Goal: Task Accomplishment & Management: Complete application form

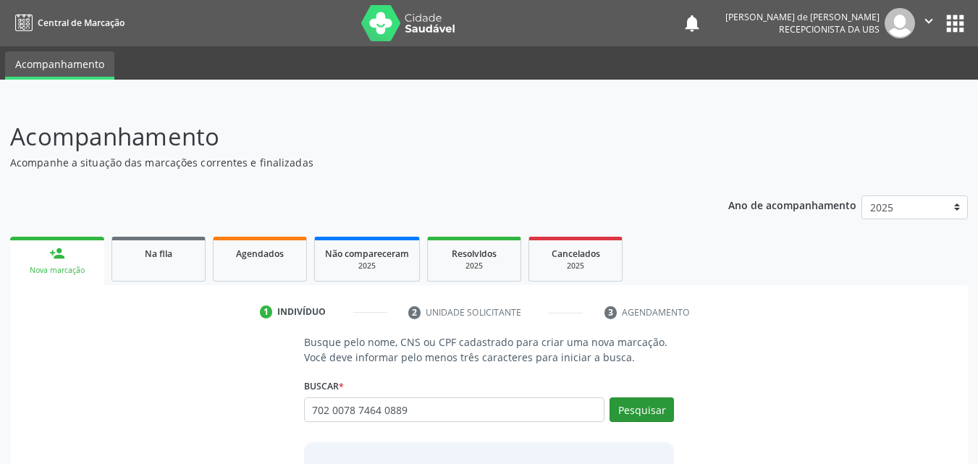
type input "702 0078 7464 0889"
click at [646, 403] on button "Pesquisar" at bounding box center [641, 409] width 64 height 25
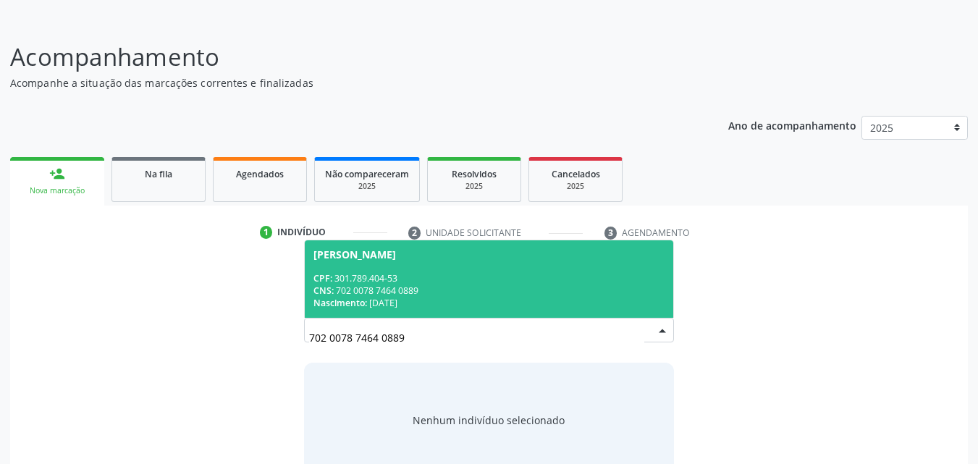
scroll to position [114, 0]
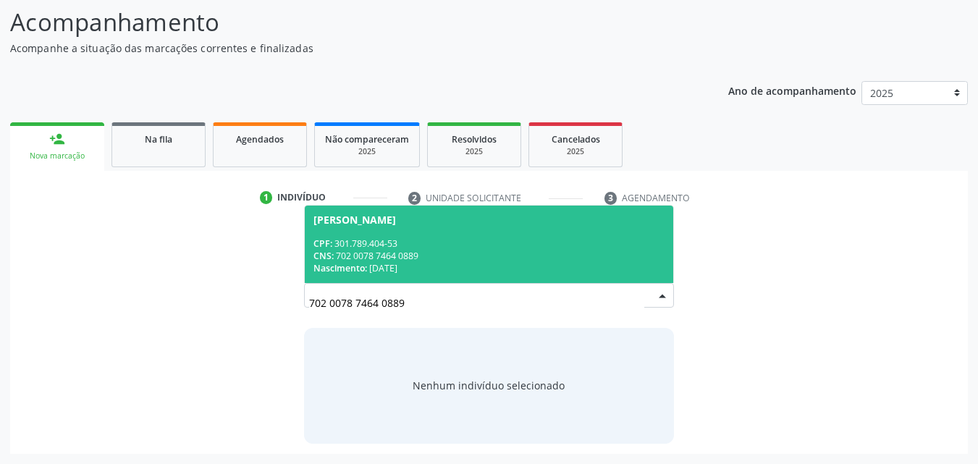
click at [502, 264] on div "Nascimento: 30/06/1960" at bounding box center [489, 268] width 352 height 12
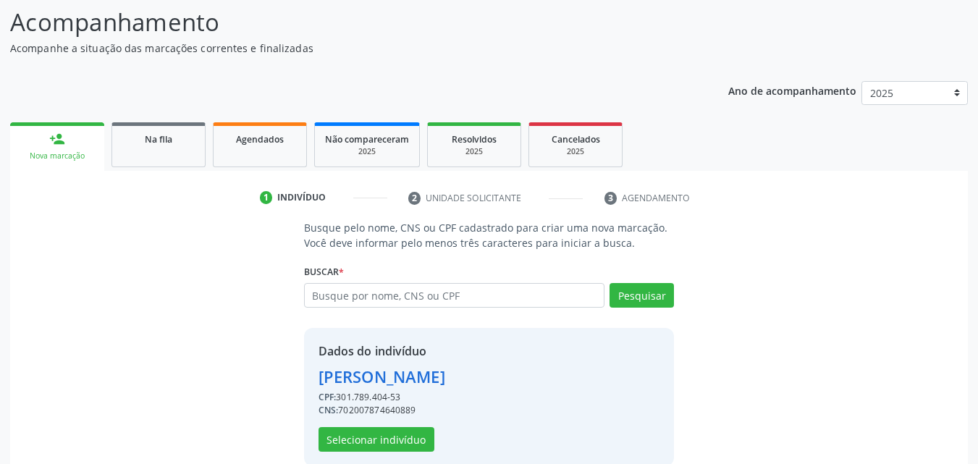
scroll to position [137, 0]
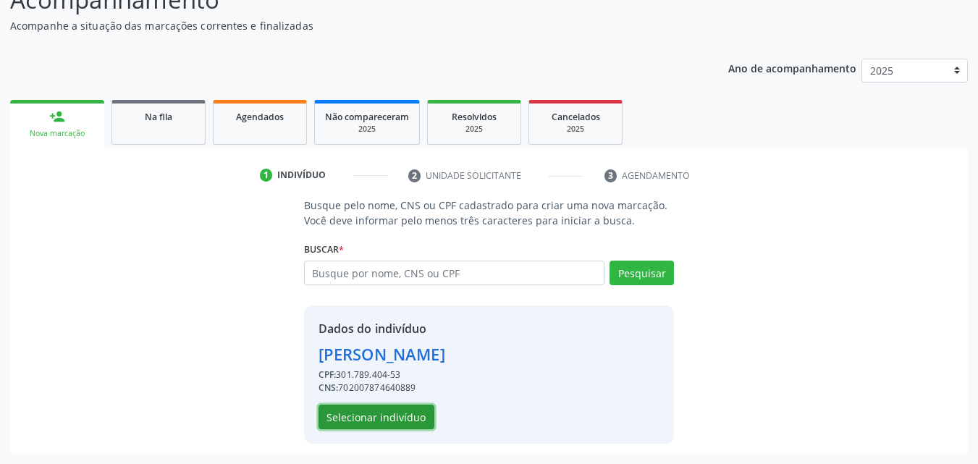
click at [384, 411] on button "Selecionar indivíduo" at bounding box center [376, 417] width 116 height 25
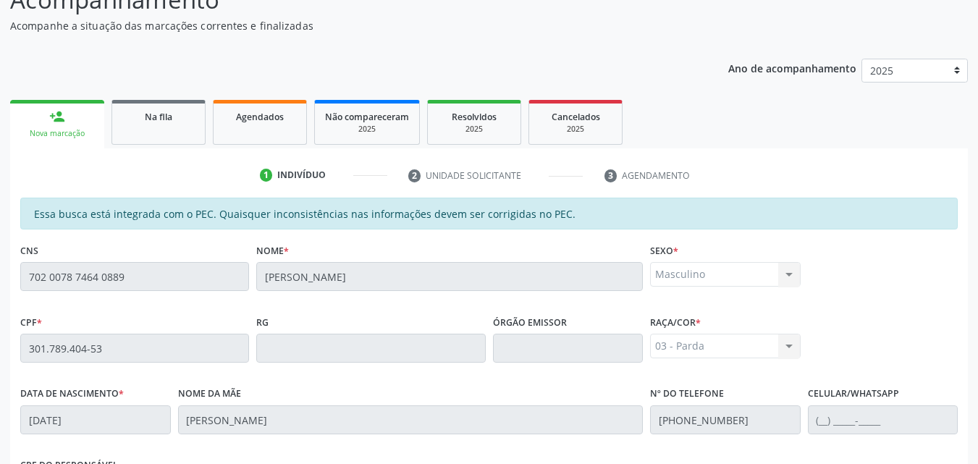
scroll to position [383, 0]
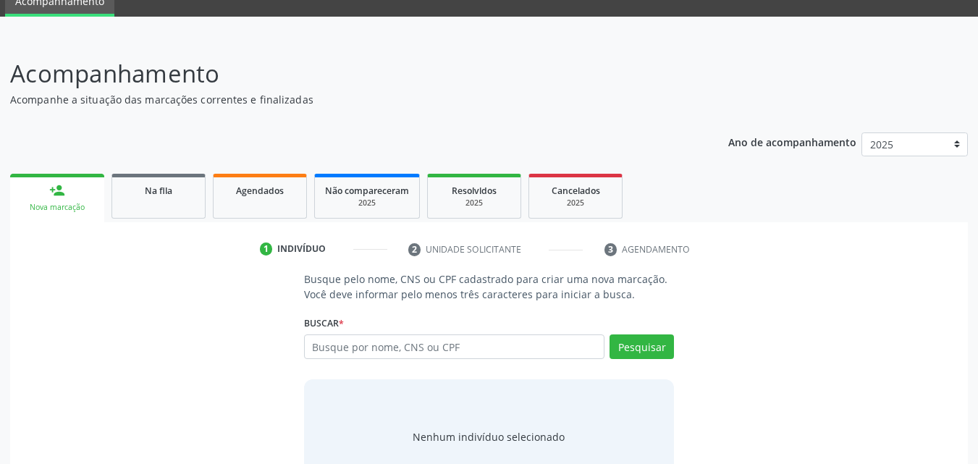
scroll to position [114, 0]
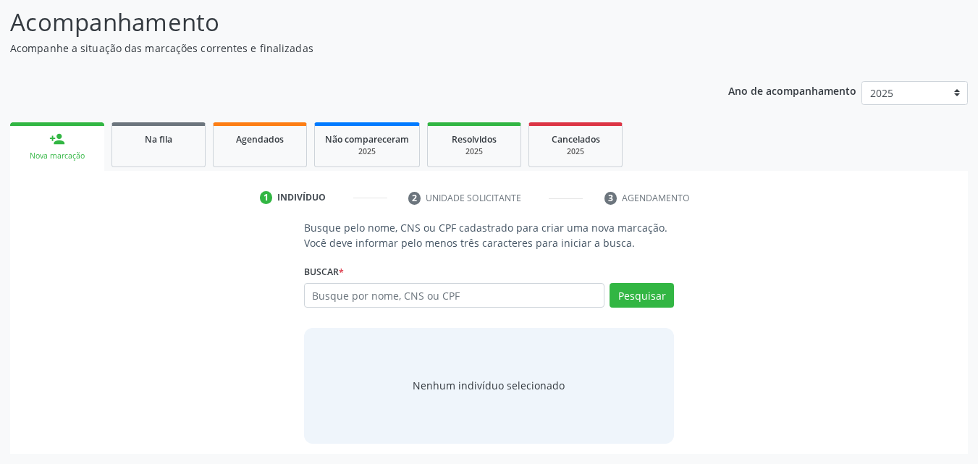
click at [332, 302] on input "text" at bounding box center [454, 295] width 301 height 25
type input "c"
type input "A"
click at [332, 302] on input "text" at bounding box center [454, 295] width 301 height 25
type input "[PERSON_NAME]"
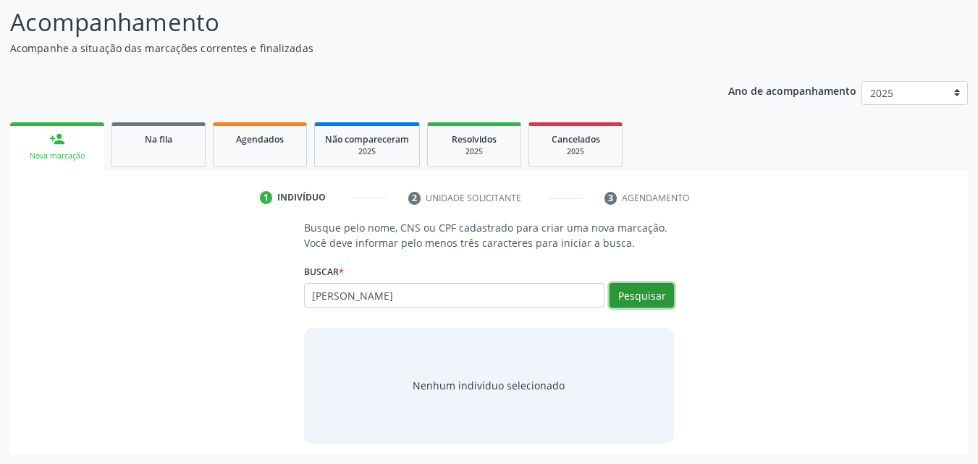
click at [646, 294] on button "Pesquisar" at bounding box center [641, 295] width 64 height 25
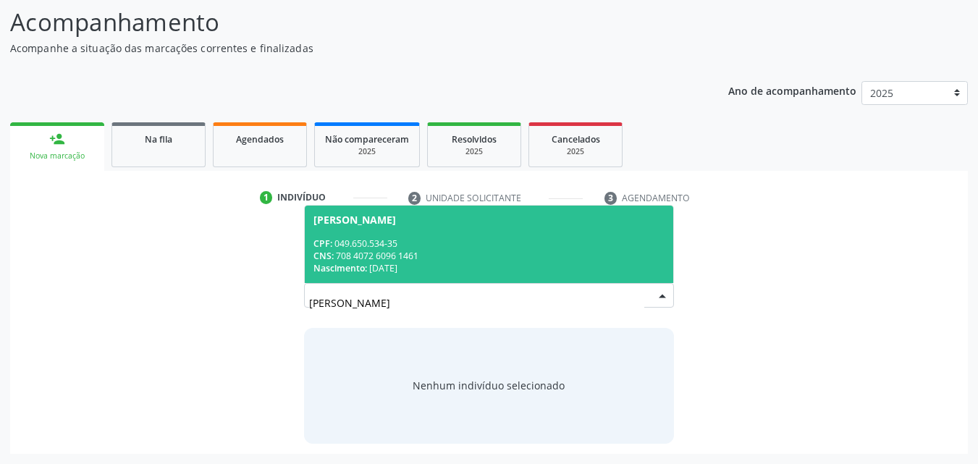
click at [464, 237] on div "CPF: 049.650.534-35" at bounding box center [489, 243] width 352 height 12
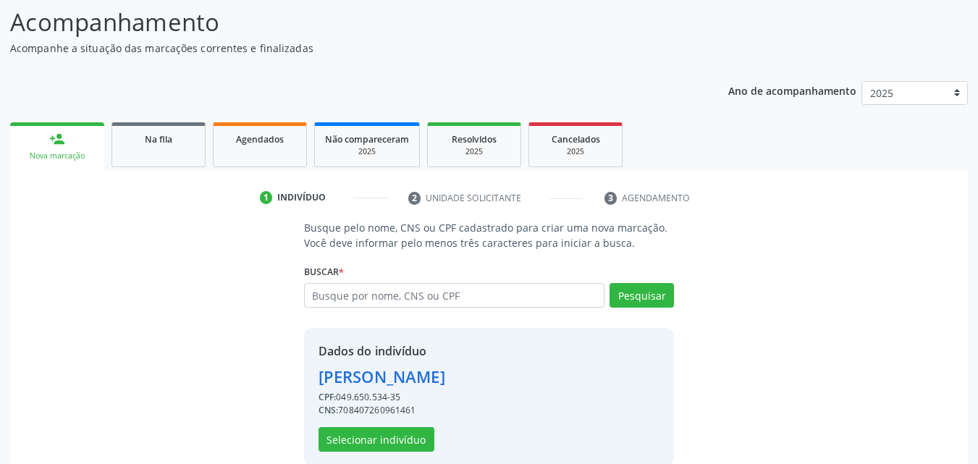
scroll to position [137, 0]
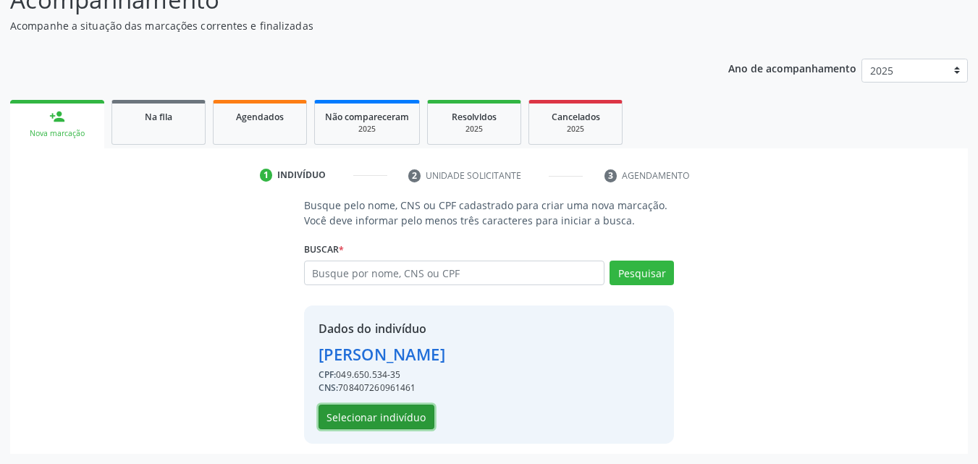
click at [410, 415] on button "Selecionar indivíduo" at bounding box center [376, 417] width 116 height 25
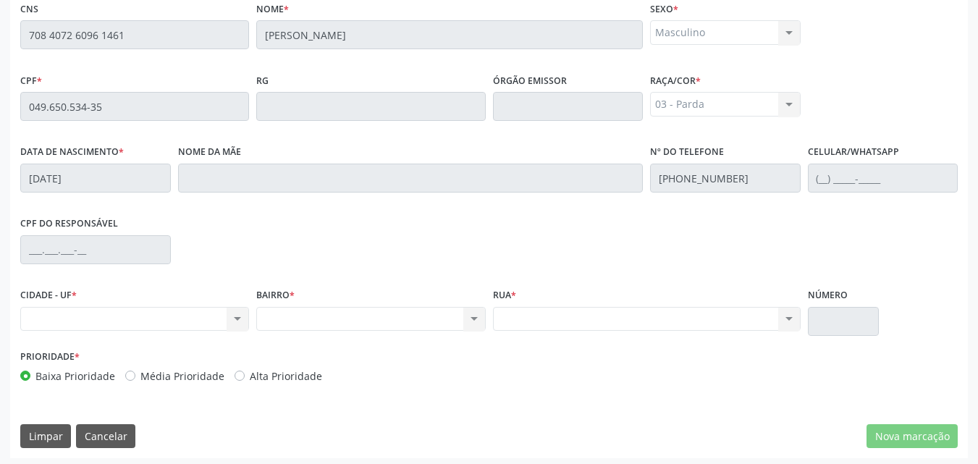
scroll to position [383, 0]
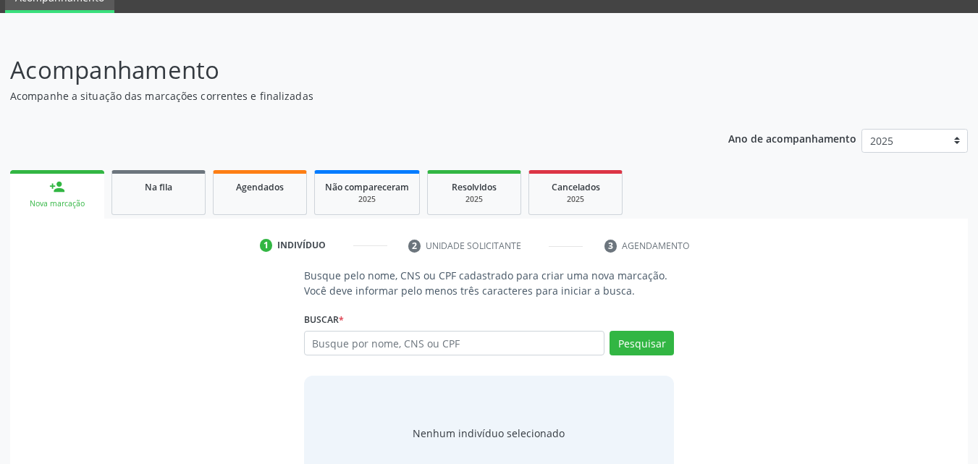
scroll to position [114, 0]
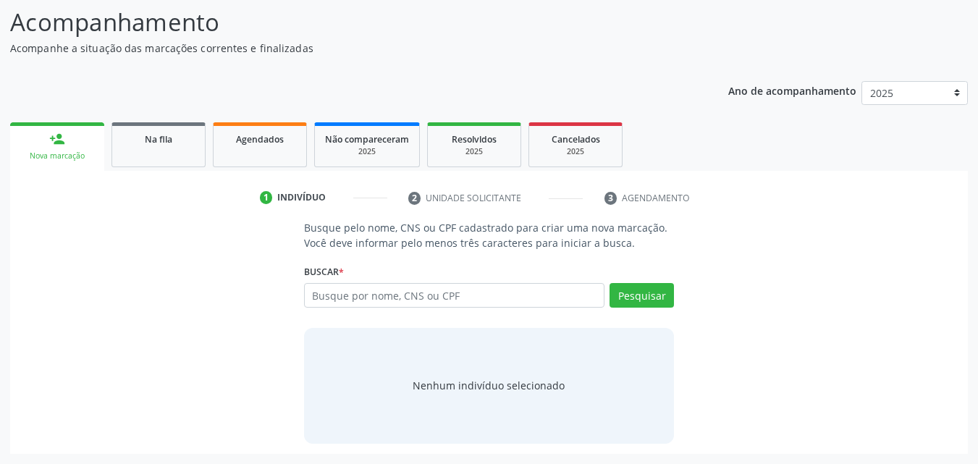
click at [352, 289] on input "text" at bounding box center [454, 295] width 301 height 25
type input "V"
type input "708 4072 6096 1461"
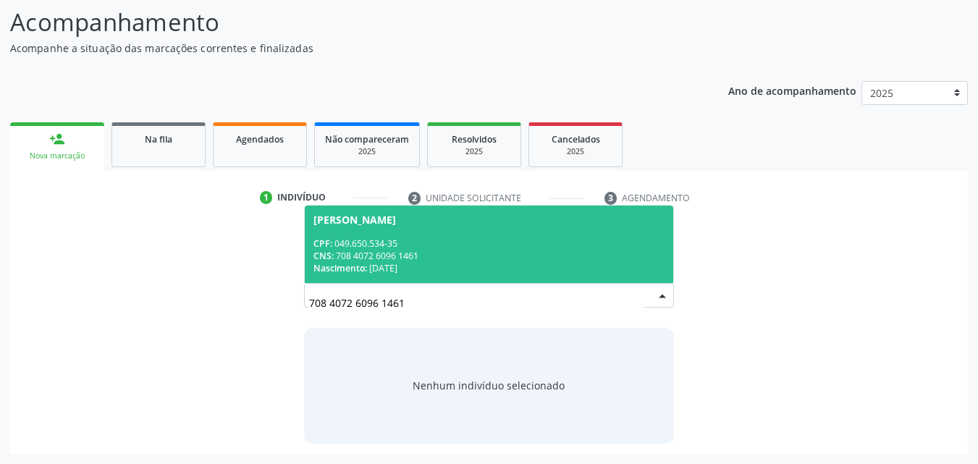
click at [441, 229] on span "[PERSON_NAME] CPF: 049.650.534-35 CNS: 708 4072 6096 1461 Nascimento: [DATE]" at bounding box center [489, 244] width 369 height 77
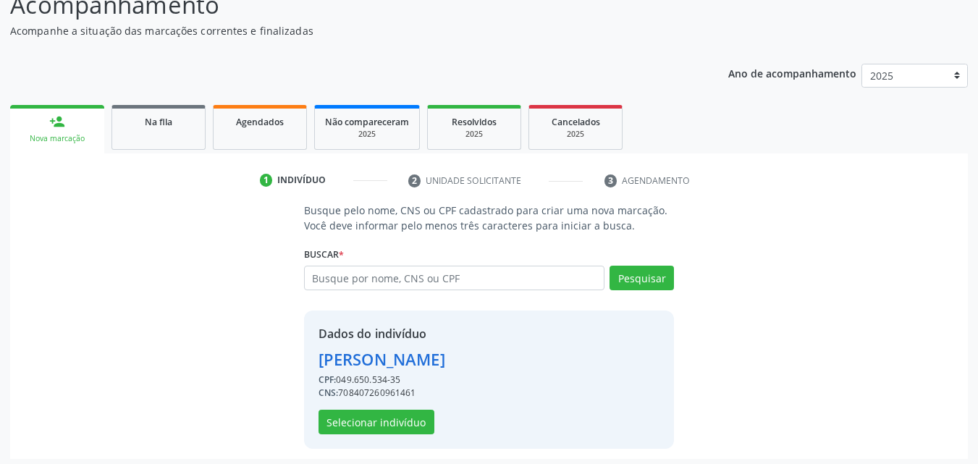
scroll to position [137, 0]
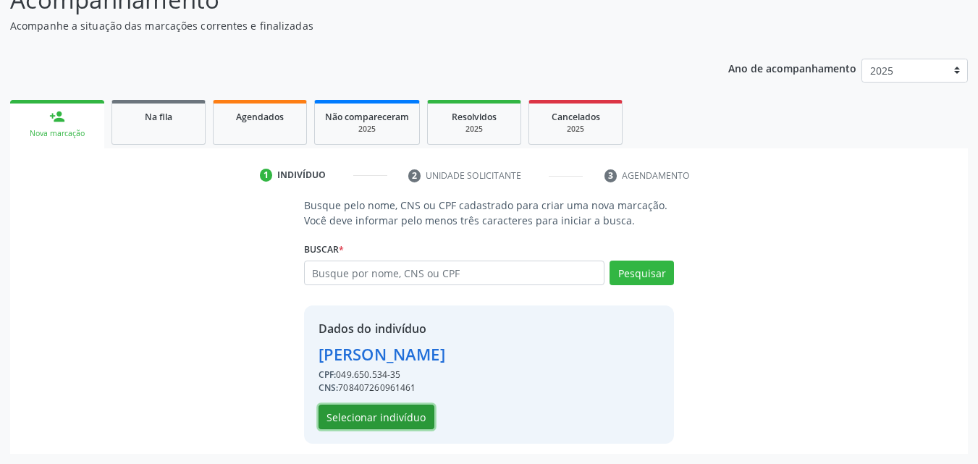
click at [368, 416] on button "Selecionar indivíduo" at bounding box center [376, 417] width 116 height 25
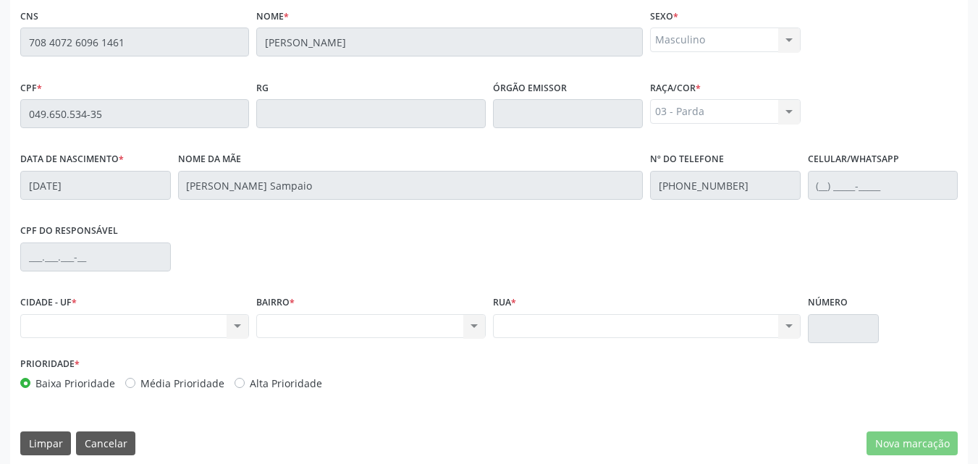
scroll to position [383, 0]
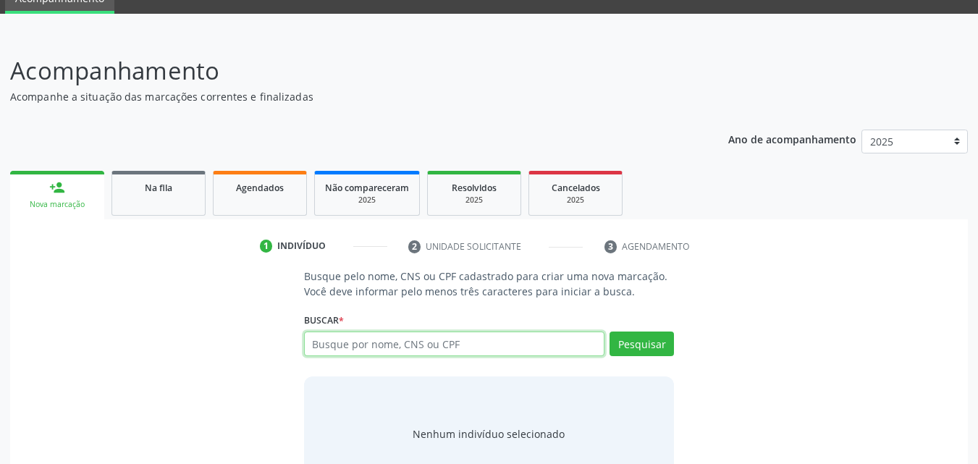
scroll to position [66, 0]
click at [337, 346] on input "text" at bounding box center [454, 343] width 301 height 25
paste input "708 4072 6096 1461"
type input "708 4072 6096 1461"
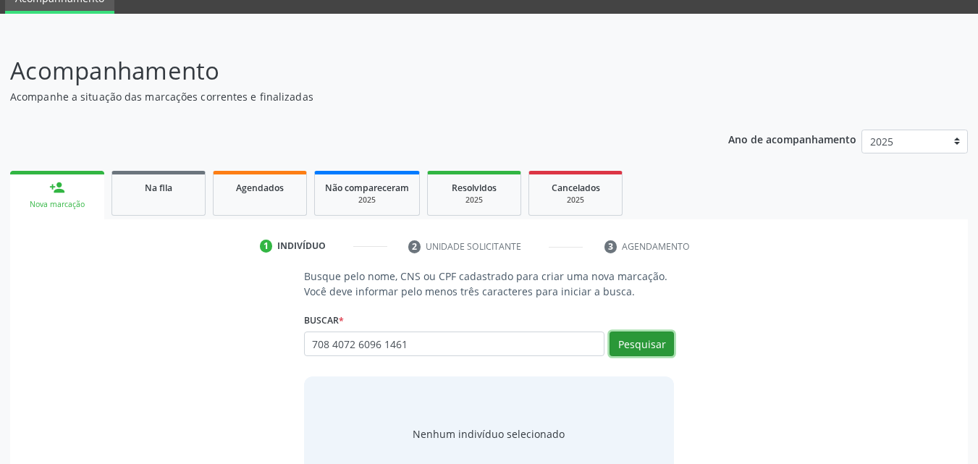
click at [638, 341] on button "Pesquisar" at bounding box center [641, 343] width 64 height 25
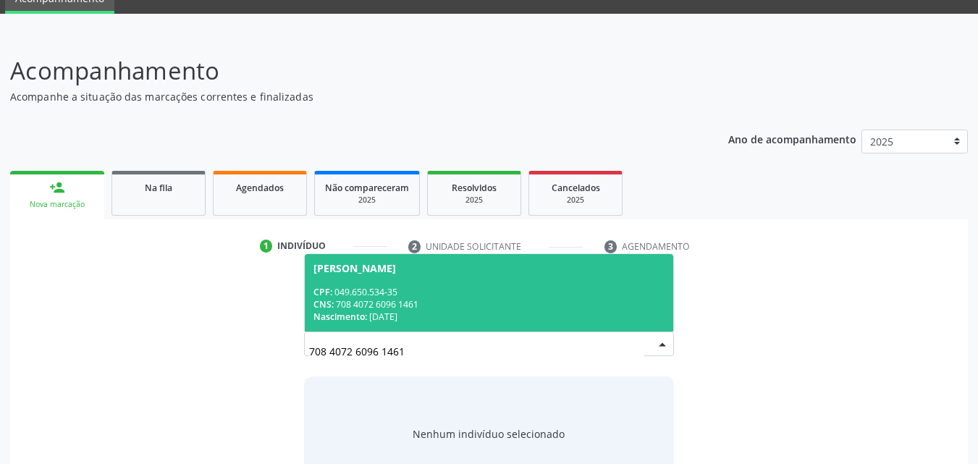
click at [418, 301] on div "CNS: 708 4072 6096 1461" at bounding box center [489, 304] width 352 height 12
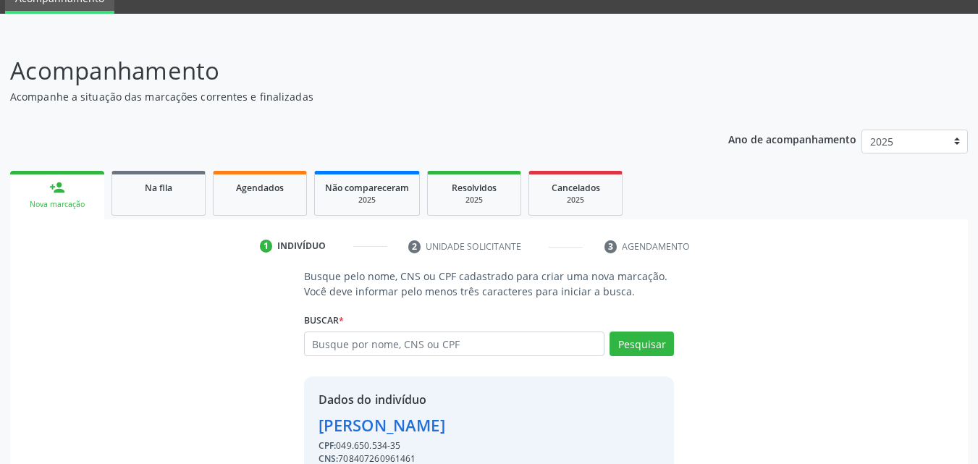
scroll to position [137, 0]
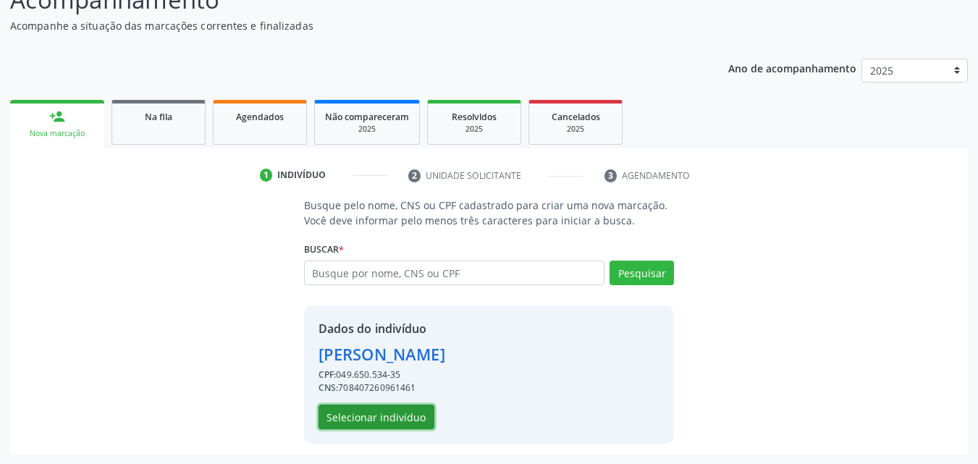
click at [376, 420] on button "Selecionar indivíduo" at bounding box center [376, 417] width 116 height 25
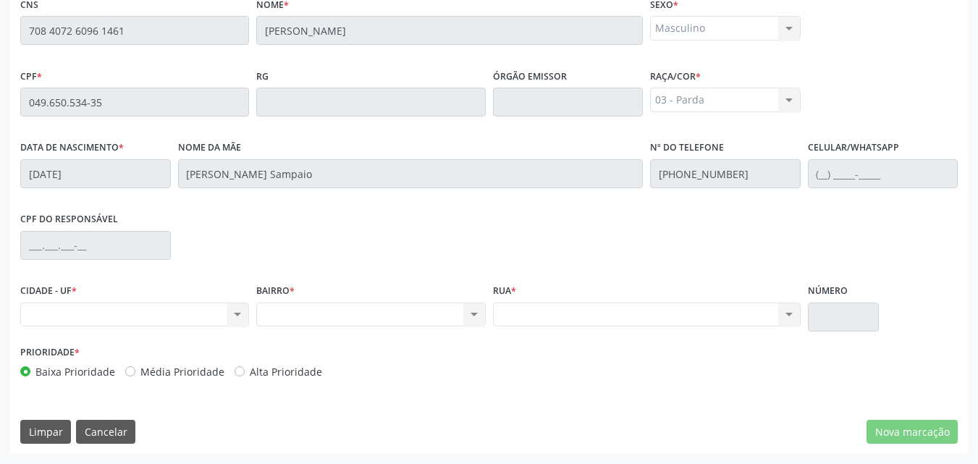
scroll to position [0, 0]
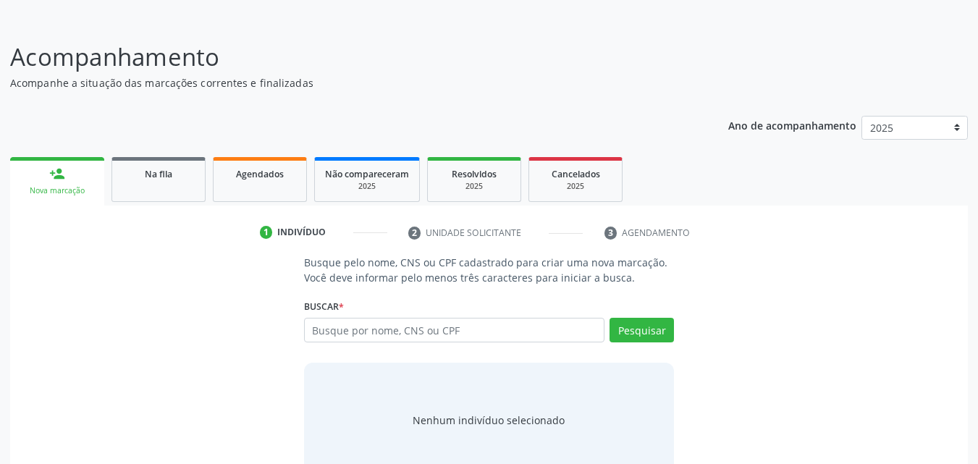
scroll to position [114, 0]
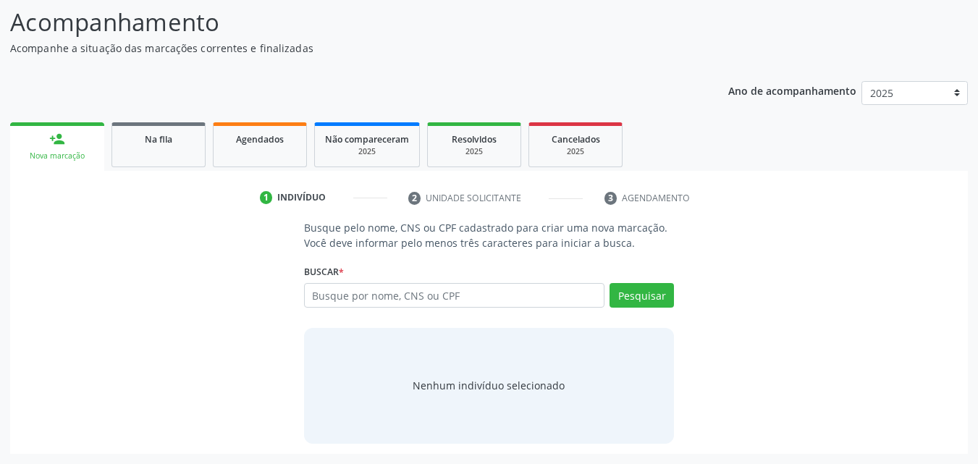
click at [326, 290] on input "text" at bounding box center [454, 295] width 301 height 25
type input "[PERSON_NAME]"
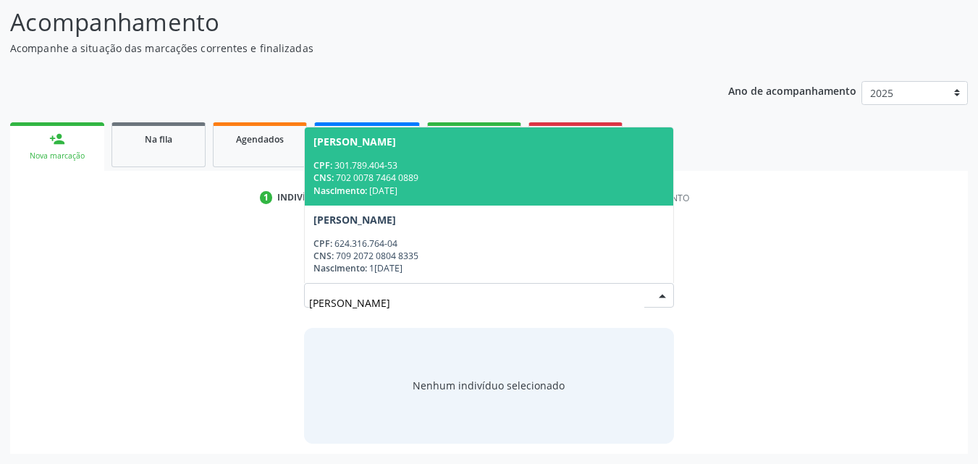
click at [400, 169] on div "CPF: 301.789.404-53" at bounding box center [489, 165] width 352 height 12
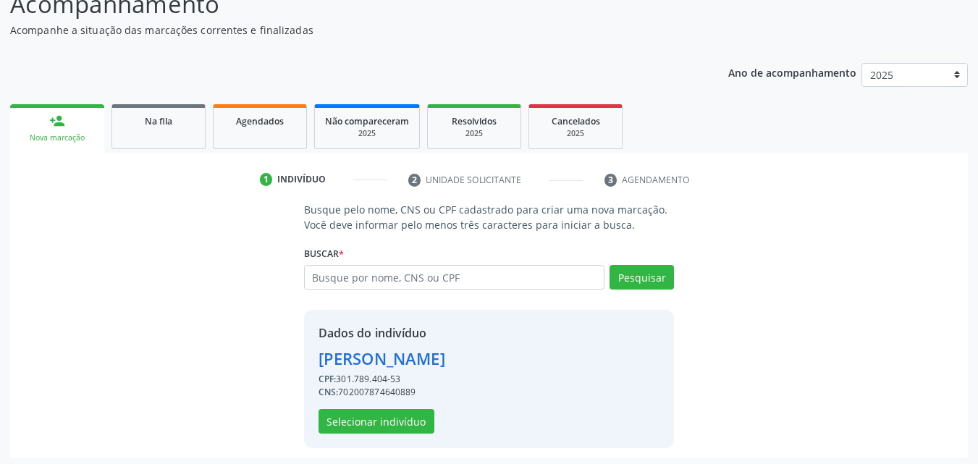
scroll to position [137, 0]
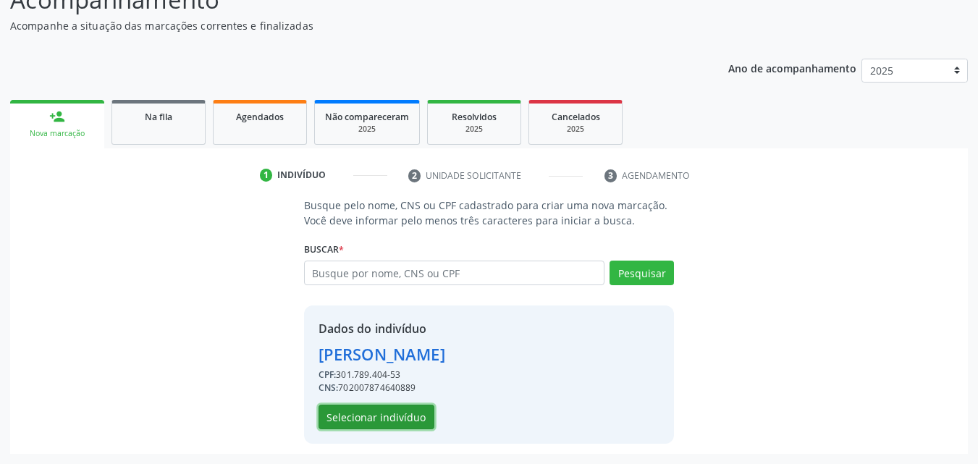
click at [386, 418] on button "Selecionar indivíduo" at bounding box center [376, 417] width 116 height 25
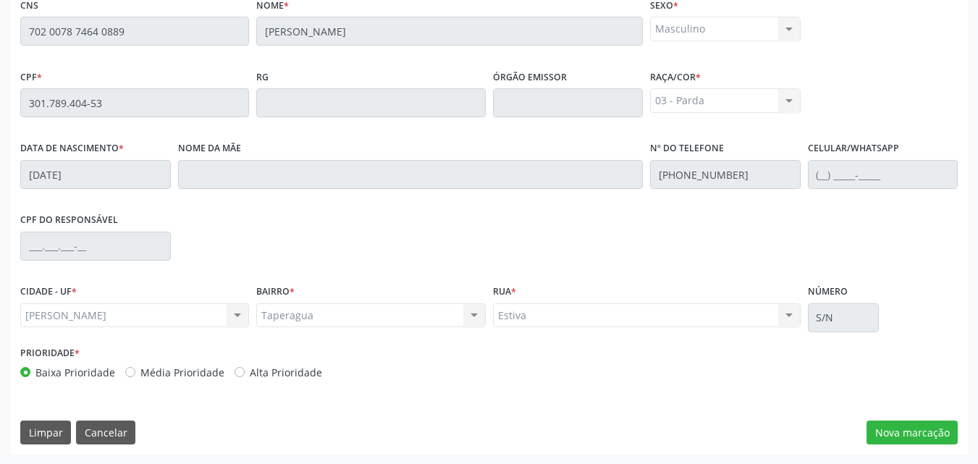
scroll to position [383, 0]
click at [923, 430] on button "Nova marcação" at bounding box center [911, 432] width 91 height 25
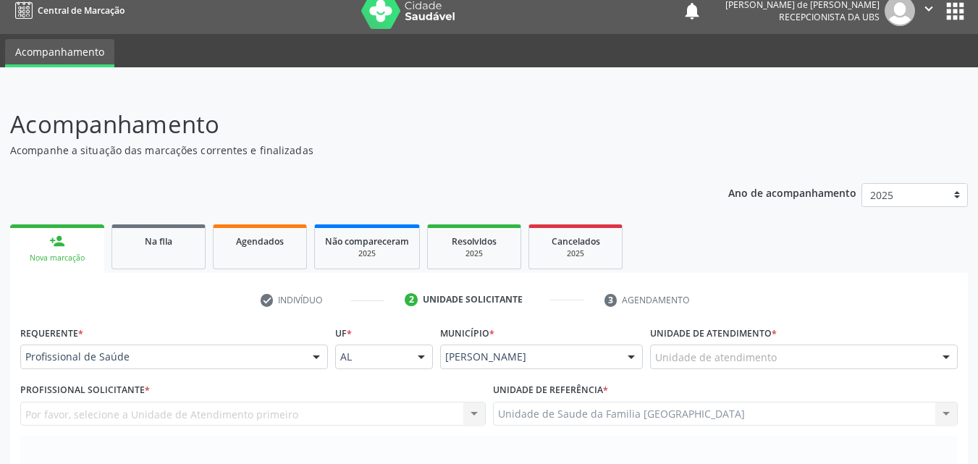
scroll to position [0, 0]
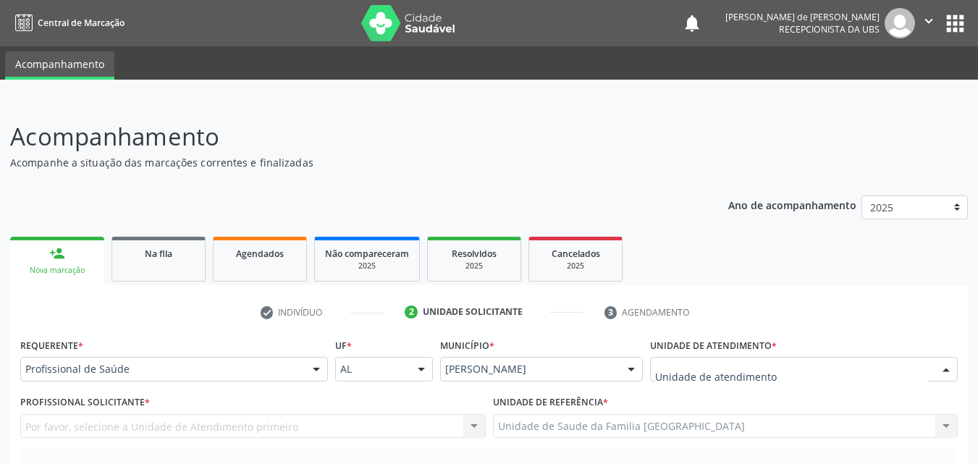
click at [681, 360] on div at bounding box center [804, 369] width 308 height 25
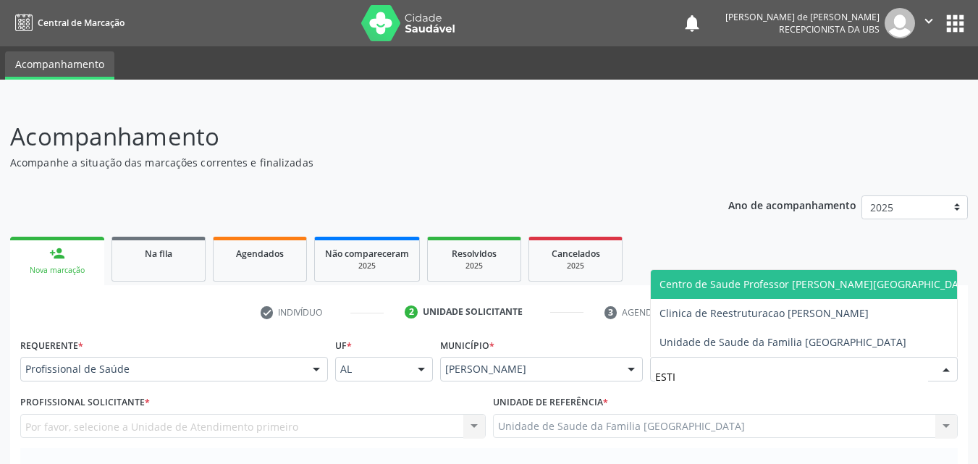
type input "ESTIV"
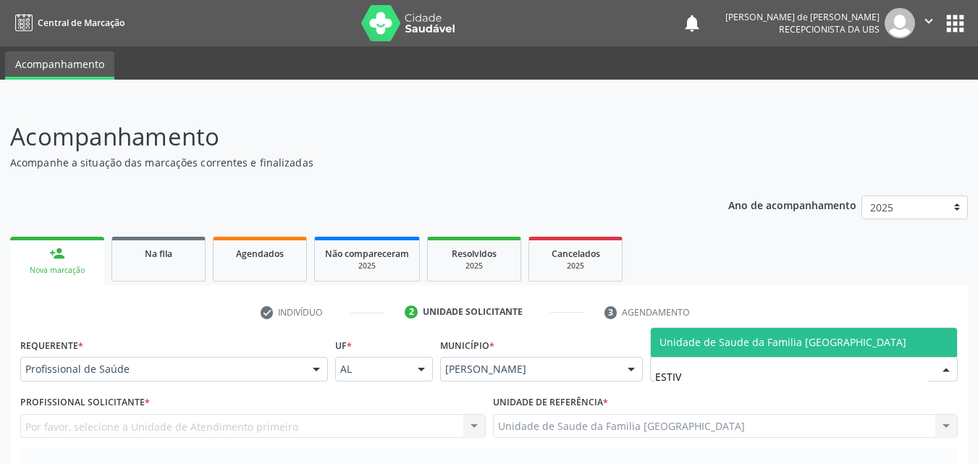
click at [670, 342] on span "Unidade de Saude da Familia [GEOGRAPHIC_DATA]" at bounding box center [782, 342] width 247 height 14
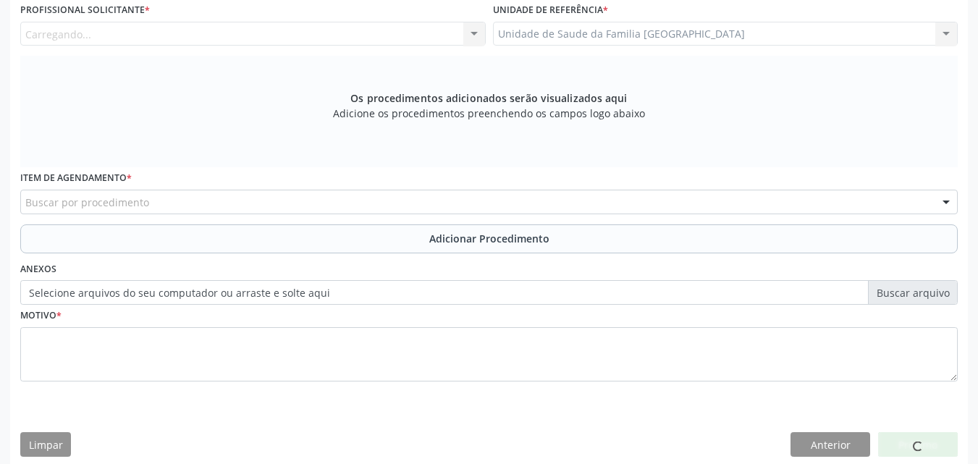
scroll to position [405, 0]
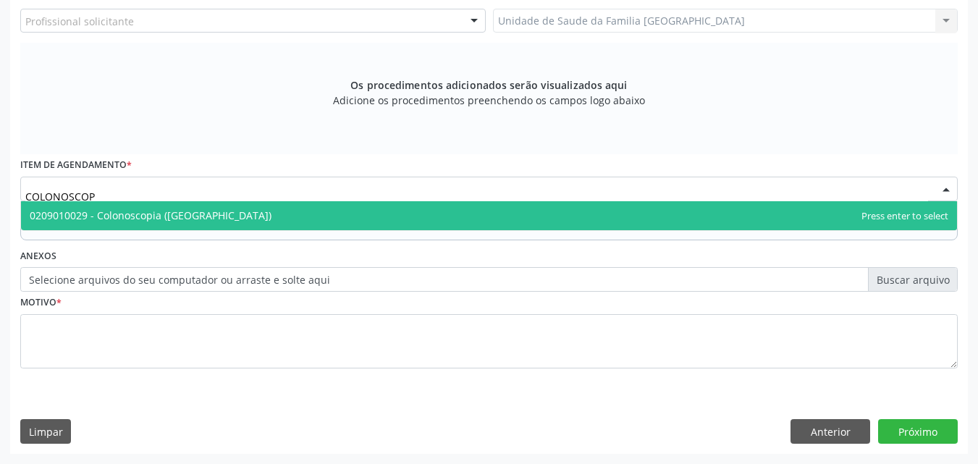
type input "COLONOSCOPI"
click at [79, 215] on span "0209010029 - Colonoscopia ([GEOGRAPHIC_DATA])" at bounding box center [151, 215] width 242 height 14
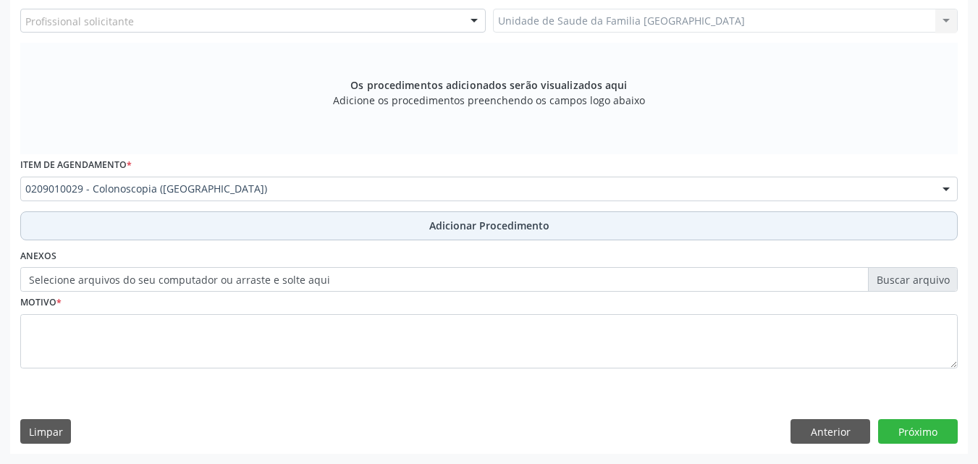
click at [87, 219] on button "Adicionar Procedimento" at bounding box center [488, 225] width 937 height 29
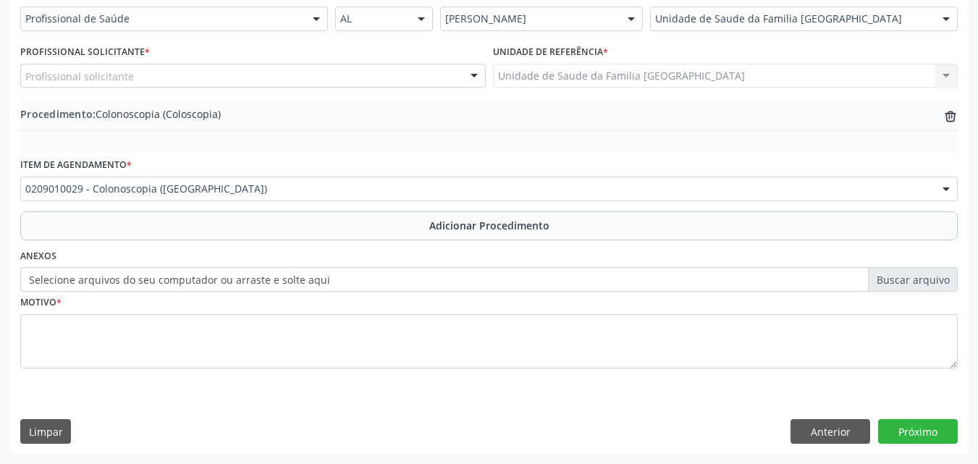
scroll to position [350, 0]
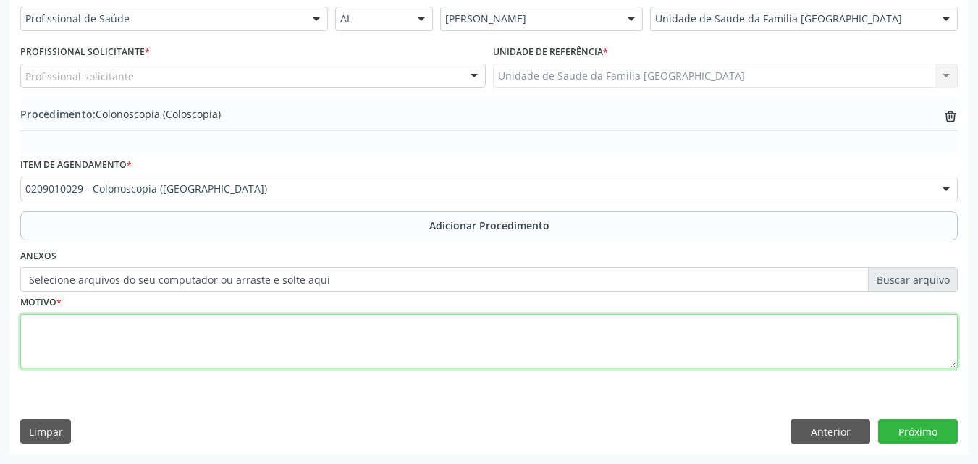
click at [103, 348] on textarea at bounding box center [488, 341] width 937 height 55
type textarea "PSOF POSITIVO"
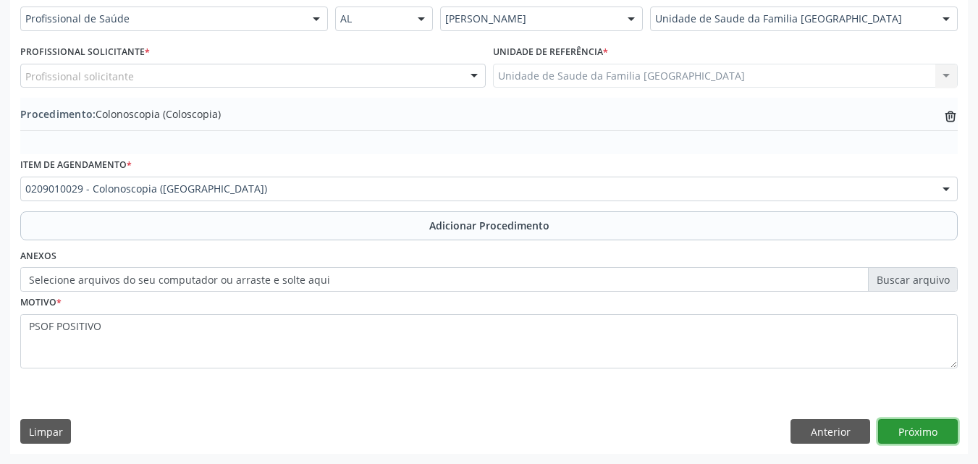
click at [928, 430] on button "Próximo" at bounding box center [918, 431] width 80 height 25
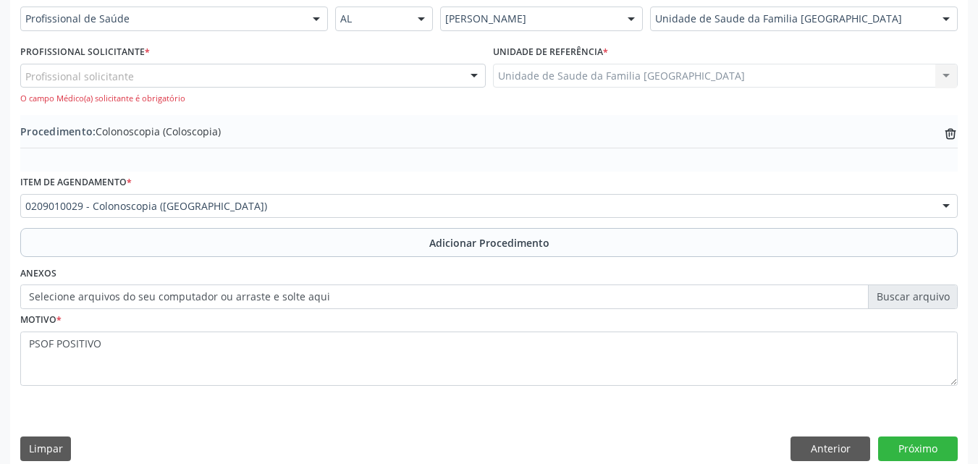
click at [153, 73] on div "Profissional solicitante" at bounding box center [252, 76] width 465 height 25
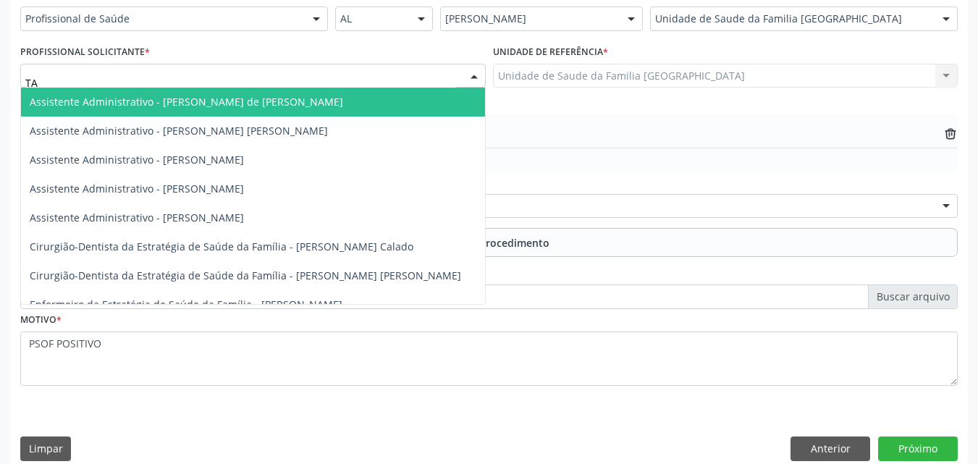
type input "TAC"
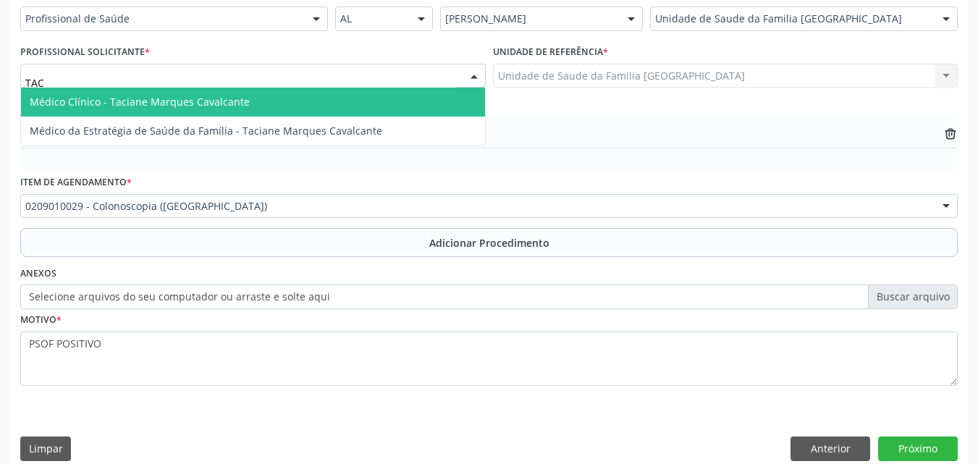
click at [164, 100] on span "Médico Clínico - Taciane Marques Cavalcante" at bounding box center [140, 102] width 220 height 14
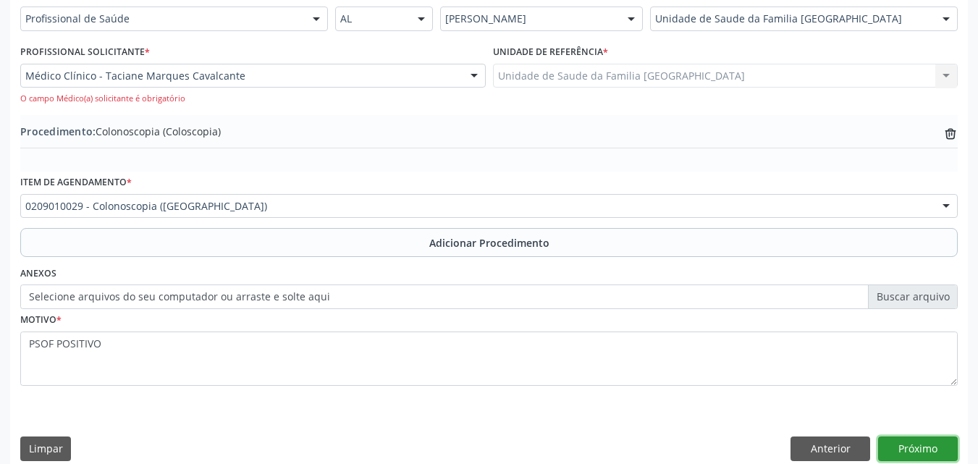
click at [912, 441] on button "Próximo" at bounding box center [918, 448] width 80 height 25
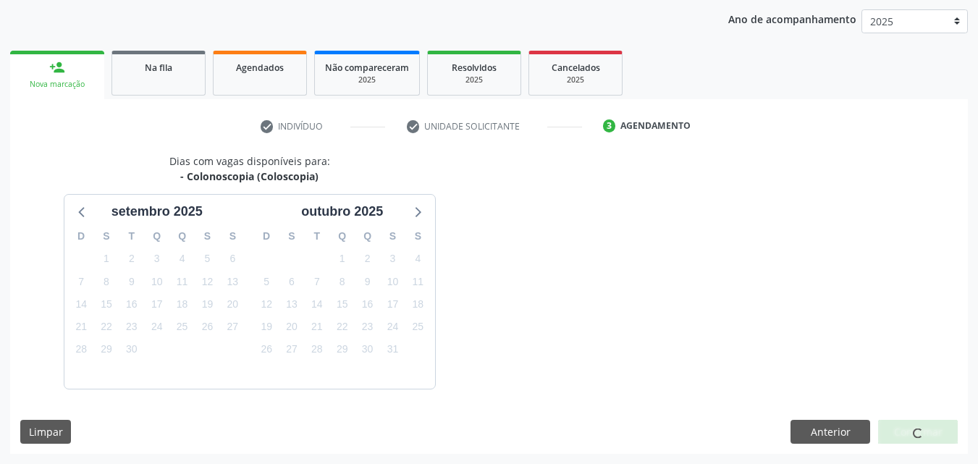
scroll to position [229, 0]
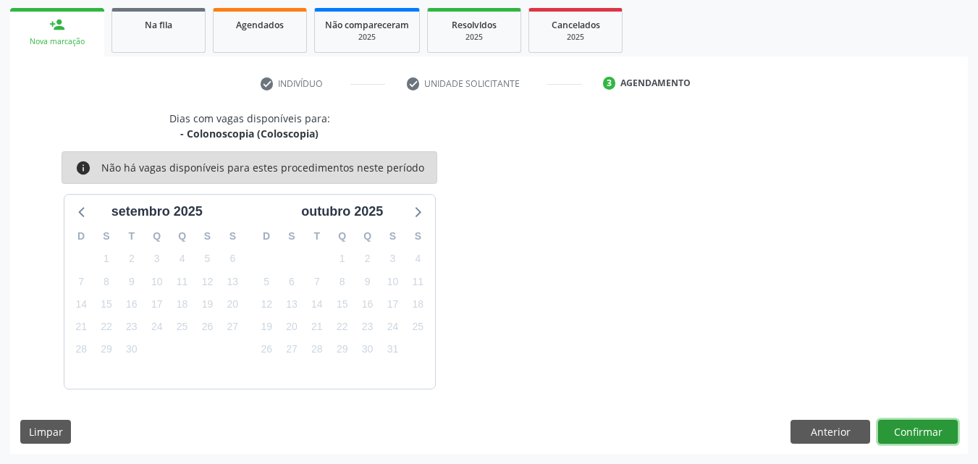
click at [908, 424] on button "Confirmar" at bounding box center [918, 432] width 80 height 25
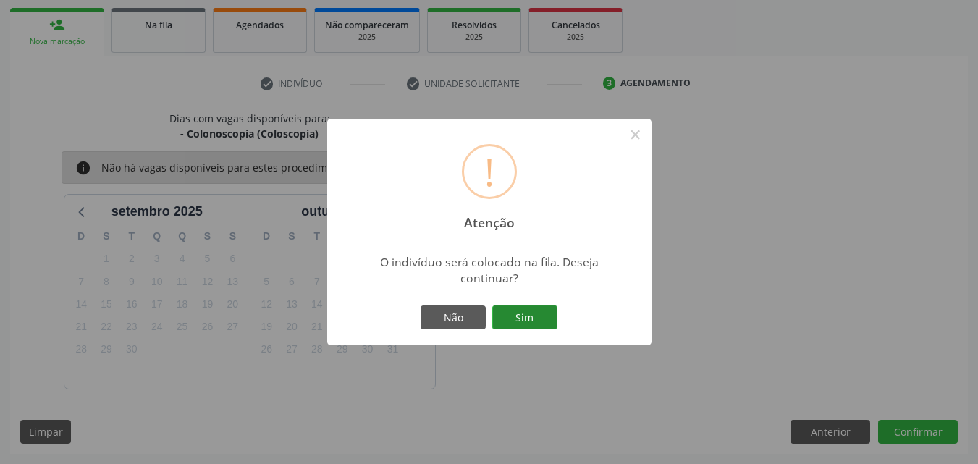
click at [508, 317] on button "Sim" at bounding box center [524, 317] width 65 height 25
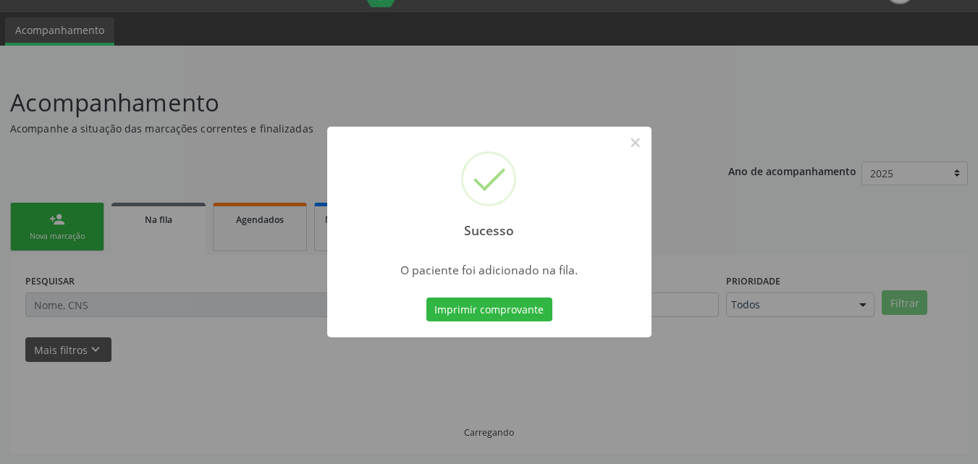
scroll to position [34, 0]
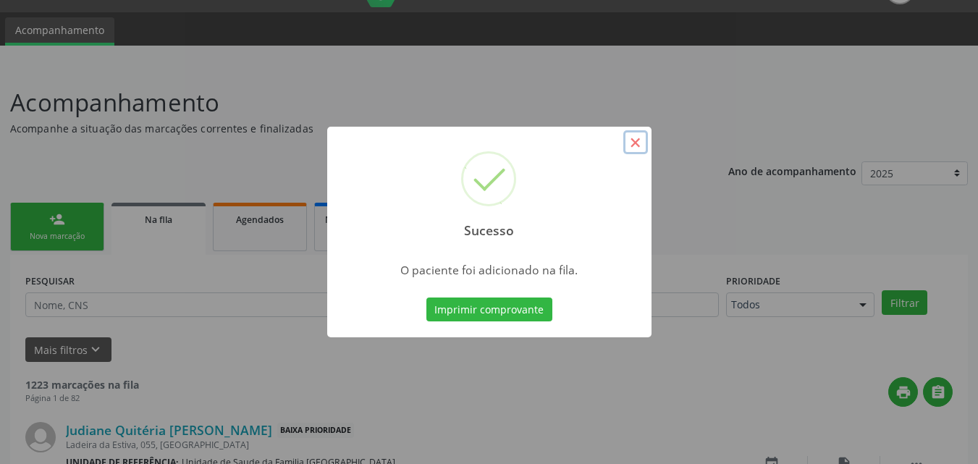
click at [636, 145] on button "×" at bounding box center [635, 142] width 25 height 25
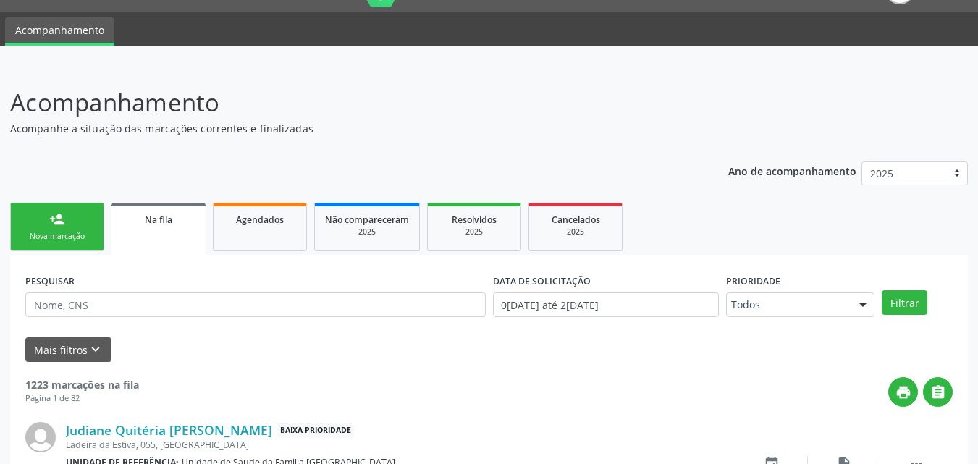
click at [72, 223] on link "person_add Nova marcação" at bounding box center [57, 227] width 94 height 48
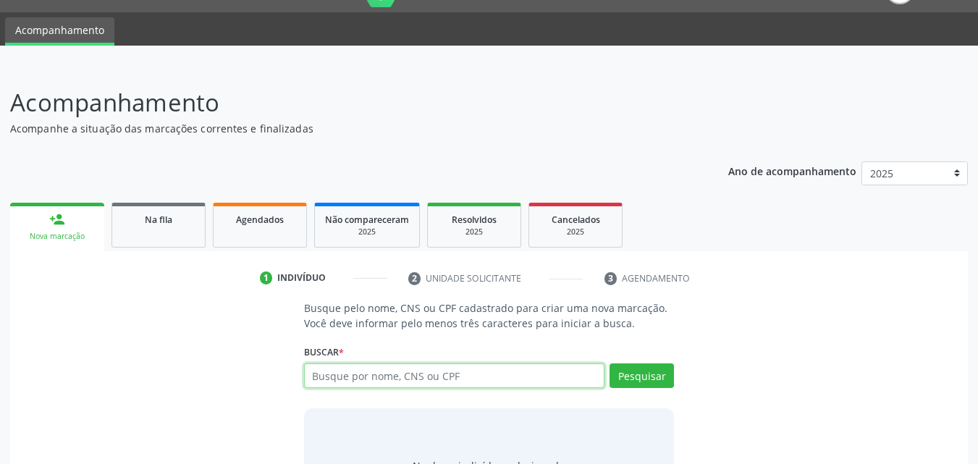
click at [399, 380] on input "text" at bounding box center [454, 375] width 301 height 25
type input "SEVERINA MARIA DA SILVA"
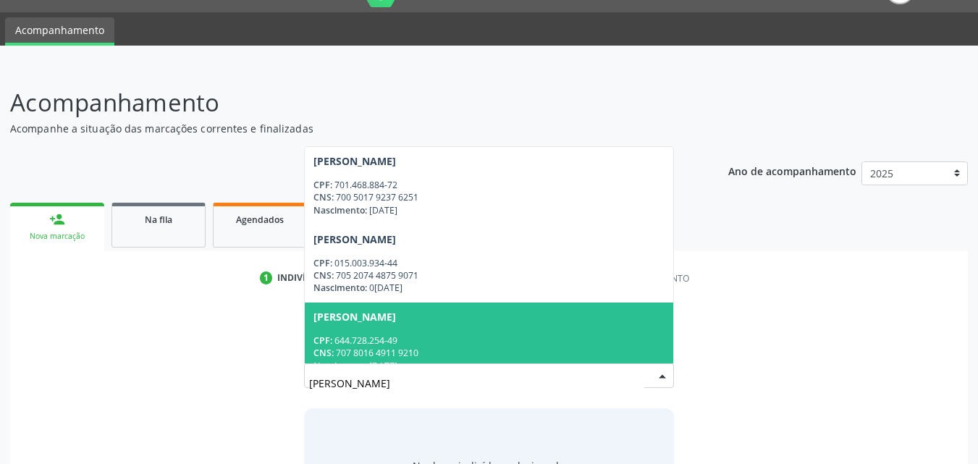
drag, startPoint x: 434, startPoint y: 389, endPoint x: 250, endPoint y: 357, distance: 186.5
click at [250, 357] on div "Busque pelo nome, CNS ou CPF cadastrado para criar uma nova marcação. Você deve…" at bounding box center [488, 411] width 937 height 223
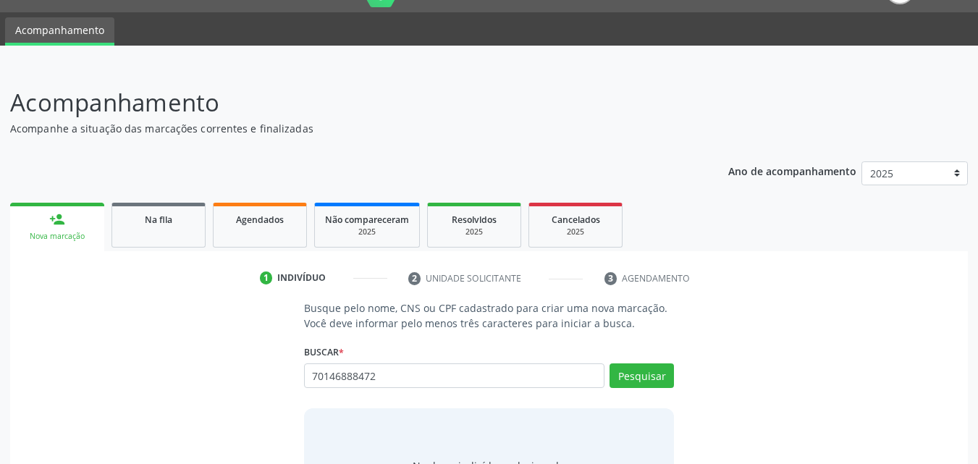
type input "70146888472"
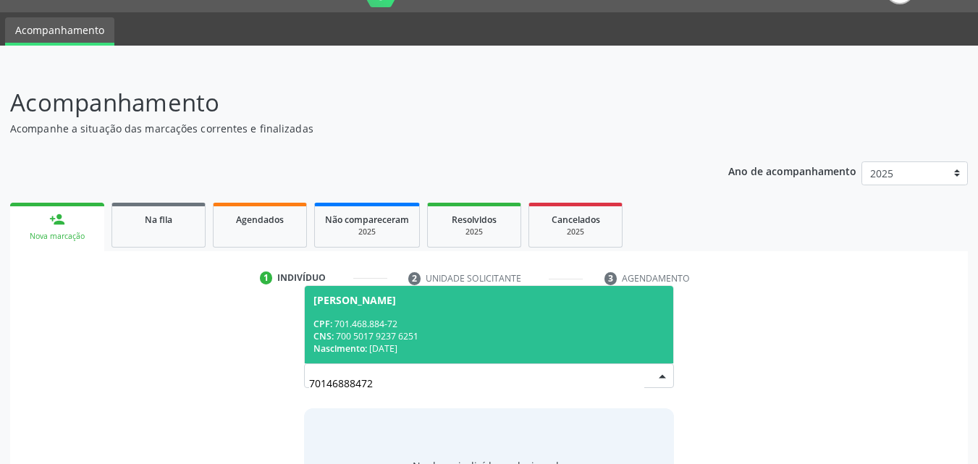
click at [418, 318] on div "CPF: 701.468.884-72" at bounding box center [489, 324] width 352 height 12
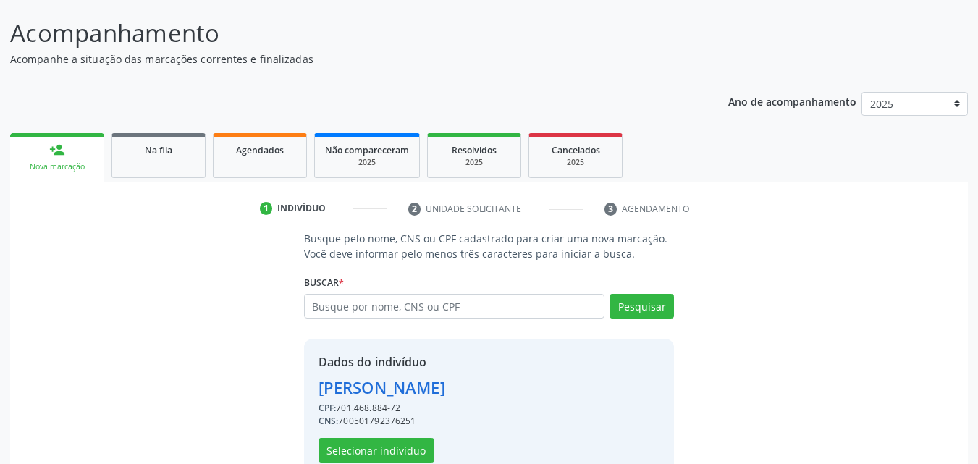
scroll to position [137, 0]
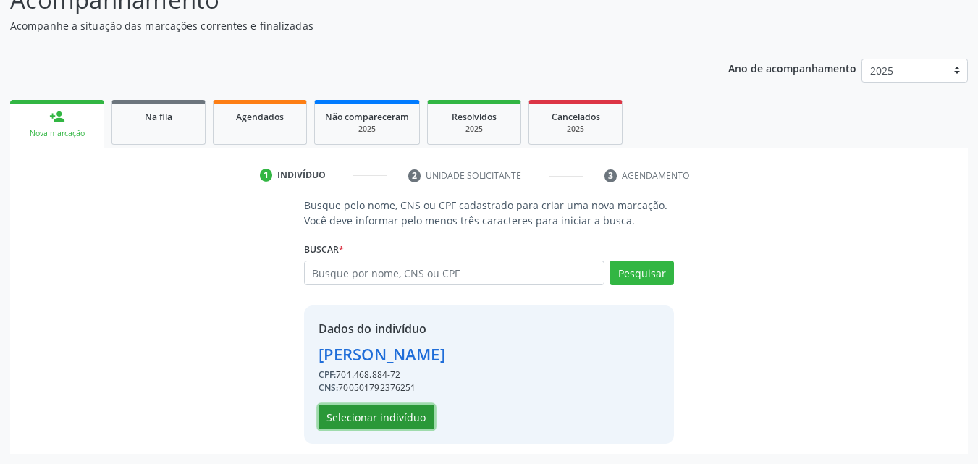
click at [385, 423] on button "Selecionar indivíduo" at bounding box center [376, 417] width 116 height 25
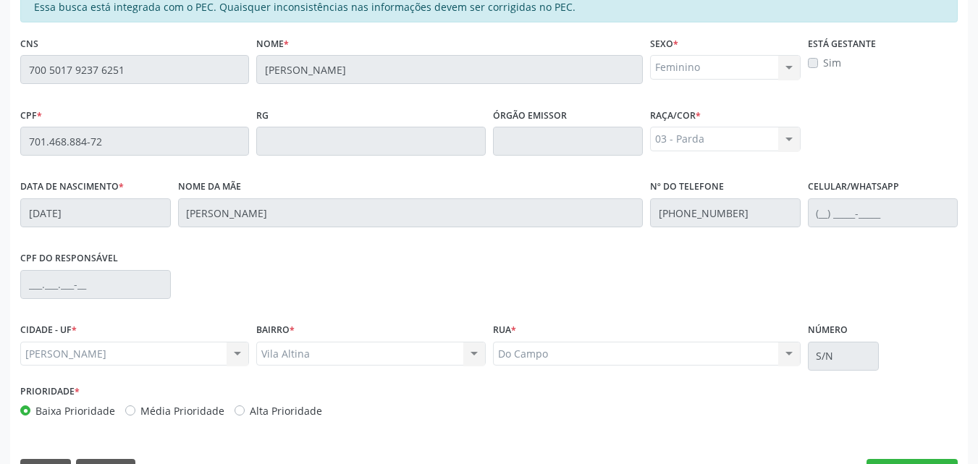
scroll to position [383, 0]
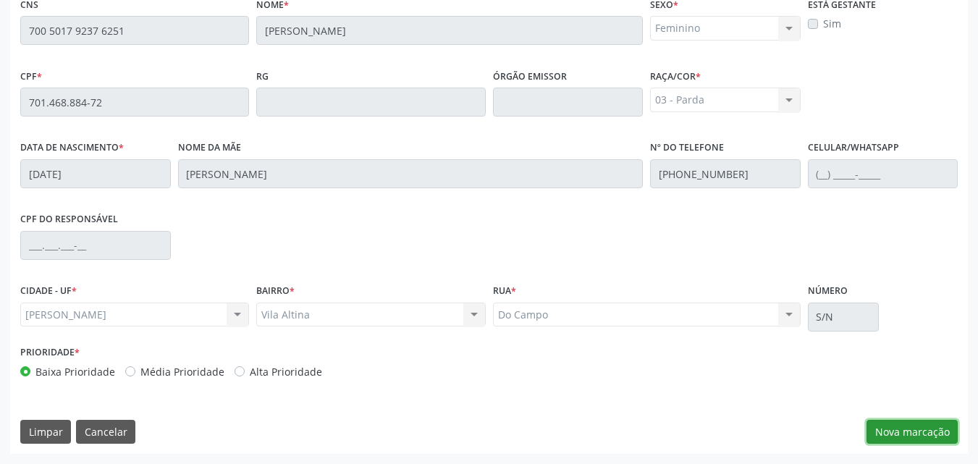
click at [870, 436] on button "Nova marcação" at bounding box center [911, 432] width 91 height 25
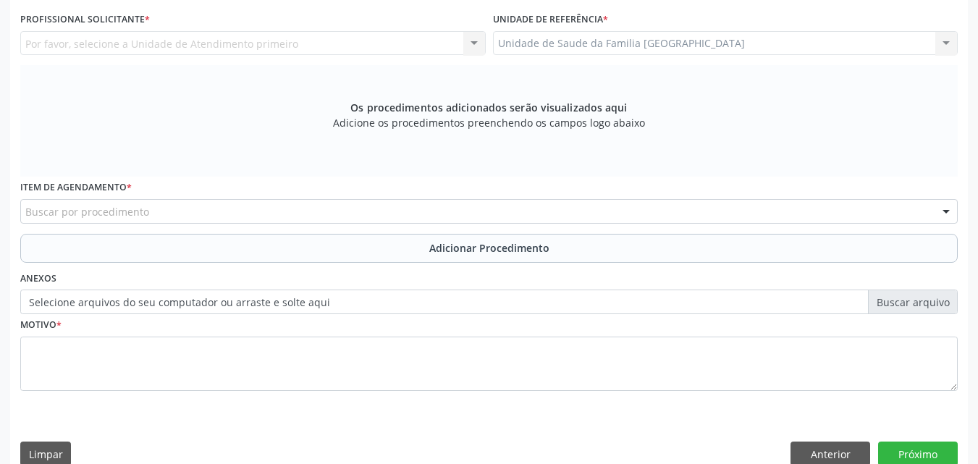
scroll to position [45, 0]
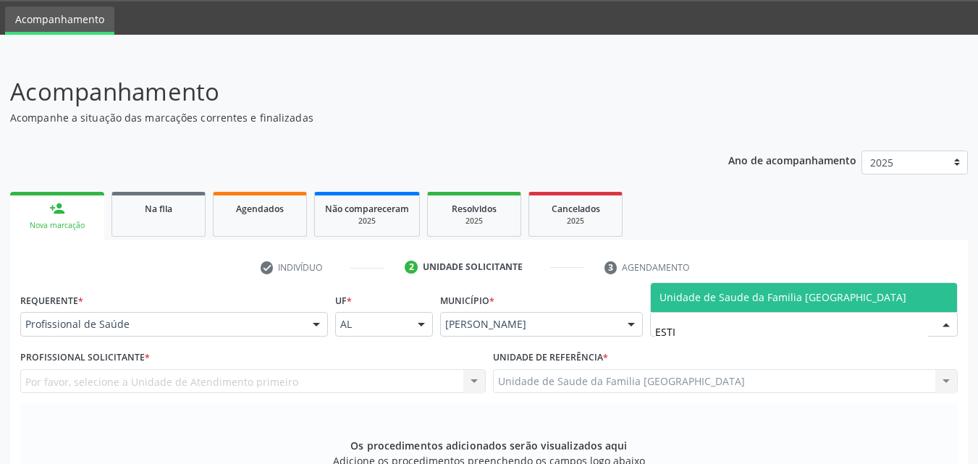
type input "ESTIV"
click at [663, 294] on span "Unidade de Saude da Familia [GEOGRAPHIC_DATA]" at bounding box center [782, 297] width 247 height 14
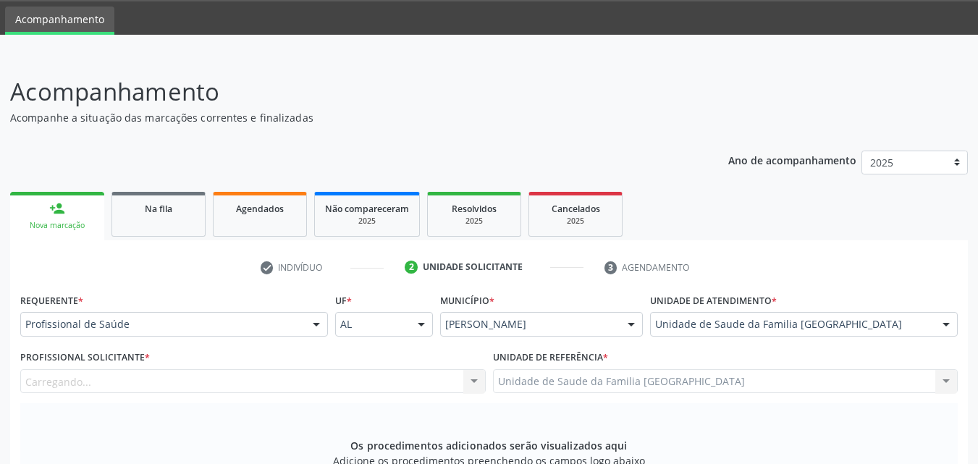
scroll to position [383, 0]
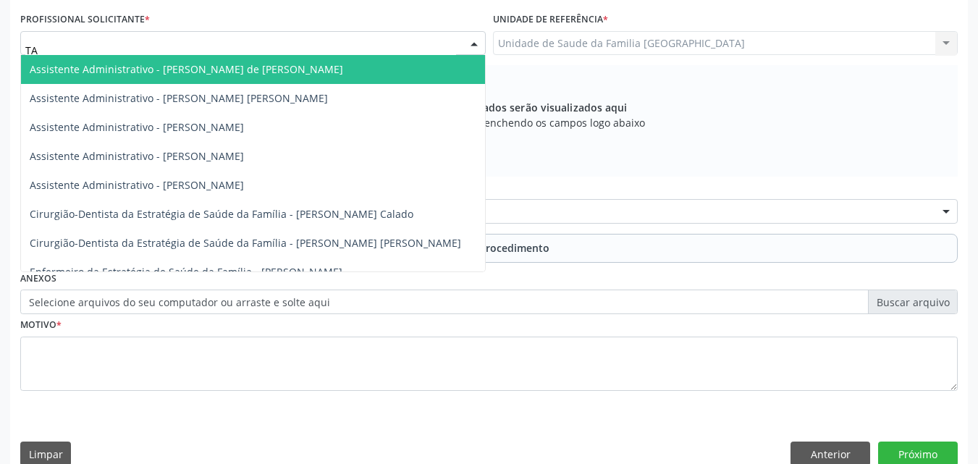
type input "TAC"
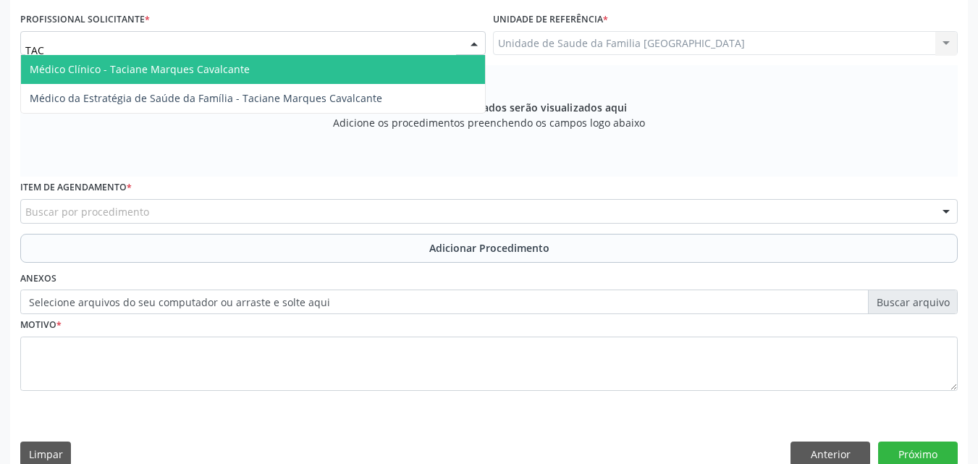
click at [114, 59] on span "Médico Clínico - Taciane Marques Cavalcante" at bounding box center [253, 69] width 464 height 29
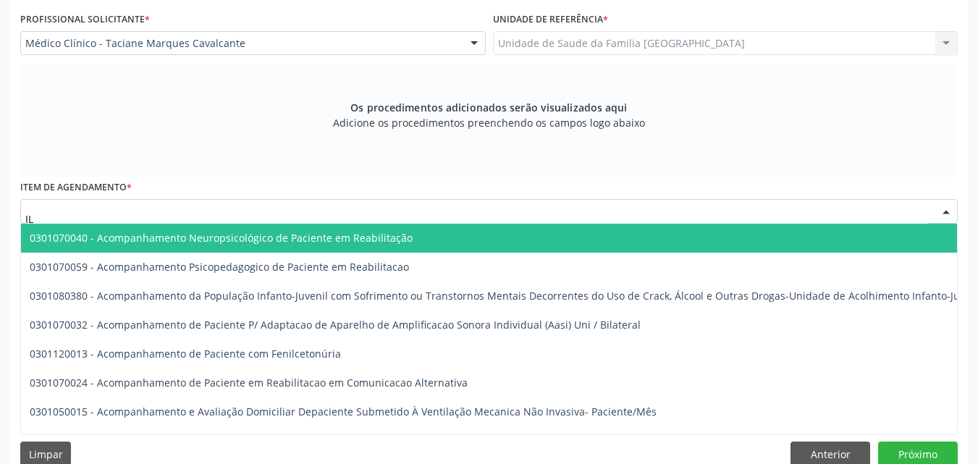
type input "I"
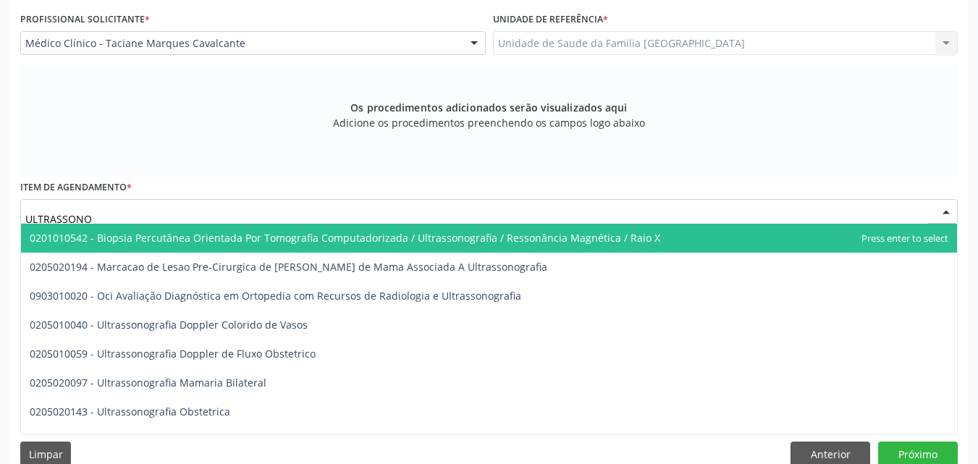
type input "ULTRASSONOG"
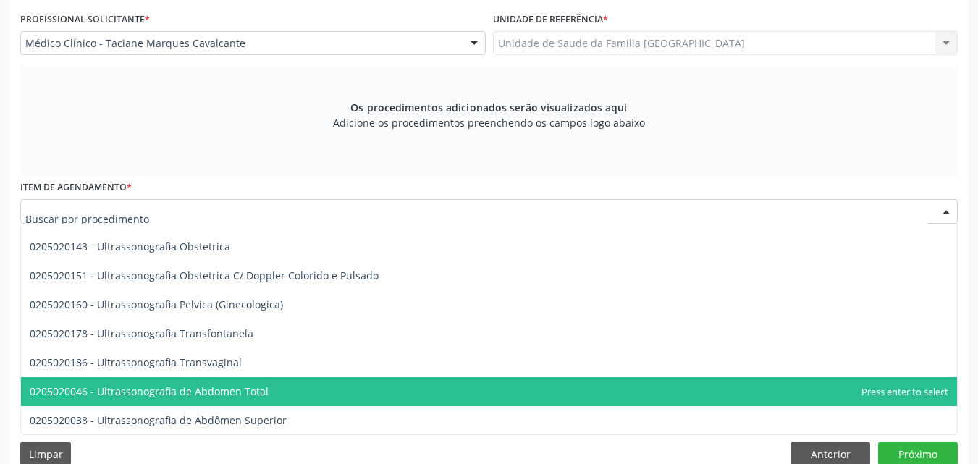
scroll to position [0, 0]
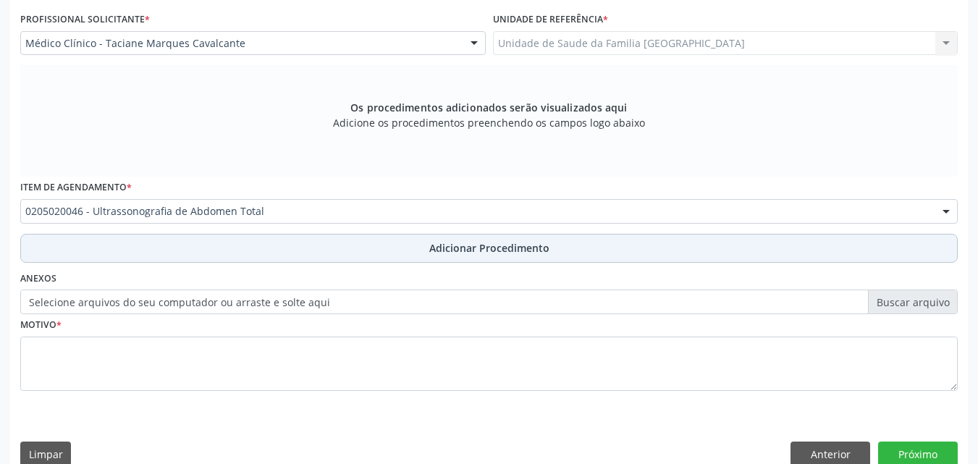
click at [186, 254] on button "Adicionar Procedimento" at bounding box center [488, 248] width 937 height 29
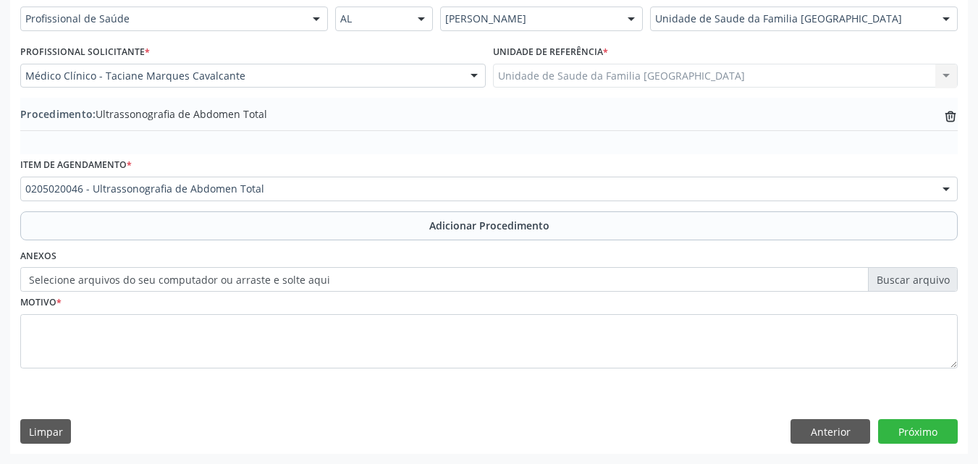
scroll to position [350, 0]
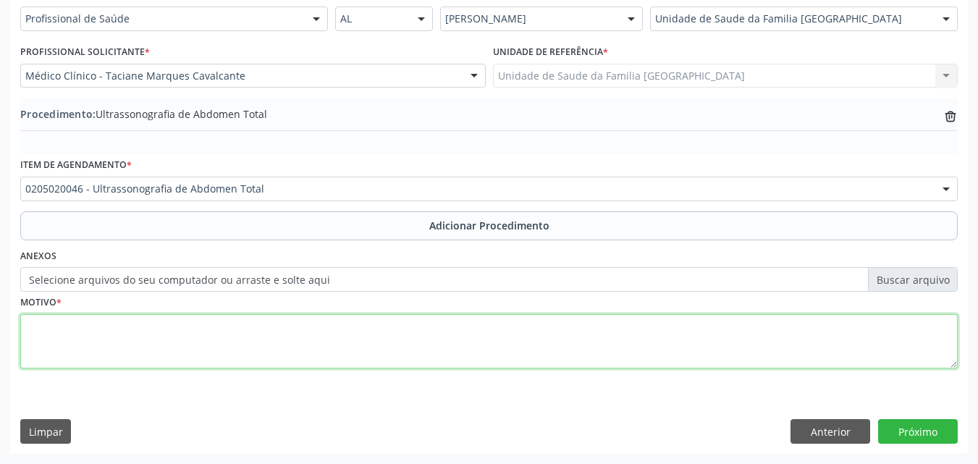
click at [169, 346] on textarea at bounding box center [488, 341] width 937 height 55
type textarea "DOR EM ABDOMEM SUPERIOR, RELATO DE ESTEATOSE HEPÁTICA."
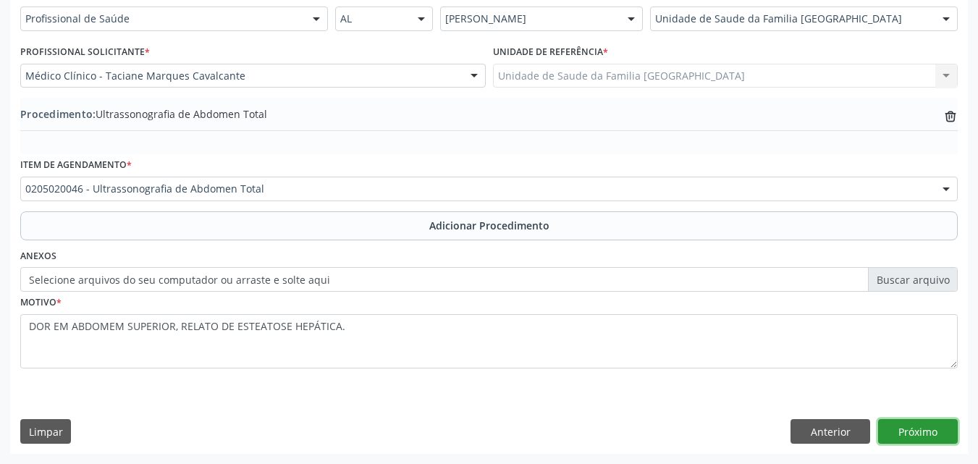
click at [931, 428] on button "Próximo" at bounding box center [918, 431] width 80 height 25
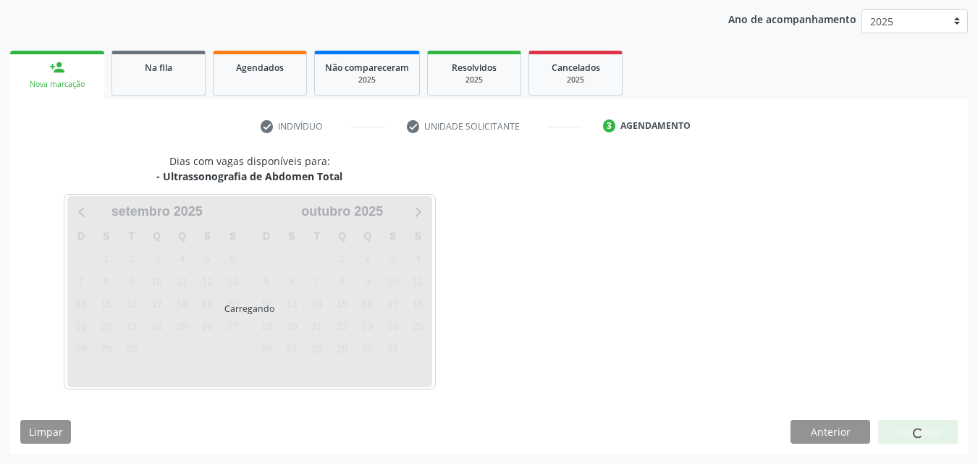
scroll to position [229, 0]
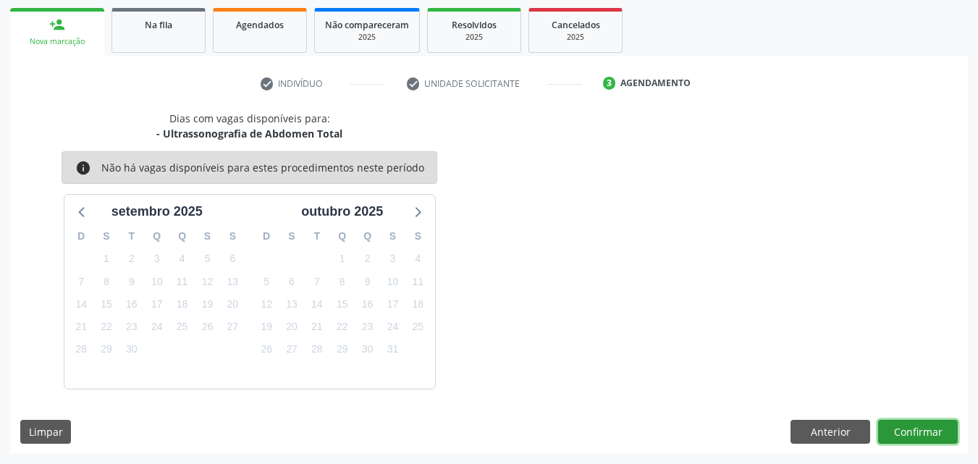
click at [931, 428] on button "Confirmar" at bounding box center [918, 432] width 80 height 25
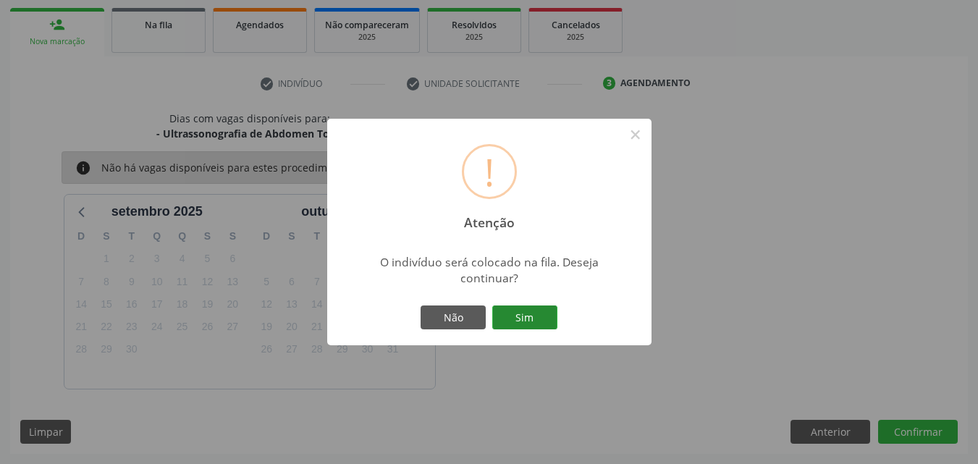
click at [527, 325] on button "Sim" at bounding box center [524, 317] width 65 height 25
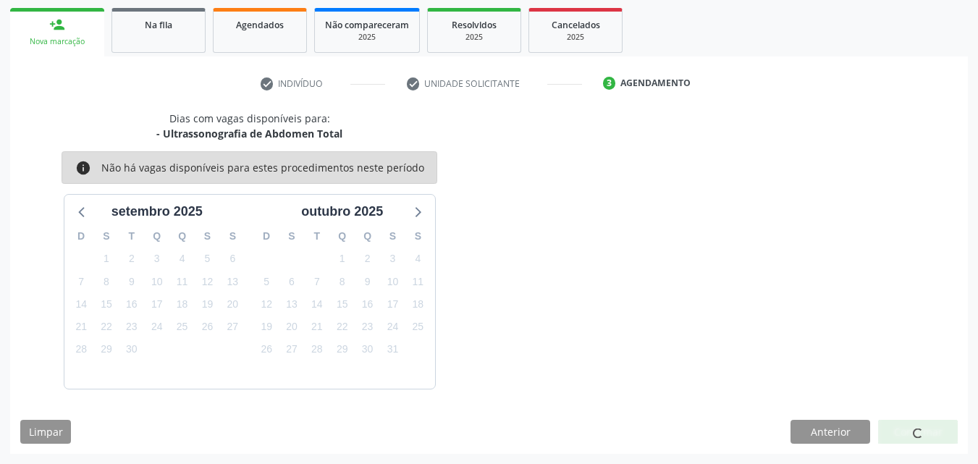
scroll to position [34, 0]
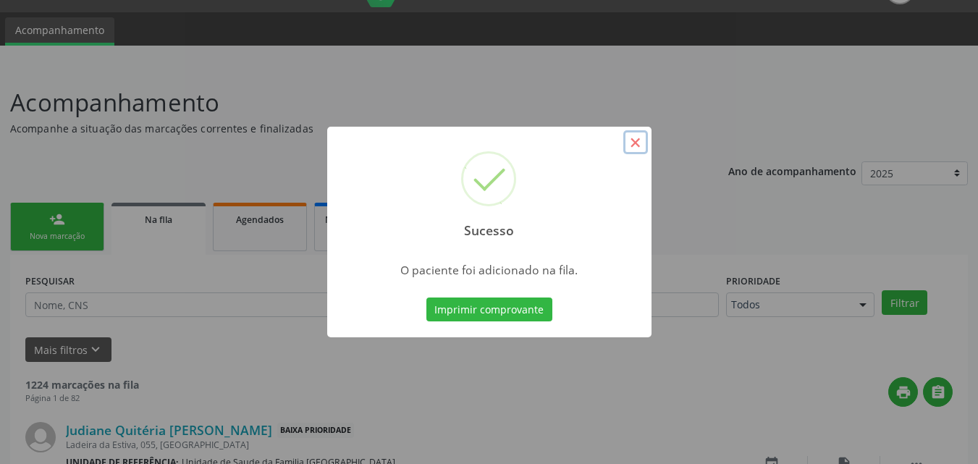
click at [632, 144] on button "×" at bounding box center [635, 142] width 25 height 25
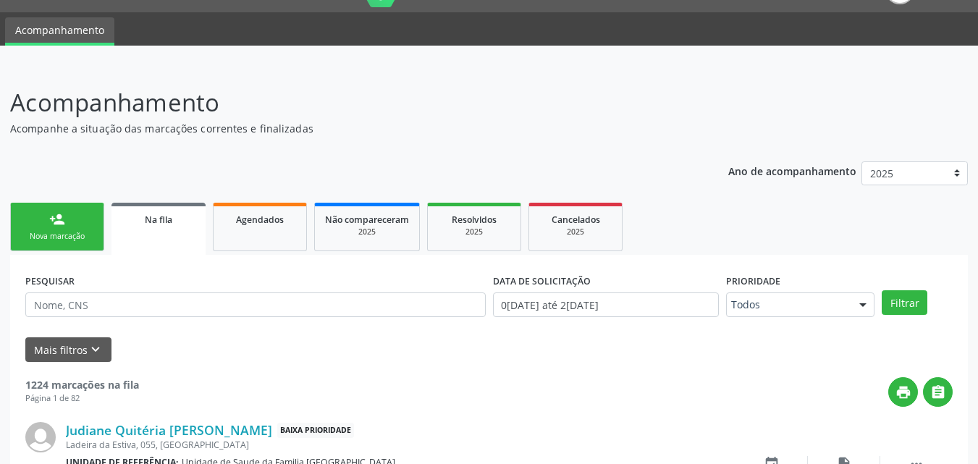
click at [33, 226] on link "person_add Nova marcação" at bounding box center [57, 227] width 94 height 48
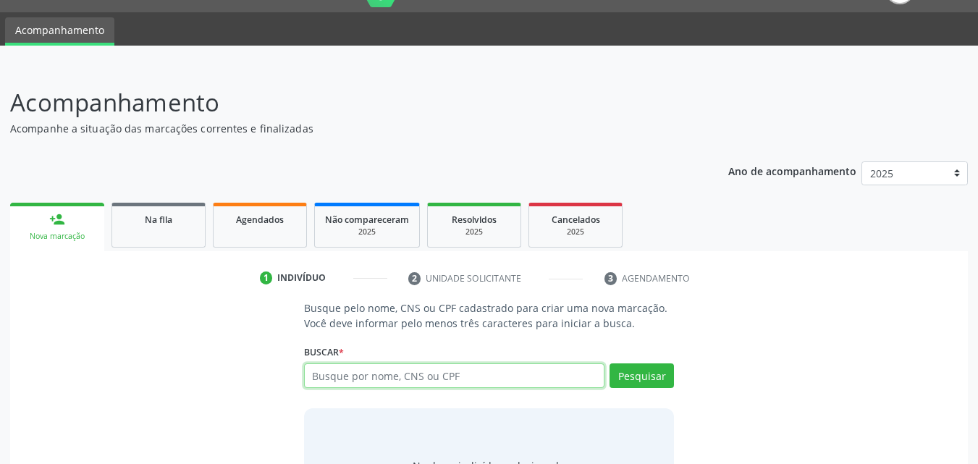
click at [313, 378] on input "text" at bounding box center [454, 375] width 301 height 25
type input "70146888472"
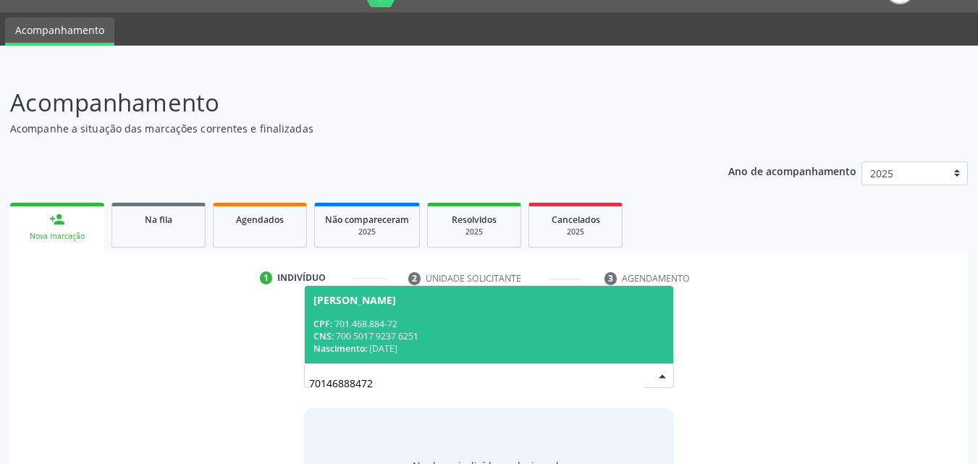
click at [378, 337] on div "CNS: 700 5017 9237 6251" at bounding box center [489, 336] width 352 height 12
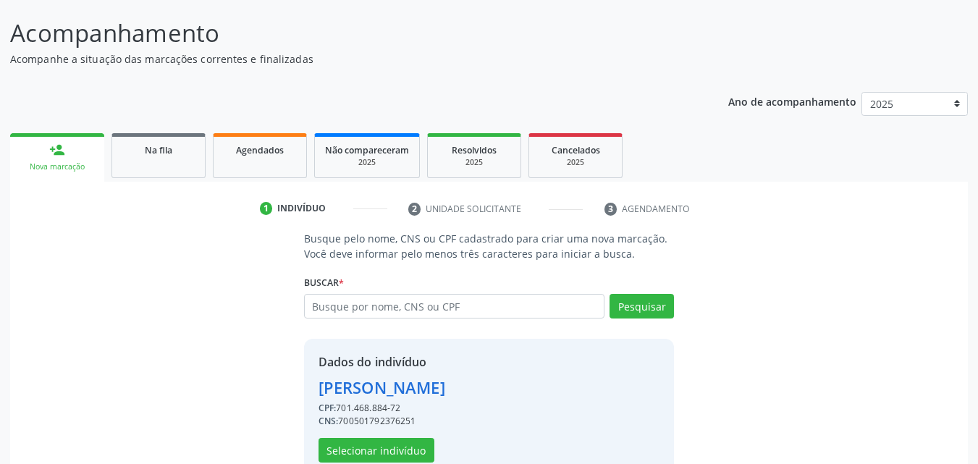
scroll to position [137, 0]
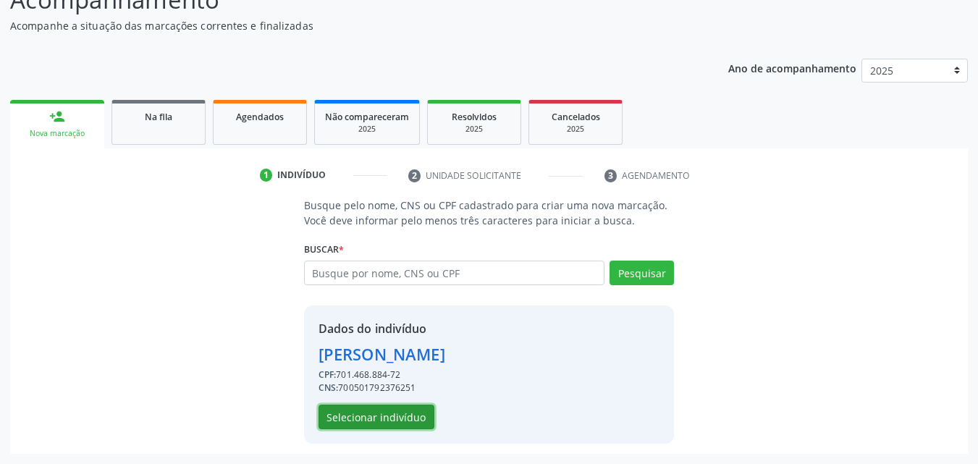
click at [413, 413] on button "Selecionar indivíduo" at bounding box center [376, 417] width 116 height 25
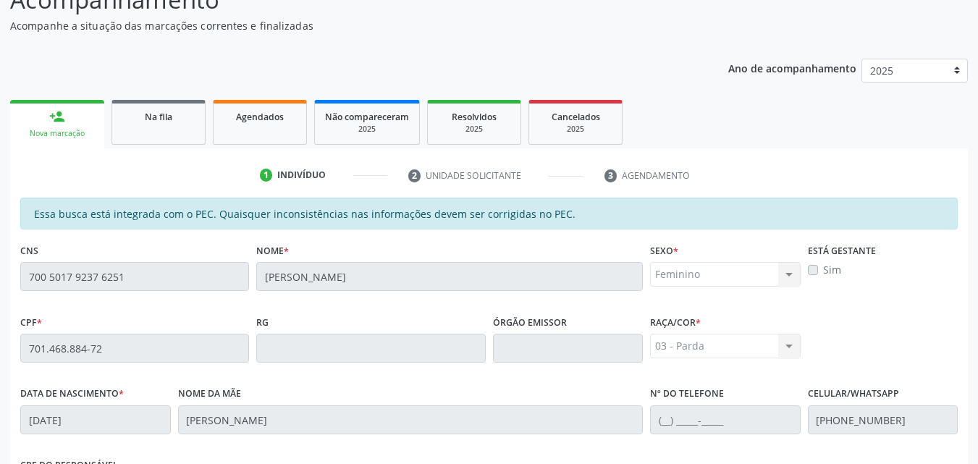
scroll to position [383, 0]
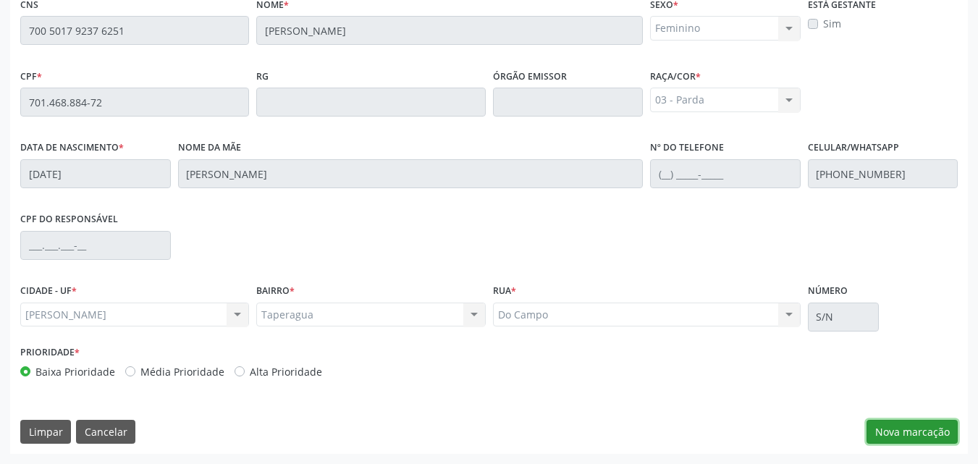
click at [919, 425] on button "Nova marcação" at bounding box center [911, 432] width 91 height 25
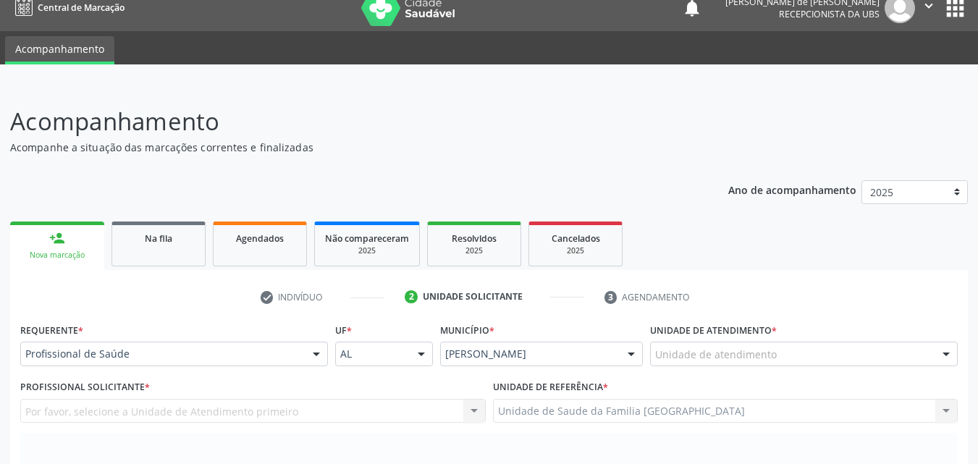
scroll to position [0, 0]
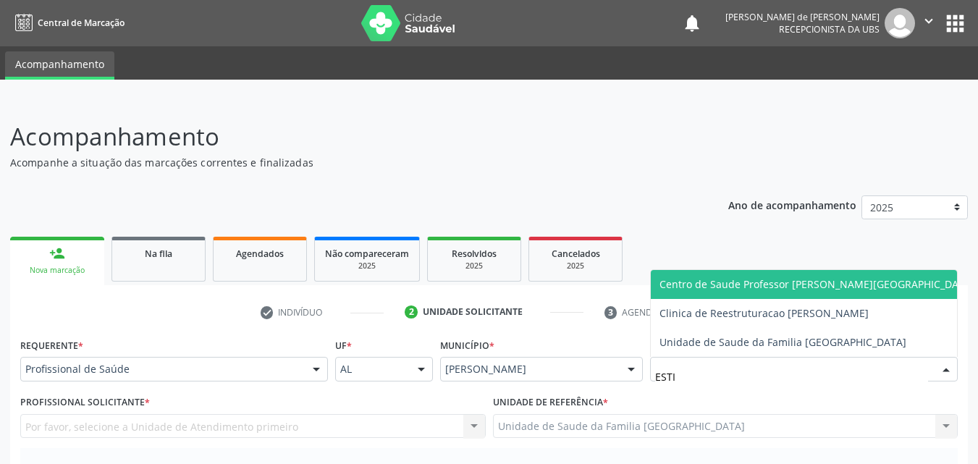
type input "ESTIV"
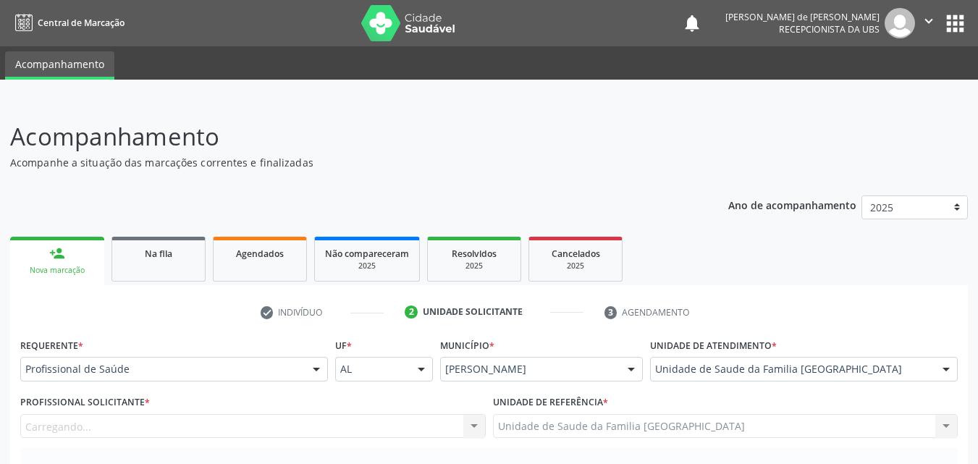
scroll to position [338, 0]
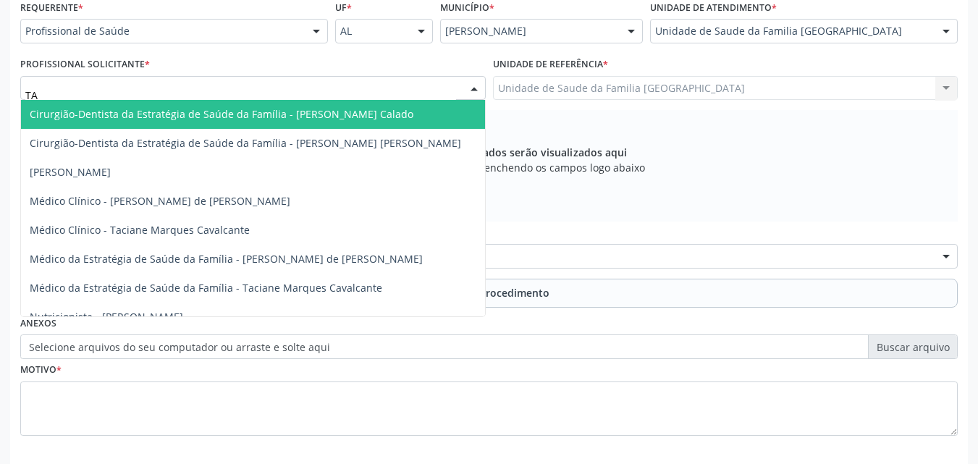
type input "TAC"
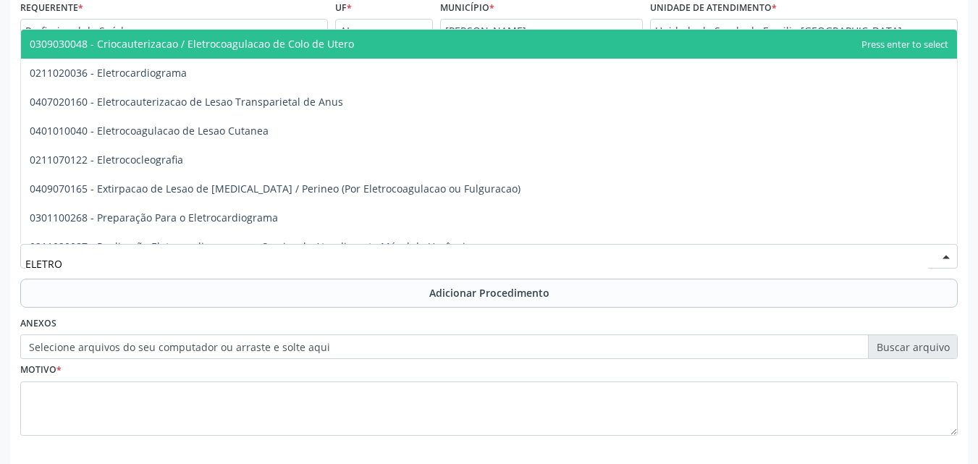
type input "ELETROC"
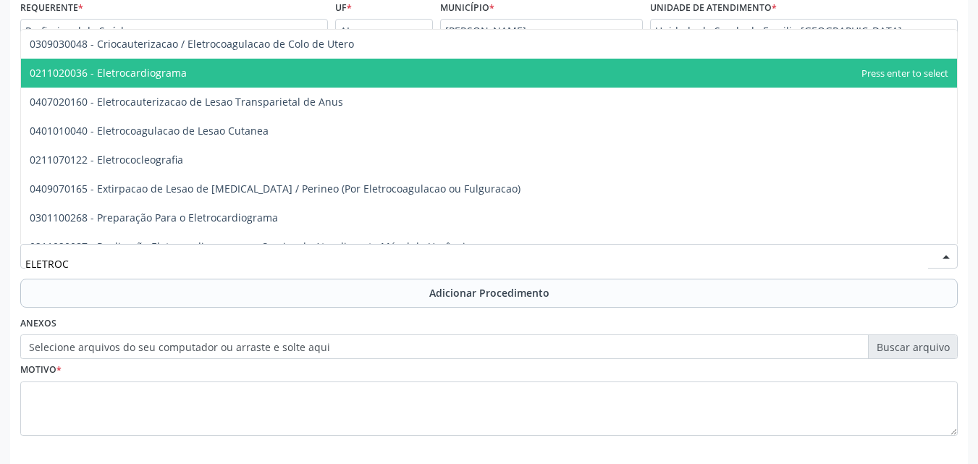
click at [179, 77] on span "0211020036 - Eletrocardiograma" at bounding box center [108, 73] width 157 height 14
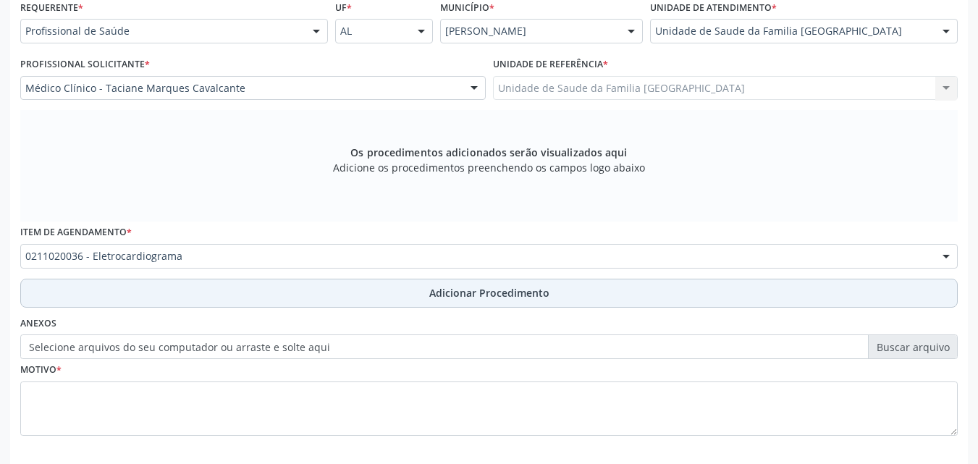
click at [169, 287] on button "Adicionar Procedimento" at bounding box center [488, 293] width 937 height 29
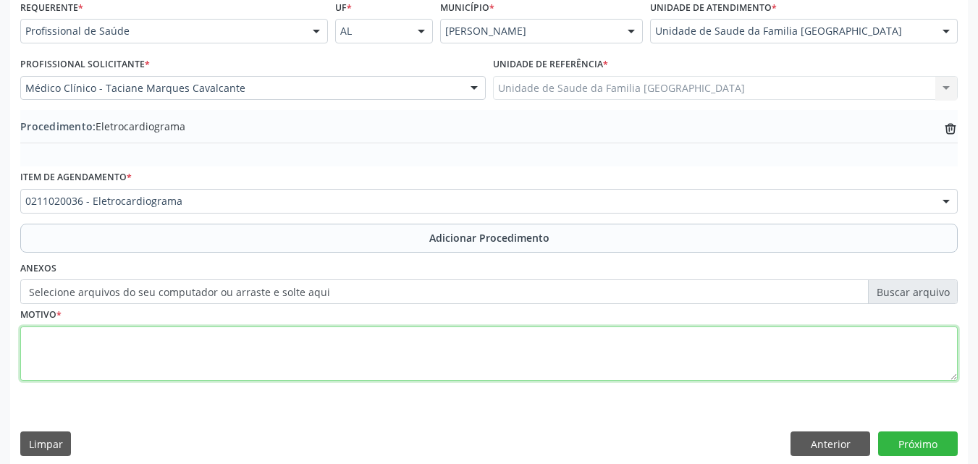
click at [162, 346] on textarea at bounding box center [488, 353] width 937 height 55
type textarea "HAS, DOR PRECORDIAL."
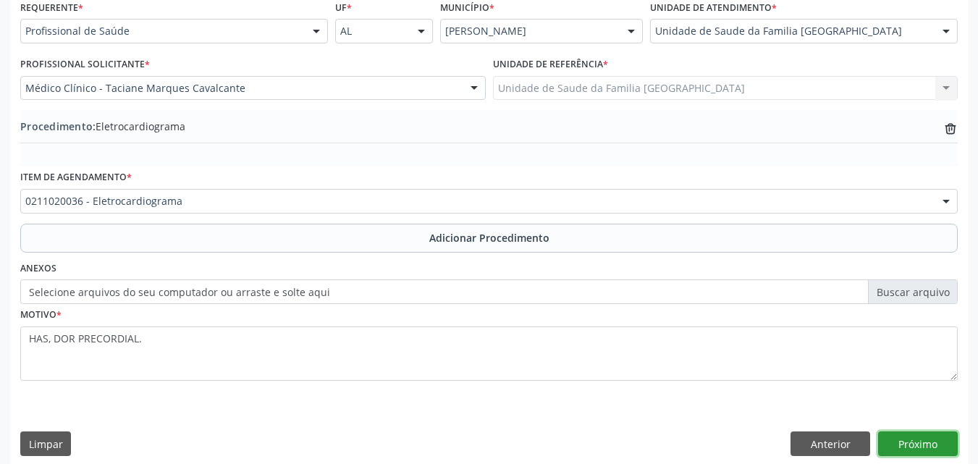
click at [916, 447] on button "Próximo" at bounding box center [918, 443] width 80 height 25
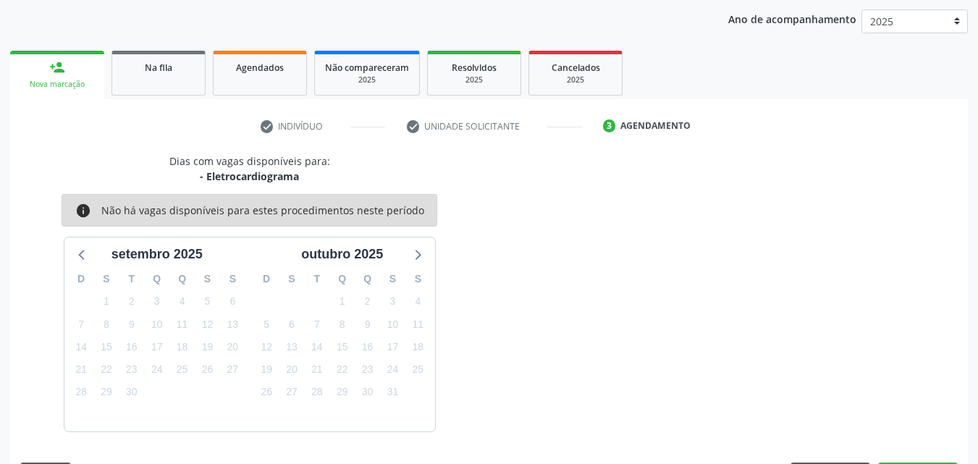
scroll to position [229, 0]
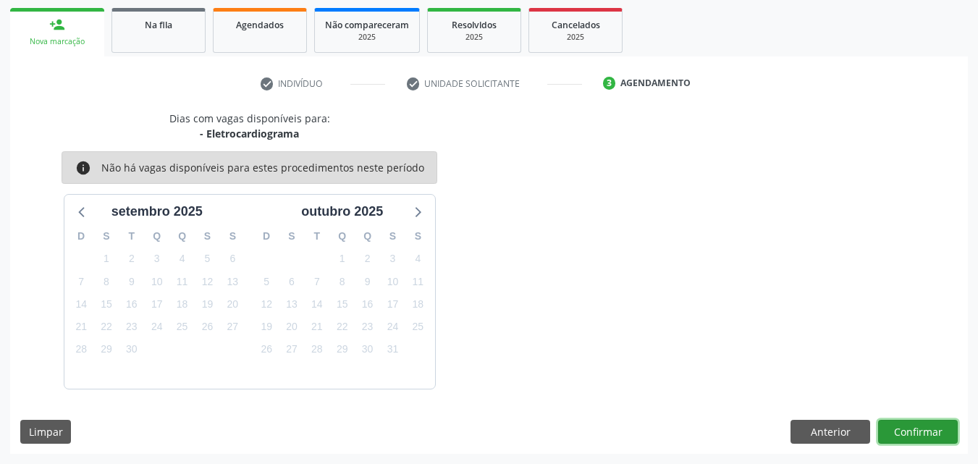
click at [895, 433] on button "Confirmar" at bounding box center [918, 432] width 80 height 25
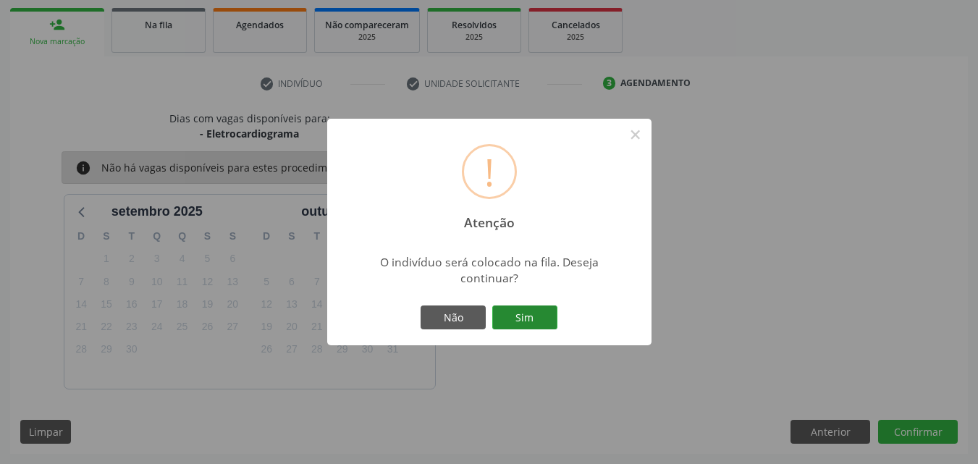
click at [534, 321] on button "Sim" at bounding box center [524, 317] width 65 height 25
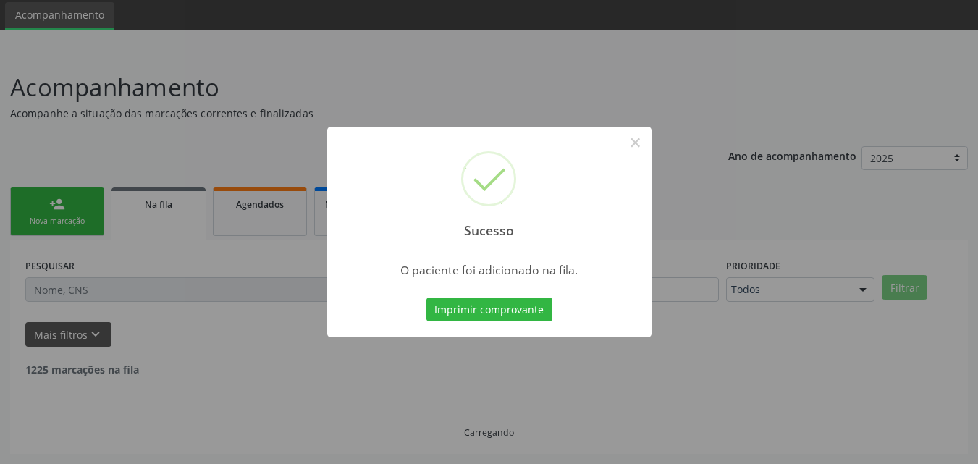
scroll to position [34, 0]
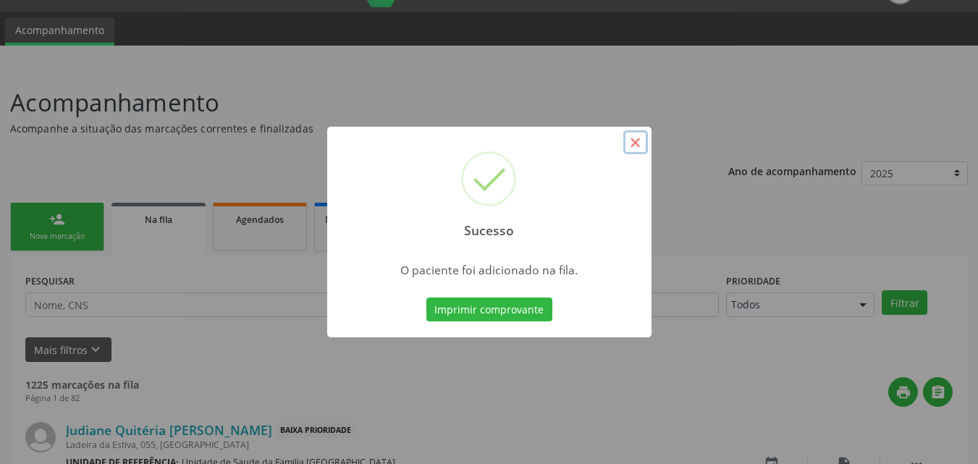
click at [645, 148] on button "×" at bounding box center [635, 142] width 25 height 25
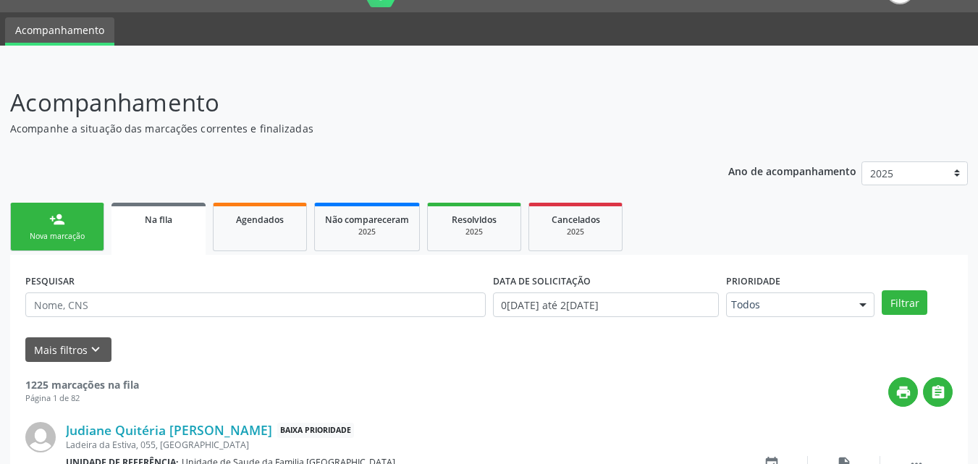
click at [50, 231] on div "Nova marcação" at bounding box center [57, 236] width 72 height 11
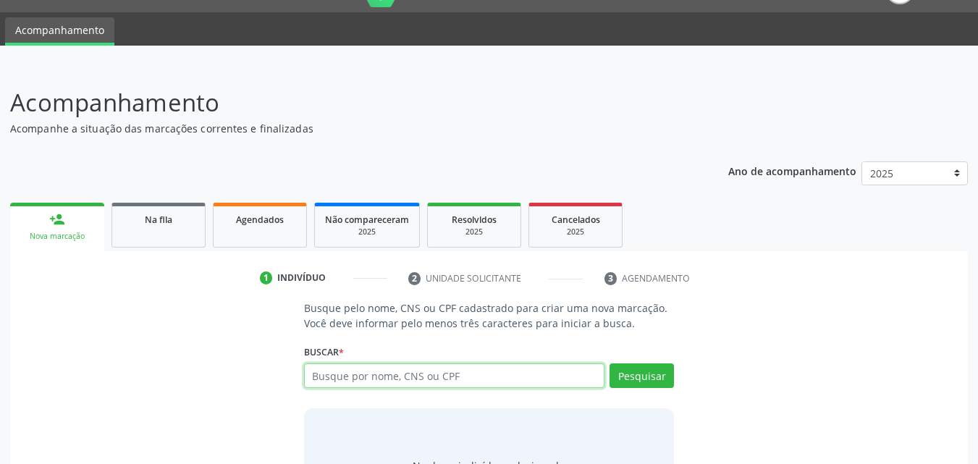
click at [358, 378] on input "text" at bounding box center [454, 375] width 301 height 25
type input "05251314426"
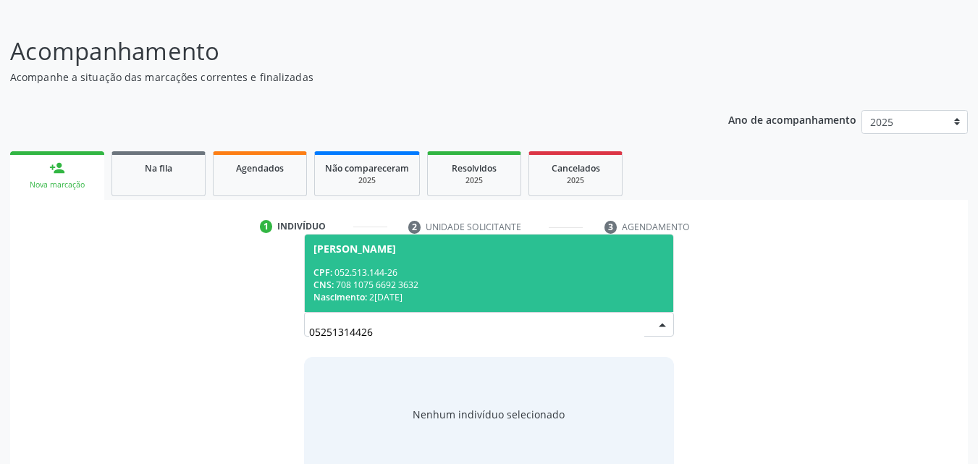
scroll to position [114, 0]
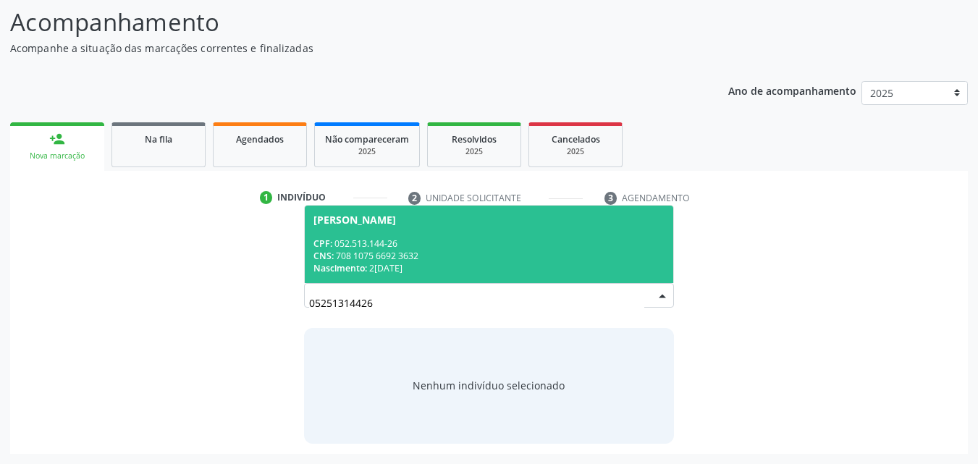
click at [384, 255] on div "CNS: 708 1075 6692 3632" at bounding box center [489, 256] width 352 height 12
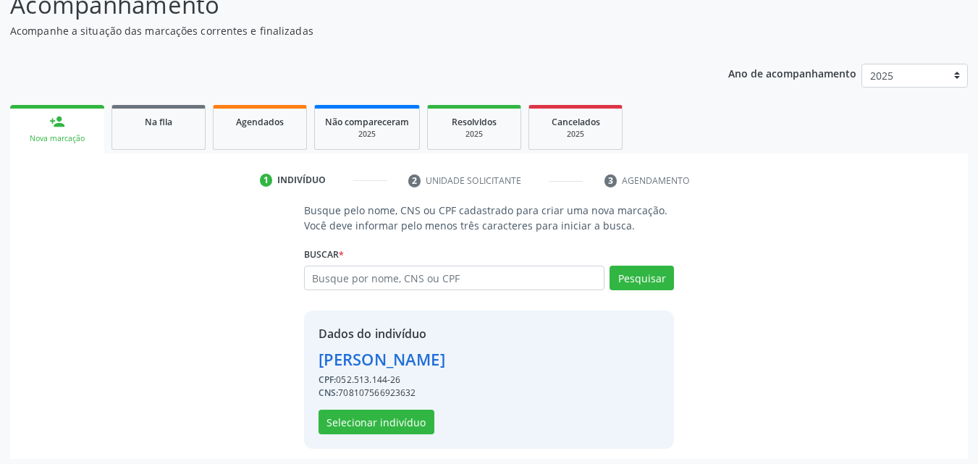
scroll to position [137, 0]
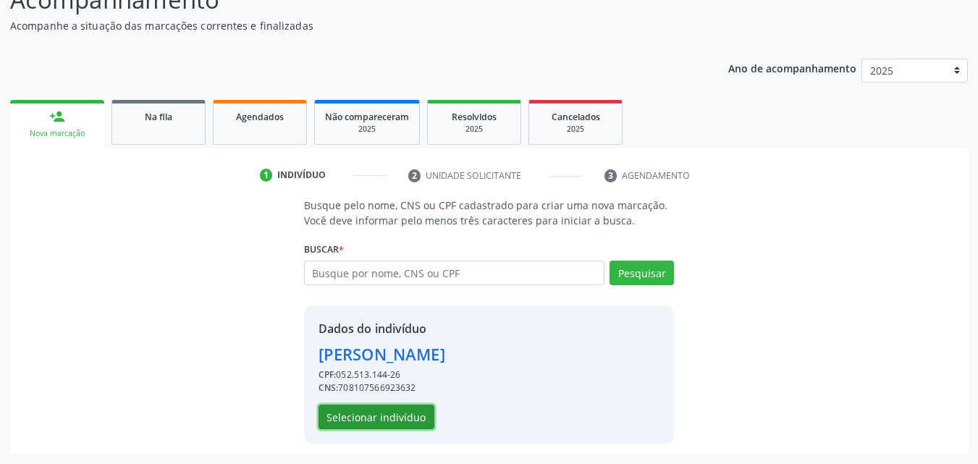
click at [402, 418] on button "Selecionar indivíduo" at bounding box center [376, 417] width 116 height 25
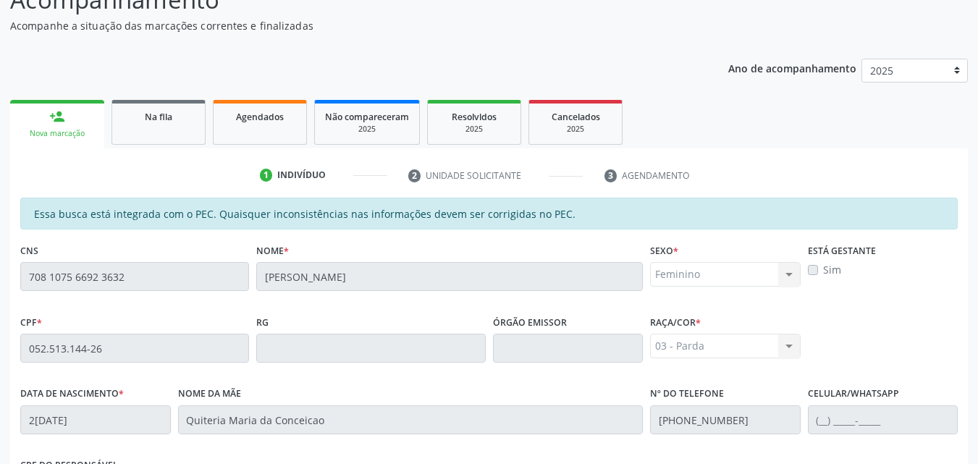
scroll to position [383, 0]
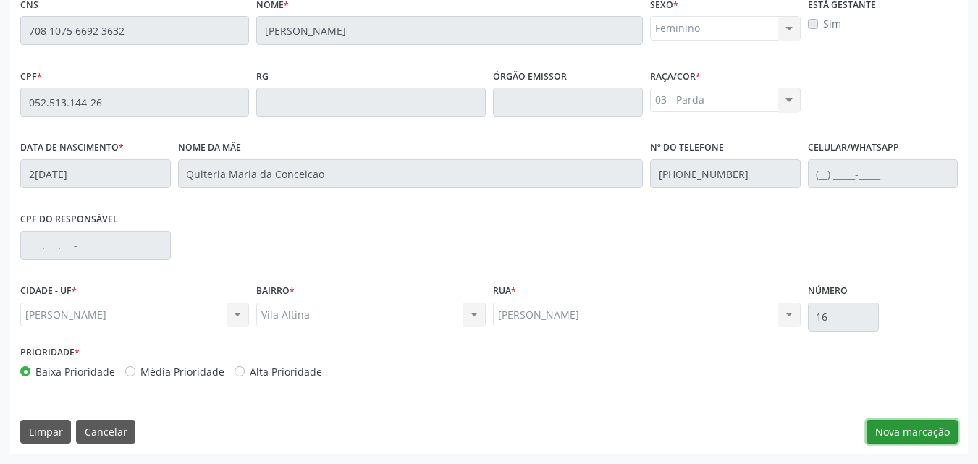
click at [920, 423] on button "Nova marcação" at bounding box center [911, 432] width 91 height 25
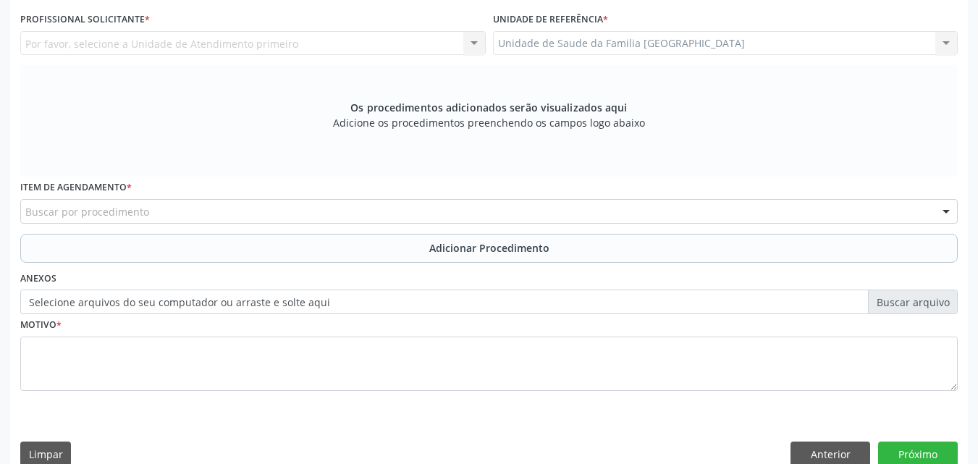
scroll to position [45, 0]
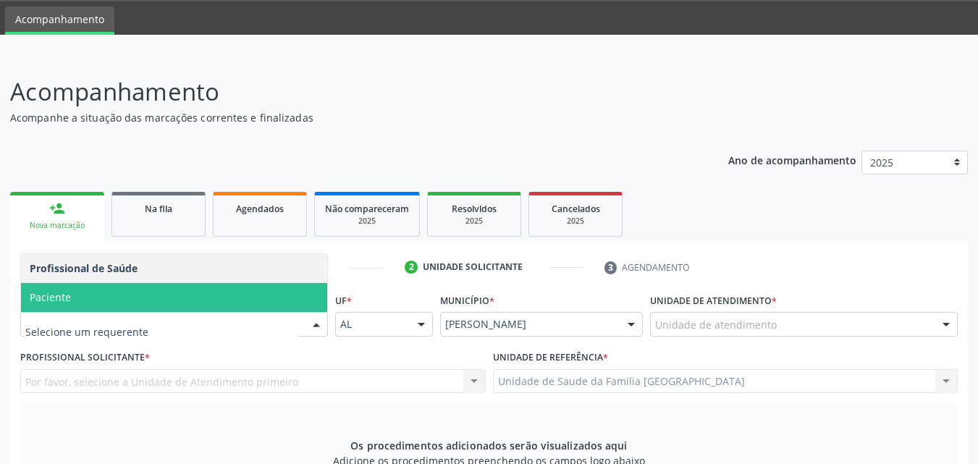
click at [131, 300] on span "Paciente" at bounding box center [174, 297] width 306 height 29
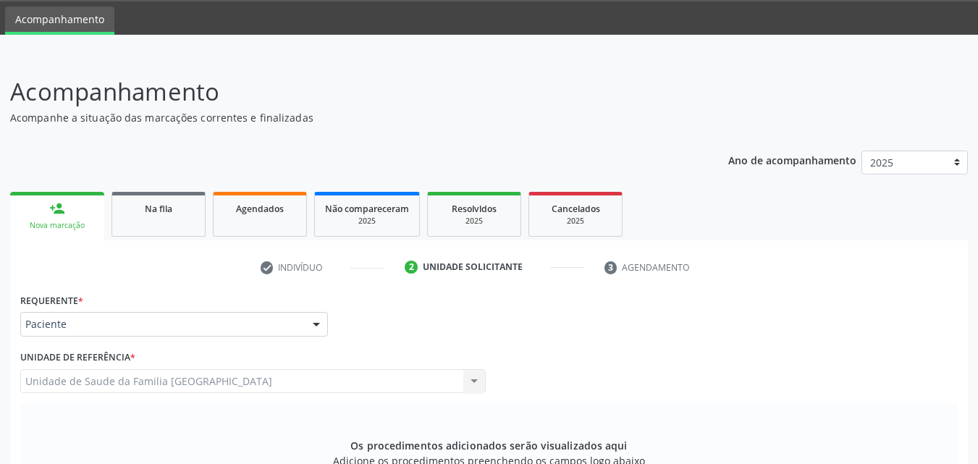
scroll to position [383, 0]
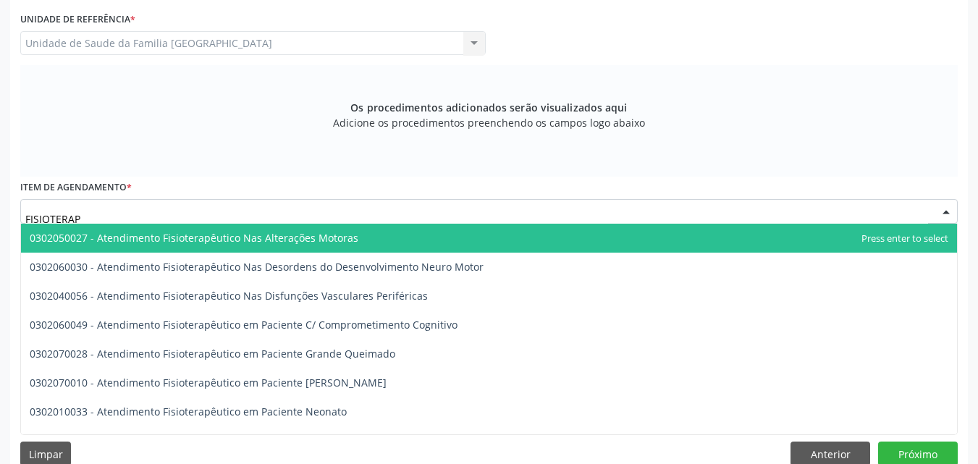
type input "FISIOTERAPE"
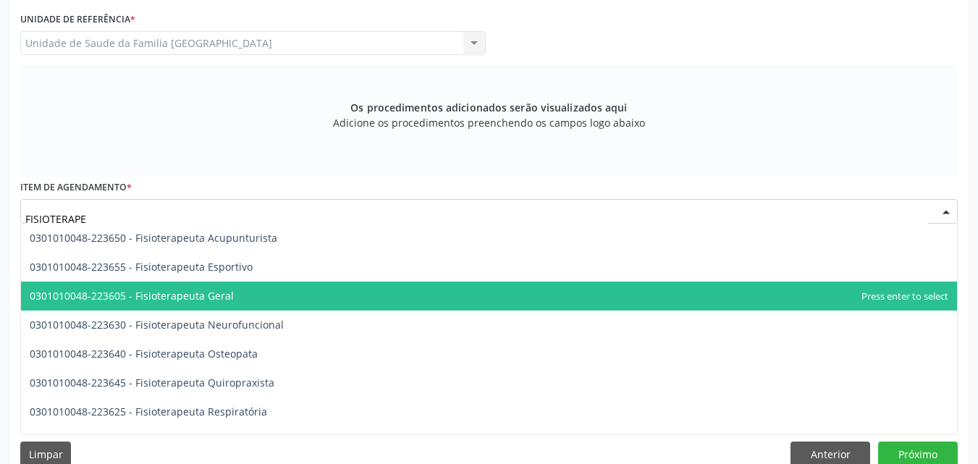
click at [164, 295] on span "0301010048-223605 - Fisioterapeuta Geral" at bounding box center [132, 296] width 204 height 14
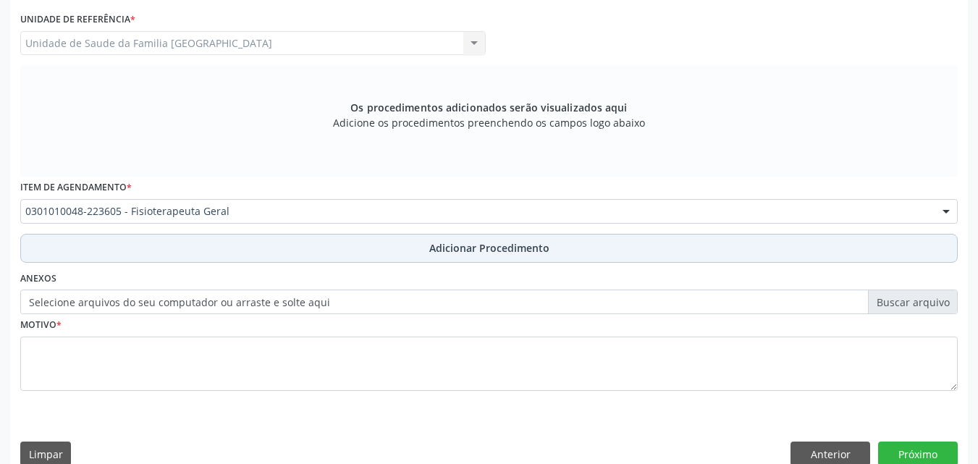
click at [174, 251] on button "Adicionar Procedimento" at bounding box center [488, 248] width 937 height 29
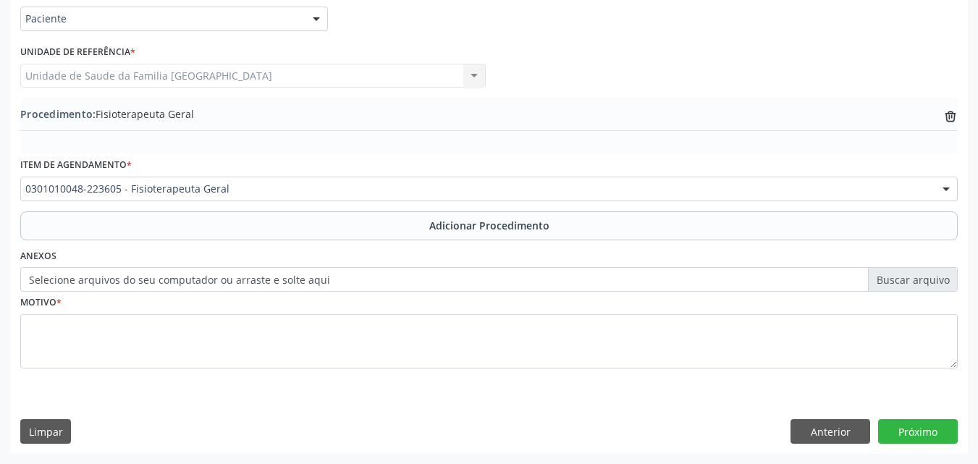
scroll to position [350, 0]
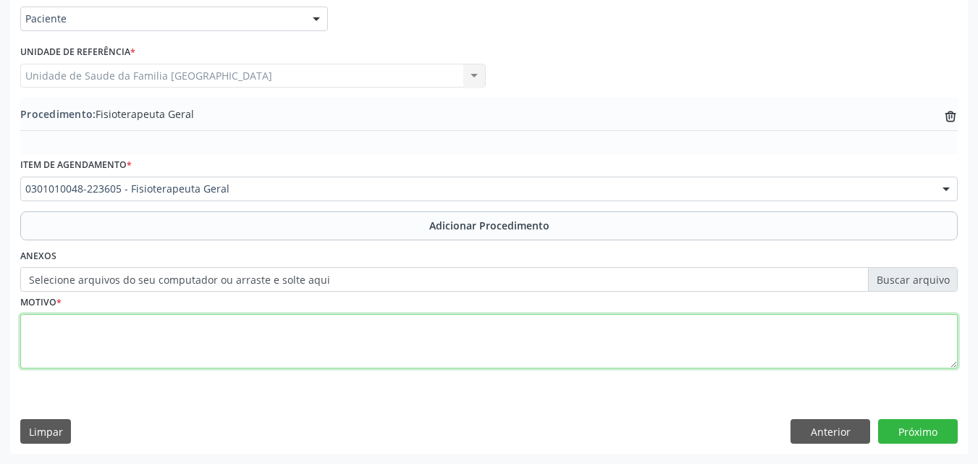
click at [156, 329] on textarea at bounding box center [488, 341] width 937 height 55
type textarea "10 SESSÕES DE FISIOTERAPIA."
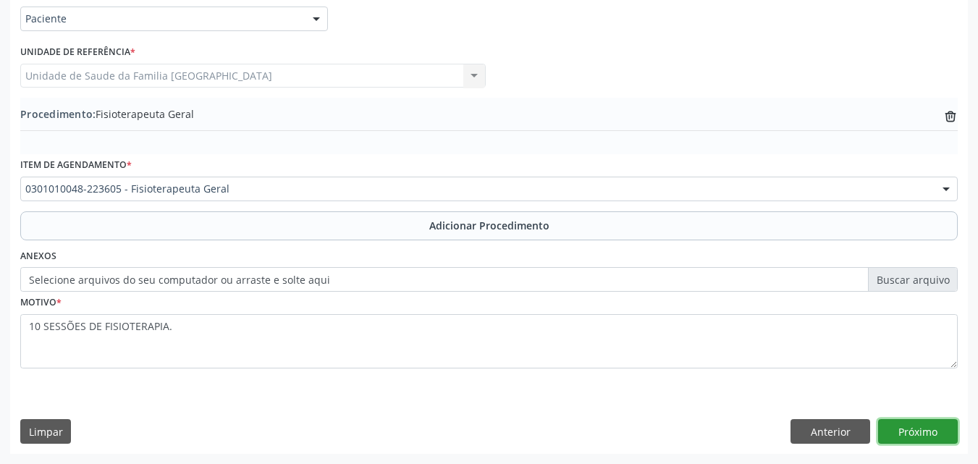
click at [897, 433] on button "Próximo" at bounding box center [918, 431] width 80 height 25
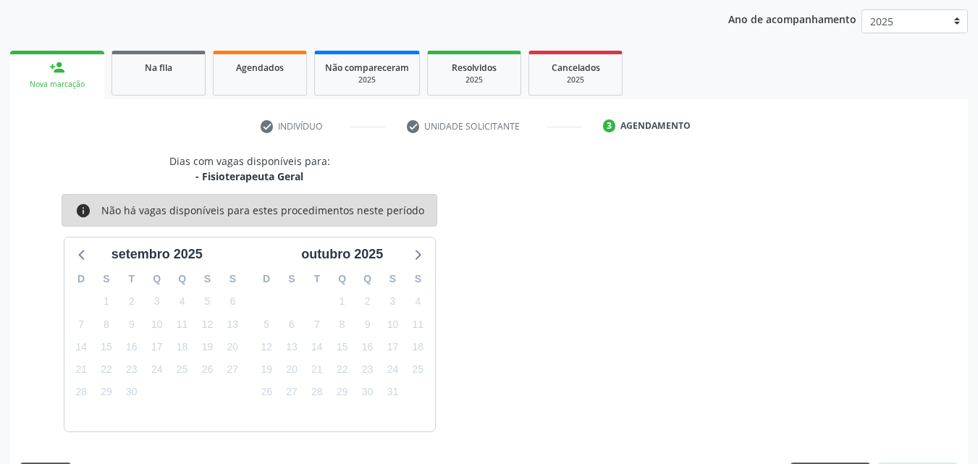
scroll to position [229, 0]
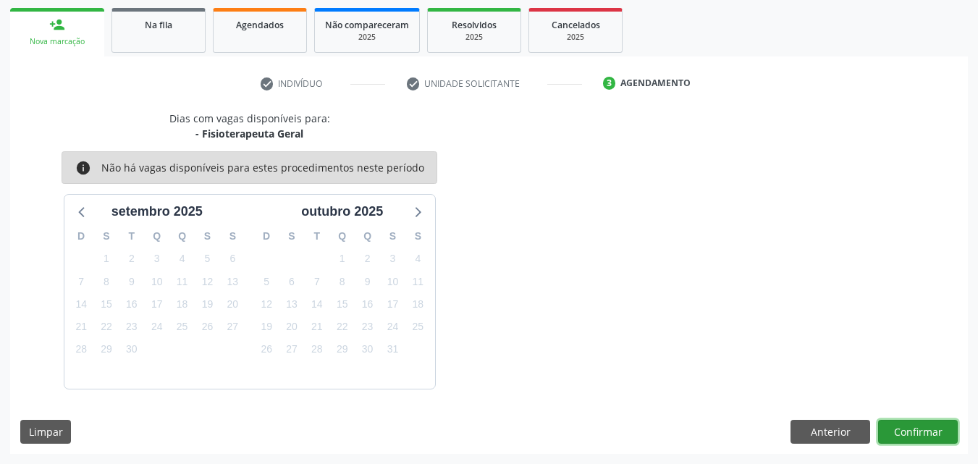
click at [897, 433] on button "Confirmar" at bounding box center [918, 432] width 80 height 25
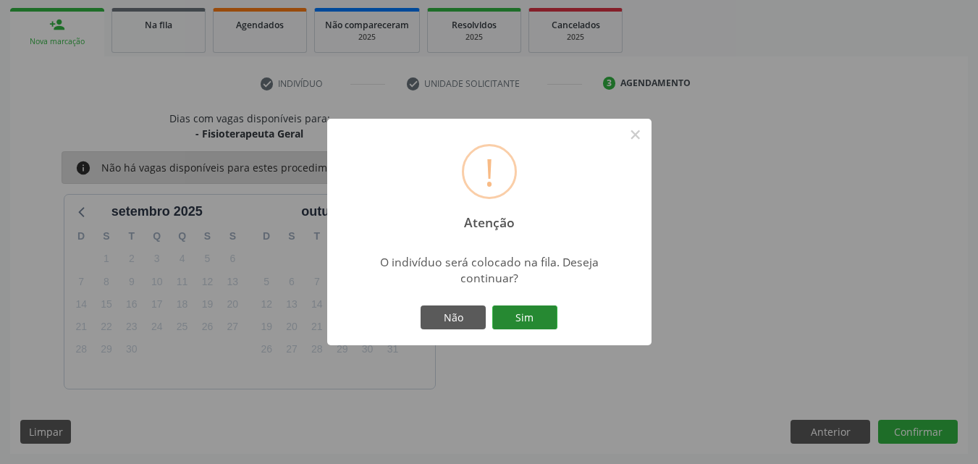
click at [535, 318] on button "Sim" at bounding box center [524, 317] width 65 height 25
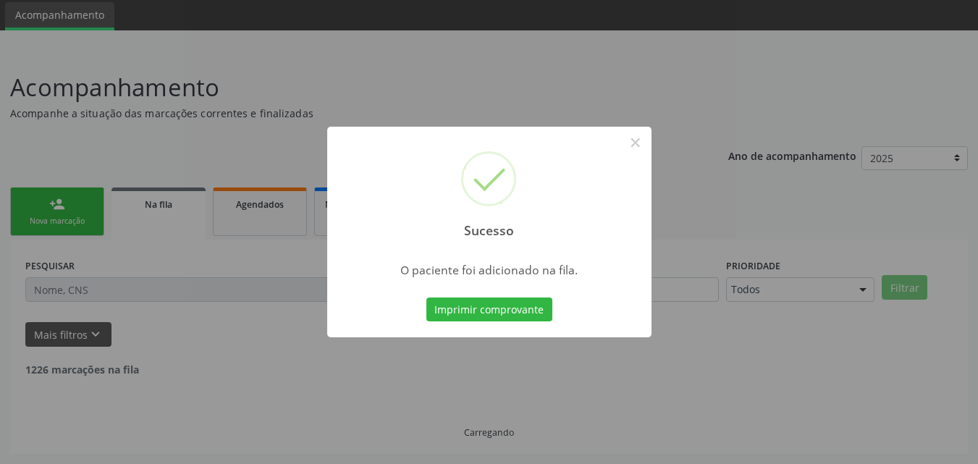
scroll to position [34, 0]
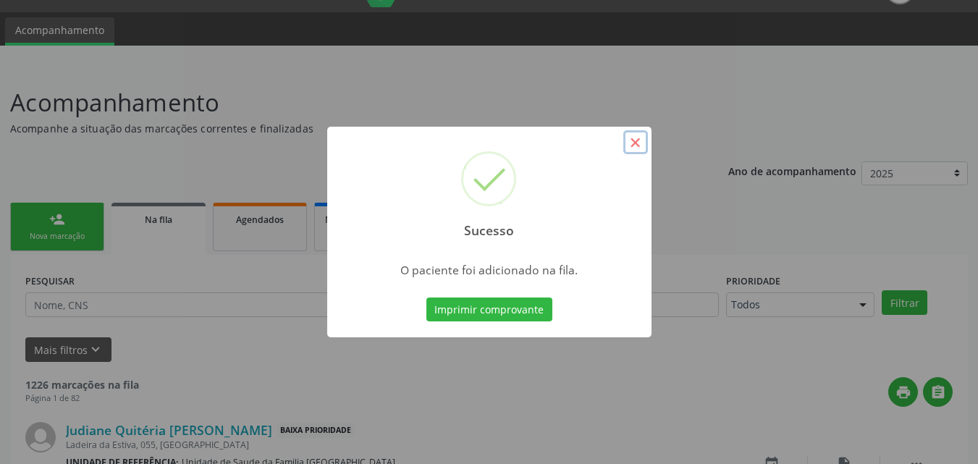
click at [640, 141] on button "×" at bounding box center [635, 142] width 25 height 25
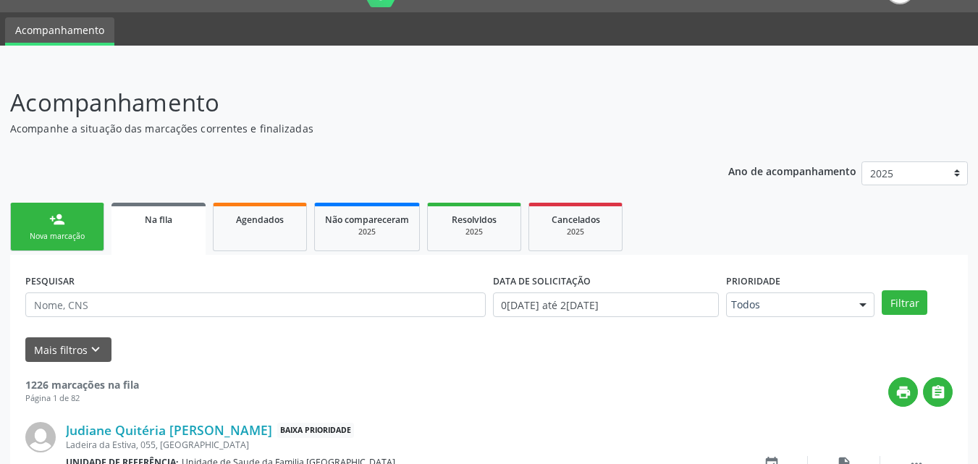
click at [61, 223] on div "person_add" at bounding box center [57, 219] width 16 height 16
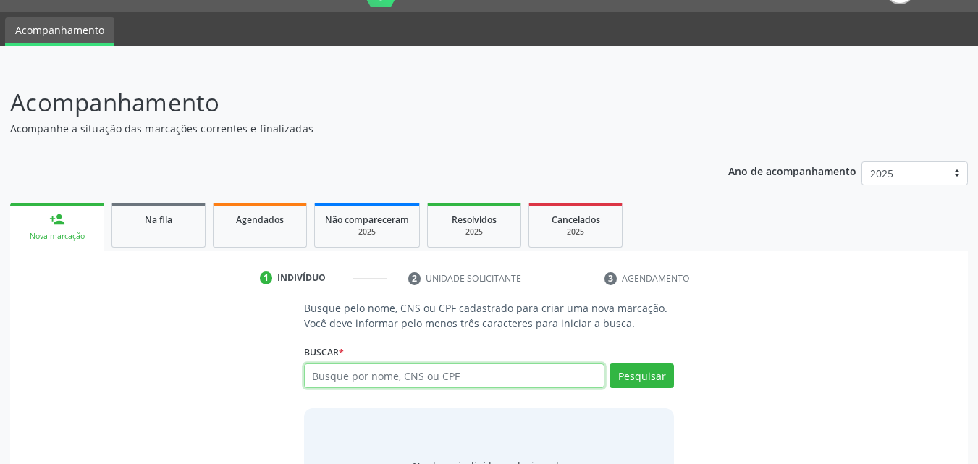
click at [342, 373] on input "text" at bounding box center [454, 375] width 301 height 25
type input "GENALVA SILVA DA"
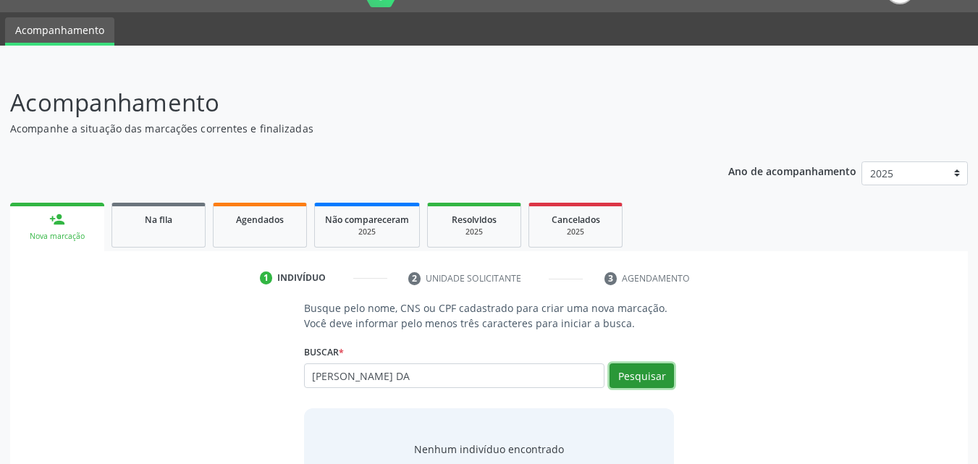
click at [643, 379] on button "Pesquisar" at bounding box center [641, 375] width 64 height 25
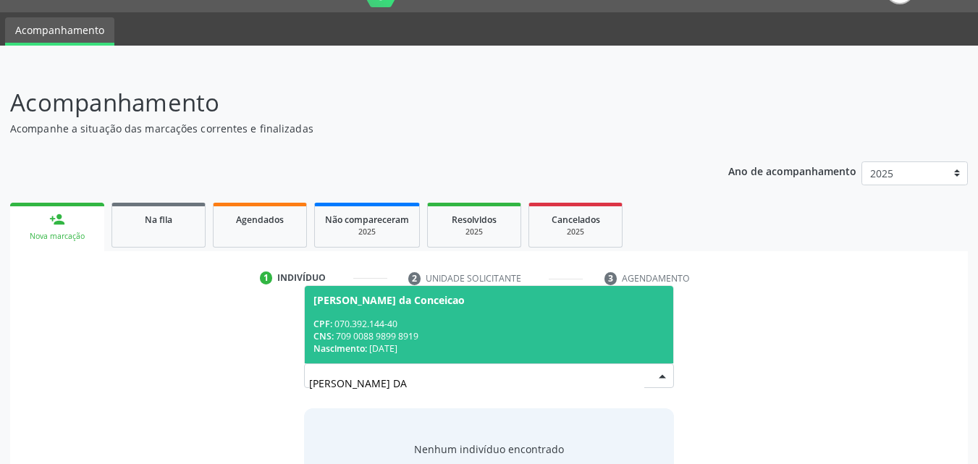
click at [429, 321] on div "CPF: 070.392.144-40" at bounding box center [489, 324] width 352 height 12
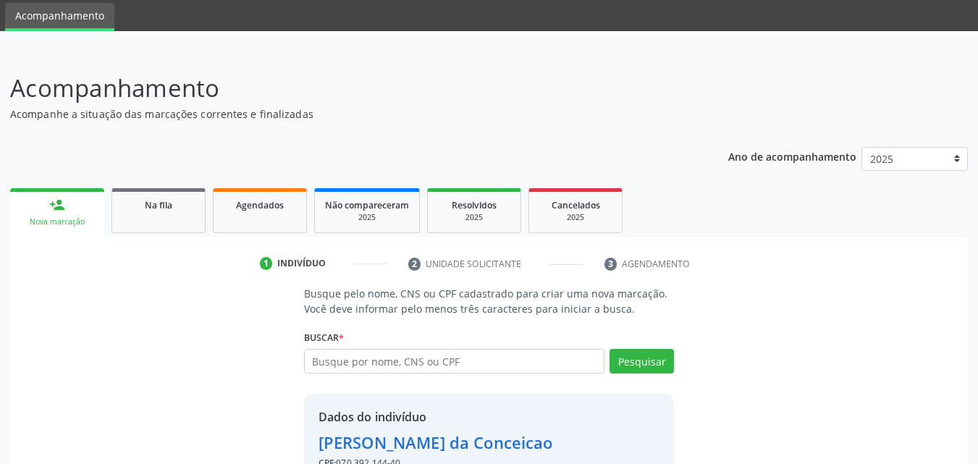
scroll to position [137, 0]
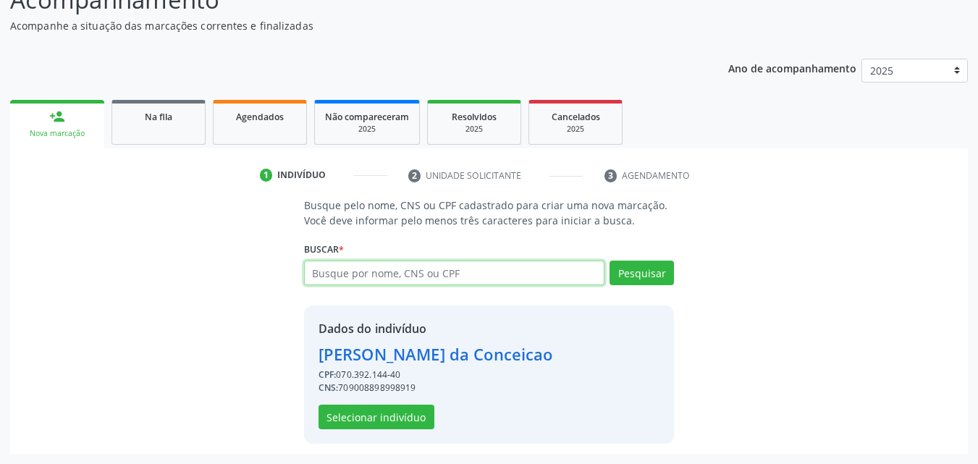
click at [376, 274] on input "text" at bounding box center [454, 273] width 301 height 25
type input "02676902485"
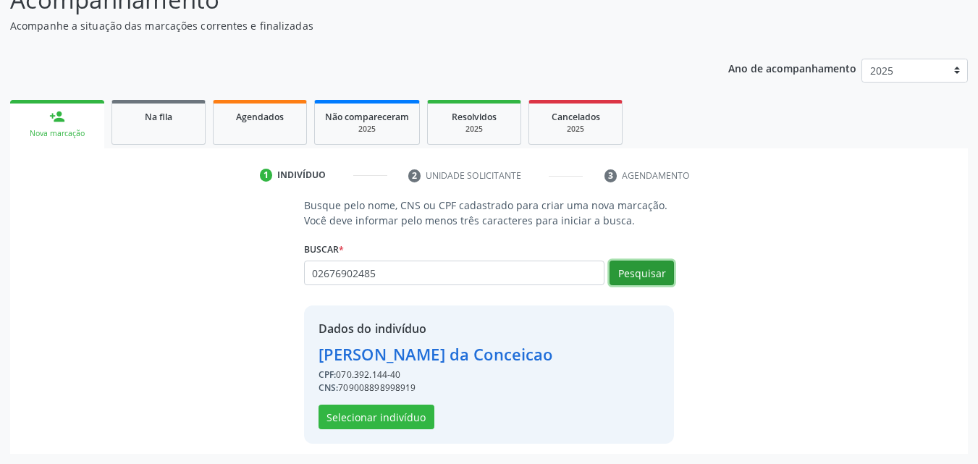
click at [651, 263] on button "Pesquisar" at bounding box center [641, 273] width 64 height 25
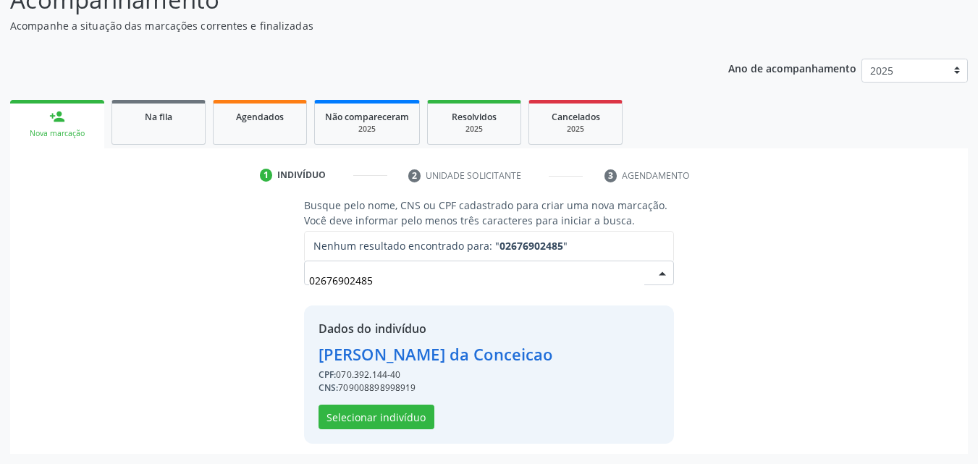
click at [393, 287] on input "02676902485" at bounding box center [477, 280] width 336 height 29
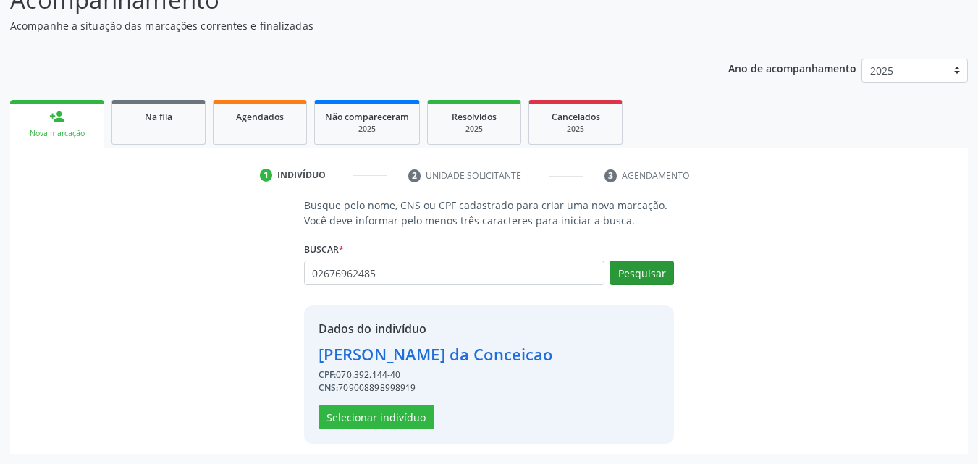
type input "02676962485"
click at [646, 271] on button "Pesquisar" at bounding box center [641, 273] width 64 height 25
type input "02676962485"
type input "0"
type input "709008898998919"
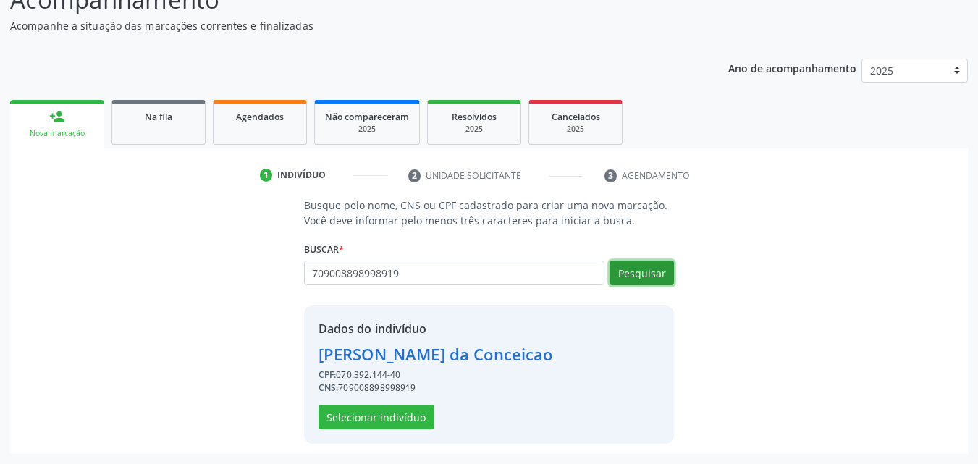
click at [643, 270] on button "Pesquisar" at bounding box center [641, 273] width 64 height 25
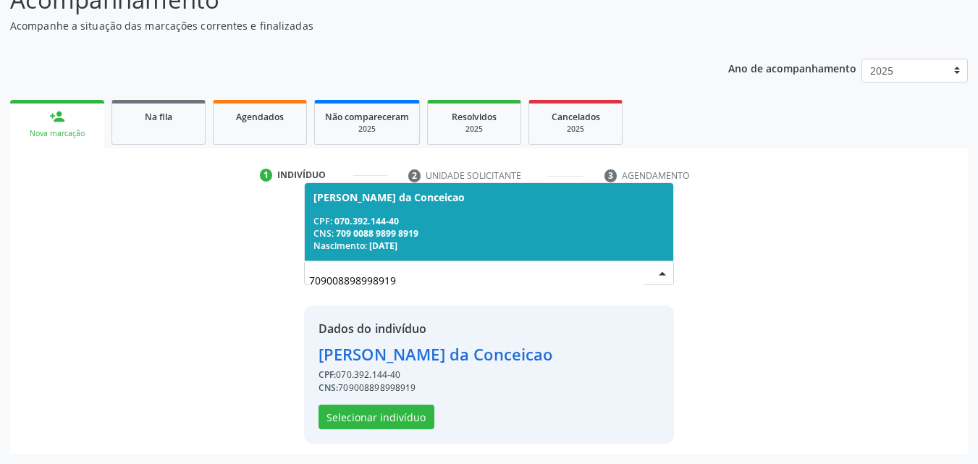
click at [441, 244] on div "Nascimento: 11/07/1977" at bounding box center [489, 246] width 352 height 12
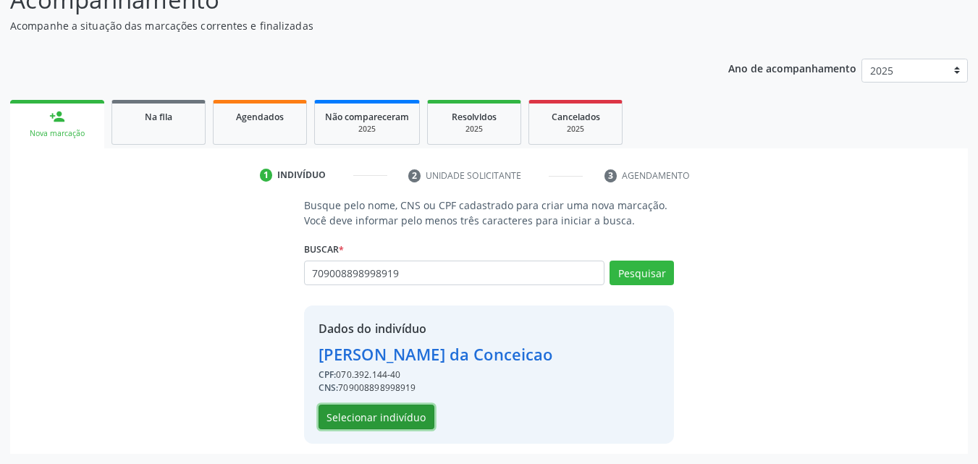
click at [409, 424] on button "Selecionar indivíduo" at bounding box center [376, 417] width 116 height 25
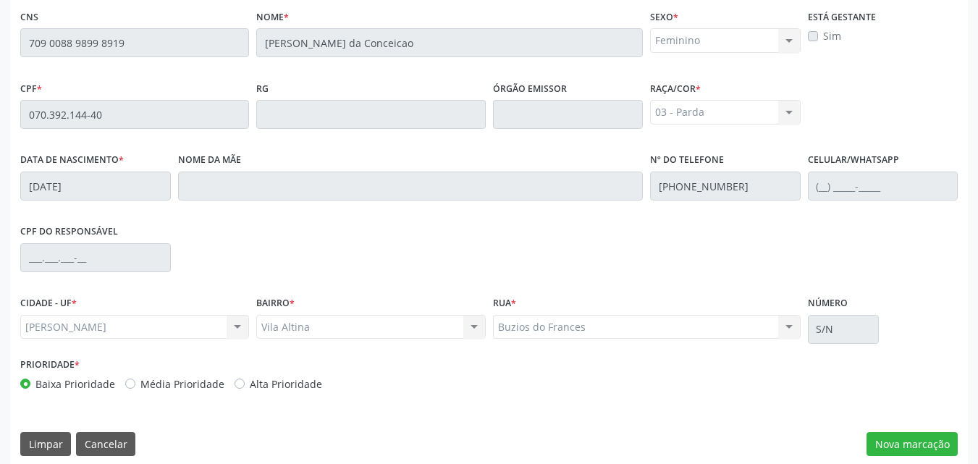
scroll to position [383, 0]
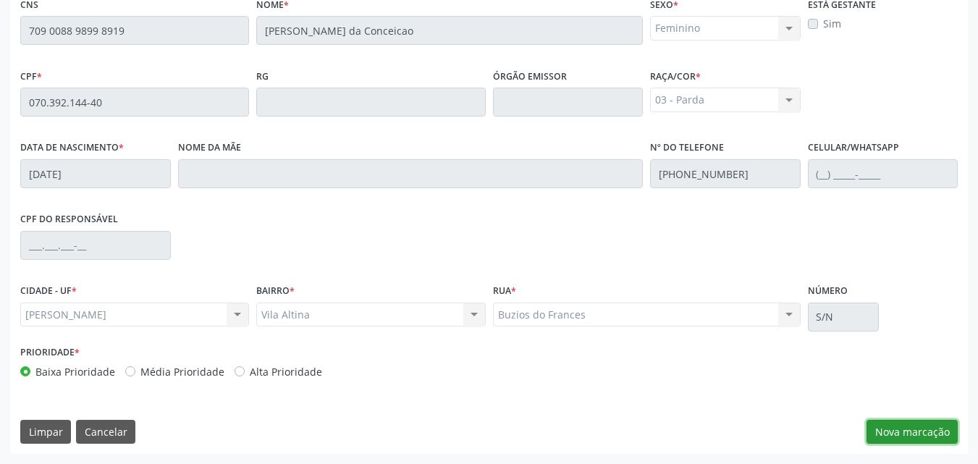
click at [885, 436] on button "Nova marcação" at bounding box center [911, 432] width 91 height 25
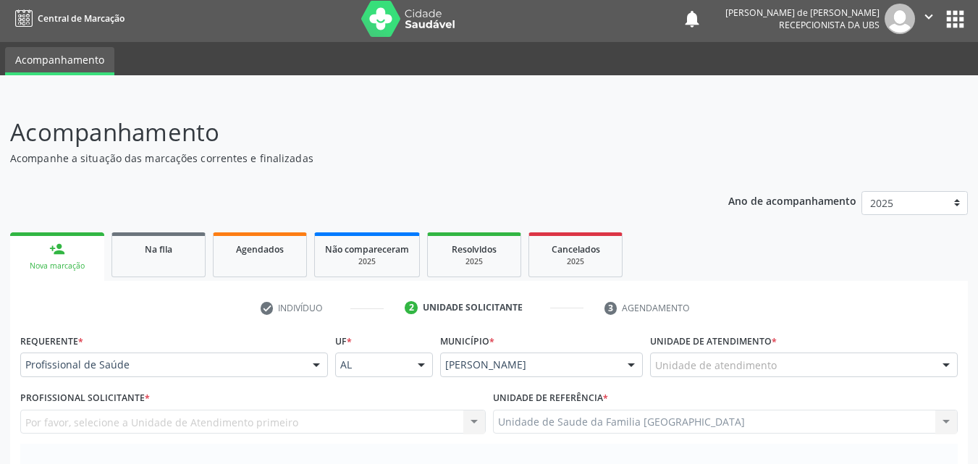
scroll to position [0, 0]
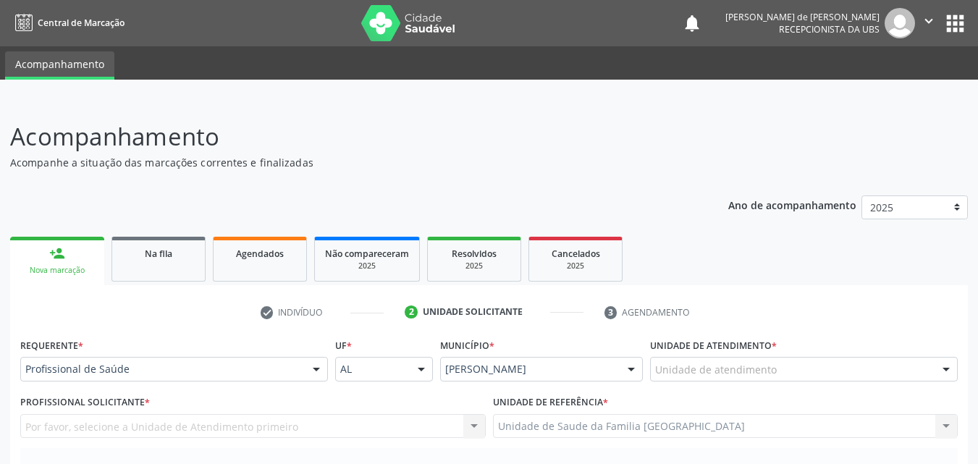
click at [653, 362] on div "Unidade de atendimento" at bounding box center [804, 369] width 308 height 25
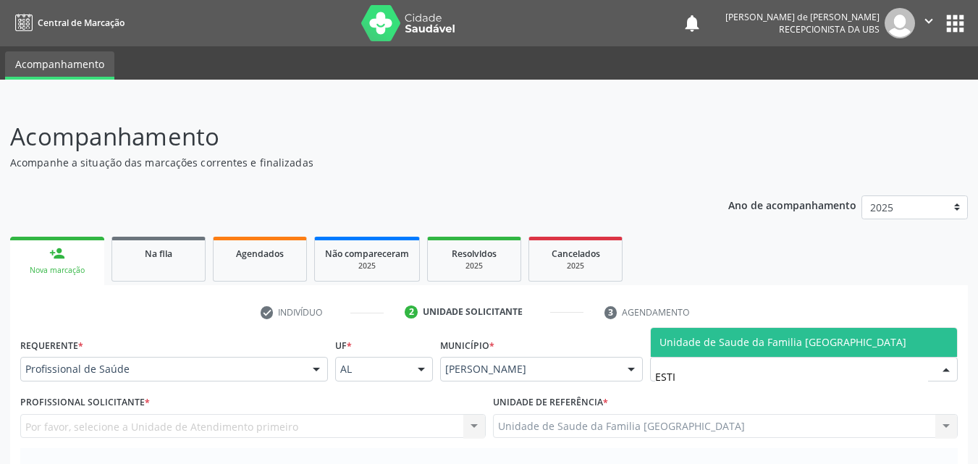
type input "ESTIV"
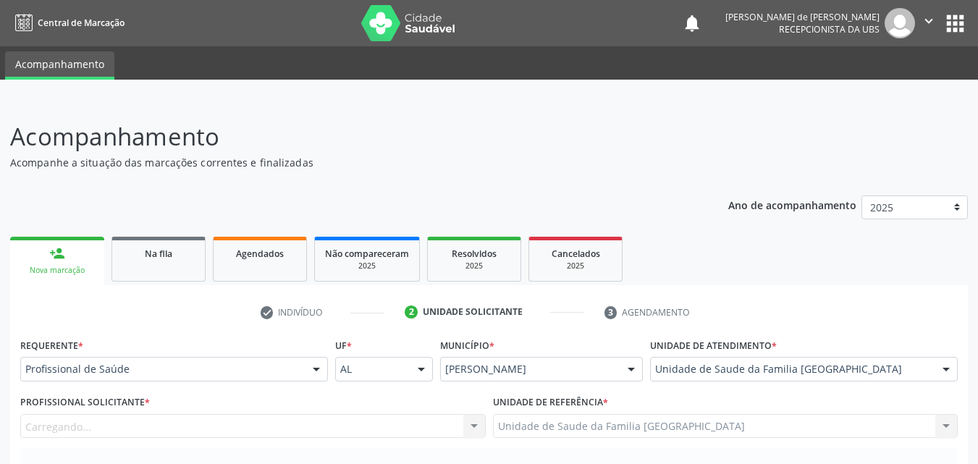
scroll to position [338, 0]
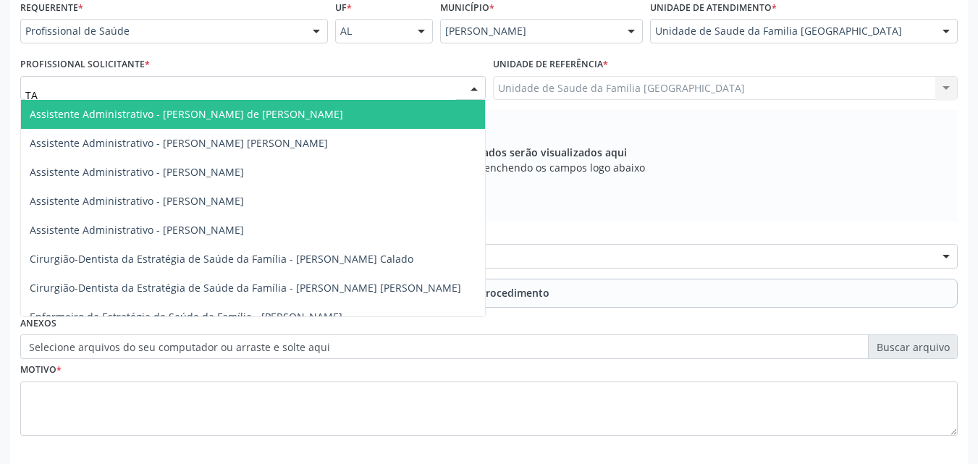
type input "TAC"
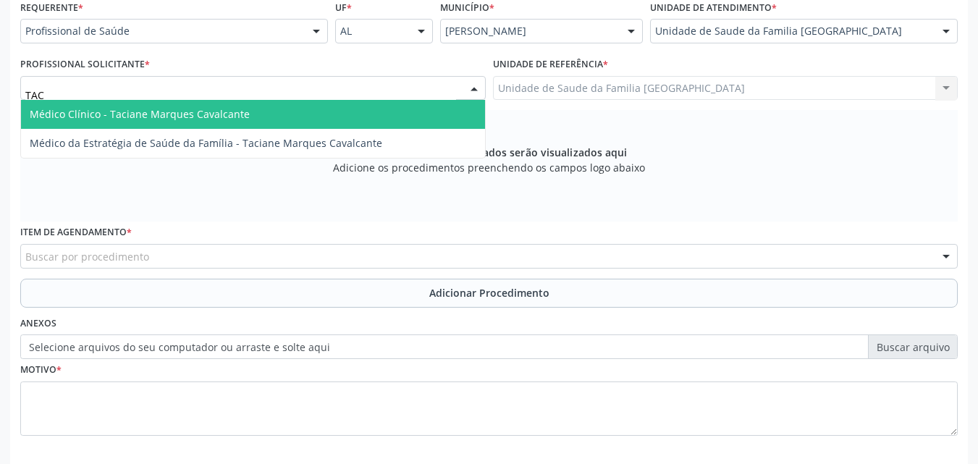
click at [122, 114] on span "Médico Clínico - Taciane Marques Cavalcante" at bounding box center [140, 114] width 220 height 14
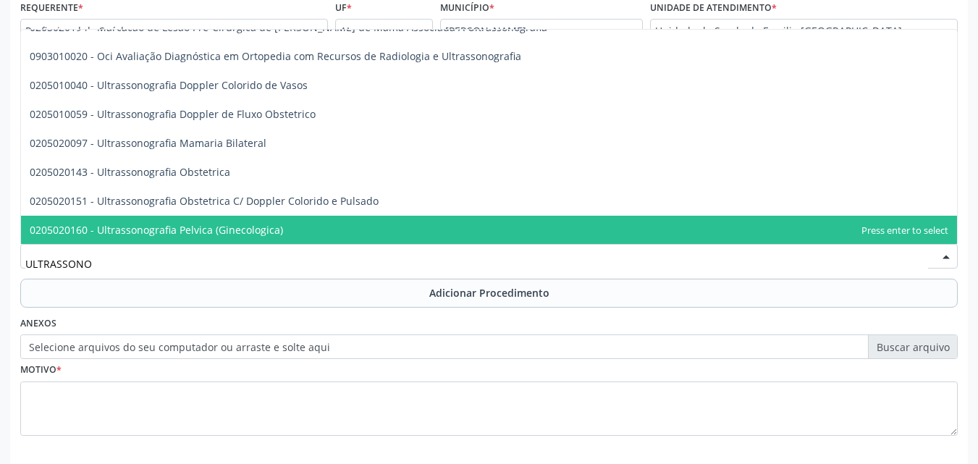
scroll to position [75, 0]
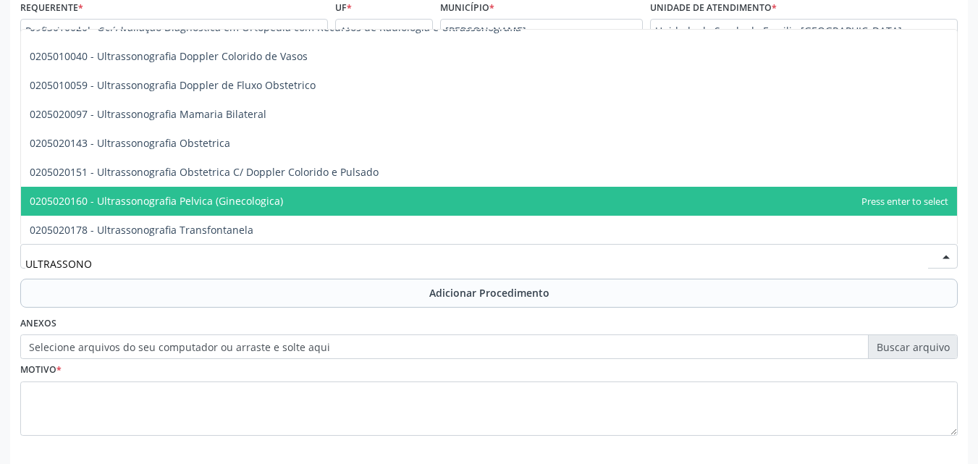
type input "ULTRASSONO"
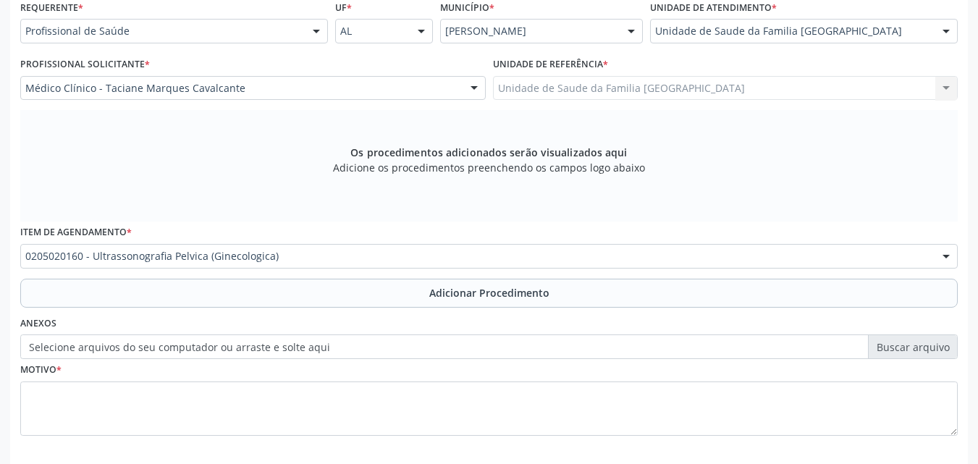
scroll to position [0, 0]
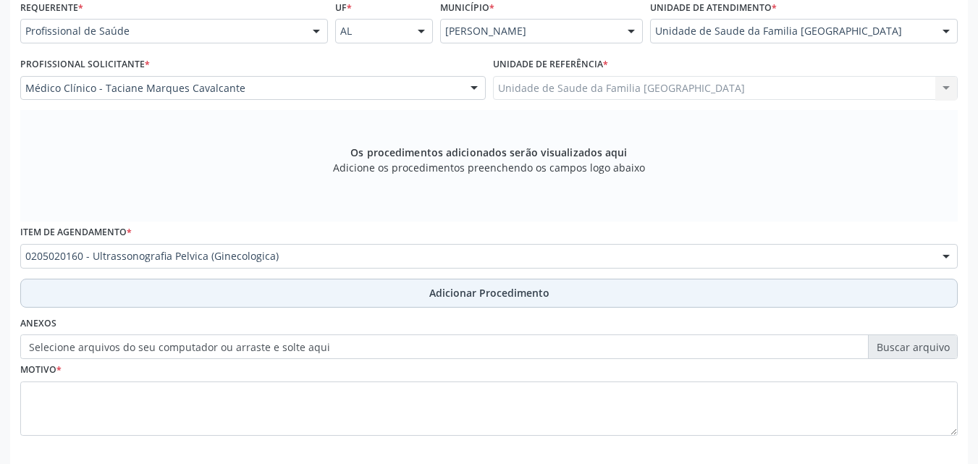
click at [119, 286] on button "Adicionar Procedimento" at bounding box center [488, 293] width 937 height 29
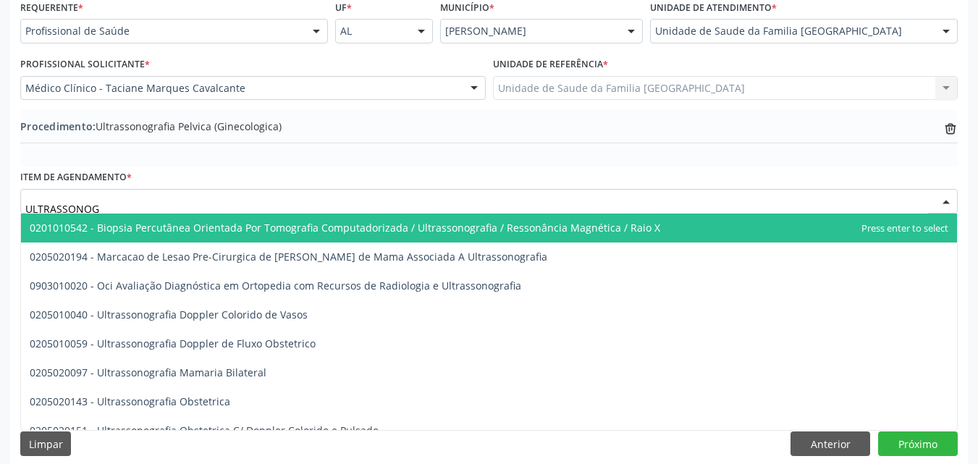
type input "ULTRASSONOGR"
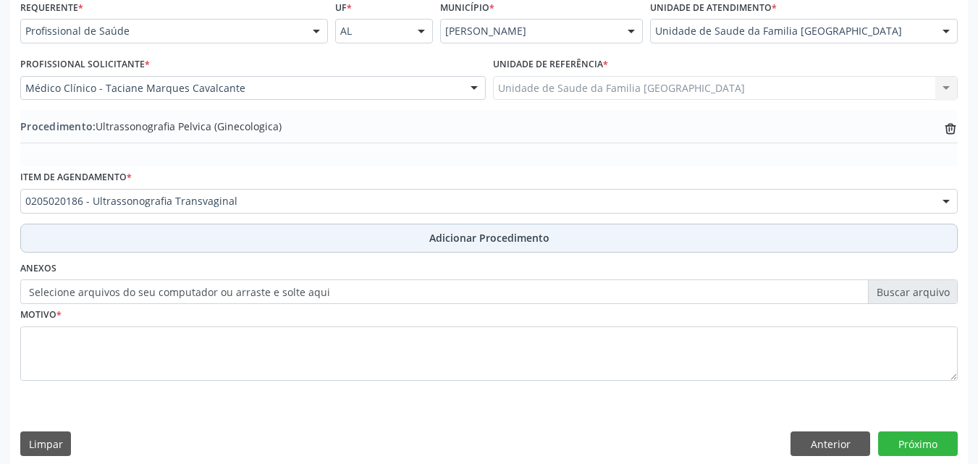
click at [139, 234] on button "Adicionar Procedimento" at bounding box center [488, 238] width 937 height 29
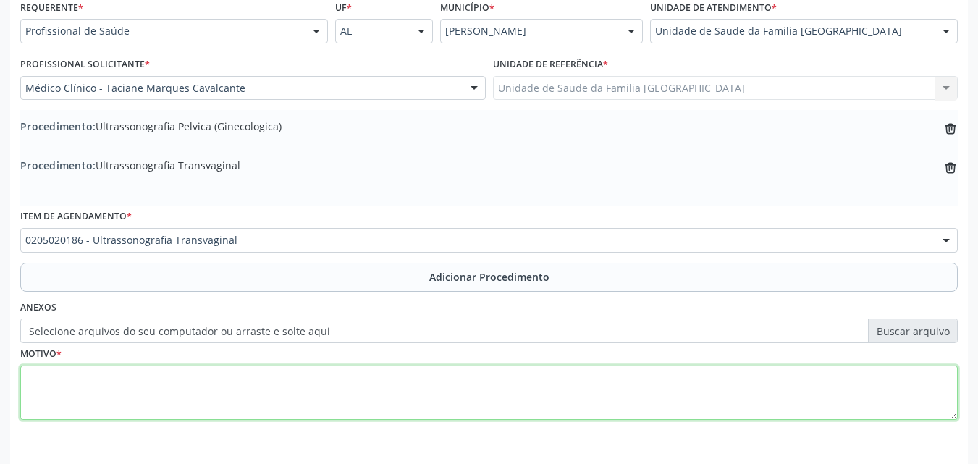
click at [157, 394] on textarea at bounding box center [488, 392] width 937 height 55
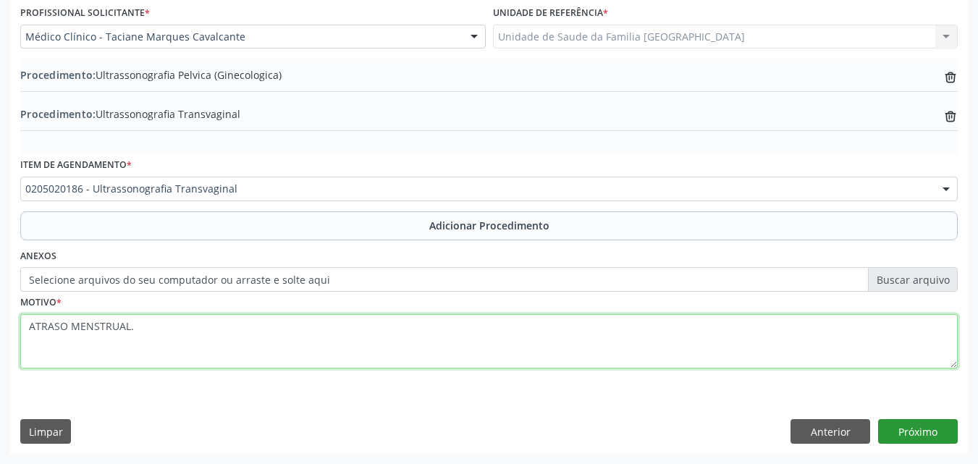
type textarea "ATRASO MENSTRUAL."
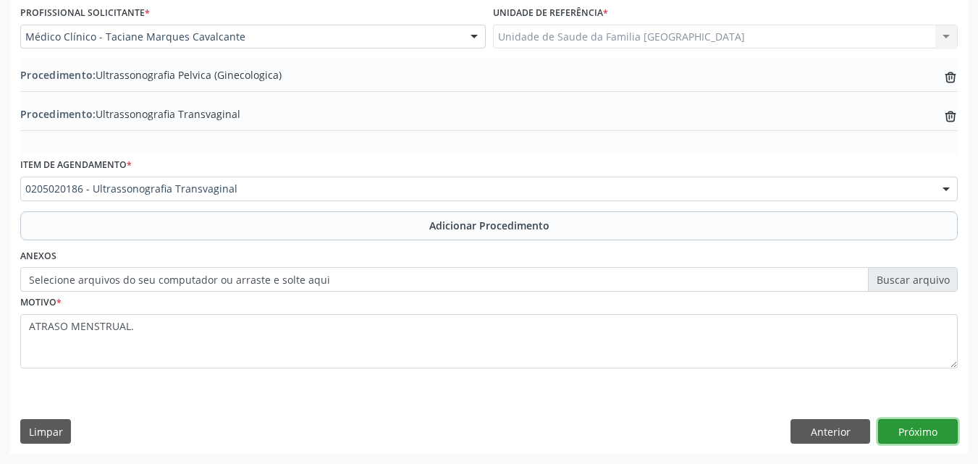
click at [913, 432] on button "Próximo" at bounding box center [918, 431] width 80 height 25
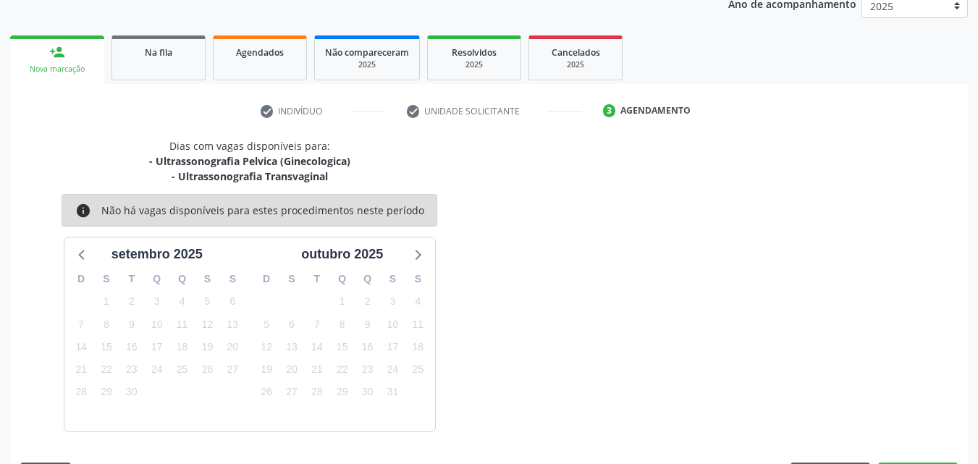
scroll to position [244, 0]
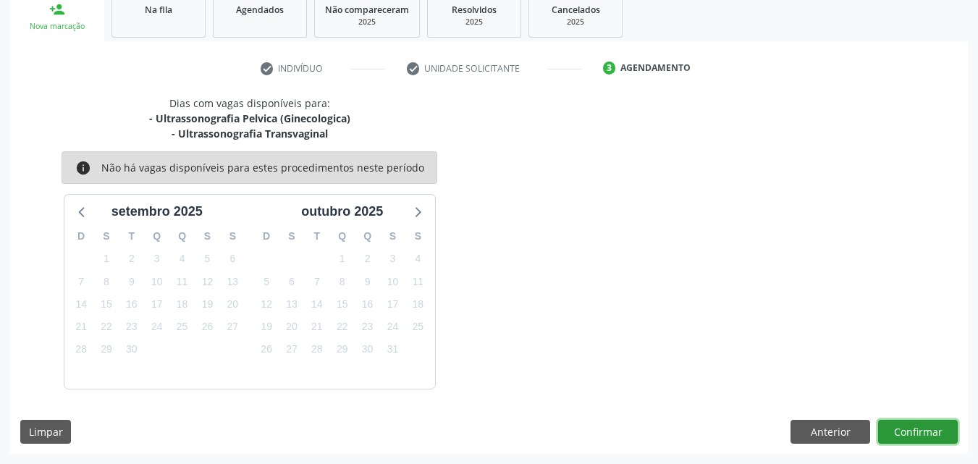
click at [933, 433] on button "Confirmar" at bounding box center [918, 432] width 80 height 25
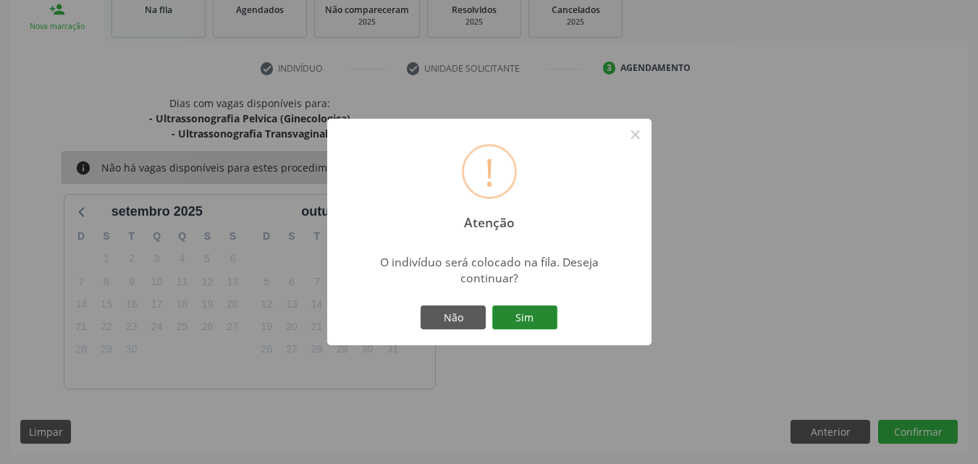
click at [512, 310] on button "Sim" at bounding box center [524, 317] width 65 height 25
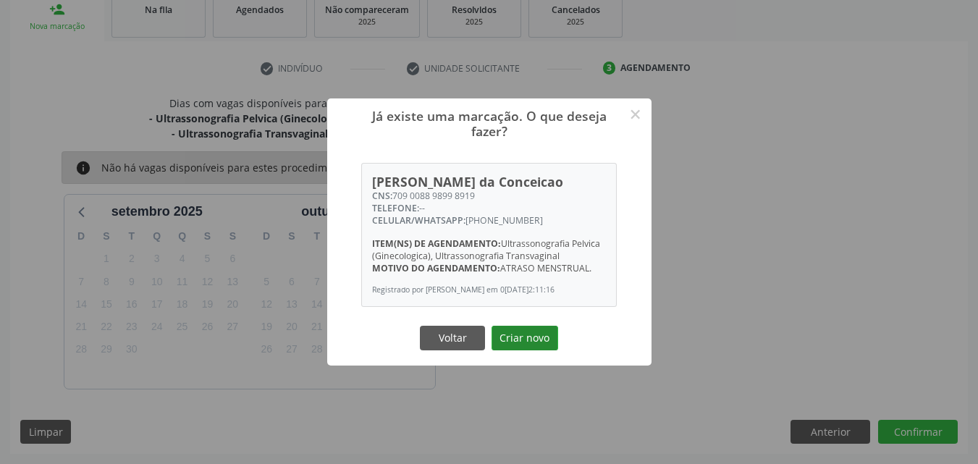
click at [520, 343] on button "Criar novo" at bounding box center [524, 338] width 67 height 25
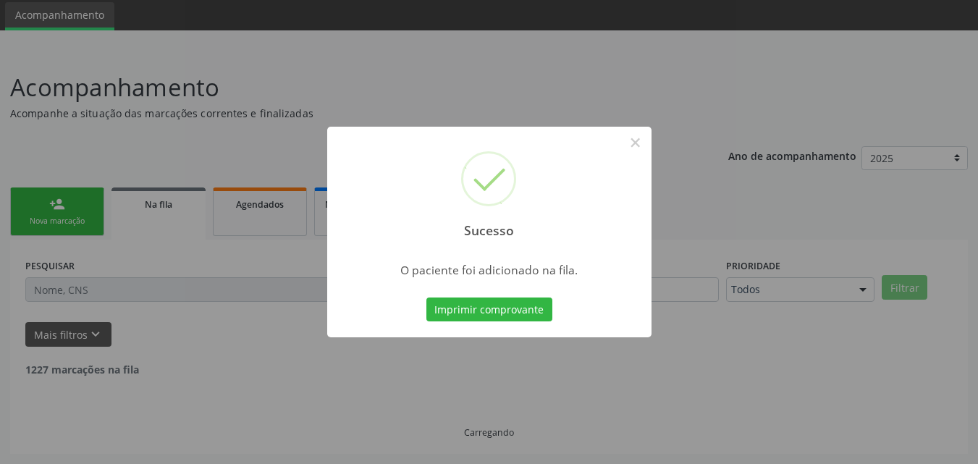
scroll to position [34, 0]
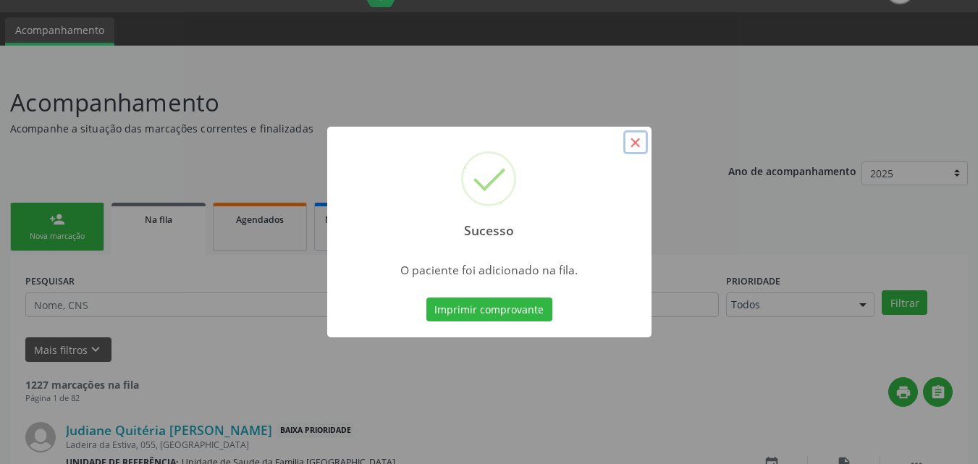
click at [637, 143] on button "×" at bounding box center [635, 142] width 25 height 25
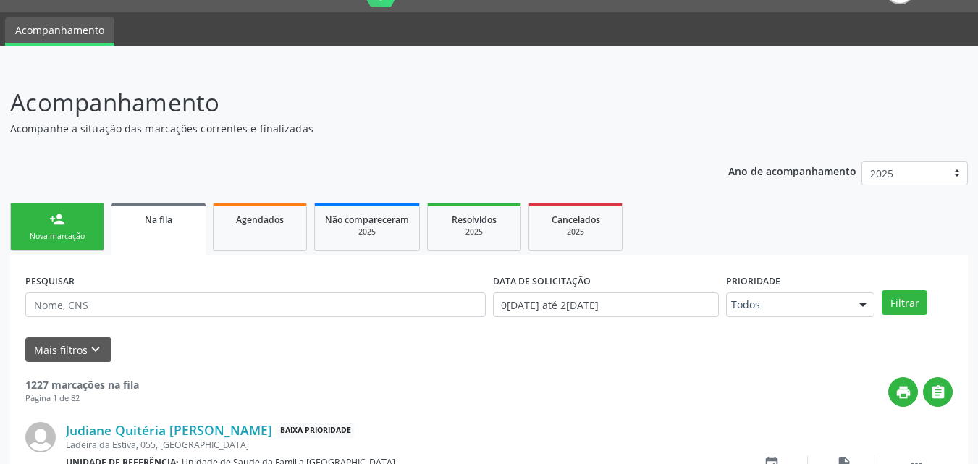
click at [77, 219] on link "person_add Nova marcação" at bounding box center [57, 227] width 94 height 48
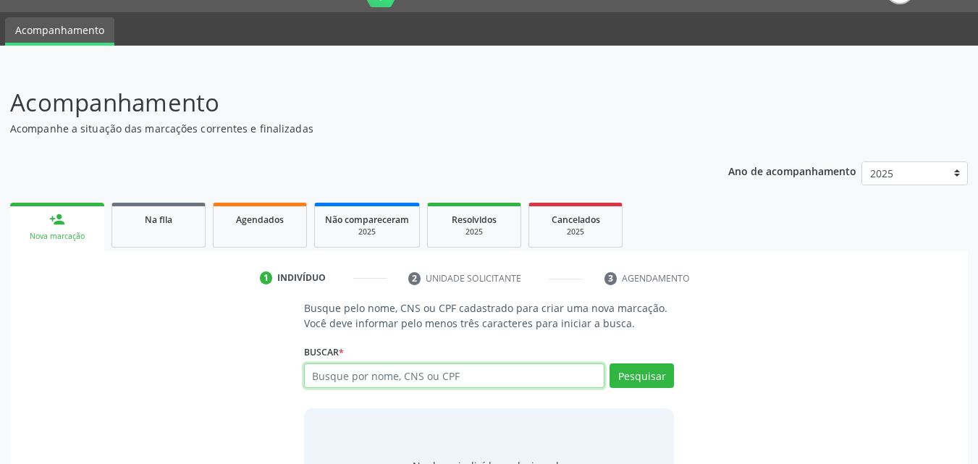
click at [348, 379] on input "text" at bounding box center [454, 375] width 301 height 25
type input "PAULO CESAR LEMOS DE MELO"
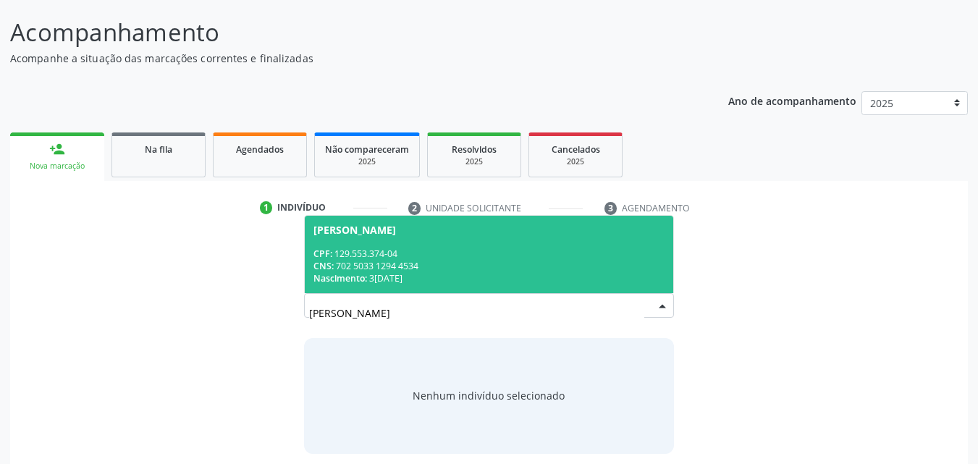
scroll to position [114, 0]
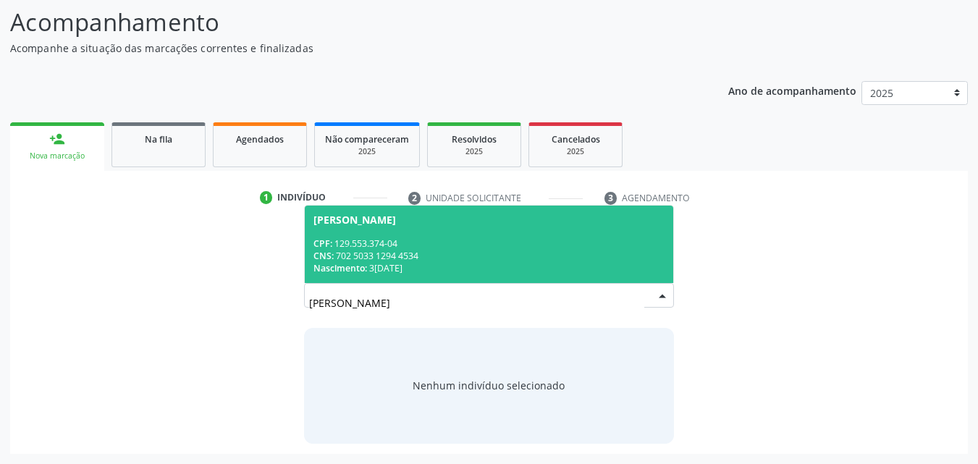
click at [462, 247] on div "CPF: 129.553.374-04" at bounding box center [489, 243] width 352 height 12
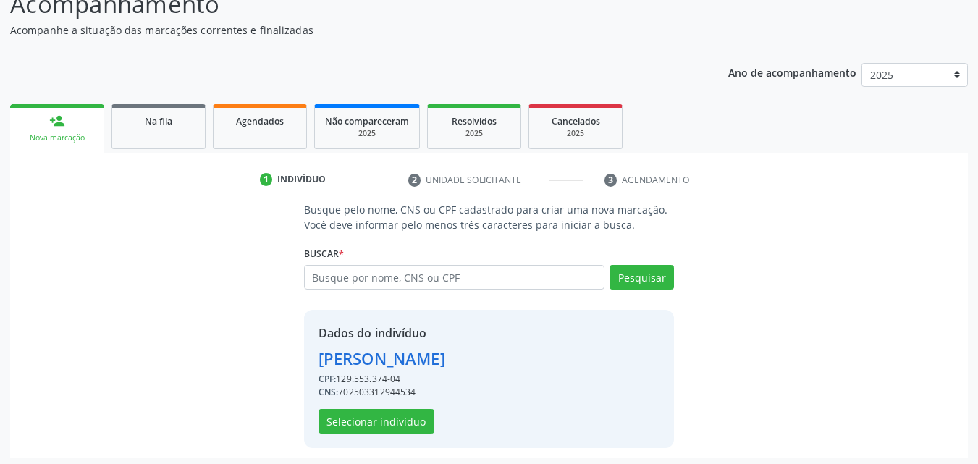
scroll to position [137, 0]
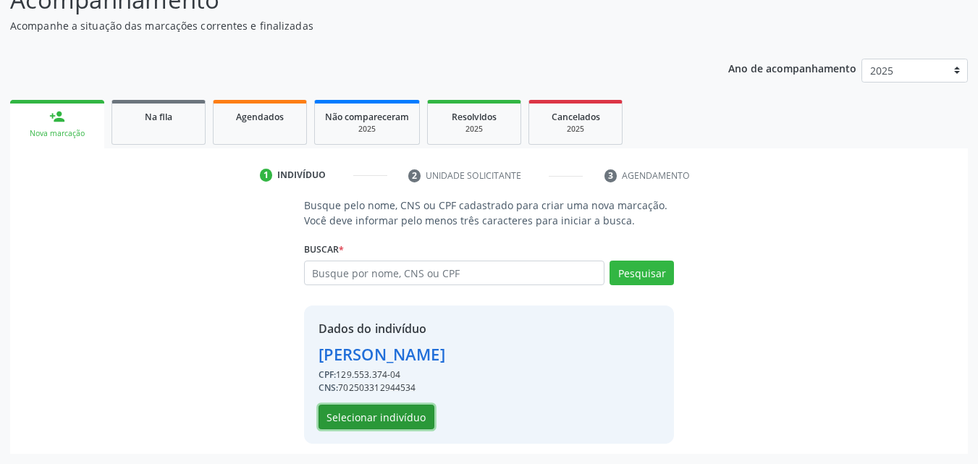
click at [407, 416] on button "Selecionar indivíduo" at bounding box center [376, 417] width 116 height 25
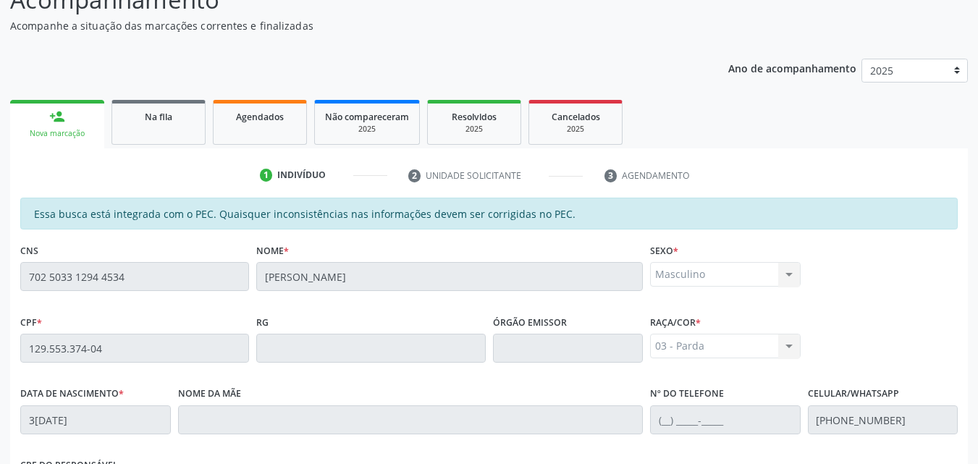
scroll to position [383, 0]
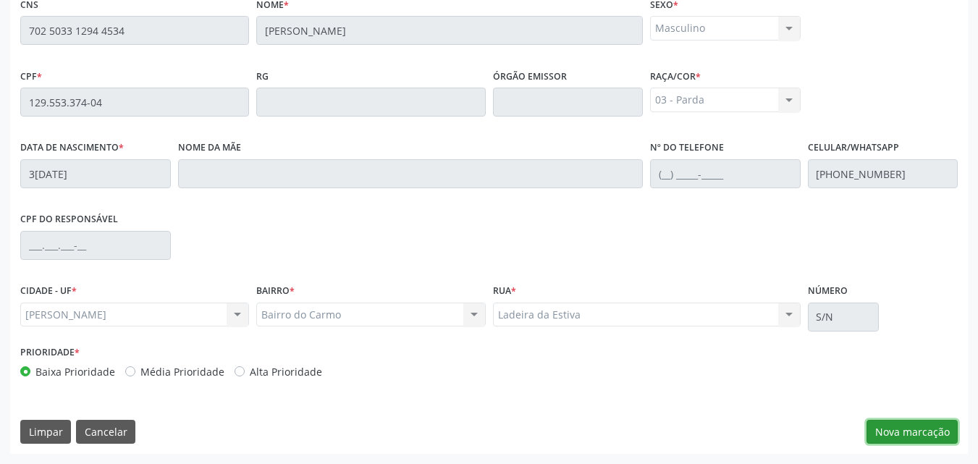
click at [930, 435] on button "Nova marcação" at bounding box center [911, 432] width 91 height 25
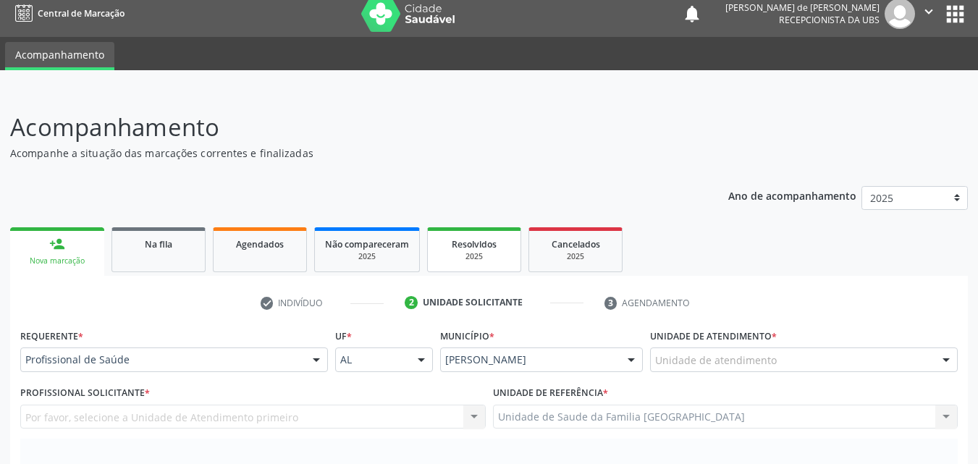
scroll to position [0, 0]
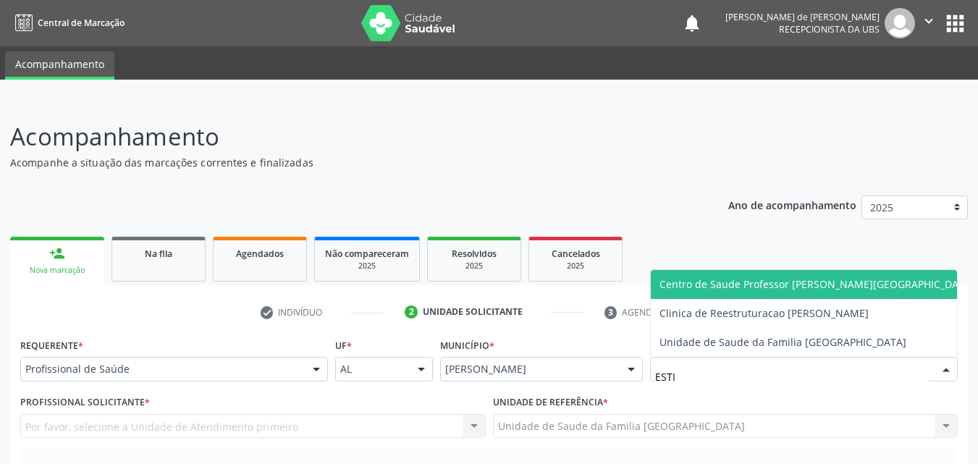
type input "ESTIV"
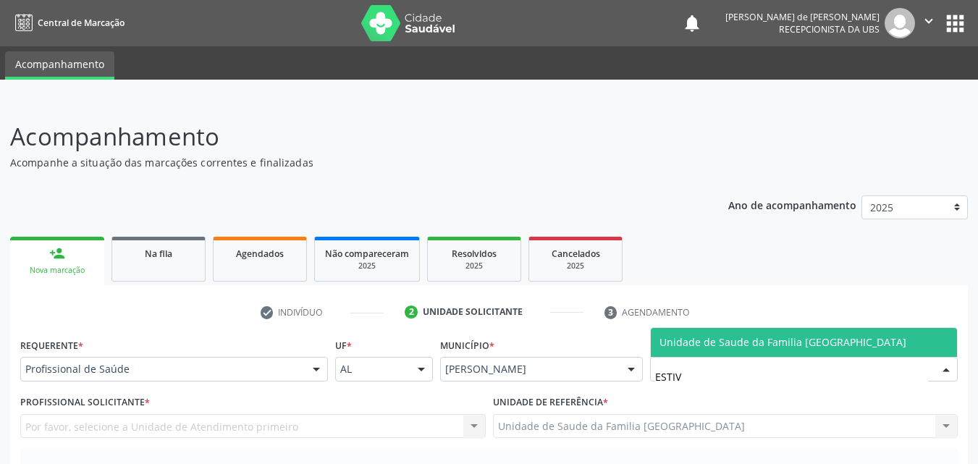
click at [669, 343] on span "Unidade de Saude da Familia [GEOGRAPHIC_DATA]" at bounding box center [782, 342] width 247 height 14
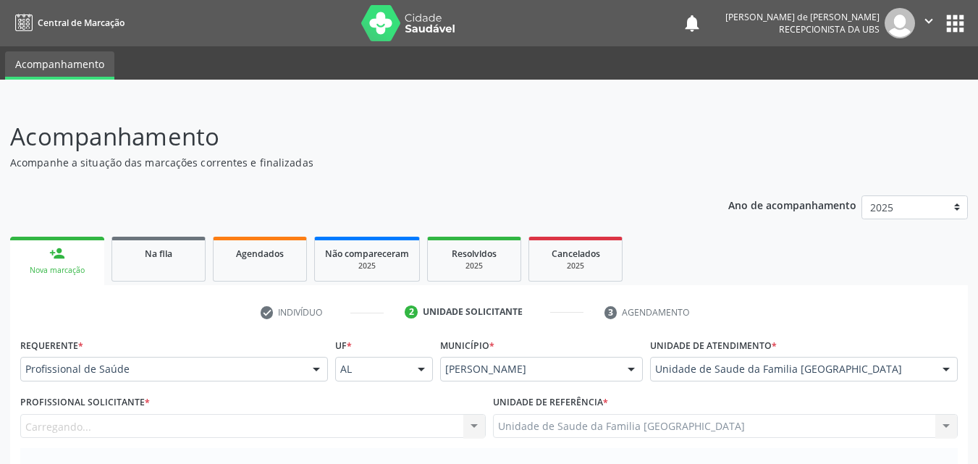
scroll to position [338, 0]
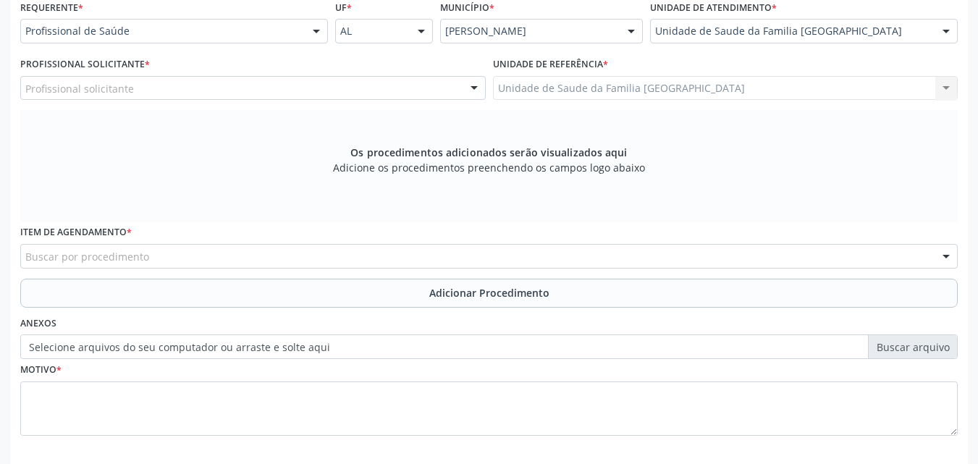
click at [150, 88] on div "Profissional solicitante" at bounding box center [252, 88] width 465 height 25
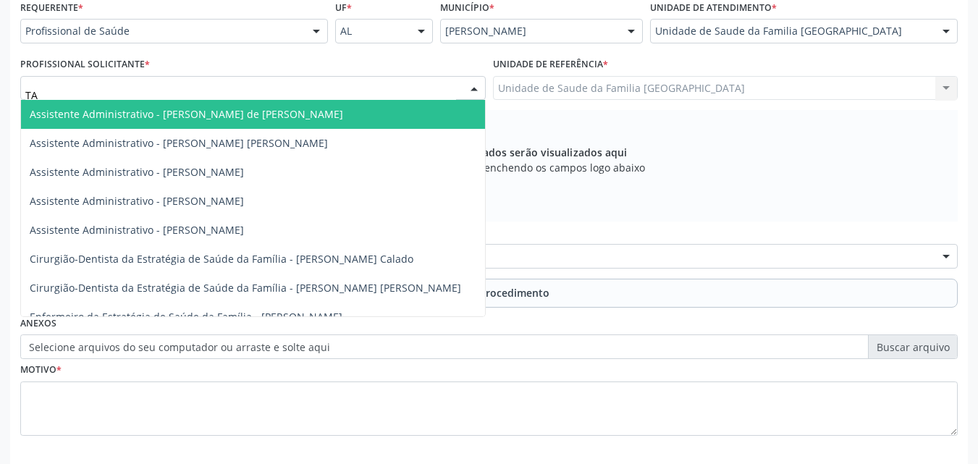
type input "TAC"
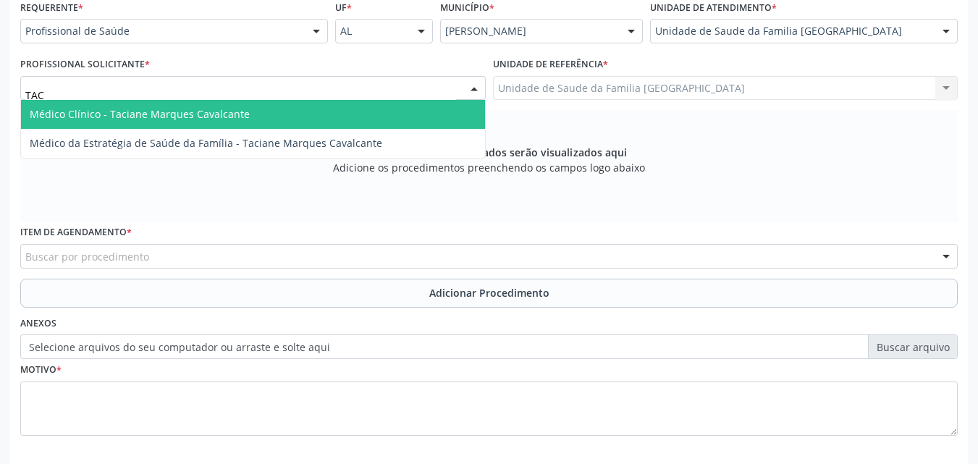
click at [149, 108] on span "Médico Clínico - Taciane Marques Cavalcante" at bounding box center [140, 114] width 220 height 14
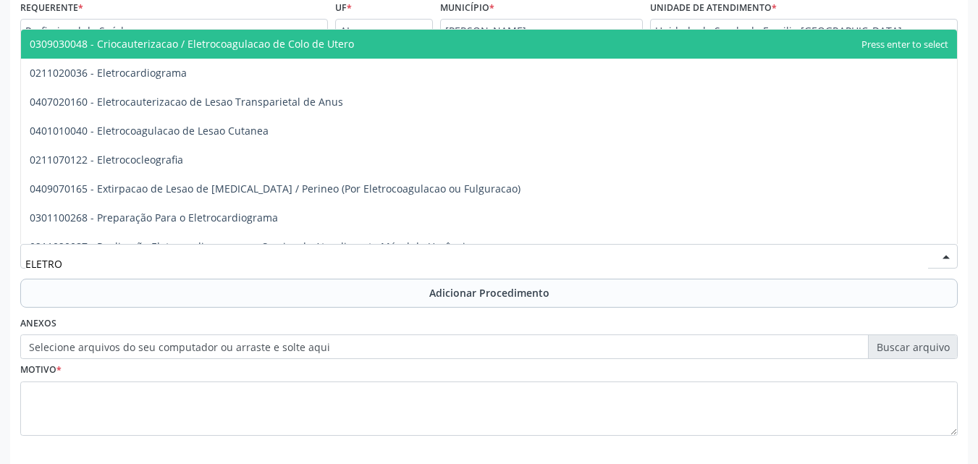
type input "ELETROC"
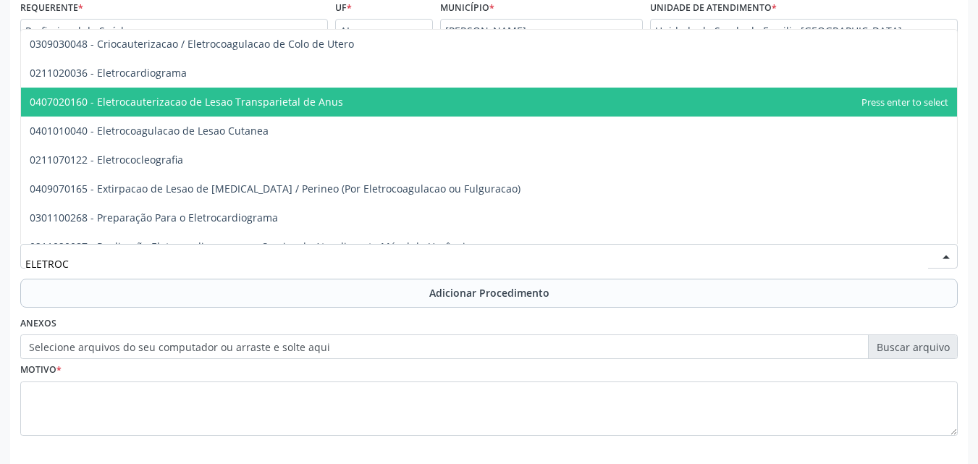
click at [158, 71] on span "0211020036 - Eletrocardiograma" at bounding box center [108, 73] width 157 height 14
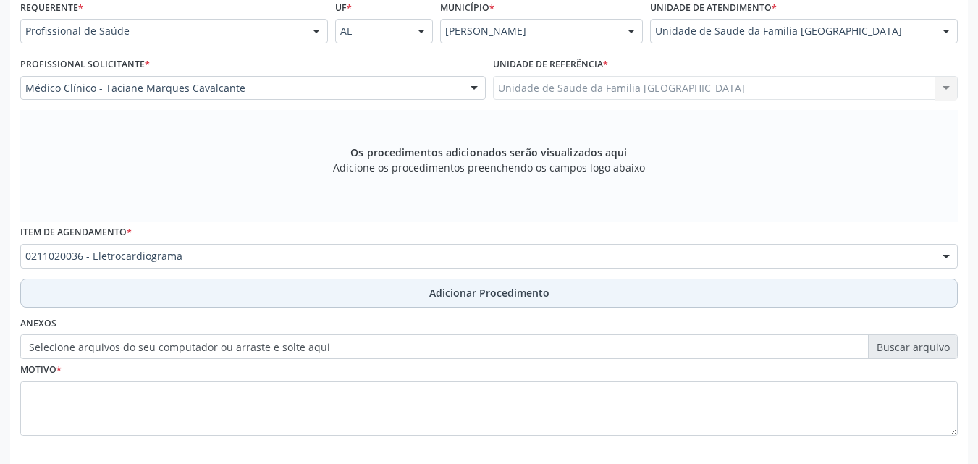
click at [134, 287] on button "Adicionar Procedimento" at bounding box center [488, 293] width 937 height 29
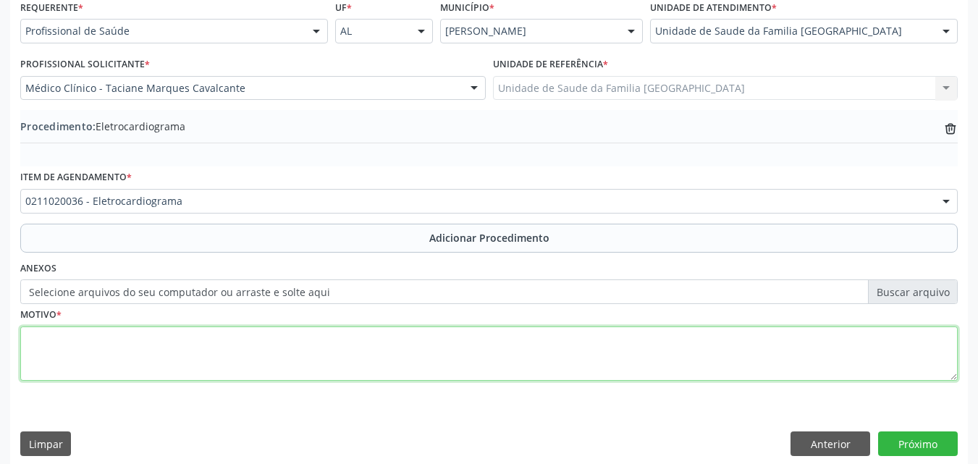
click at [134, 352] on textarea at bounding box center [488, 353] width 937 height 55
type textarea "HAS-TABAGISMO"
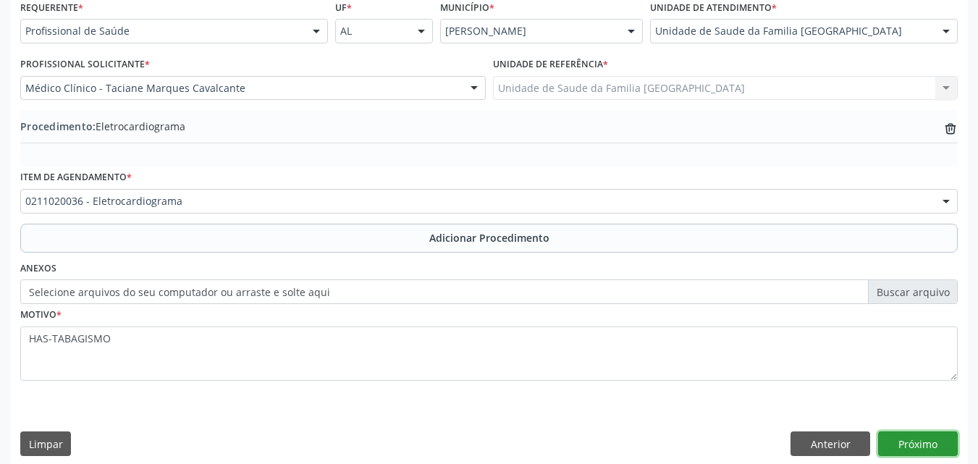
click at [913, 444] on button "Próximo" at bounding box center [918, 443] width 80 height 25
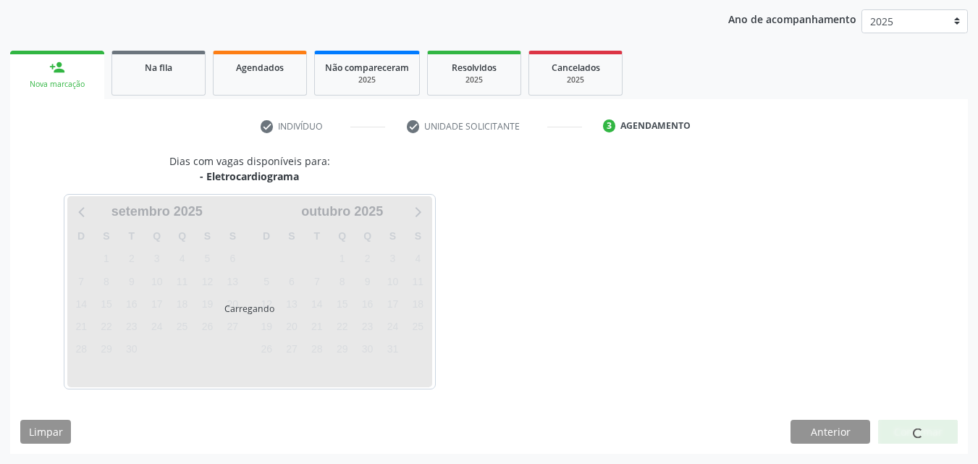
scroll to position [229, 0]
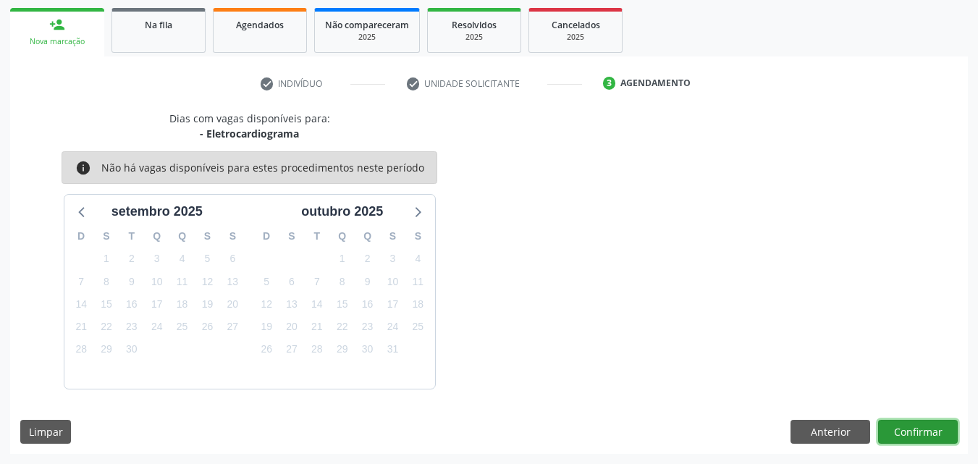
click at [921, 432] on button "Confirmar" at bounding box center [918, 432] width 80 height 25
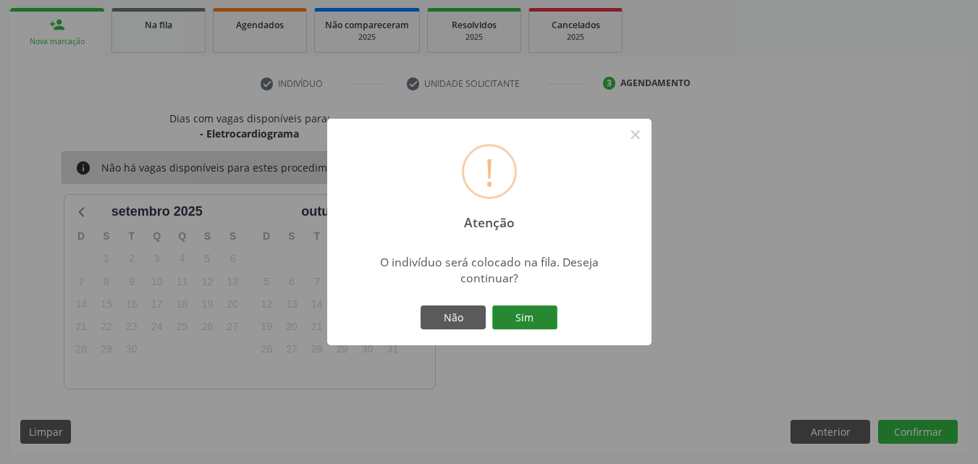
click at [502, 318] on button "Sim" at bounding box center [524, 317] width 65 height 25
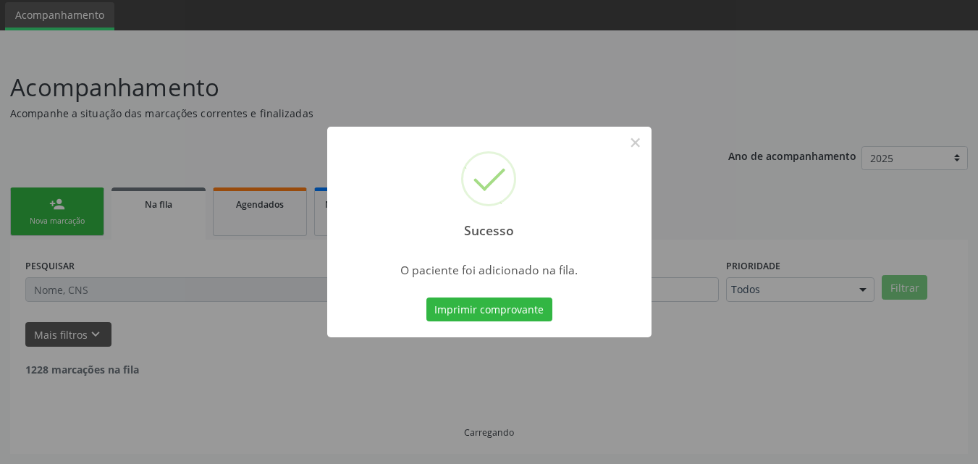
scroll to position [34, 0]
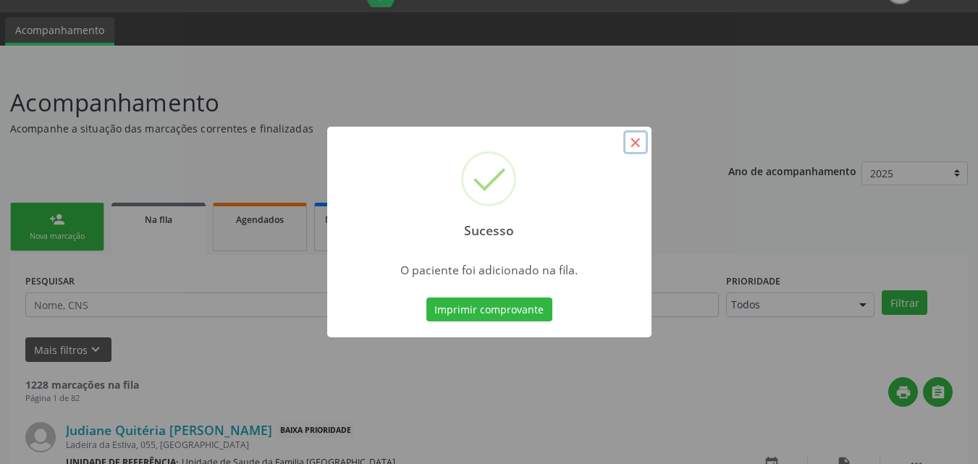
click at [633, 146] on button "×" at bounding box center [635, 142] width 25 height 25
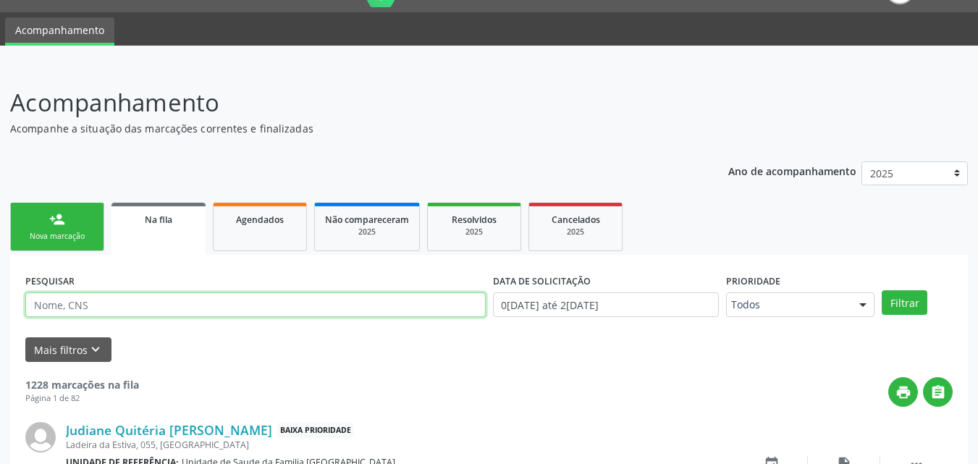
click at [117, 303] on input "text" at bounding box center [255, 304] width 460 height 25
click at [881, 290] on button "Filtrar" at bounding box center [904, 302] width 46 height 25
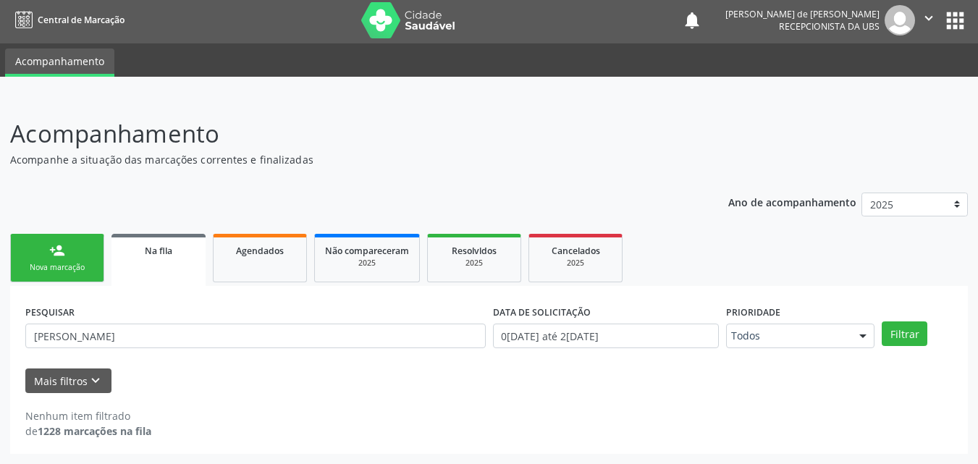
scroll to position [3, 0]
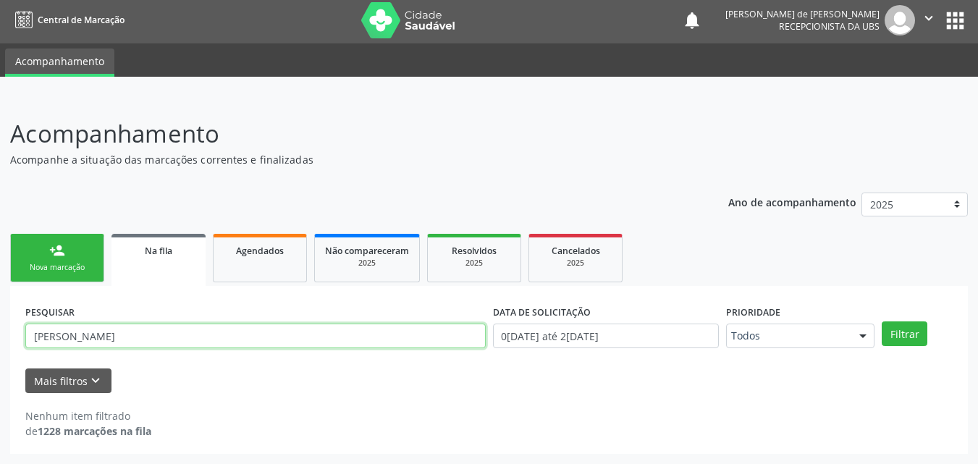
drag, startPoint x: 117, startPoint y: 338, endPoint x: 50, endPoint y: 329, distance: 68.0
click at [50, 329] on input "JOSIVALDO PEDROSA" at bounding box center [255, 335] width 460 height 25
type input "J"
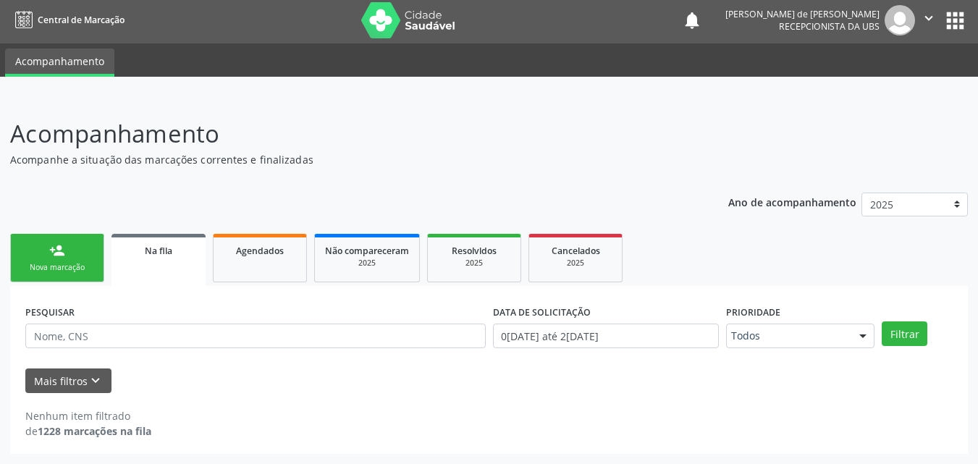
click at [63, 261] on link "person_add Nova marcação" at bounding box center [57, 258] width 94 height 48
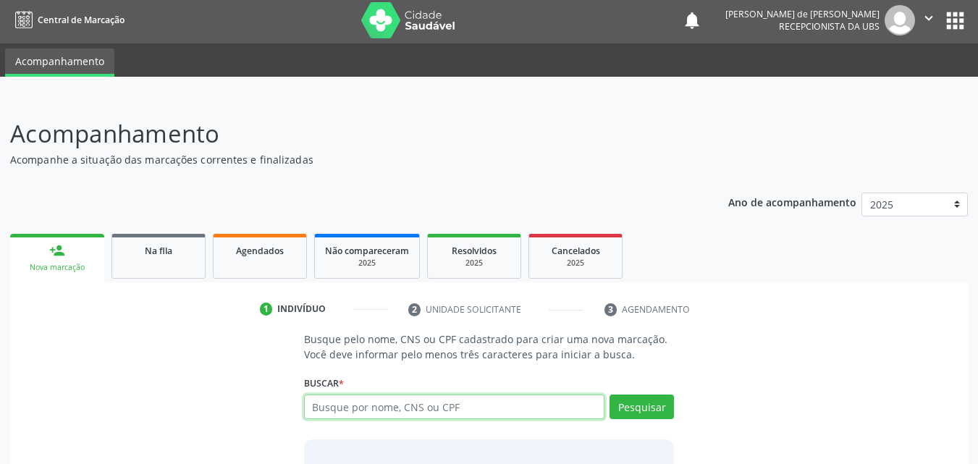
click at [400, 411] on input "text" at bounding box center [454, 406] width 301 height 25
type input "PAULO CESAR LEMOS DE MELO"
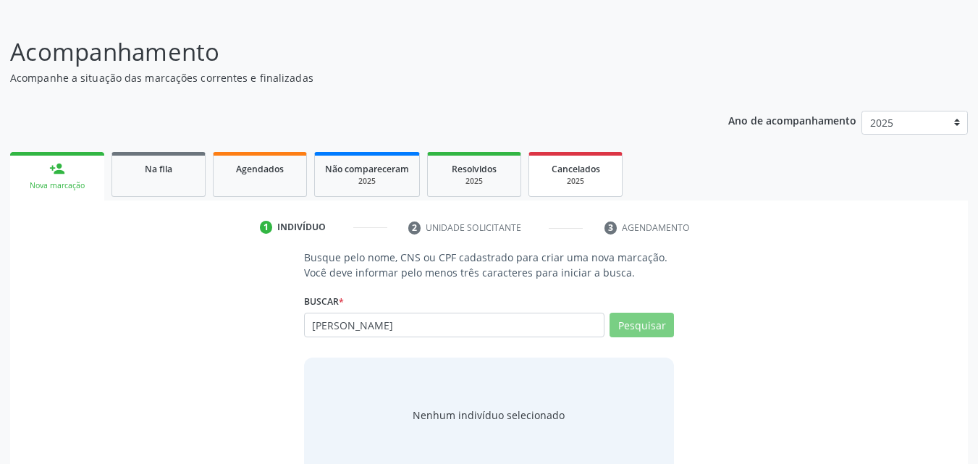
scroll to position [114, 0]
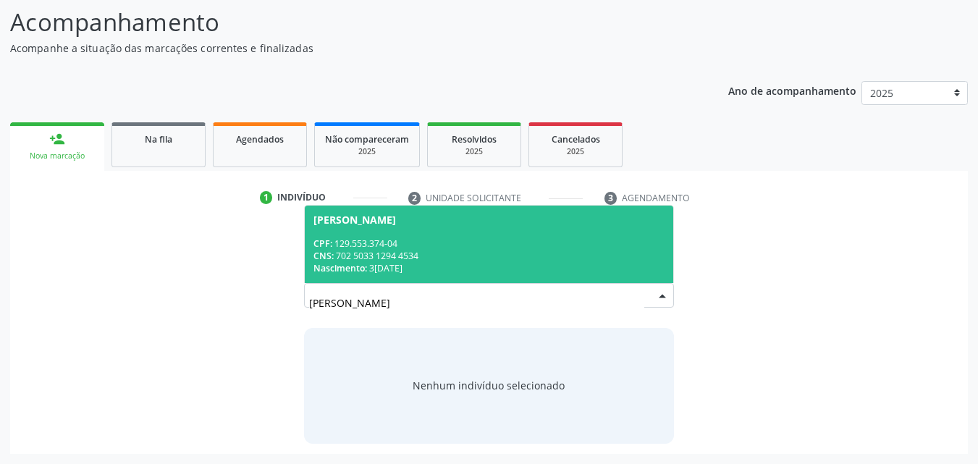
click at [449, 234] on span "Paulo Cesar Lemos de Melo CPF: 129.553.374-04 CNS: 702 5033 1294 4534 Nasciment…" at bounding box center [489, 244] width 369 height 77
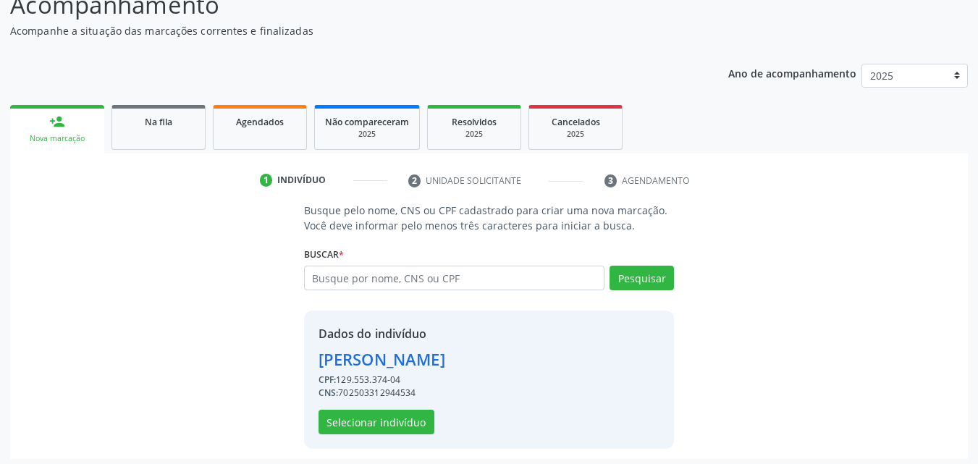
scroll to position [137, 0]
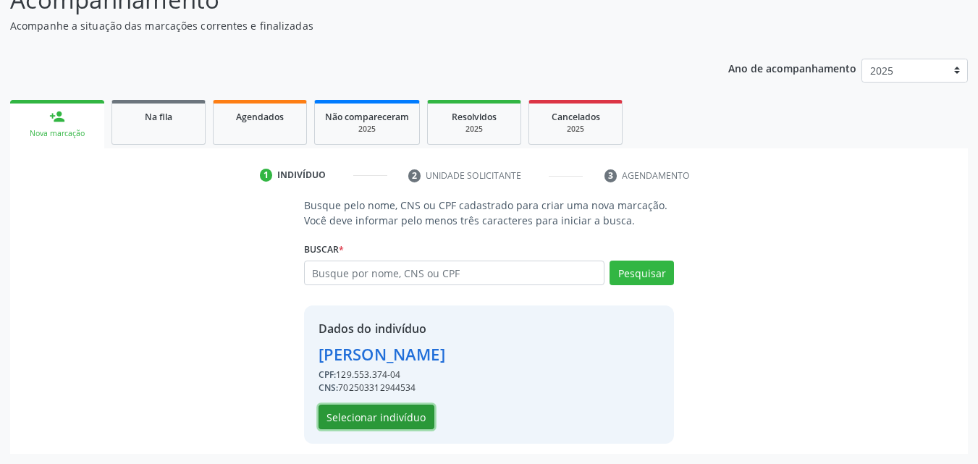
click at [357, 416] on button "Selecionar indivíduo" at bounding box center [376, 417] width 116 height 25
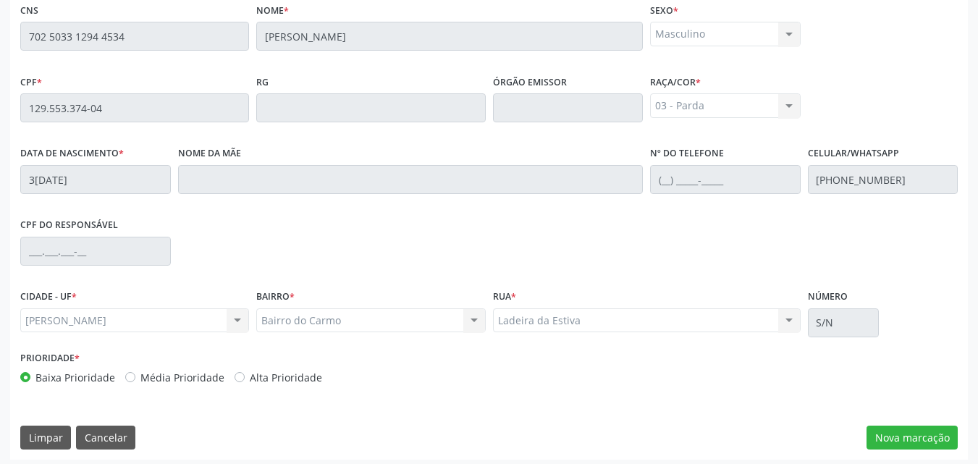
scroll to position [383, 0]
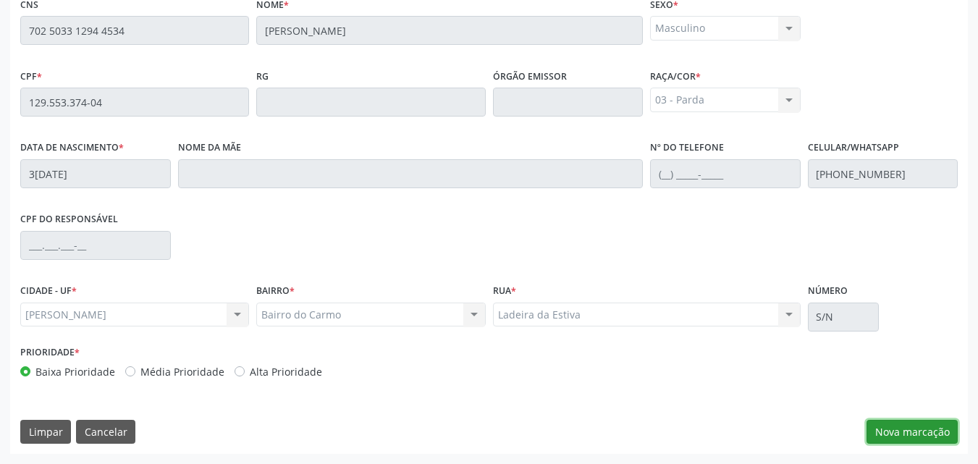
click at [916, 444] on button "Nova marcação" at bounding box center [911, 432] width 91 height 25
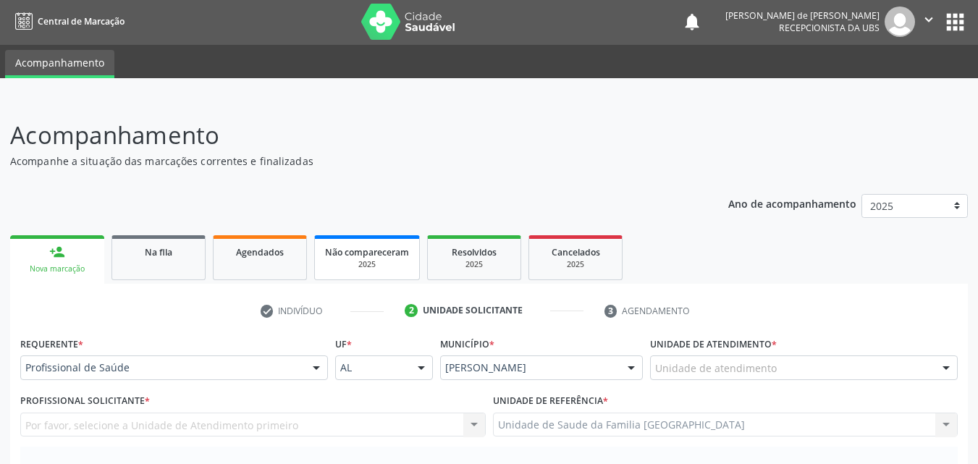
scroll to position [0, 0]
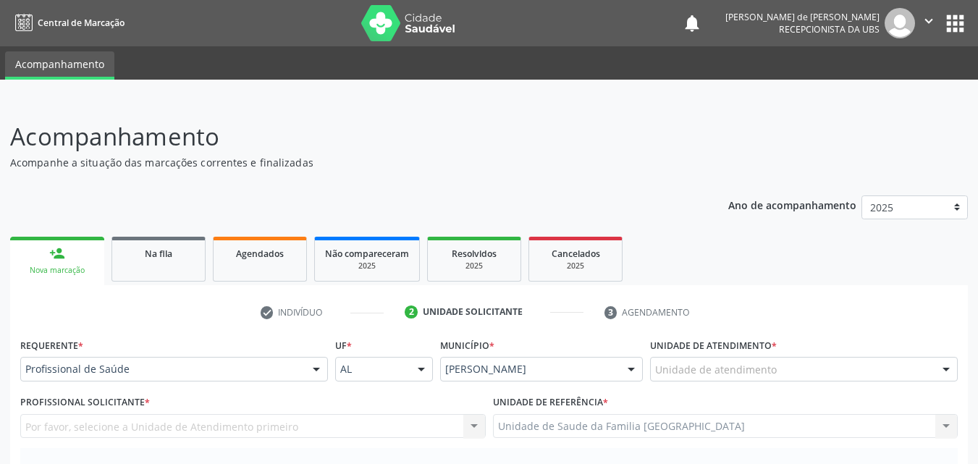
click at [711, 352] on label "Unidade de atendimento *" at bounding box center [713, 345] width 127 height 22
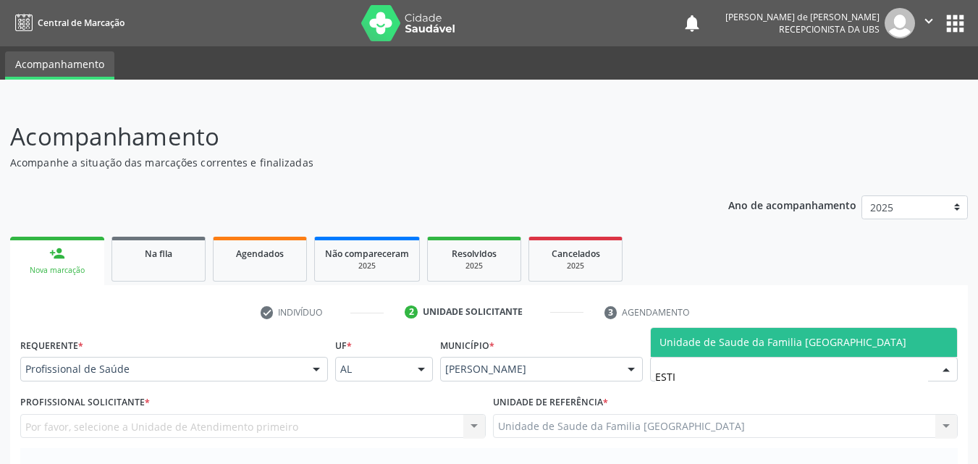
type input "ESTIV"
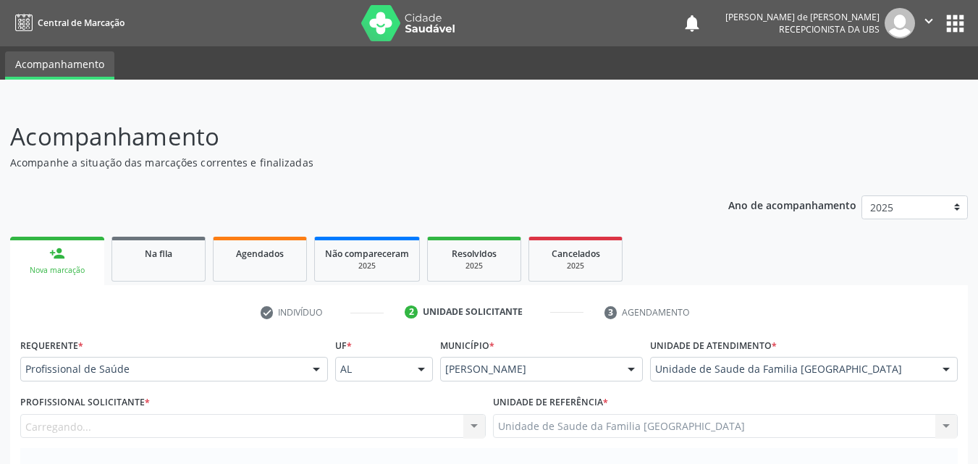
scroll to position [338, 0]
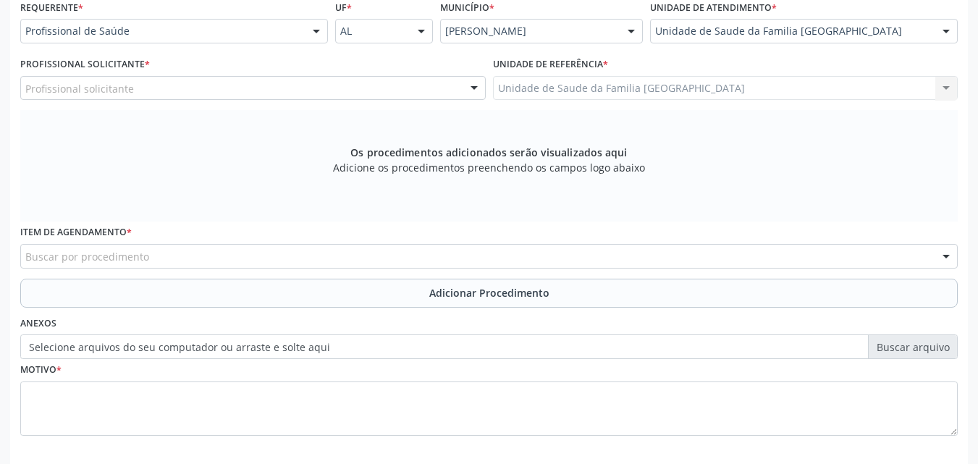
click at [164, 92] on div "Profissional solicitante" at bounding box center [252, 88] width 465 height 25
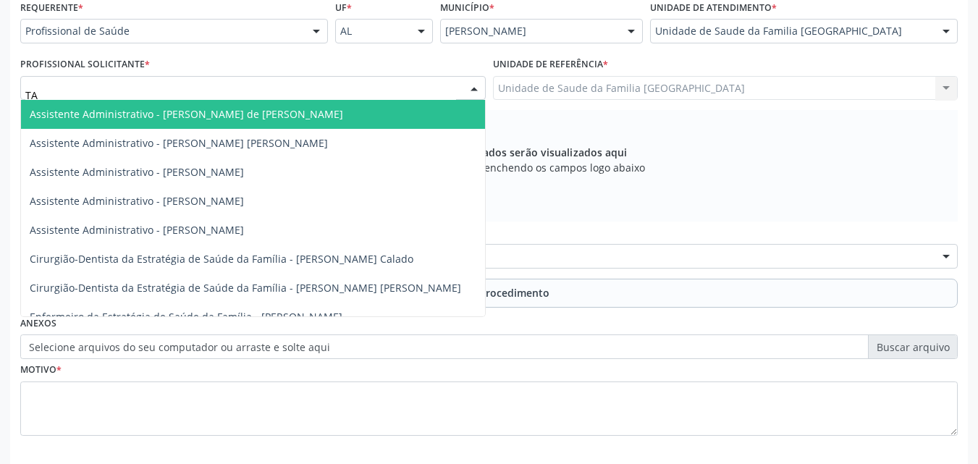
type input "TAC"
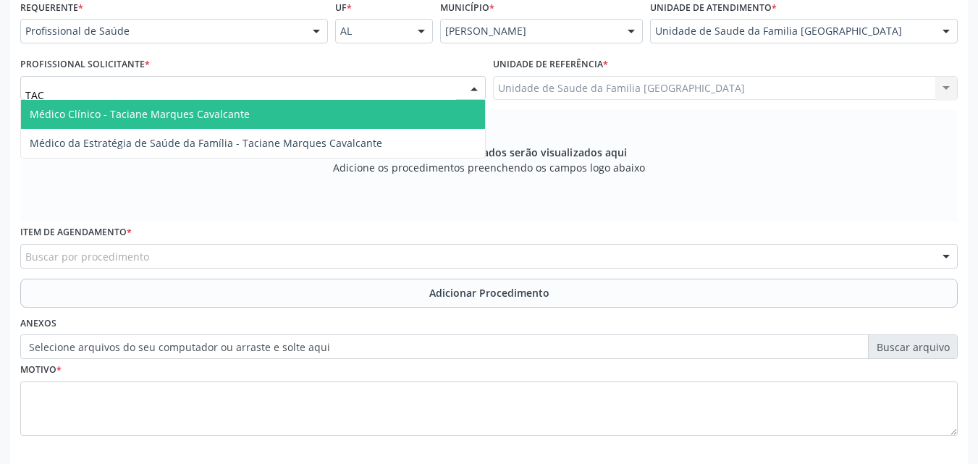
click at [189, 114] on span "Médico Clínico - Taciane Marques Cavalcante" at bounding box center [140, 114] width 220 height 14
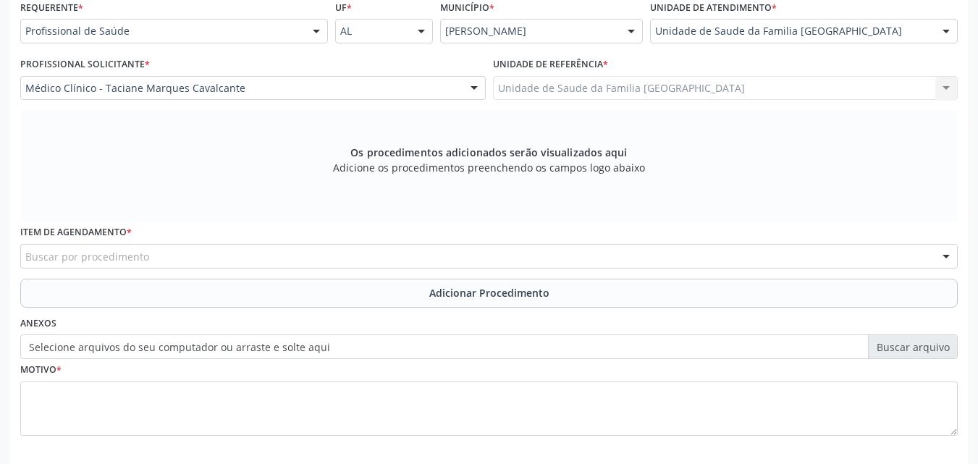
click at [159, 262] on div "Buscar por procedimento" at bounding box center [488, 256] width 937 height 25
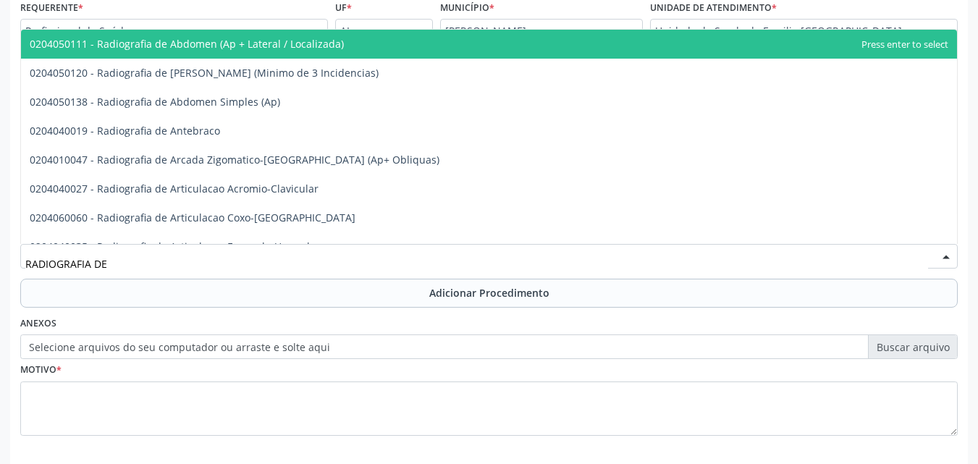
type input "RADIOGRAFIA DE T"
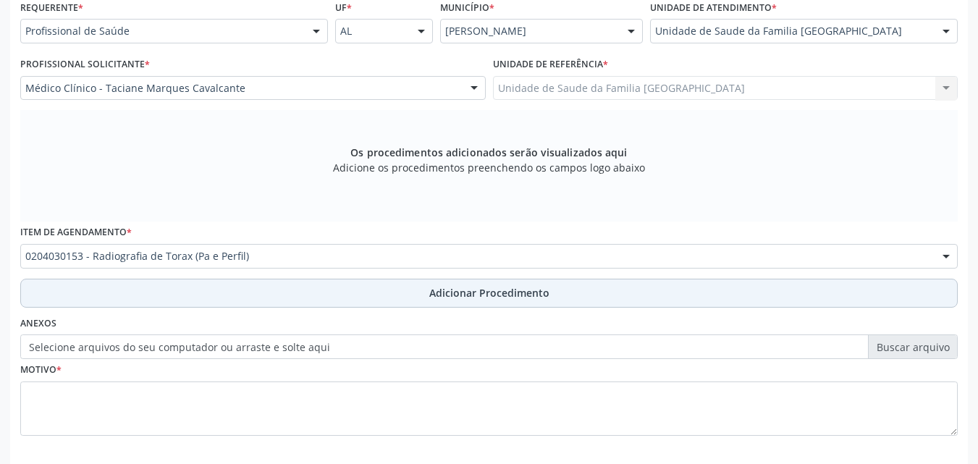
click at [191, 294] on button "Adicionar Procedimento" at bounding box center [488, 293] width 937 height 29
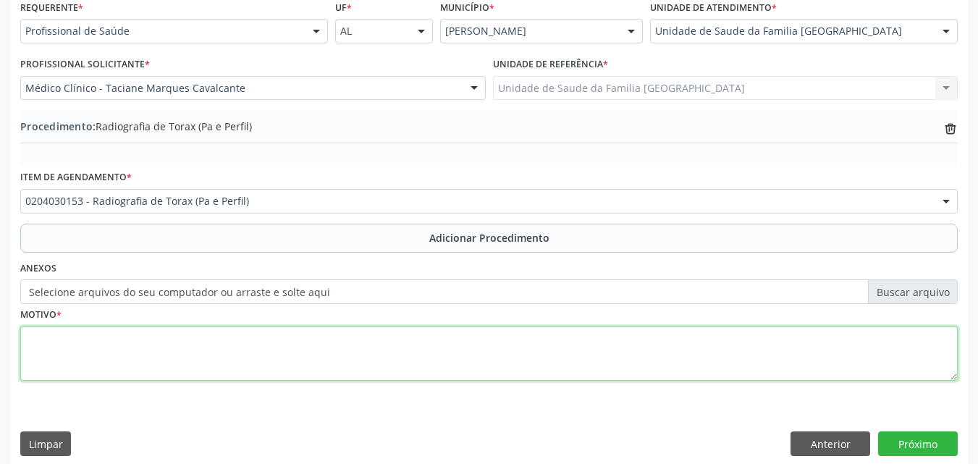
click at [187, 343] on textarea at bounding box center [488, 353] width 937 height 55
type textarea "TABAGISMO"
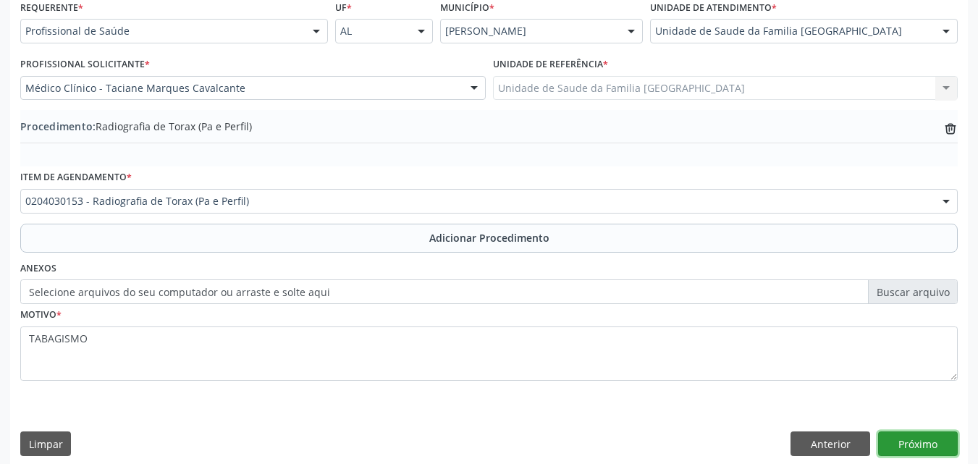
click at [926, 443] on button "Próximo" at bounding box center [918, 443] width 80 height 25
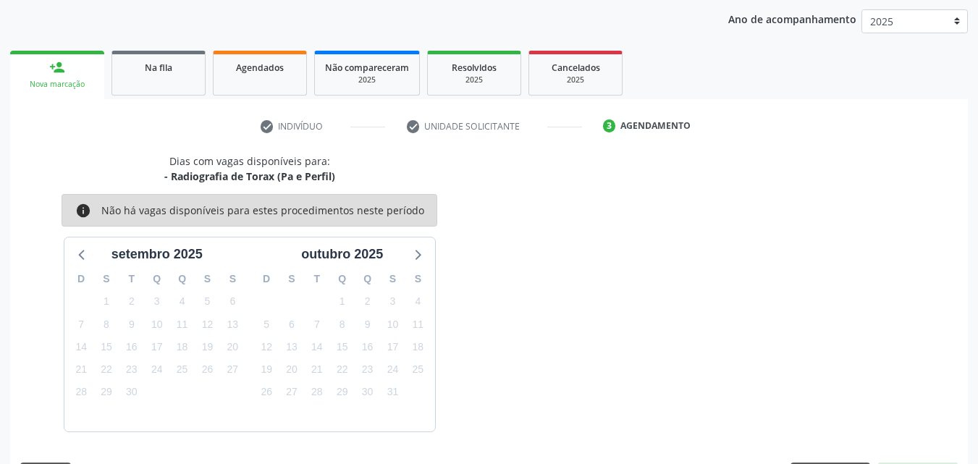
scroll to position [229, 0]
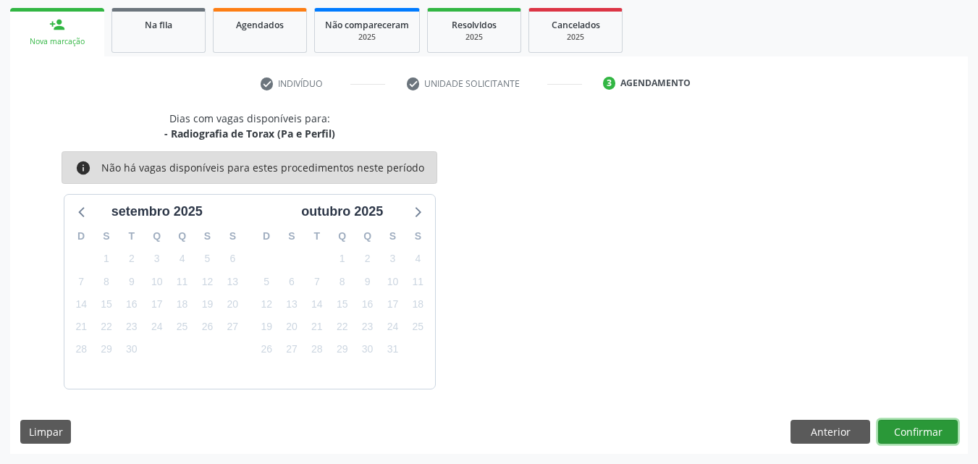
click at [926, 427] on button "Confirmar" at bounding box center [918, 432] width 80 height 25
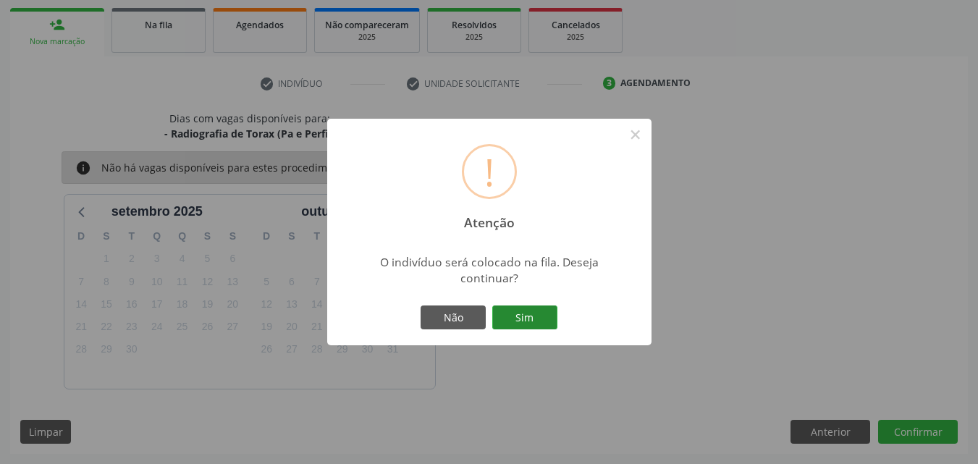
click at [512, 318] on button "Sim" at bounding box center [524, 317] width 65 height 25
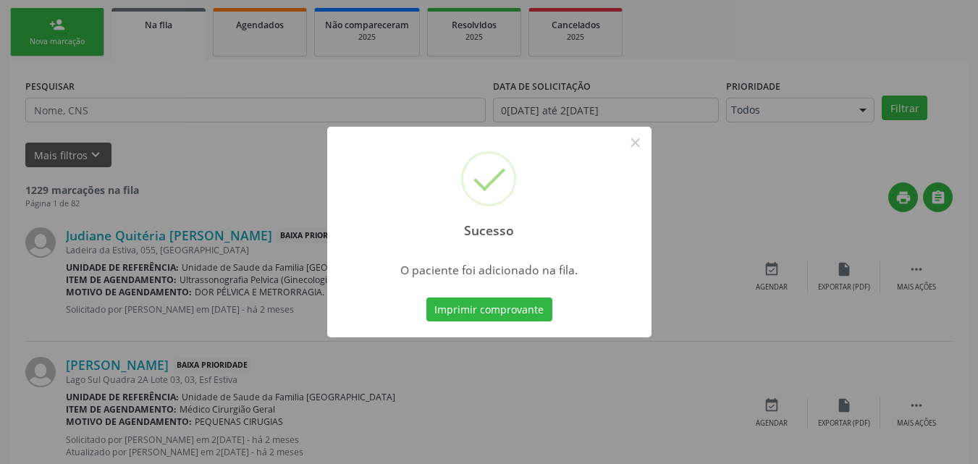
scroll to position [34, 0]
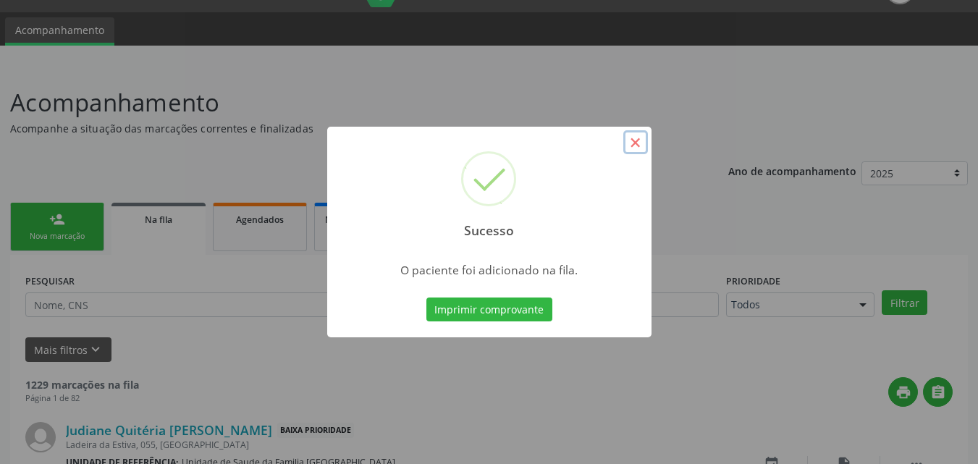
click at [638, 145] on button "×" at bounding box center [635, 142] width 25 height 25
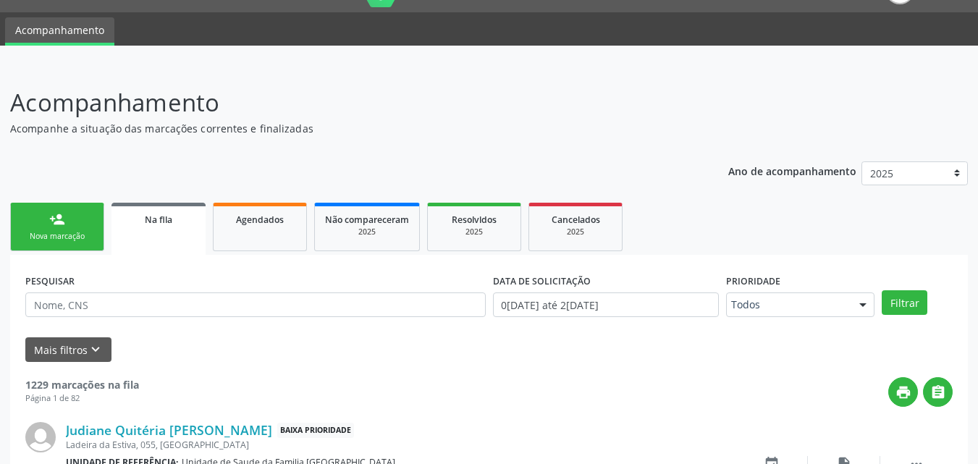
click at [53, 236] on div "Nova marcação" at bounding box center [57, 236] width 72 height 11
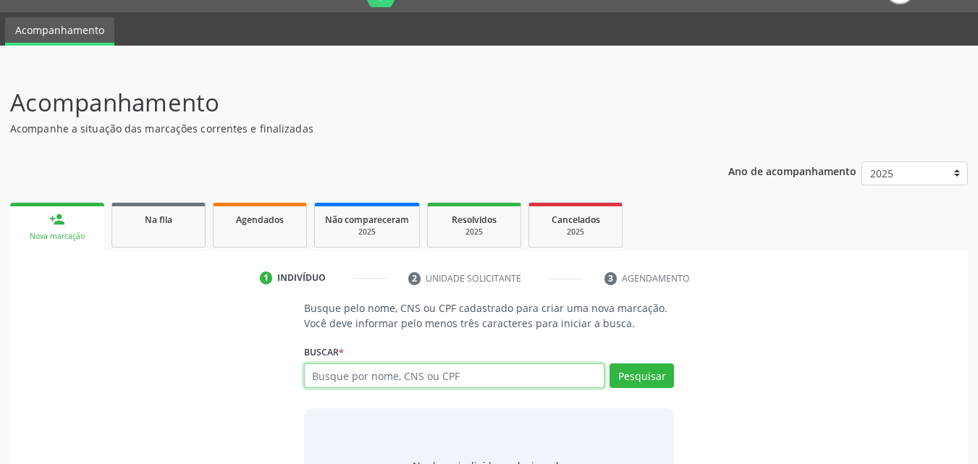
click at [346, 376] on input "text" at bounding box center [454, 375] width 301 height 25
type input "JOANA DARC CAVALCANTE"
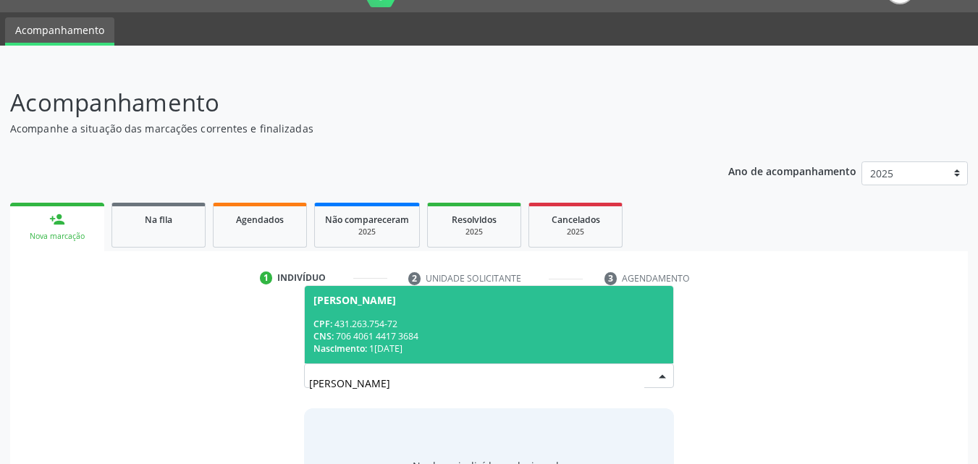
click at [420, 341] on div "CNS: 706 4061 4417 3684" at bounding box center [489, 336] width 352 height 12
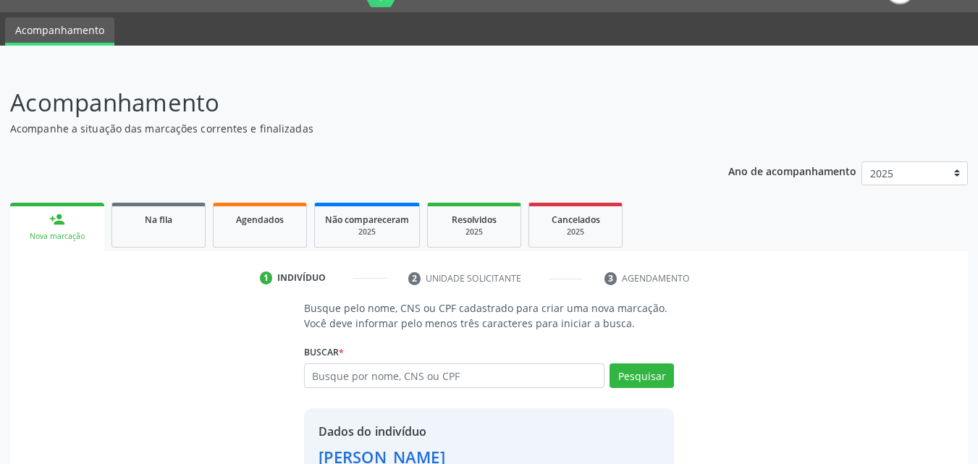
scroll to position [137, 0]
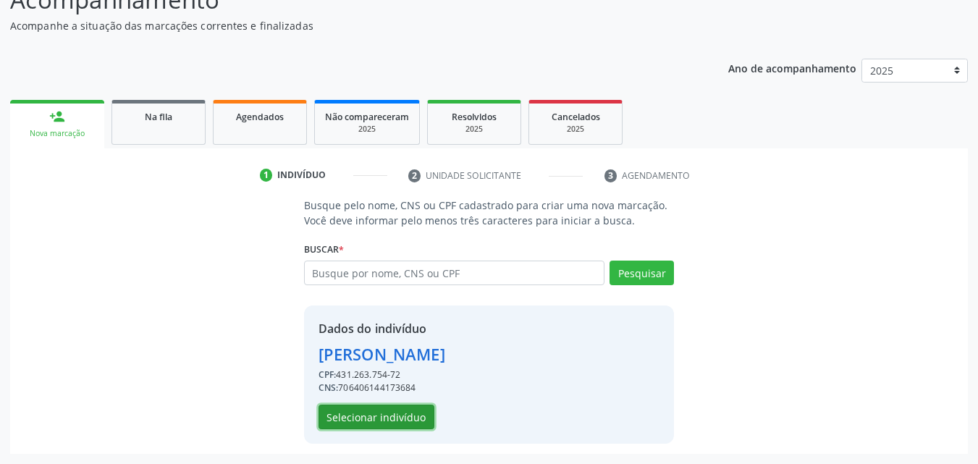
click at [396, 422] on button "Selecionar indivíduo" at bounding box center [376, 417] width 116 height 25
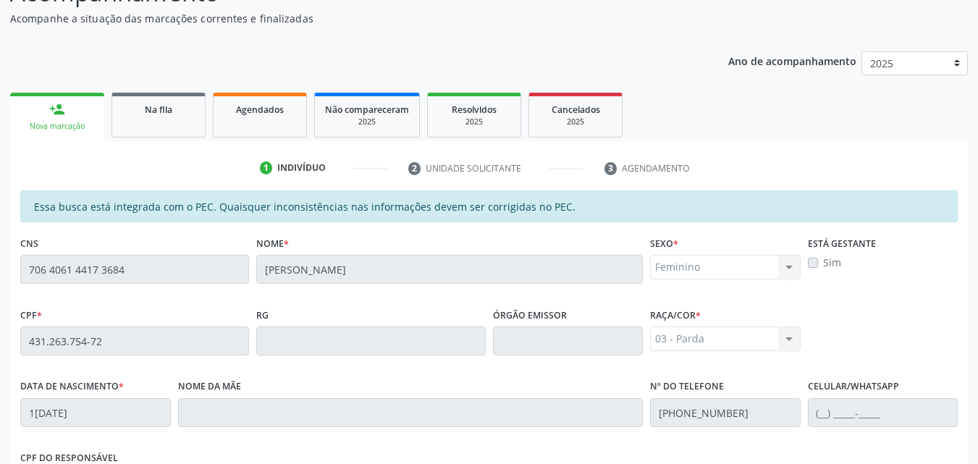
scroll to position [383, 0]
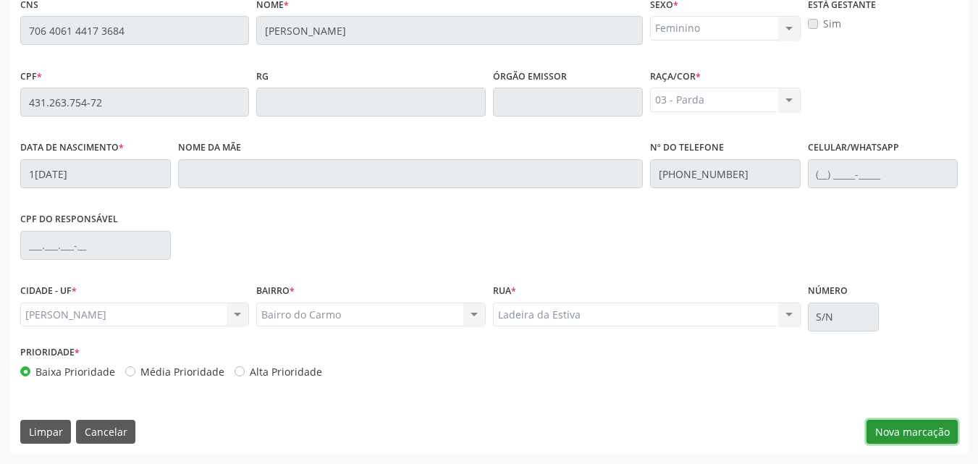
click at [873, 432] on button "Nova marcação" at bounding box center [911, 432] width 91 height 25
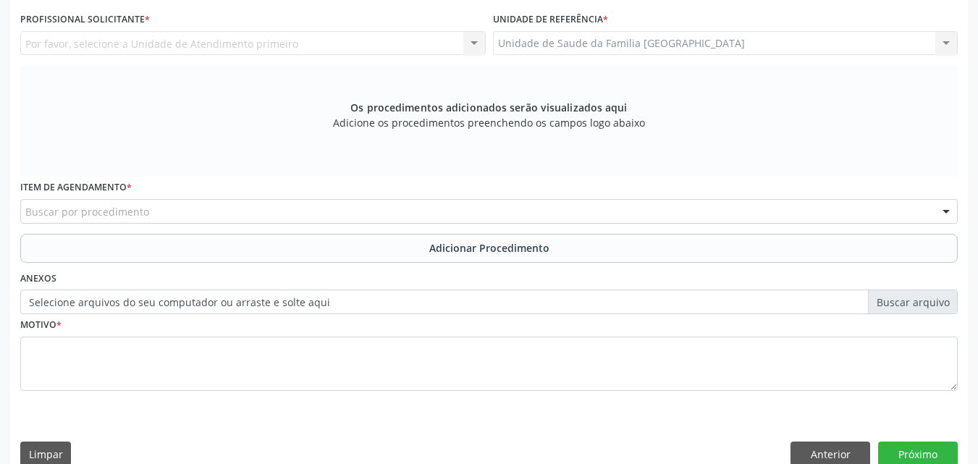
scroll to position [45, 0]
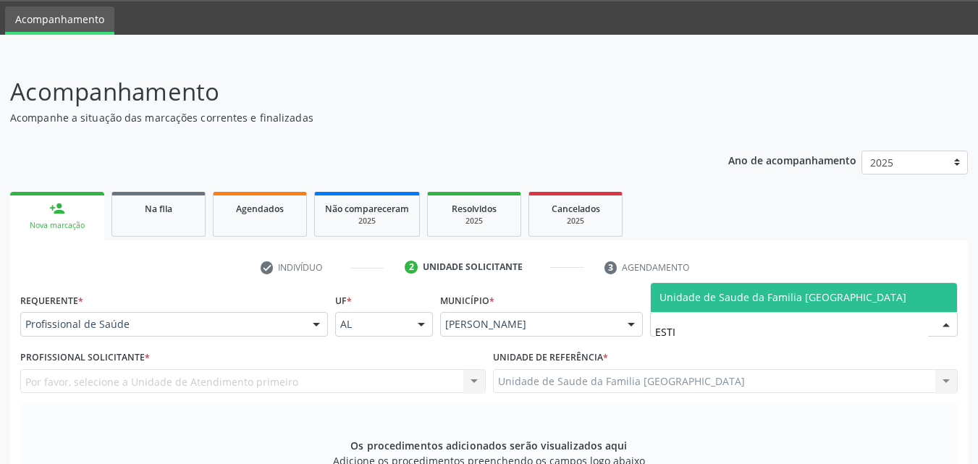
type input "ESTIV"
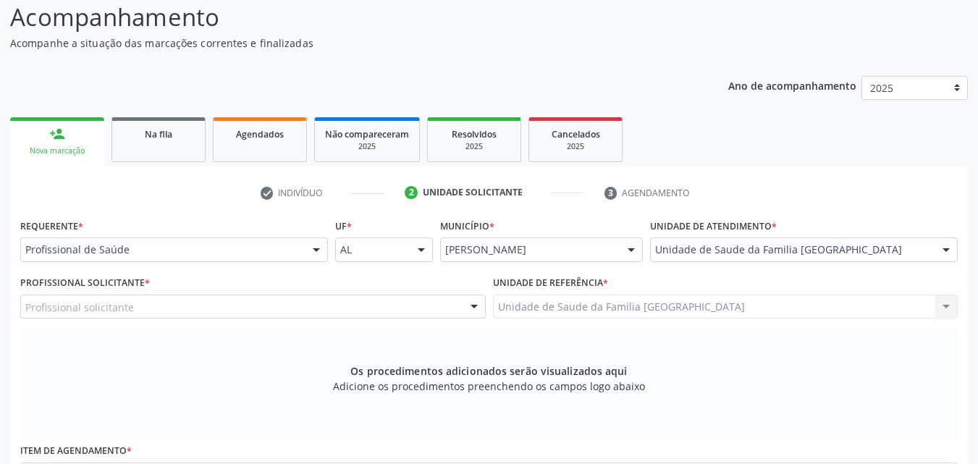
scroll to position [383, 0]
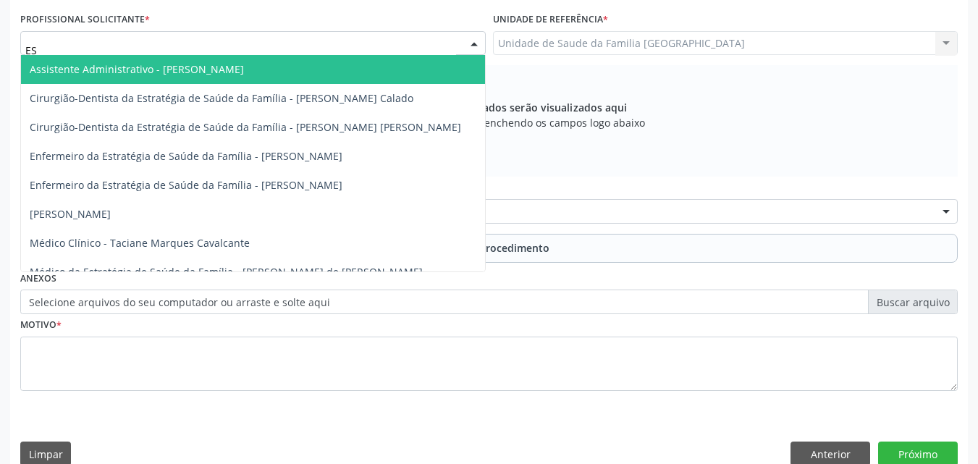
type input "E"
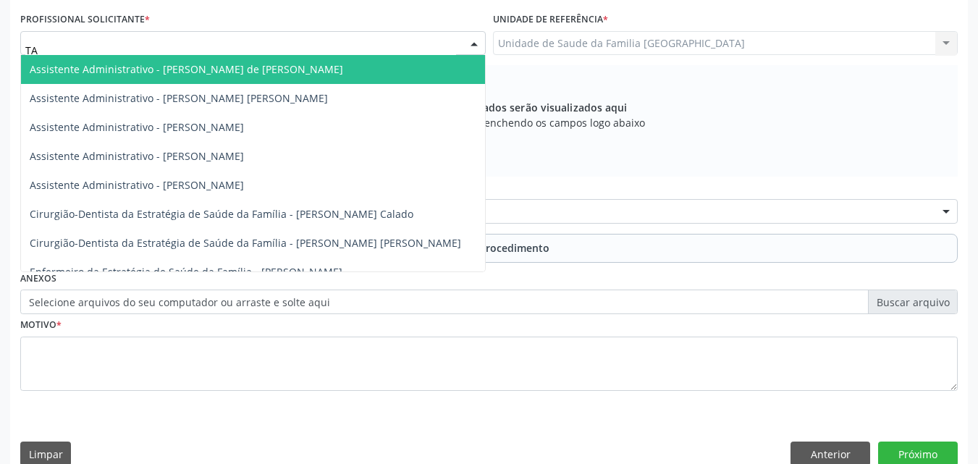
type input "TAC"
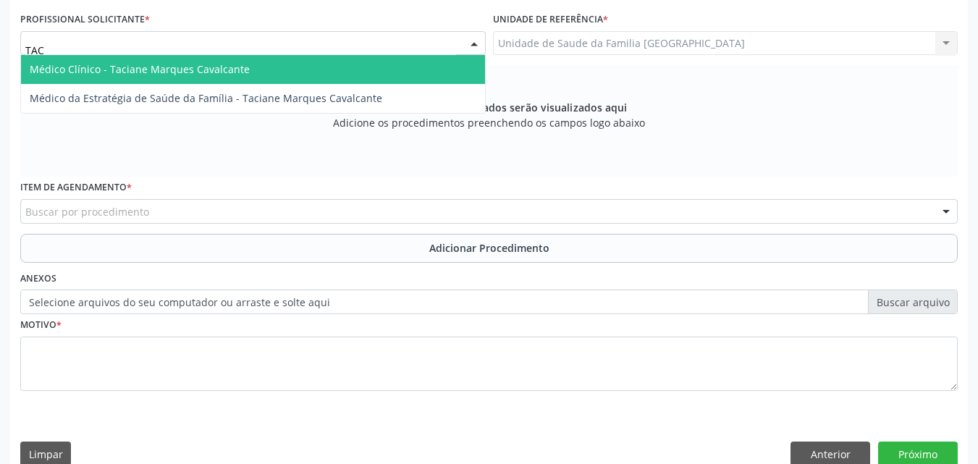
click at [126, 65] on span "Médico Clínico - Taciane Marques Cavalcante" at bounding box center [140, 69] width 220 height 14
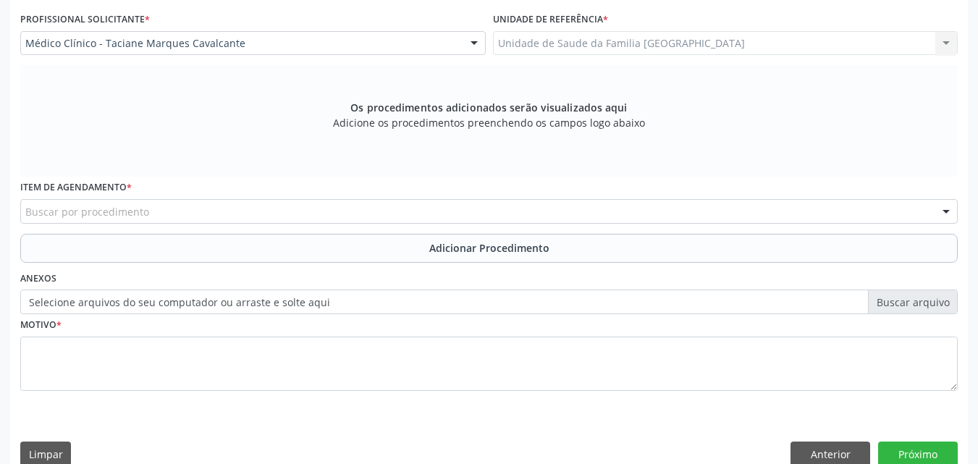
click at [134, 219] on div "Buscar por procedimento" at bounding box center [488, 211] width 937 height 25
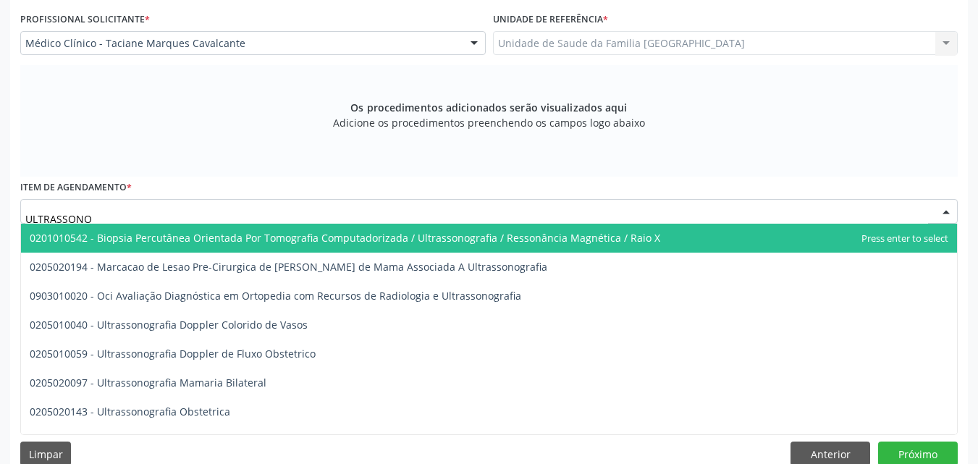
type input "ULTRASSONOG"
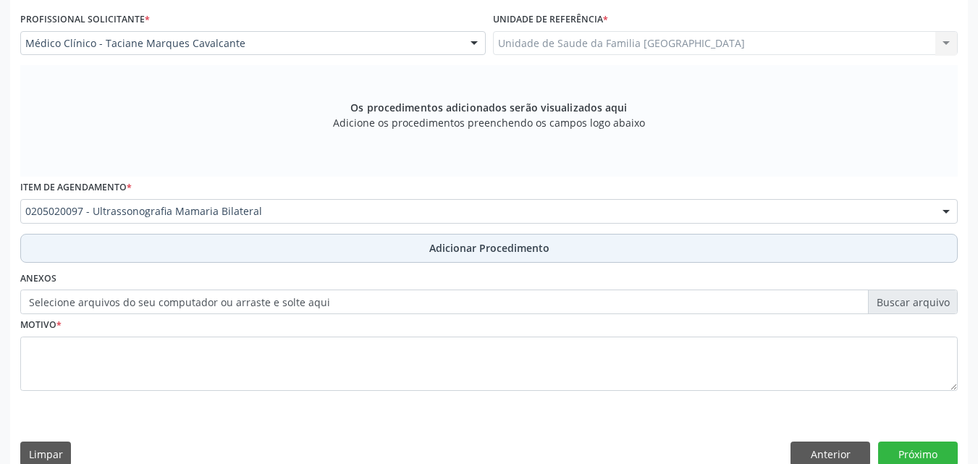
click at [140, 246] on button "Adicionar Procedimento" at bounding box center [488, 248] width 937 height 29
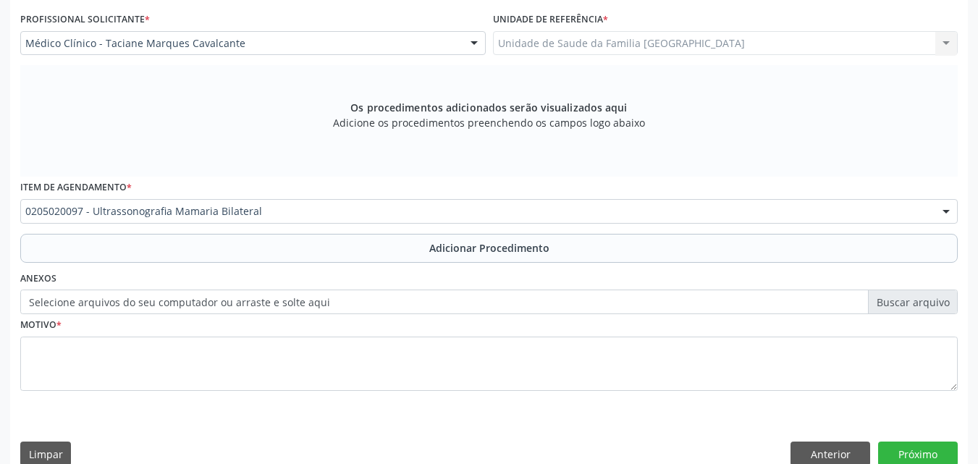
scroll to position [350, 0]
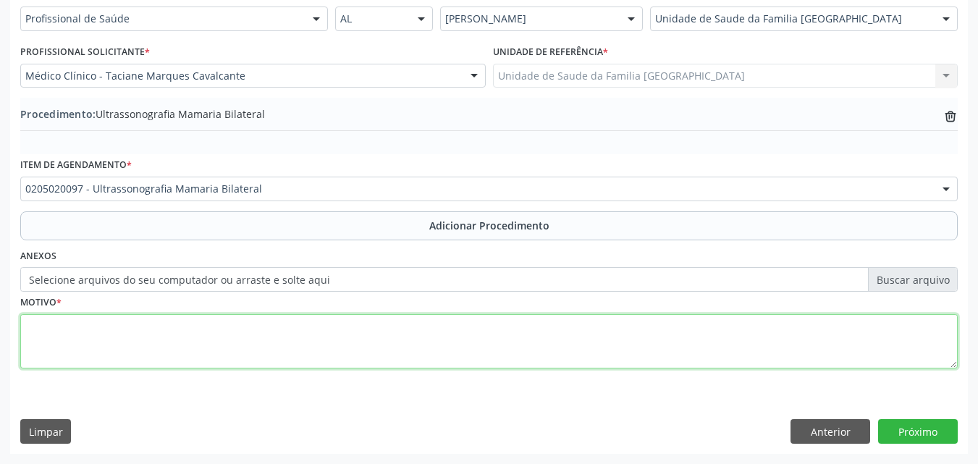
click at [133, 333] on textarea at bounding box center [488, 341] width 937 height 55
type textarea "MMG BIRADS"
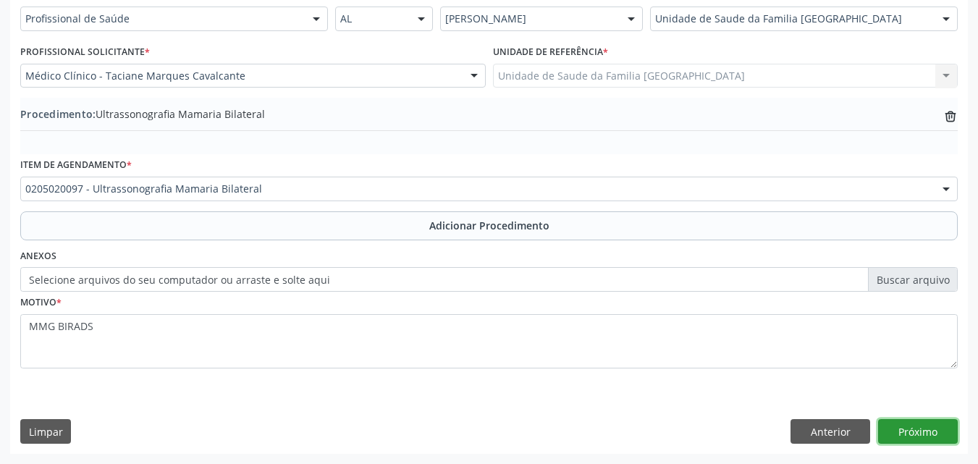
click at [900, 437] on button "Próximo" at bounding box center [918, 431] width 80 height 25
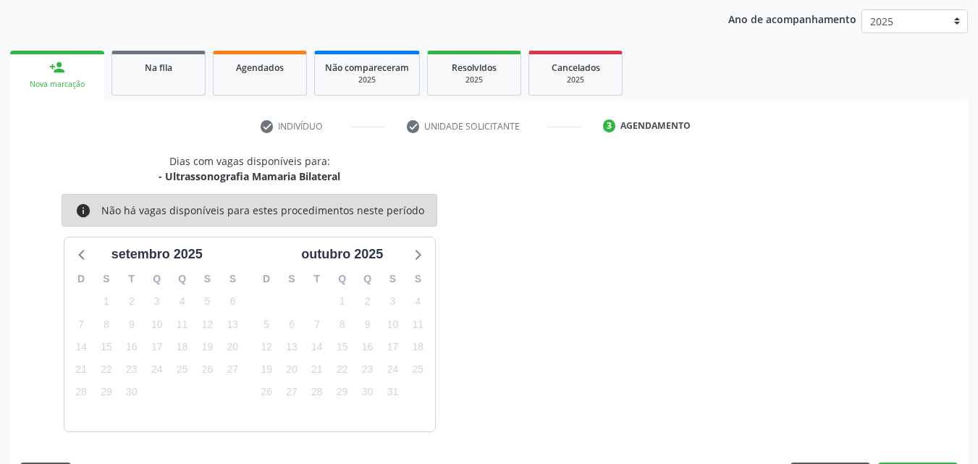
scroll to position [229, 0]
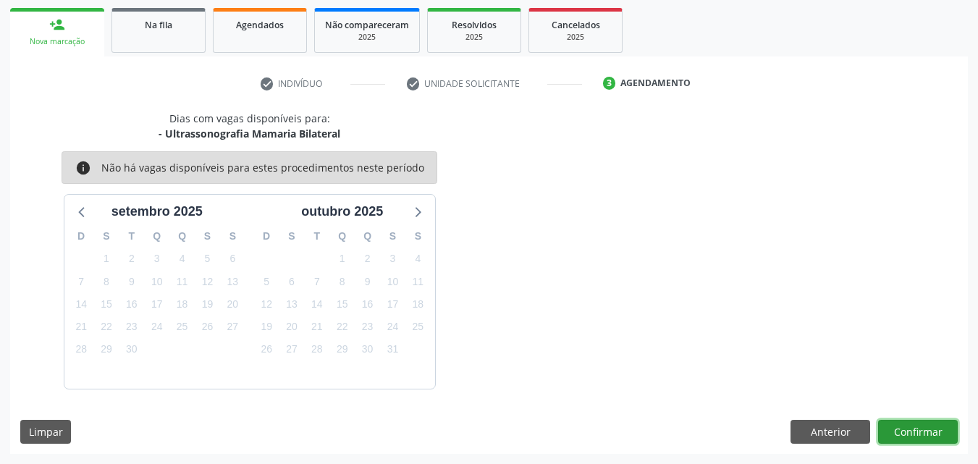
click at [897, 427] on button "Confirmar" at bounding box center [918, 432] width 80 height 25
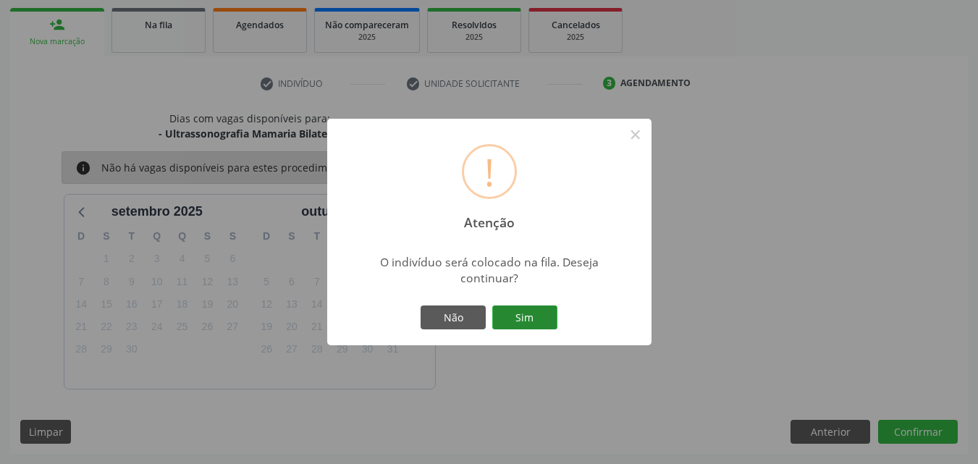
click at [541, 318] on button "Sim" at bounding box center [524, 317] width 65 height 25
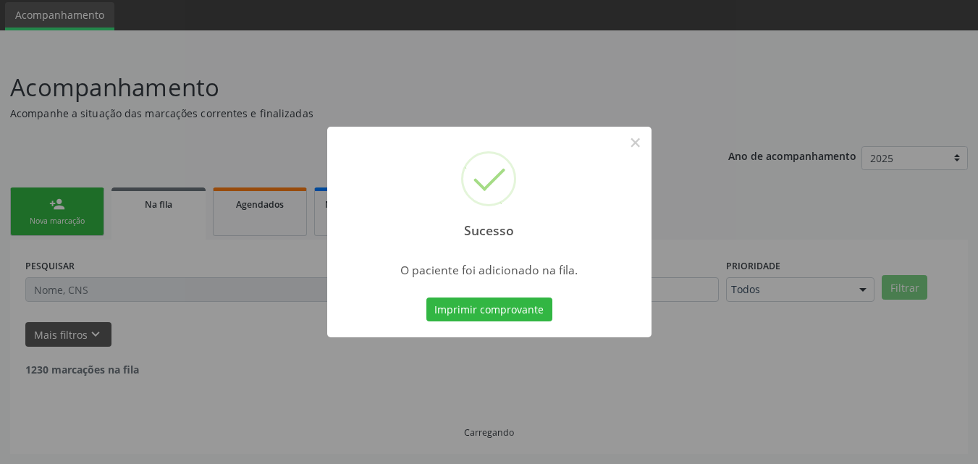
scroll to position [34, 0]
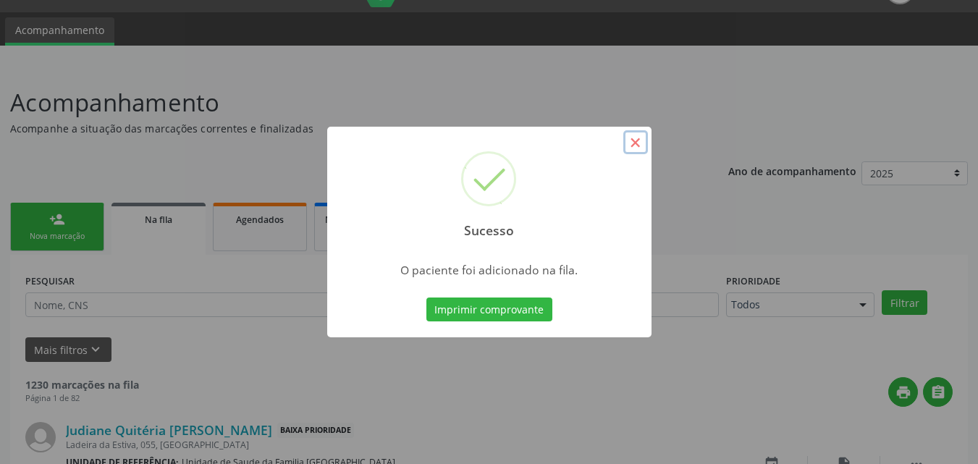
click at [634, 139] on button "×" at bounding box center [635, 142] width 25 height 25
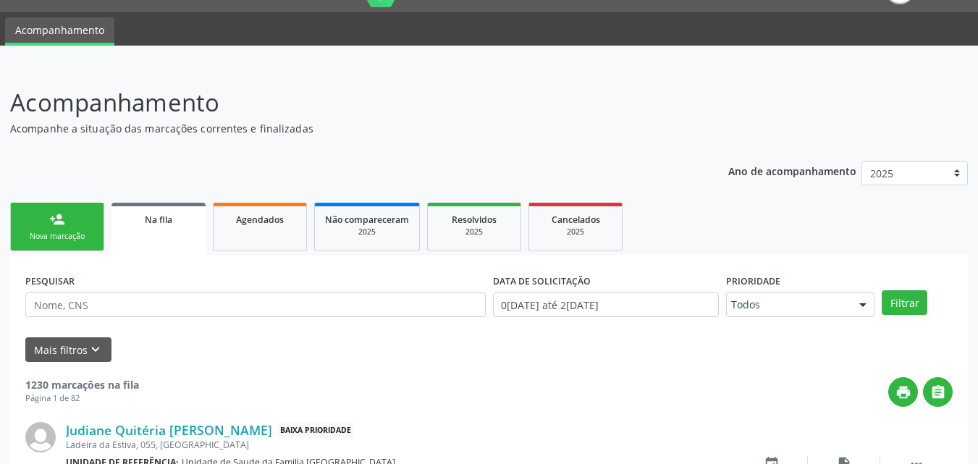
click at [84, 216] on link "person_add Nova marcação" at bounding box center [57, 227] width 94 height 48
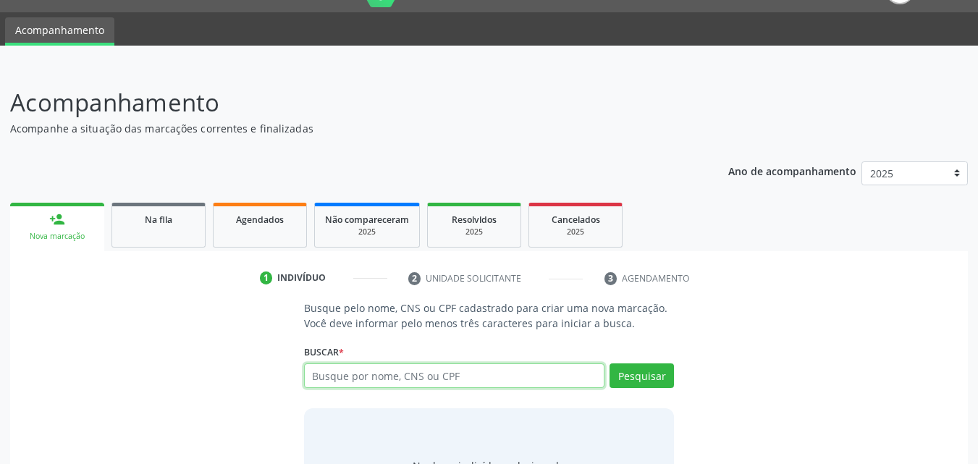
click at [372, 377] on input "text" at bounding box center [454, 375] width 301 height 25
type input "ANA BEATRIZ FERREIRA DE BRITO"
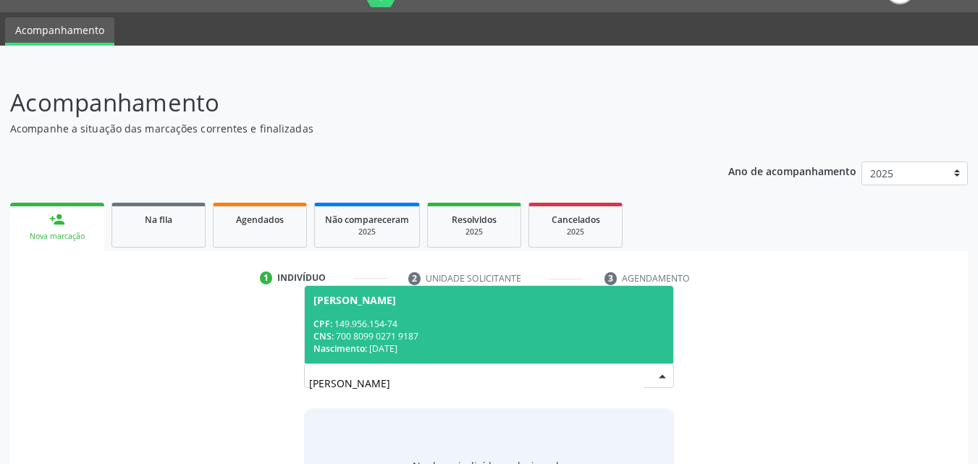
click at [496, 321] on div "CPF: 149.956.154-74" at bounding box center [489, 324] width 352 height 12
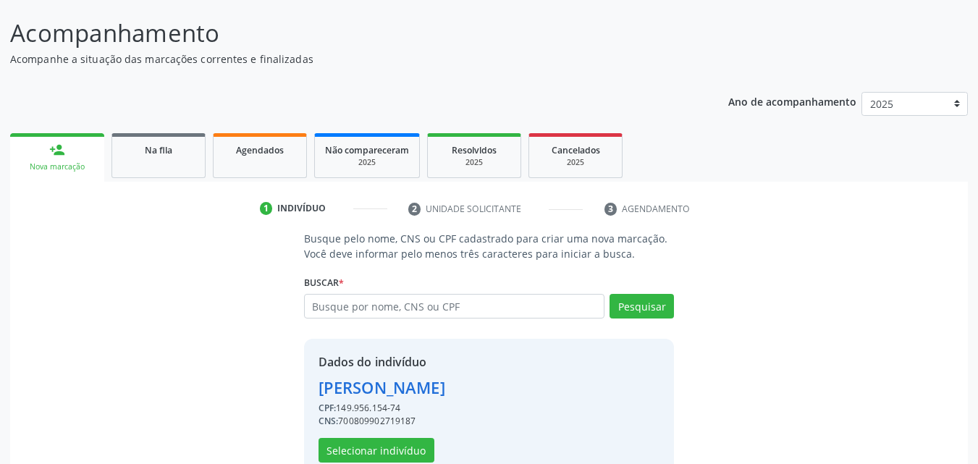
scroll to position [137, 0]
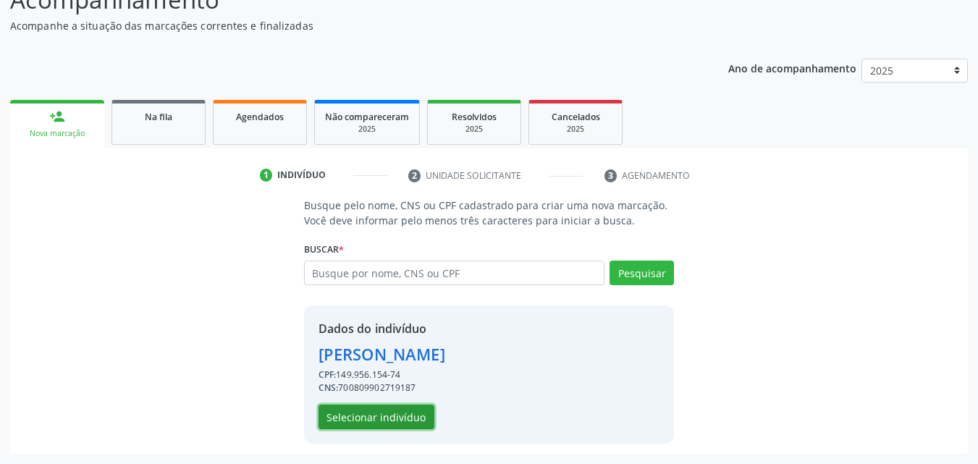
click at [400, 413] on button "Selecionar indivíduo" at bounding box center [376, 417] width 116 height 25
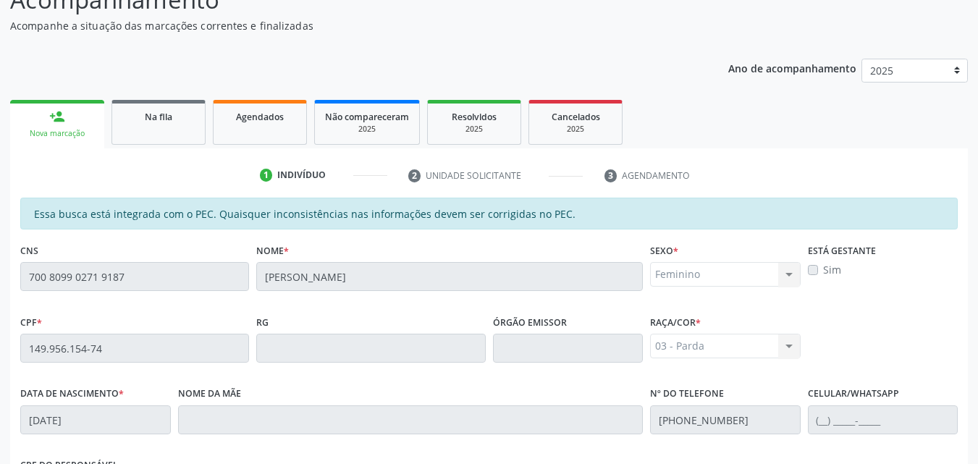
scroll to position [383, 0]
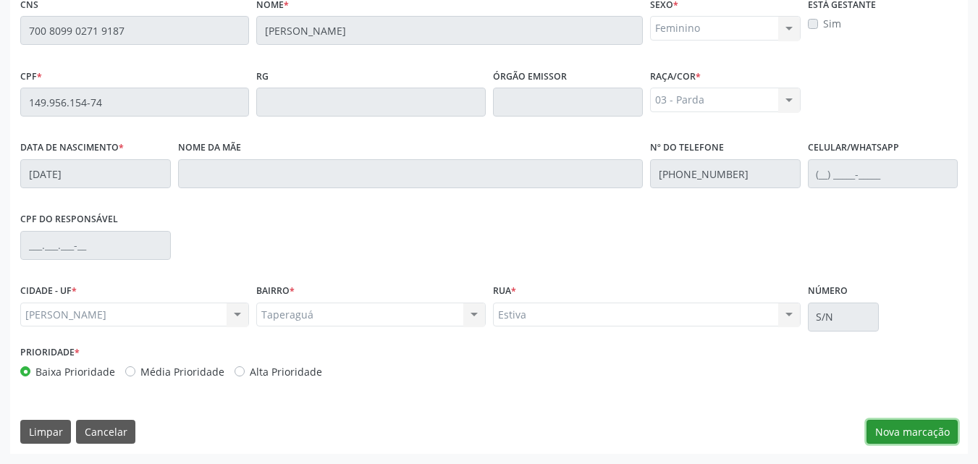
click at [931, 428] on button "Nova marcação" at bounding box center [911, 432] width 91 height 25
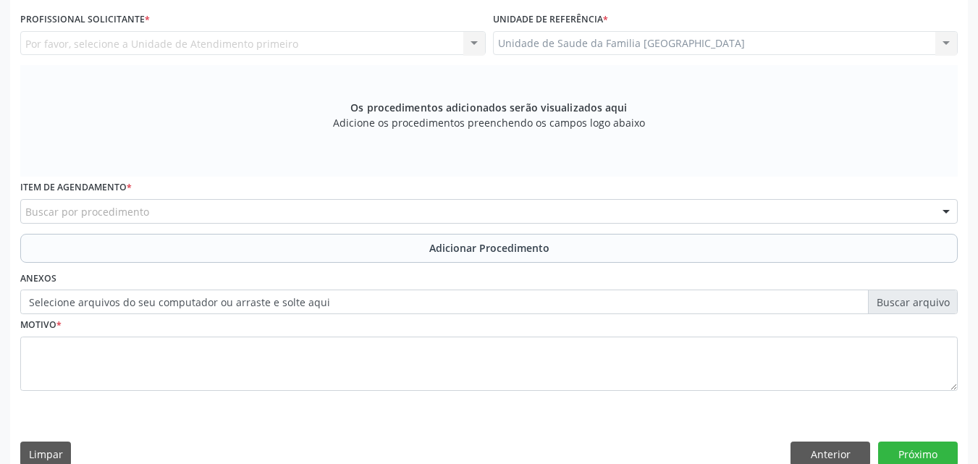
scroll to position [0, 0]
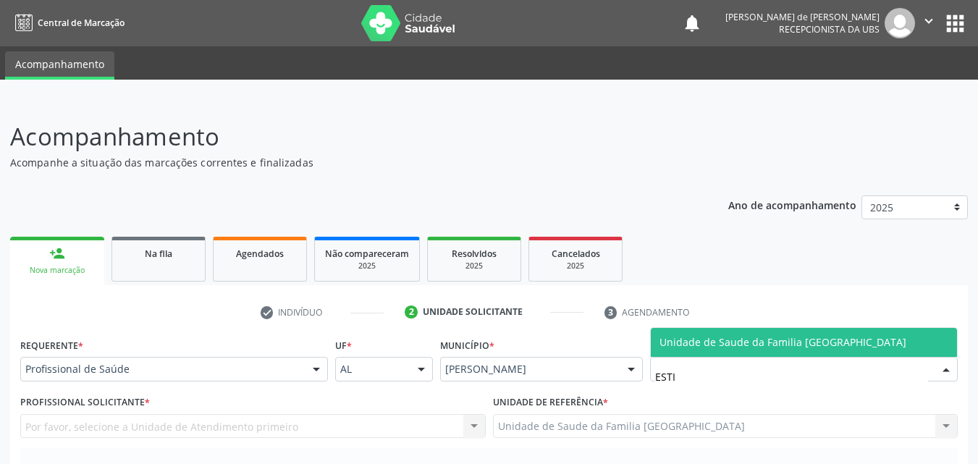
type input "ESTIV"
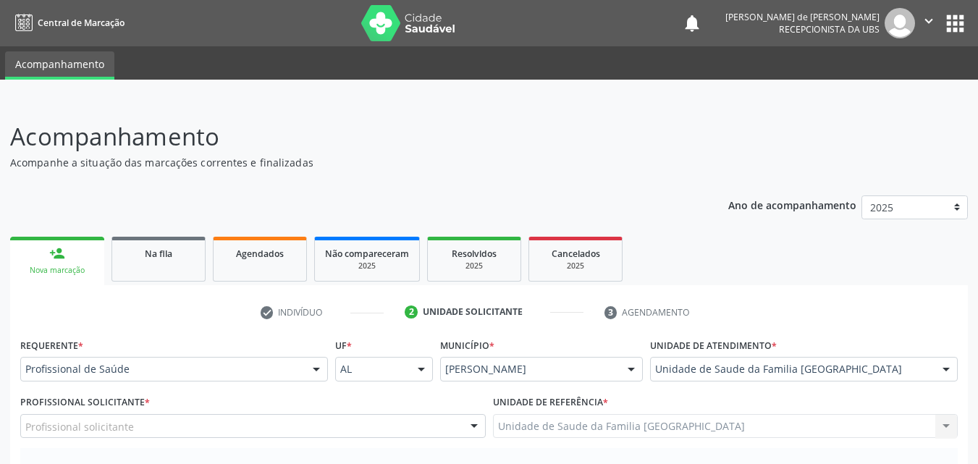
click at [150, 424] on div "Profissional solicitante" at bounding box center [252, 426] width 465 height 25
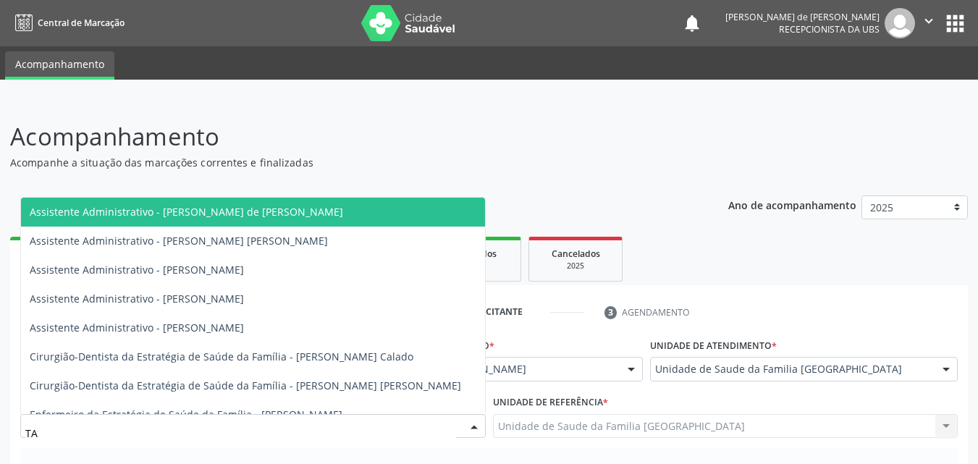
type input "TAC"
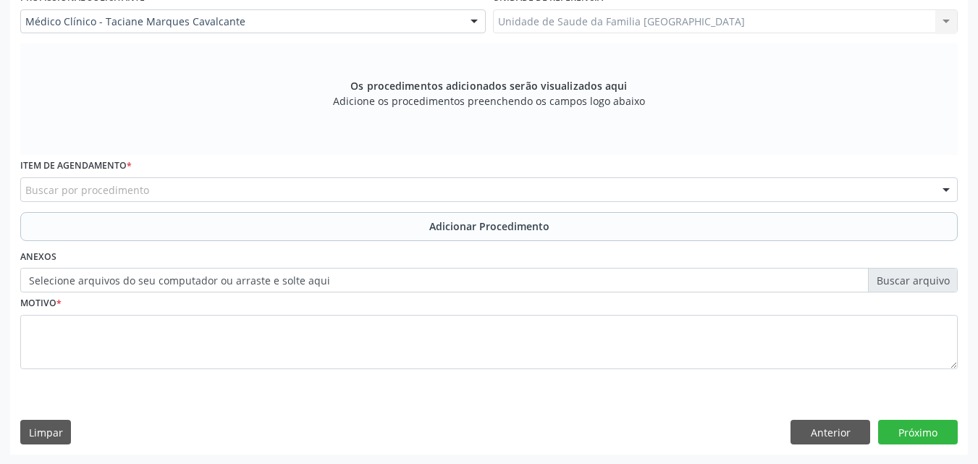
scroll to position [405, 0]
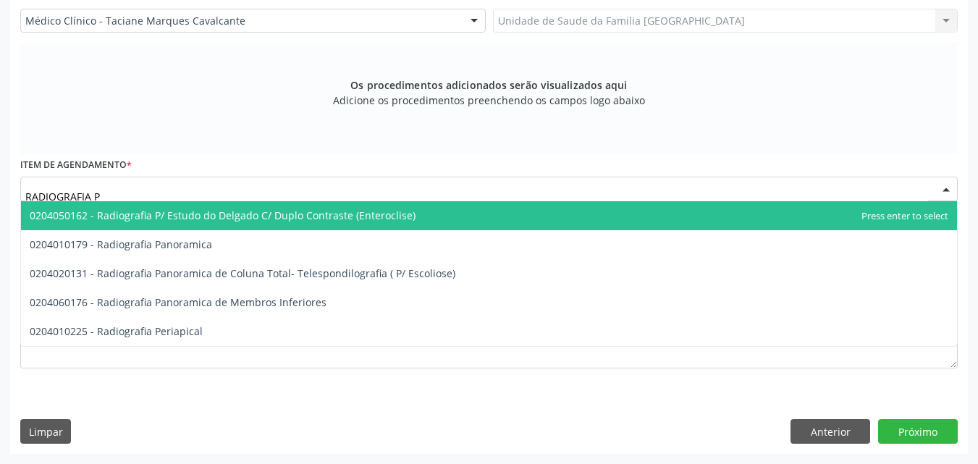
type input "RADIOGRAFIA PE"
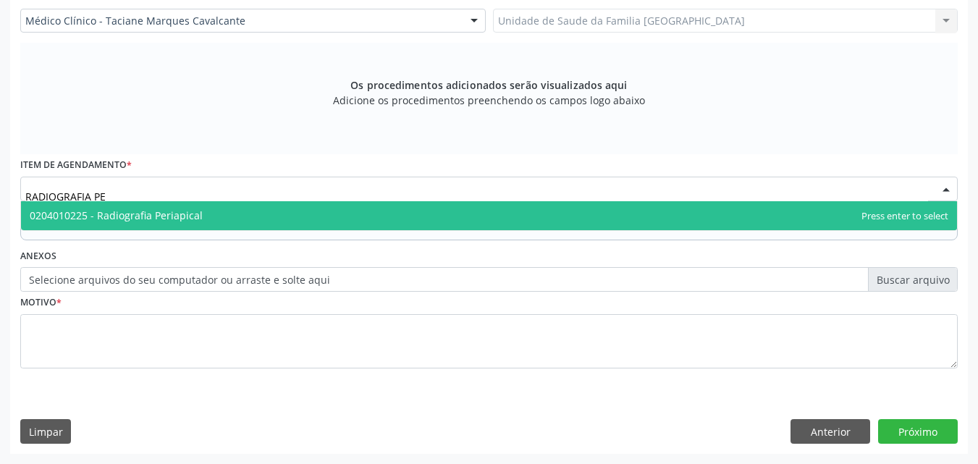
click at [158, 211] on span "0204010225 - Radiografia Periapical" at bounding box center [116, 215] width 173 height 14
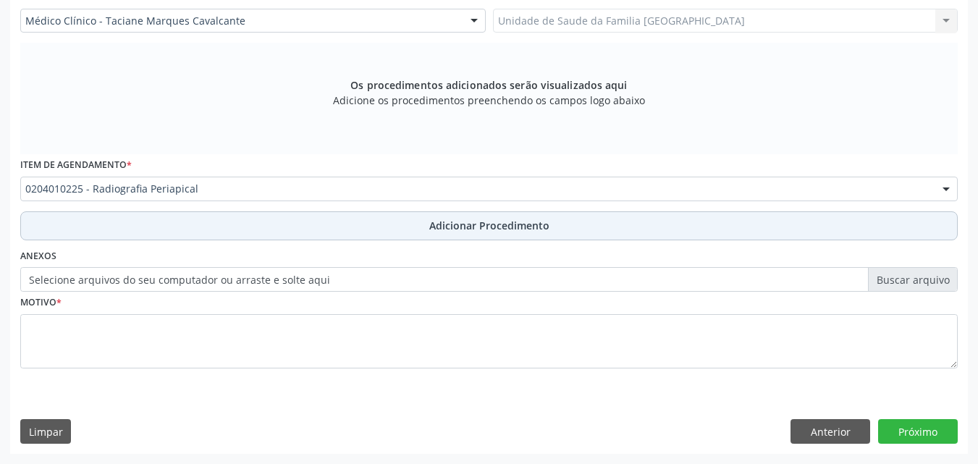
click at [153, 227] on button "Adicionar Procedimento" at bounding box center [488, 225] width 937 height 29
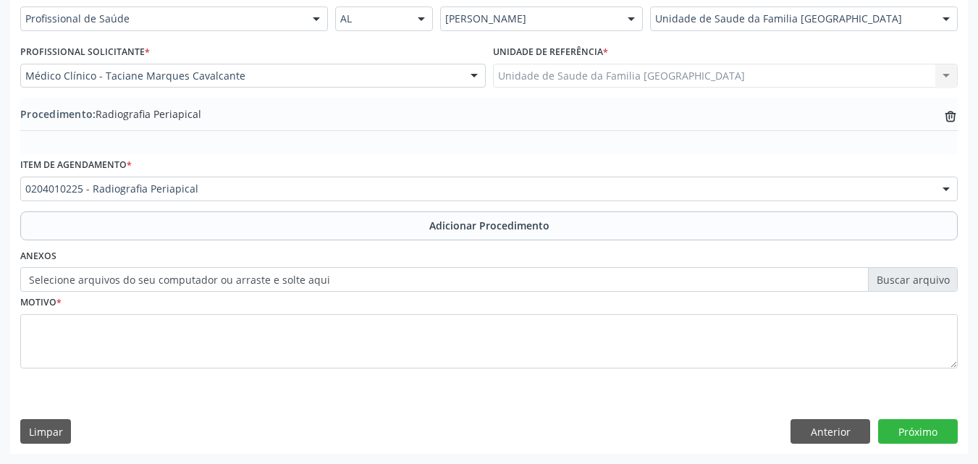
scroll to position [350, 0]
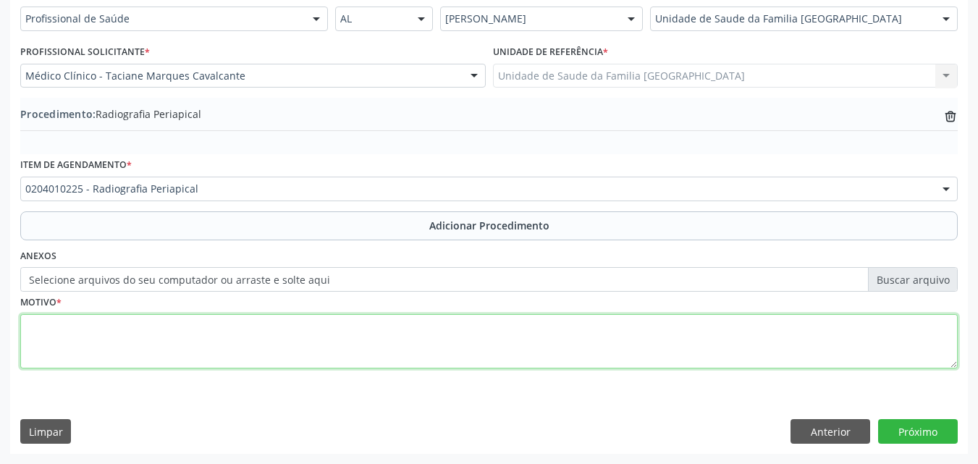
click at [148, 344] on textarea at bounding box center [488, 341] width 937 height 55
type textarea "PACIENTE APRESENTA RESTO RADICULAR."
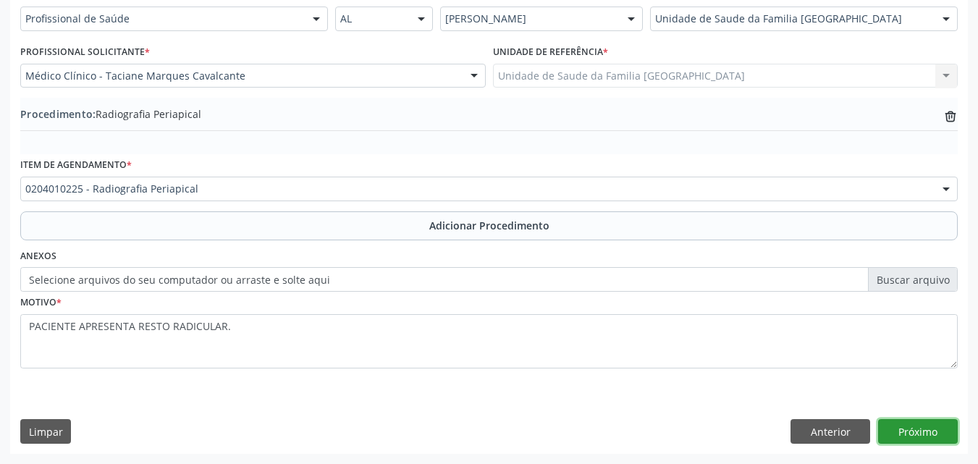
click at [915, 433] on button "Próximo" at bounding box center [918, 431] width 80 height 25
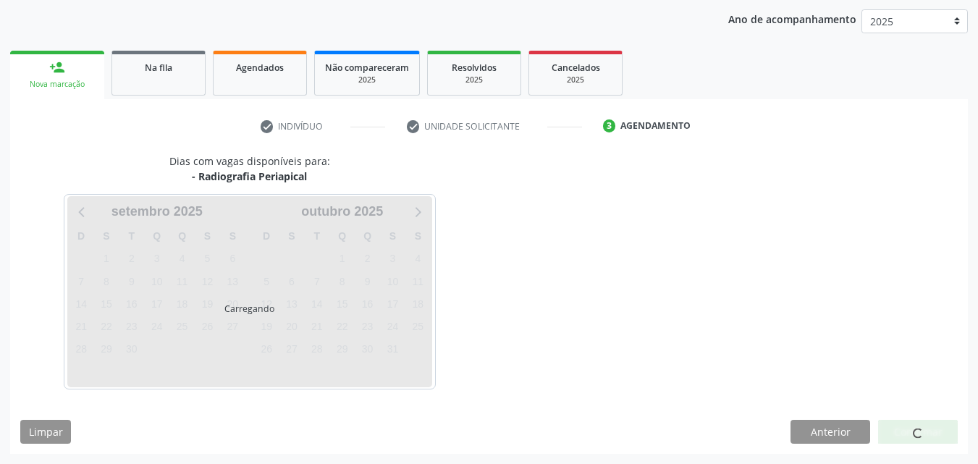
scroll to position [229, 0]
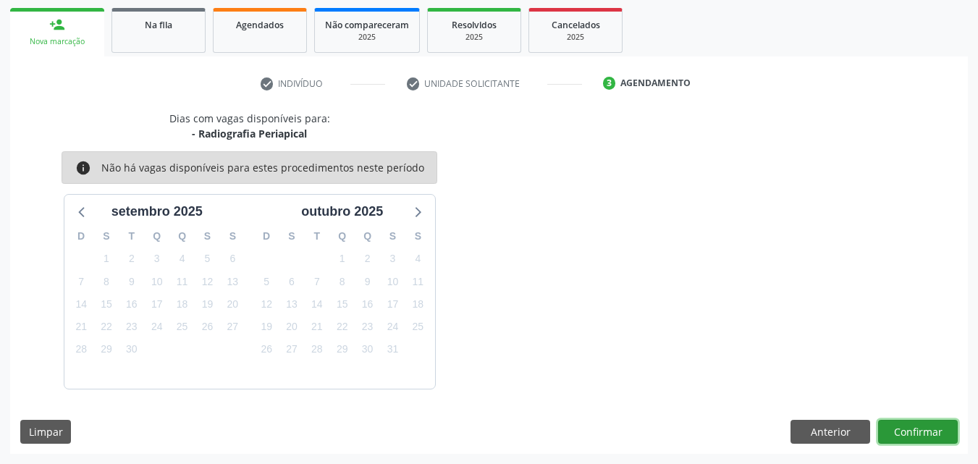
click at [944, 432] on button "Confirmar" at bounding box center [918, 432] width 80 height 25
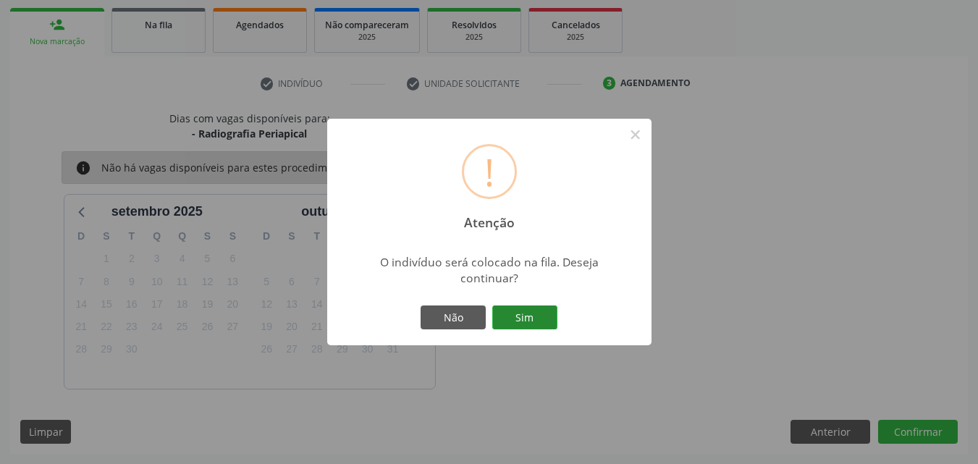
click at [522, 311] on button "Sim" at bounding box center [524, 317] width 65 height 25
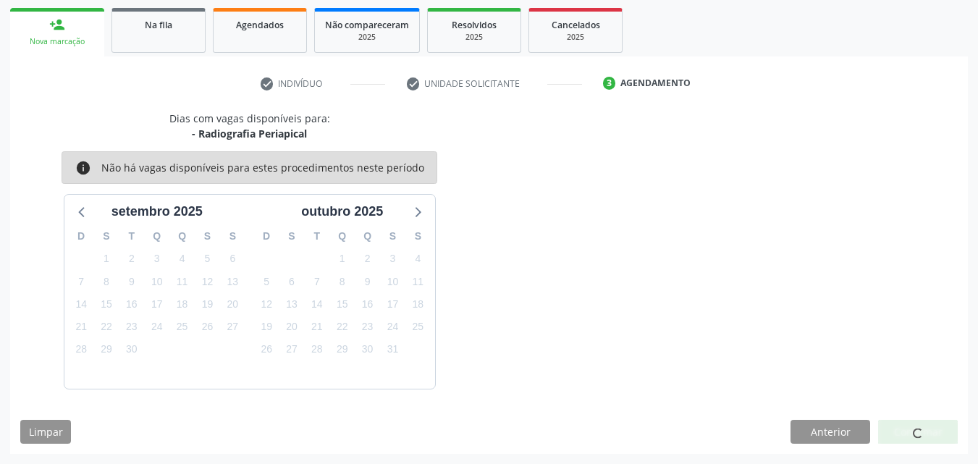
scroll to position [34, 0]
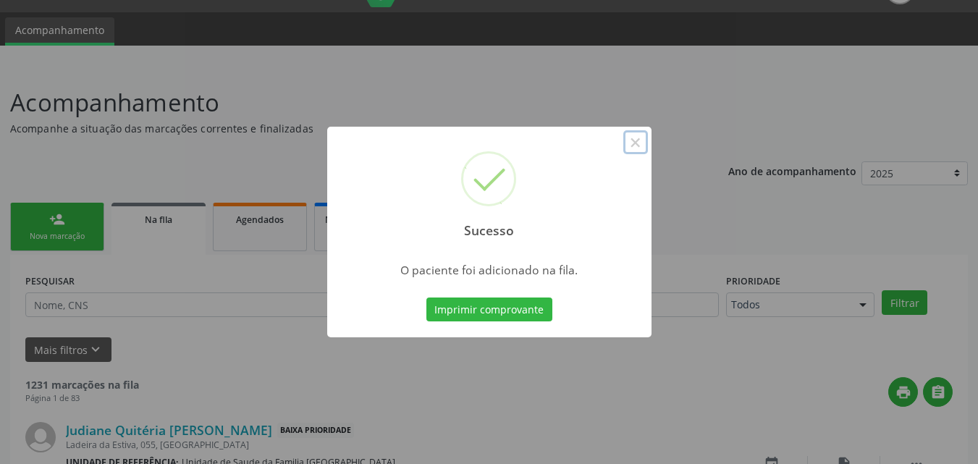
drag, startPoint x: 632, startPoint y: 143, endPoint x: 625, endPoint y: 154, distance: 13.0
click at [633, 143] on button "×" at bounding box center [635, 142] width 25 height 25
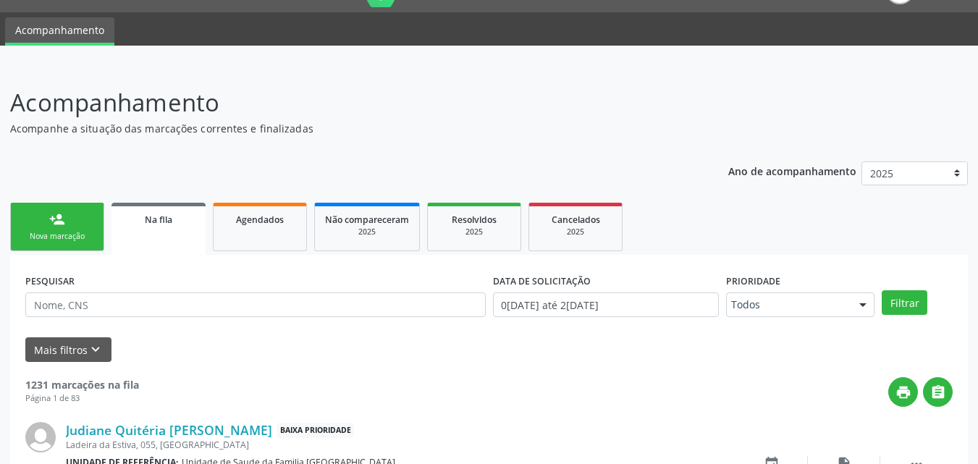
click at [41, 221] on link "person_add Nova marcação" at bounding box center [57, 227] width 94 height 48
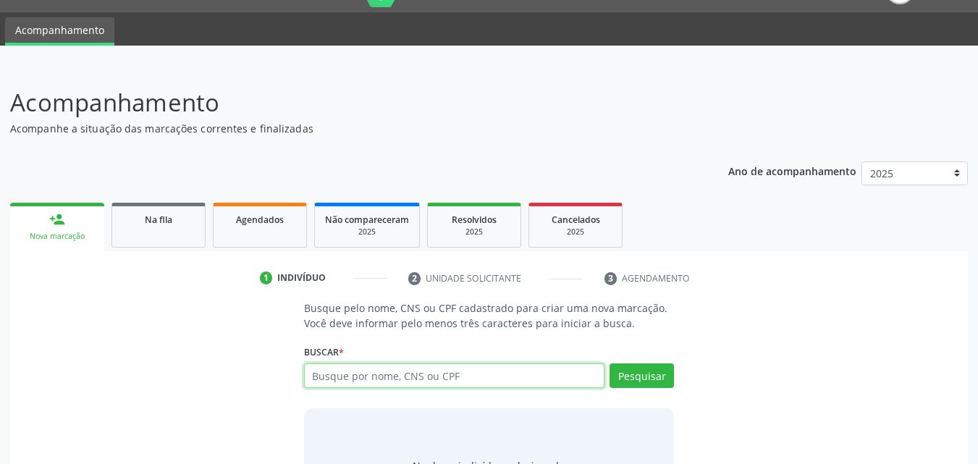
click at [381, 373] on input "text" at bounding box center [454, 375] width 301 height 25
type input "M"
type input "708700115915196"
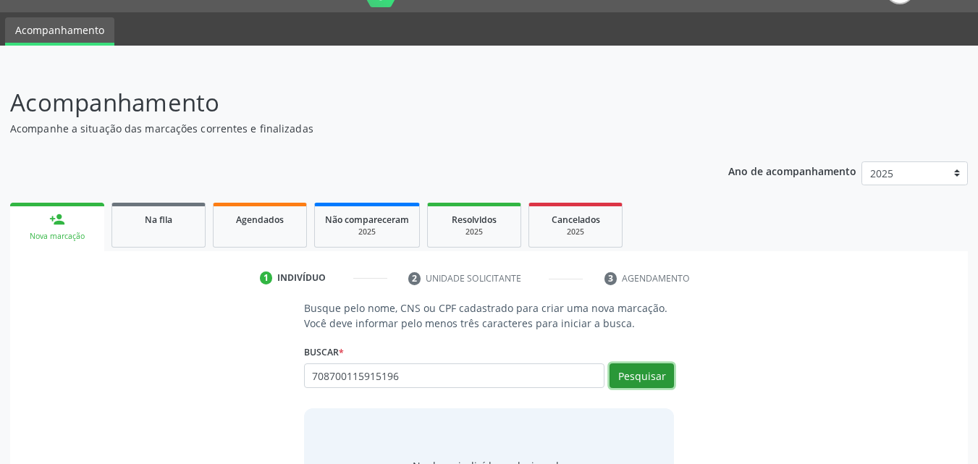
click at [643, 373] on button "Pesquisar" at bounding box center [641, 375] width 64 height 25
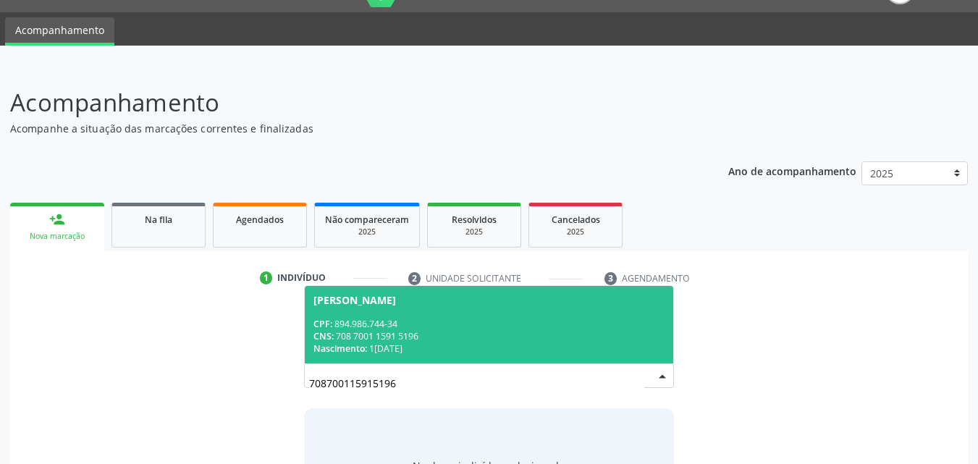
click at [498, 330] on div "CNS: 708 7001 1591 5196" at bounding box center [489, 336] width 352 height 12
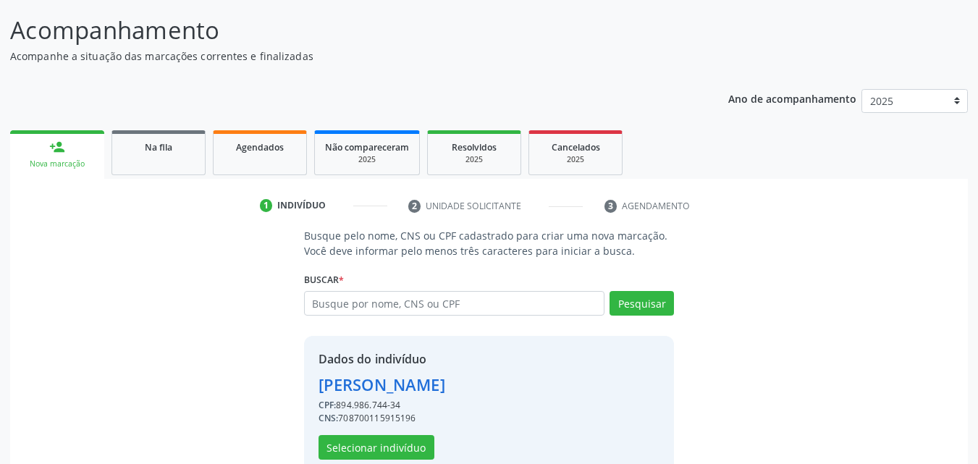
scroll to position [137, 0]
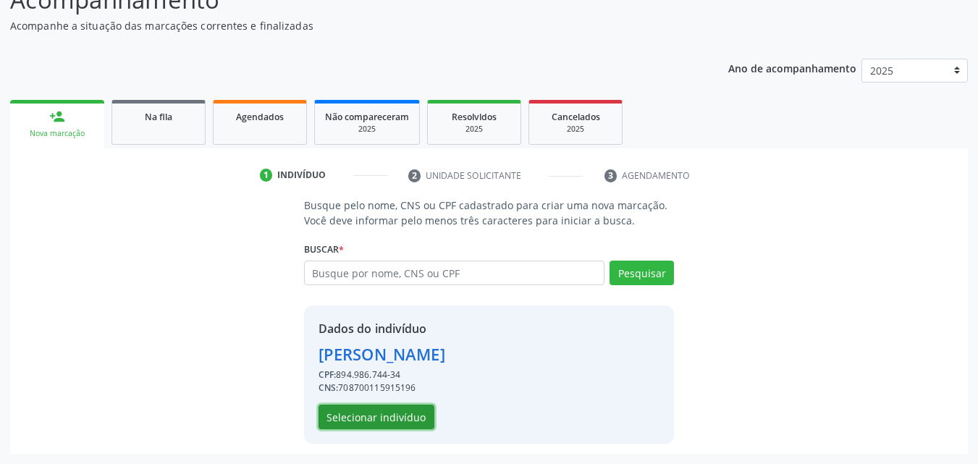
click at [388, 423] on button "Selecionar indivíduo" at bounding box center [376, 417] width 116 height 25
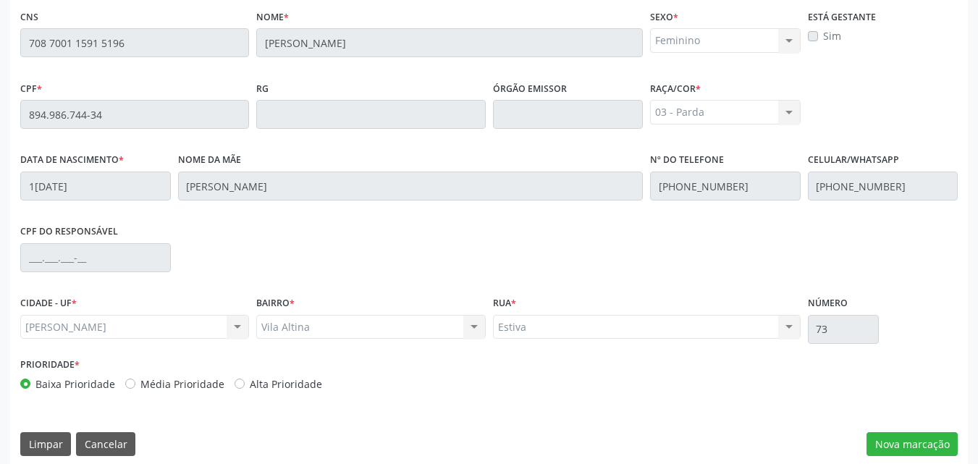
scroll to position [383, 0]
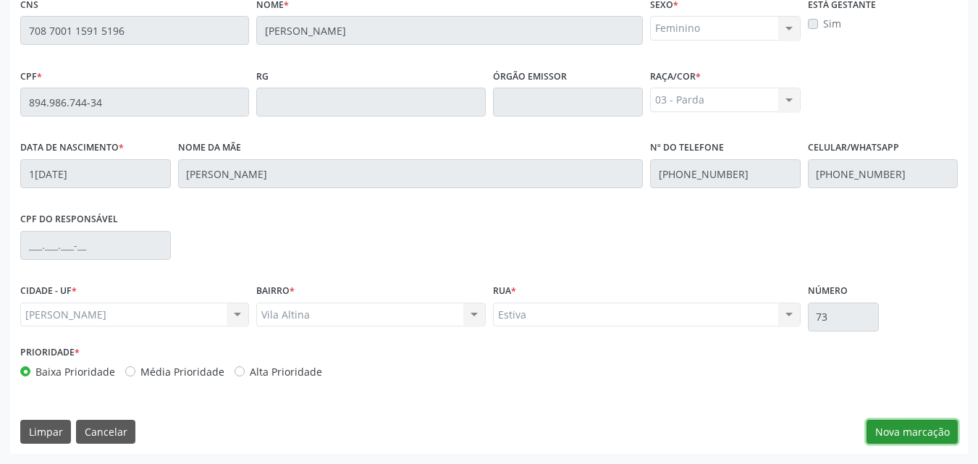
click at [923, 434] on button "Nova marcação" at bounding box center [911, 432] width 91 height 25
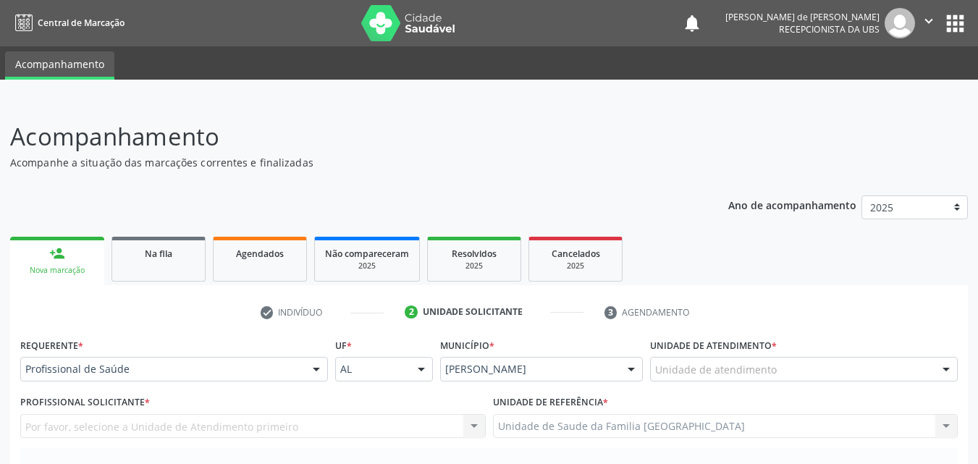
scroll to position [338, 0]
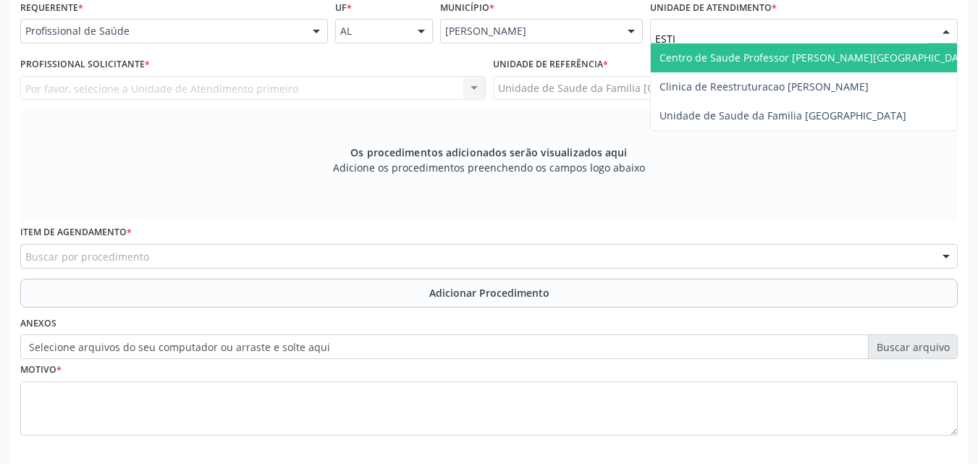
type input "ESTIV"
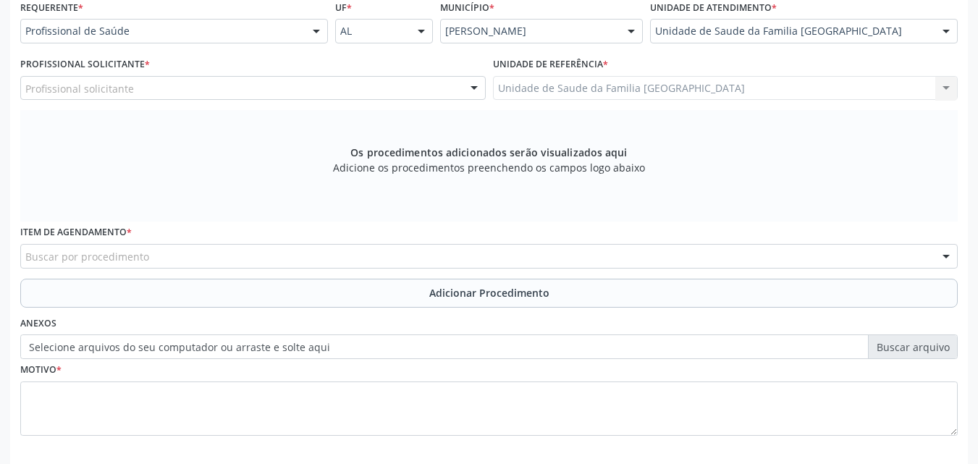
click at [150, 87] on div "Profissional solicitante" at bounding box center [252, 88] width 465 height 25
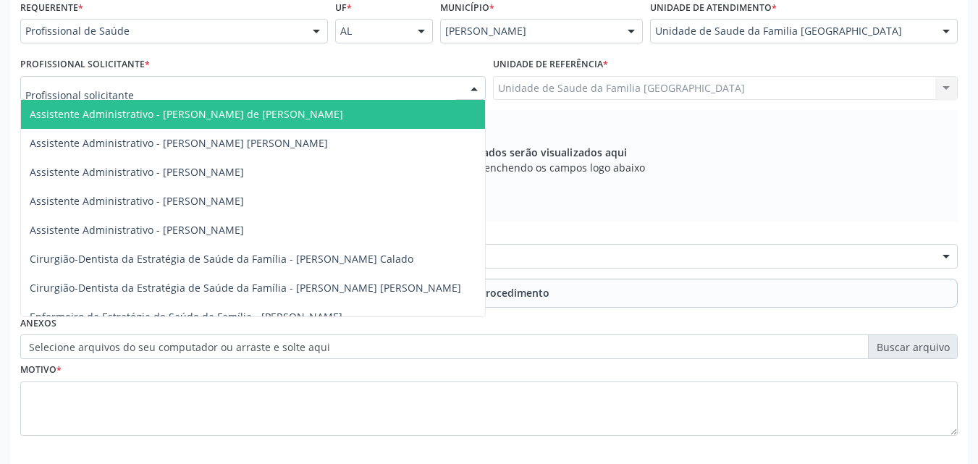
click at [150, 87] on input "text" at bounding box center [240, 95] width 431 height 29
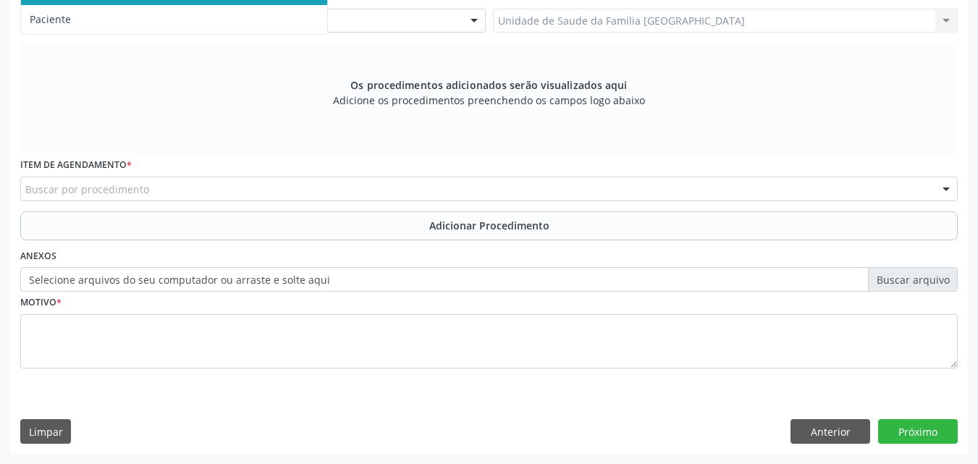
scroll to position [67, 0]
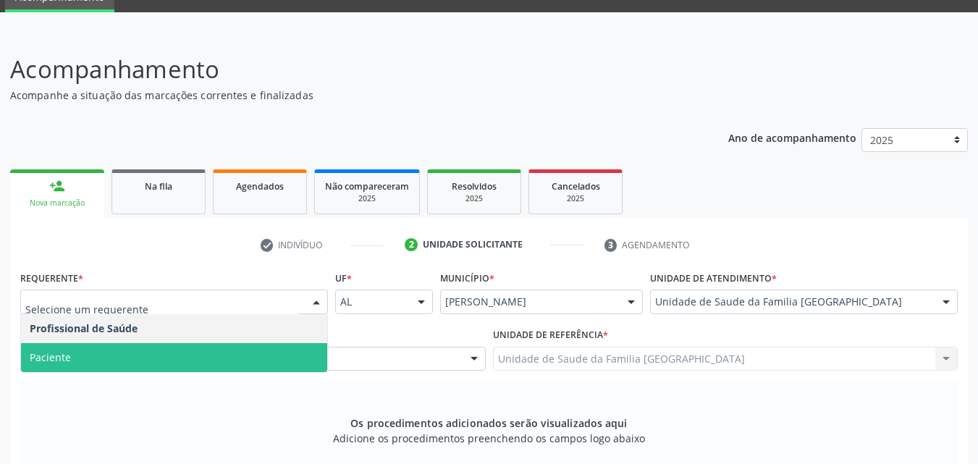
click at [124, 360] on span "Paciente" at bounding box center [174, 357] width 306 height 29
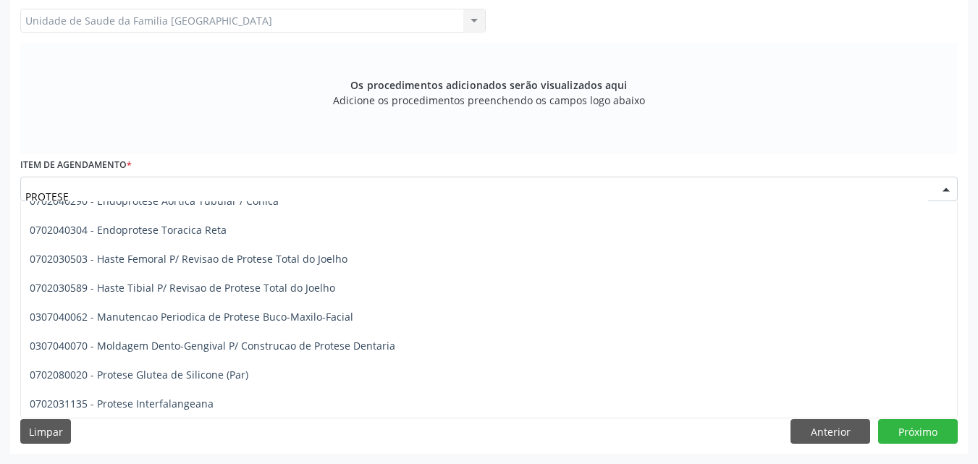
scroll to position [72, 0]
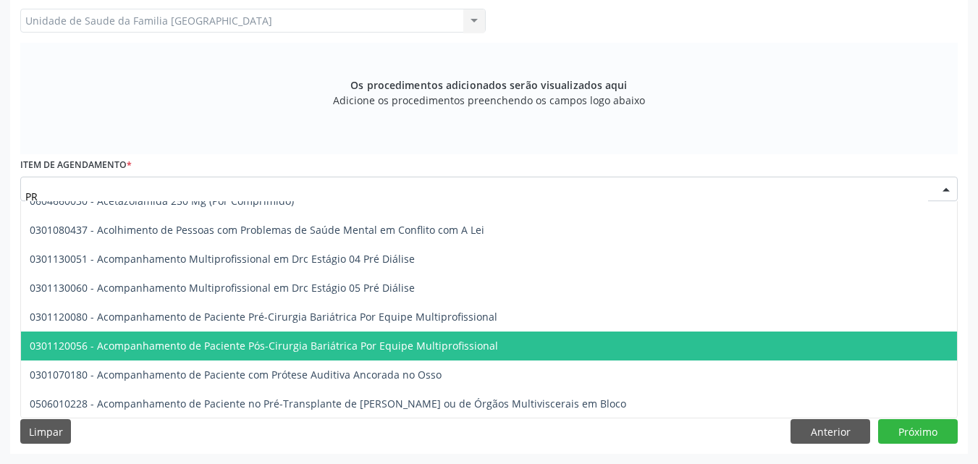
type input "P"
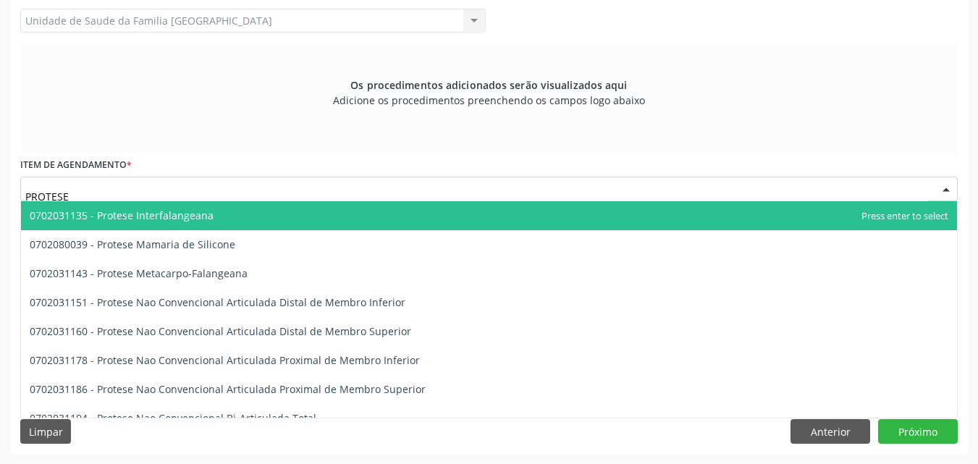
scroll to position [203, 0]
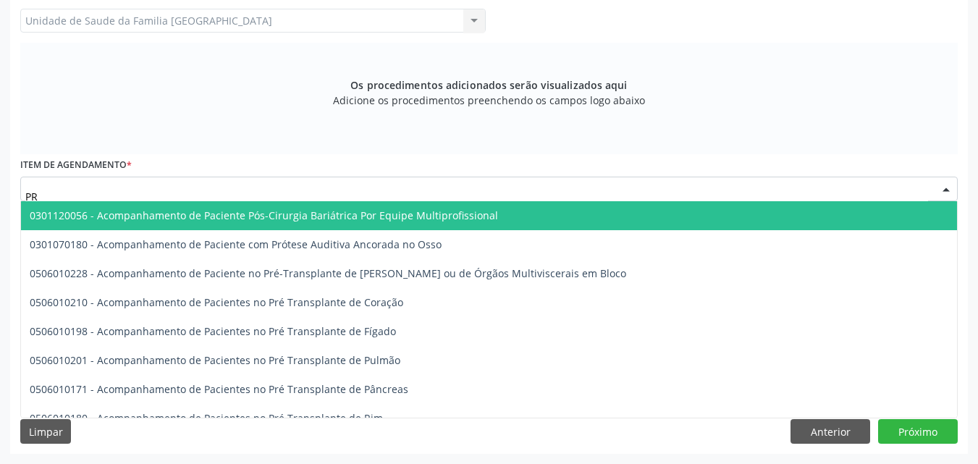
type input "P"
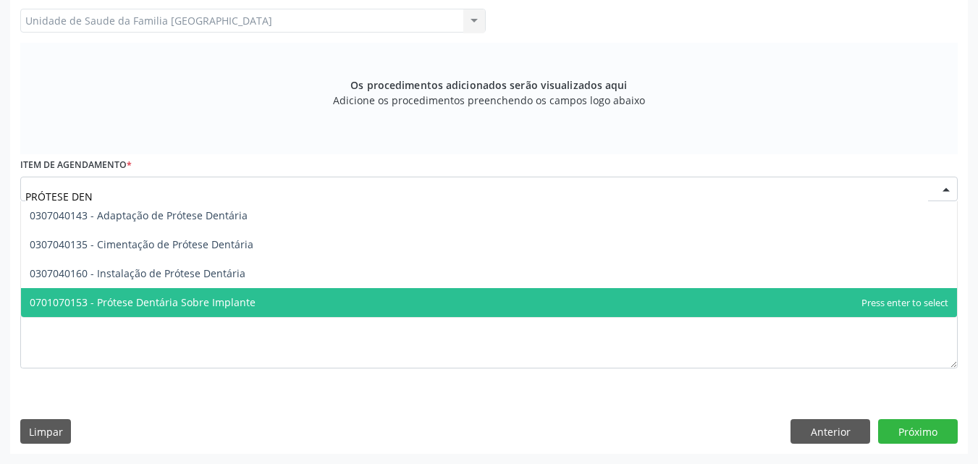
scroll to position [0, 0]
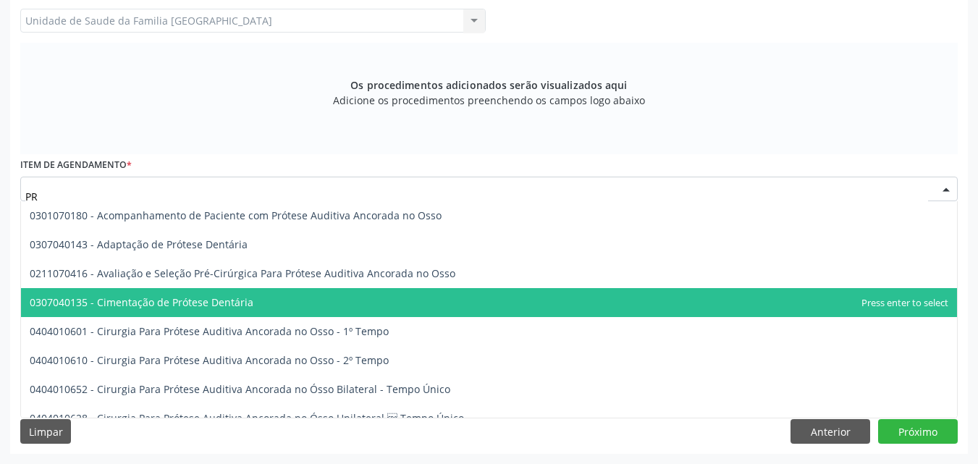
type input "P"
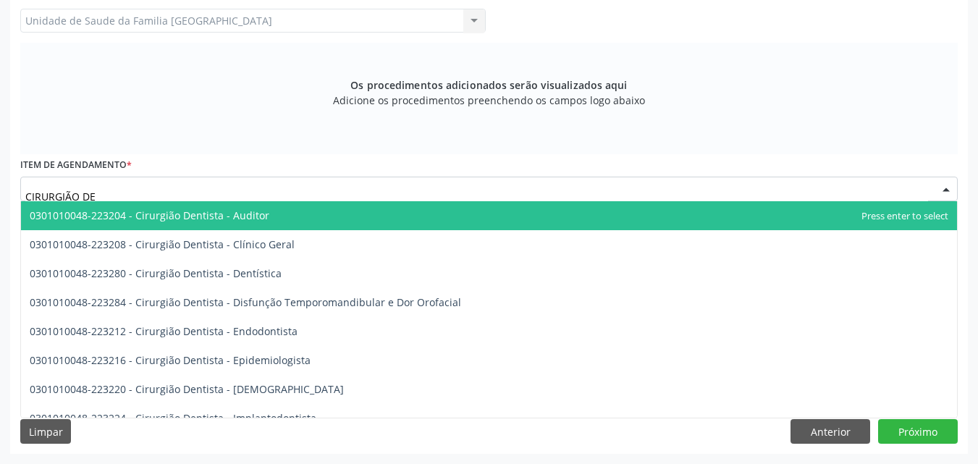
type input "CIRURGIÃO DEN"
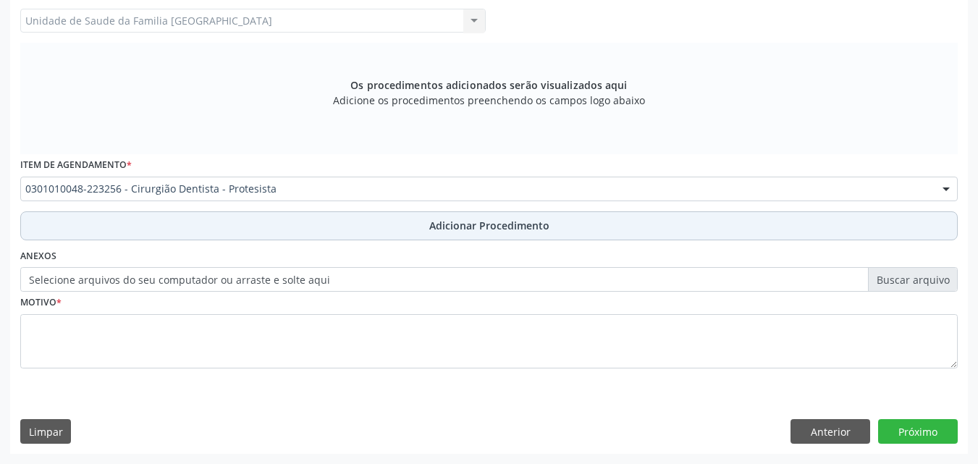
click at [102, 229] on button "Adicionar Procedimento" at bounding box center [488, 225] width 937 height 29
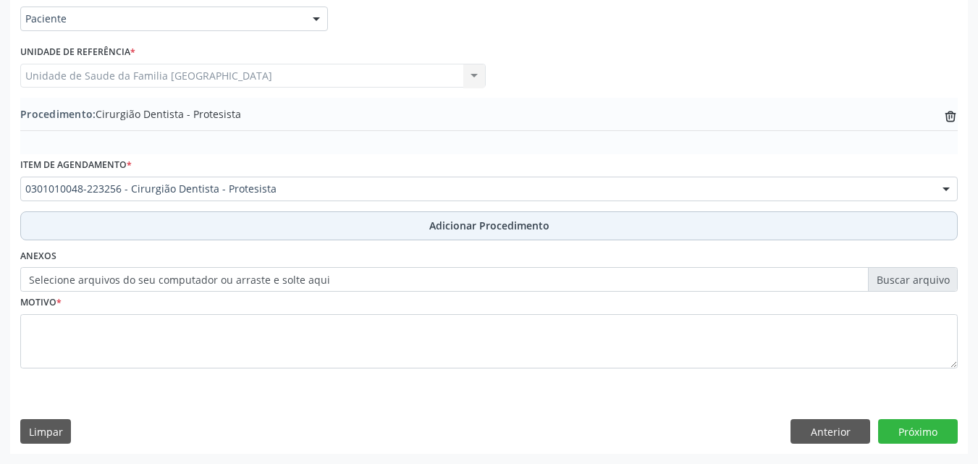
scroll to position [350, 0]
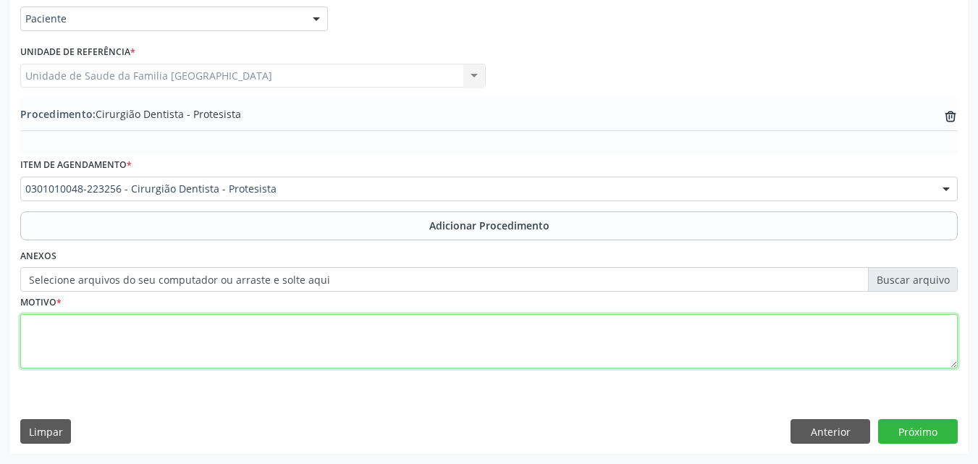
click at [76, 319] on textarea at bounding box center [488, 341] width 937 height 55
type textarea "PRÓTESE."
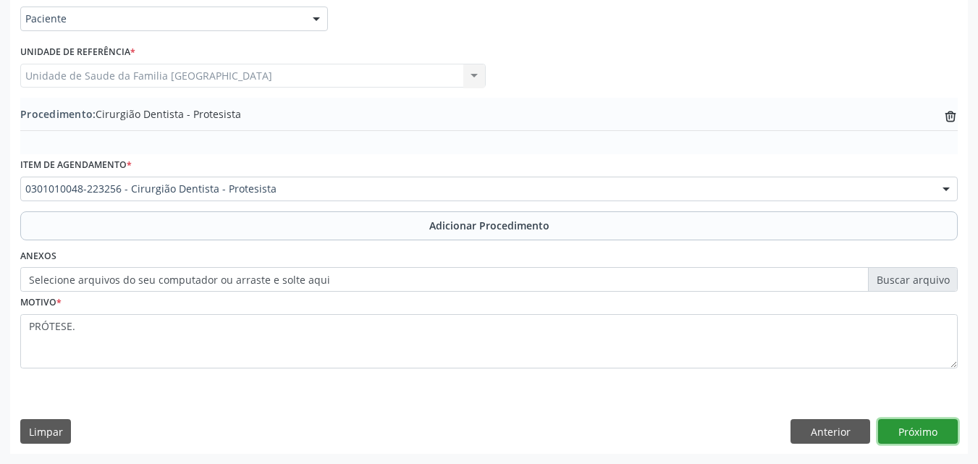
click at [892, 432] on button "Próximo" at bounding box center [918, 431] width 80 height 25
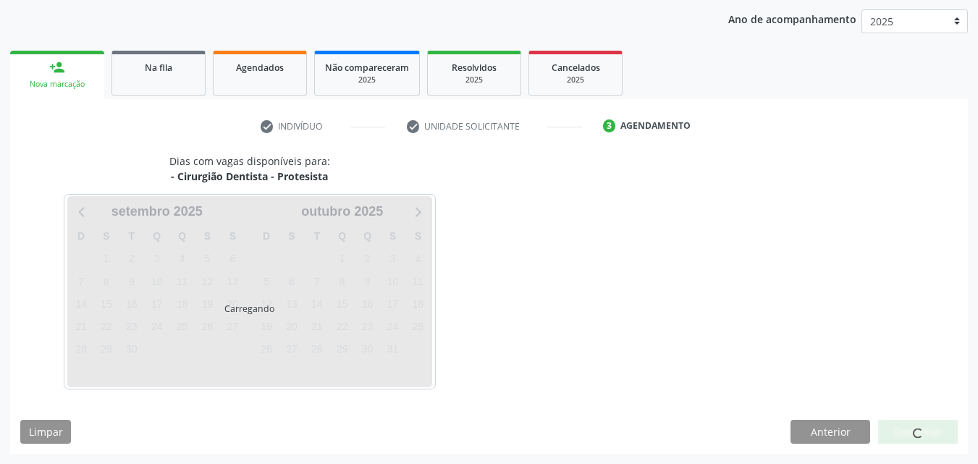
scroll to position [229, 0]
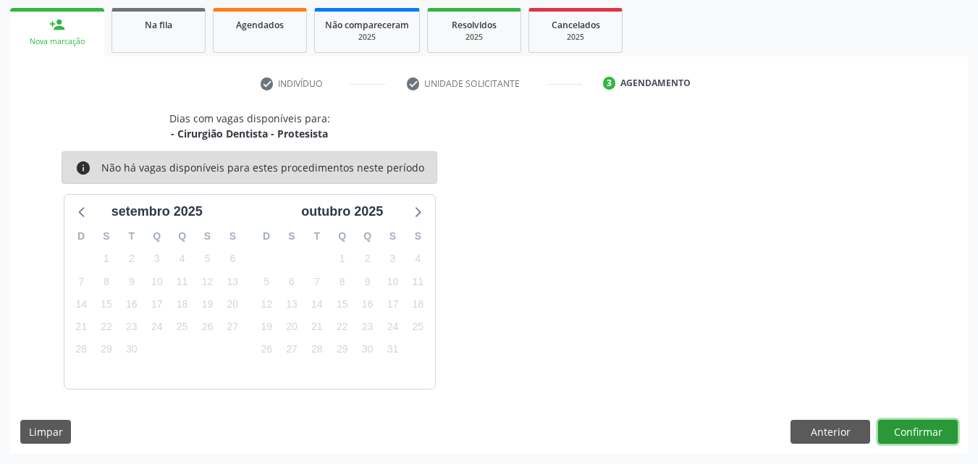
click at [884, 435] on button "Confirmar" at bounding box center [918, 432] width 80 height 25
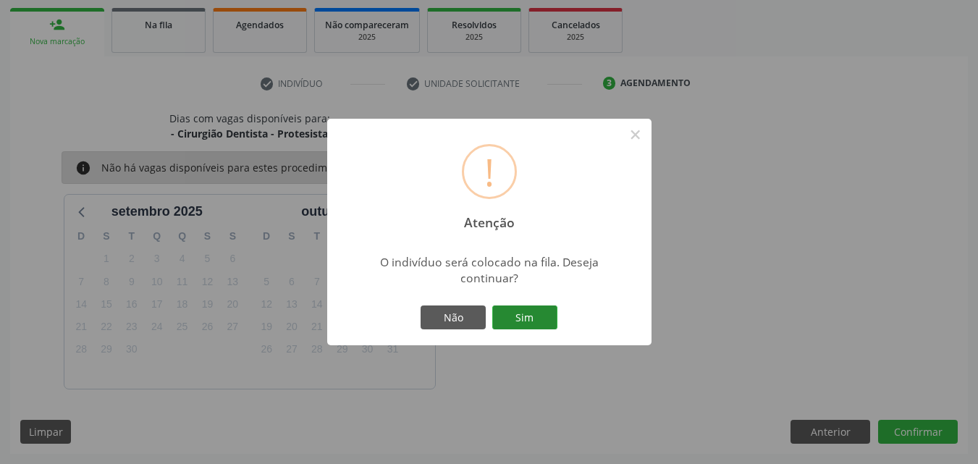
click at [509, 318] on button "Sim" at bounding box center [524, 317] width 65 height 25
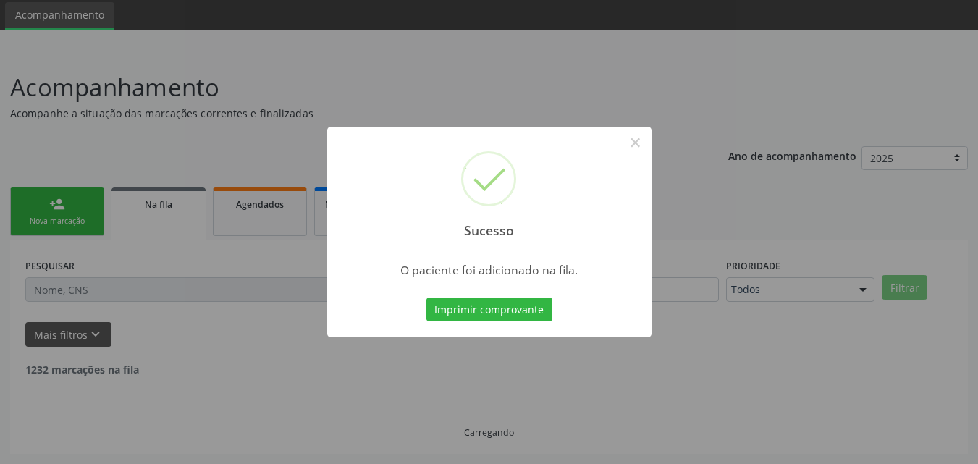
scroll to position [34, 0]
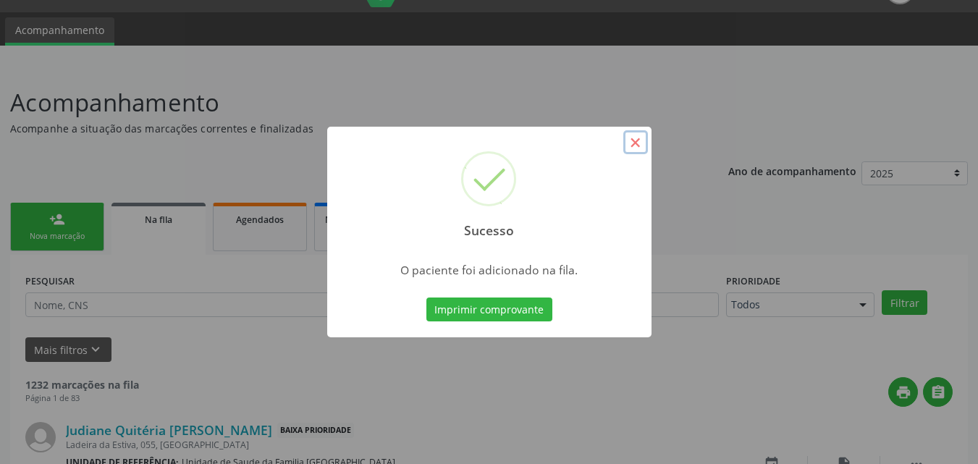
click at [630, 143] on button "×" at bounding box center [635, 142] width 25 height 25
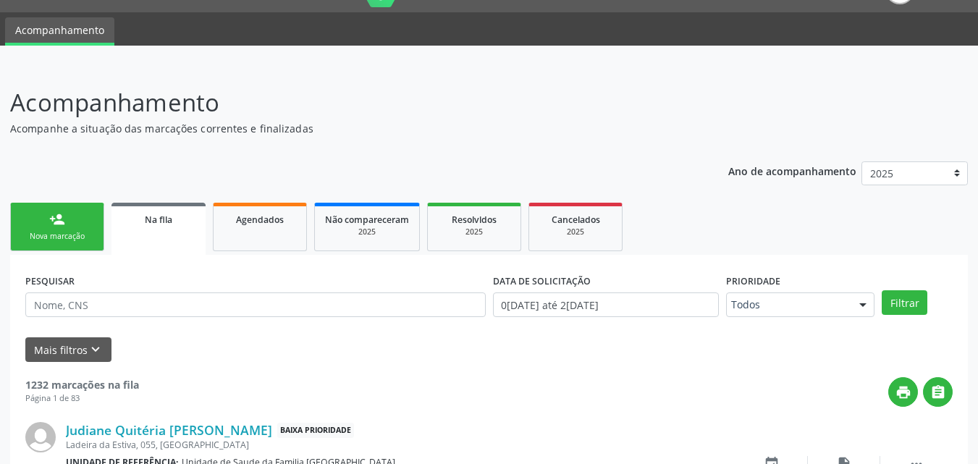
click at [69, 227] on link "person_add Nova marcação" at bounding box center [57, 227] width 94 height 48
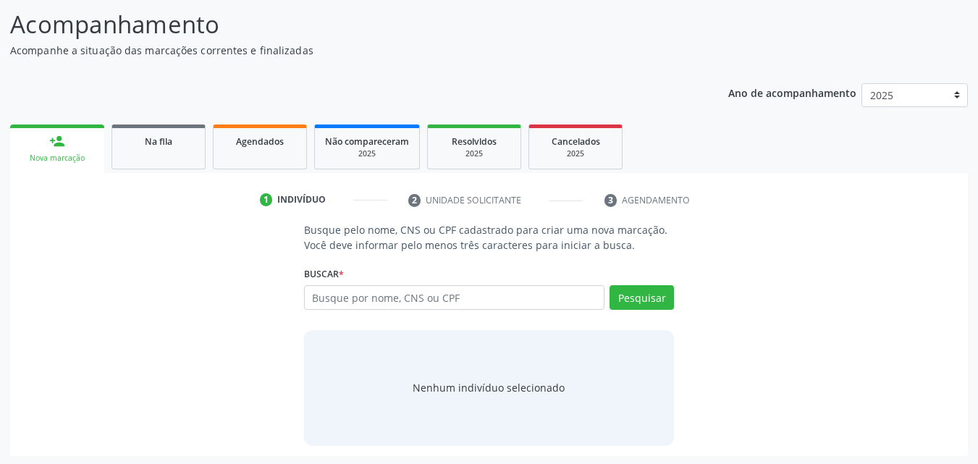
scroll to position [114, 0]
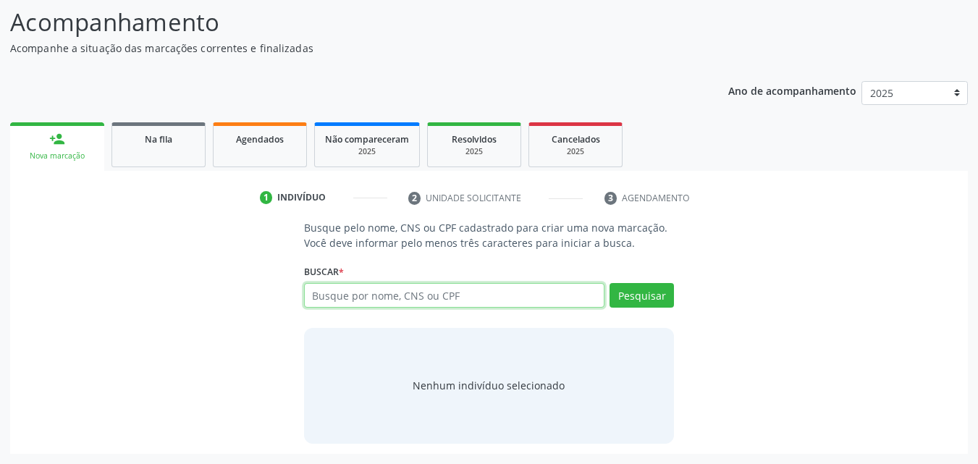
click at [346, 297] on input "text" at bounding box center [454, 295] width 301 height 25
type input "M"
type input "706907120703930"
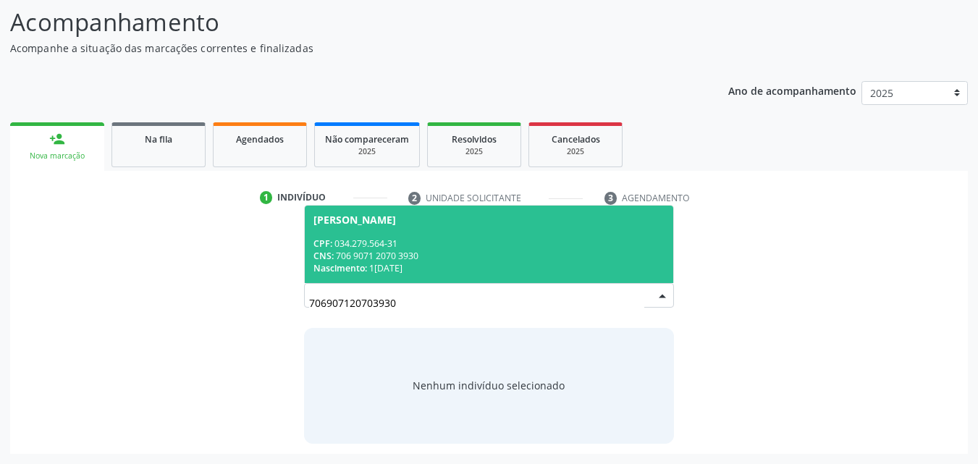
click at [394, 250] on div "CNS: 706 9071 2070 3930" at bounding box center [489, 256] width 352 height 12
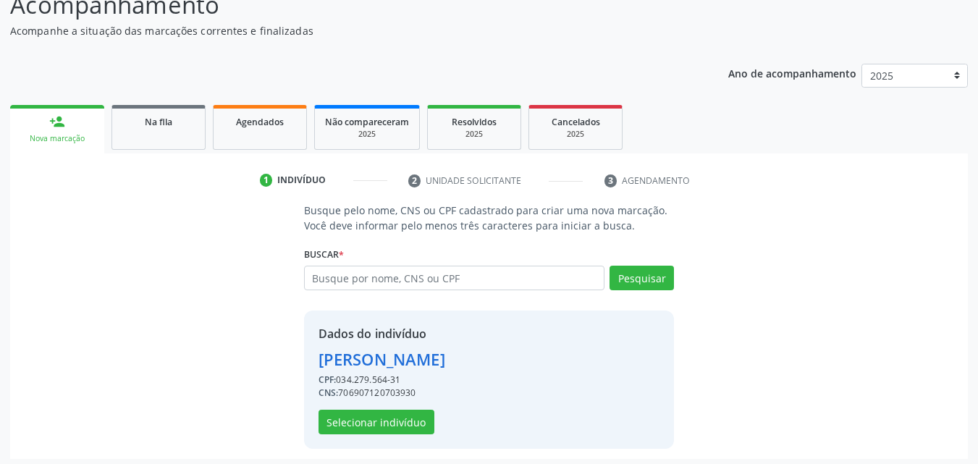
scroll to position [137, 0]
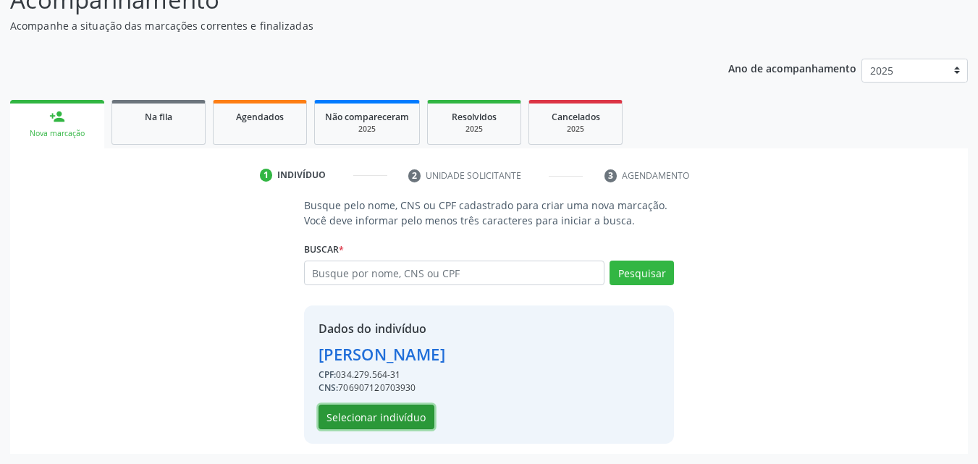
click at [373, 413] on button "Selecionar indivíduo" at bounding box center [376, 417] width 116 height 25
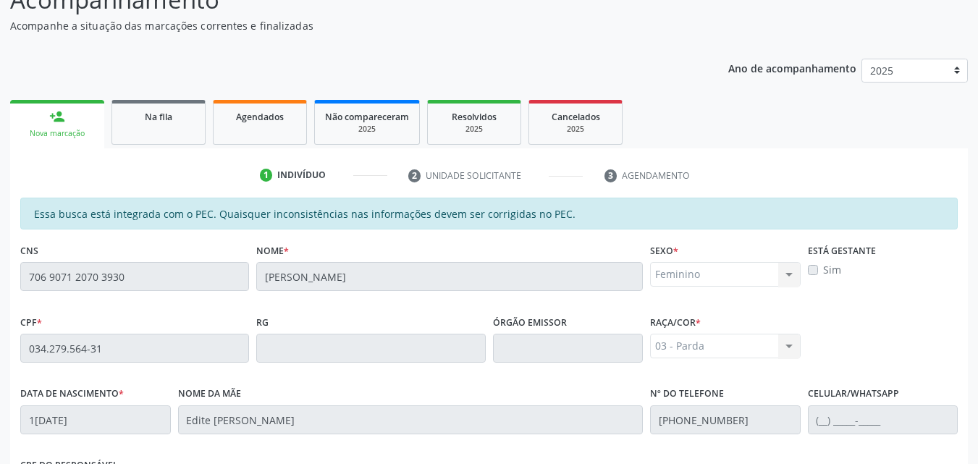
scroll to position [383, 0]
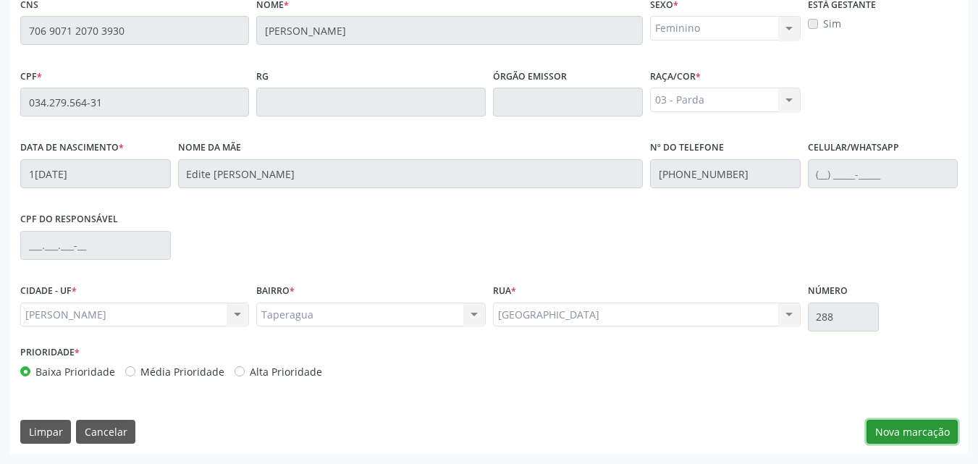
click at [881, 436] on button "Nova marcação" at bounding box center [911, 432] width 91 height 25
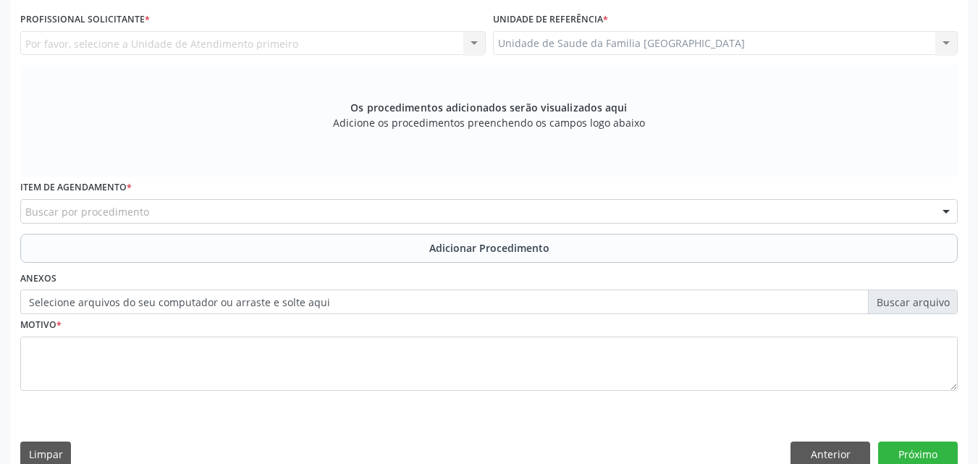
scroll to position [45, 0]
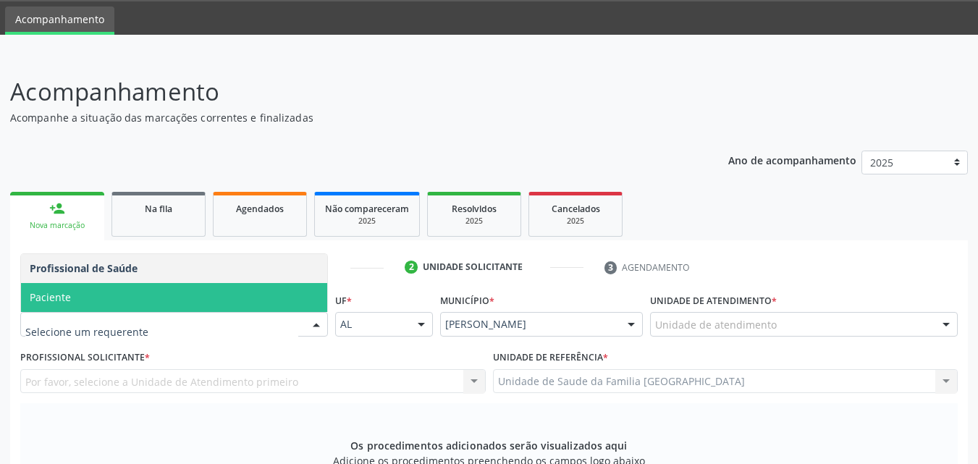
click at [88, 290] on span "Paciente" at bounding box center [174, 297] width 306 height 29
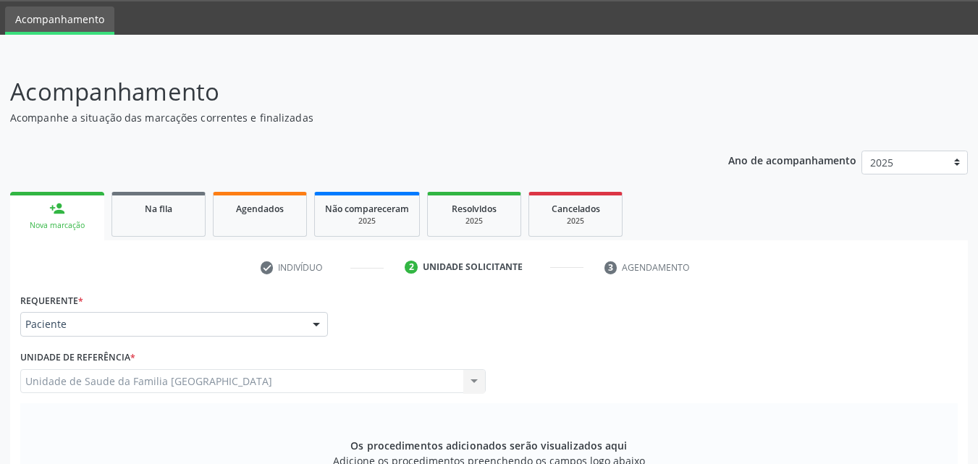
scroll to position [383, 0]
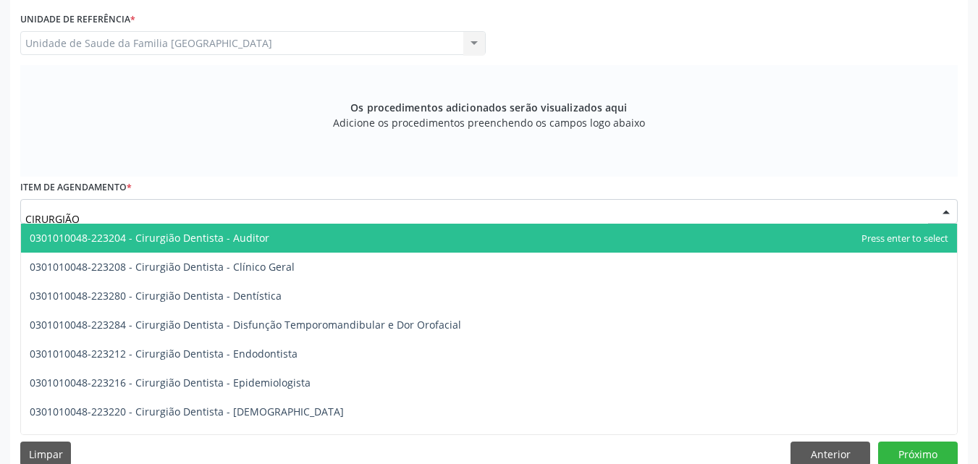
type input "CIRURGIÃO"
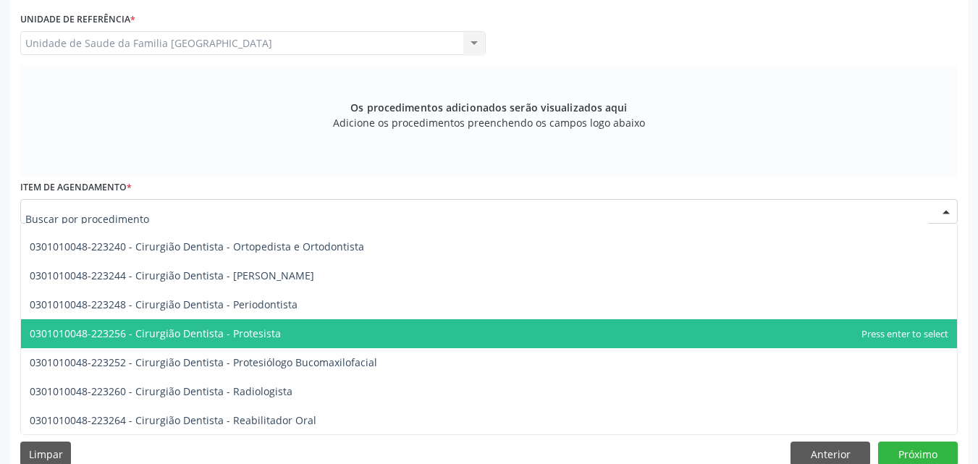
scroll to position [0, 0]
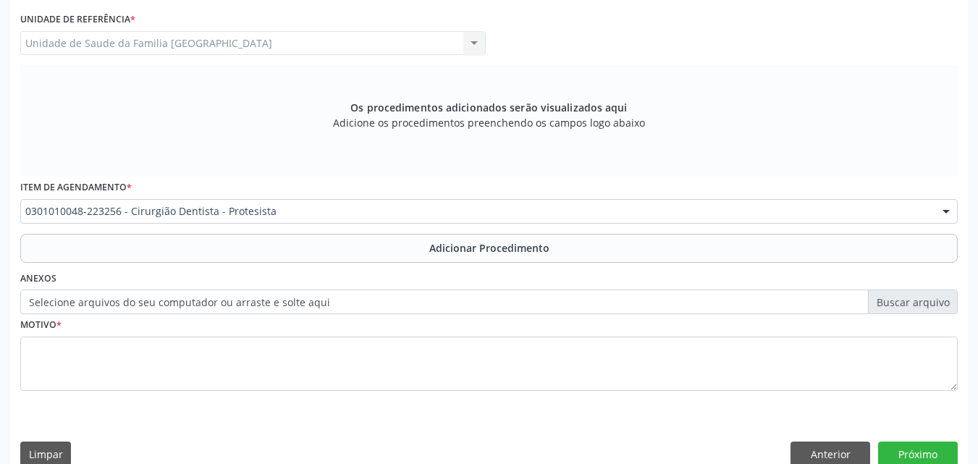
click at [140, 255] on div "Requerente * Paciente Profissional de Saúde Paciente Nenhum resultado encontrad…" at bounding box center [488, 182] width 937 height 460
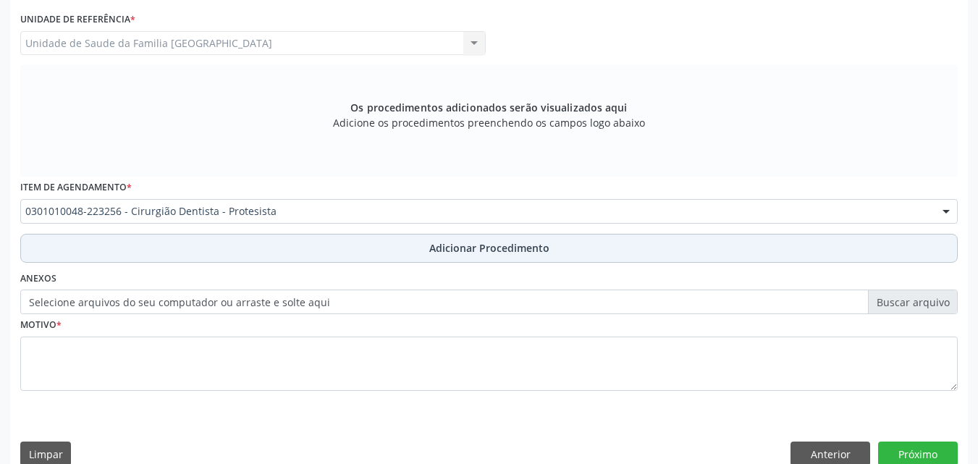
click at [155, 236] on button "Adicionar Procedimento" at bounding box center [488, 248] width 937 height 29
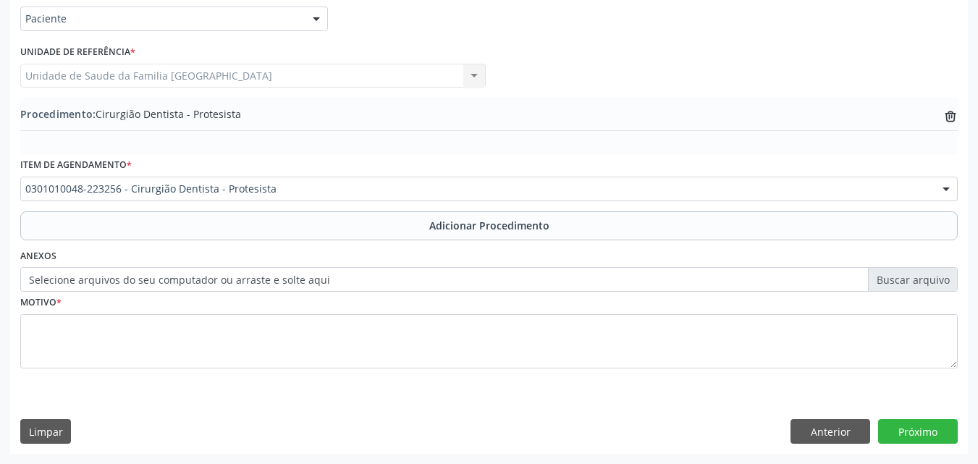
scroll to position [350, 0]
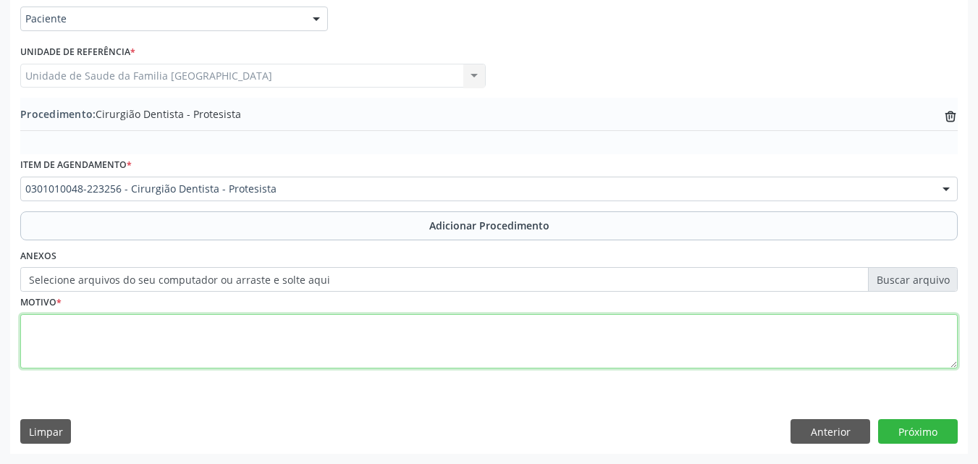
click at [150, 344] on textarea at bounding box center [488, 341] width 937 height 55
type textarea "PRÓTESE."
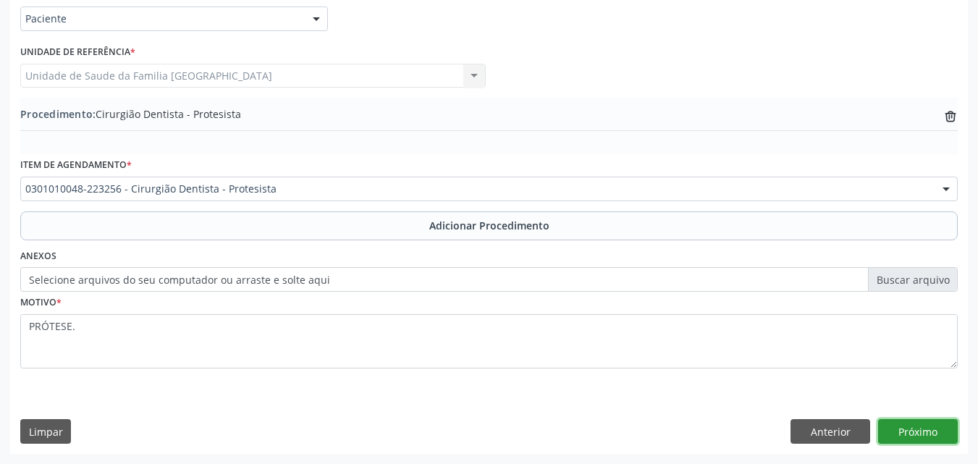
click at [899, 430] on button "Próximo" at bounding box center [918, 431] width 80 height 25
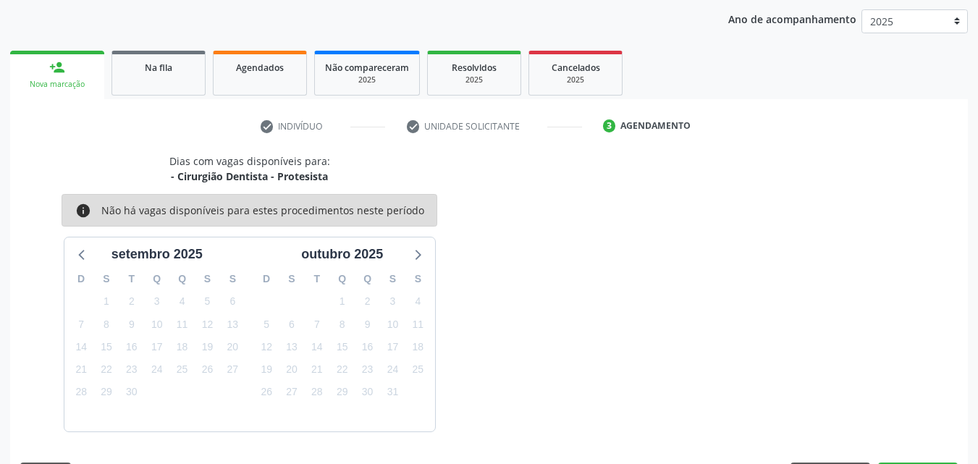
scroll to position [229, 0]
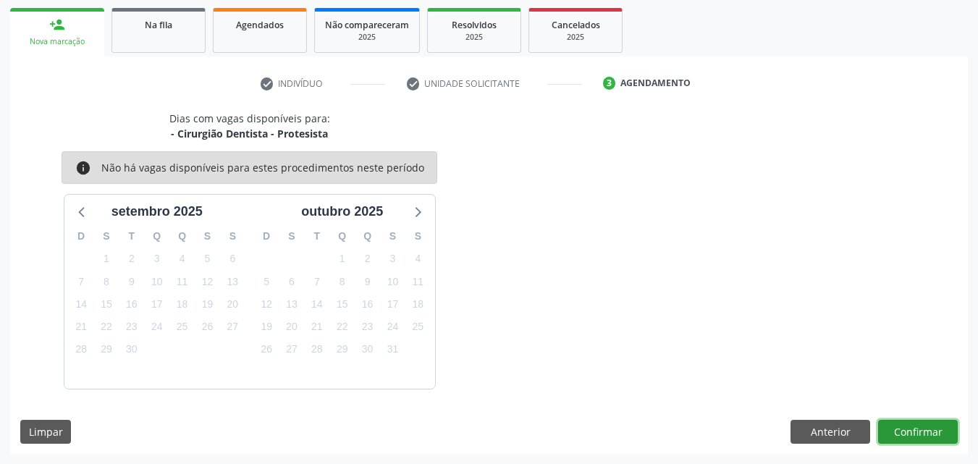
click at [899, 430] on button "Confirmar" at bounding box center [918, 432] width 80 height 25
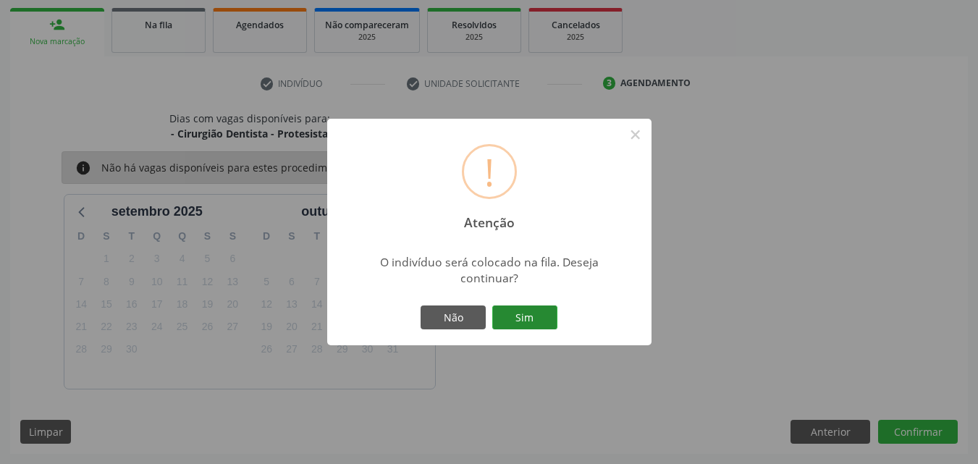
click at [517, 309] on button "Sim" at bounding box center [524, 317] width 65 height 25
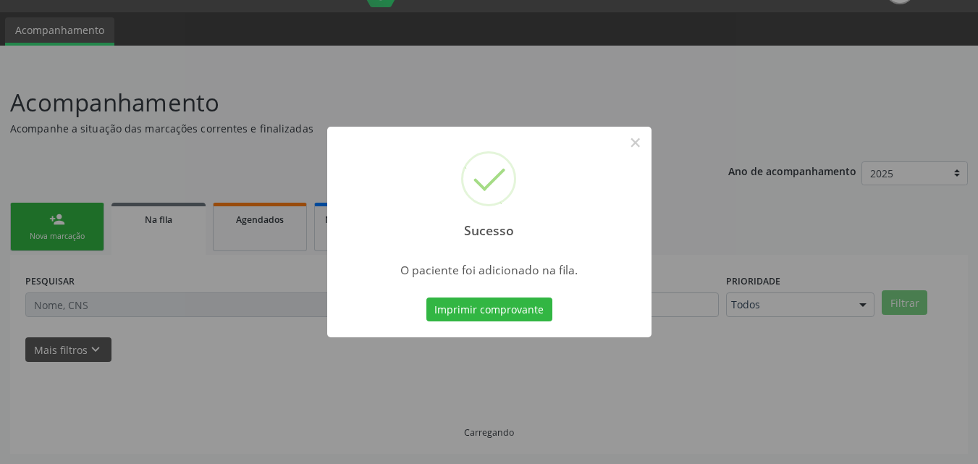
scroll to position [34, 0]
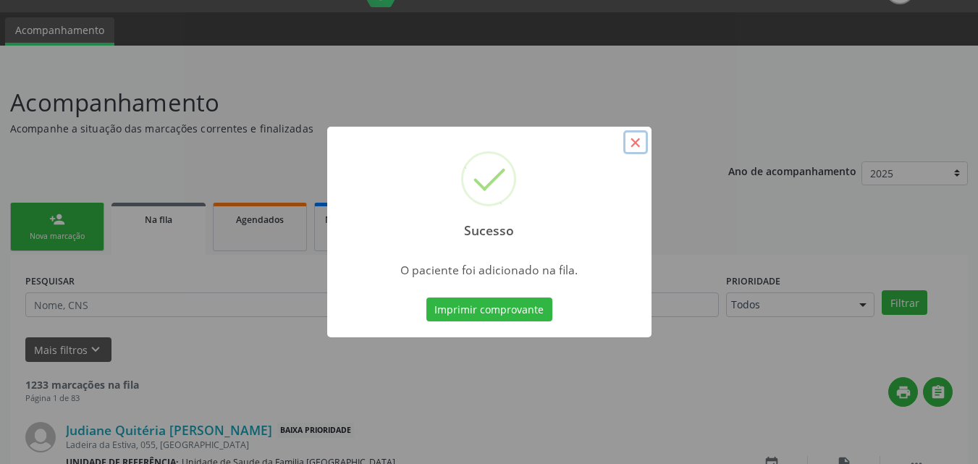
click at [634, 140] on button "×" at bounding box center [635, 142] width 25 height 25
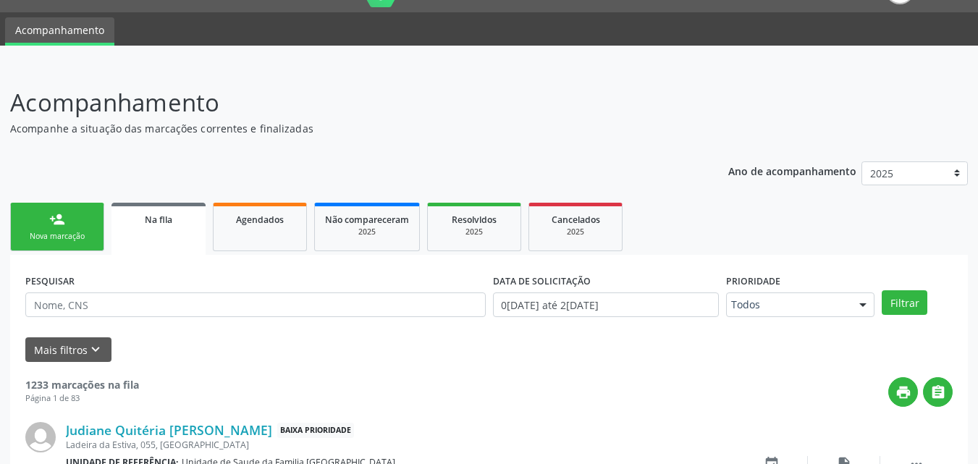
click at [48, 224] on link "person_add Nova marcação" at bounding box center [57, 227] width 94 height 48
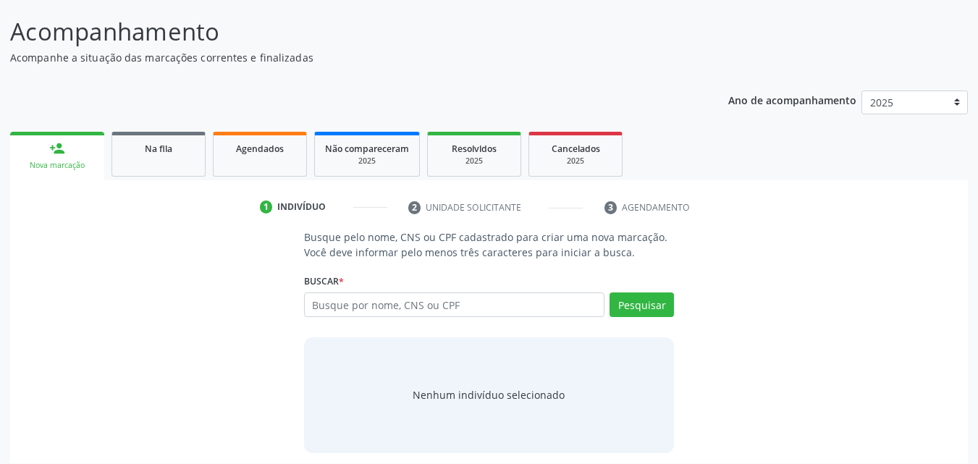
scroll to position [114, 0]
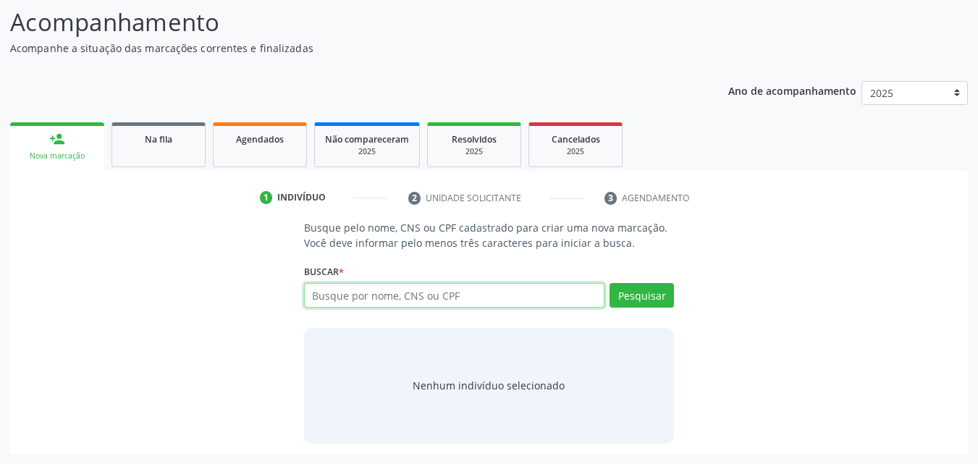
click at [339, 291] on input "text" at bounding box center [454, 295] width 301 height 25
type input "708608025223587"
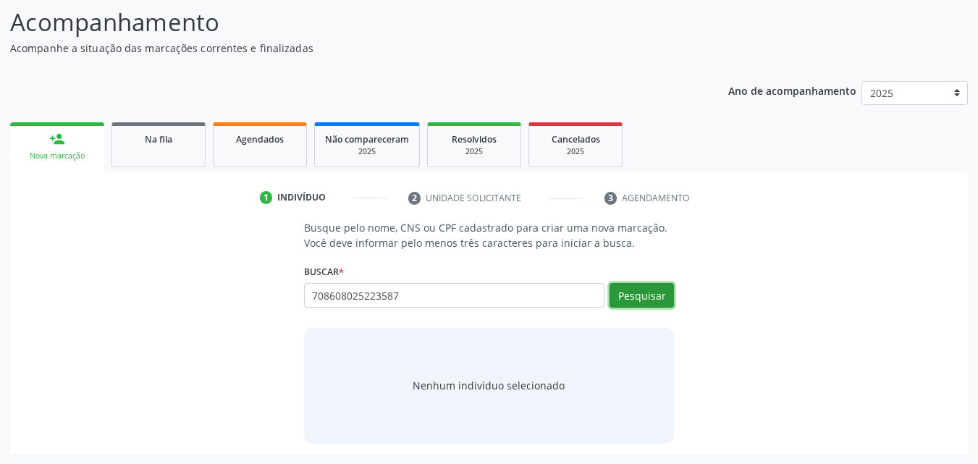
click at [664, 292] on button "Pesquisar" at bounding box center [641, 295] width 64 height 25
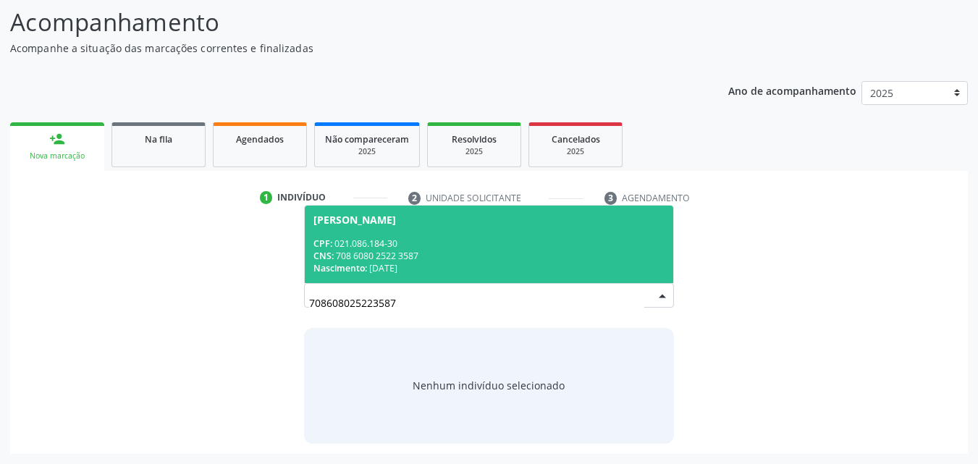
click at [540, 260] on div "CNS: 708 6080 2522 3587" at bounding box center [489, 256] width 352 height 12
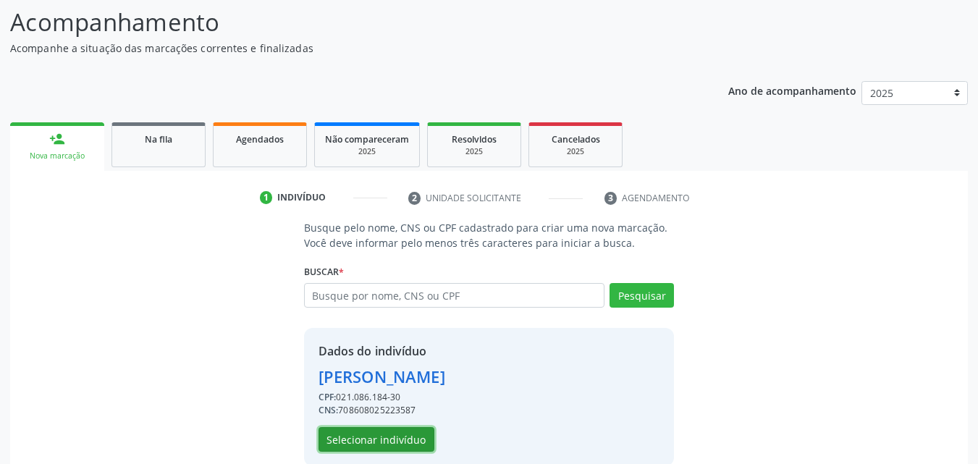
click at [379, 431] on button "Selecionar indivíduo" at bounding box center [376, 439] width 116 height 25
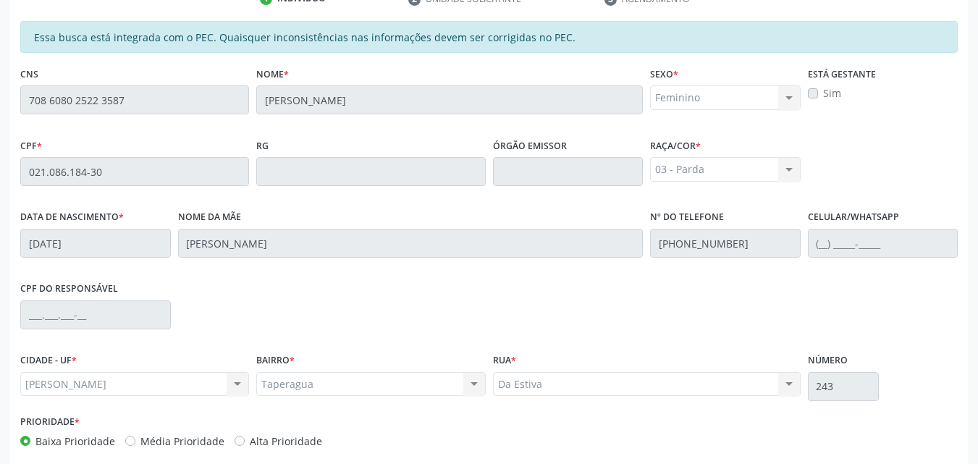
scroll to position [383, 0]
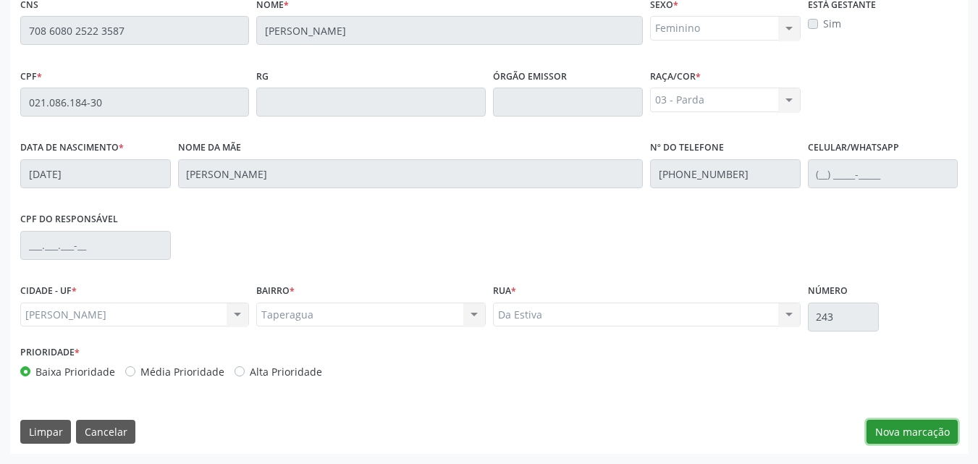
click at [899, 427] on button "Nova marcação" at bounding box center [911, 432] width 91 height 25
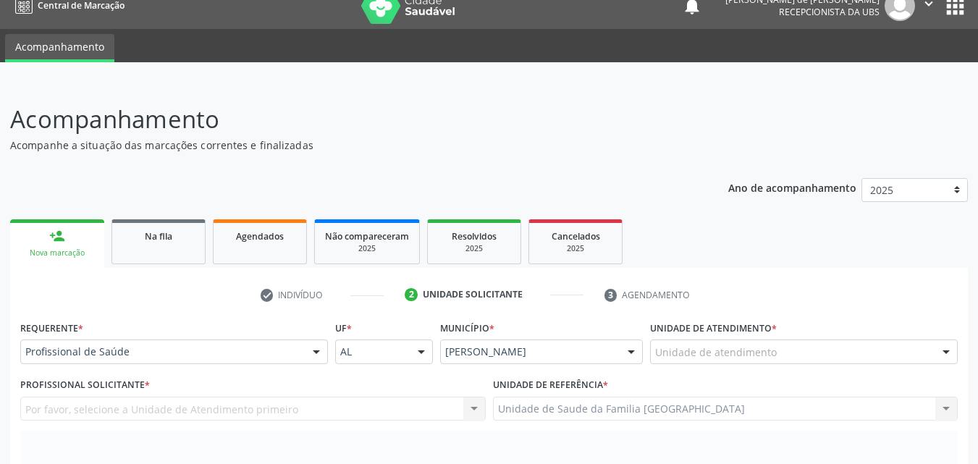
scroll to position [0, 0]
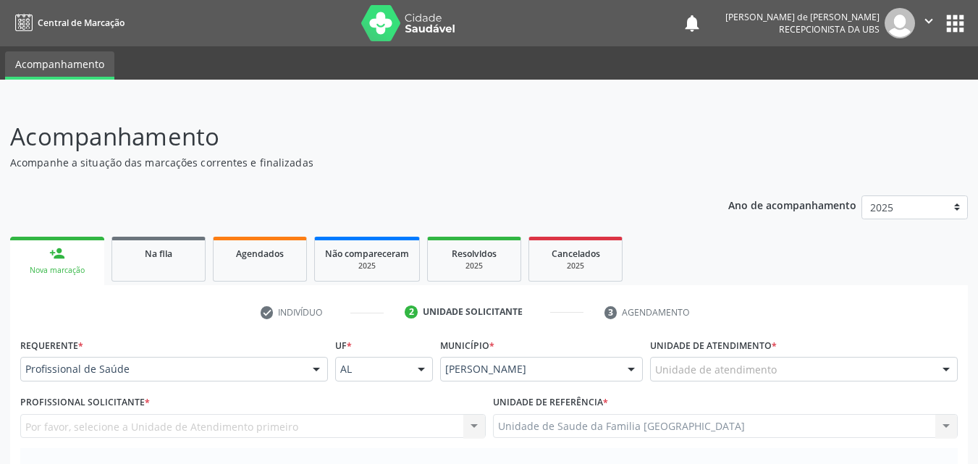
click at [137, 360] on div "Profissional de Saúde" at bounding box center [174, 369] width 308 height 25
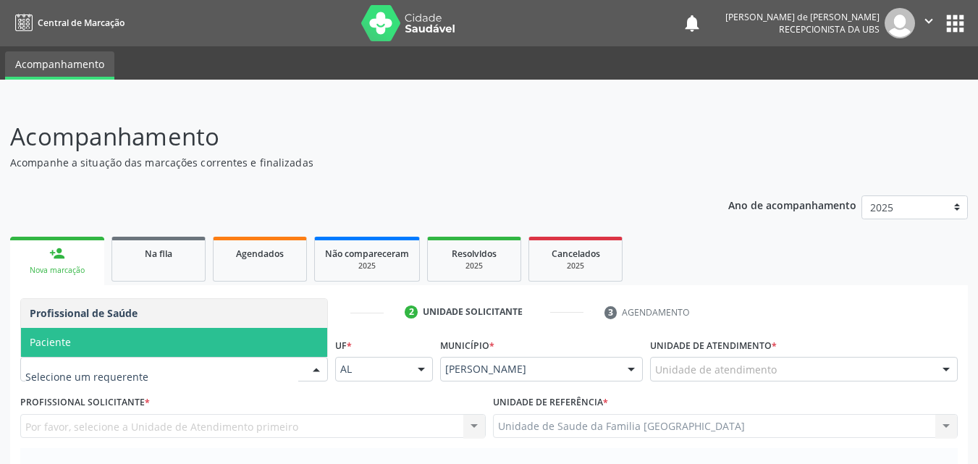
click at [89, 350] on span "Paciente" at bounding box center [174, 342] width 306 height 29
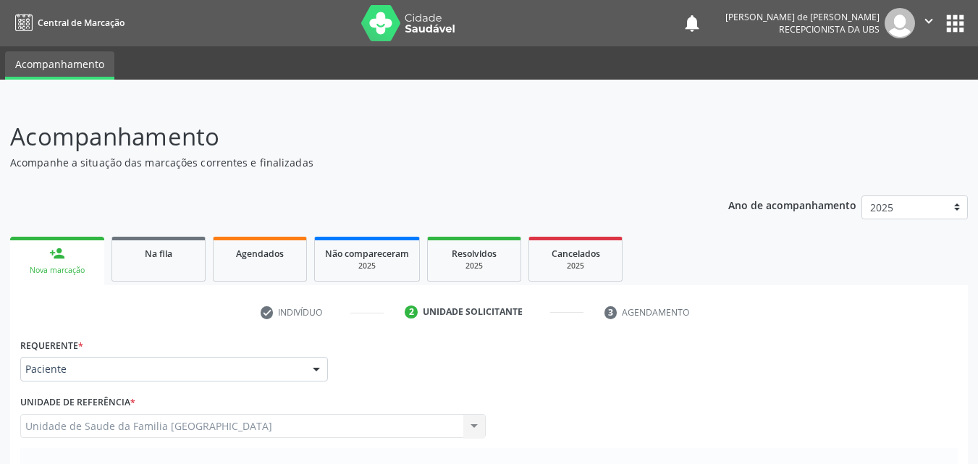
scroll to position [338, 0]
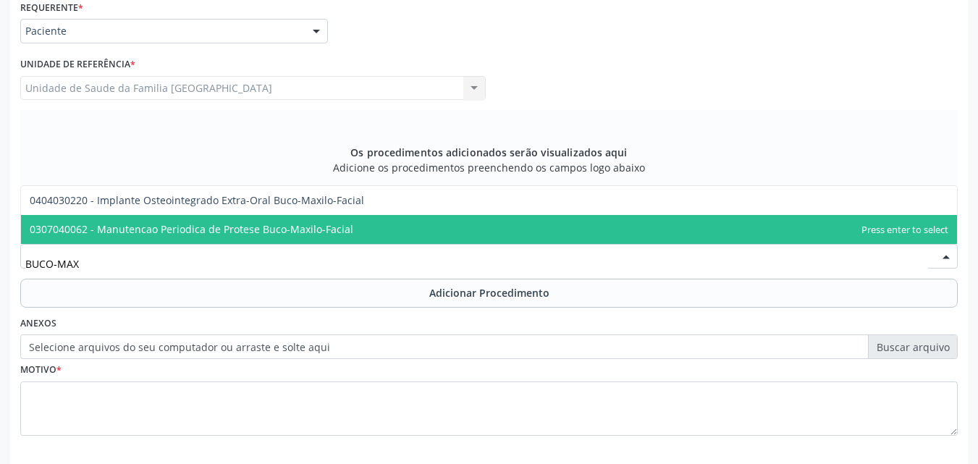
click at [279, 225] on span "0307040062 - Manutencao Periodica de Protese Buco-Maxilo-Facial" at bounding box center [191, 229] width 323 height 14
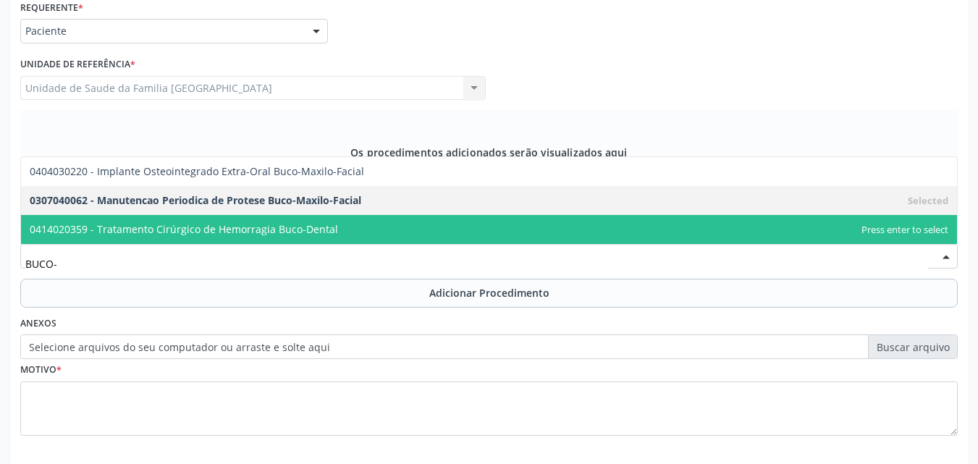
scroll to position [0, 0]
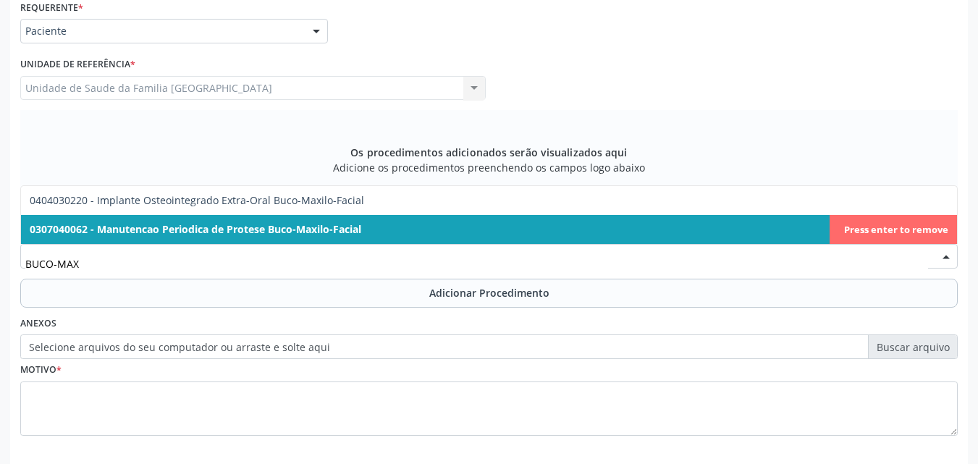
click at [261, 227] on span "0307040062 - Manutencao Periodica de Protese Buco-Maxilo-Facial" at bounding box center [195, 229] width 331 height 14
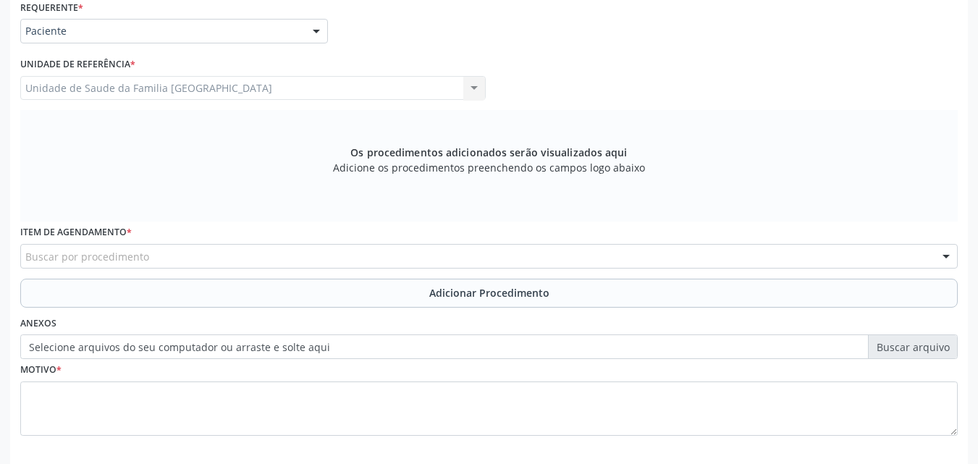
click at [165, 255] on div "Buscar por procedimento" at bounding box center [488, 256] width 937 height 25
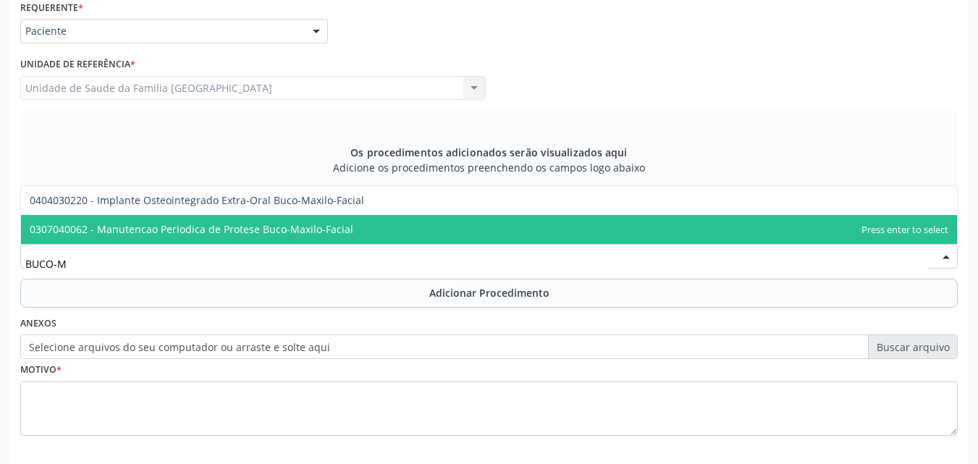
click at [254, 226] on span "0307040062 - Manutencao Periodica de Protese Buco-Maxilo-Facial" at bounding box center [191, 229] width 323 height 14
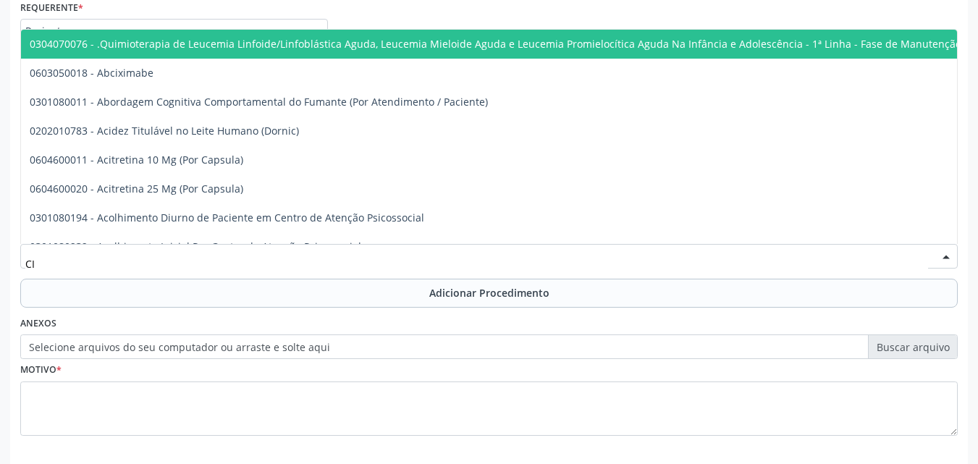
type input "C"
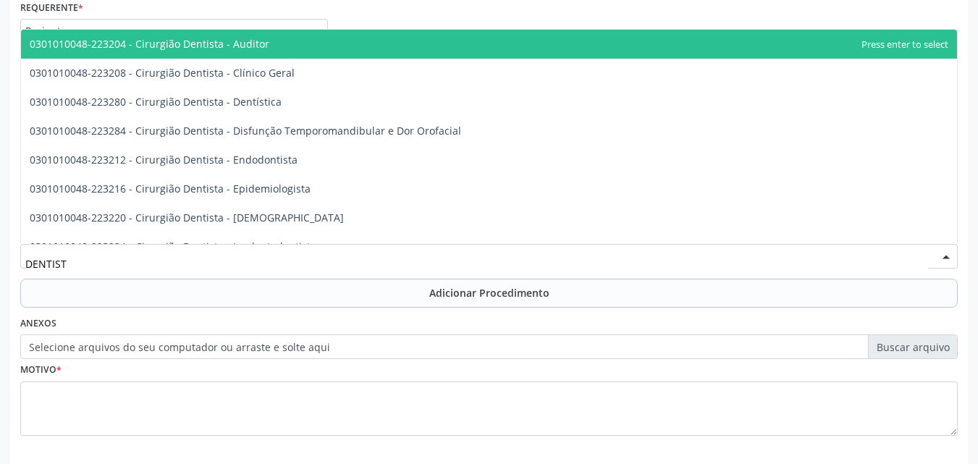
type input "DENTISTA"
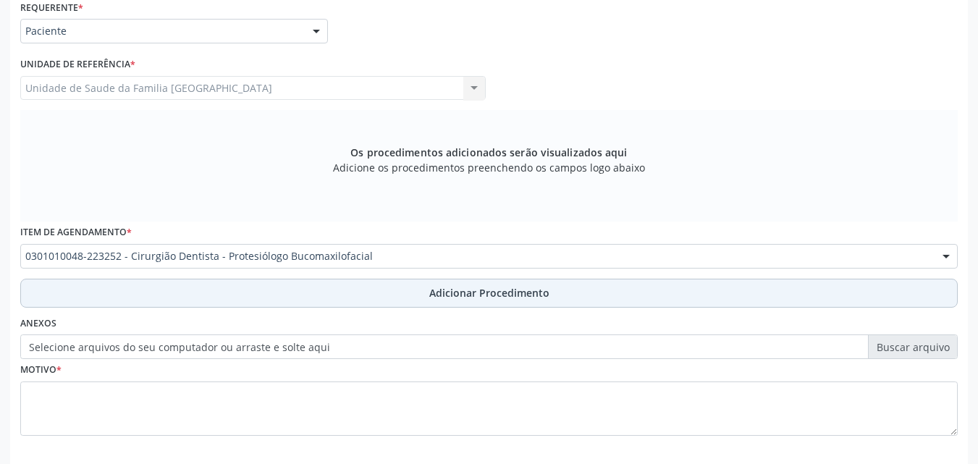
click at [257, 285] on button "Adicionar Procedimento" at bounding box center [488, 293] width 937 height 29
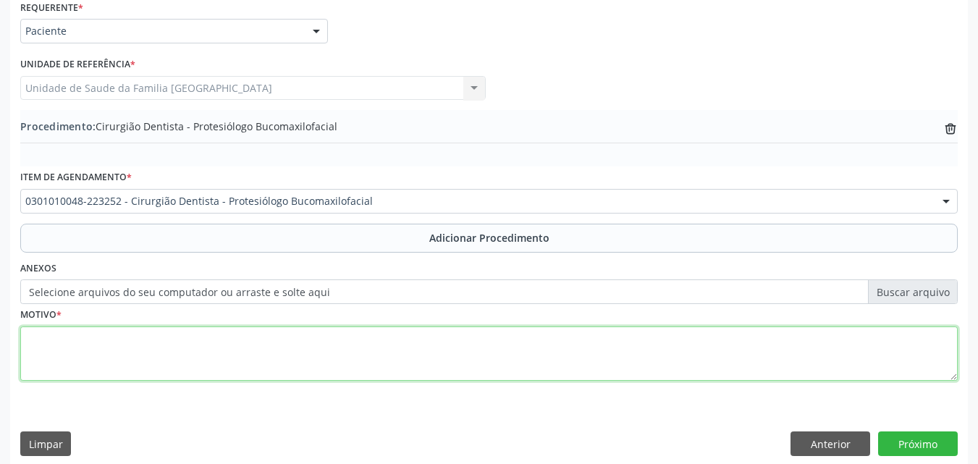
click at [212, 341] on textarea at bounding box center [488, 353] width 937 height 55
type textarea "PACIENTE APRESENTA LESÃO HIPERPLÁSICA PEQUENA NO VENTRE DA LÍNGUA."
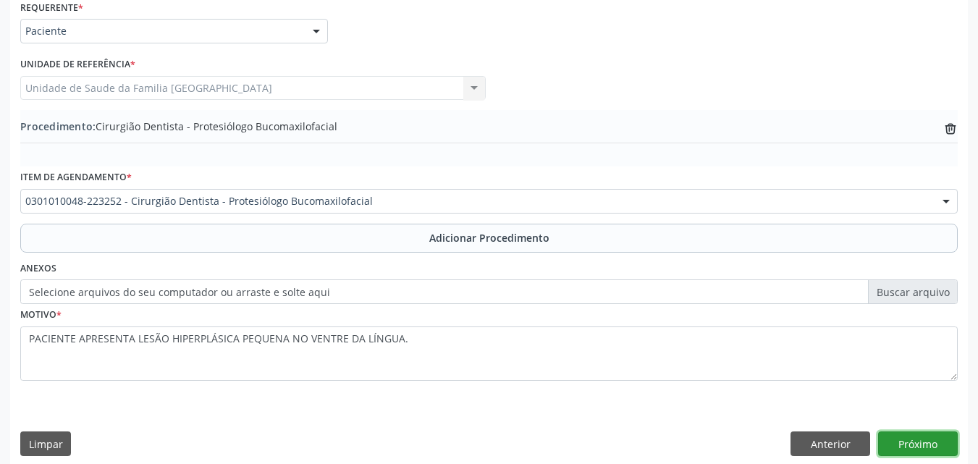
click at [920, 444] on button "Próximo" at bounding box center [918, 443] width 80 height 25
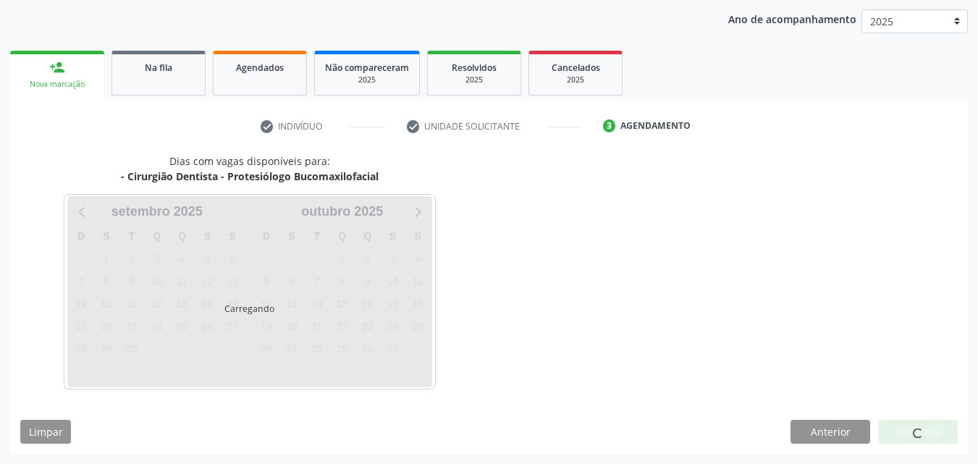
scroll to position [229, 0]
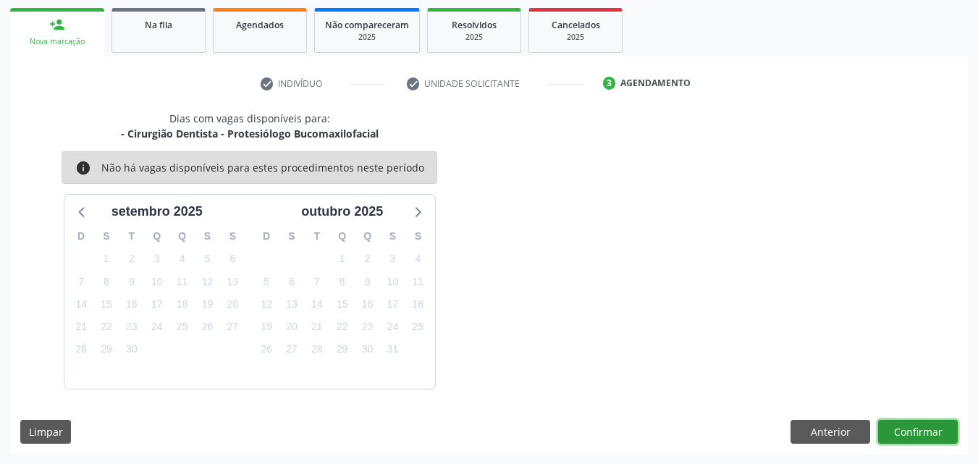
click at [921, 428] on button "Confirmar" at bounding box center [918, 432] width 80 height 25
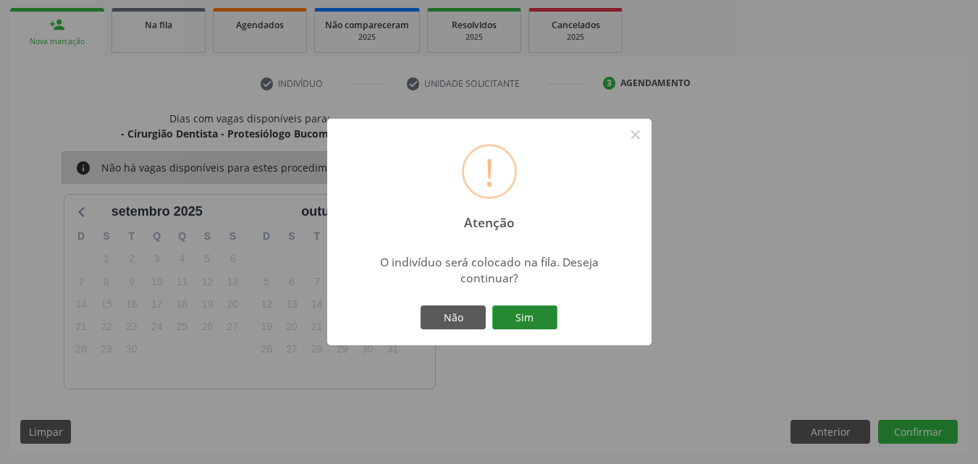
click at [527, 310] on button "Sim" at bounding box center [524, 317] width 65 height 25
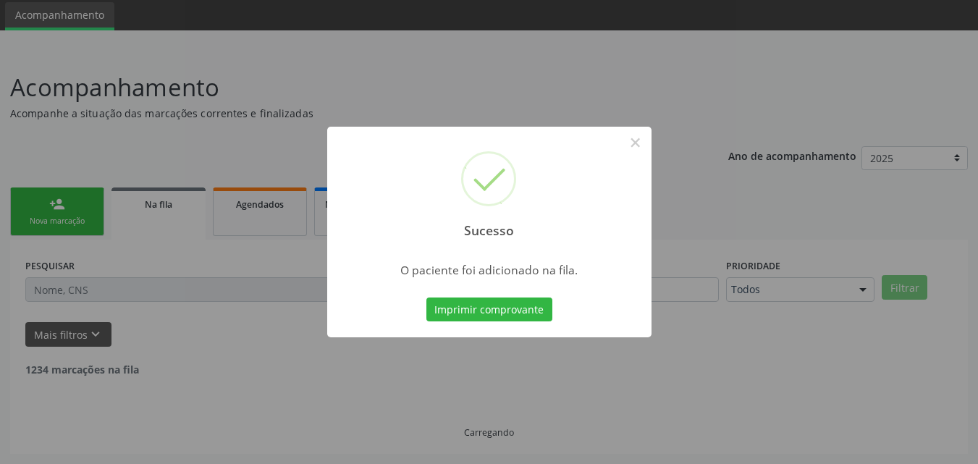
scroll to position [34, 0]
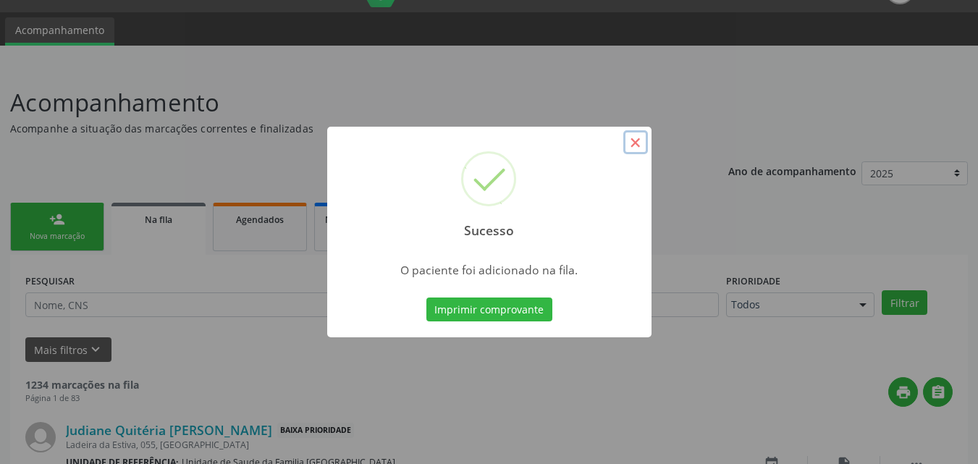
click at [633, 134] on button "×" at bounding box center [635, 142] width 25 height 25
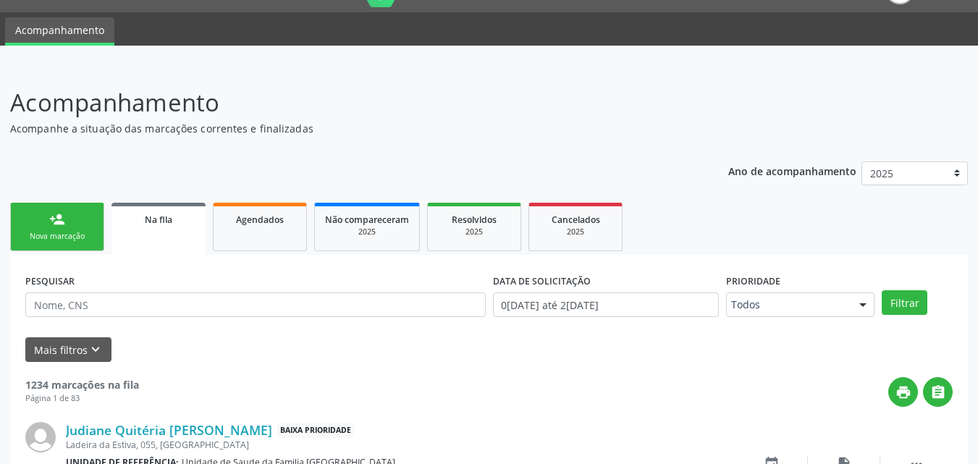
click at [62, 234] on div "Nova marcação" at bounding box center [57, 236] width 72 height 11
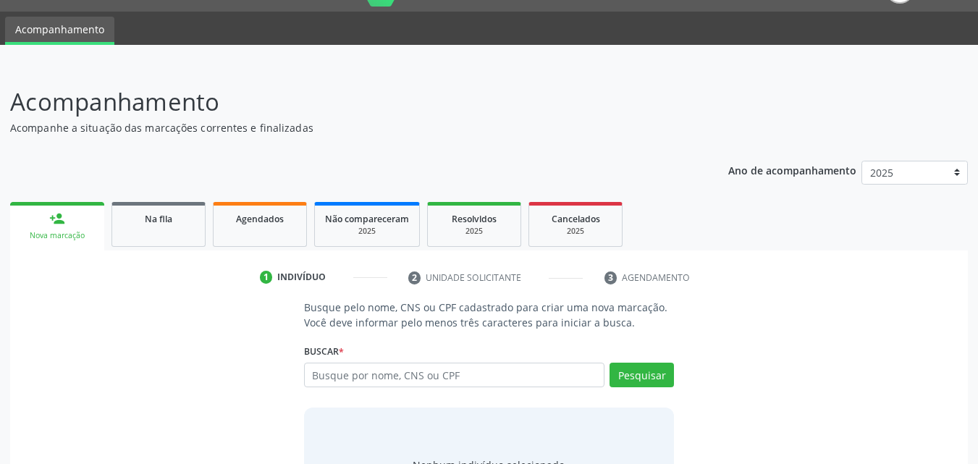
scroll to position [114, 0]
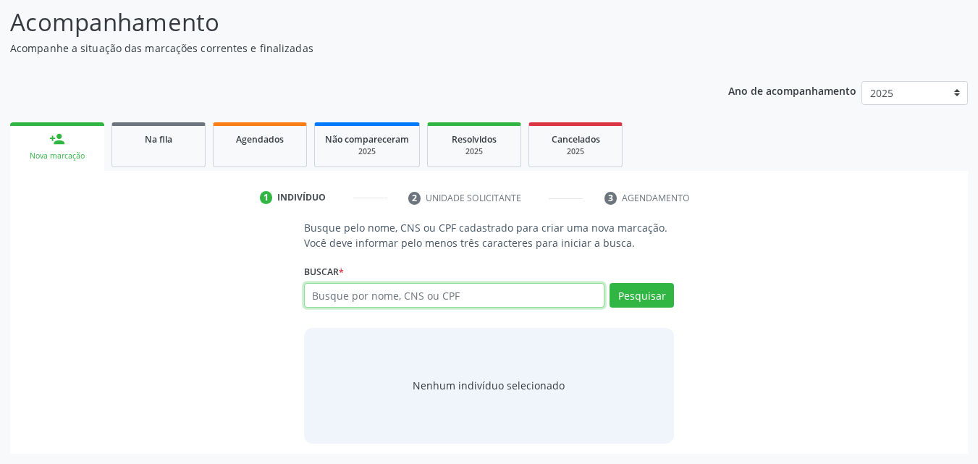
click at [342, 293] on input "text" at bounding box center [454, 295] width 301 height 25
type input "s"
type input "[PERSON_NAME]"
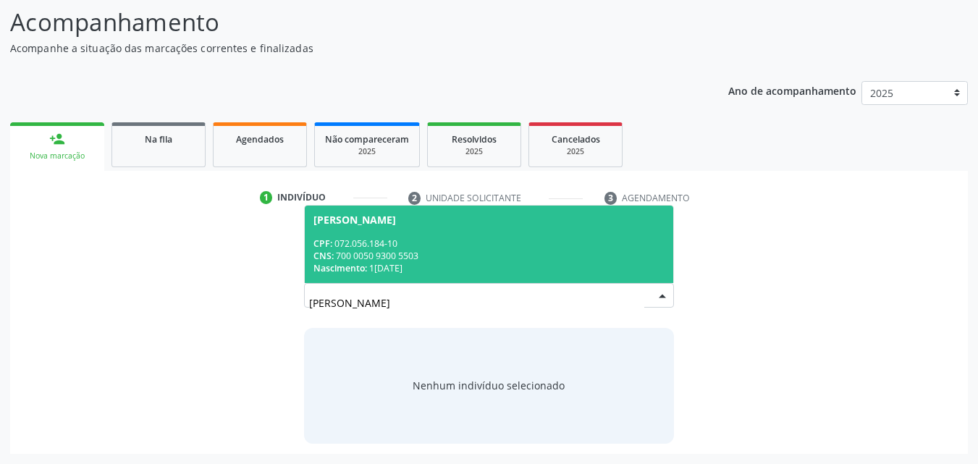
click at [439, 242] on div "CPF: 072.056.184-10" at bounding box center [489, 243] width 352 height 12
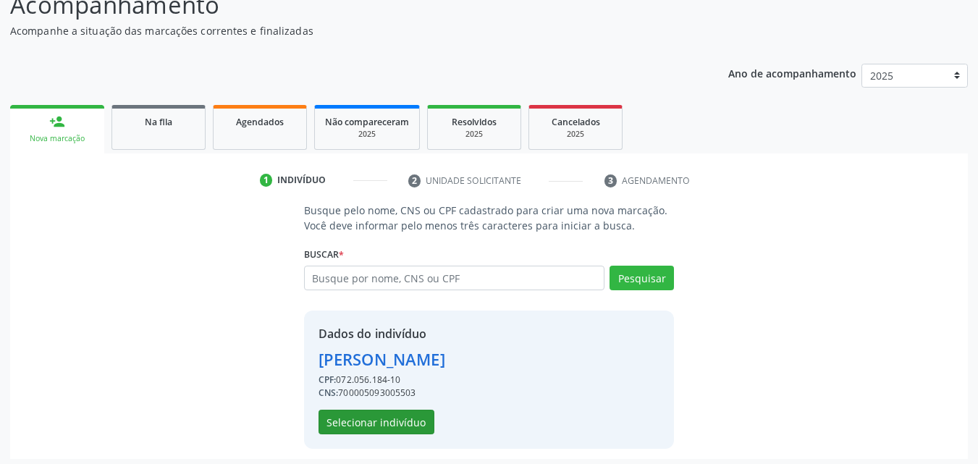
scroll to position [137, 0]
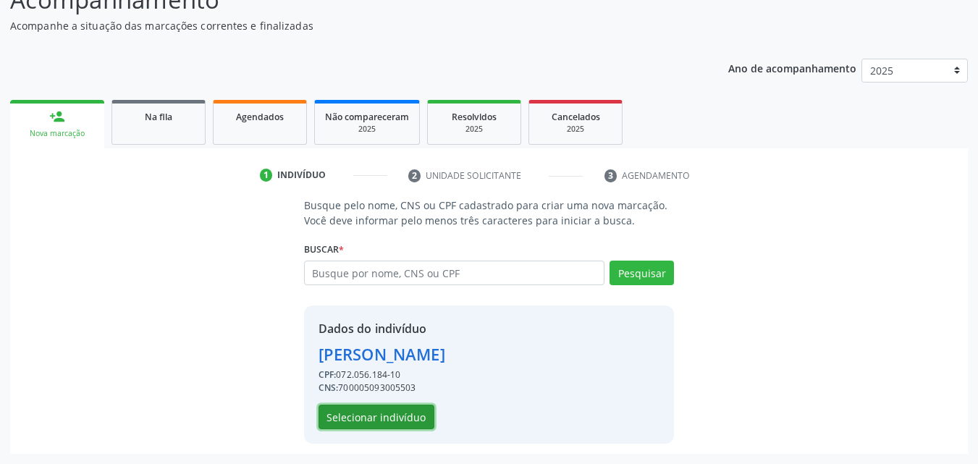
click at [378, 416] on button "Selecionar indivíduo" at bounding box center [376, 417] width 116 height 25
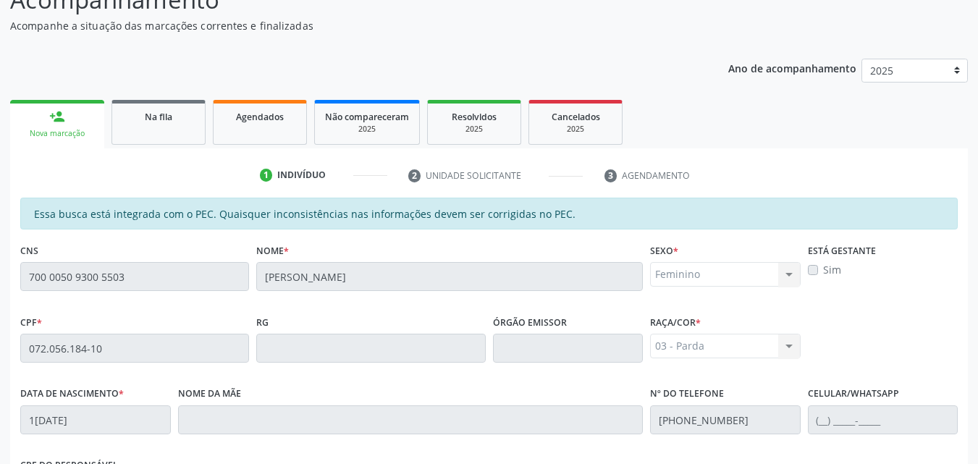
scroll to position [383, 0]
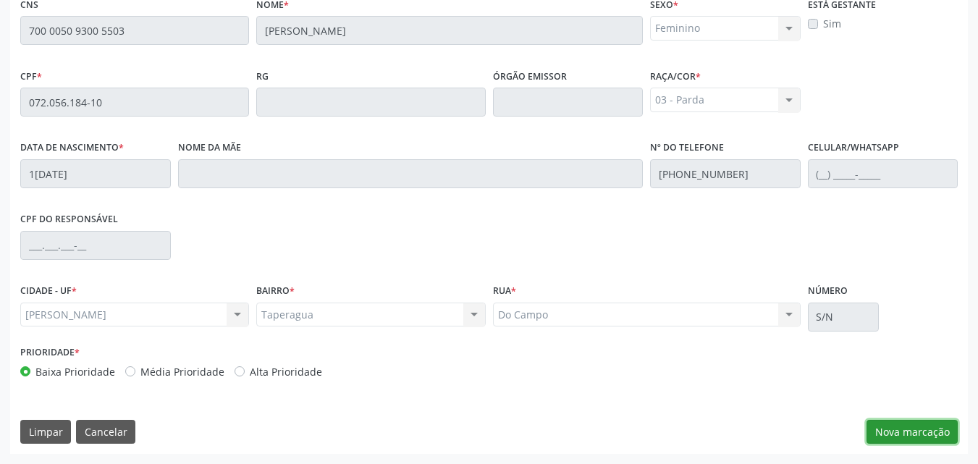
click at [885, 422] on button "Nova marcação" at bounding box center [911, 432] width 91 height 25
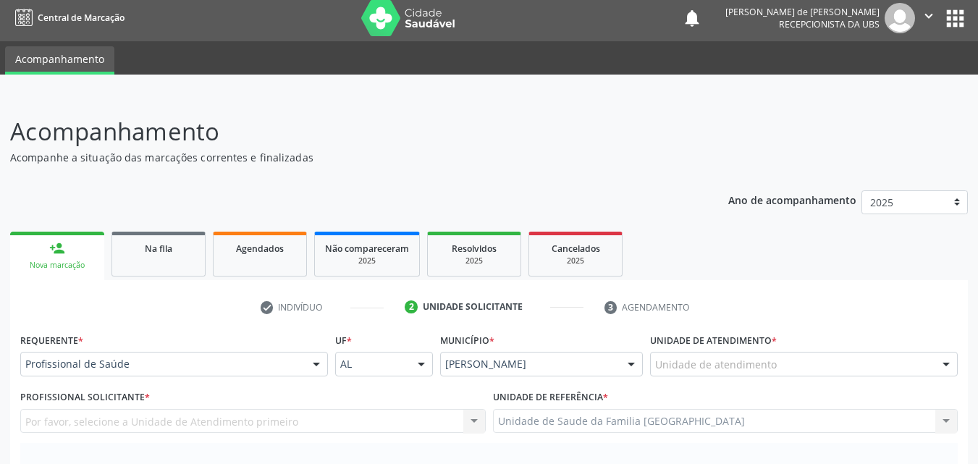
scroll to position [0, 0]
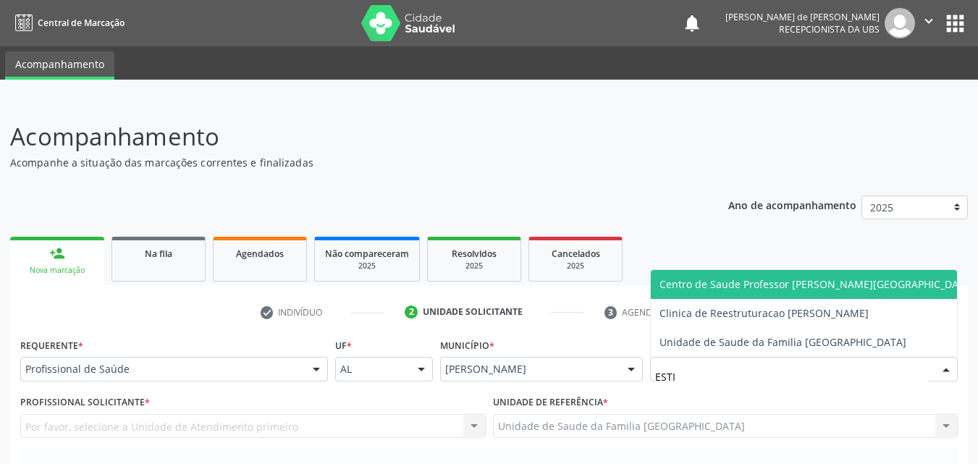
type input "ESTIV"
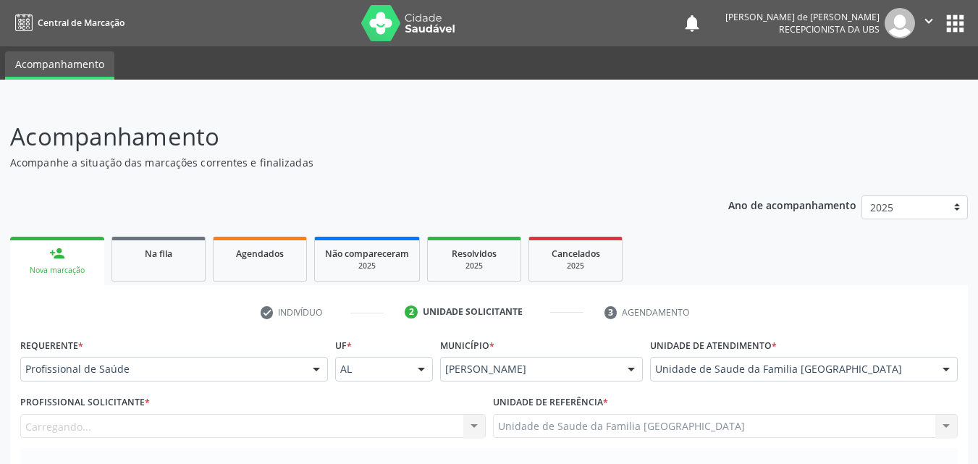
scroll to position [338, 0]
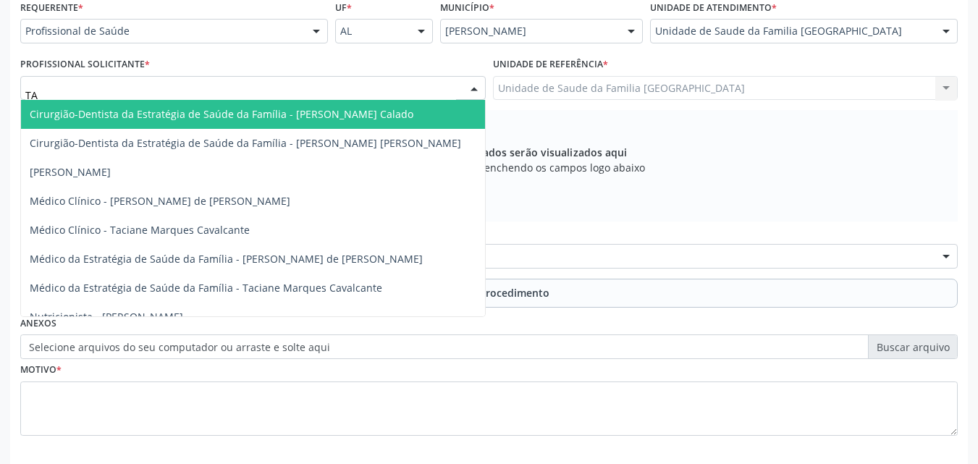
type input "TAC"
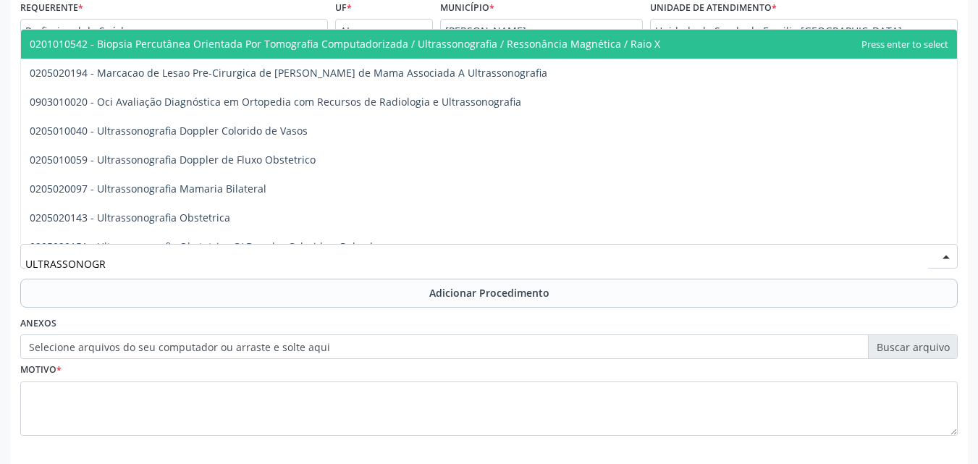
type input "ULTRASSONOGRA"
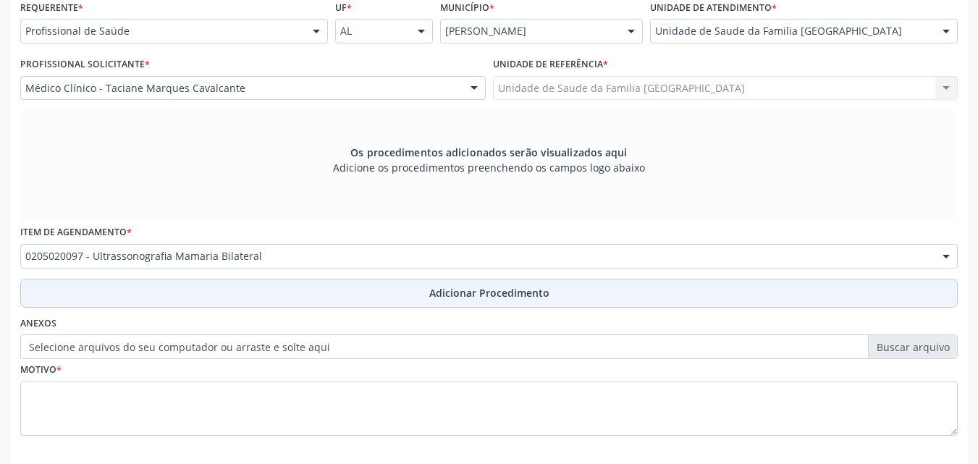
click at [153, 300] on button "Adicionar Procedimento" at bounding box center [488, 293] width 937 height 29
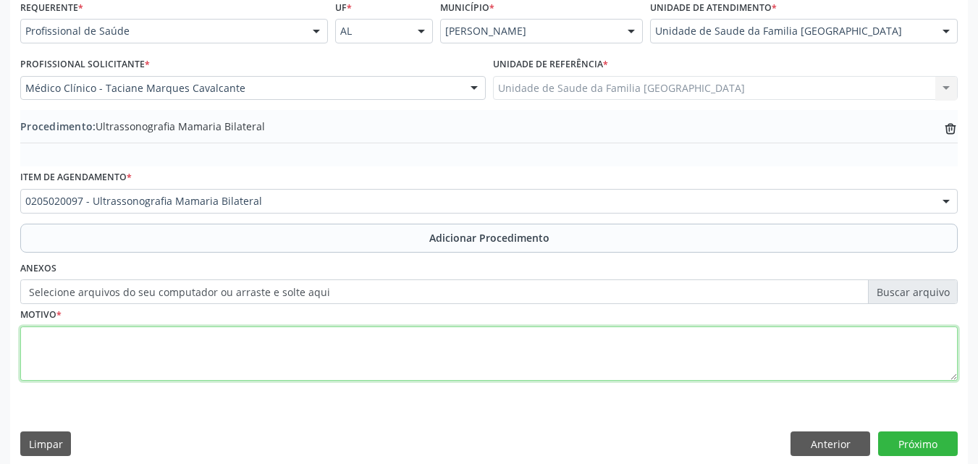
click at [144, 352] on textarea at bounding box center [488, 353] width 937 height 55
type textarea "SEGUIMENTO DE CISTO MAMÁRIOS."
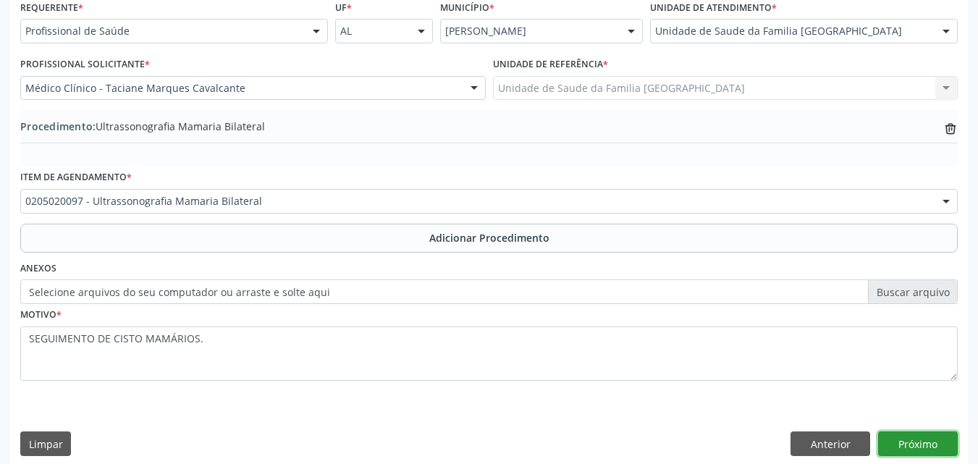
click at [889, 444] on button "Próximo" at bounding box center [918, 443] width 80 height 25
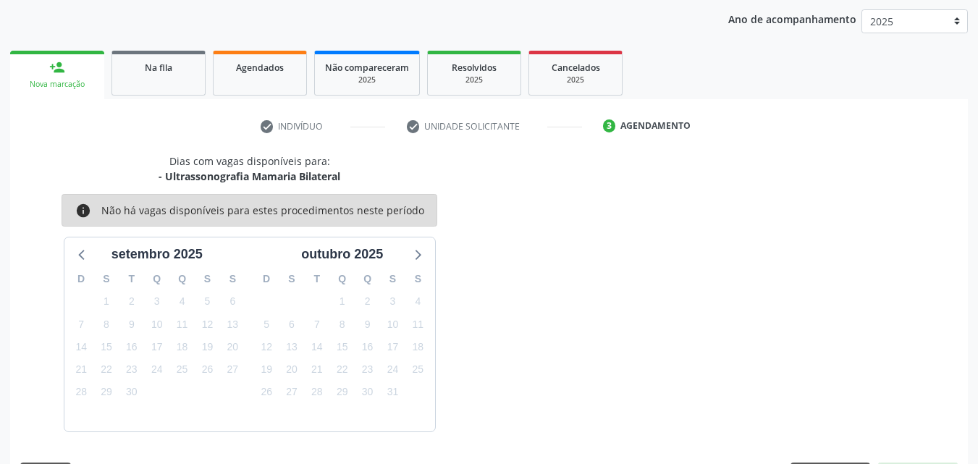
scroll to position [229, 0]
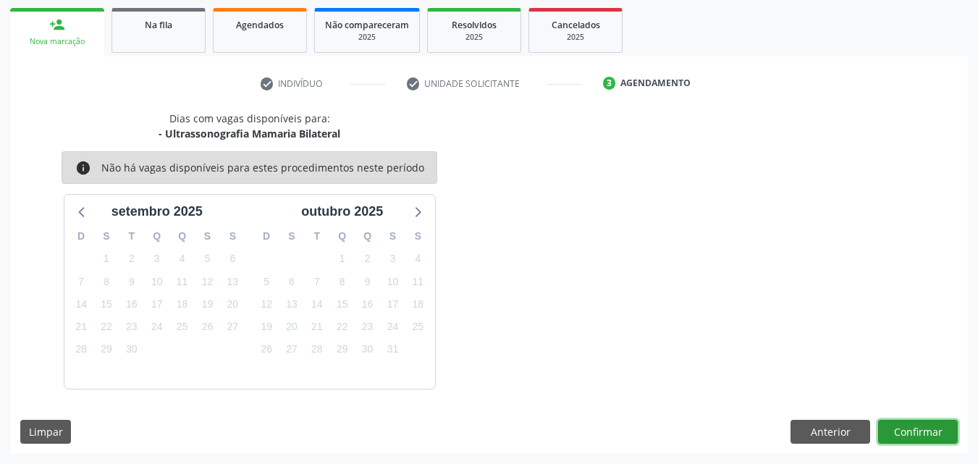
click at [905, 427] on button "Confirmar" at bounding box center [918, 432] width 80 height 25
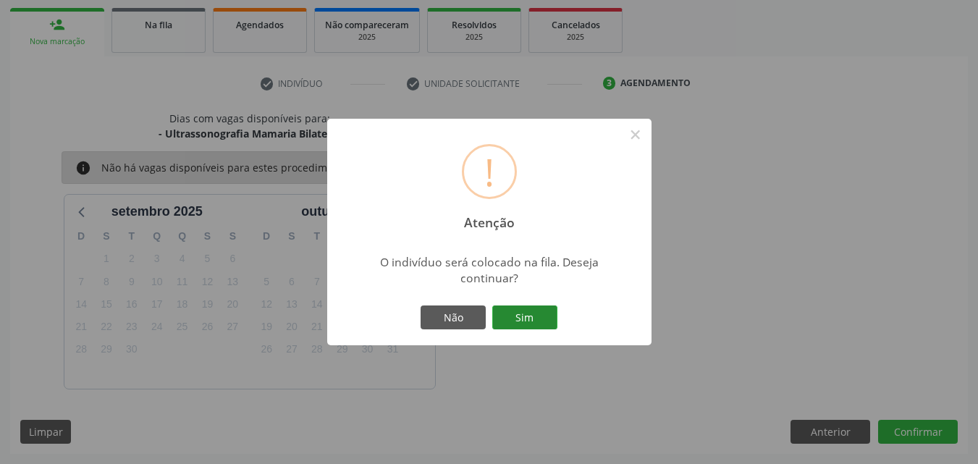
click at [507, 322] on button "Sim" at bounding box center [524, 317] width 65 height 25
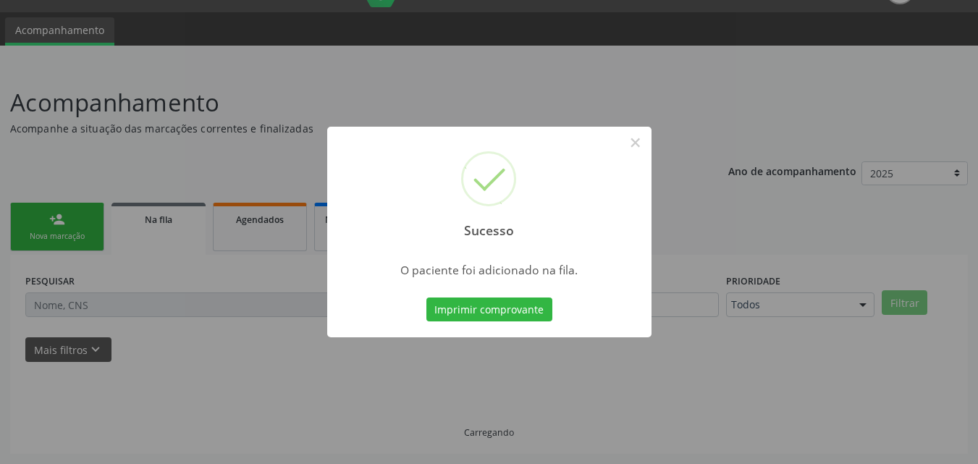
scroll to position [34, 0]
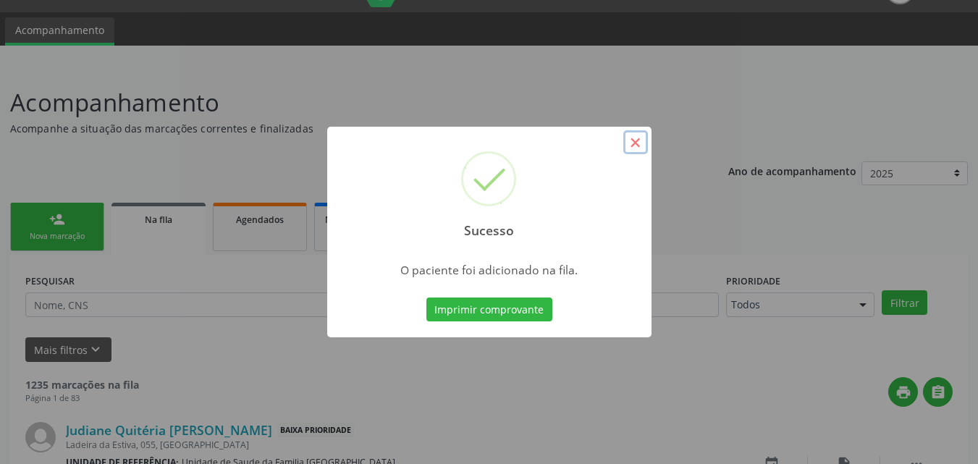
click at [632, 138] on button "×" at bounding box center [635, 142] width 25 height 25
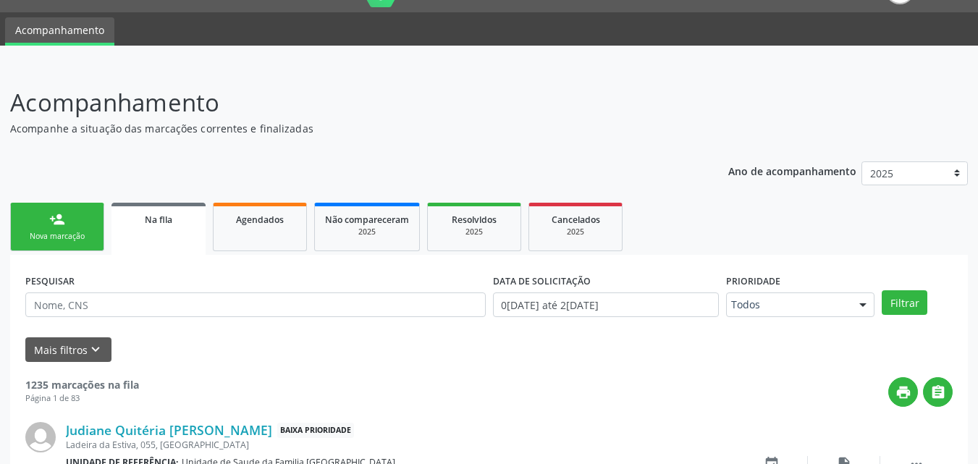
click at [46, 217] on link "person_add Nova marcação" at bounding box center [57, 227] width 94 height 48
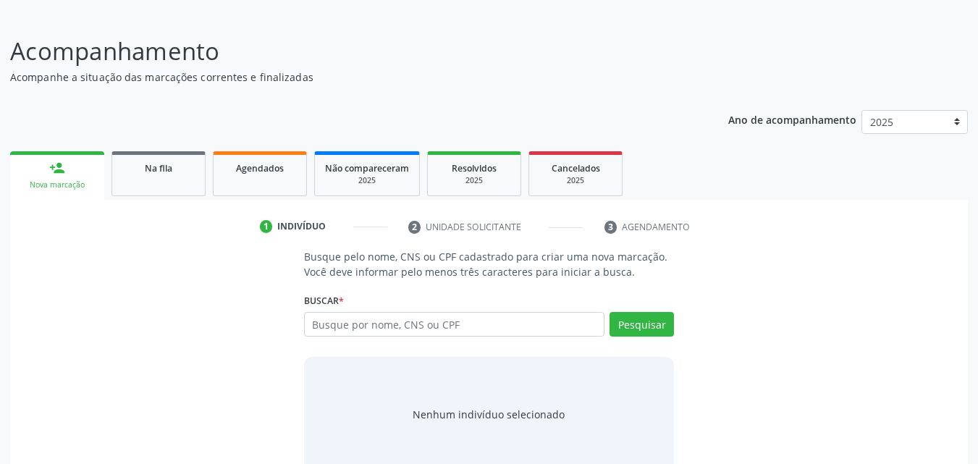
scroll to position [114, 0]
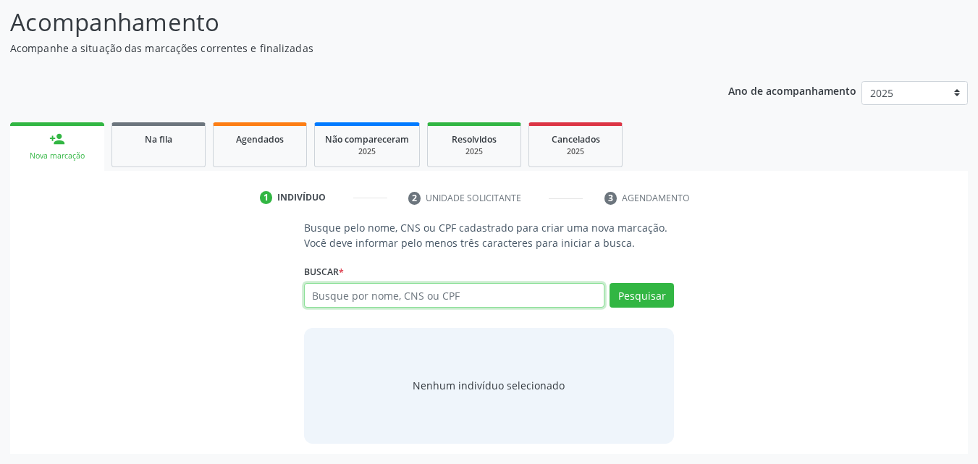
click at [389, 297] on input "text" at bounding box center [454, 295] width 301 height 25
type input "05707958428"
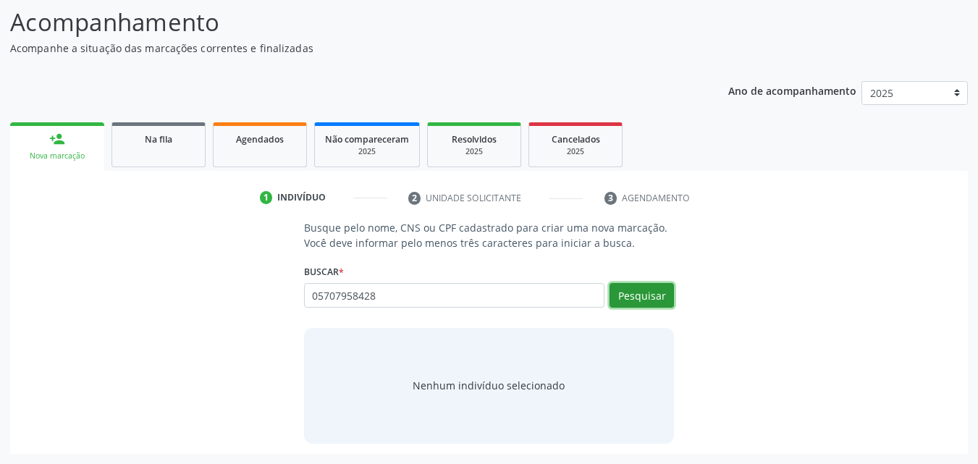
click at [648, 292] on button "Pesquisar" at bounding box center [641, 295] width 64 height 25
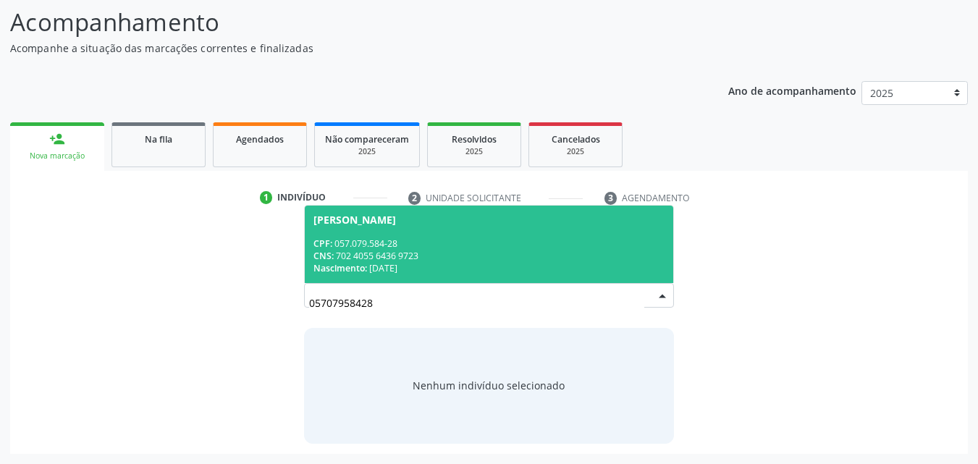
click at [428, 234] on span "Maria José Pereira de Oliveira CPF: 057.079.584-28 CNS: 702 4055 6436 9723 Nasc…" at bounding box center [489, 244] width 369 height 77
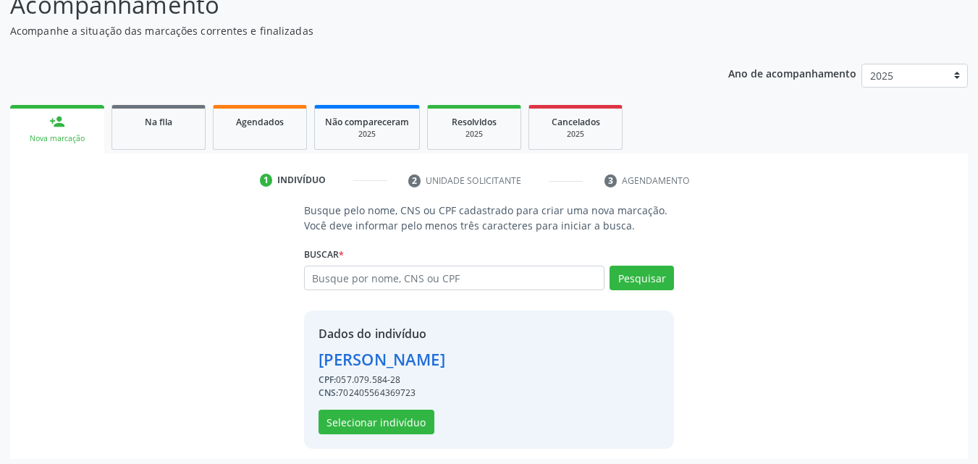
scroll to position [137, 0]
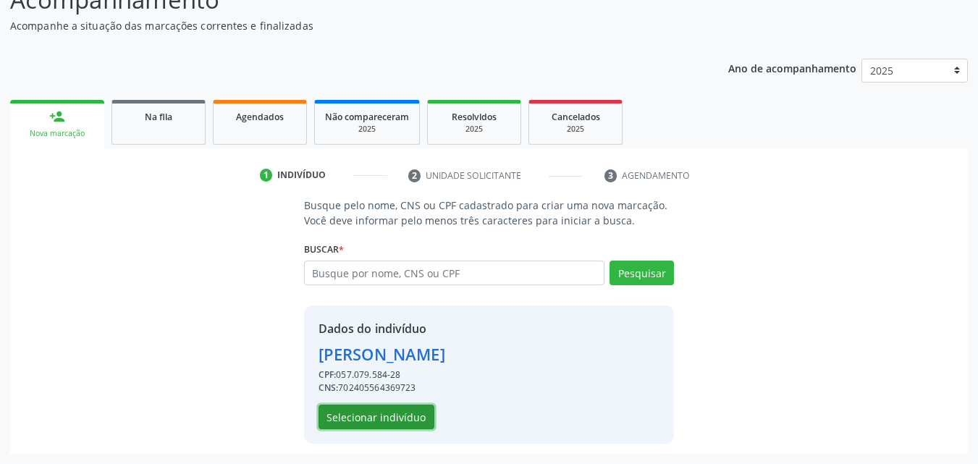
click at [389, 410] on button "Selecionar indivíduo" at bounding box center [376, 417] width 116 height 25
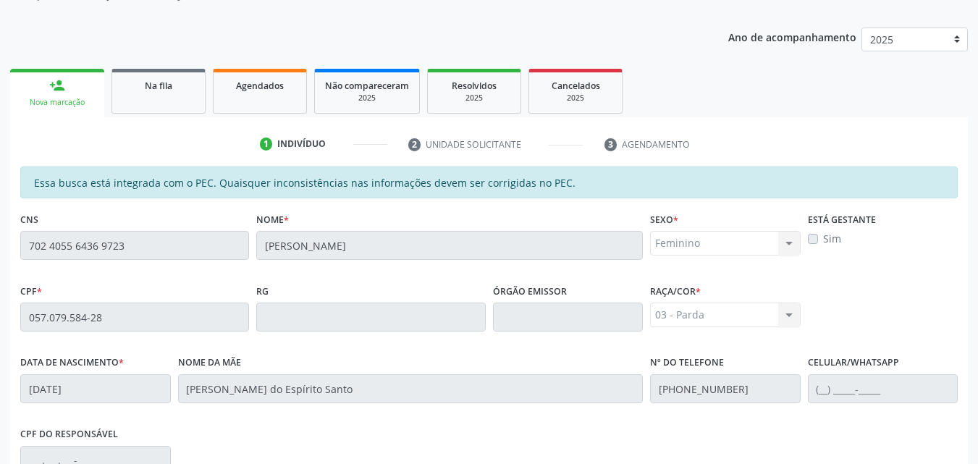
scroll to position [383, 0]
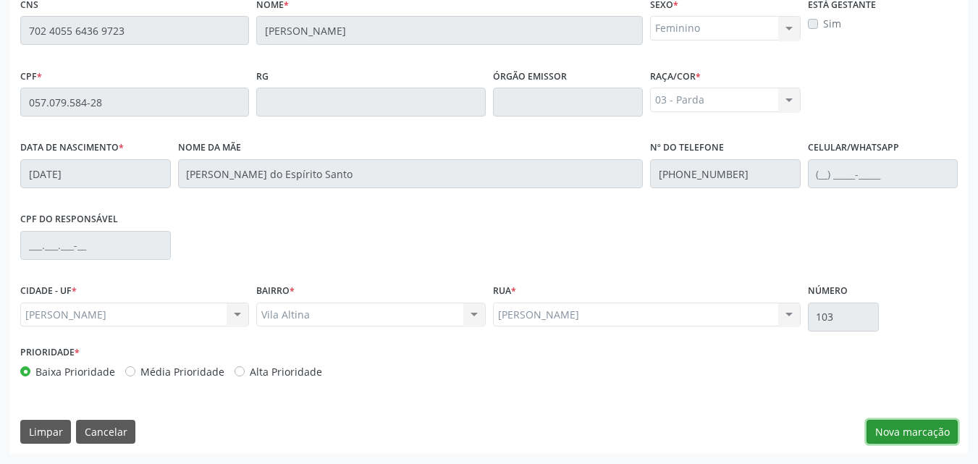
click at [905, 433] on button "Nova marcação" at bounding box center [911, 432] width 91 height 25
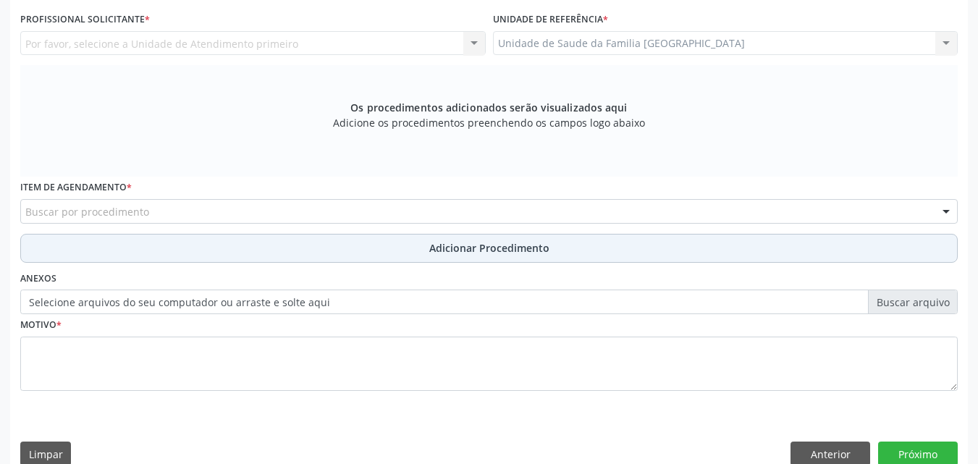
scroll to position [0, 0]
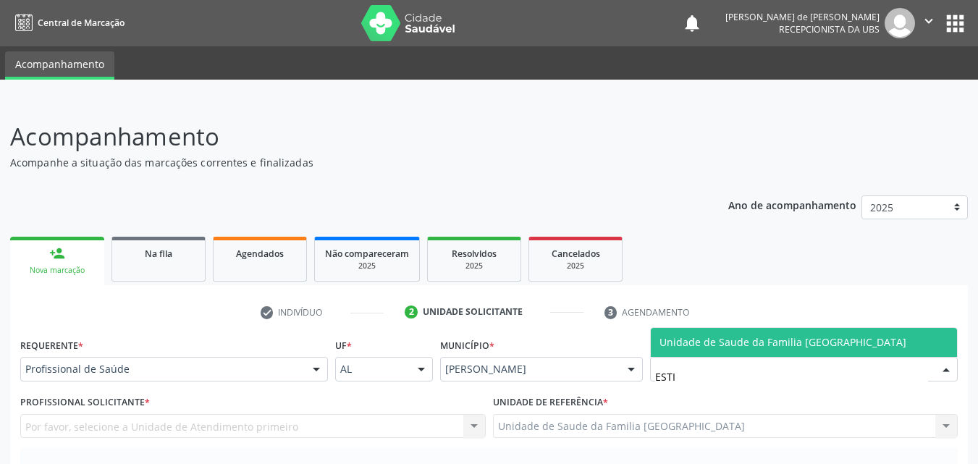
type input "ESTIV"
click at [672, 342] on span "Unidade de Saude da Familia [GEOGRAPHIC_DATA]" at bounding box center [782, 342] width 247 height 14
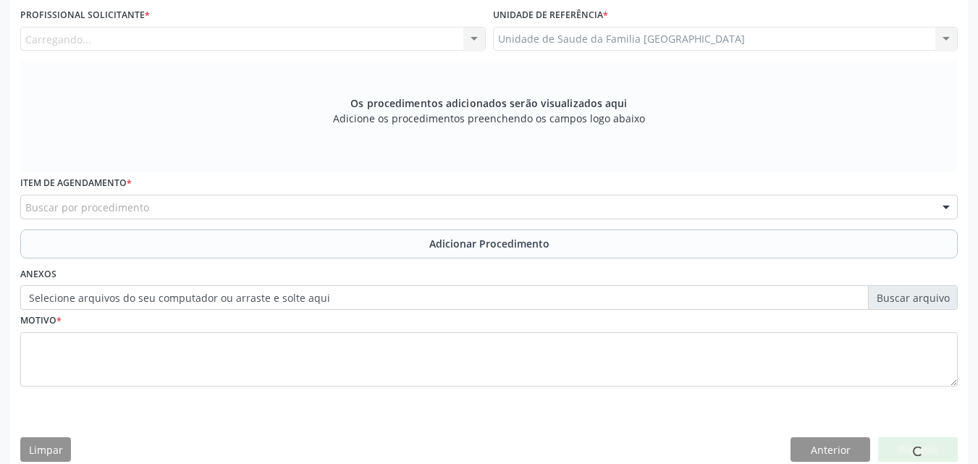
scroll to position [405, 0]
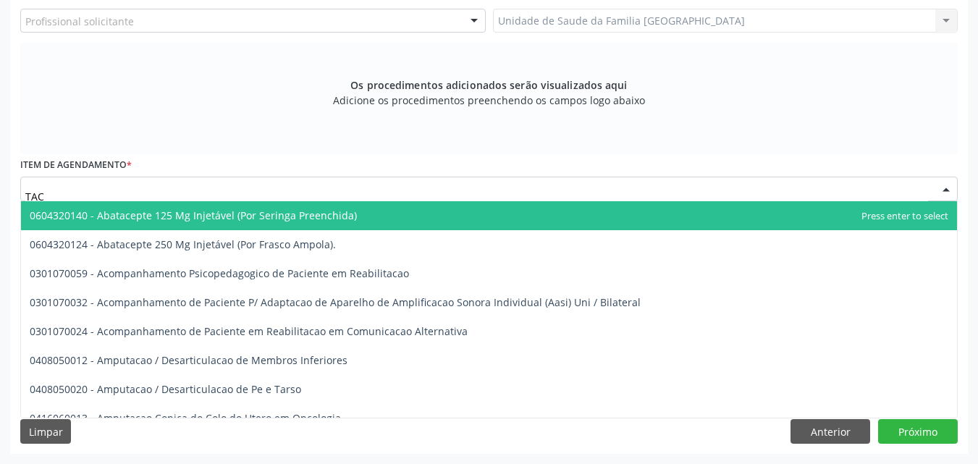
type input "TAC"
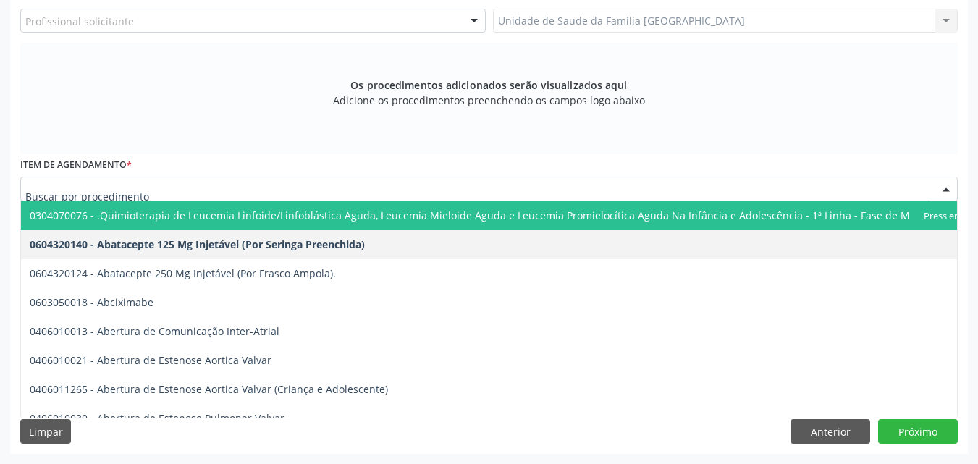
scroll to position [67, 0]
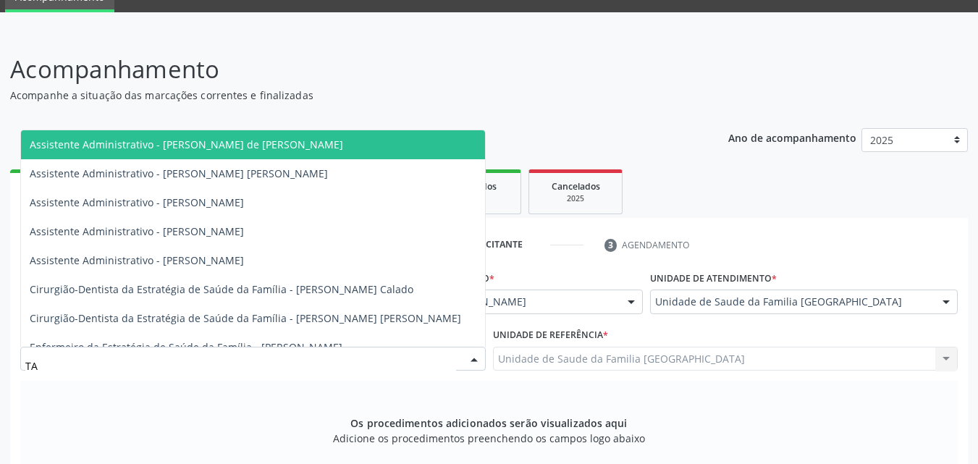
type input "TAC"
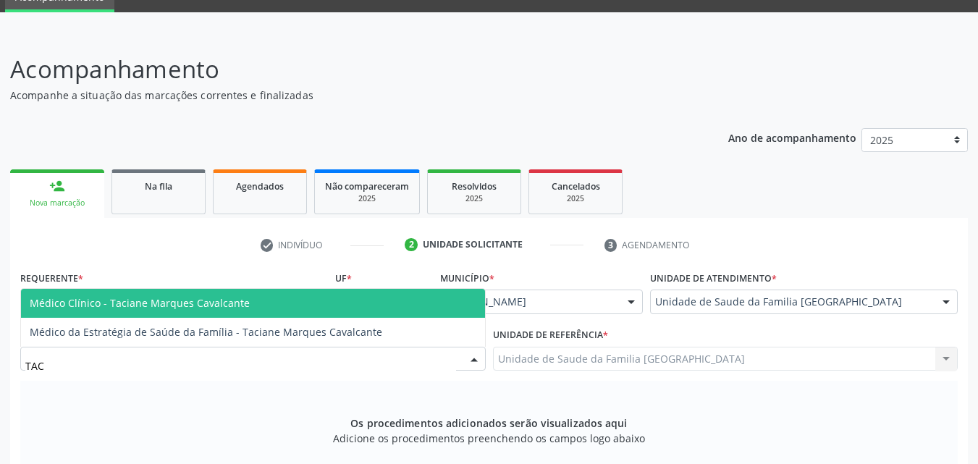
click at [165, 306] on span "Médico Clínico - Taciane Marques Cavalcante" at bounding box center [140, 303] width 220 height 14
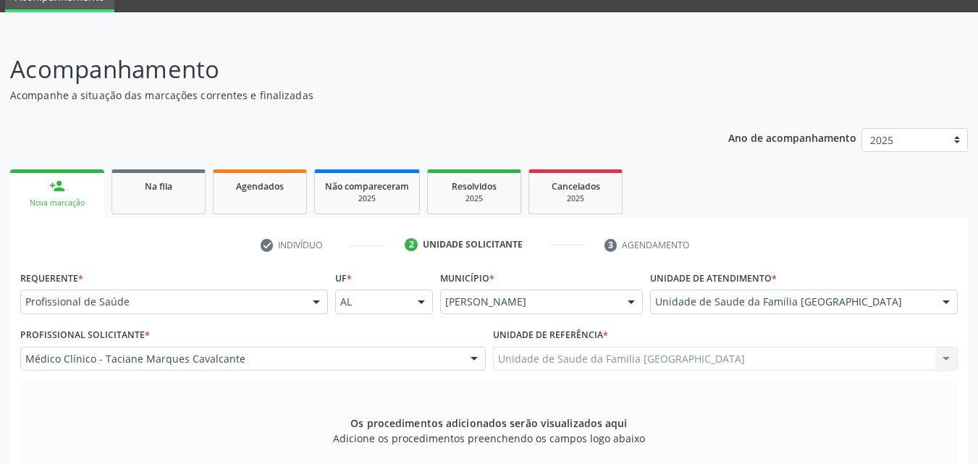
scroll to position [405, 0]
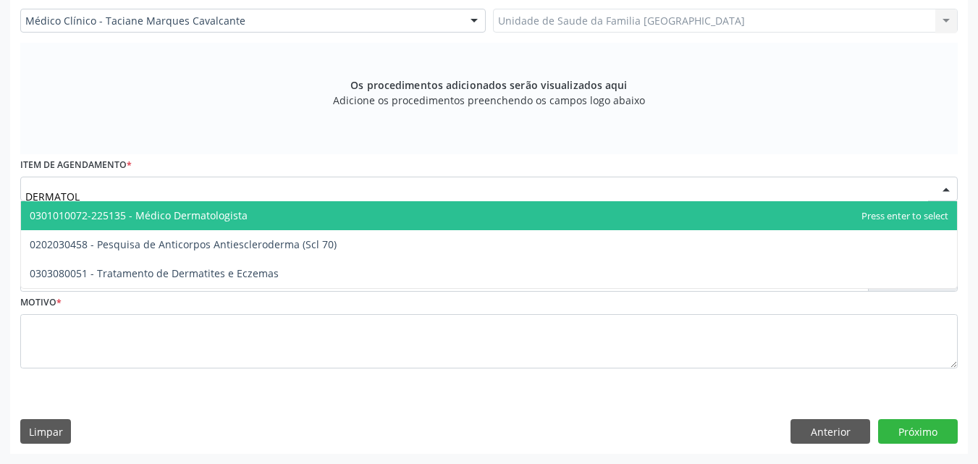
type input "DERMATOLO"
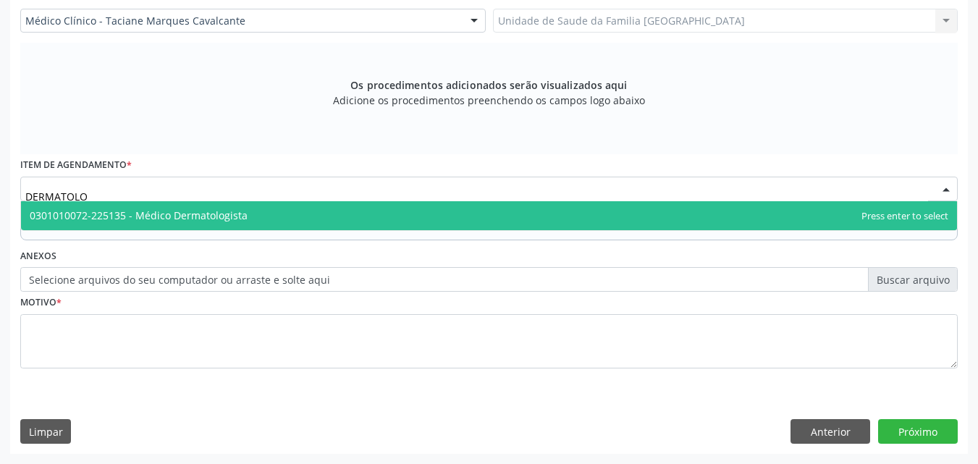
click at [130, 213] on span "0301010072-225135 - Médico Dermatologista" at bounding box center [139, 215] width 218 height 14
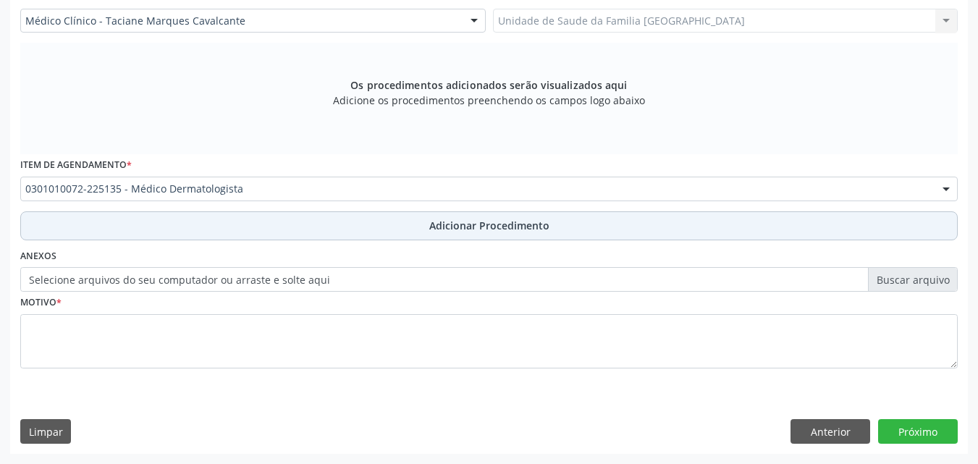
click at [132, 224] on button "Adicionar Procedimento" at bounding box center [488, 225] width 937 height 29
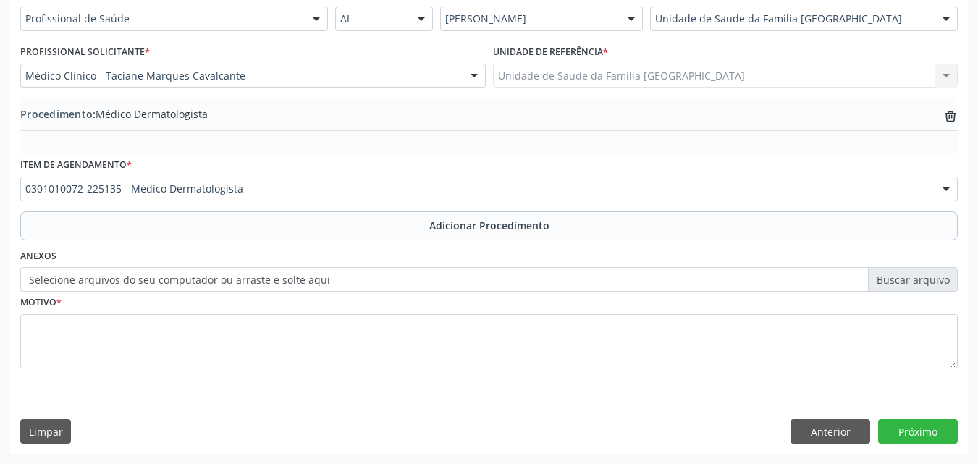
scroll to position [350, 0]
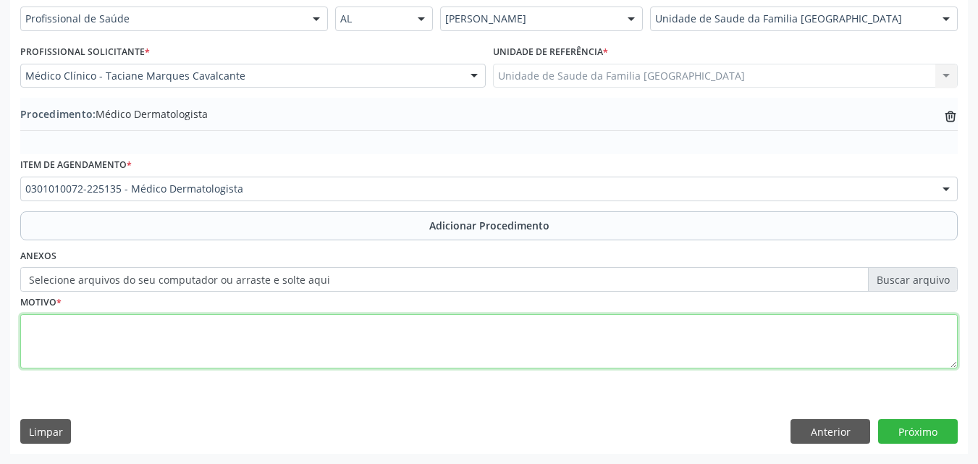
click at [114, 338] on textarea at bounding box center [488, 341] width 937 height 55
type textarea "DERMATITE DE CONTATO NÃO ESPECIFICADA."
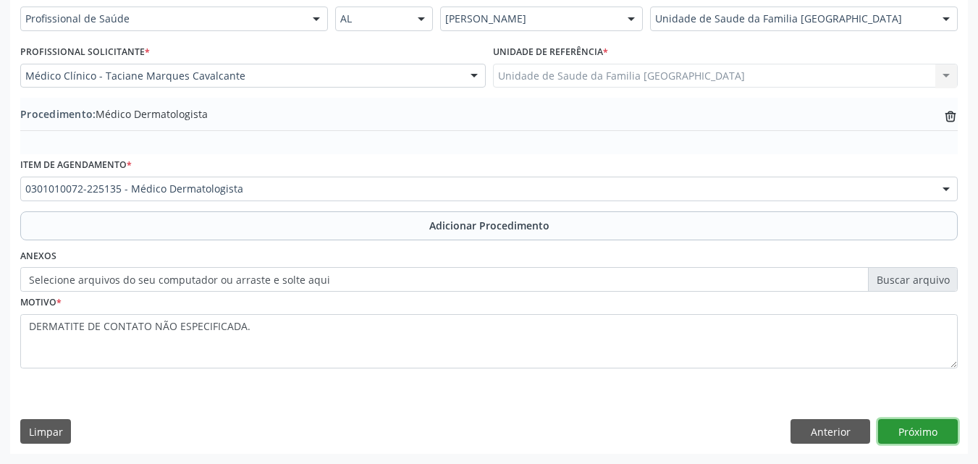
click at [926, 432] on button "Próximo" at bounding box center [918, 431] width 80 height 25
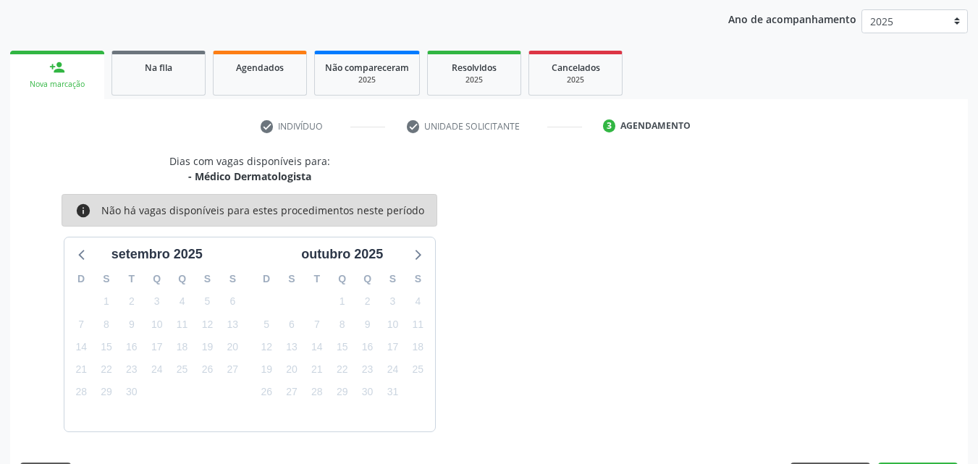
scroll to position [229, 0]
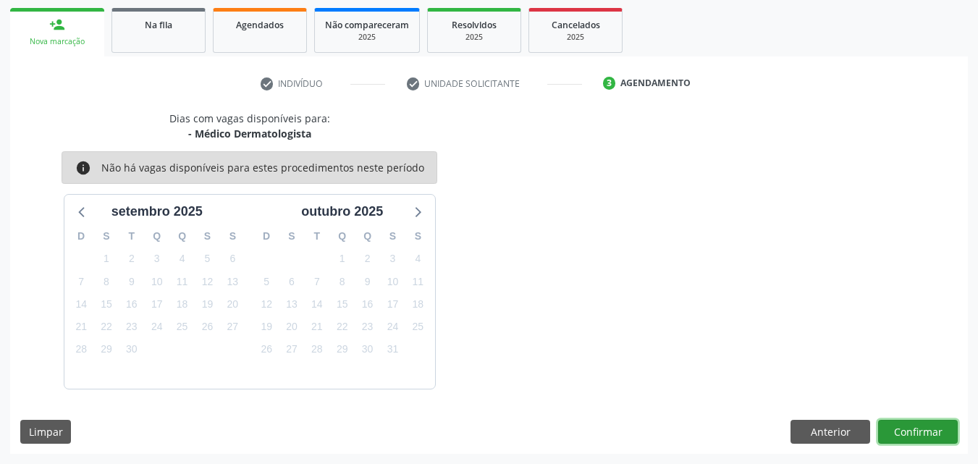
click at [926, 432] on button "Confirmar" at bounding box center [918, 432] width 80 height 25
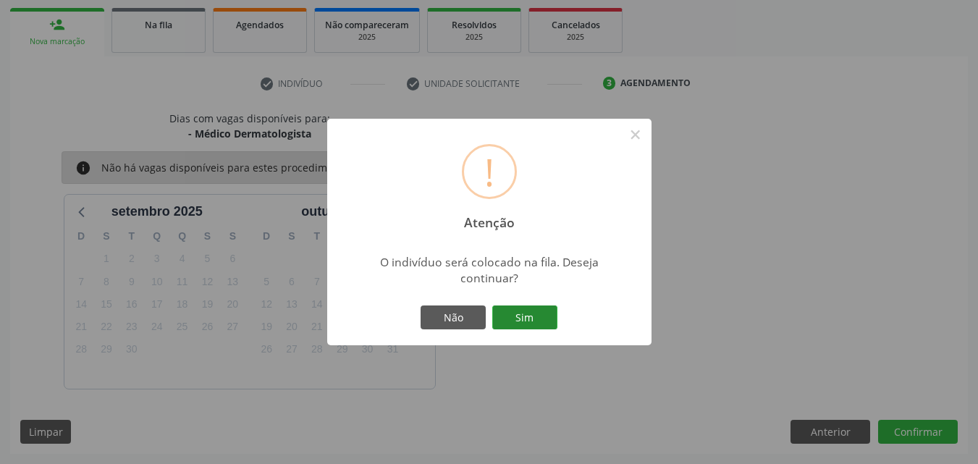
click at [522, 306] on button "Sim" at bounding box center [524, 317] width 65 height 25
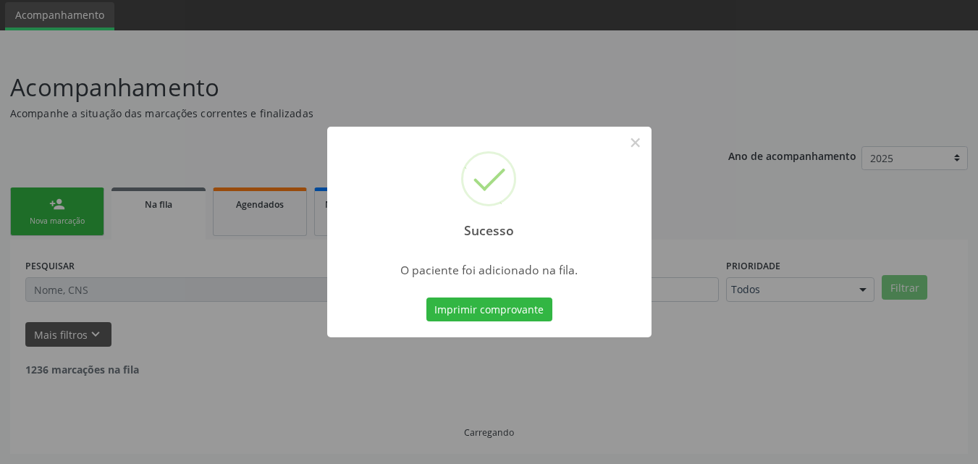
scroll to position [34, 0]
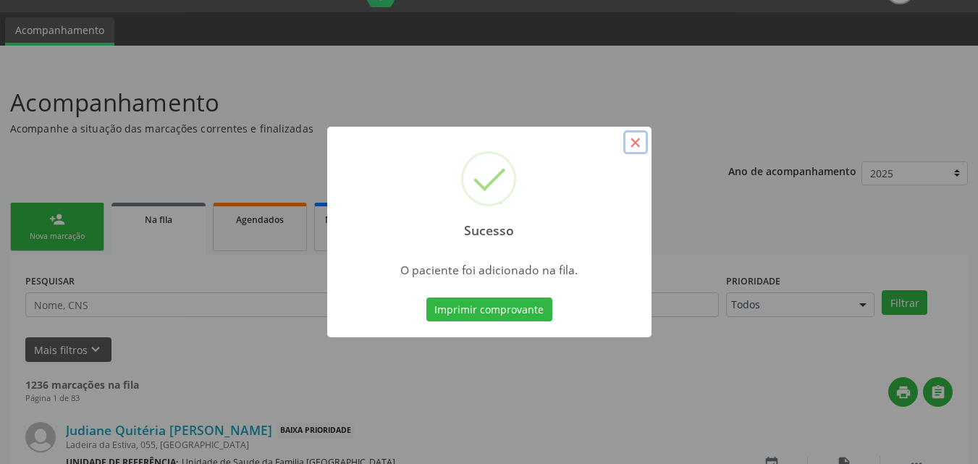
click at [635, 138] on button "×" at bounding box center [635, 142] width 25 height 25
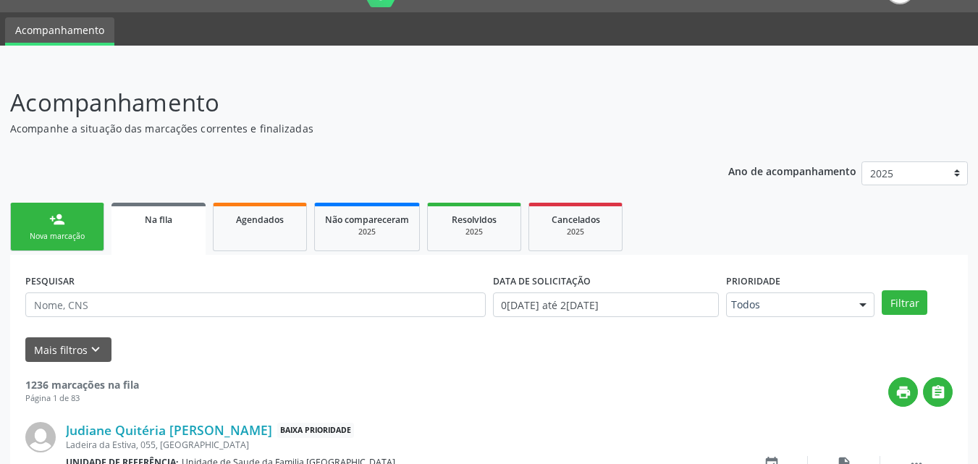
click at [62, 221] on div "person_add" at bounding box center [57, 219] width 16 height 16
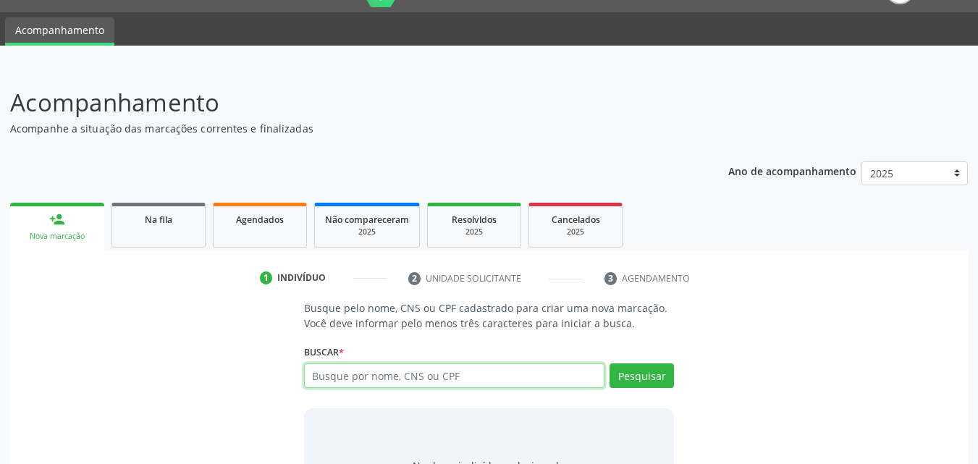
click at [405, 373] on input "text" at bounding box center [454, 375] width 301 height 25
type input "02421368421"
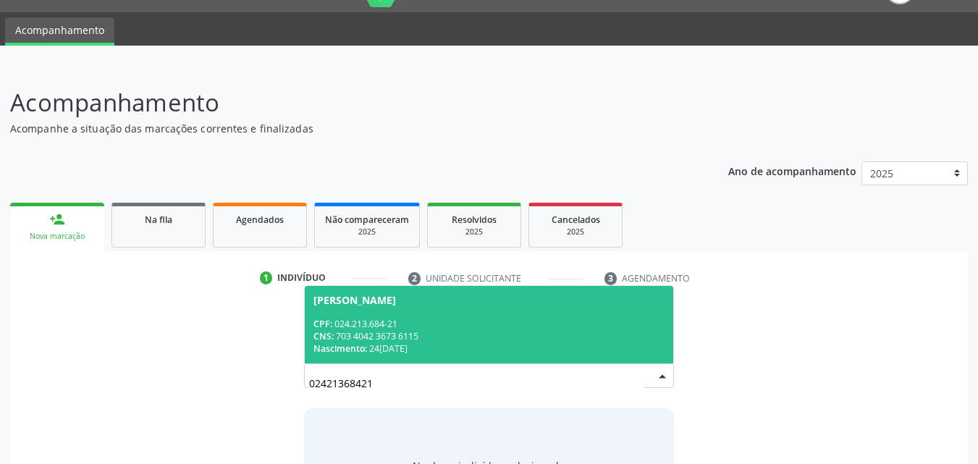
click at [446, 318] on div "CPF: 024.213.684-21" at bounding box center [489, 324] width 352 height 12
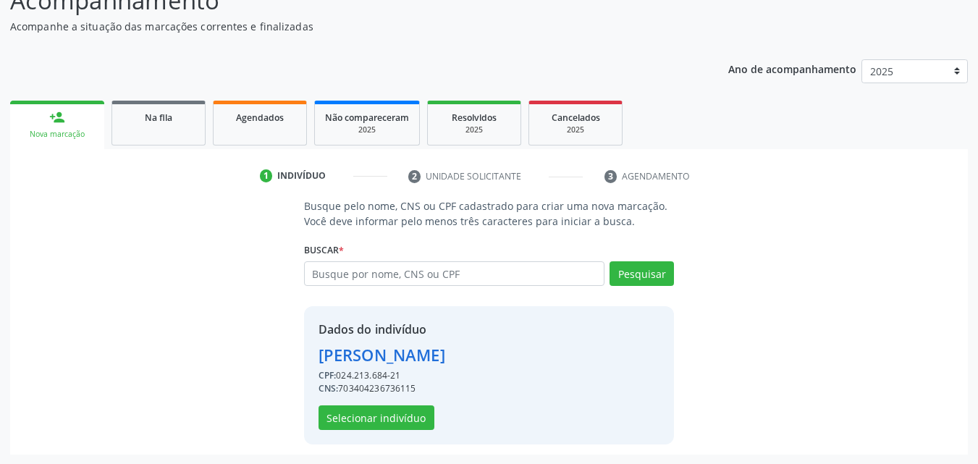
scroll to position [137, 0]
click at [412, 406] on button "Selecionar indivíduo" at bounding box center [376, 417] width 116 height 25
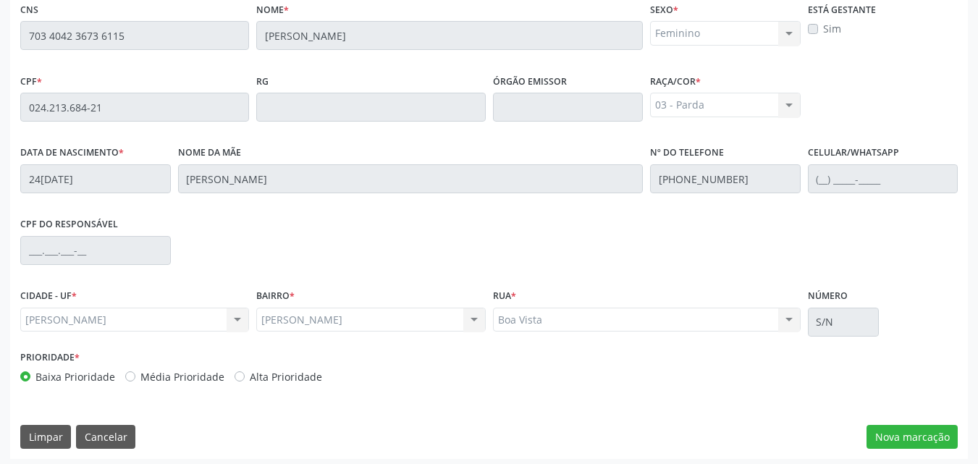
scroll to position [383, 0]
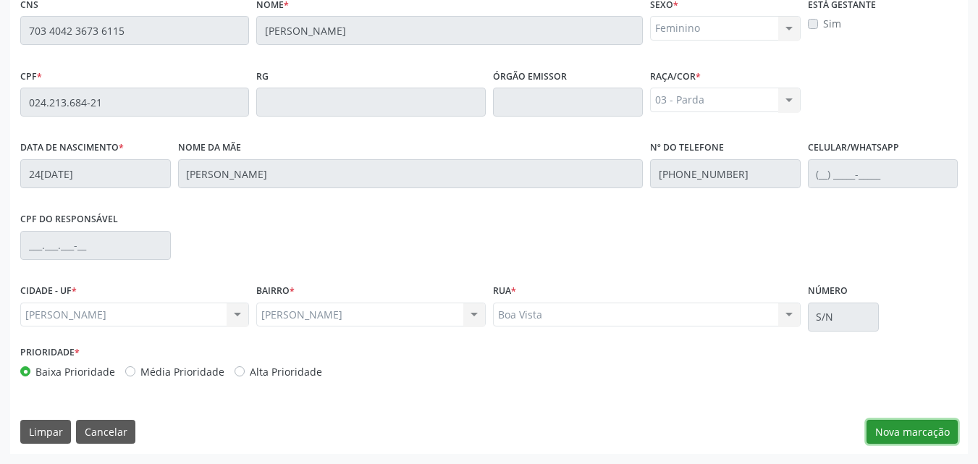
click at [911, 433] on button "Nova marcação" at bounding box center [911, 432] width 91 height 25
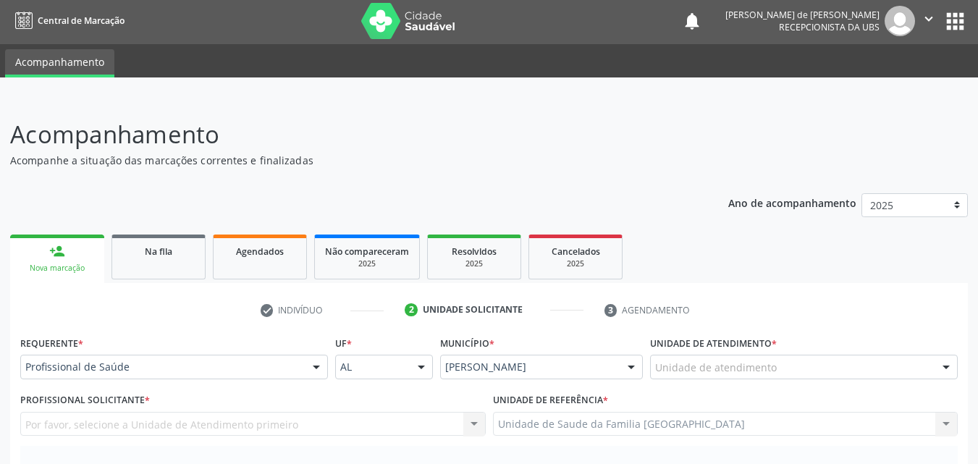
scroll to position [0, 0]
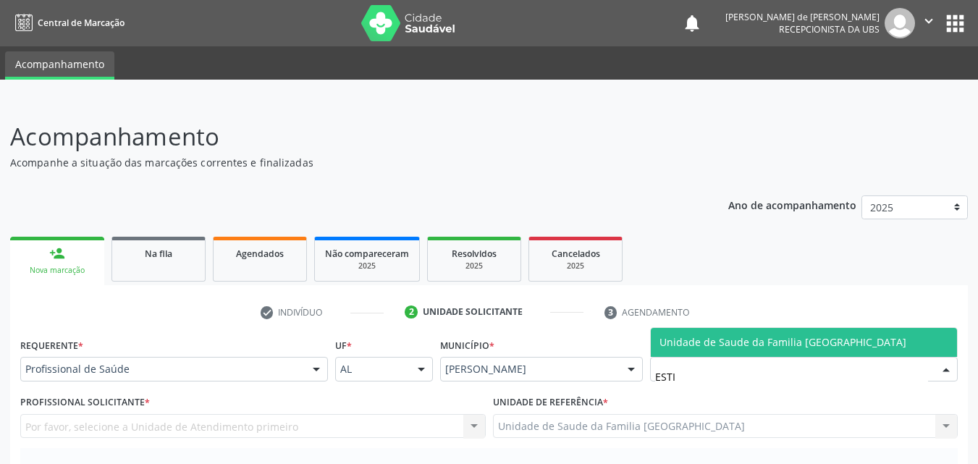
type input "ESTIV"
click at [659, 340] on span "Unidade de Saude da Familia [GEOGRAPHIC_DATA]" at bounding box center [782, 342] width 247 height 14
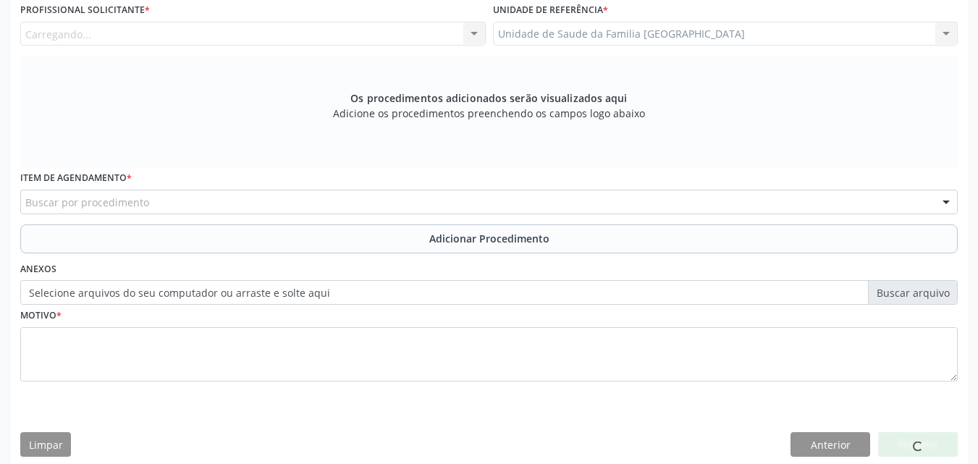
scroll to position [405, 0]
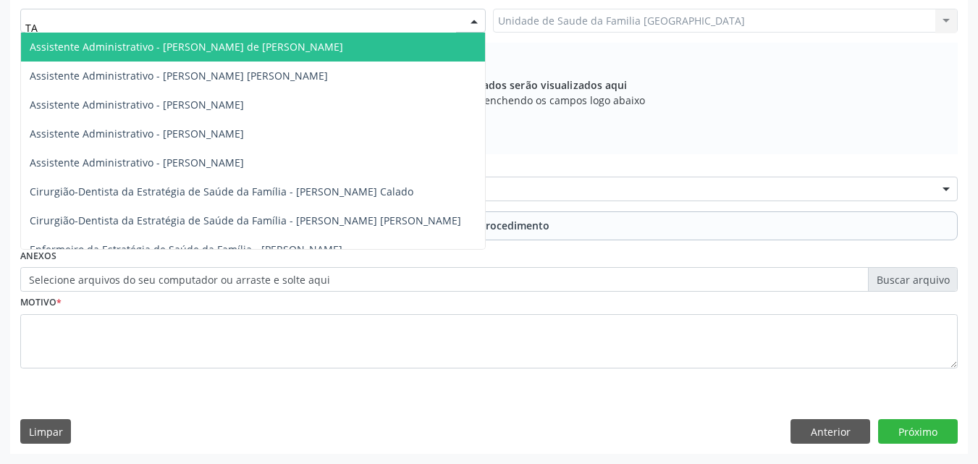
type input "TAC"
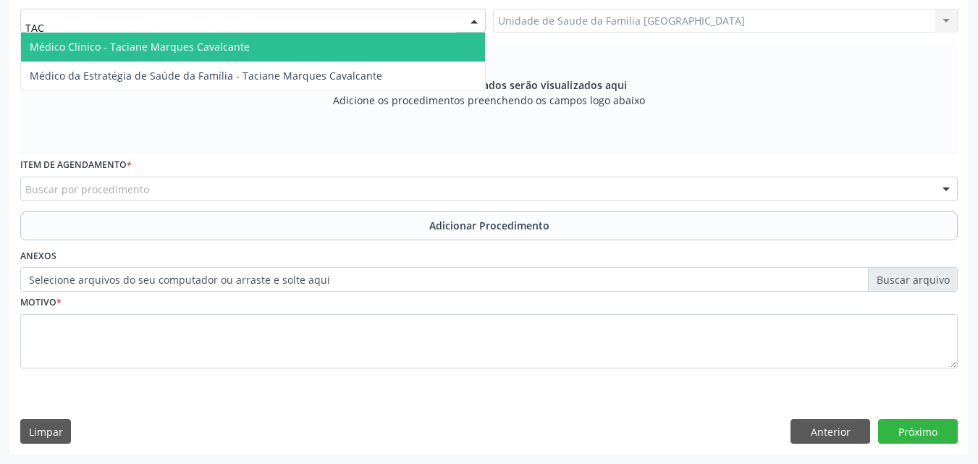
click at [122, 43] on span "Médico Clínico - Taciane Marques Cavalcante" at bounding box center [140, 47] width 220 height 14
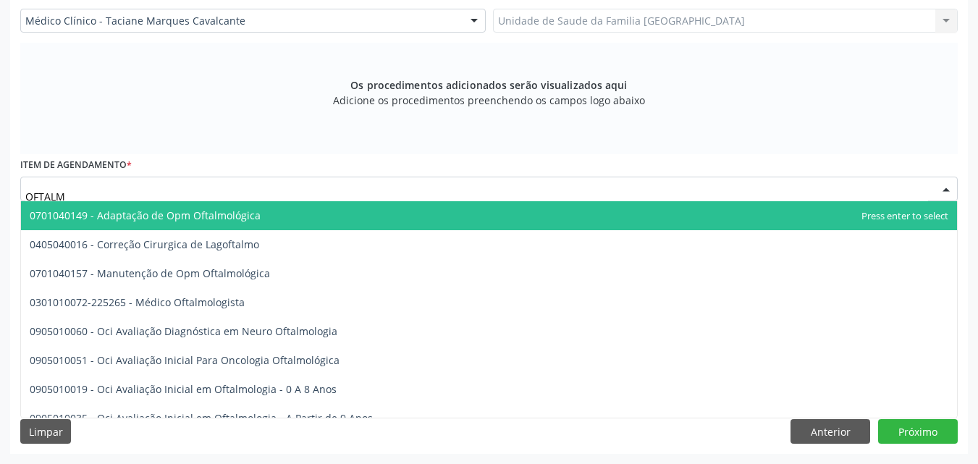
type input "OFTALMO"
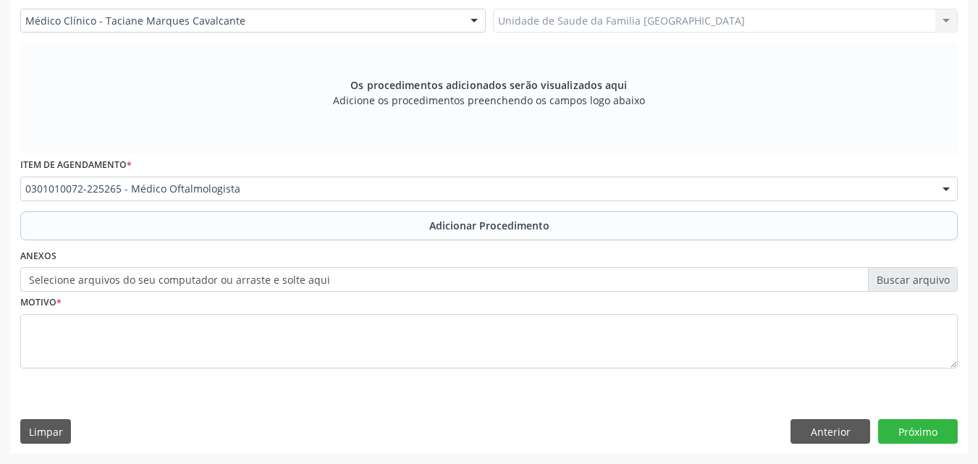
click at [156, 230] on button "Adicionar Procedimento" at bounding box center [488, 225] width 937 height 29
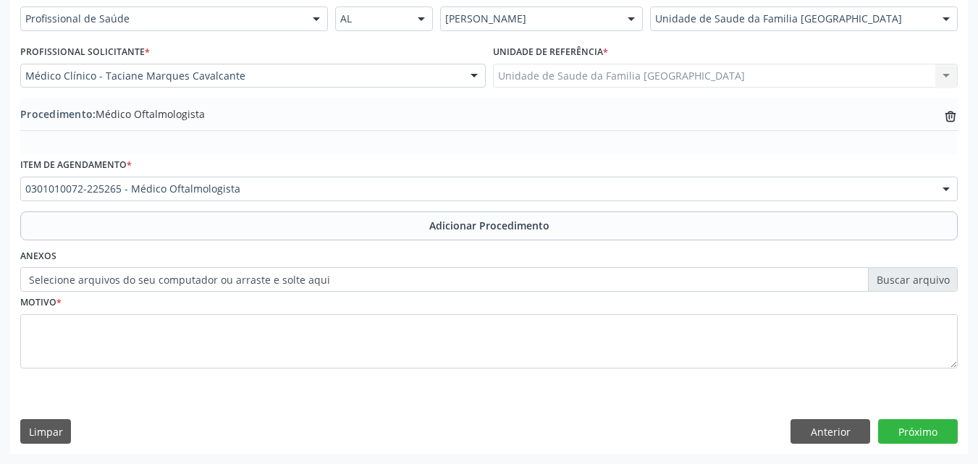
scroll to position [350, 0]
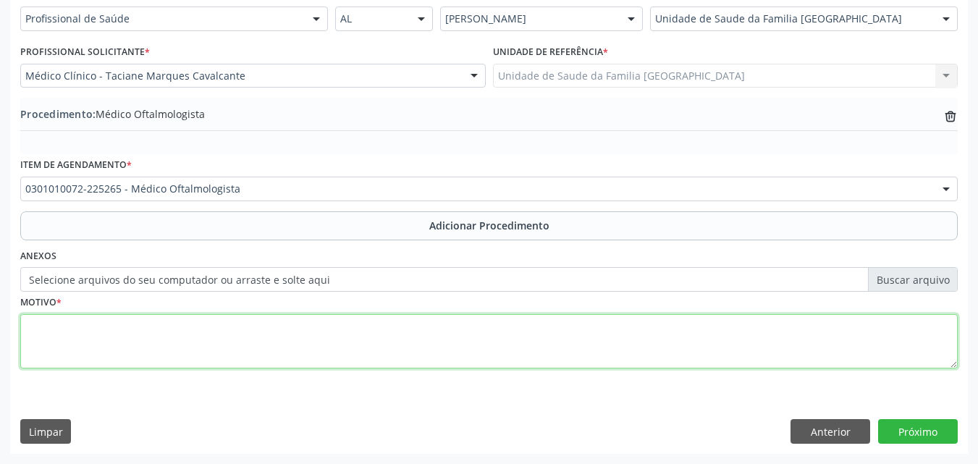
click at [124, 342] on textarea at bounding box center [488, 341] width 937 height 55
type textarea "DISTÚRBIO VISUAL NÃO ESPECIFICADO."
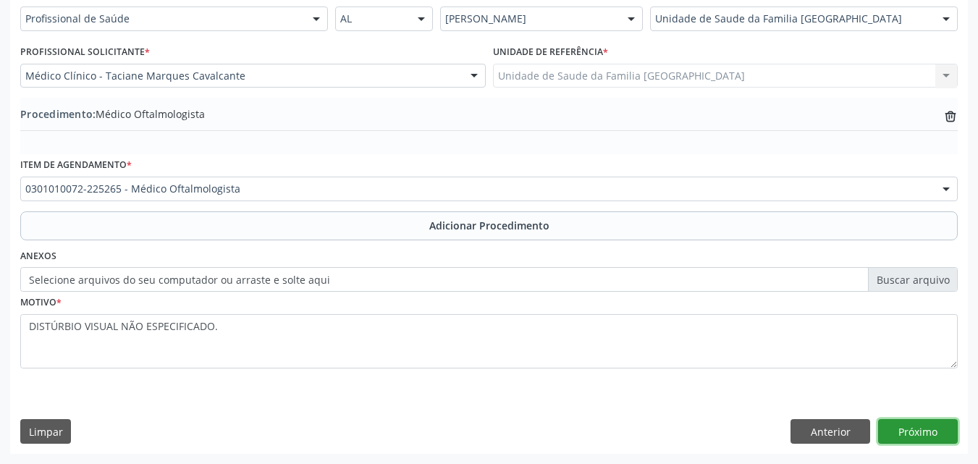
click at [900, 421] on button "Próximo" at bounding box center [918, 431] width 80 height 25
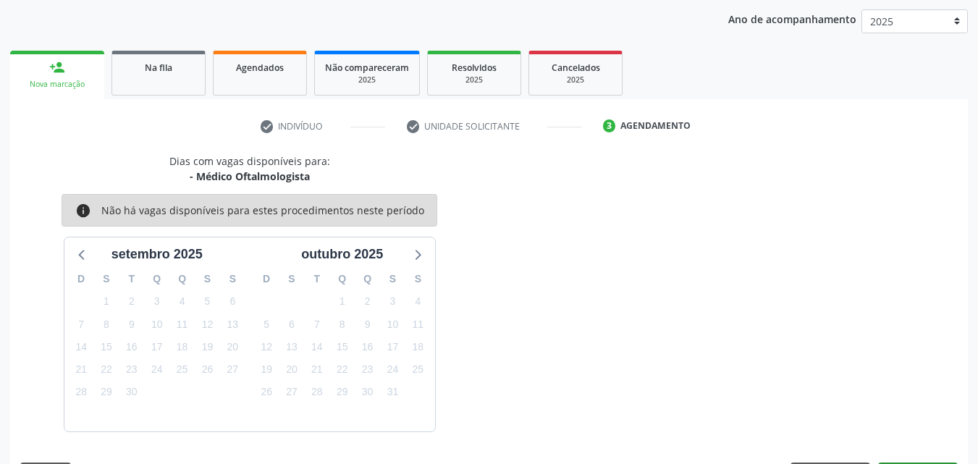
scroll to position [229, 0]
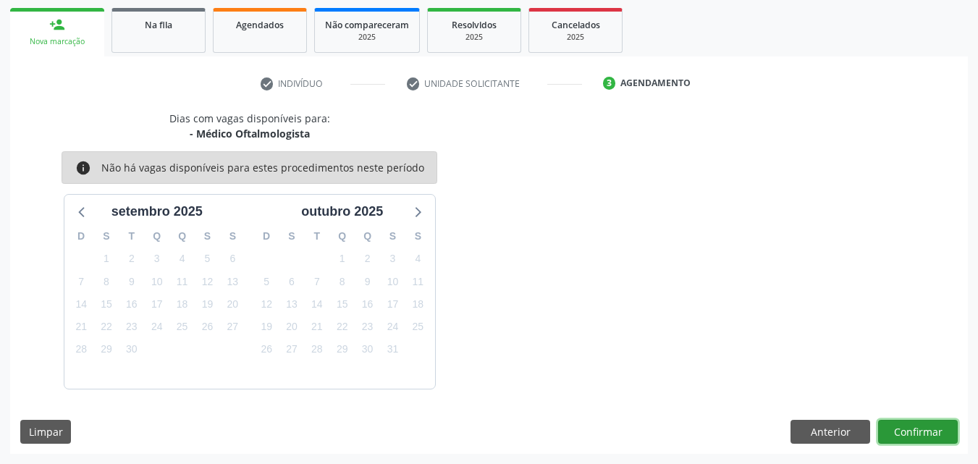
click at [915, 433] on button "Confirmar" at bounding box center [918, 432] width 80 height 25
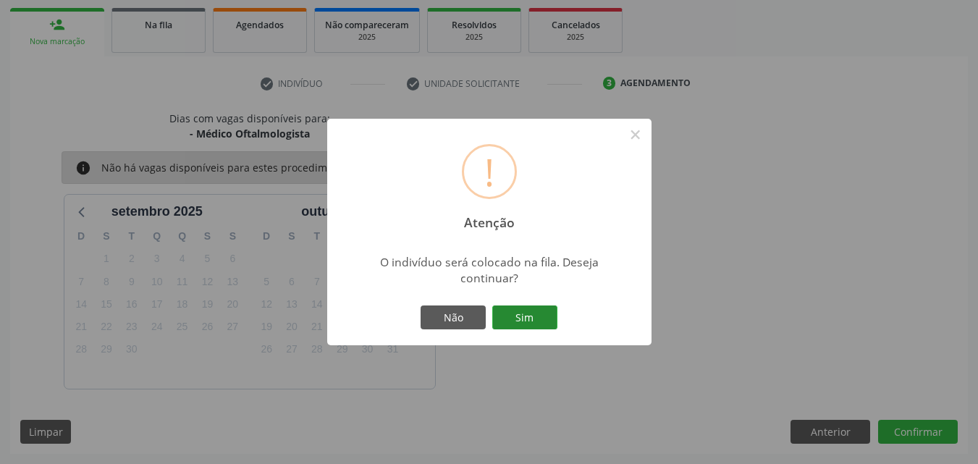
click at [506, 321] on button "Sim" at bounding box center [524, 317] width 65 height 25
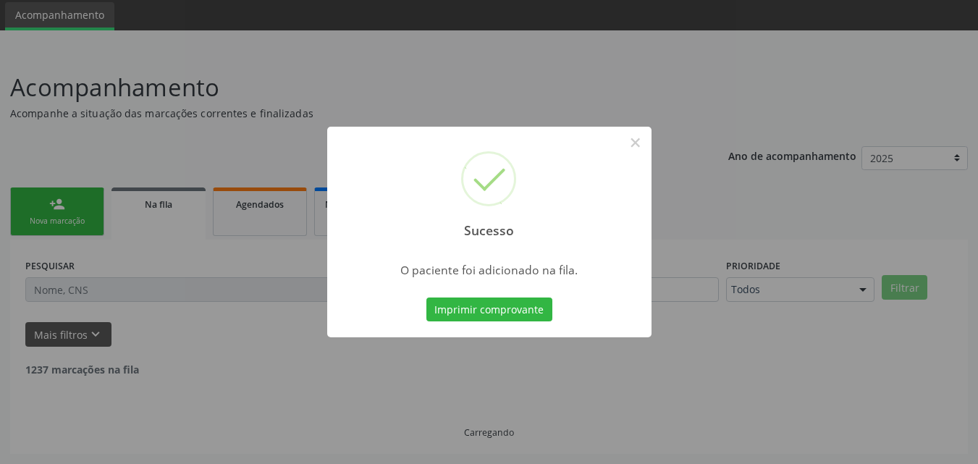
scroll to position [34, 0]
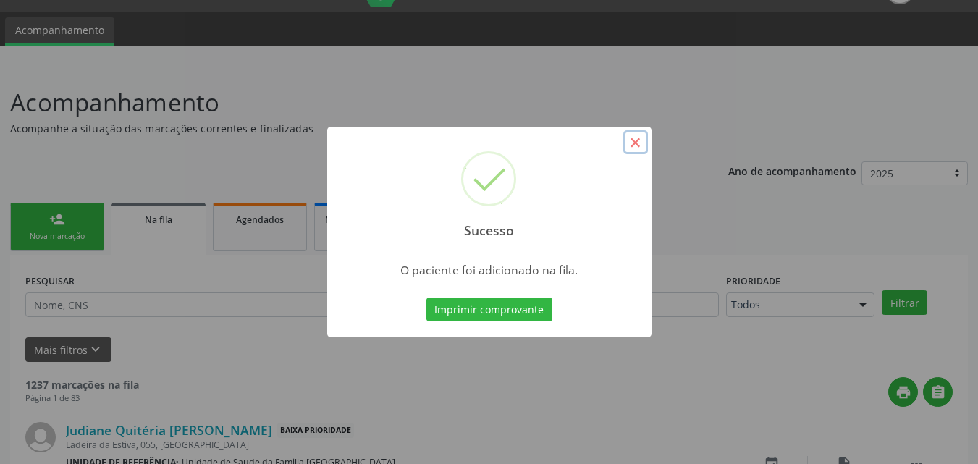
click at [640, 148] on button "×" at bounding box center [635, 142] width 25 height 25
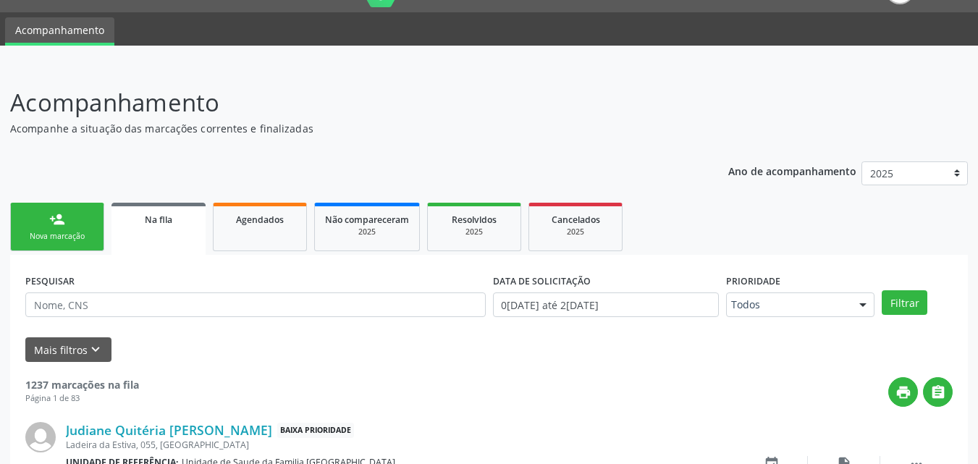
click at [51, 226] on div "person_add" at bounding box center [57, 219] width 16 height 16
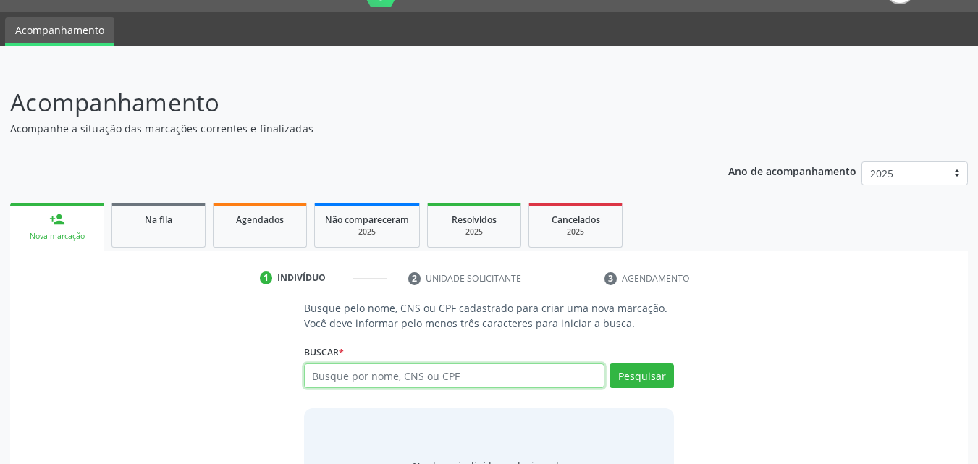
click at [372, 371] on input "text" at bounding box center [454, 375] width 301 height 25
type input "09374219441"
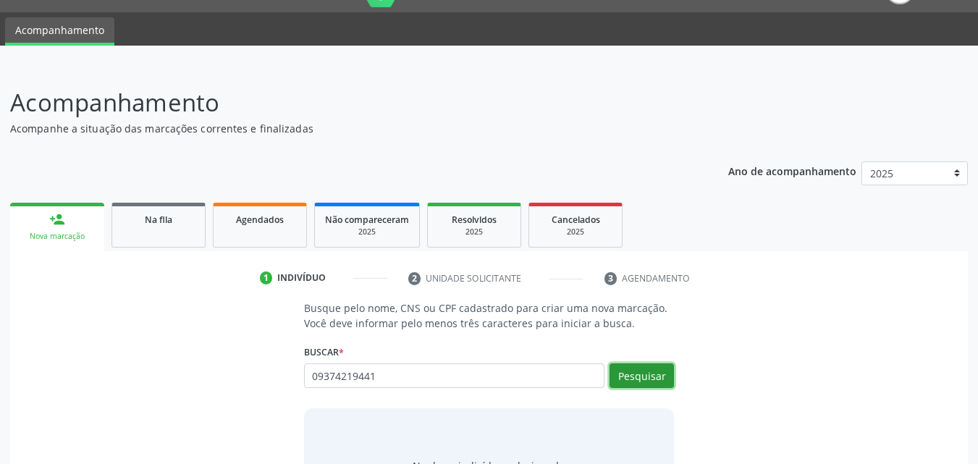
click at [648, 375] on button "Pesquisar" at bounding box center [641, 375] width 64 height 25
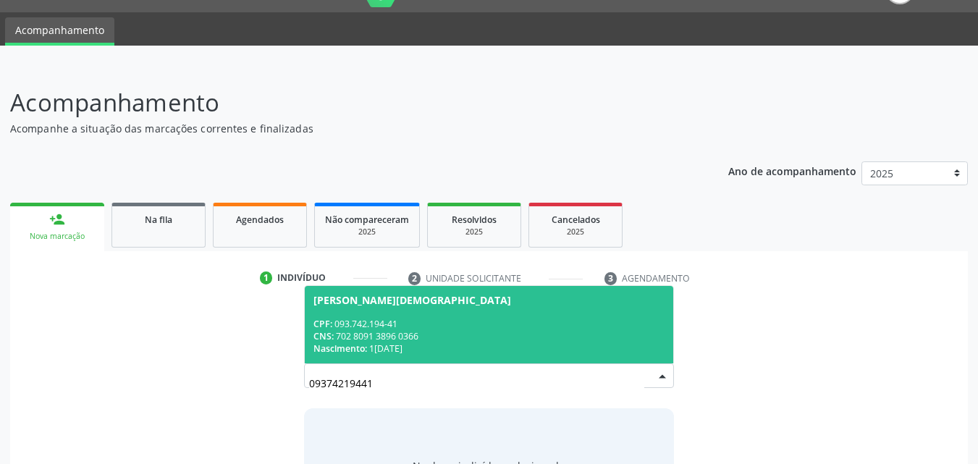
click at [536, 318] on div "CPF: 093.742.194-41" at bounding box center [489, 324] width 352 height 12
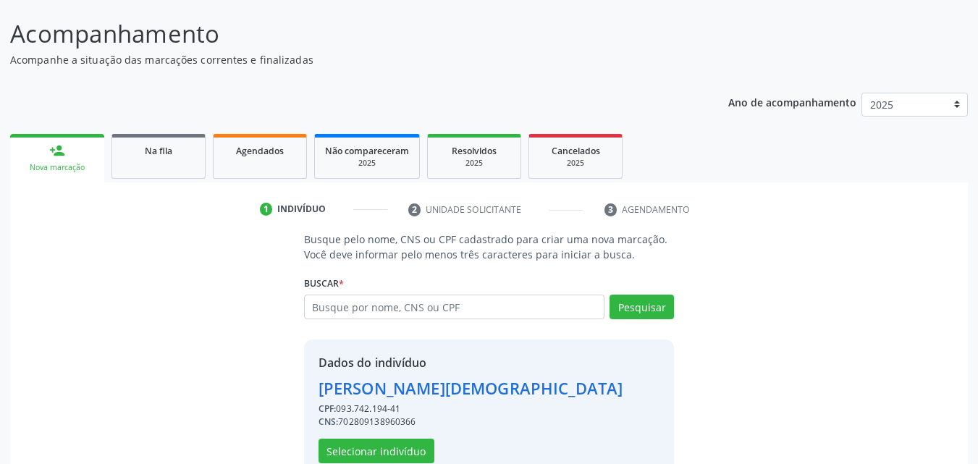
scroll to position [137, 0]
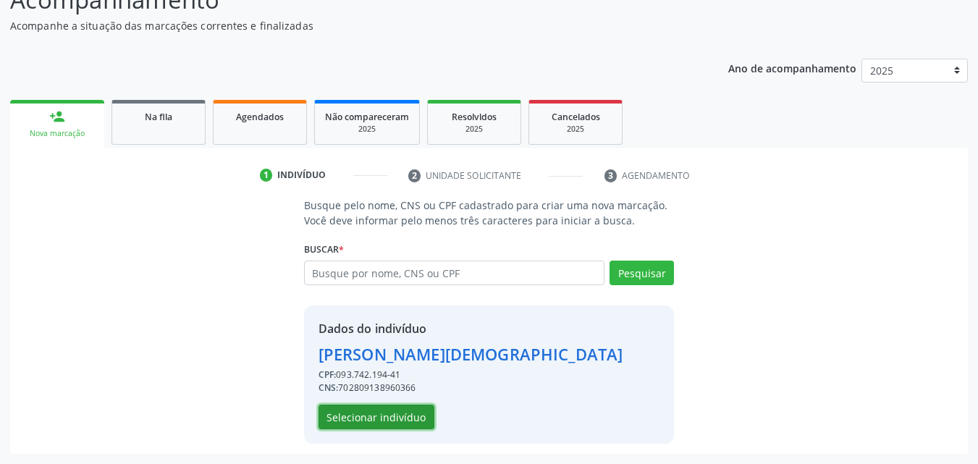
click at [372, 416] on button "Selecionar indivíduo" at bounding box center [376, 417] width 116 height 25
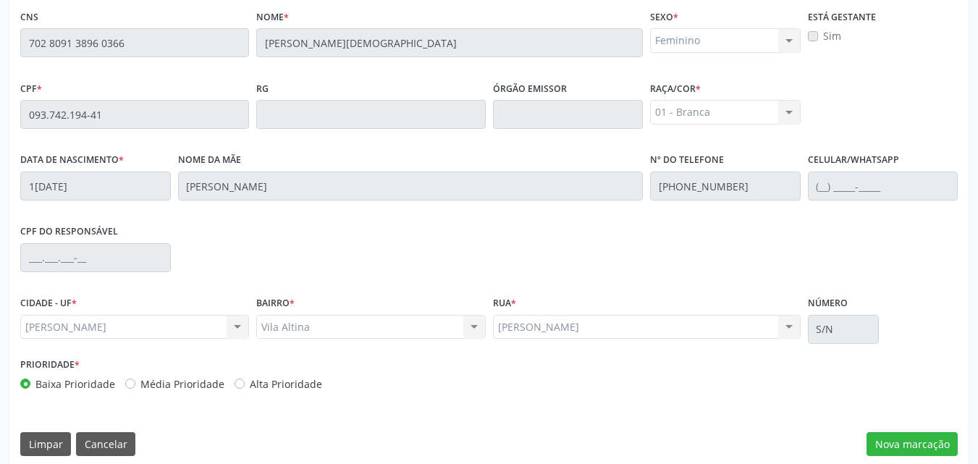
scroll to position [383, 0]
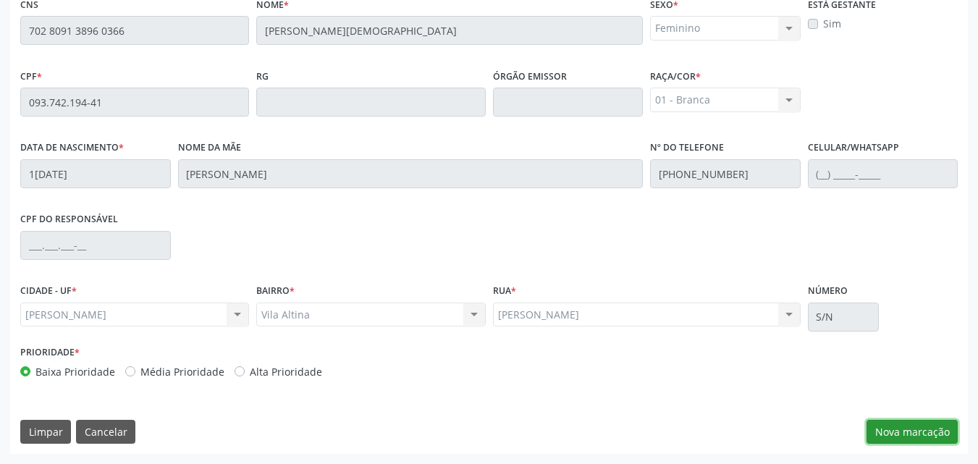
click at [889, 433] on button "Nova marcação" at bounding box center [911, 432] width 91 height 25
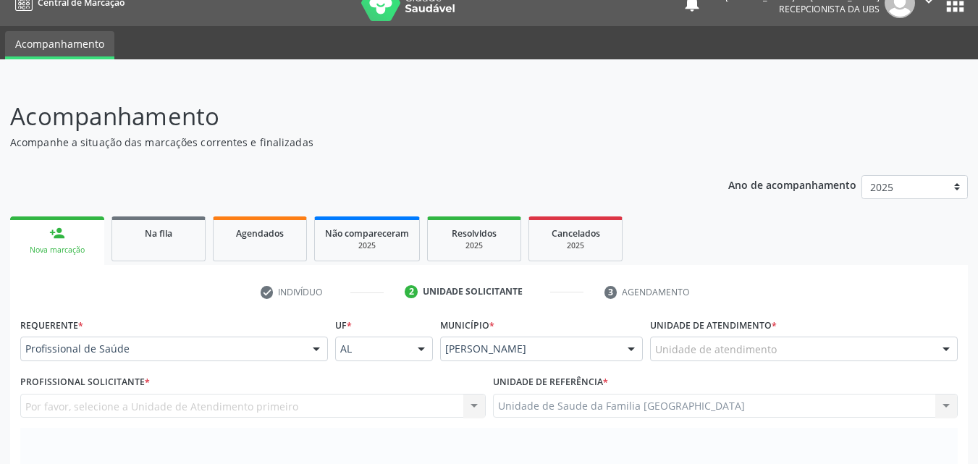
scroll to position [0, 0]
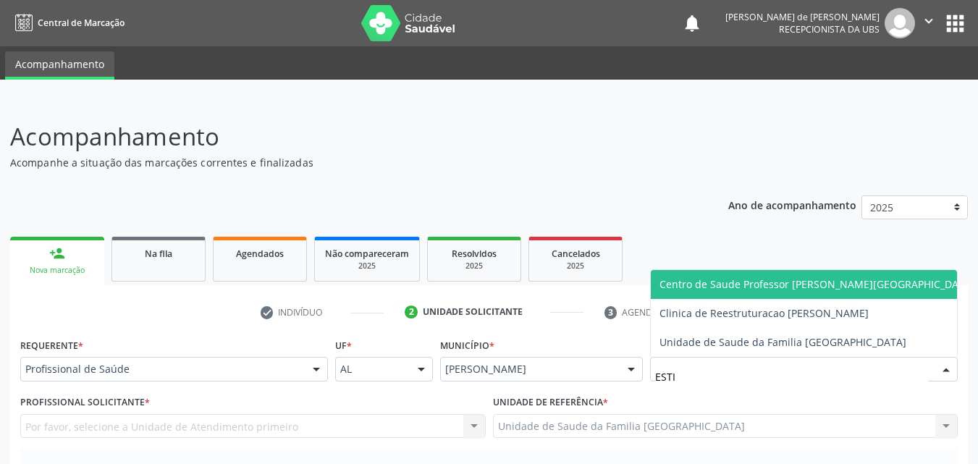
type input "ESTIV"
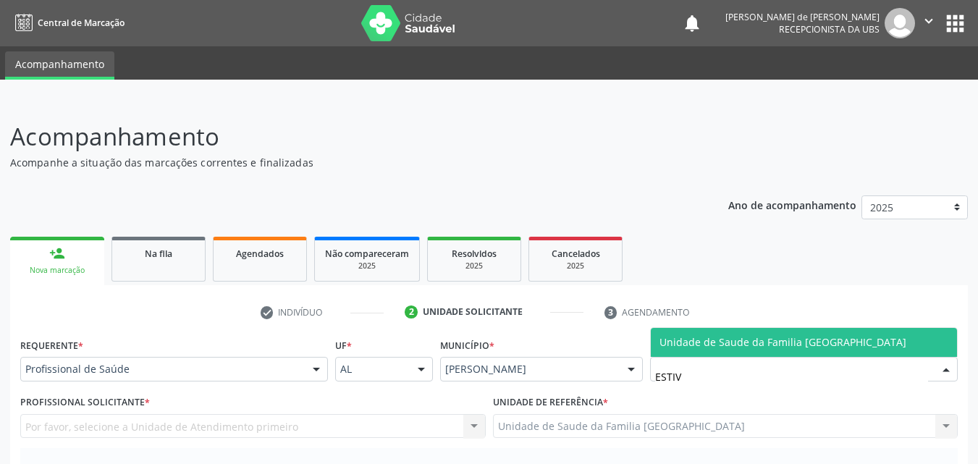
click at [664, 336] on span "Unidade de Saude da Familia [GEOGRAPHIC_DATA]" at bounding box center [782, 342] width 247 height 14
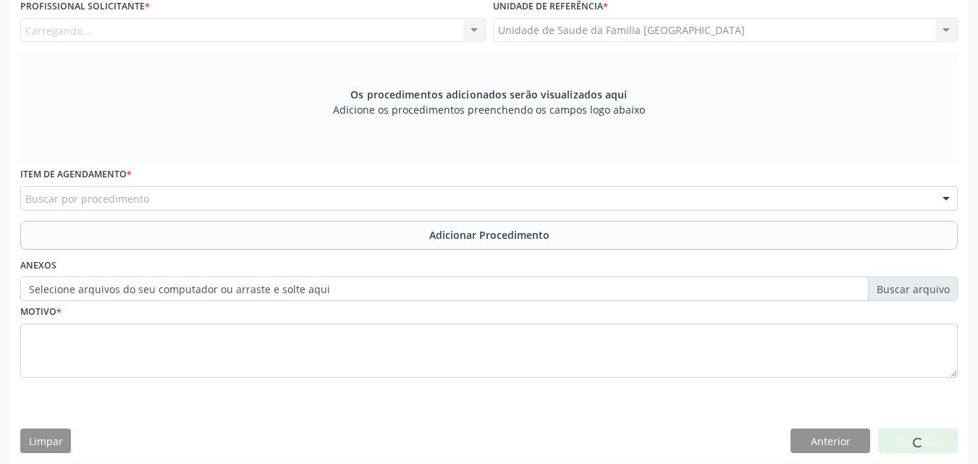
scroll to position [405, 0]
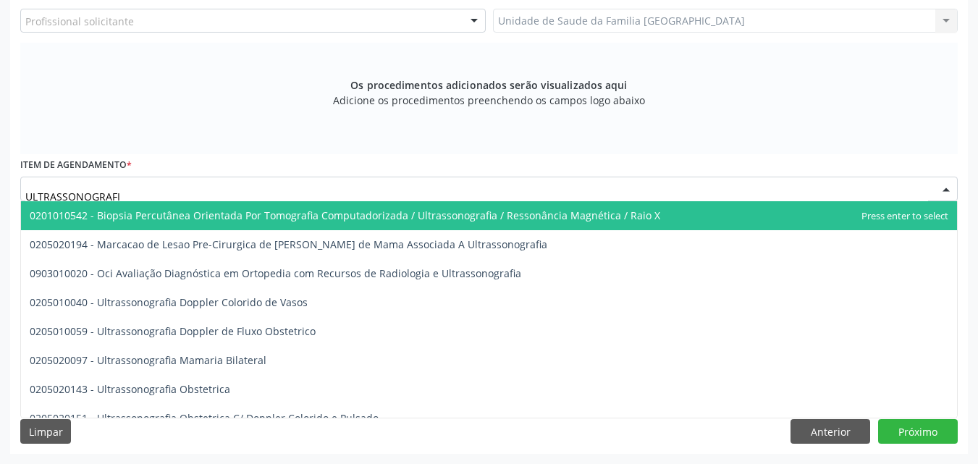
type input "ULTRASSONOGRAFIA"
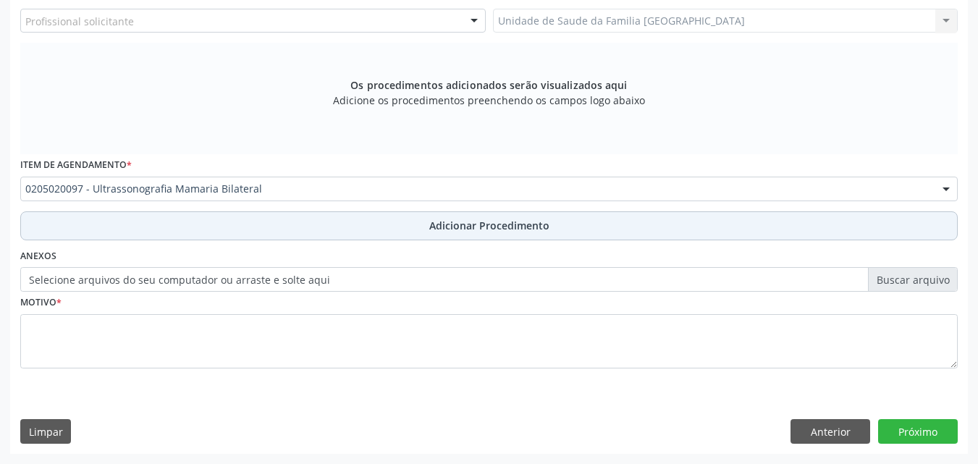
click at [148, 222] on button "Adicionar Procedimento" at bounding box center [488, 225] width 937 height 29
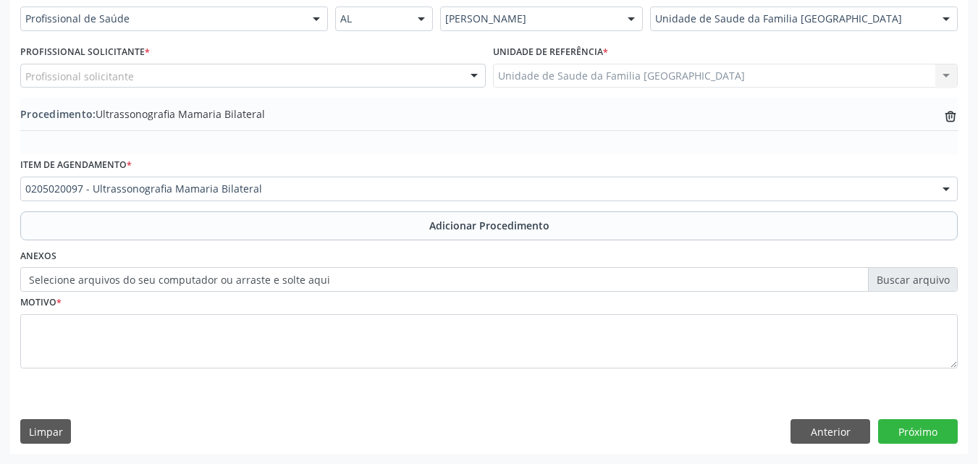
scroll to position [350, 0]
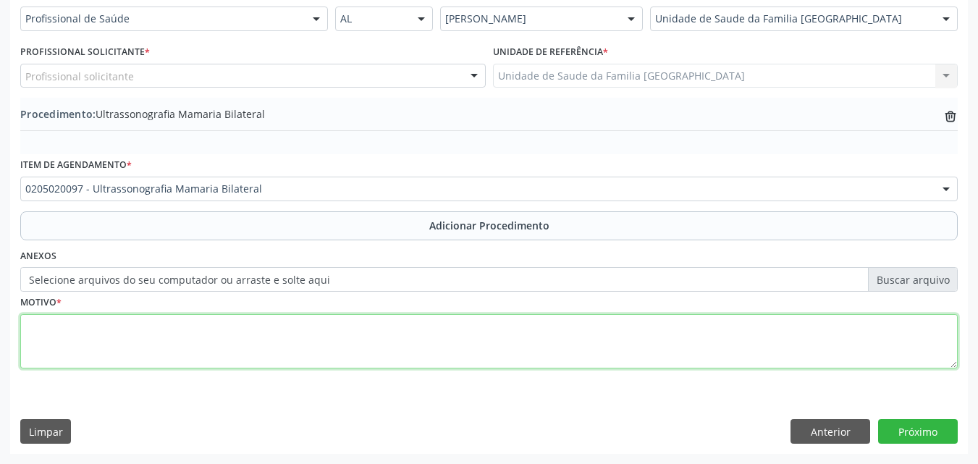
click at [159, 351] on textarea at bounding box center [488, 341] width 937 height 55
type textarea "DOR E QUEIMAÇÃO NAS MAMAS."
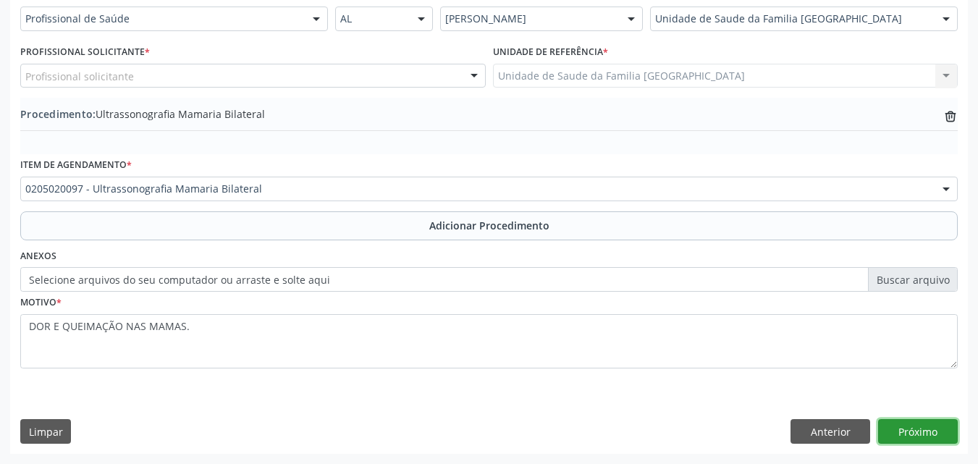
click at [927, 436] on button "Próximo" at bounding box center [918, 431] width 80 height 25
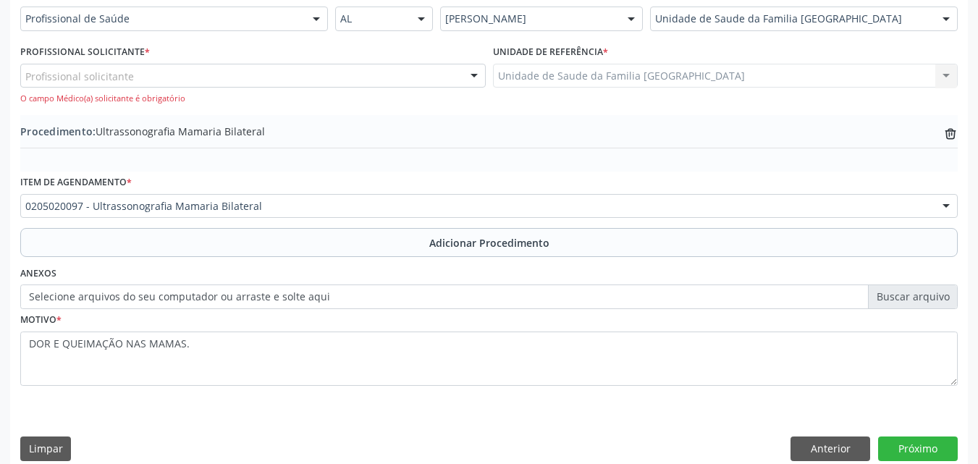
click at [187, 82] on div "Profissional solicitante" at bounding box center [252, 76] width 465 height 25
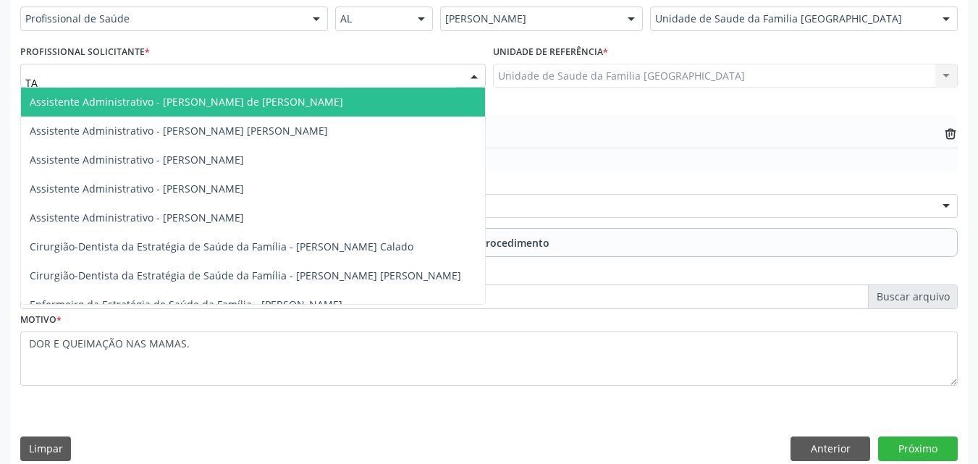
type input "TAC"
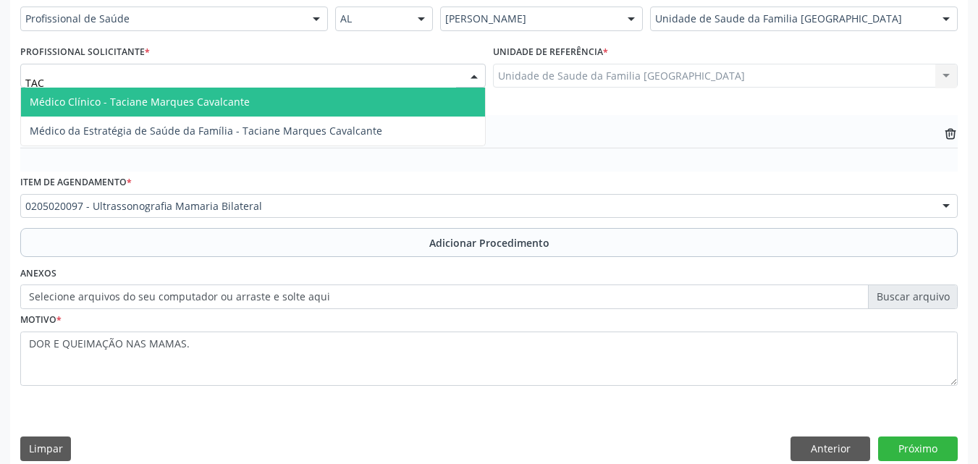
click at [190, 100] on span "Médico Clínico - Taciane Marques Cavalcante" at bounding box center [140, 102] width 220 height 14
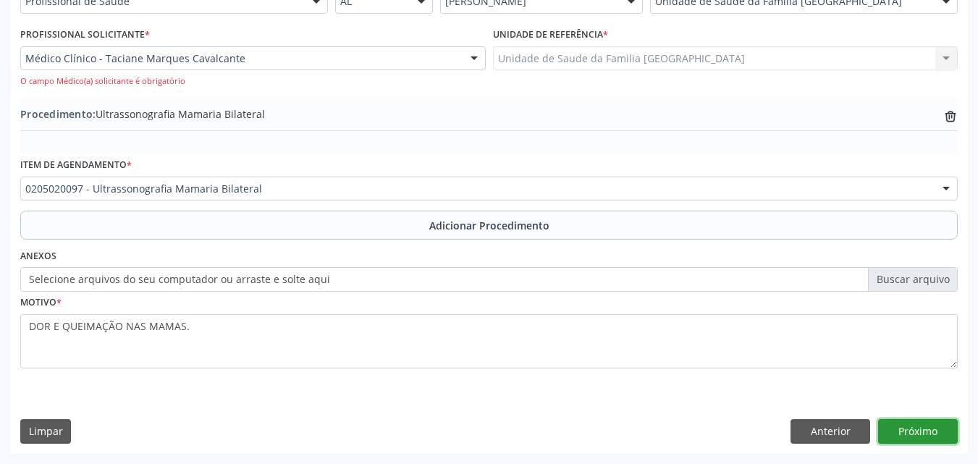
click at [921, 433] on button "Próximo" at bounding box center [918, 431] width 80 height 25
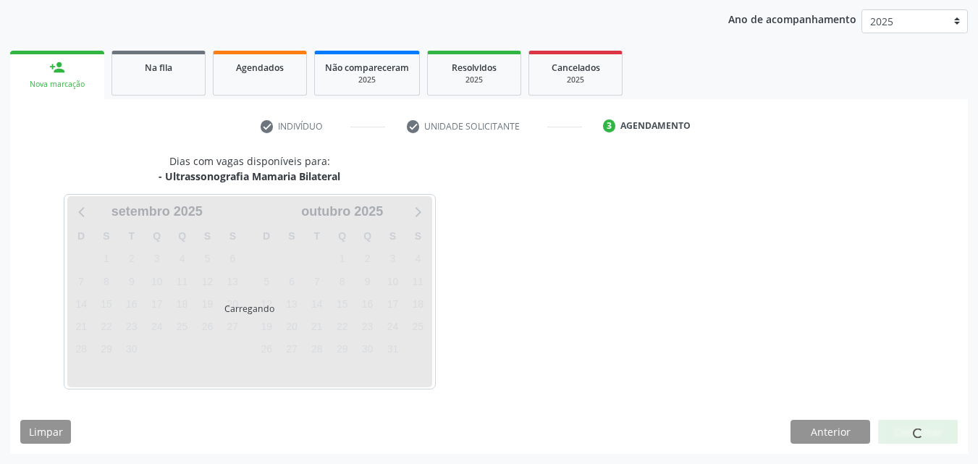
scroll to position [229, 0]
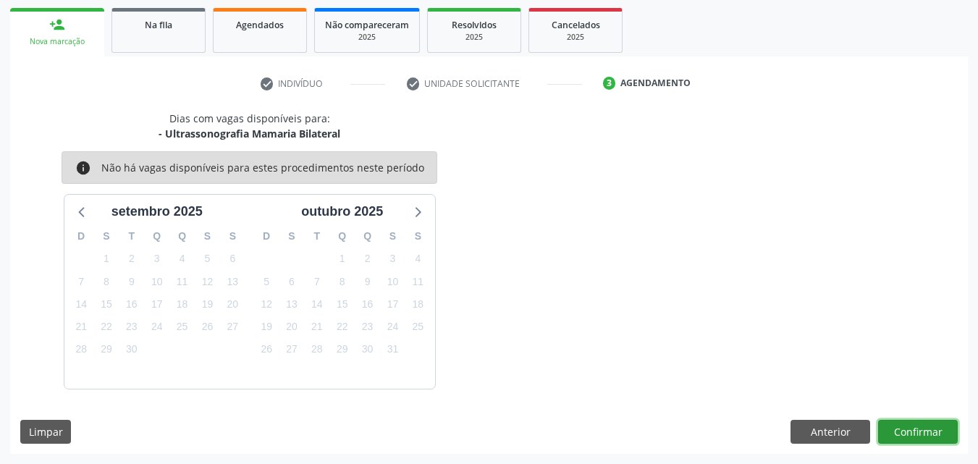
click at [921, 433] on button "Confirmar" at bounding box center [918, 432] width 80 height 25
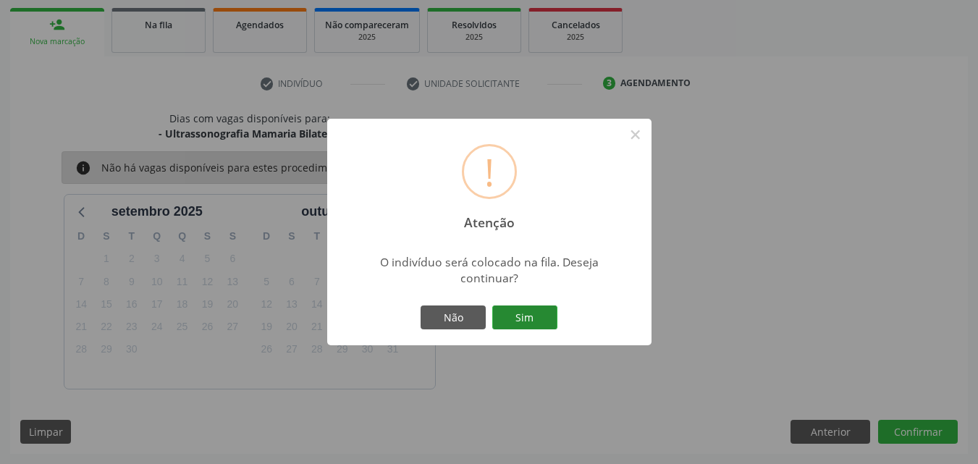
click at [522, 309] on button "Sim" at bounding box center [524, 317] width 65 height 25
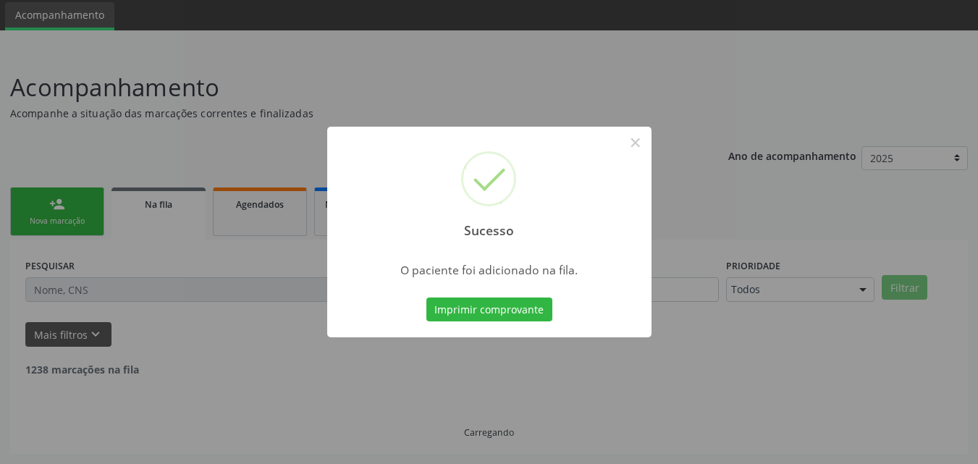
scroll to position [34, 0]
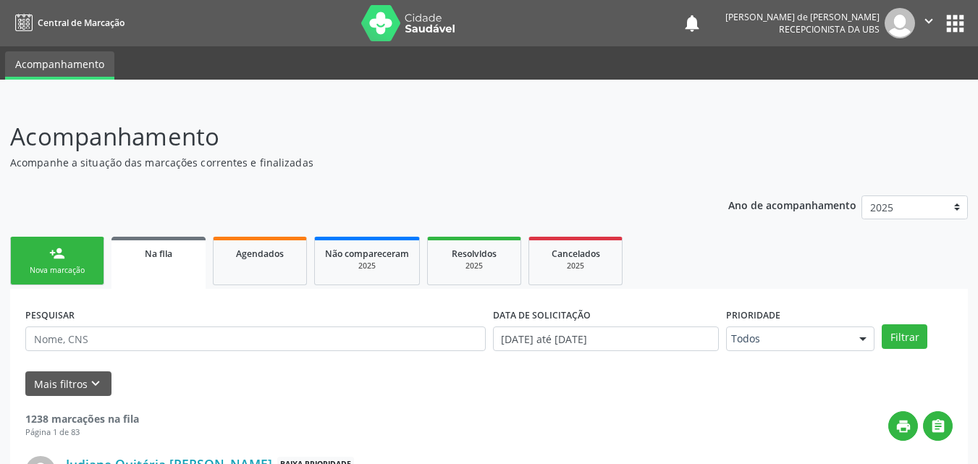
scroll to position [34, 0]
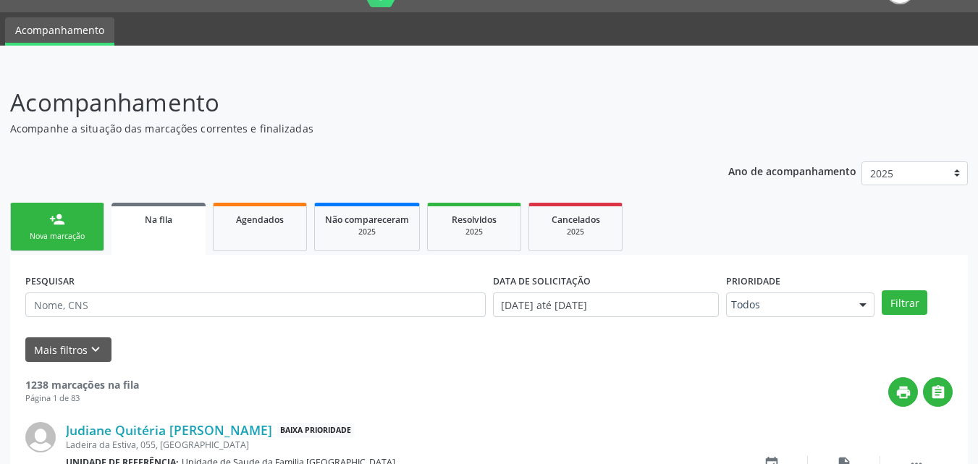
click at [60, 229] on link "person_add Nova marcação" at bounding box center [57, 227] width 94 height 48
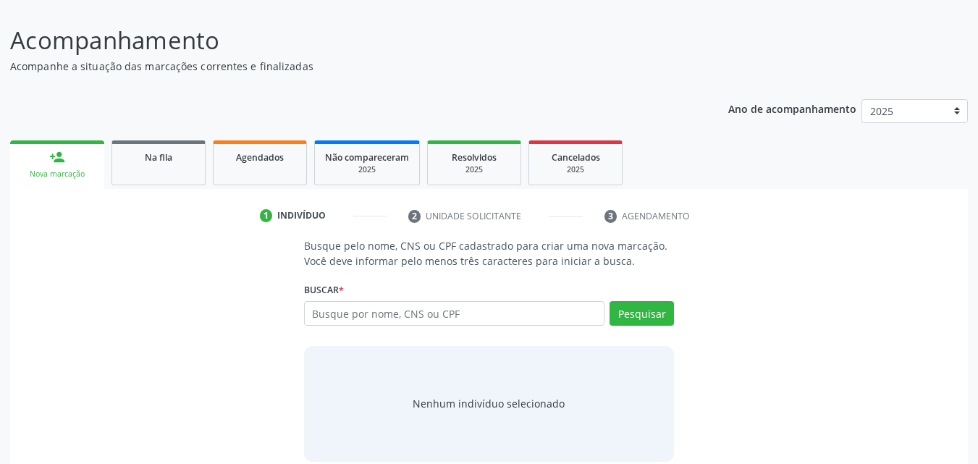
scroll to position [114, 0]
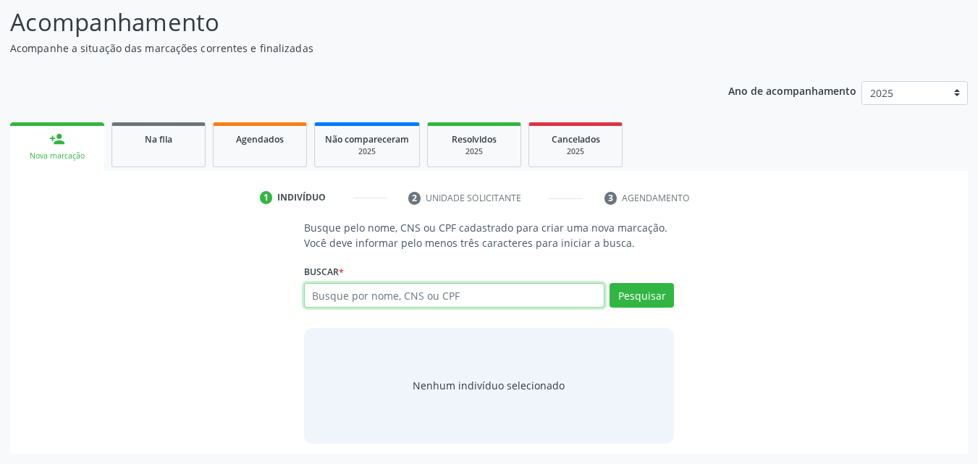
click at [359, 287] on input "text" at bounding box center [454, 295] width 301 height 25
click at [355, 300] on input "text" at bounding box center [454, 295] width 301 height 25
type input "702809138960366"
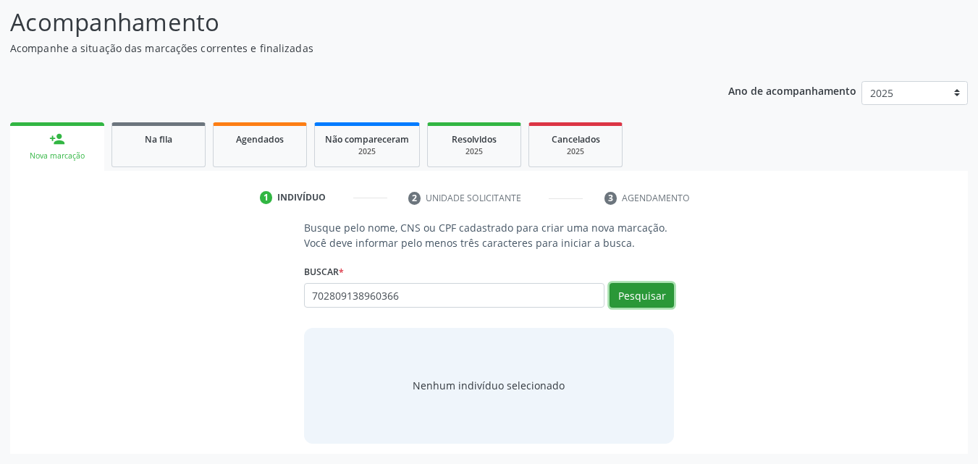
click at [654, 287] on button "Pesquisar" at bounding box center [641, 295] width 64 height 25
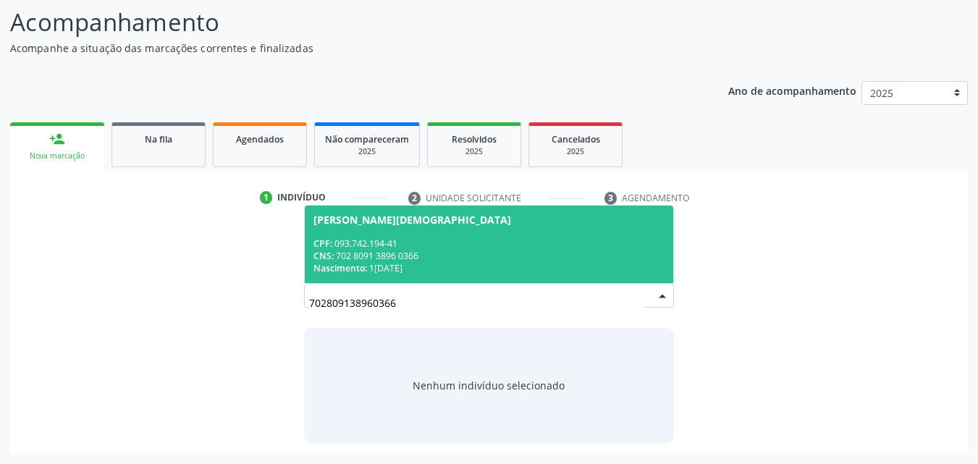
click at [482, 229] on span "[PERSON_NAME][DEMOGRAPHIC_DATA] CPF: 093.742.194-41 CNS: 702 8091 3896 0366 Nas…" at bounding box center [489, 244] width 369 height 77
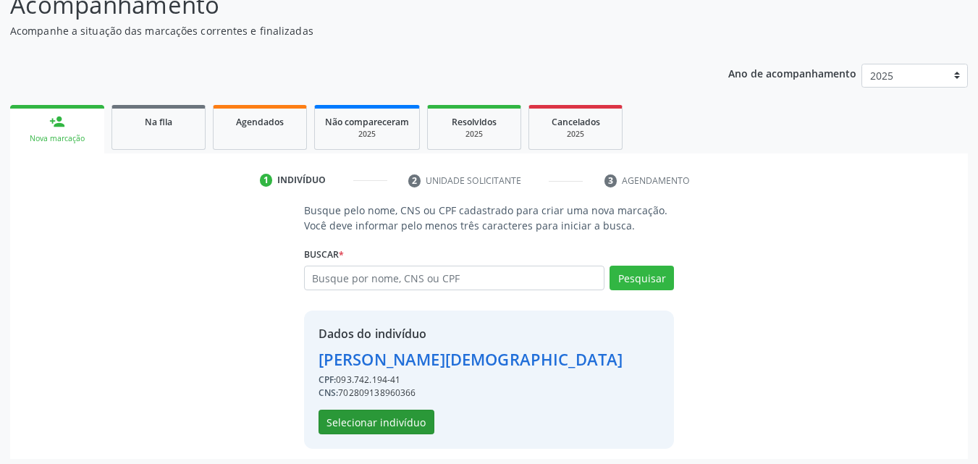
scroll to position [137, 0]
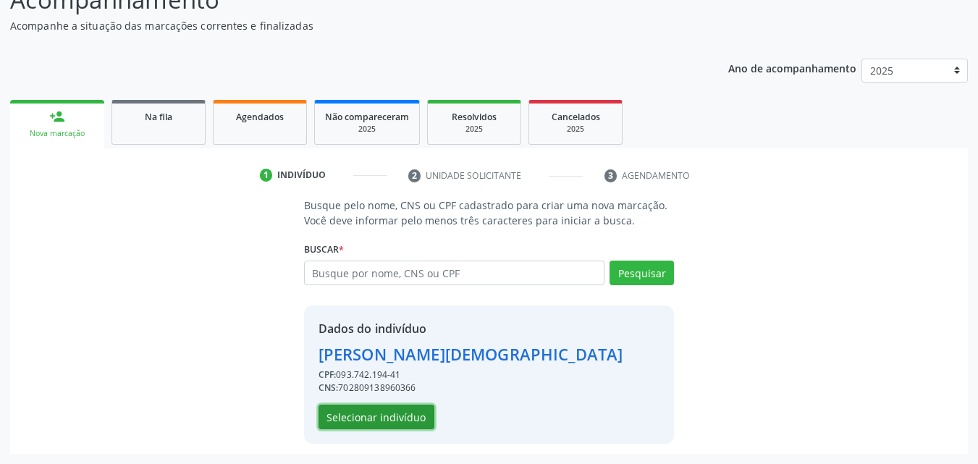
click at [348, 411] on button "Selecionar indivíduo" at bounding box center [376, 417] width 116 height 25
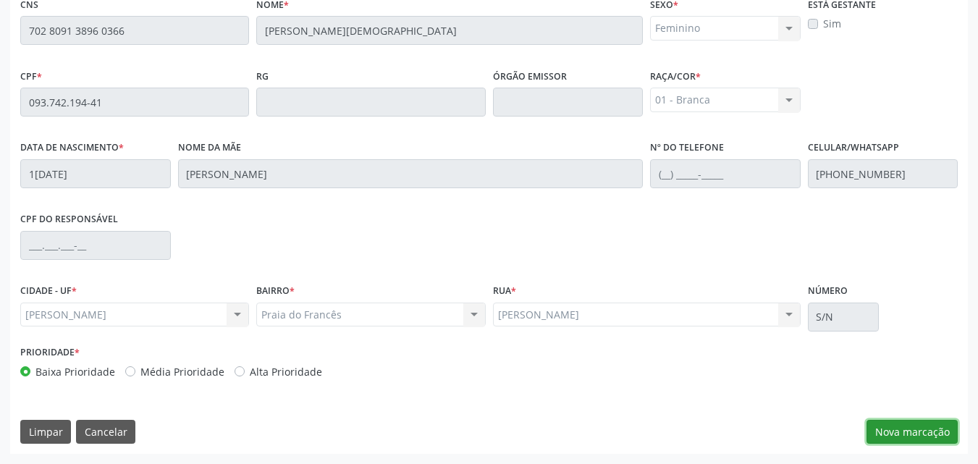
click at [903, 435] on button "Nova marcação" at bounding box center [911, 432] width 91 height 25
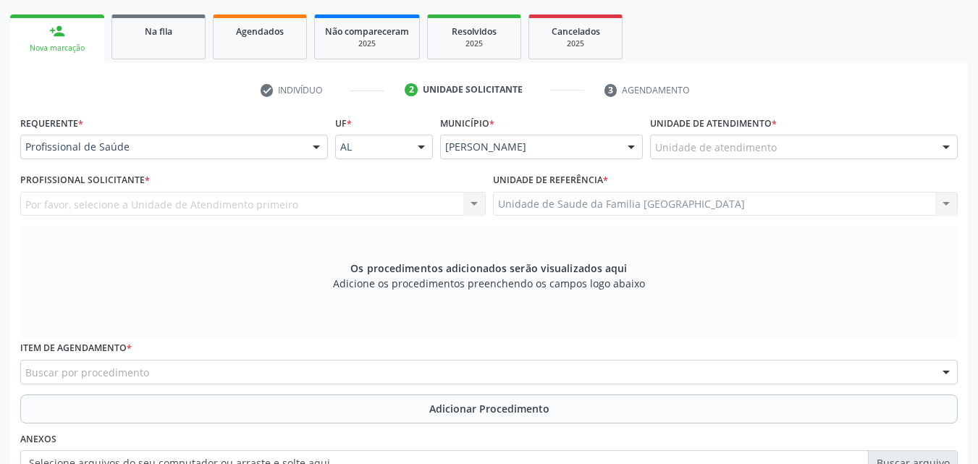
scroll to position [45, 0]
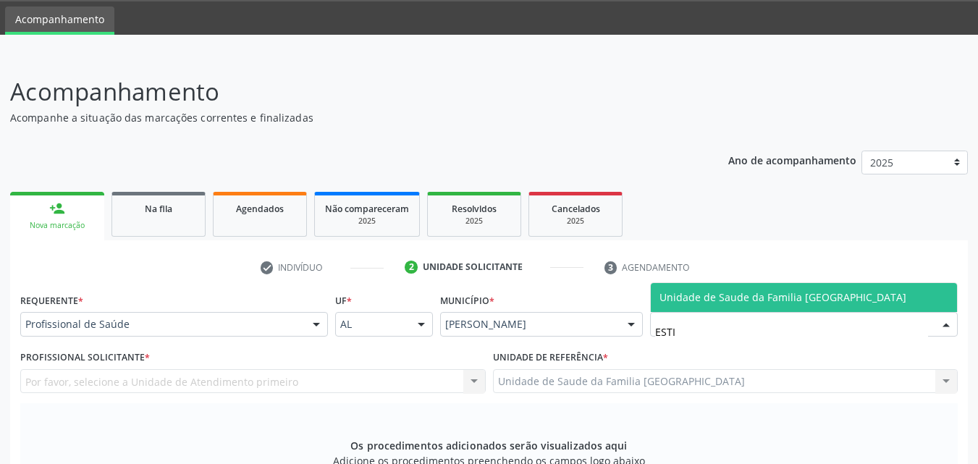
type input "ESTIV"
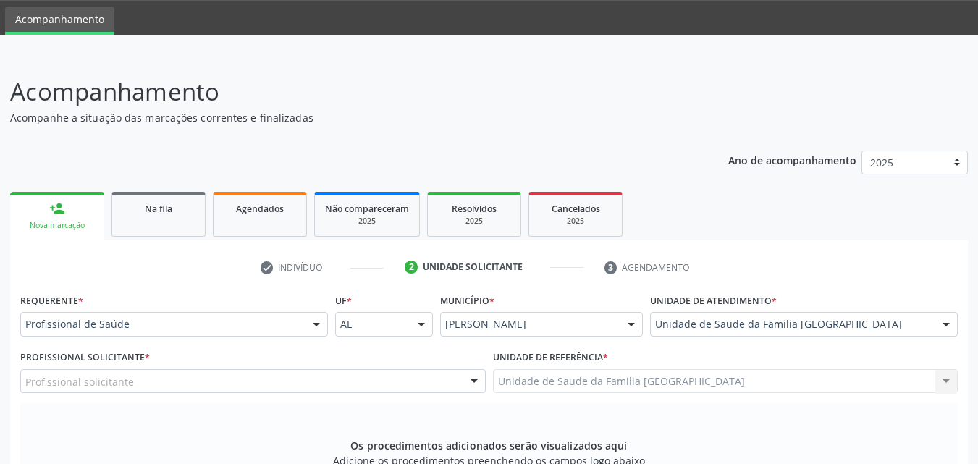
click at [203, 376] on div "Profissional solicitante" at bounding box center [252, 381] width 465 height 25
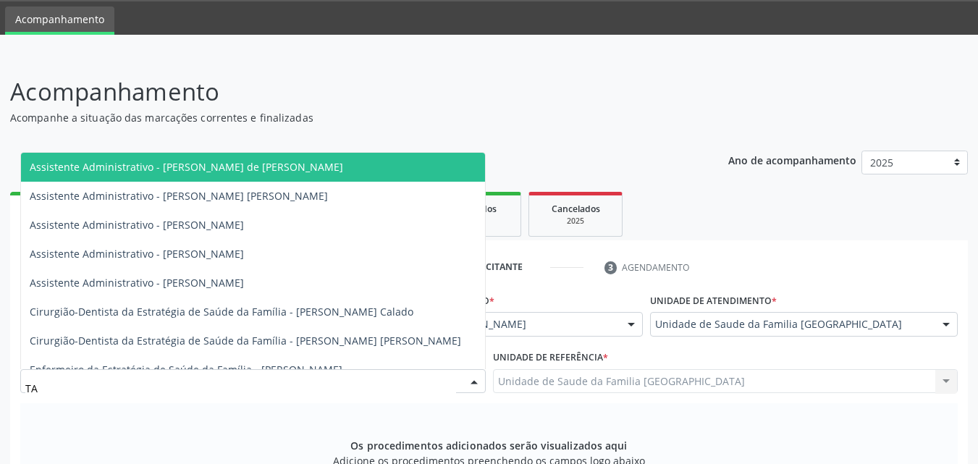
type input "TAC"
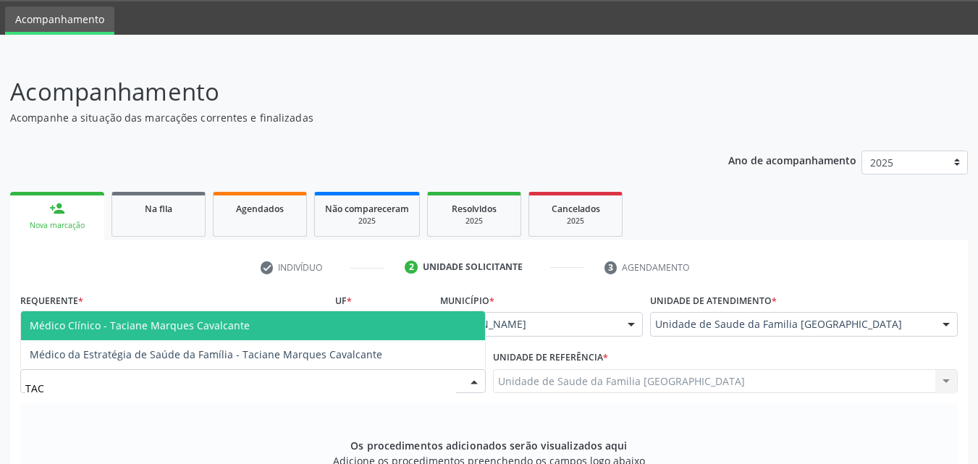
click at [231, 322] on span "Médico Clínico - Taciane Marques Cavalcante" at bounding box center [140, 325] width 220 height 14
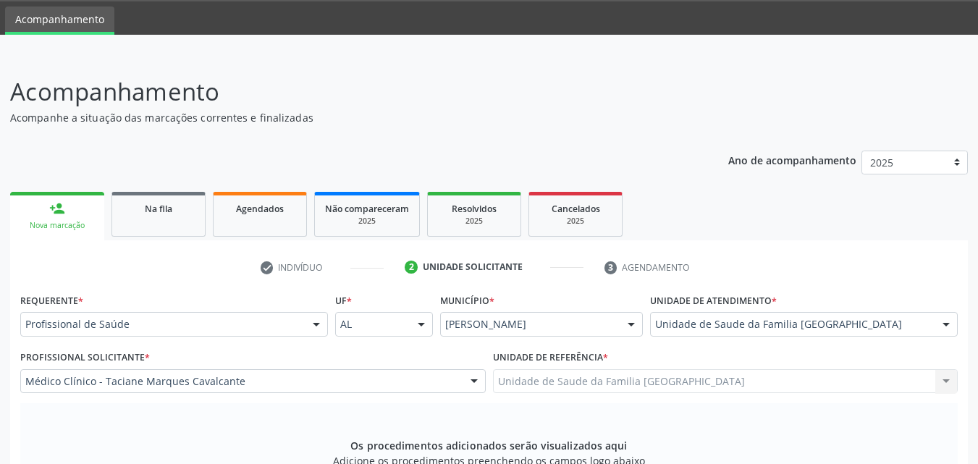
scroll to position [383, 0]
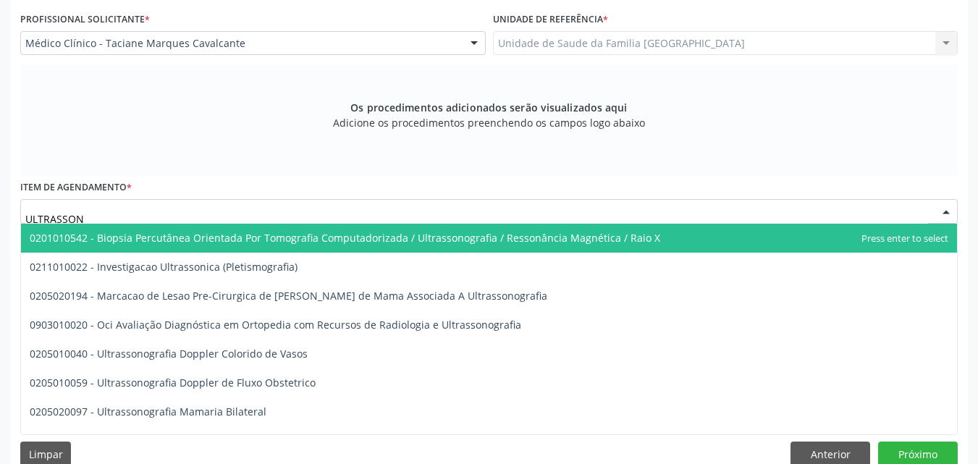
type input "ULTRASSONO"
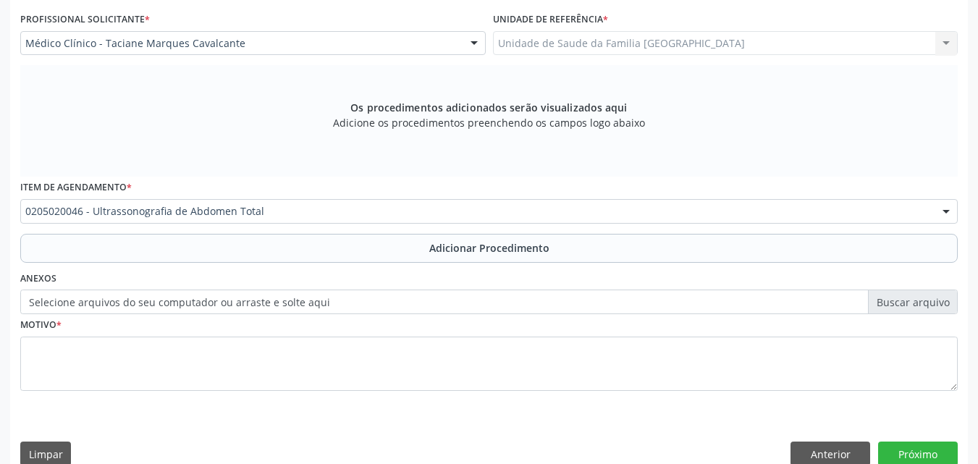
scroll to position [0, 0]
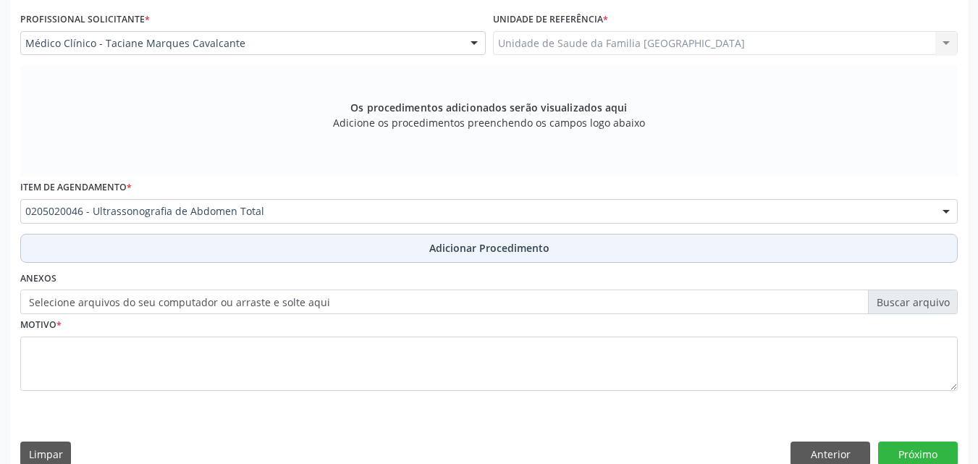
click at [185, 251] on button "Adicionar Procedimento" at bounding box center [488, 248] width 937 height 29
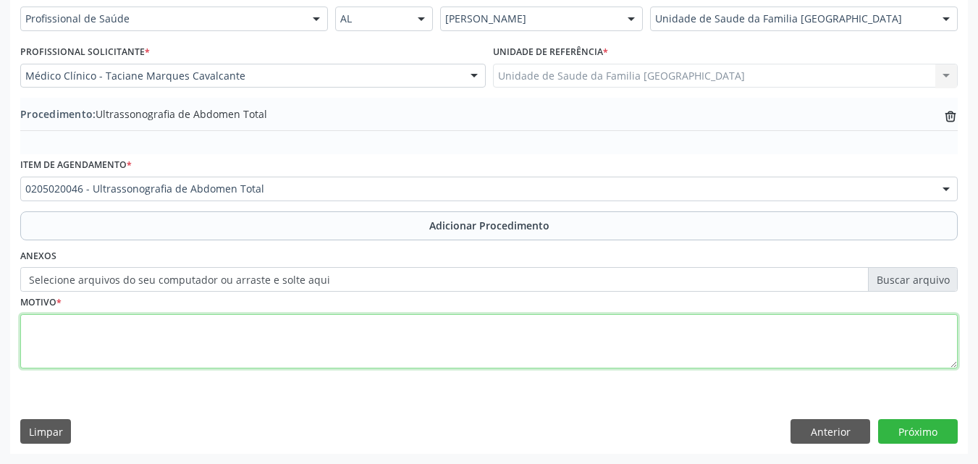
click at [187, 338] on textarea at bounding box center [488, 341] width 937 height 55
type textarea "DOR EM REGIÃO DE FLANCO IRRADIANDO PARA DORSO A ESQUERDA."
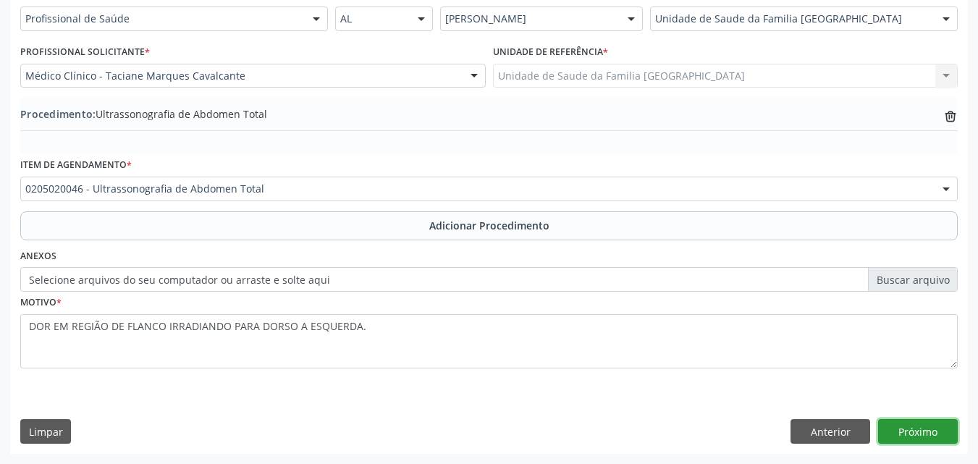
click at [897, 426] on button "Próximo" at bounding box center [918, 431] width 80 height 25
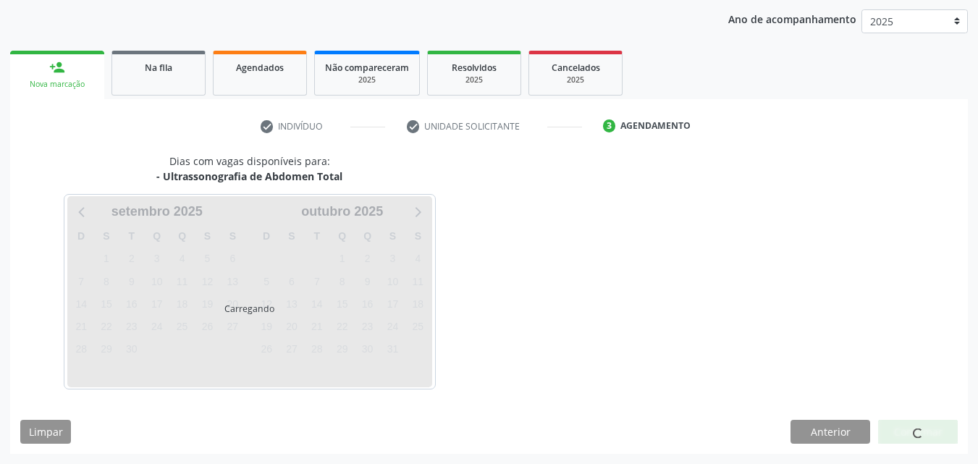
scroll to position [229, 0]
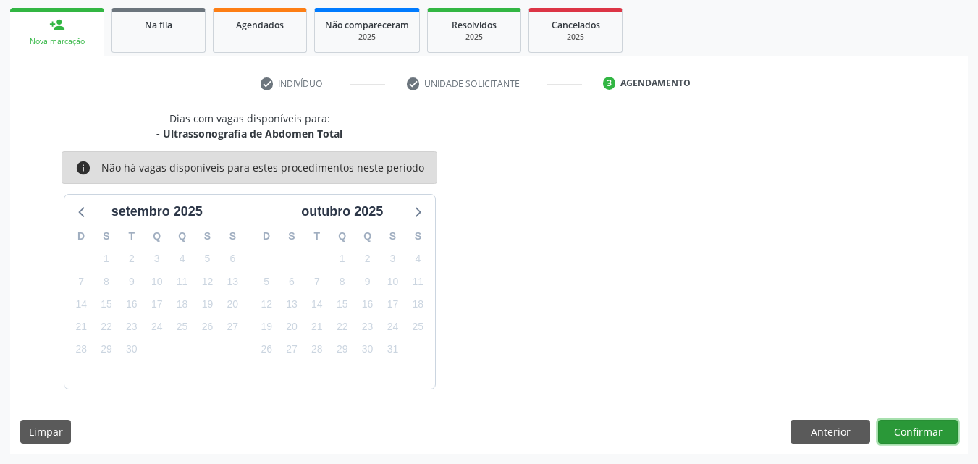
click at [895, 427] on button "Confirmar" at bounding box center [918, 432] width 80 height 25
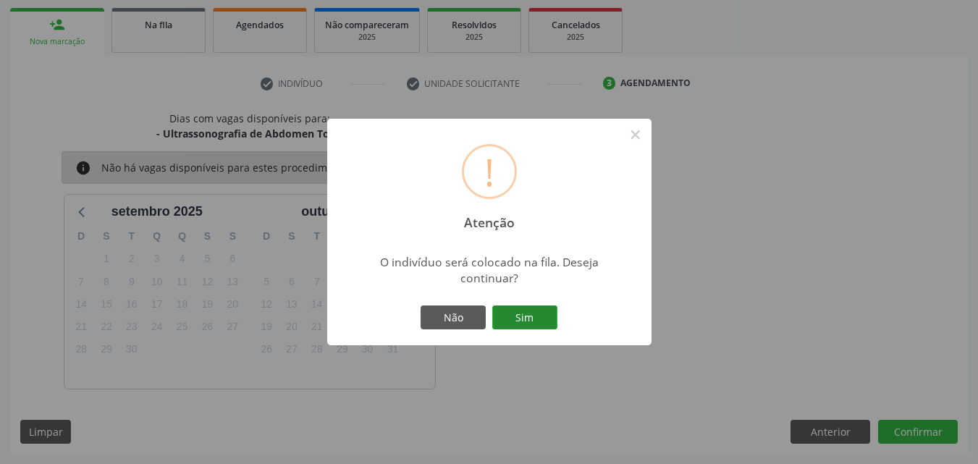
click at [525, 316] on button "Sim" at bounding box center [524, 317] width 65 height 25
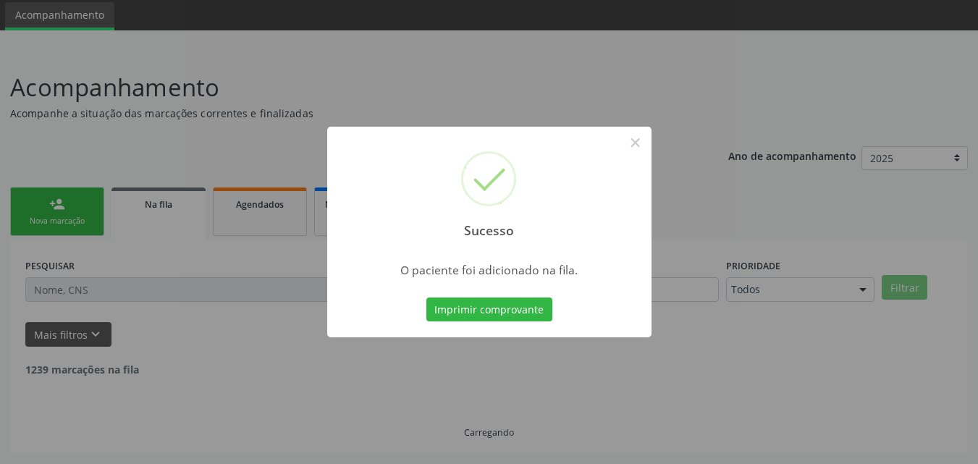
scroll to position [34, 0]
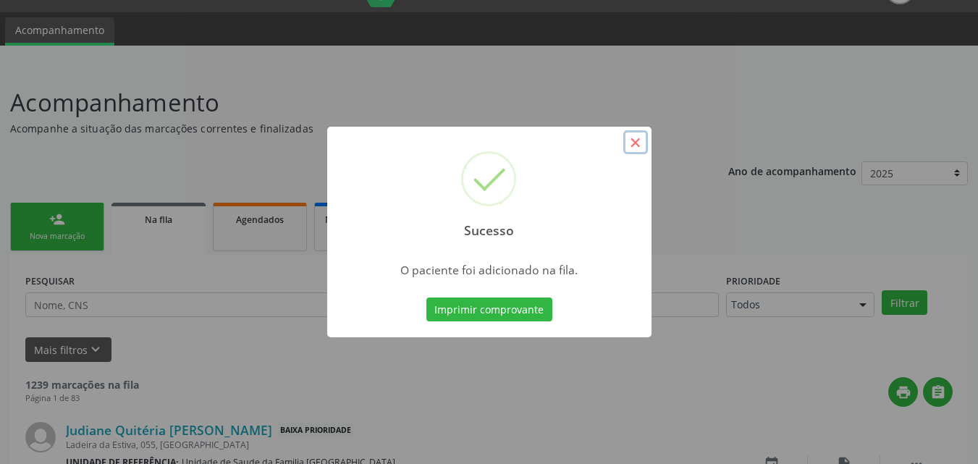
click at [630, 142] on button "×" at bounding box center [635, 142] width 25 height 25
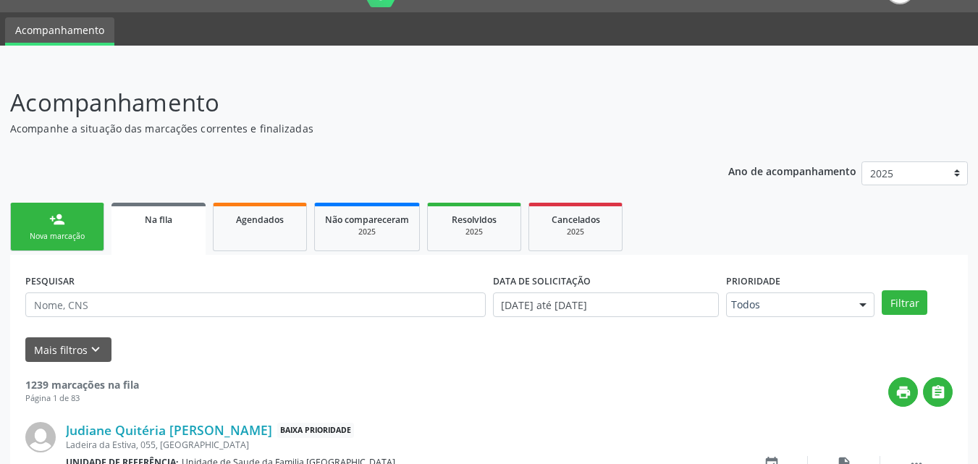
click at [57, 221] on div "person_add" at bounding box center [57, 219] width 16 height 16
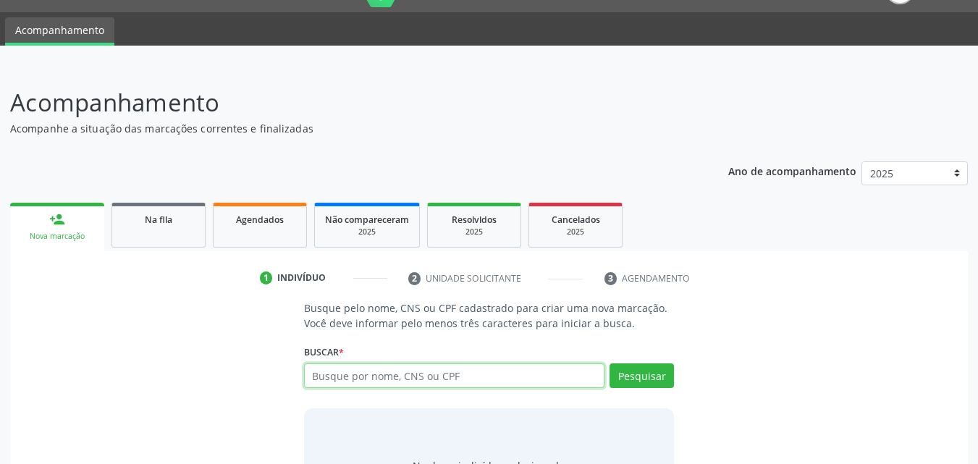
click at [344, 381] on input "text" at bounding box center [454, 375] width 301 height 25
type input "[PERSON_NAME]"
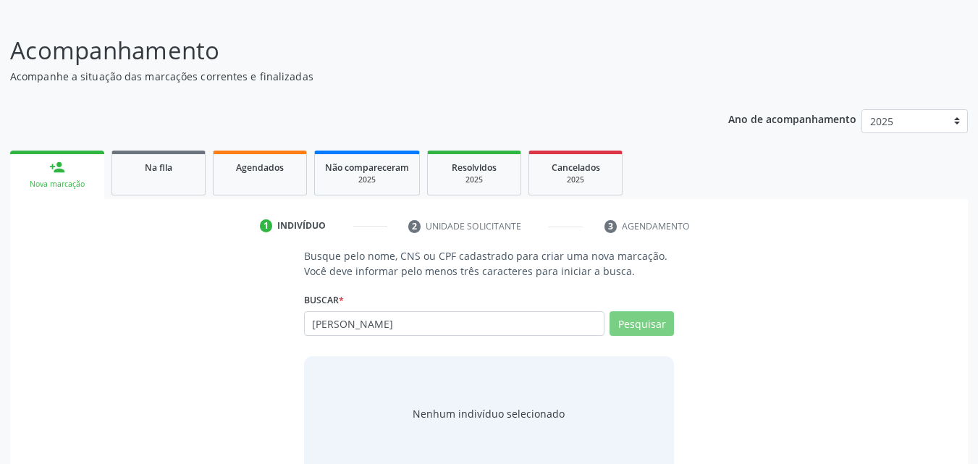
scroll to position [114, 0]
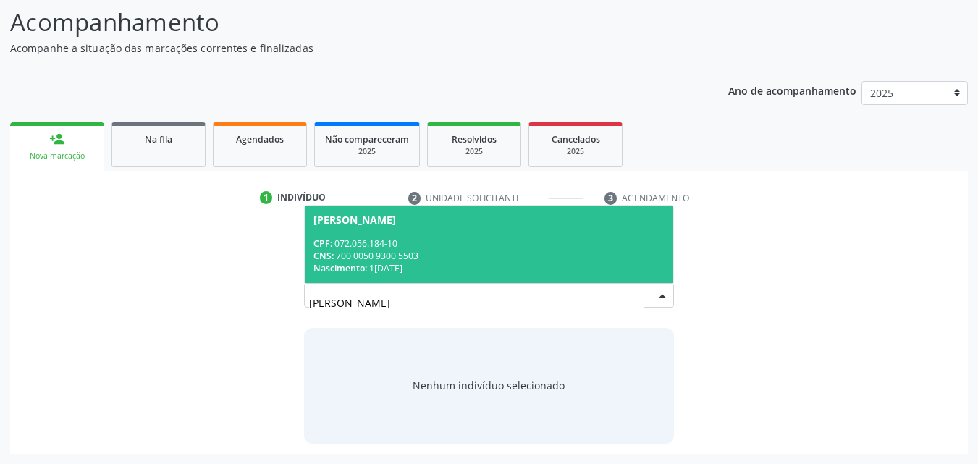
click at [441, 258] on div "CNS: 700 0050 9300 5503" at bounding box center [489, 256] width 352 height 12
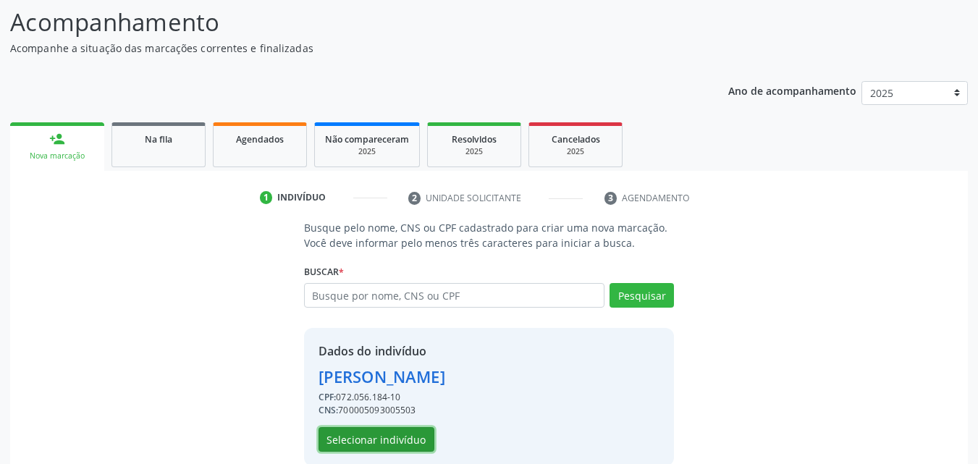
click at [386, 437] on button "Selecionar indivíduo" at bounding box center [376, 439] width 116 height 25
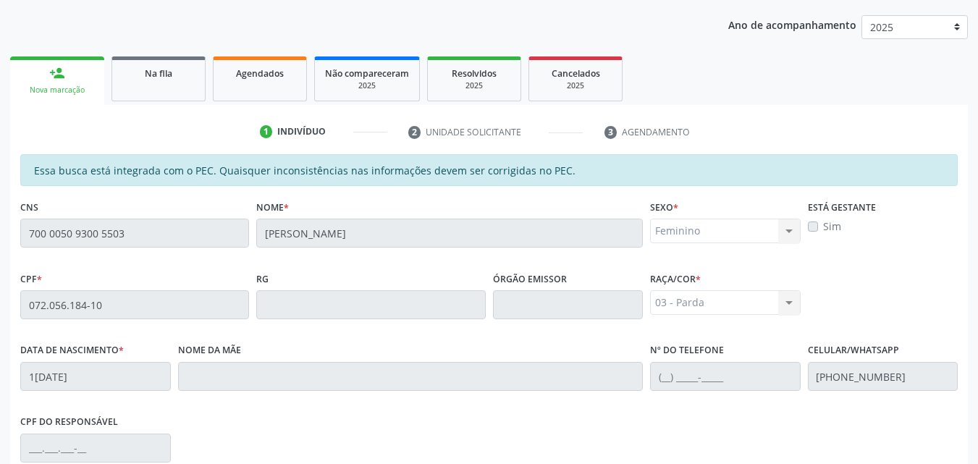
scroll to position [383, 0]
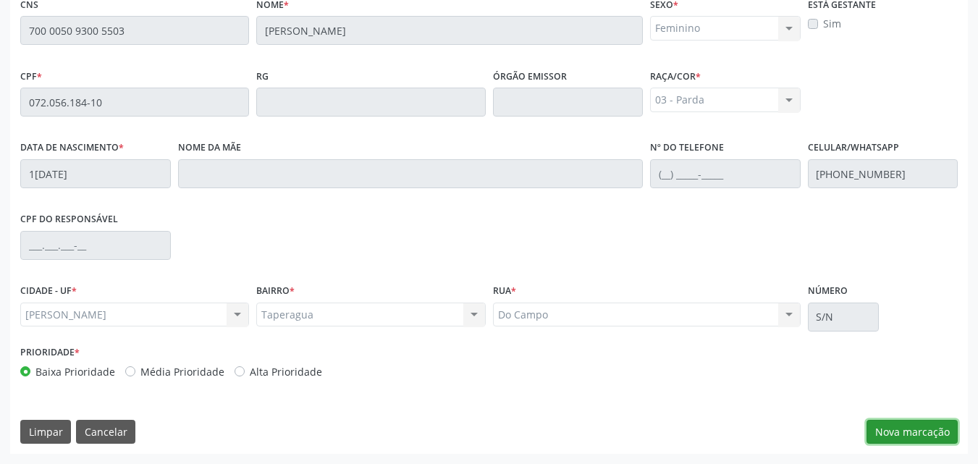
click at [923, 436] on button "Nova marcação" at bounding box center [911, 432] width 91 height 25
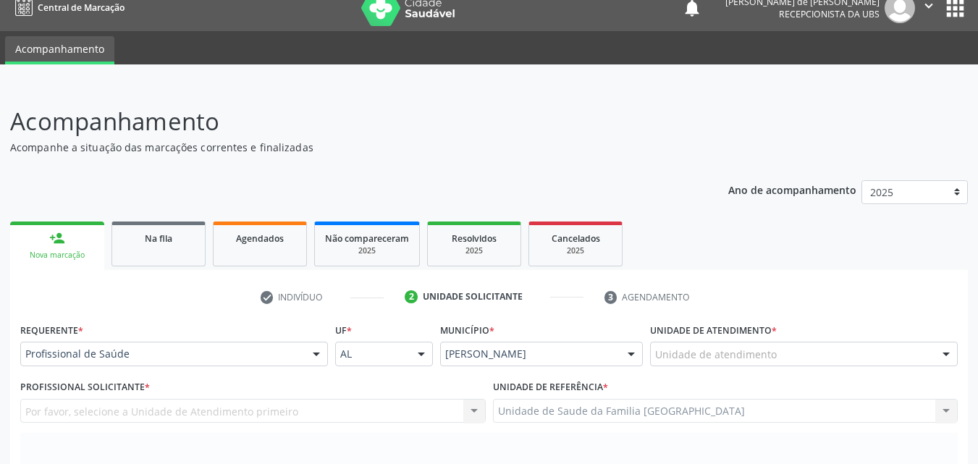
scroll to position [0, 0]
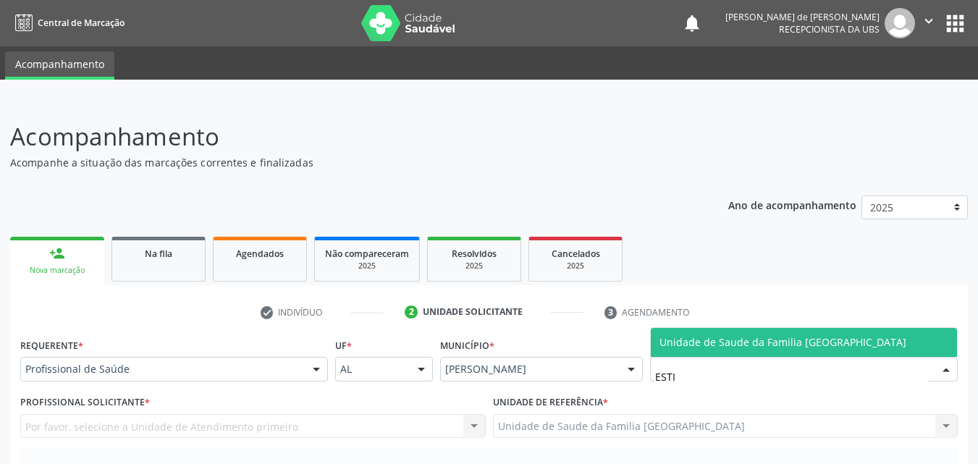
type input "ESTIV"
click at [667, 334] on span "Unidade de Saude da Familia [GEOGRAPHIC_DATA]" at bounding box center [804, 342] width 306 height 29
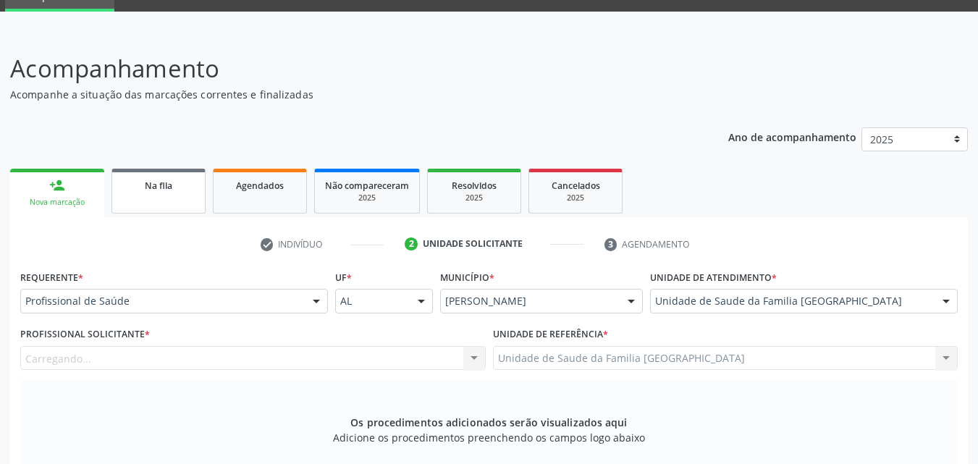
scroll to position [67, 0]
click at [51, 352] on div "Carregando... Nenhum resultado encontrado para: " " Não há nenhuma opção para s…" at bounding box center [252, 359] width 465 height 25
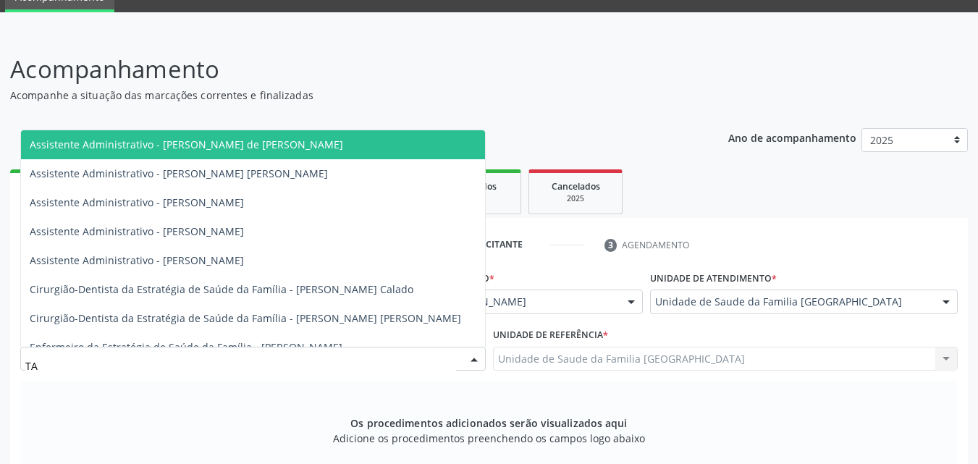
type input "TAC"
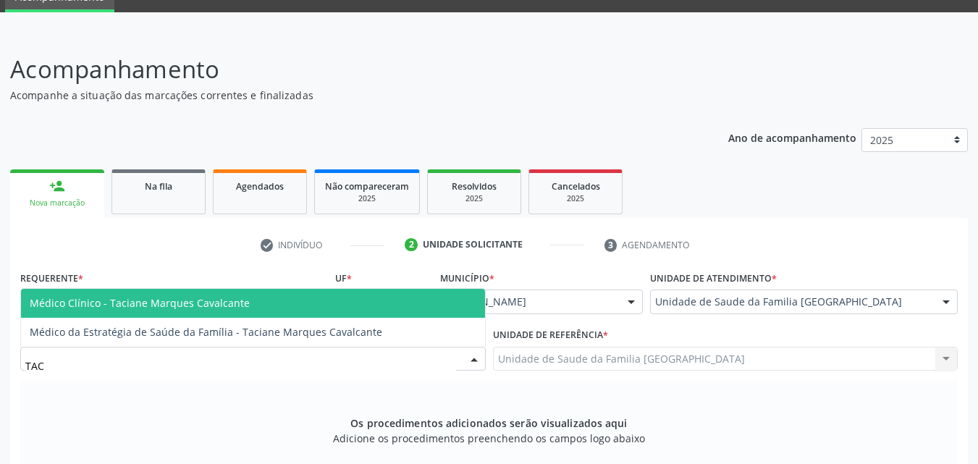
click at [88, 302] on span "Médico Clínico - Taciane Marques Cavalcante" at bounding box center [140, 303] width 220 height 14
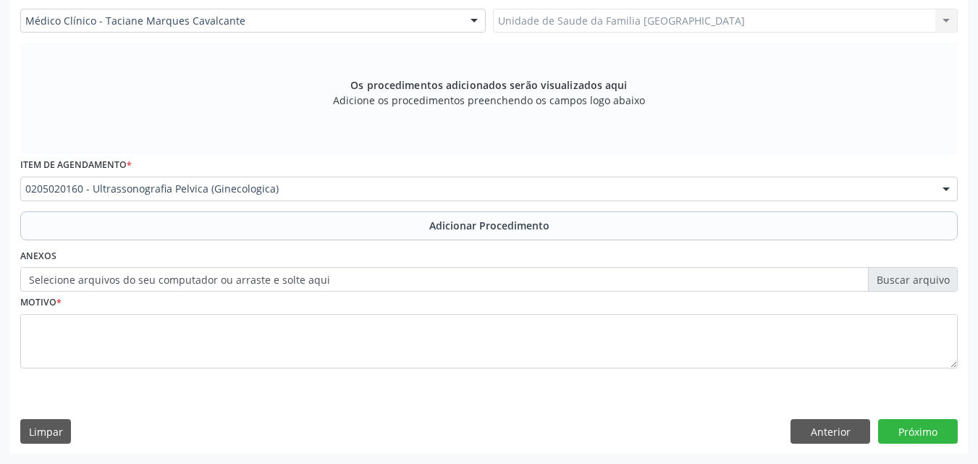
scroll to position [0, 0]
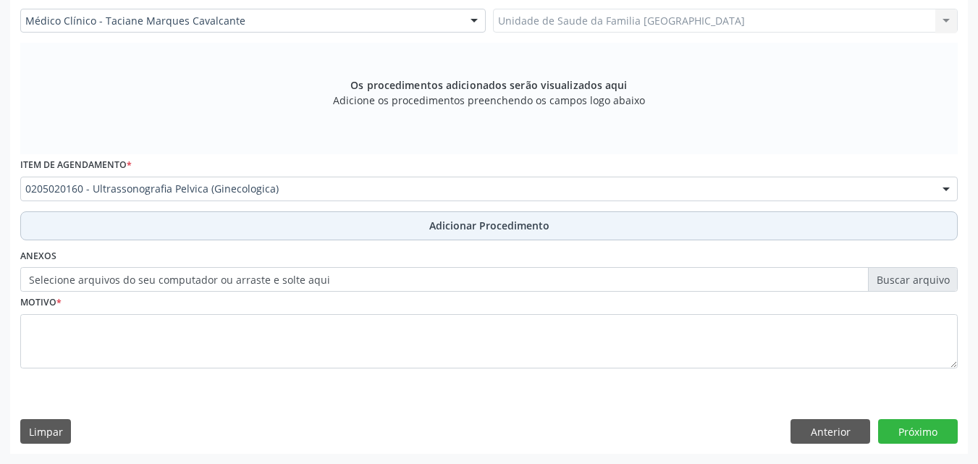
click at [115, 218] on button "Adicionar Procedimento" at bounding box center [488, 225] width 937 height 29
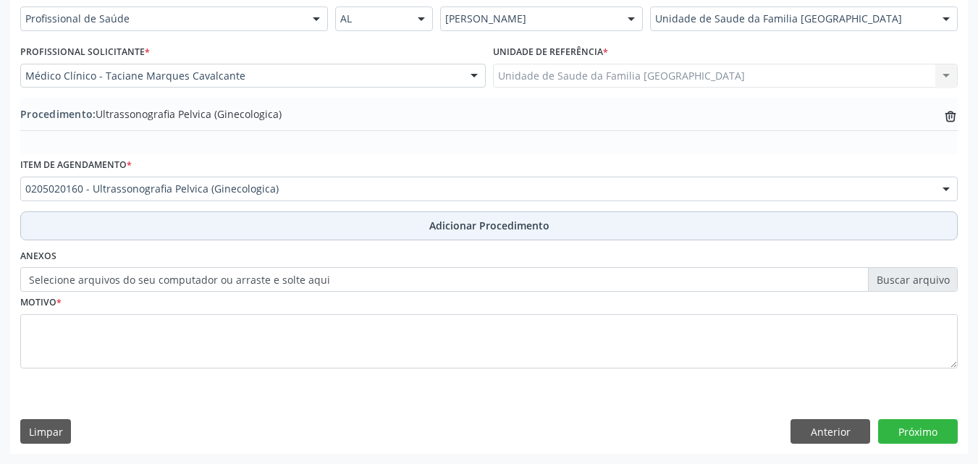
scroll to position [350, 0]
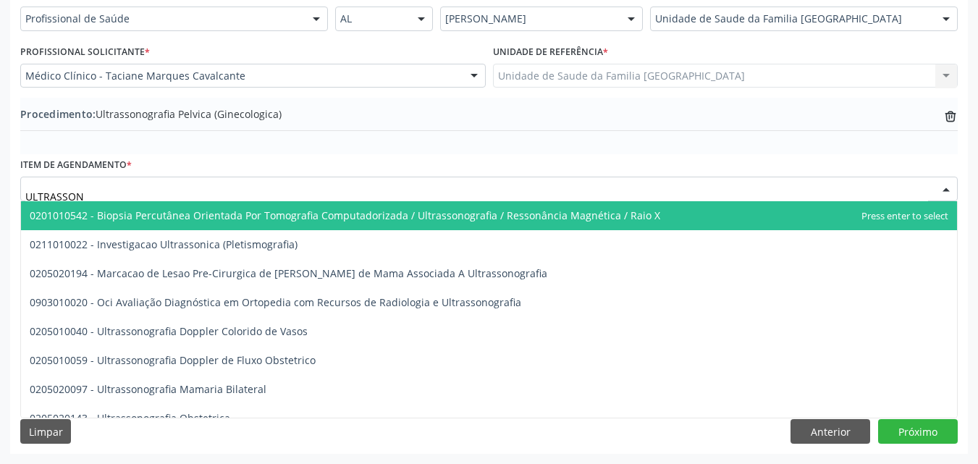
type input "ULTRASSONO"
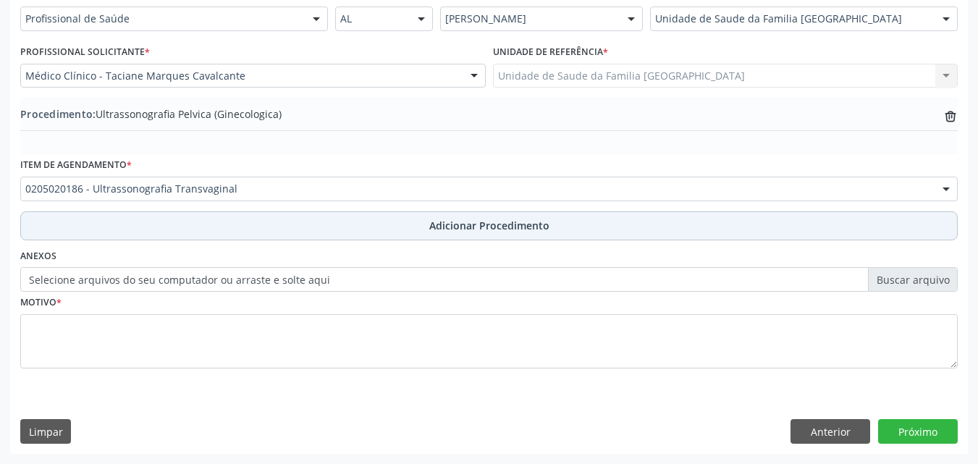
scroll to position [0, 0]
click at [136, 216] on button "Adicionar Procedimento" at bounding box center [488, 225] width 937 height 29
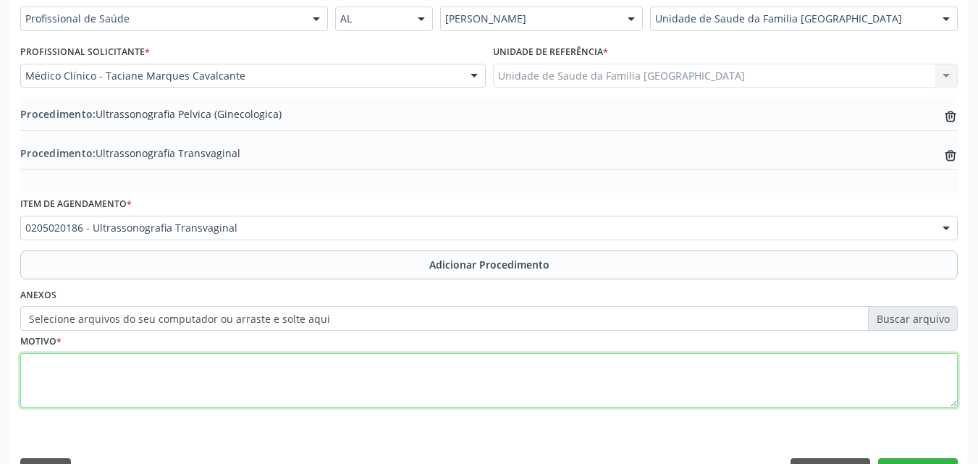
click at [125, 378] on textarea at bounding box center [488, 380] width 937 height 55
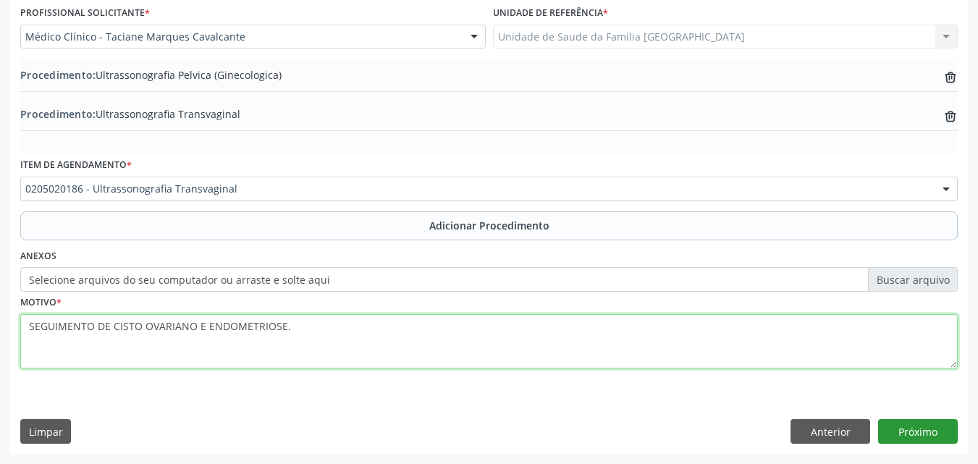
type textarea "SEGUIMENTO DE CISTO OVARIANO E ENDOMETRIOSE."
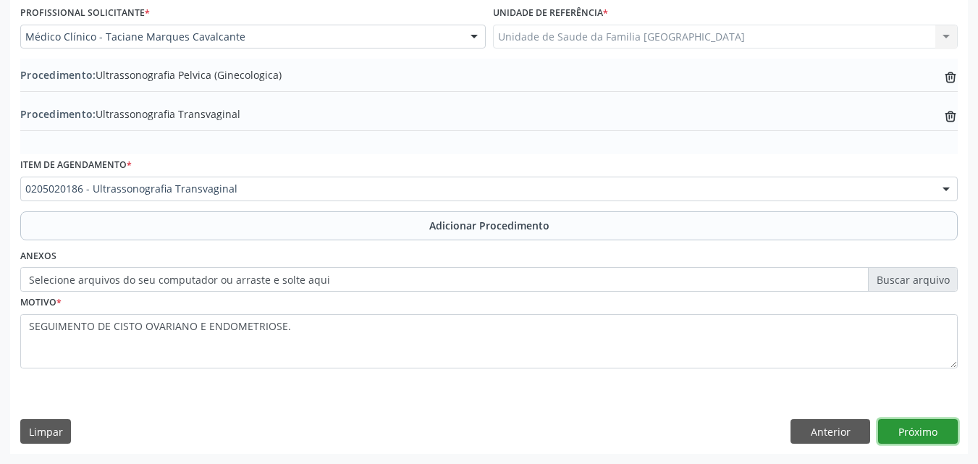
click at [913, 423] on button "Próximo" at bounding box center [918, 431] width 80 height 25
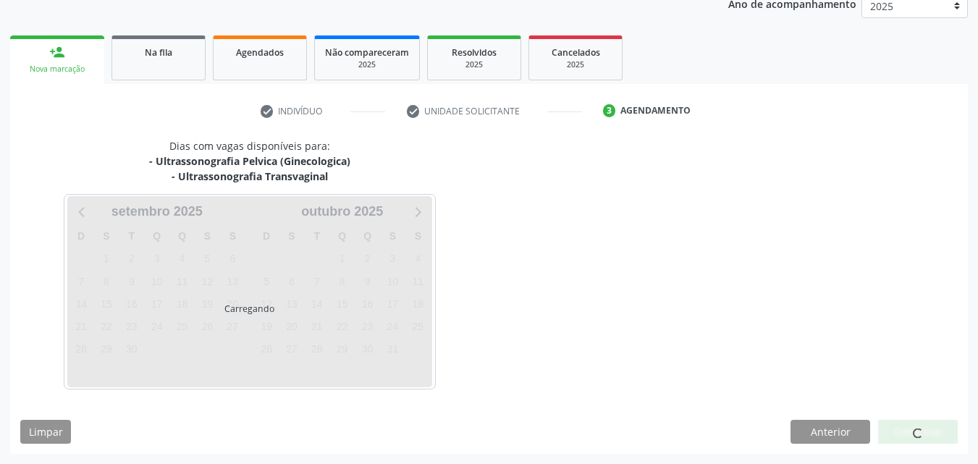
scroll to position [244, 0]
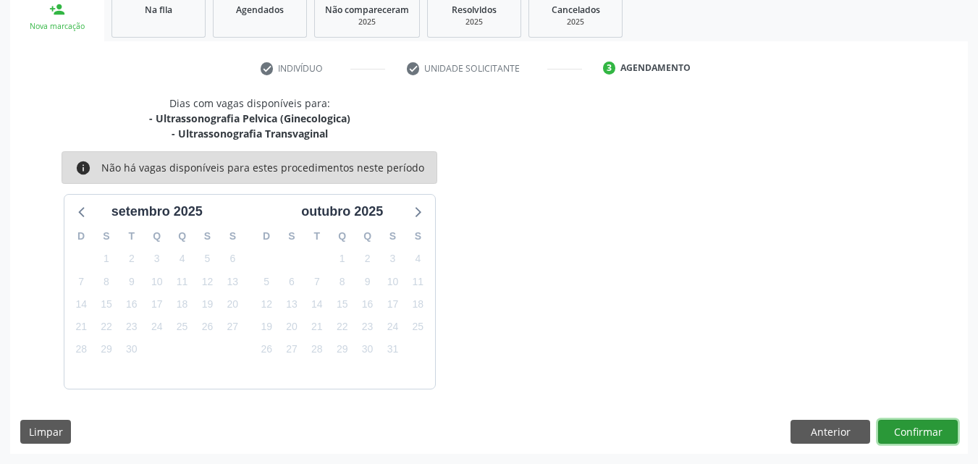
click at [913, 424] on button "Confirmar" at bounding box center [918, 432] width 80 height 25
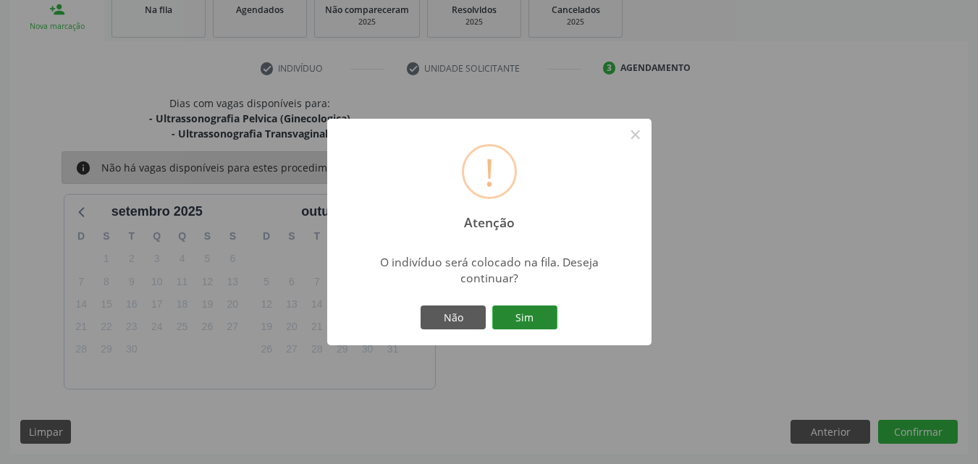
click at [533, 311] on button "Sim" at bounding box center [524, 317] width 65 height 25
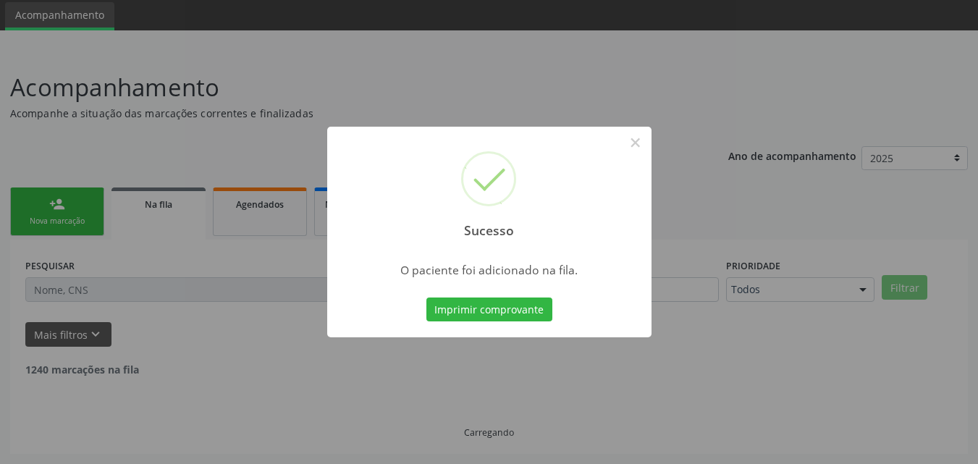
scroll to position [34, 0]
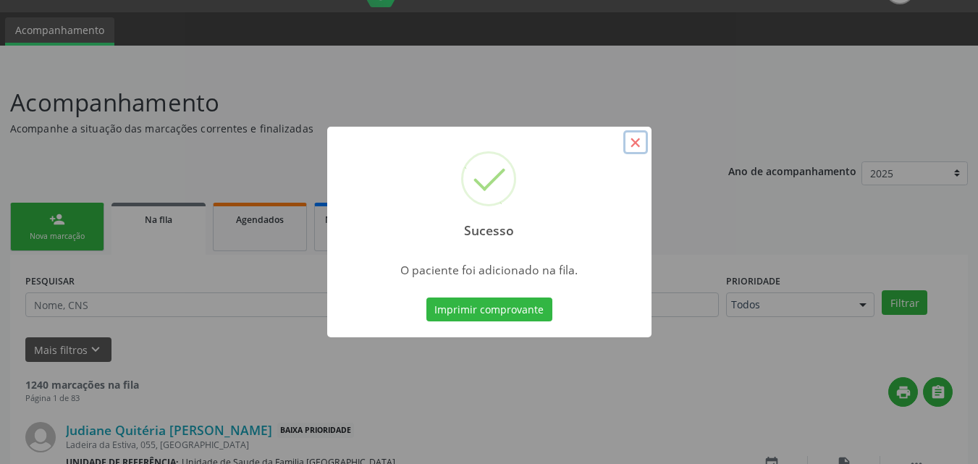
click at [638, 142] on button "×" at bounding box center [635, 142] width 25 height 25
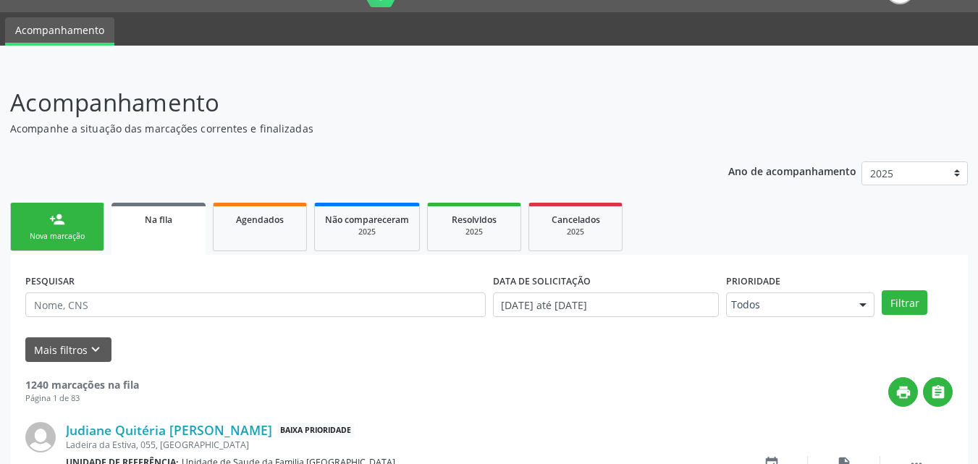
click at [57, 231] on div "Nova marcação" at bounding box center [57, 236] width 72 height 11
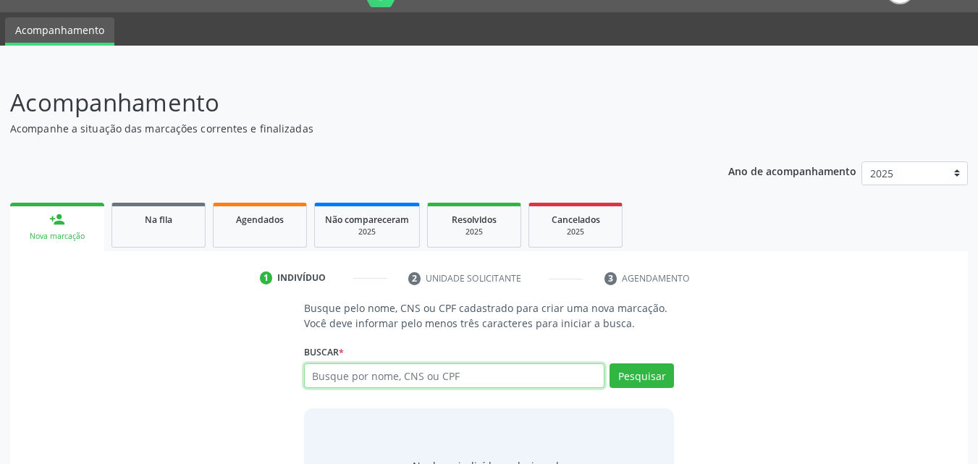
click at [367, 379] on input "text" at bounding box center [454, 375] width 301 height 25
type input "703404236736115"
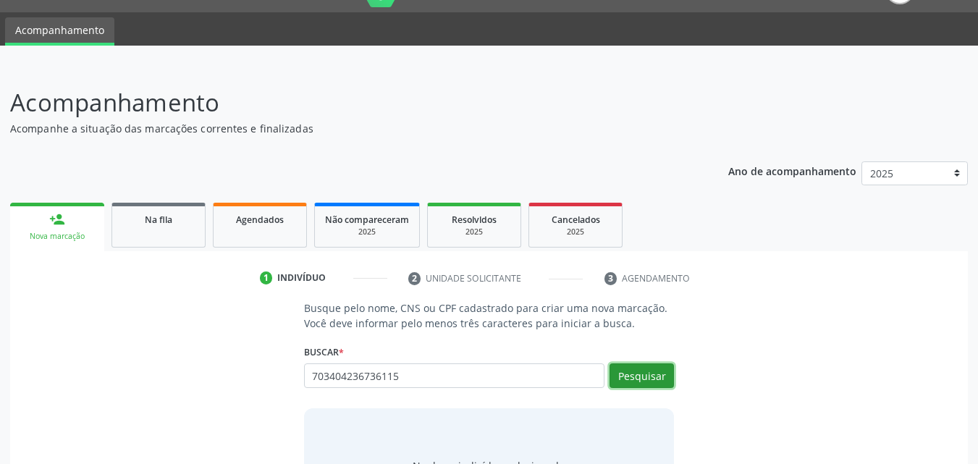
click at [628, 373] on button "Pesquisar" at bounding box center [641, 375] width 64 height 25
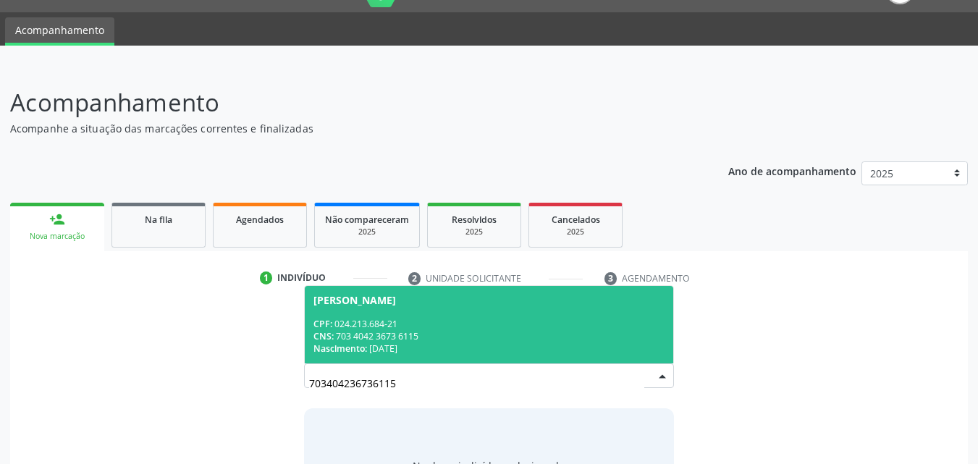
click at [542, 319] on div "CPF: 024.213.684-21" at bounding box center [489, 324] width 352 height 12
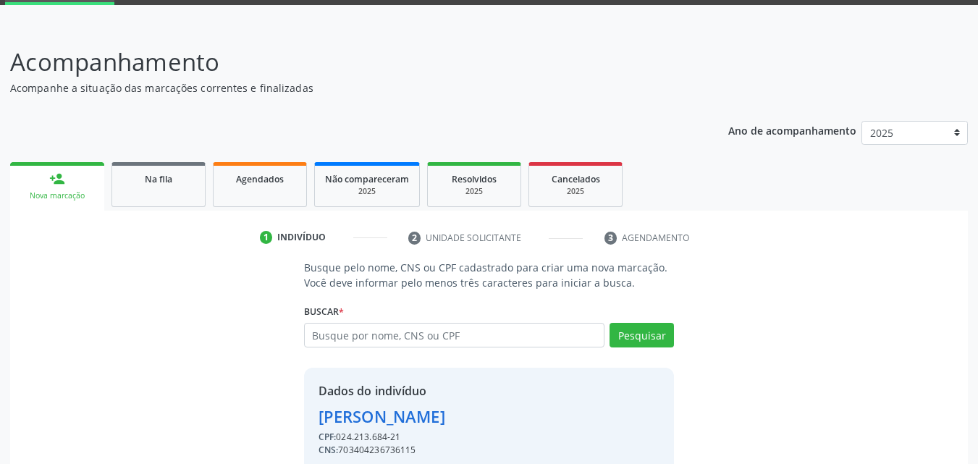
scroll to position [137, 0]
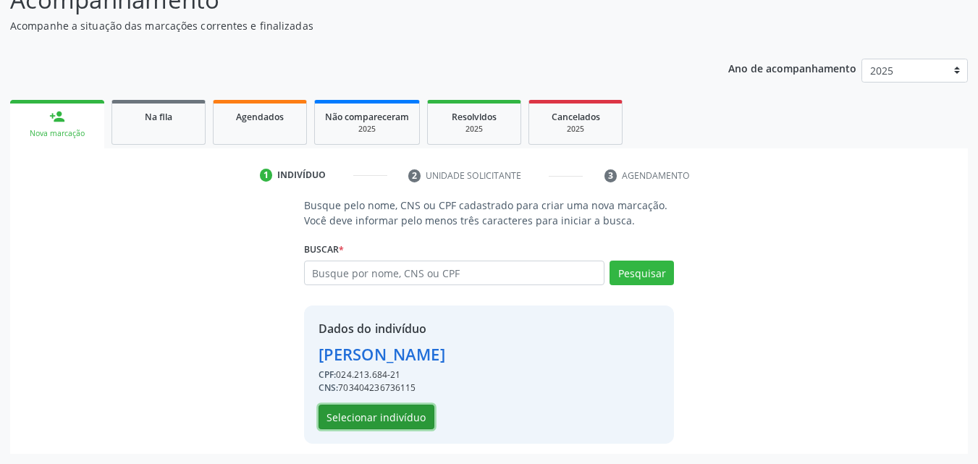
click at [411, 412] on button "Selecionar indivíduo" at bounding box center [376, 417] width 116 height 25
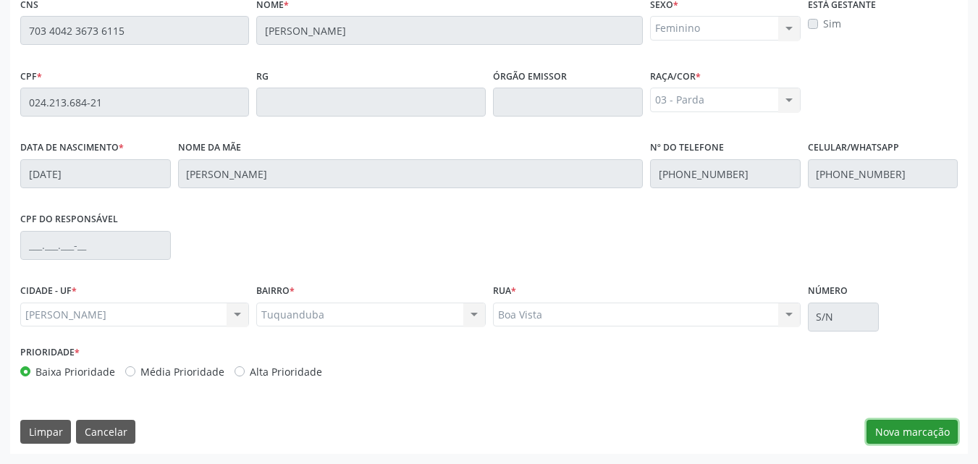
click at [934, 436] on button "Nova marcação" at bounding box center [911, 432] width 91 height 25
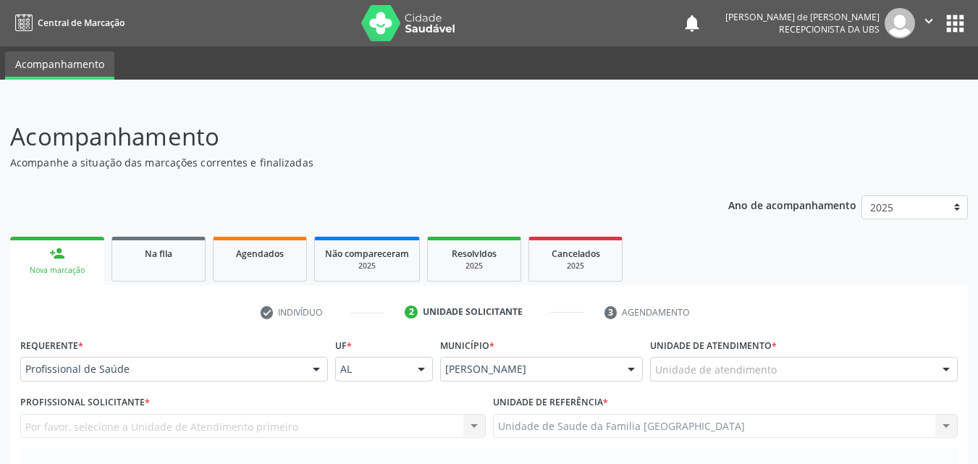
scroll to position [338, 0]
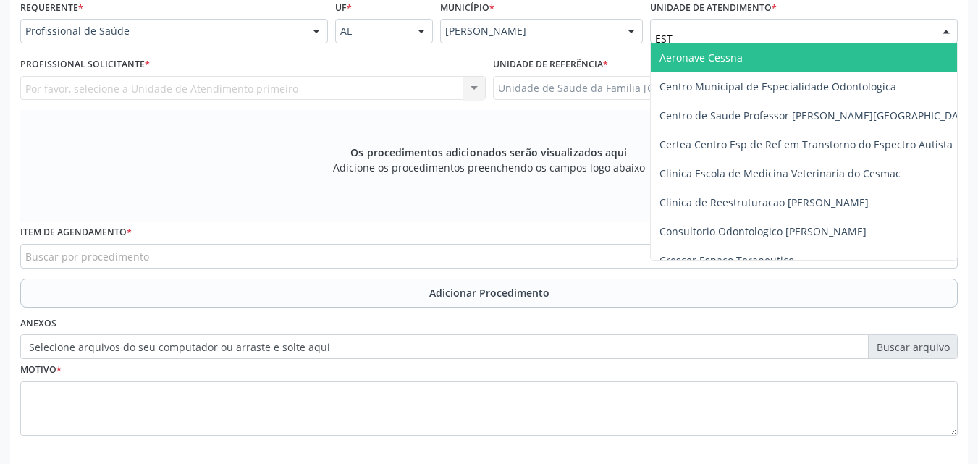
type input "ESTI"
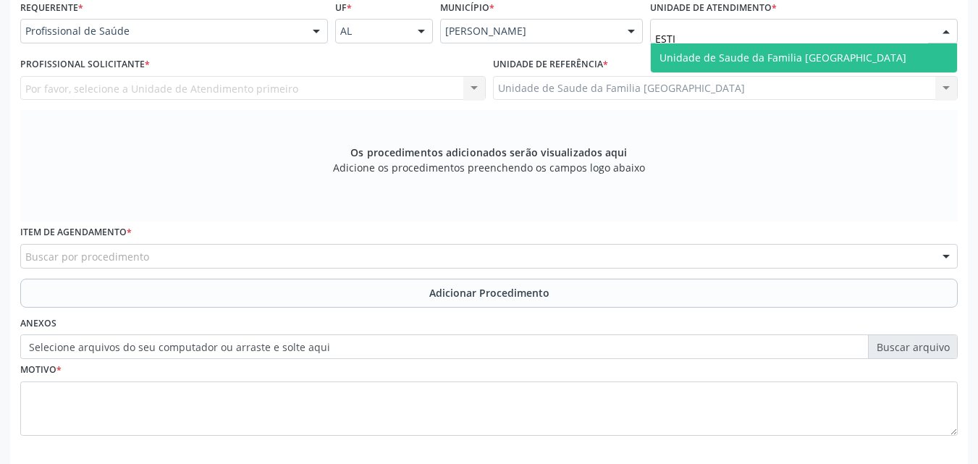
click at [679, 51] on span "Unidade de Saude da Familia [GEOGRAPHIC_DATA]" at bounding box center [782, 58] width 247 height 14
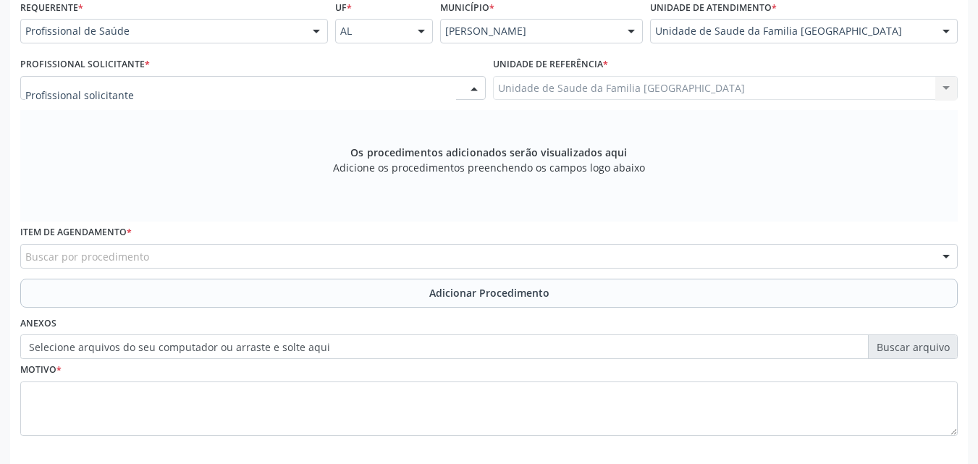
click at [152, 85] on div at bounding box center [252, 88] width 465 height 25
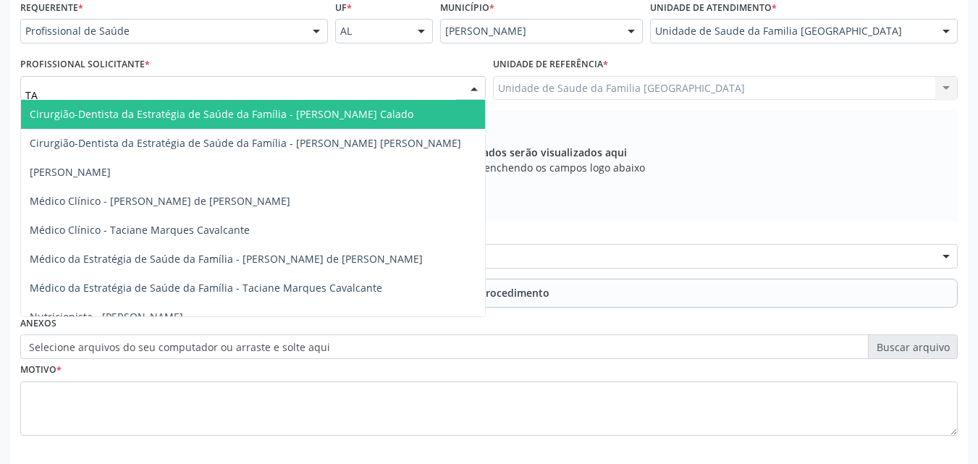
type input "TAC"
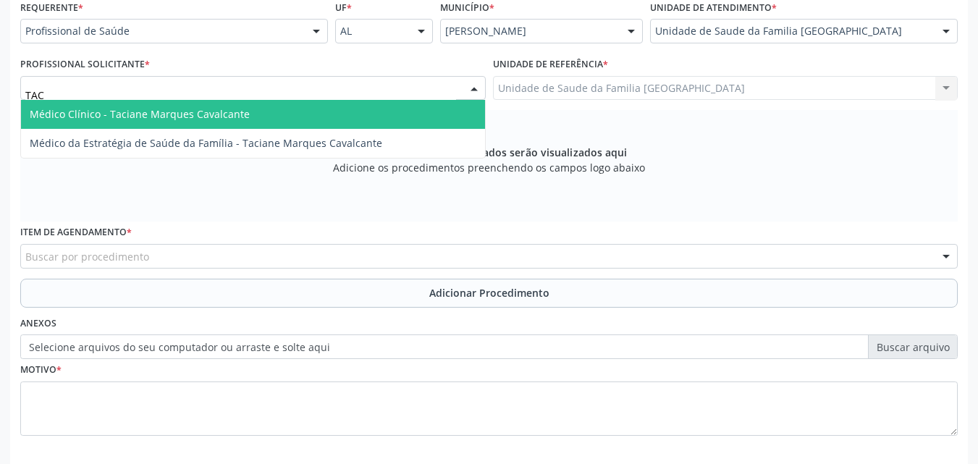
drag, startPoint x: 159, startPoint y: 106, endPoint x: 154, endPoint y: 142, distance: 36.5
click at [159, 106] on span "Médico Clínico - Taciane Marques Cavalcante" at bounding box center [253, 114] width 464 height 29
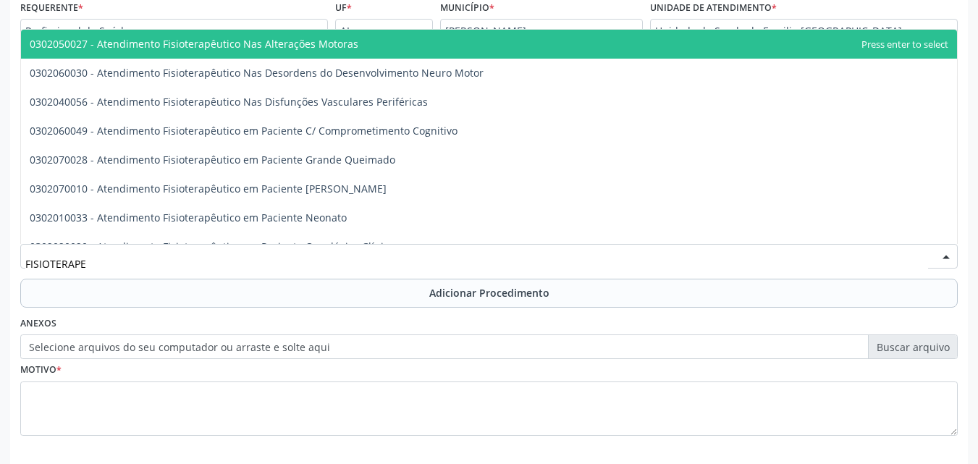
type input "FISIOTERAPEU"
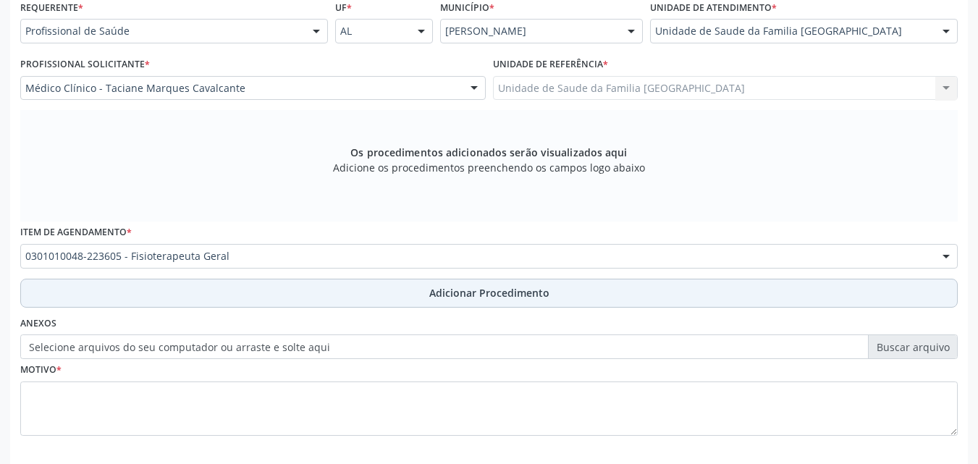
click at [124, 297] on button "Adicionar Procedimento" at bounding box center [488, 293] width 937 height 29
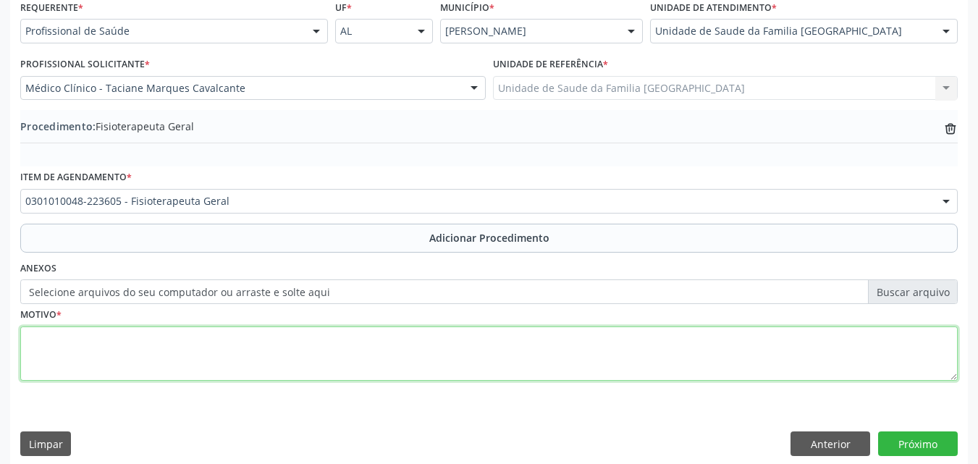
click at [110, 365] on textarea at bounding box center [488, 353] width 937 height 55
type textarea "DOR LOMBAR BAIXA."
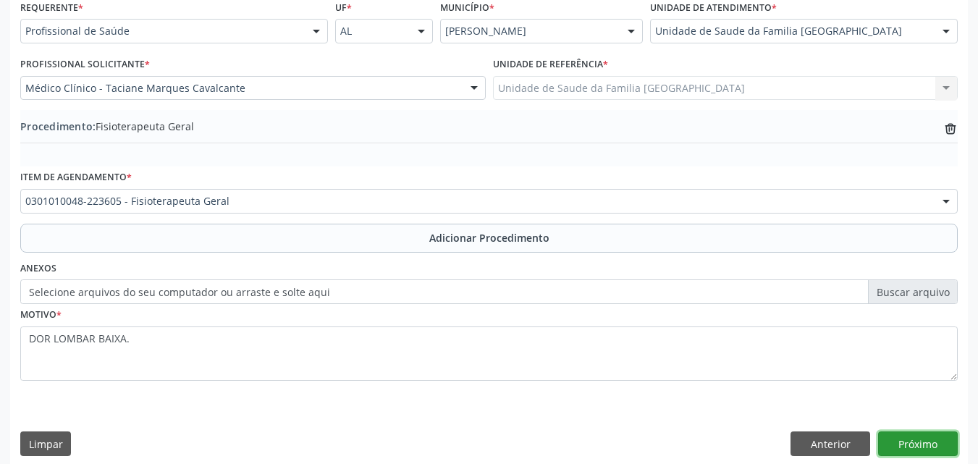
click at [896, 442] on button "Próximo" at bounding box center [918, 443] width 80 height 25
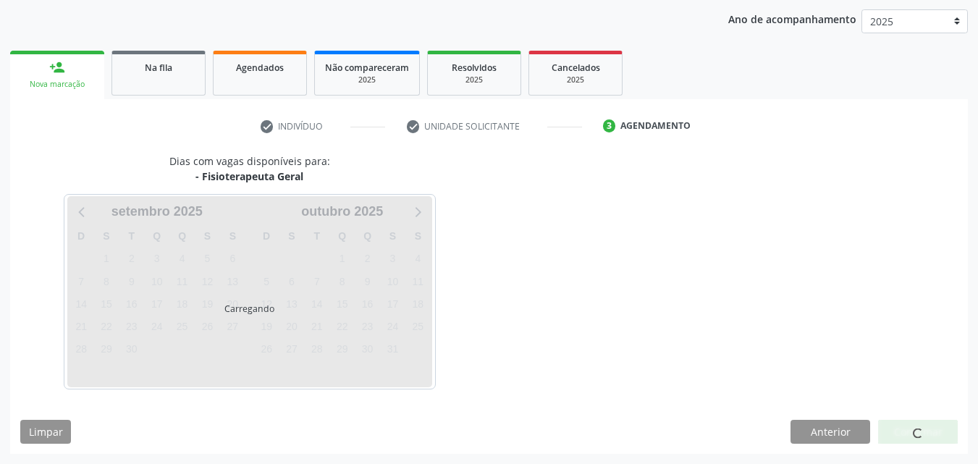
scroll to position [229, 0]
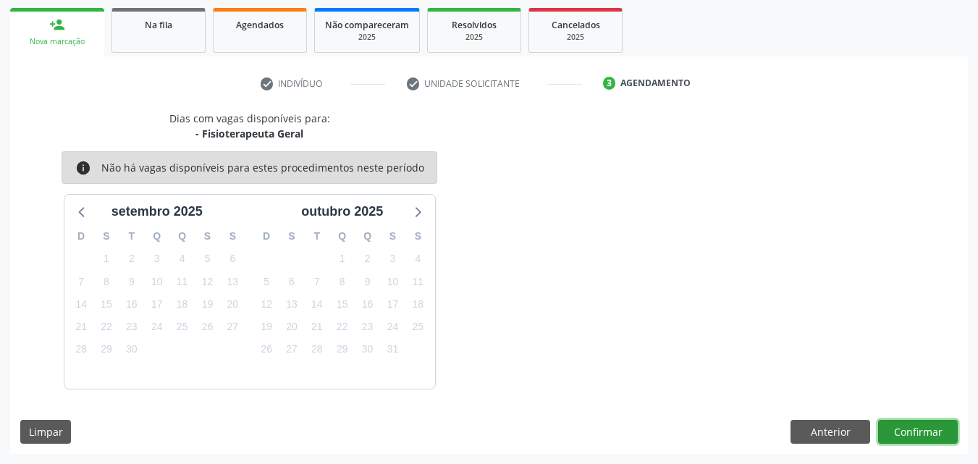
click at [920, 426] on button "Confirmar" at bounding box center [918, 432] width 80 height 25
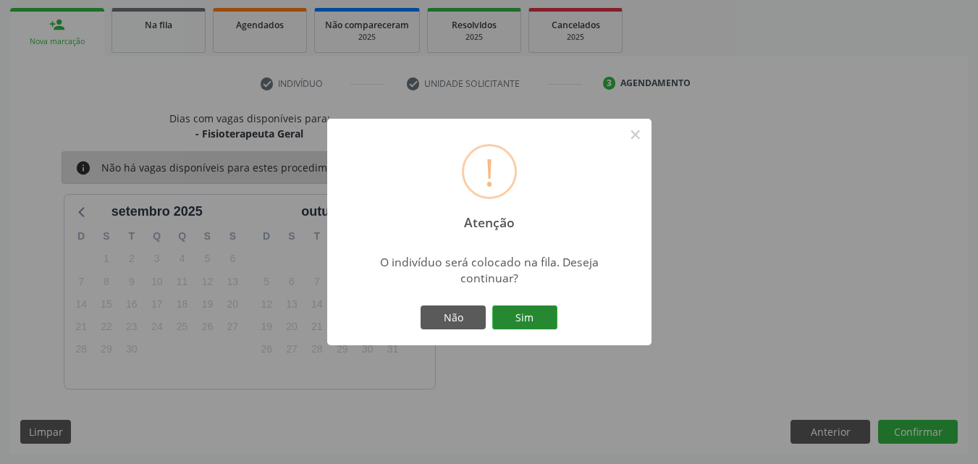
click at [531, 309] on button "Sim" at bounding box center [524, 317] width 65 height 25
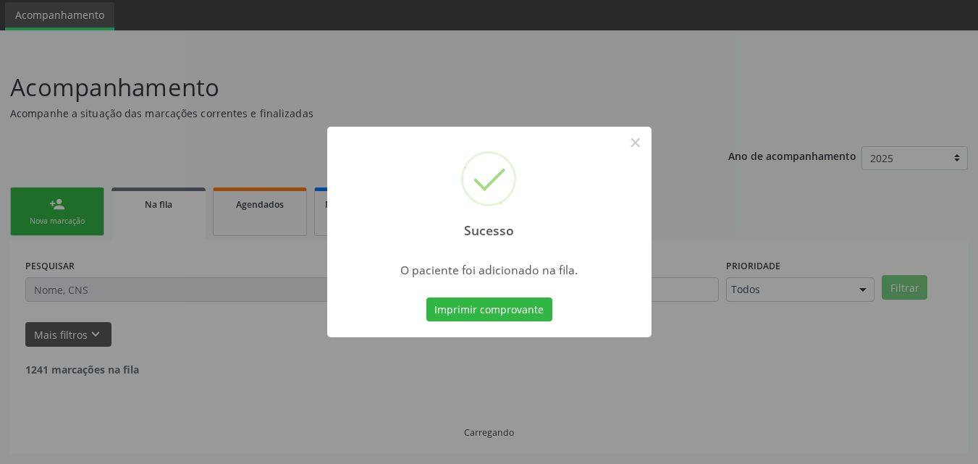
scroll to position [34, 0]
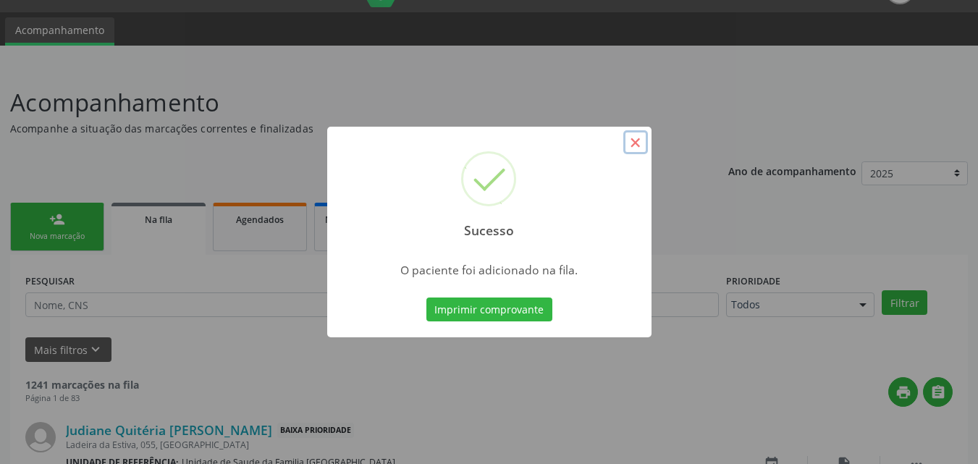
click at [640, 143] on button "×" at bounding box center [635, 142] width 25 height 25
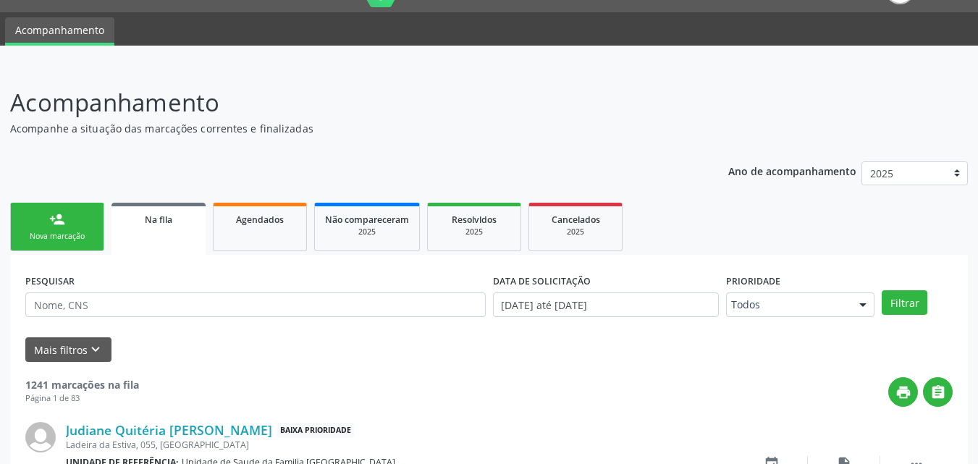
click at [48, 229] on link "person_add Nova marcação" at bounding box center [57, 227] width 94 height 48
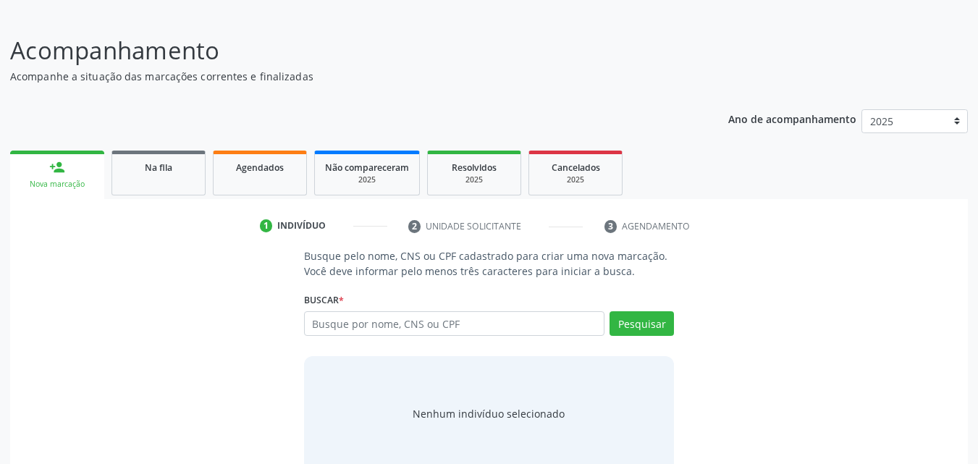
scroll to position [114, 0]
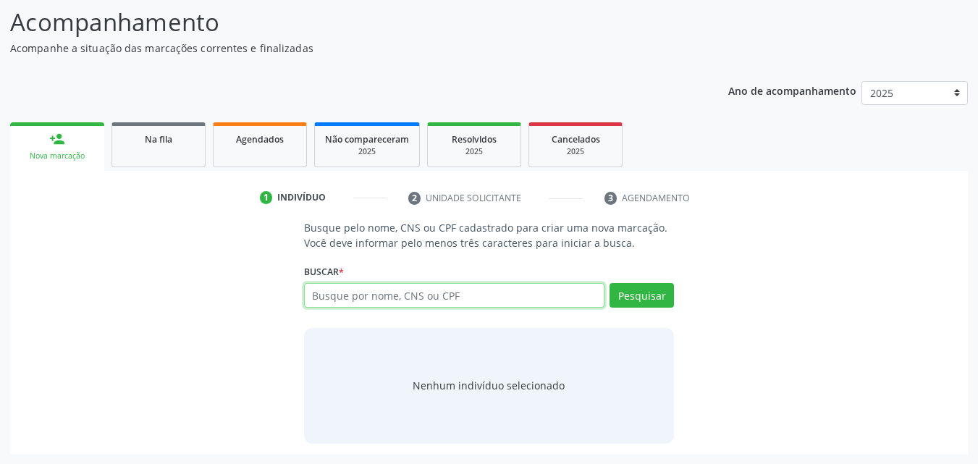
click at [391, 287] on input "text" at bounding box center [454, 295] width 301 height 25
type input "[PERSON_NAME]"
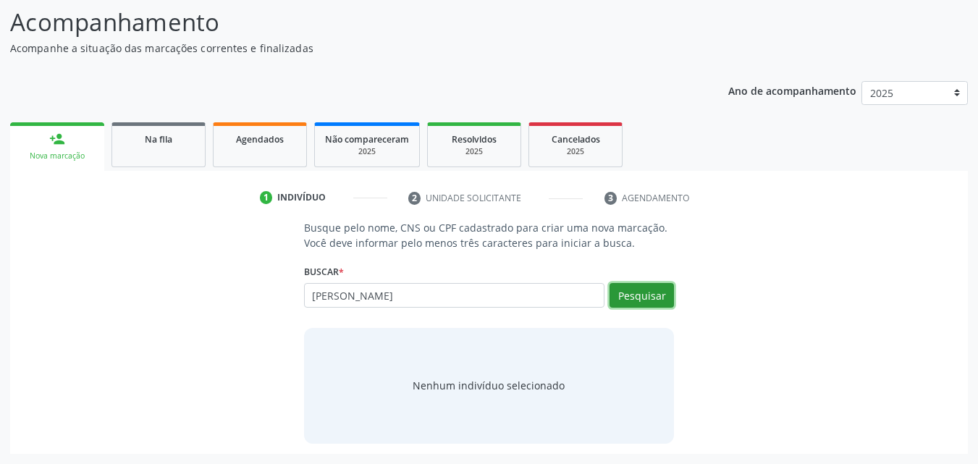
click at [620, 294] on button "Pesquisar" at bounding box center [641, 295] width 64 height 25
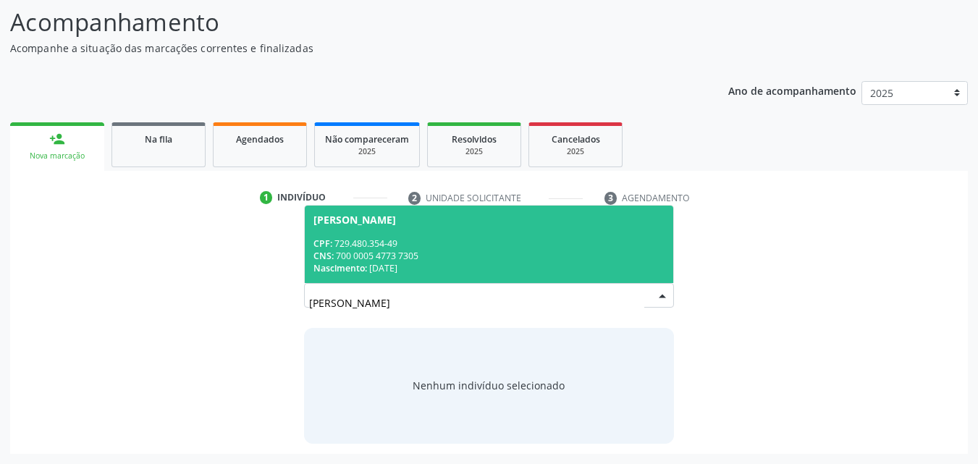
click at [480, 232] on span "[PERSON_NAME] CPF: 729.480.354-49 CNS: 700 0005 4773 7305 Nascimento: [DATE]" at bounding box center [489, 244] width 369 height 77
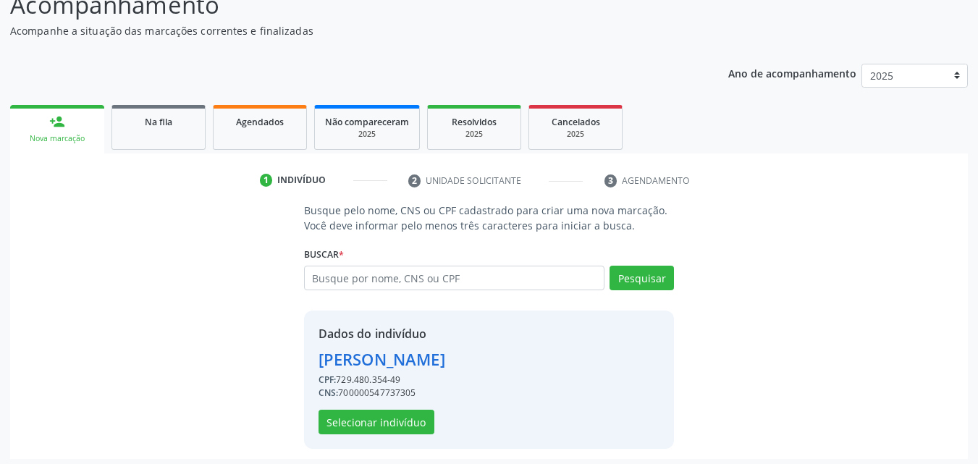
scroll to position [137, 0]
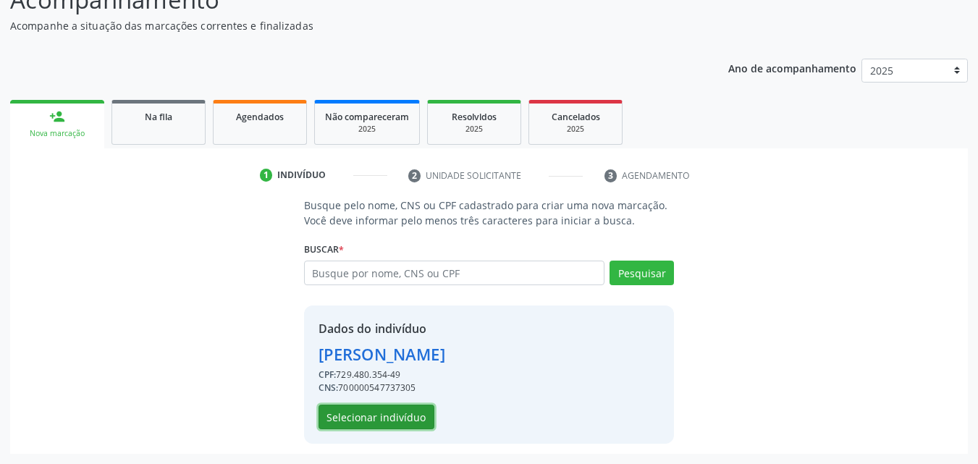
click at [339, 417] on button "Selecionar indivíduo" at bounding box center [376, 417] width 116 height 25
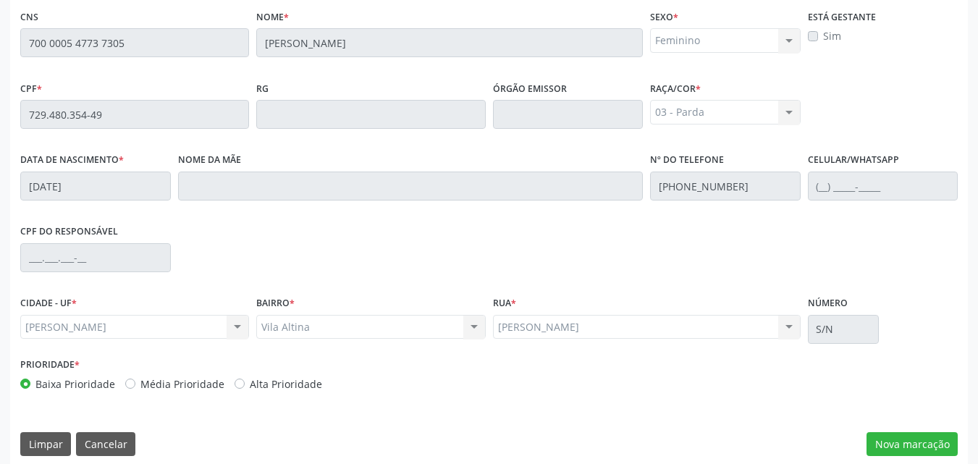
scroll to position [383, 0]
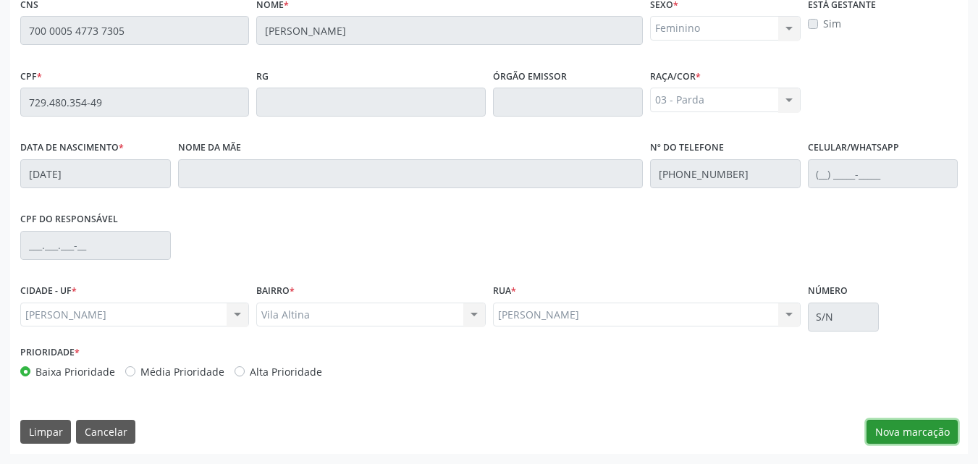
click at [885, 429] on button "Nova marcação" at bounding box center [911, 432] width 91 height 25
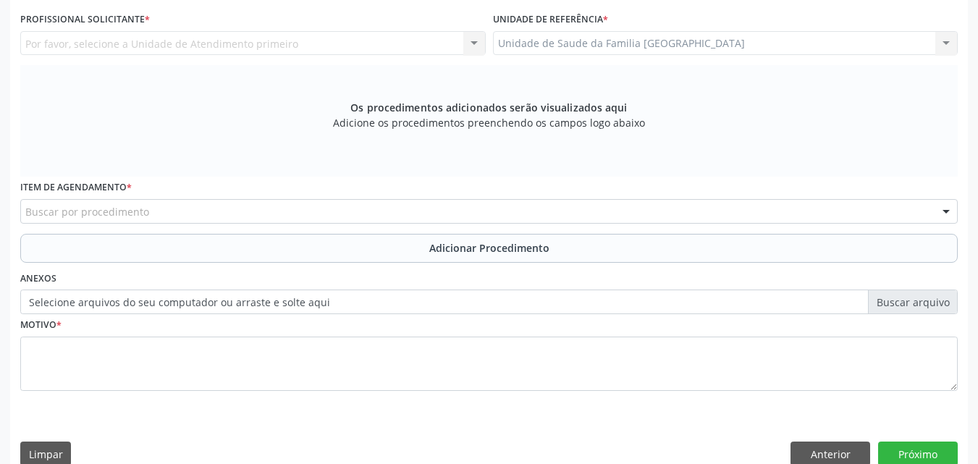
scroll to position [0, 0]
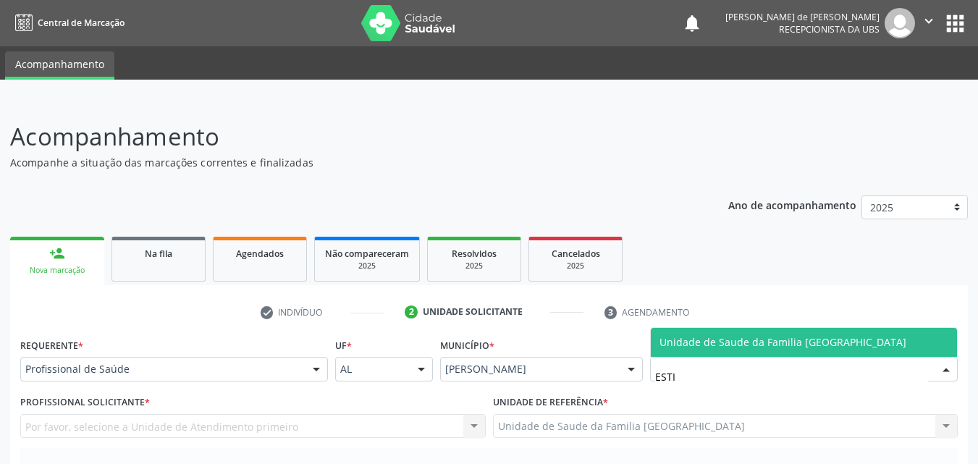
type input "ESTIV"
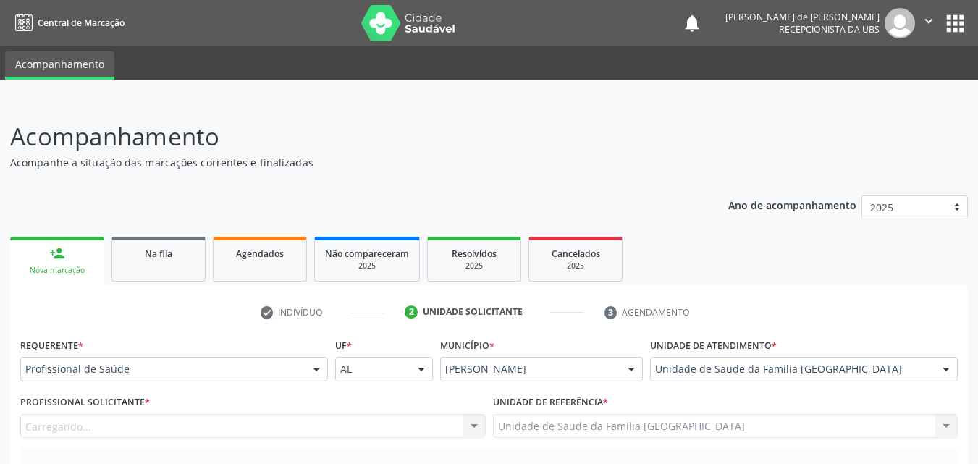
scroll to position [338, 0]
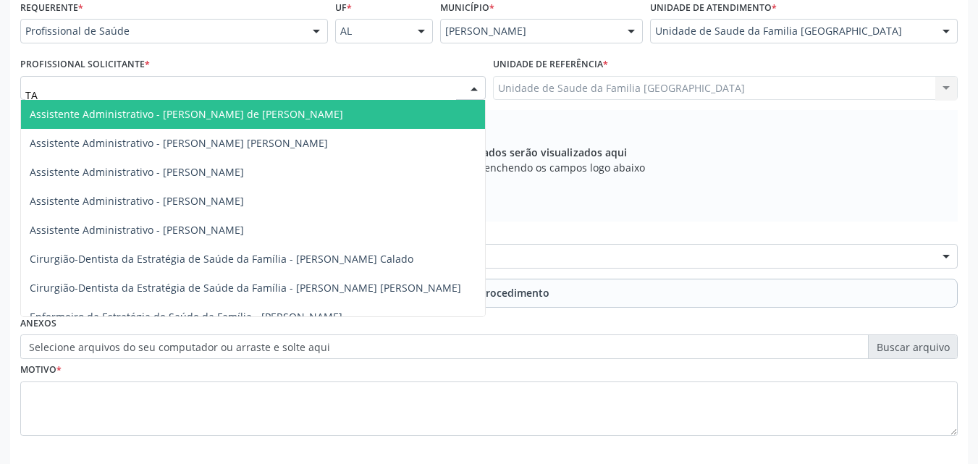
type input "TAC"
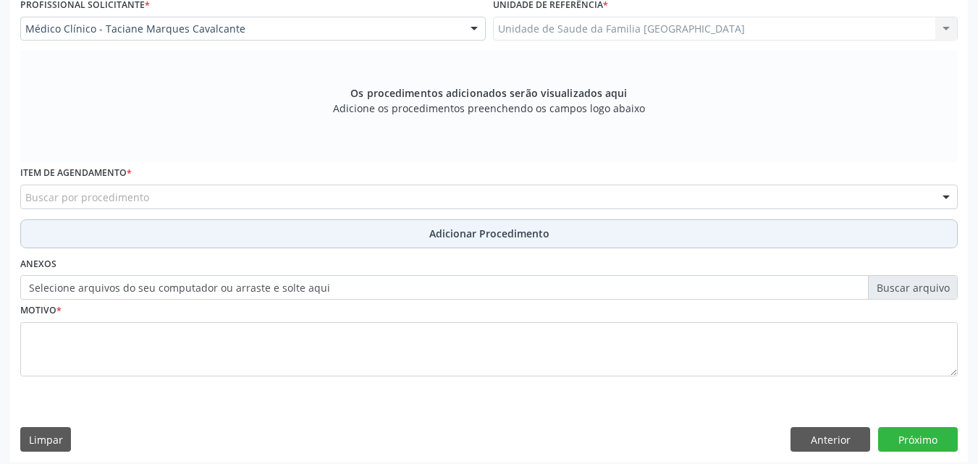
scroll to position [405, 0]
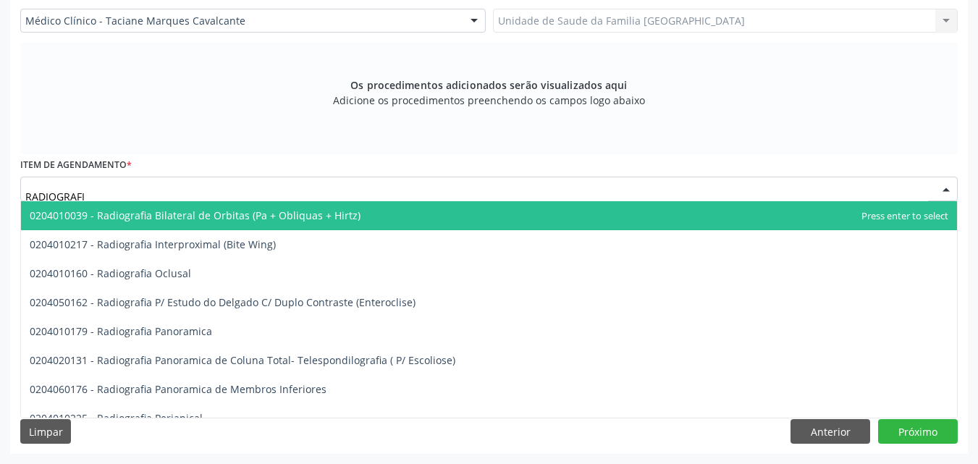
type input "RADIOGRAFIA"
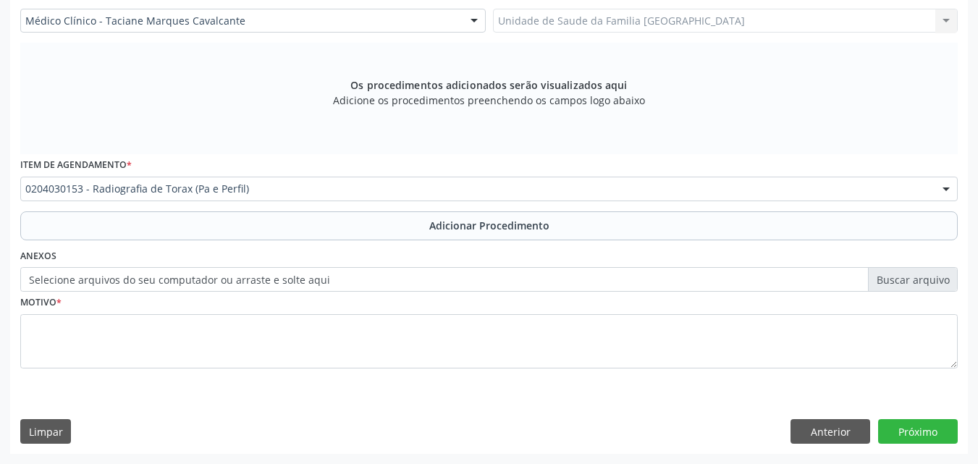
scroll to position [0, 0]
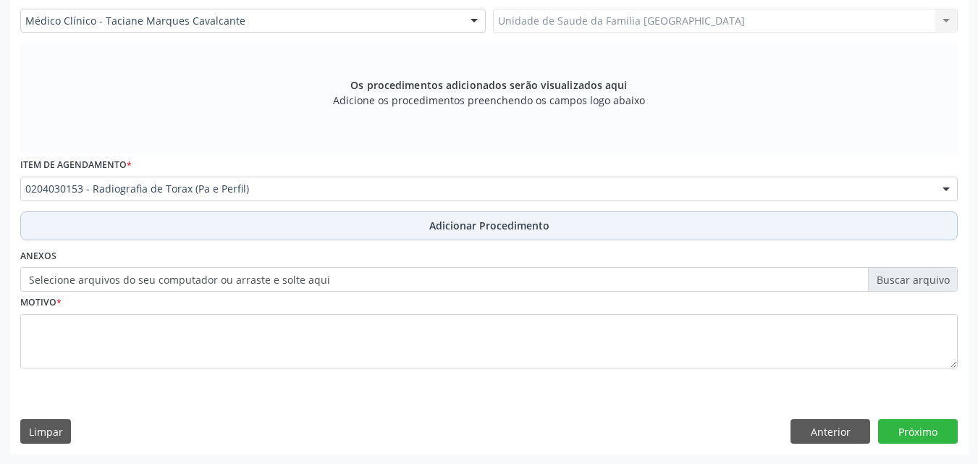
click at [218, 220] on button "Adicionar Procedimento" at bounding box center [488, 225] width 937 height 29
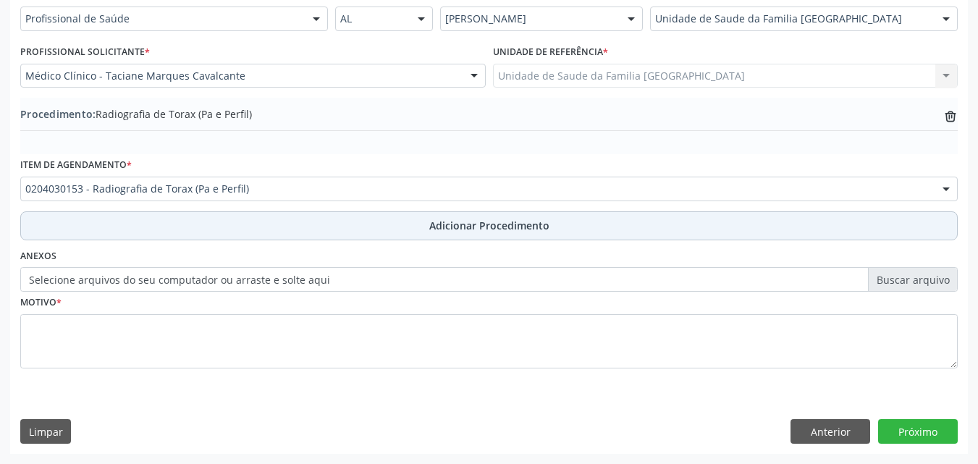
scroll to position [350, 0]
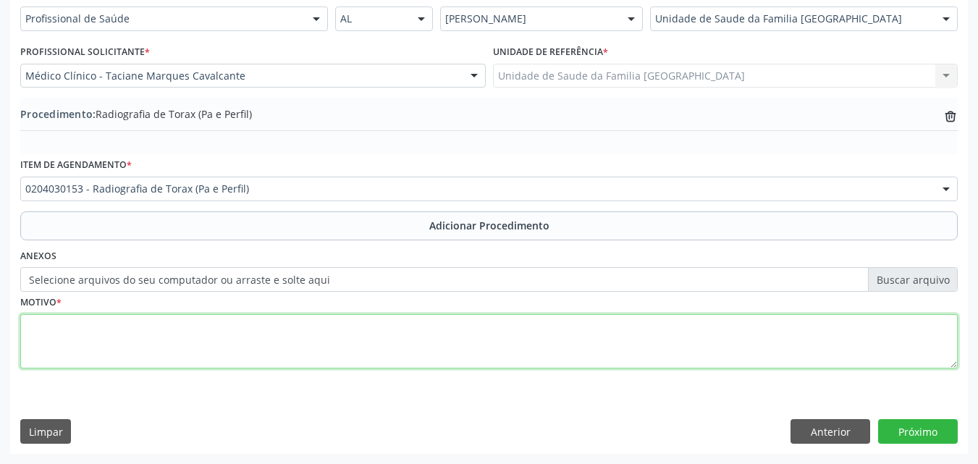
click at [225, 332] on textarea at bounding box center [488, 341] width 937 height 55
type textarea "EX TABAGISTA DE LONGA DATA/ DISPNEIA AOS ESFORÇOS."
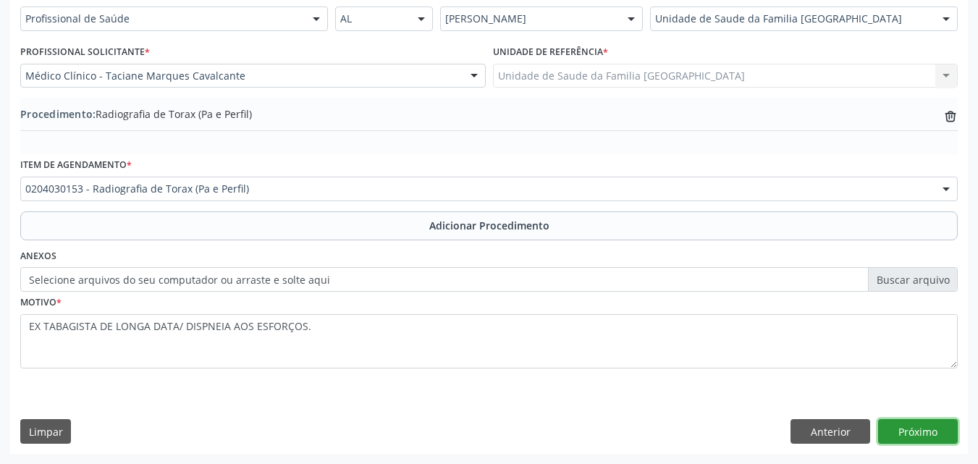
click at [926, 428] on button "Próximo" at bounding box center [918, 431] width 80 height 25
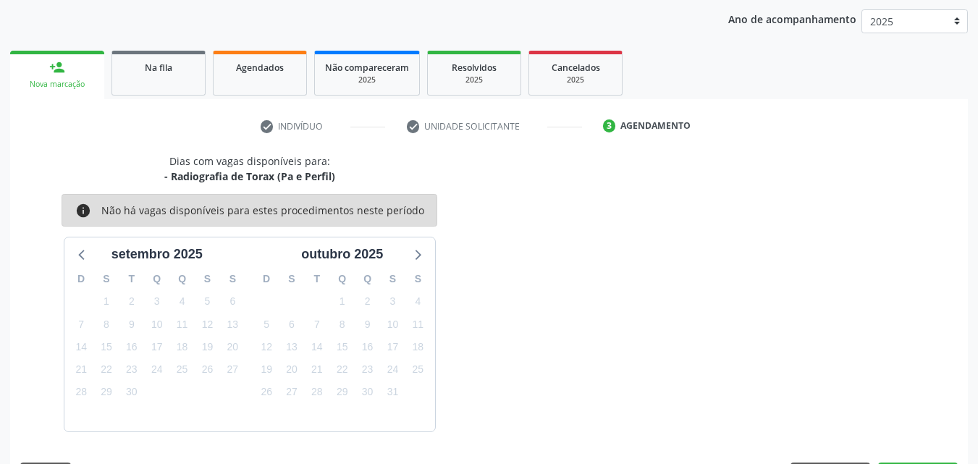
scroll to position [229, 0]
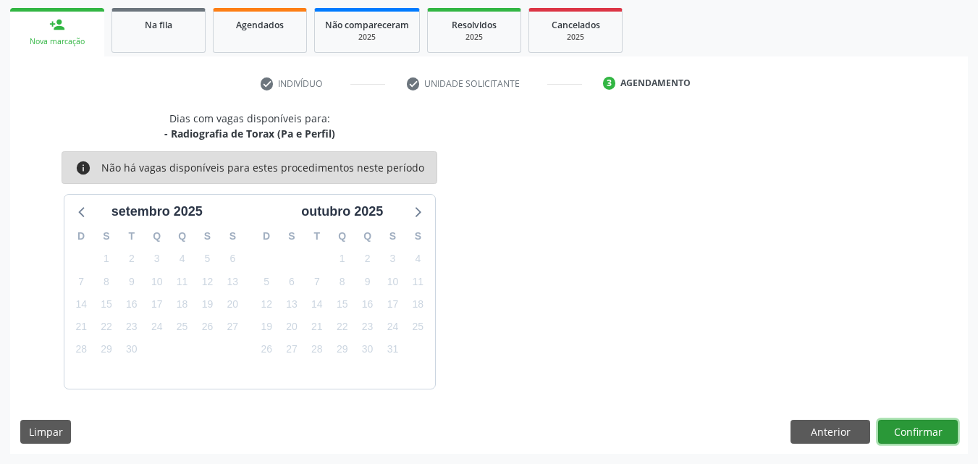
click at [902, 428] on button "Confirmar" at bounding box center [918, 432] width 80 height 25
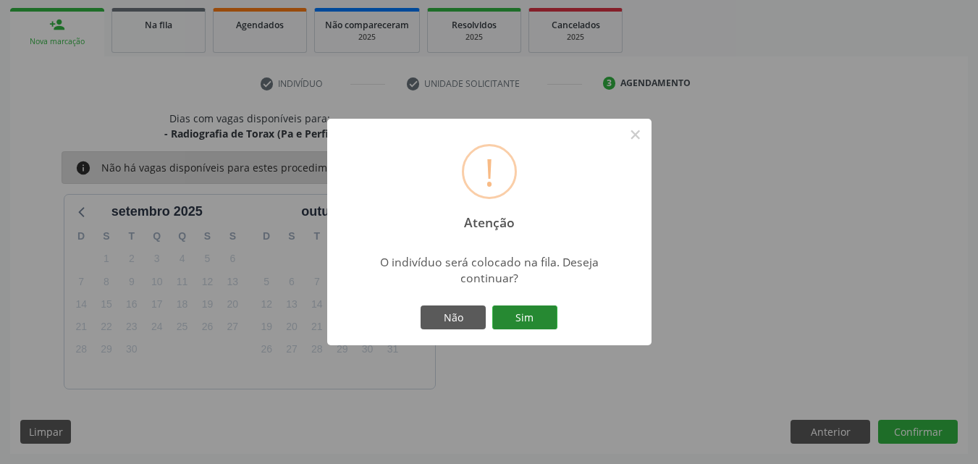
click at [514, 309] on button "Sim" at bounding box center [524, 317] width 65 height 25
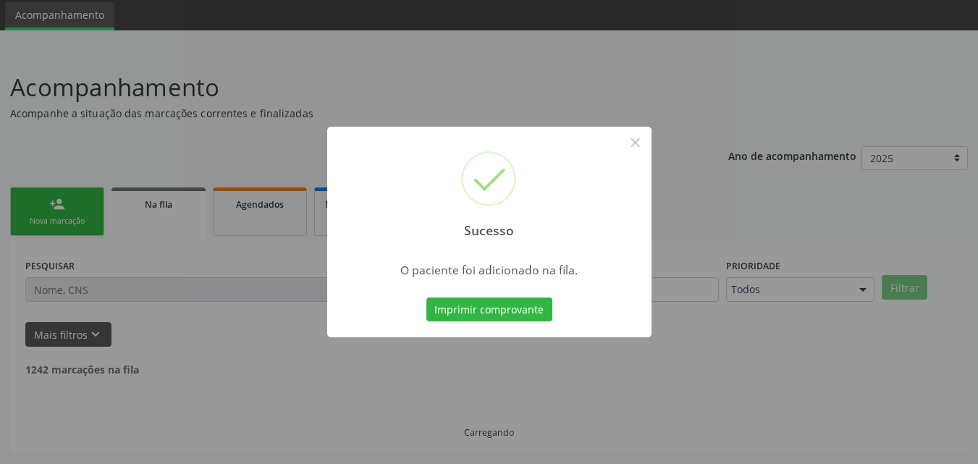
scroll to position [34, 0]
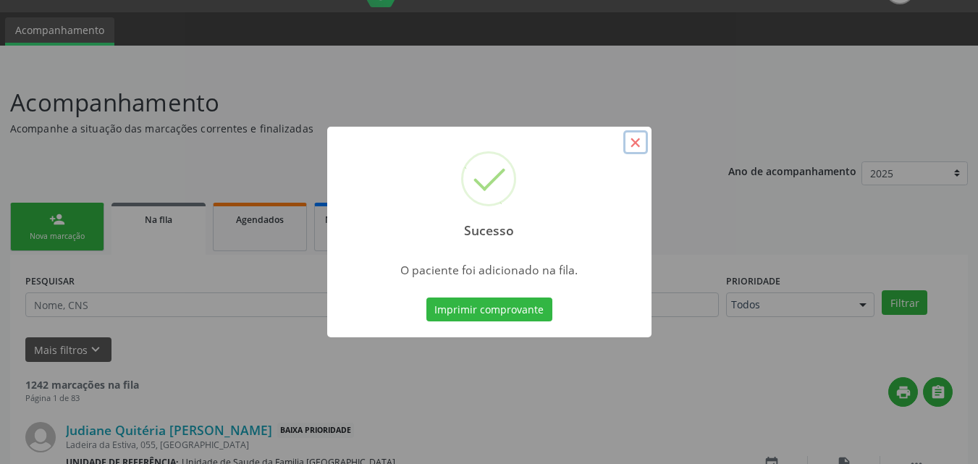
click at [639, 142] on button "×" at bounding box center [635, 142] width 25 height 25
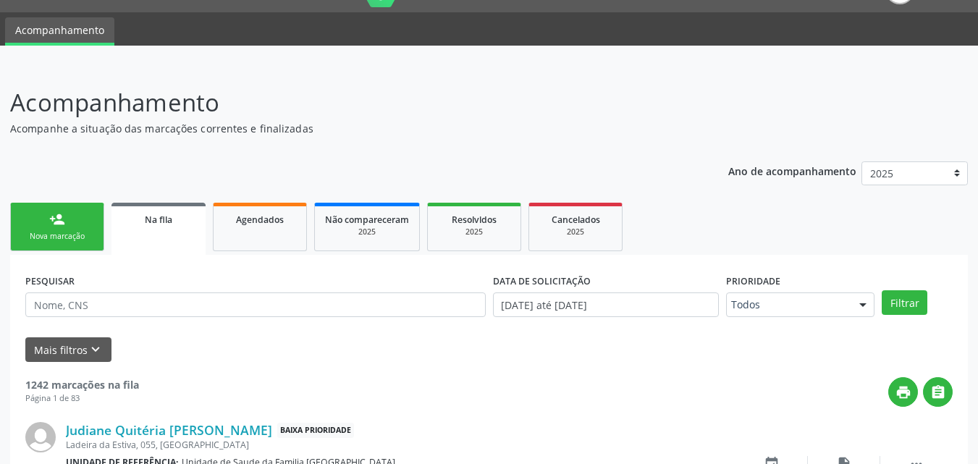
click at [46, 230] on link "person_add Nova marcação" at bounding box center [57, 227] width 94 height 48
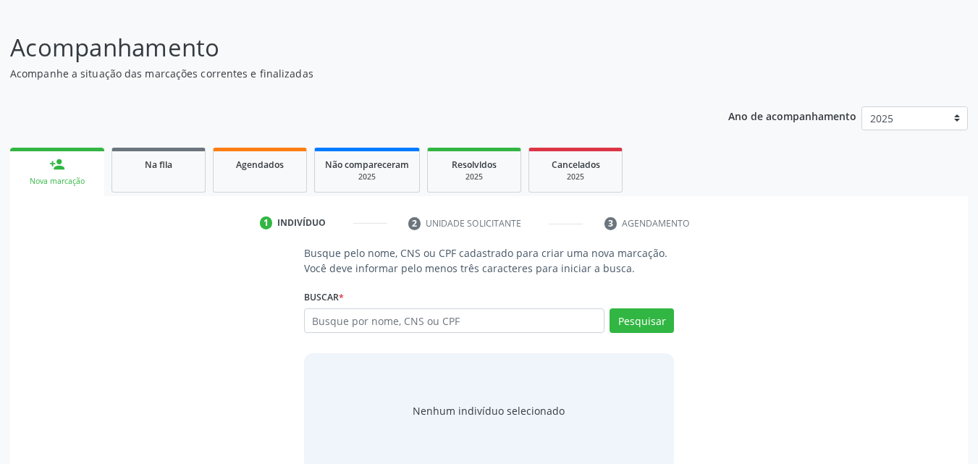
scroll to position [114, 0]
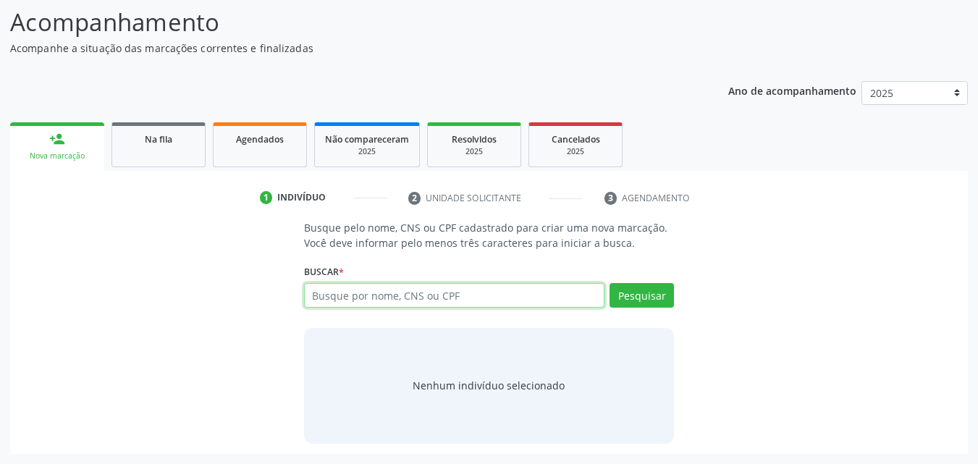
click at [471, 302] on input "text" at bounding box center [454, 295] width 301 height 25
type input "72948035449"
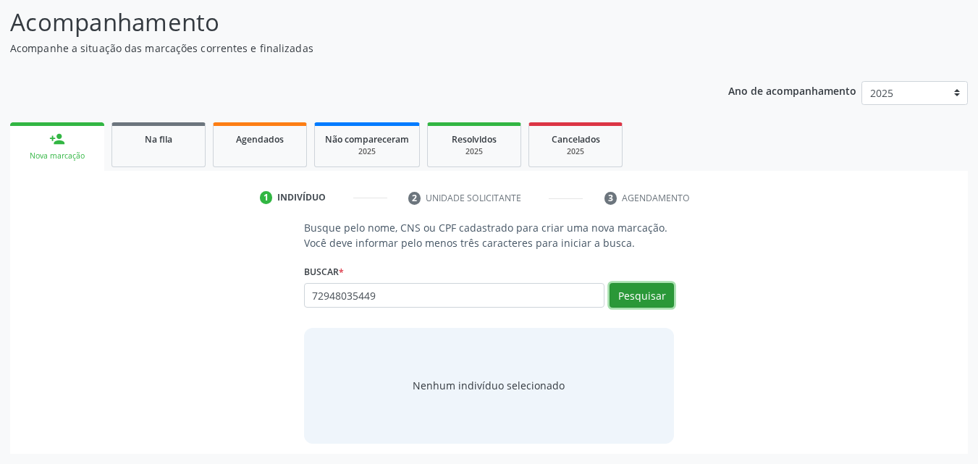
click at [657, 290] on button "Pesquisar" at bounding box center [641, 295] width 64 height 25
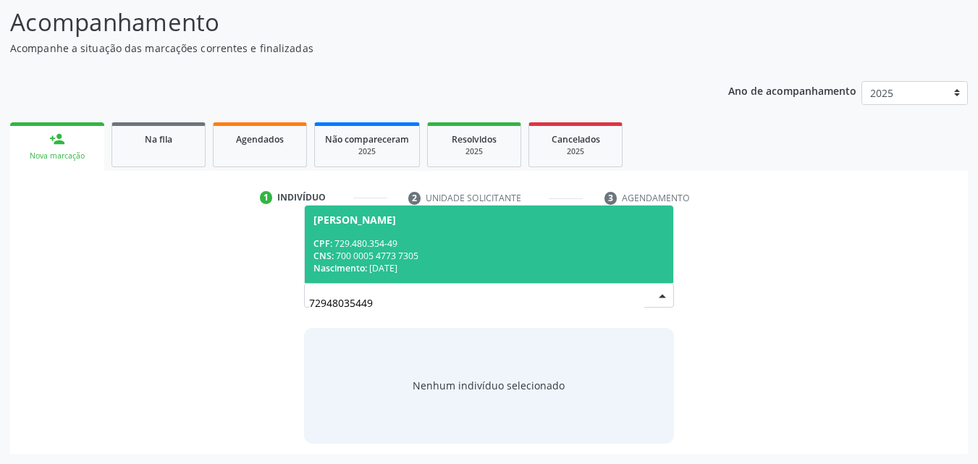
click at [538, 232] on span "[PERSON_NAME] CPF: 729.480.354-49 CNS: 700 0005 4773 7305 Nascimento: [DATE]" at bounding box center [489, 244] width 369 height 77
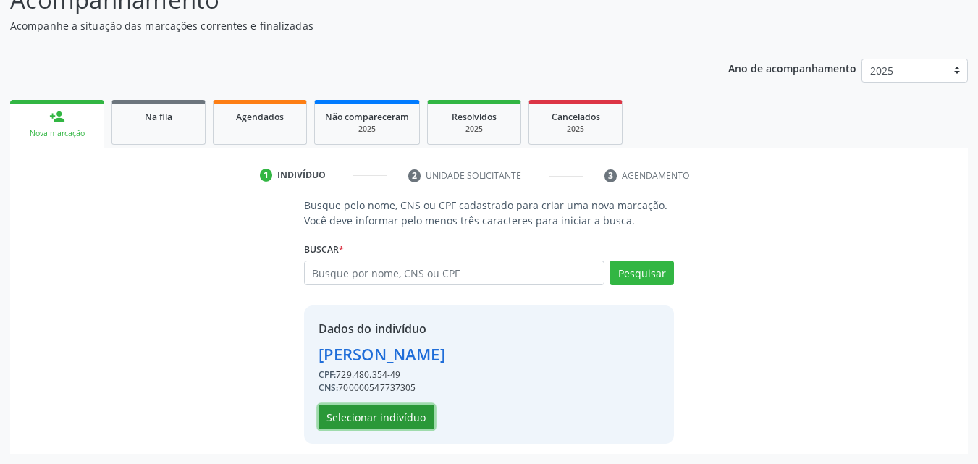
click at [367, 419] on button "Selecionar indivíduo" at bounding box center [376, 417] width 116 height 25
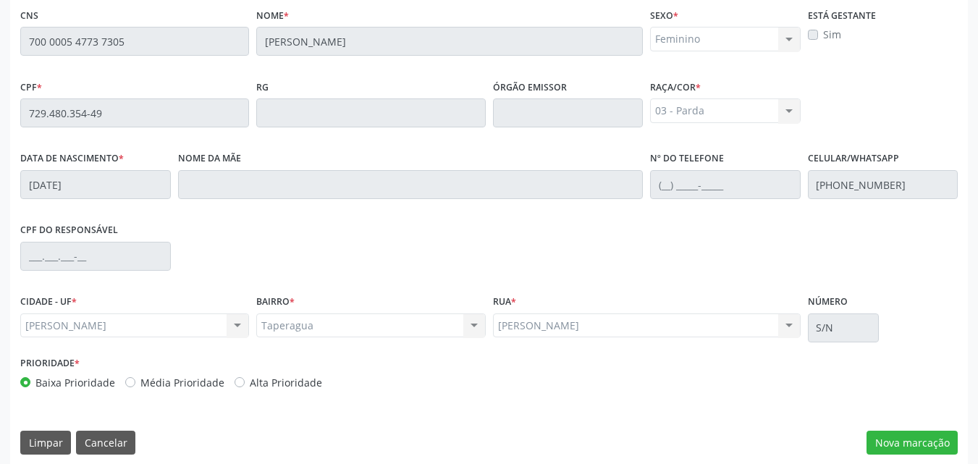
scroll to position [383, 0]
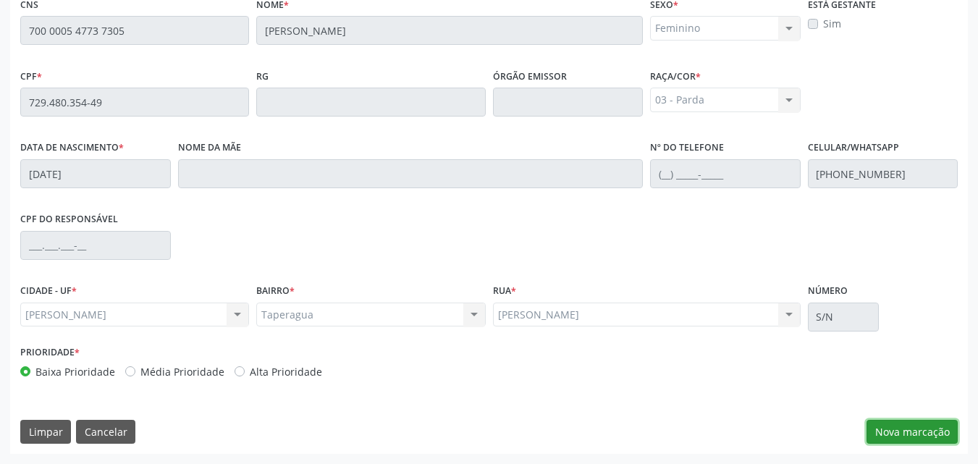
click at [912, 435] on button "Nova marcação" at bounding box center [911, 432] width 91 height 25
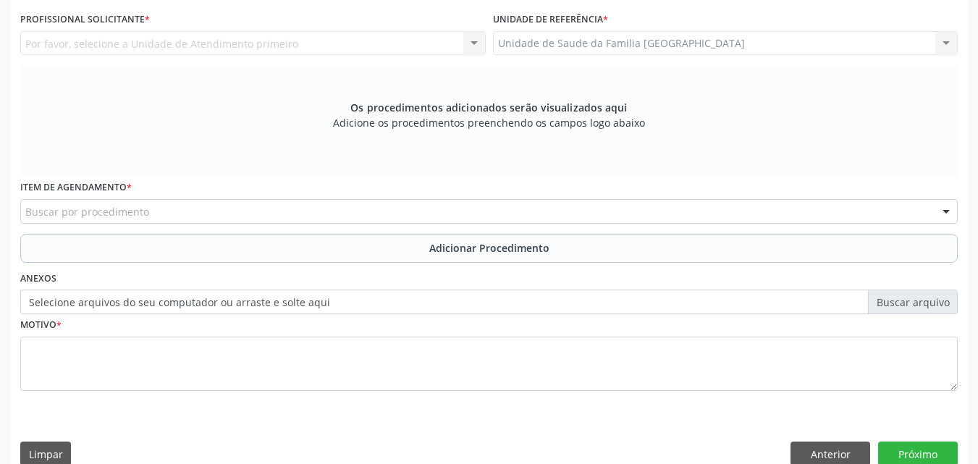
scroll to position [0, 0]
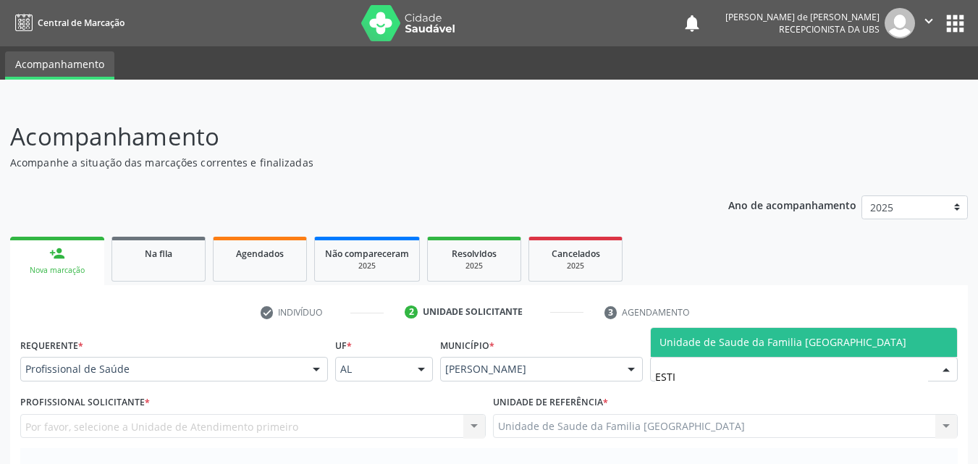
type input "ESTIV"
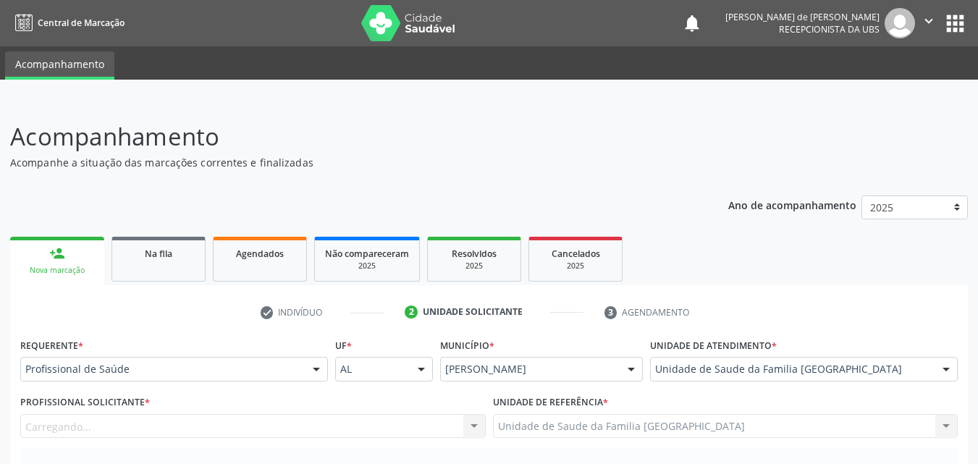
scroll to position [405, 0]
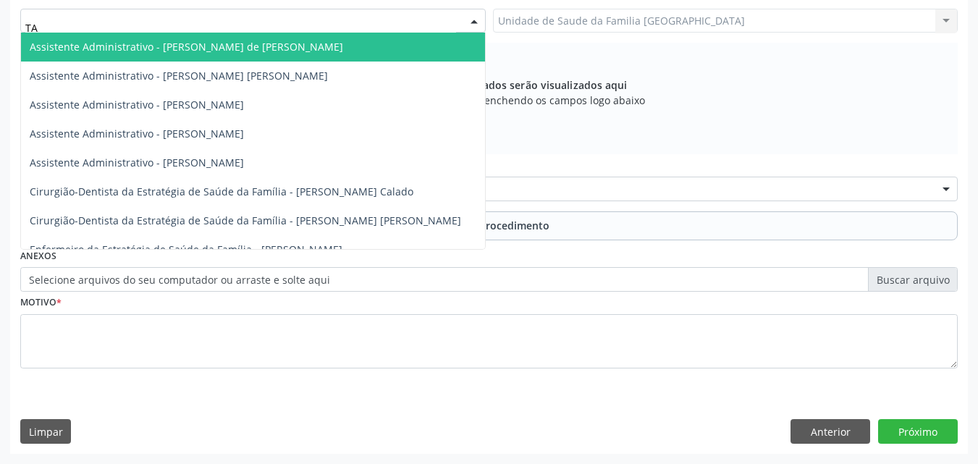
type input "TAC"
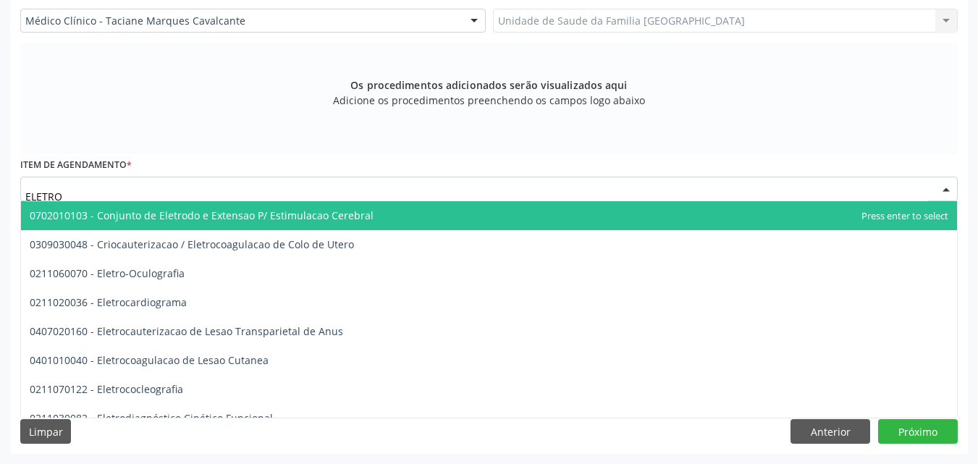
type input "ELETROC"
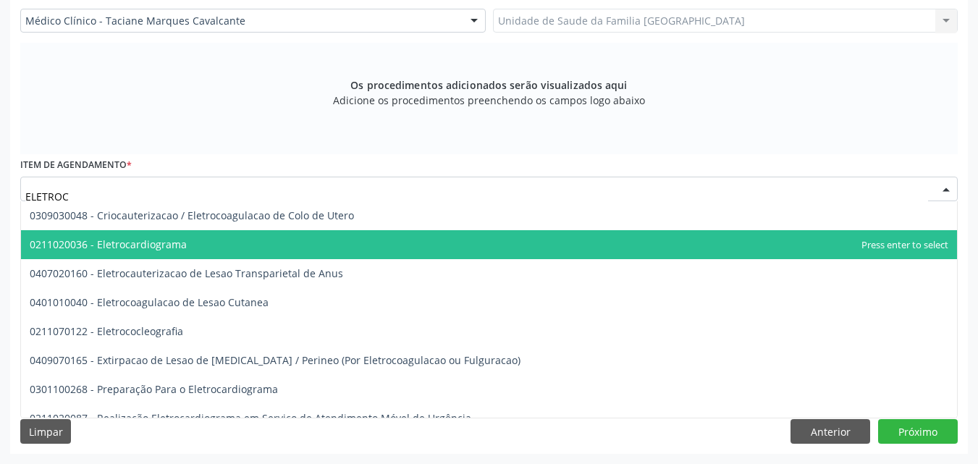
click at [141, 235] on span "0211020036 - Eletrocardiograma" at bounding box center [489, 244] width 936 height 29
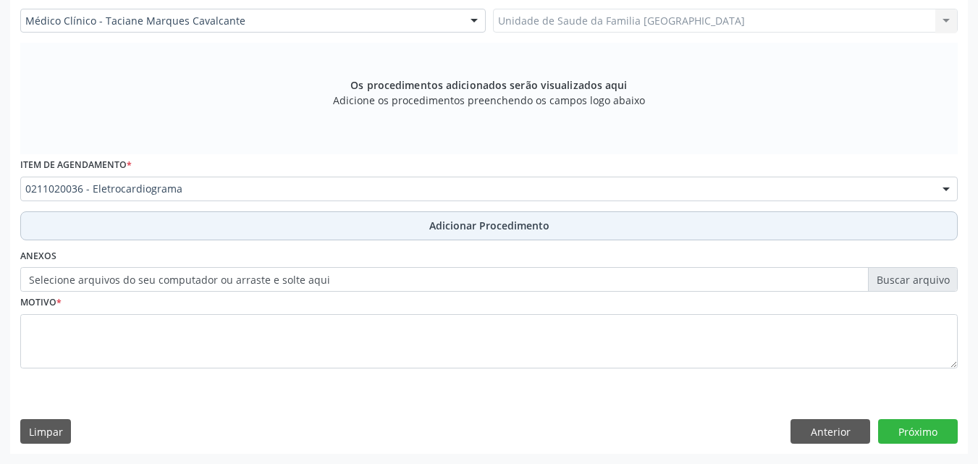
click at [141, 224] on button "Adicionar Procedimento" at bounding box center [488, 225] width 937 height 29
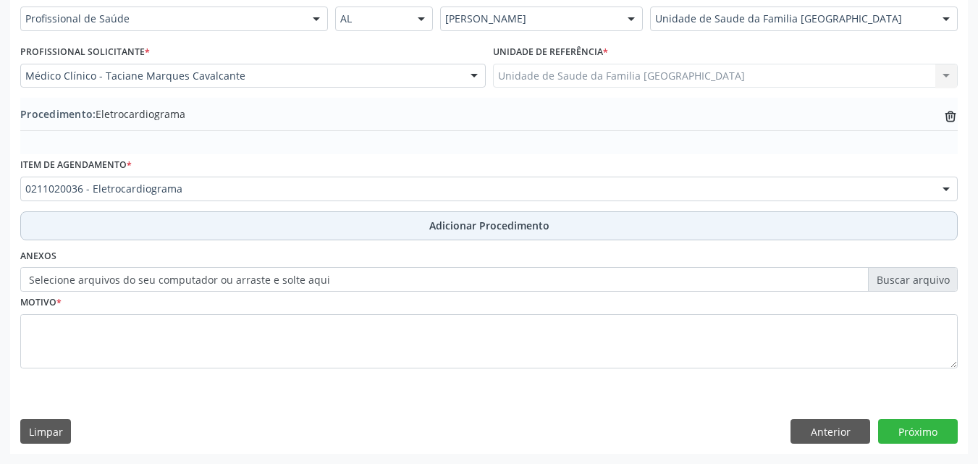
scroll to position [350, 0]
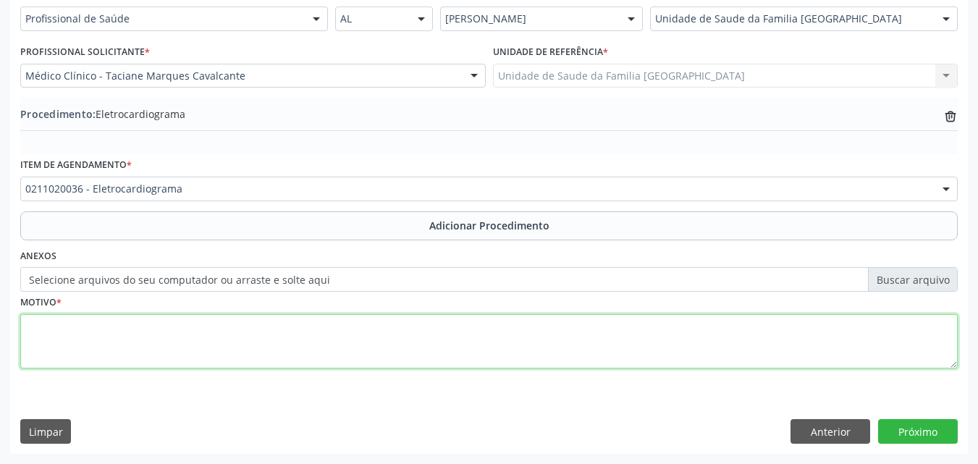
click at [137, 326] on textarea at bounding box center [488, 341] width 937 height 55
type textarea "HAS, EX TABAGISTA DE LONGA DATA."
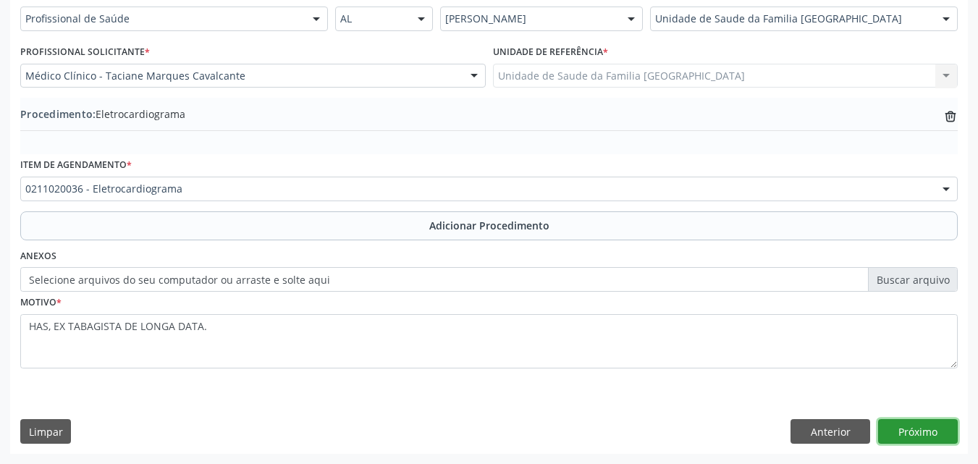
click at [910, 437] on button "Próximo" at bounding box center [918, 431] width 80 height 25
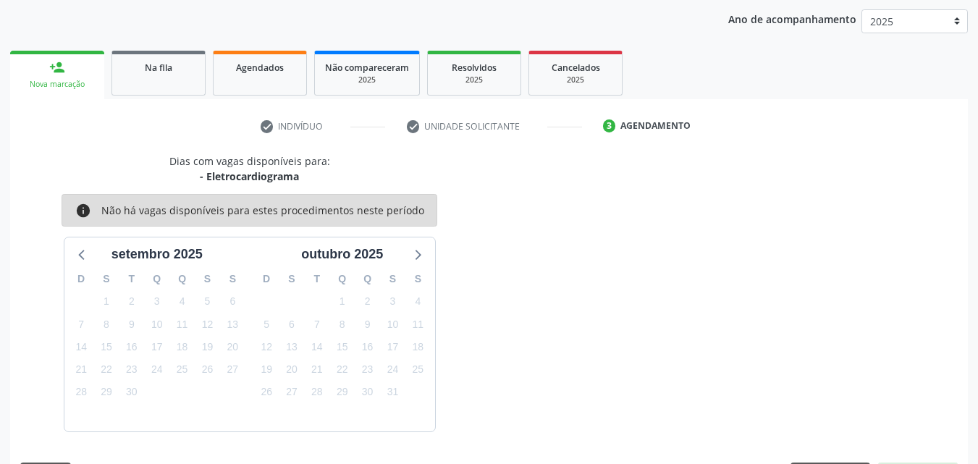
scroll to position [229, 0]
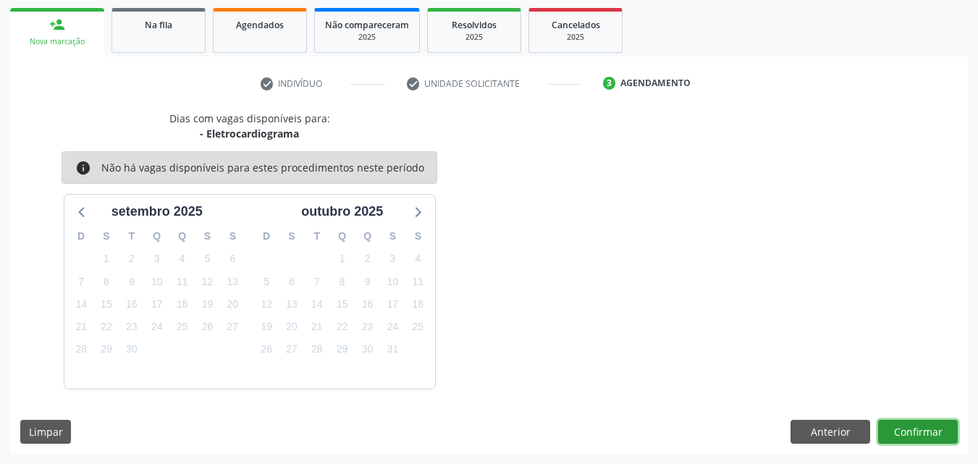
click at [910, 437] on button "Confirmar" at bounding box center [918, 432] width 80 height 25
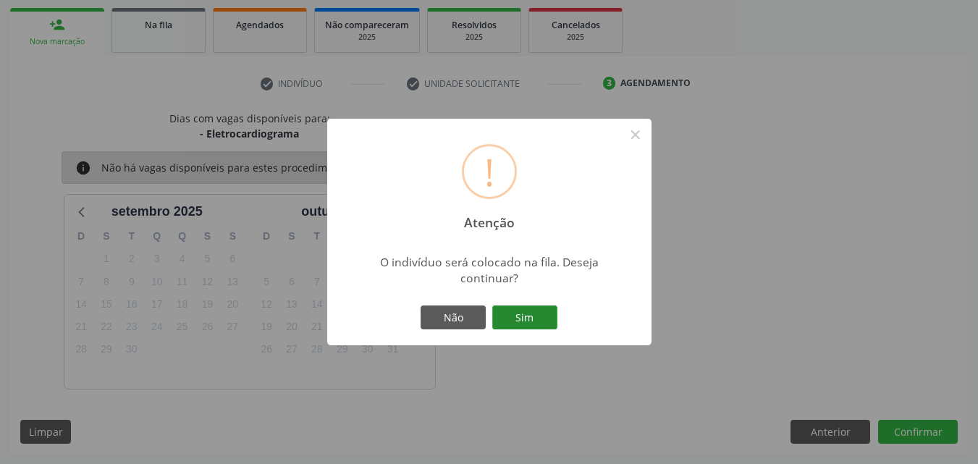
click at [533, 313] on button "Sim" at bounding box center [524, 317] width 65 height 25
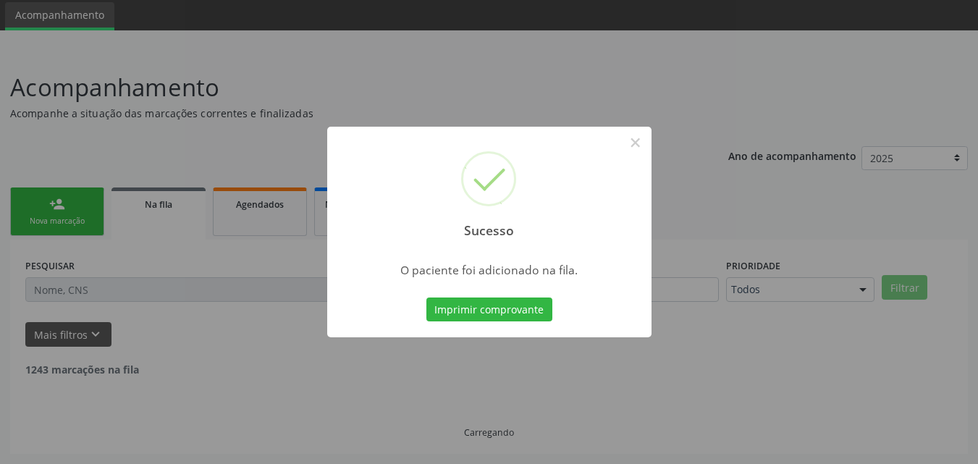
scroll to position [34, 0]
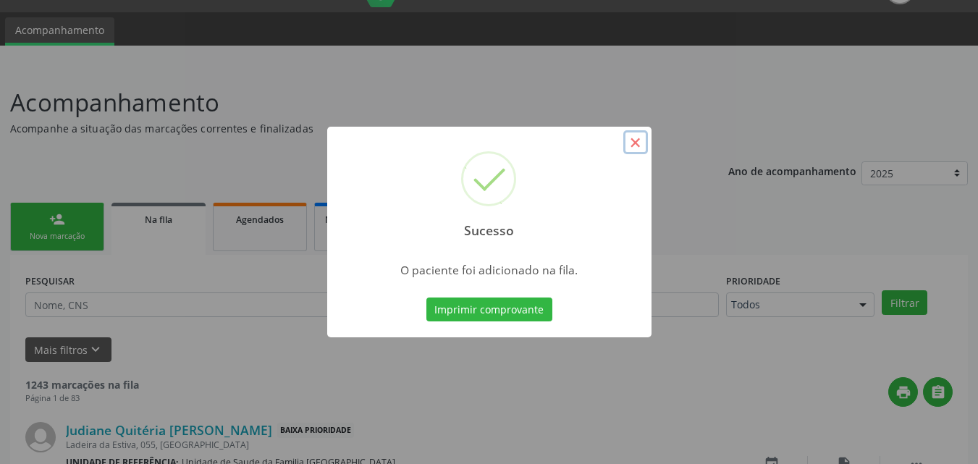
click at [635, 143] on button "×" at bounding box center [635, 142] width 25 height 25
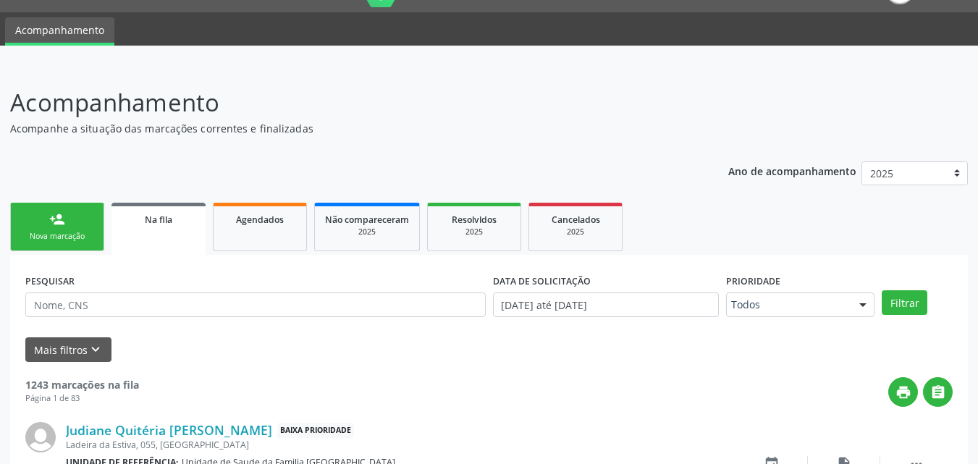
click at [60, 222] on div "person_add" at bounding box center [57, 219] width 16 height 16
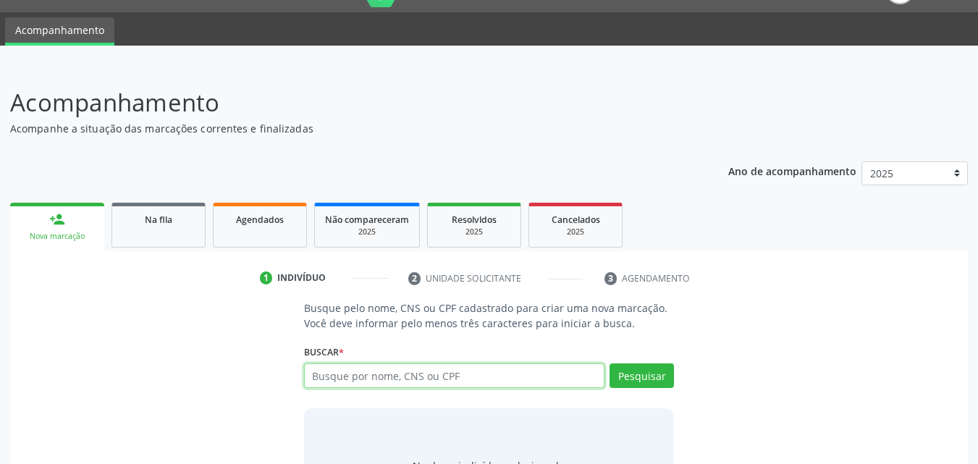
click at [396, 371] on input "text" at bounding box center [454, 375] width 301 height 25
type input "700404495962745"
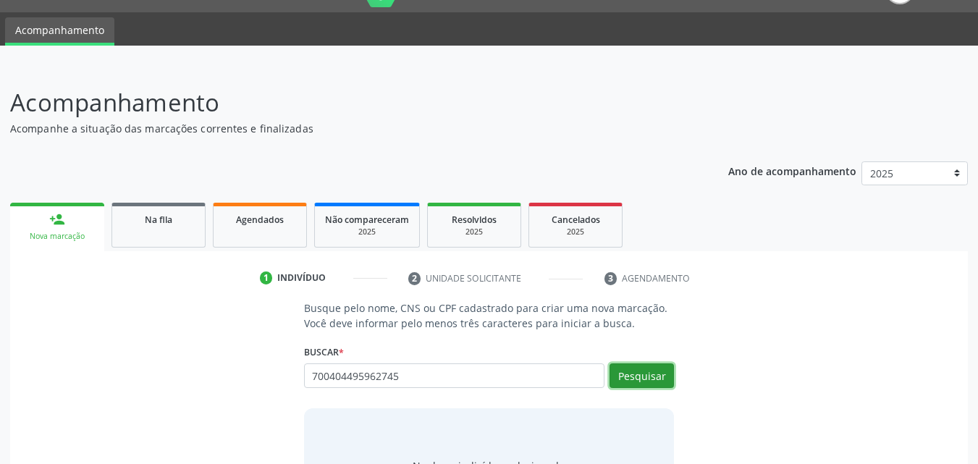
click at [640, 369] on button "Pesquisar" at bounding box center [641, 375] width 64 height 25
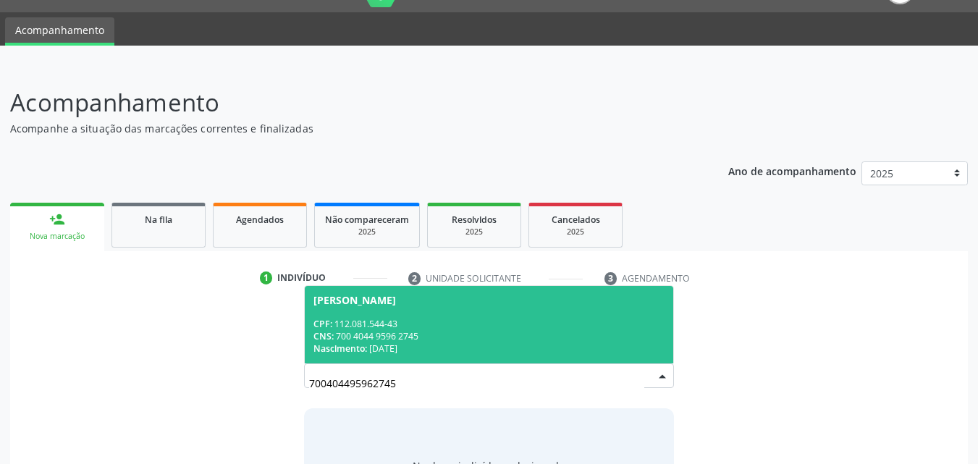
click at [507, 316] on span "[PERSON_NAME] CPF: 112.081.544-43 CNS: 700 4044 9596 2745 Nascimento: [DATE]" at bounding box center [489, 324] width 369 height 77
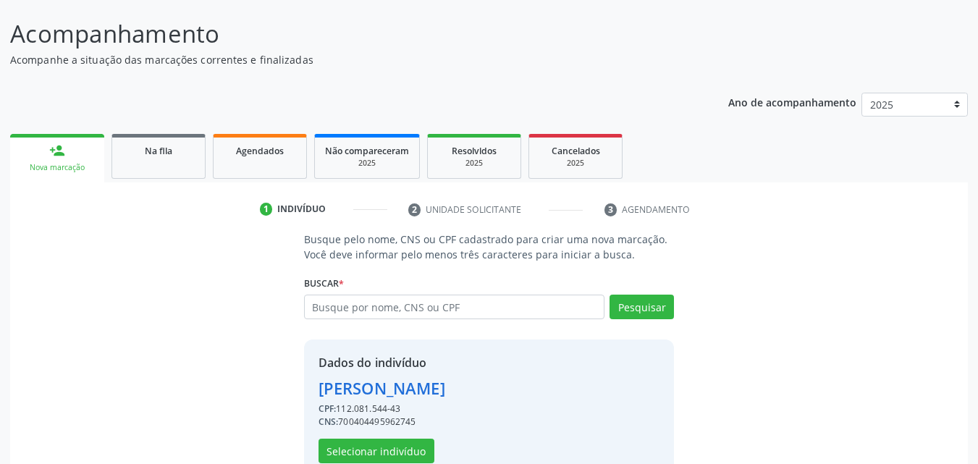
scroll to position [137, 0]
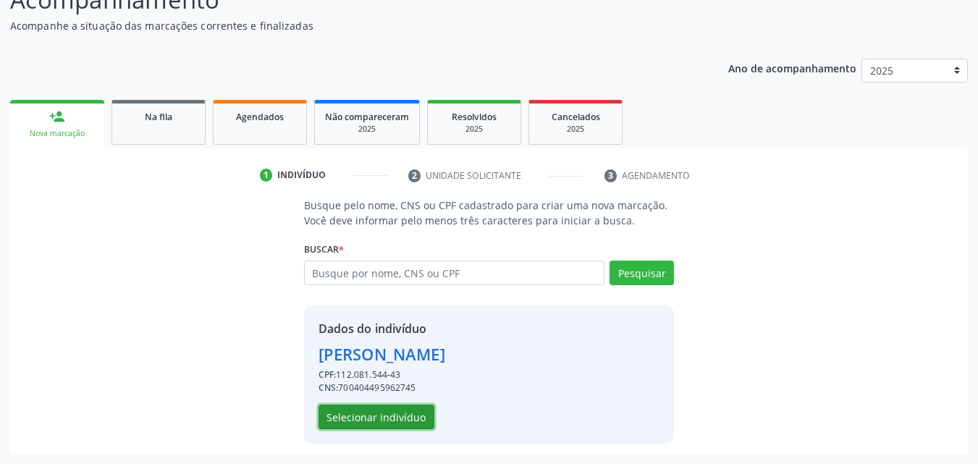
click at [397, 407] on button "Selecionar indivíduo" at bounding box center [376, 417] width 116 height 25
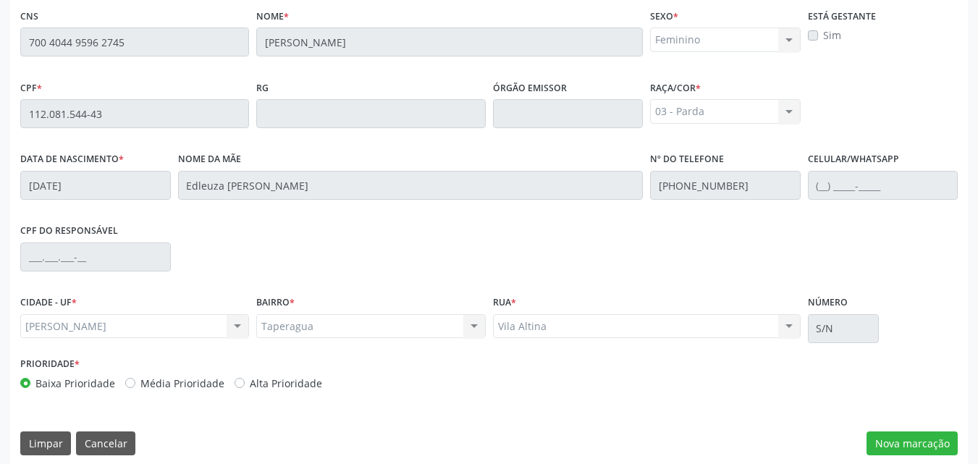
scroll to position [383, 0]
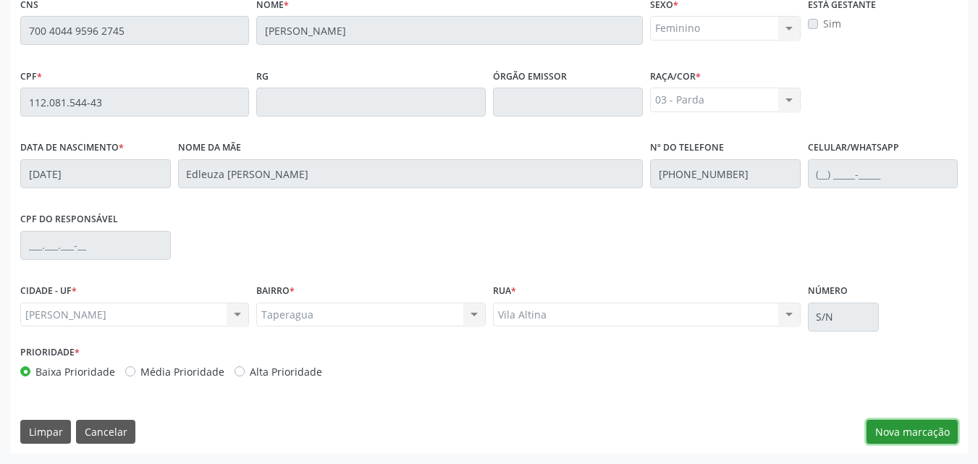
click at [887, 433] on button "Nova marcação" at bounding box center [911, 432] width 91 height 25
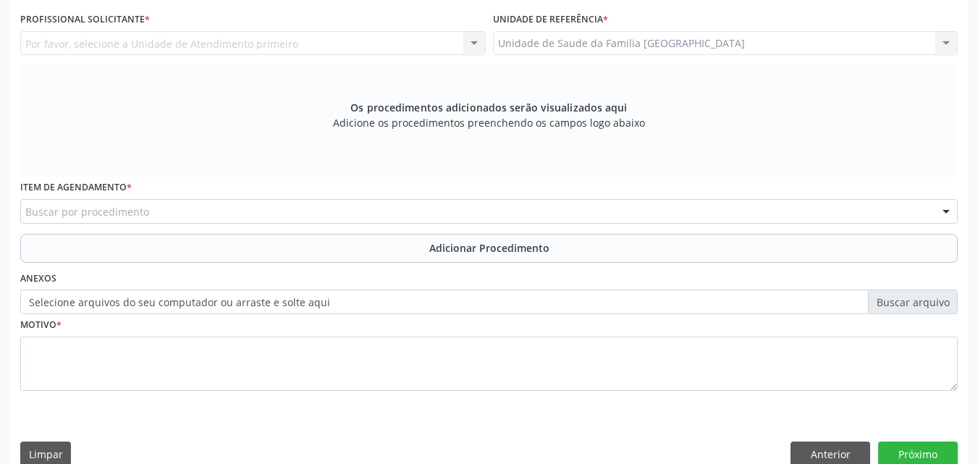
scroll to position [0, 0]
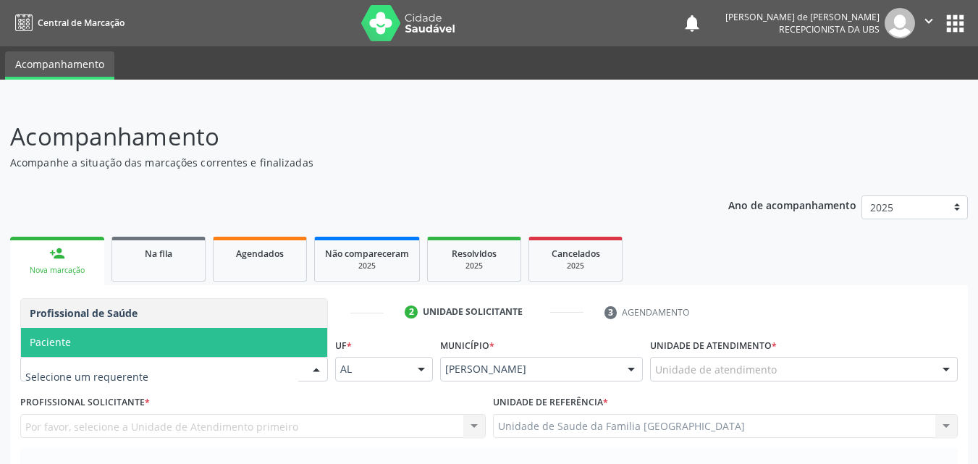
click at [106, 351] on span "Paciente" at bounding box center [174, 342] width 306 height 29
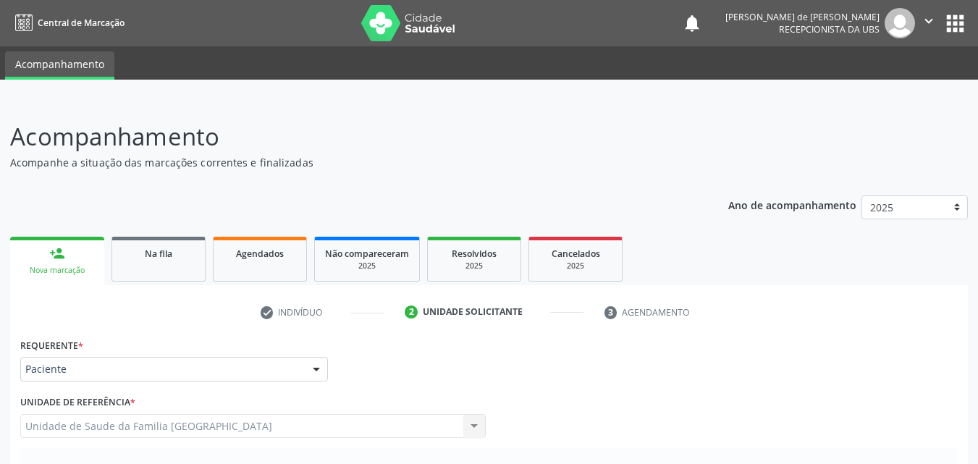
scroll to position [338, 0]
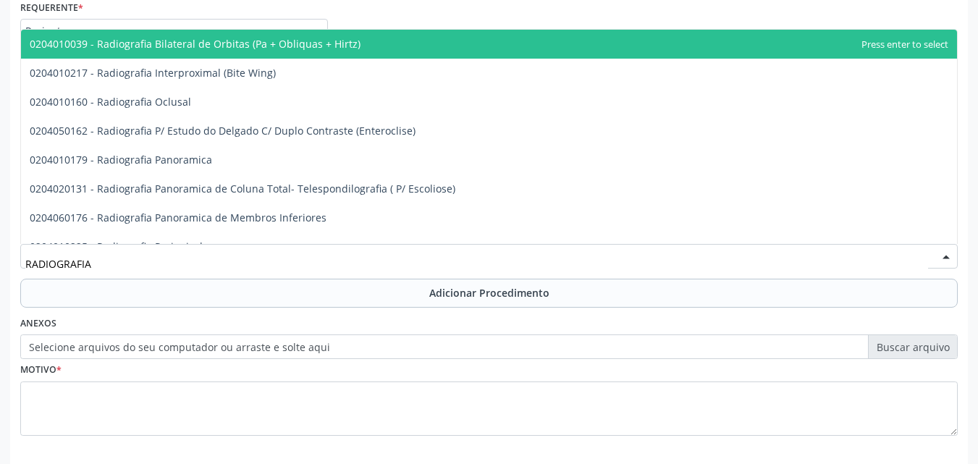
type input "RADIOGRAFIA P"
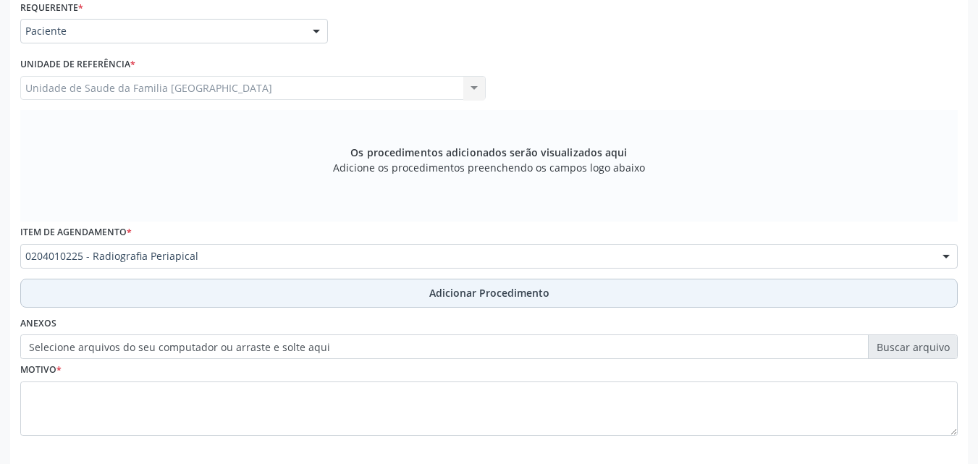
click at [132, 295] on button "Adicionar Procedimento" at bounding box center [488, 293] width 937 height 29
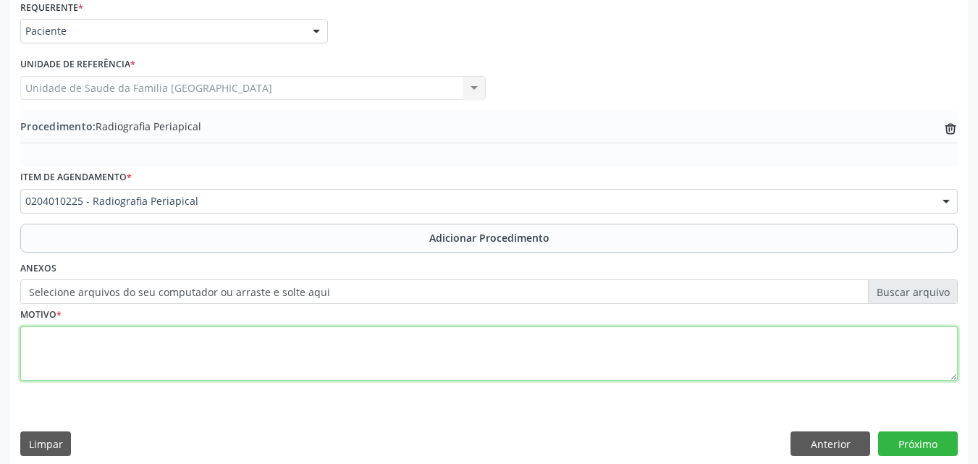
click at [134, 355] on textarea at bounding box center [488, 353] width 937 height 55
type textarea "PACIENTE NECESSITA DE RAIO X DO 48."
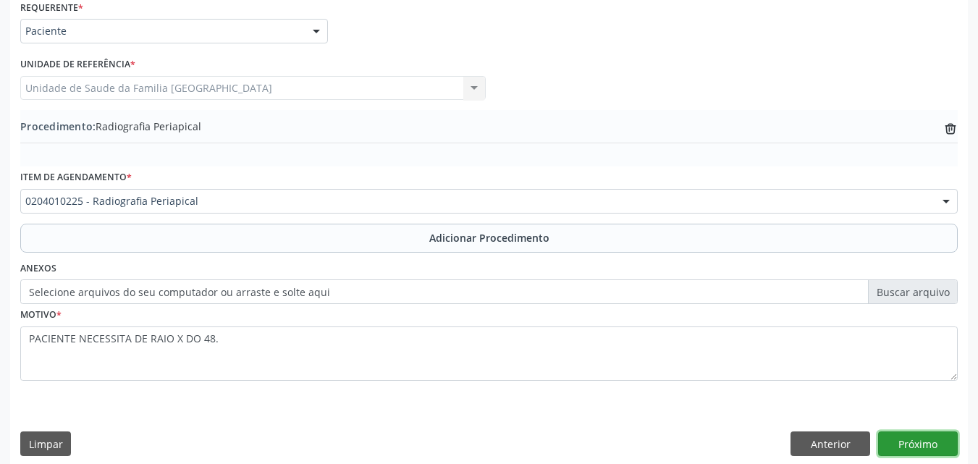
click at [886, 436] on button "Próximo" at bounding box center [918, 443] width 80 height 25
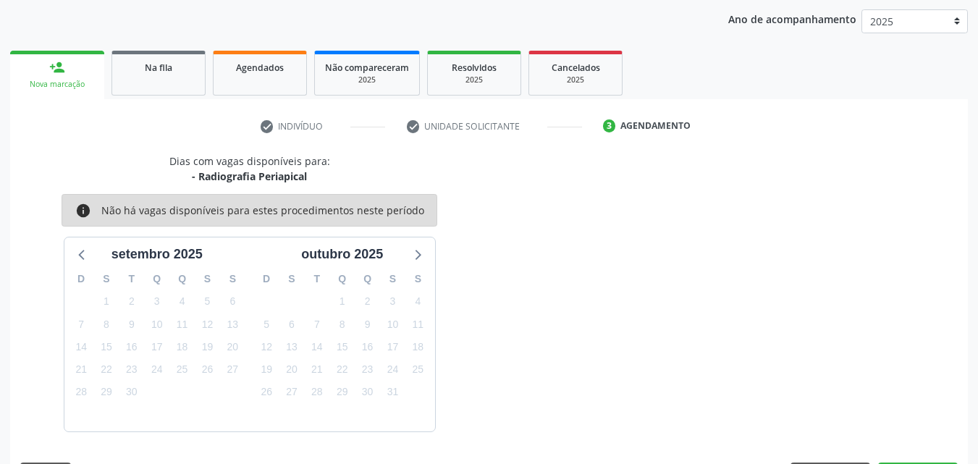
scroll to position [229, 0]
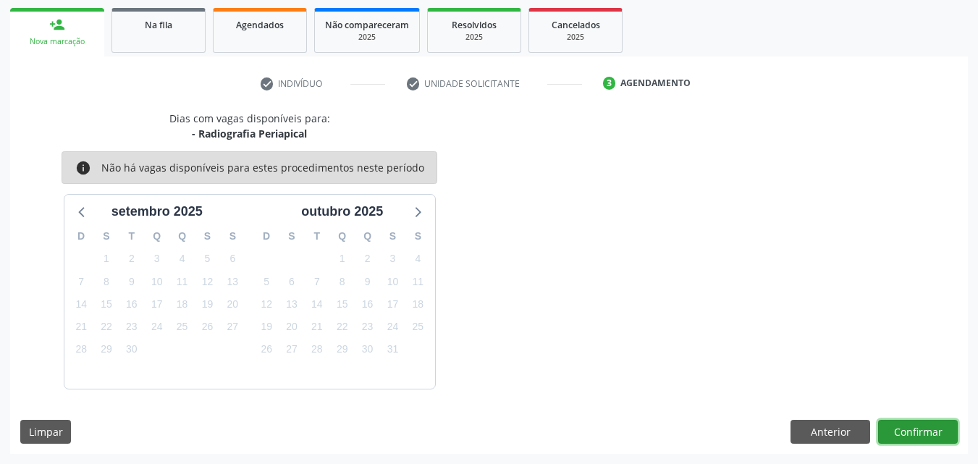
click at [904, 431] on button "Confirmar" at bounding box center [918, 432] width 80 height 25
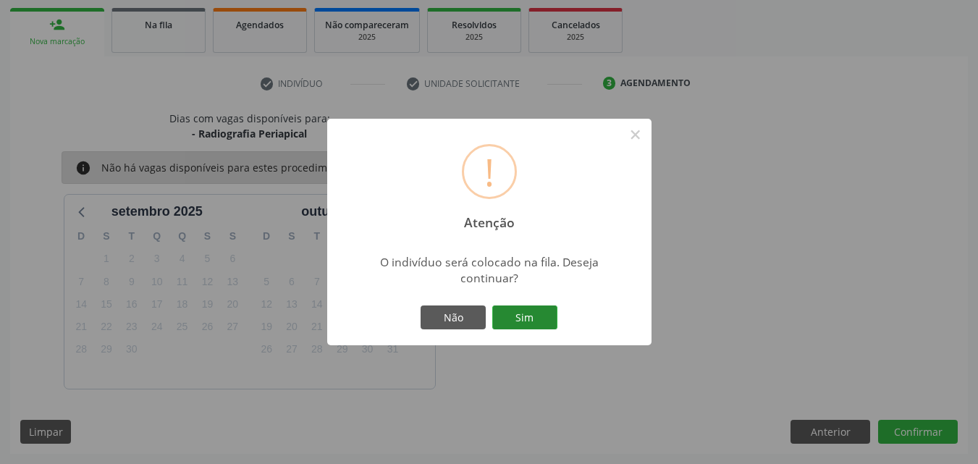
click at [524, 323] on button "Sim" at bounding box center [524, 317] width 65 height 25
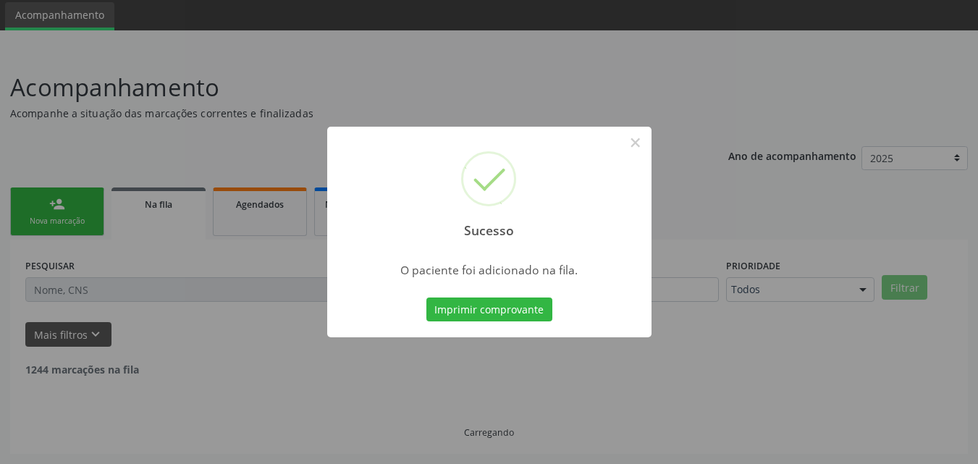
scroll to position [34, 0]
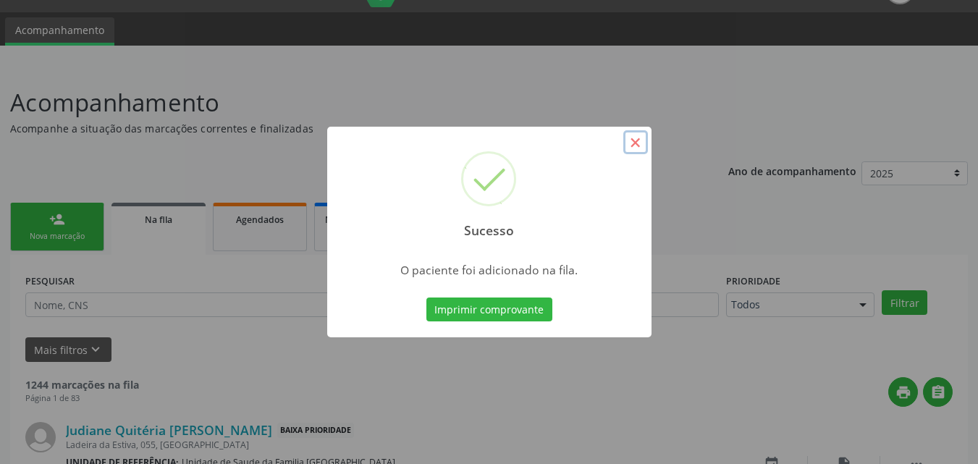
click at [632, 146] on button "×" at bounding box center [635, 142] width 25 height 25
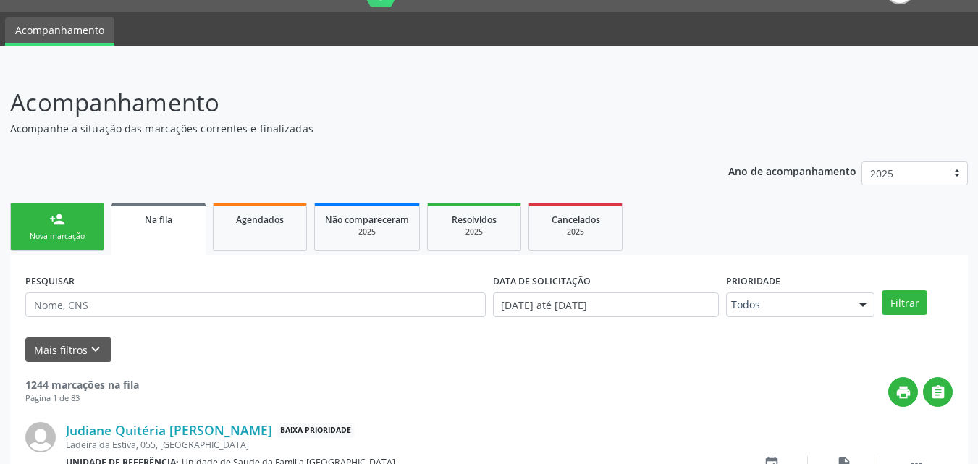
click at [75, 223] on link "person_add Nova marcação" at bounding box center [57, 227] width 94 height 48
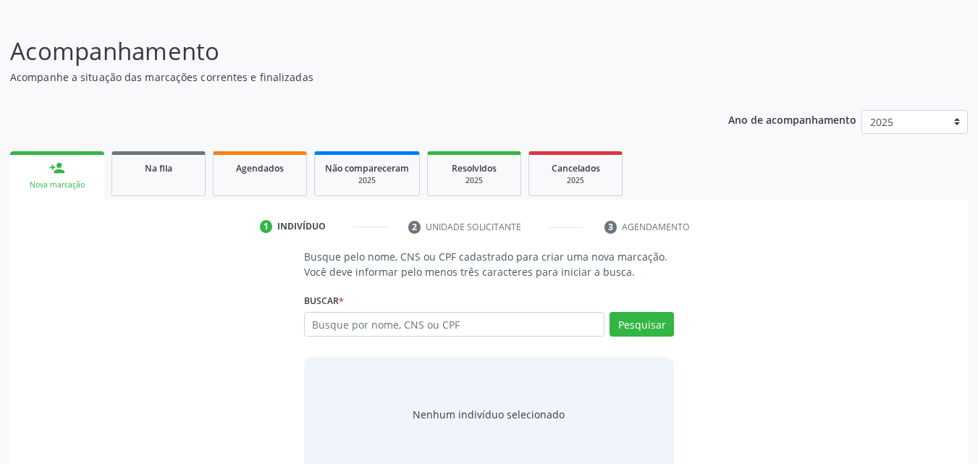
scroll to position [114, 0]
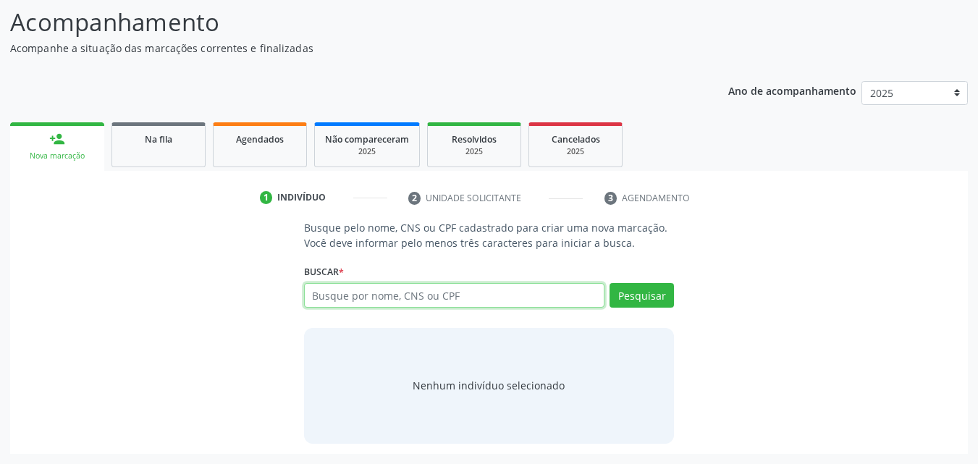
click at [342, 291] on input "text" at bounding box center [454, 295] width 301 height 25
type input "708407260961461"
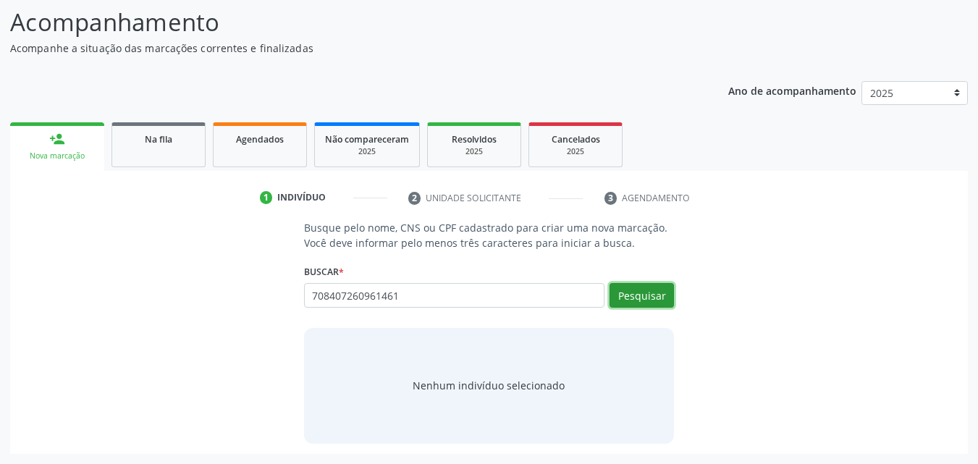
click at [646, 292] on button "Pesquisar" at bounding box center [641, 295] width 64 height 25
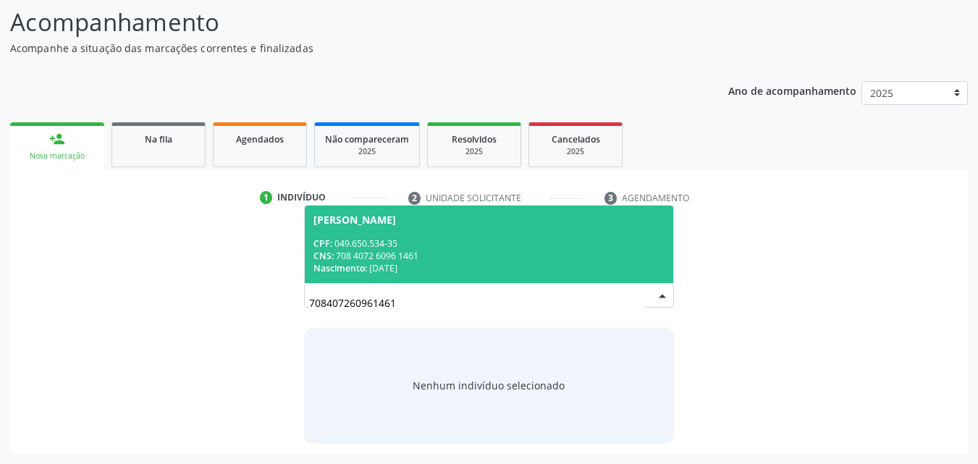
click at [448, 239] on div "CPF: 049.650.534-35" at bounding box center [489, 243] width 352 height 12
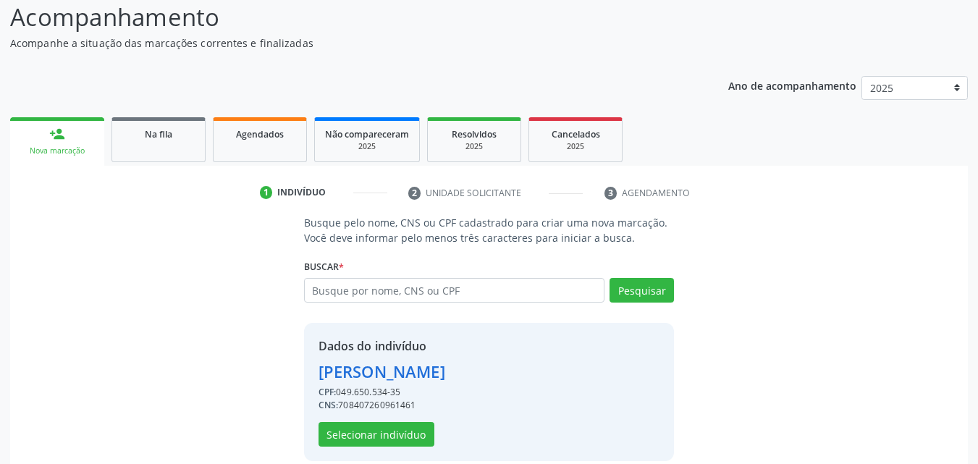
scroll to position [137, 0]
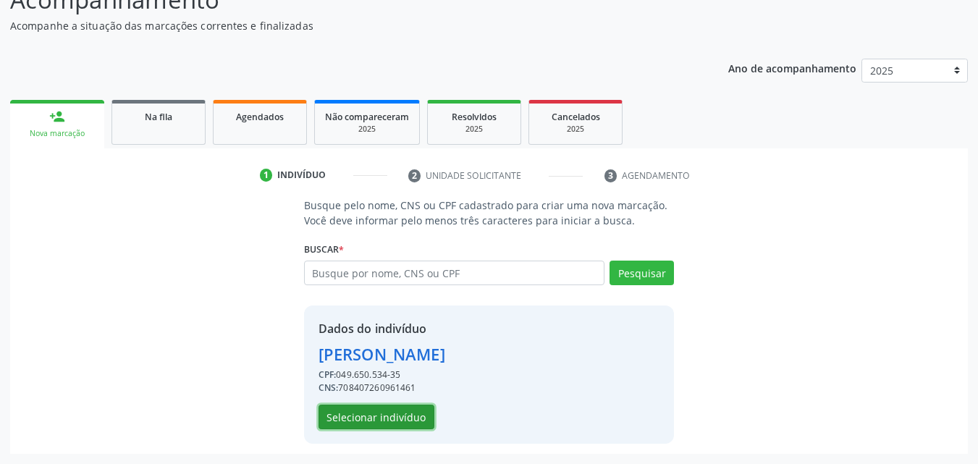
click at [357, 408] on button "Selecionar indivíduo" at bounding box center [376, 417] width 116 height 25
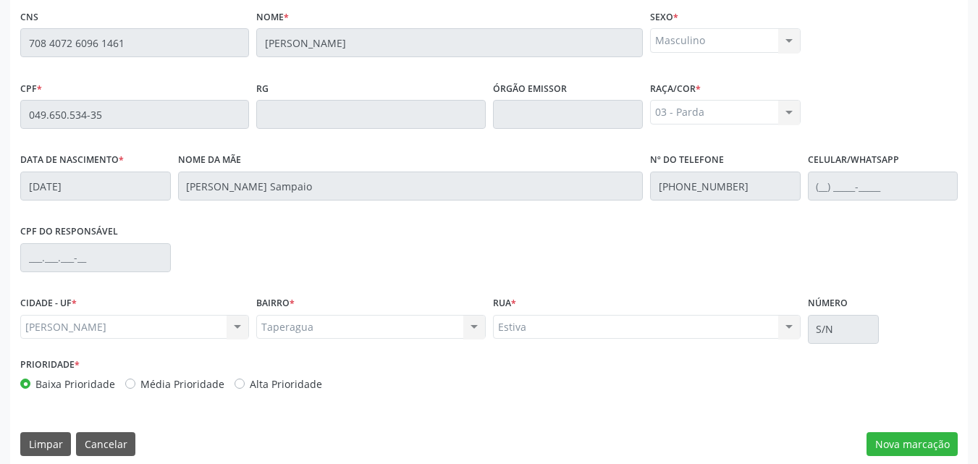
scroll to position [383, 0]
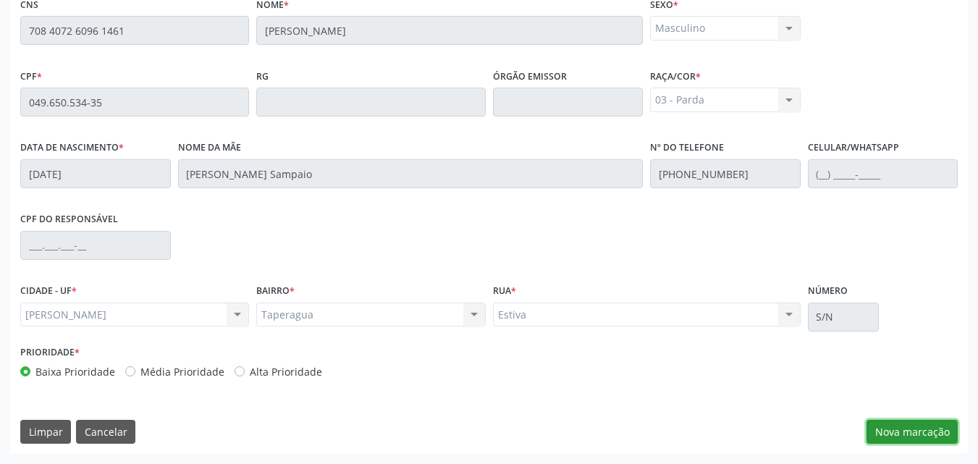
click at [907, 427] on button "Nova marcação" at bounding box center [911, 432] width 91 height 25
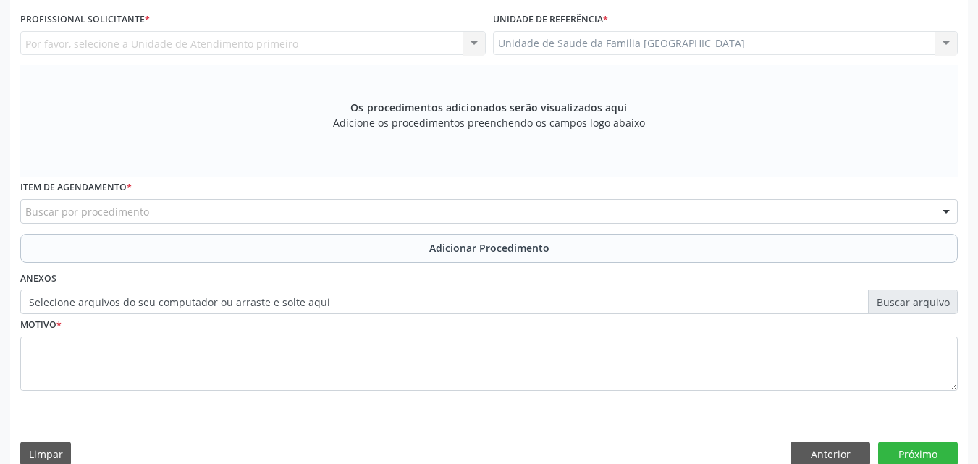
scroll to position [45, 0]
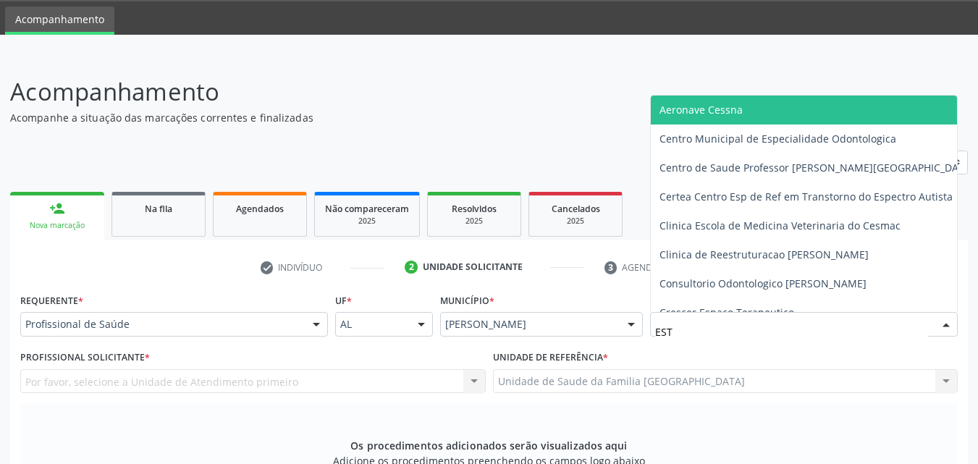
type input "ESTI"
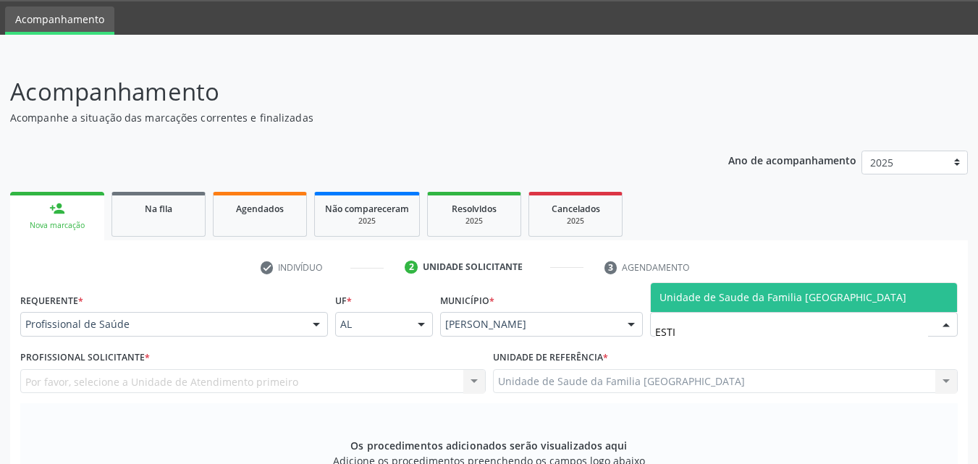
click at [662, 295] on span "Unidade de Saude da Familia [GEOGRAPHIC_DATA]" at bounding box center [782, 297] width 247 height 14
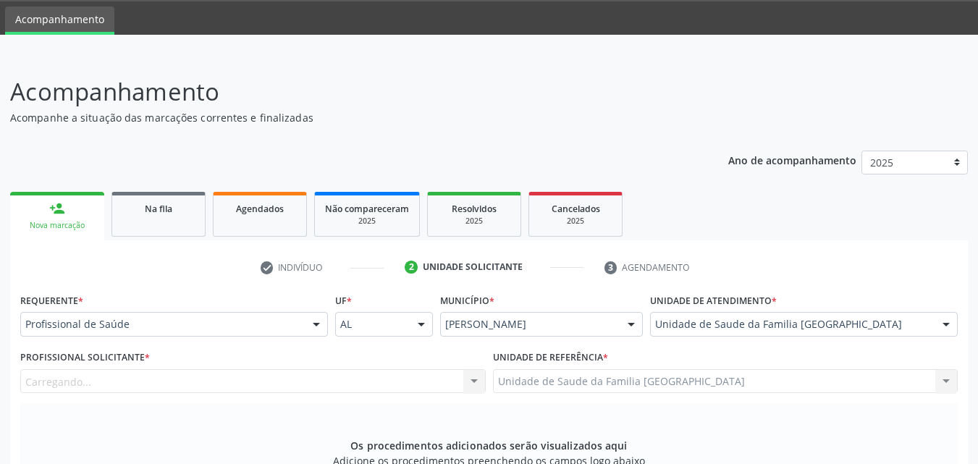
scroll to position [383, 0]
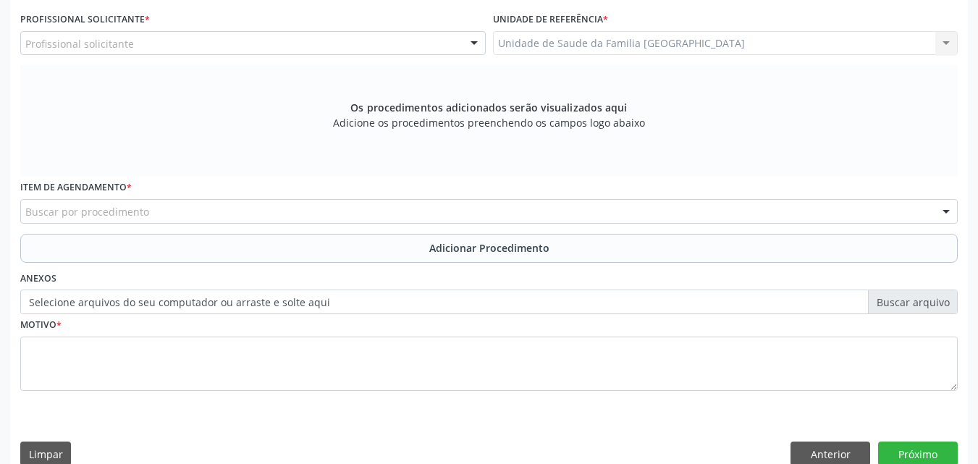
click at [154, 50] on div "Profissional solicitante" at bounding box center [252, 43] width 465 height 25
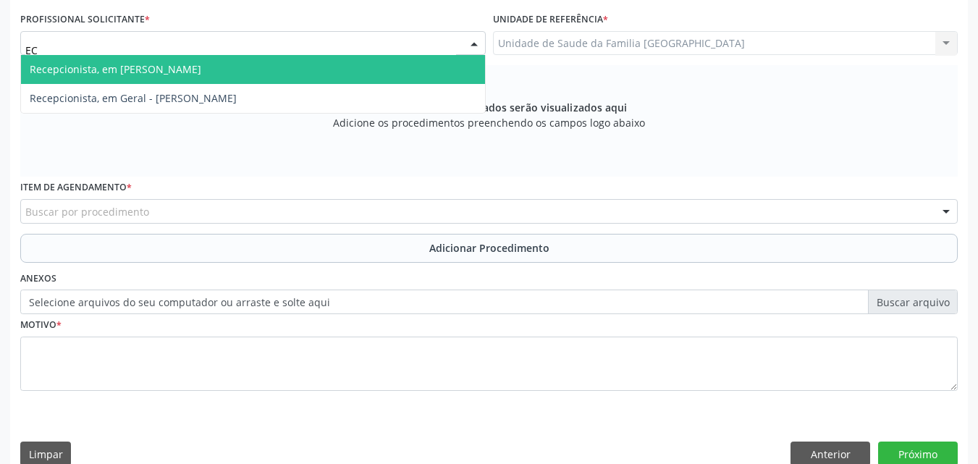
type input "E"
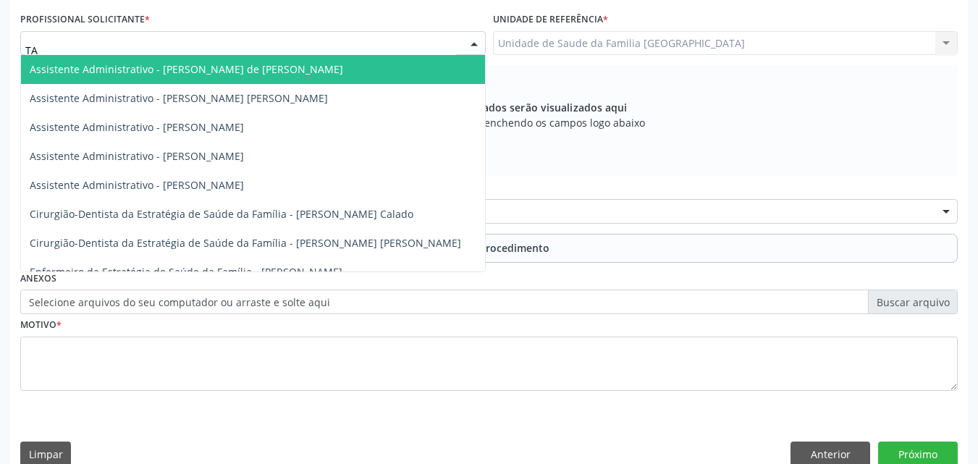
type input "TAC"
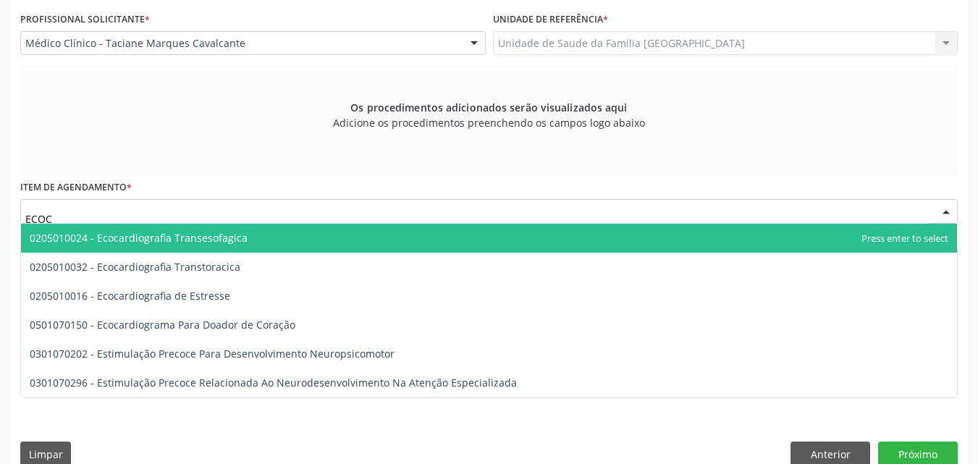
type input "ECOC"
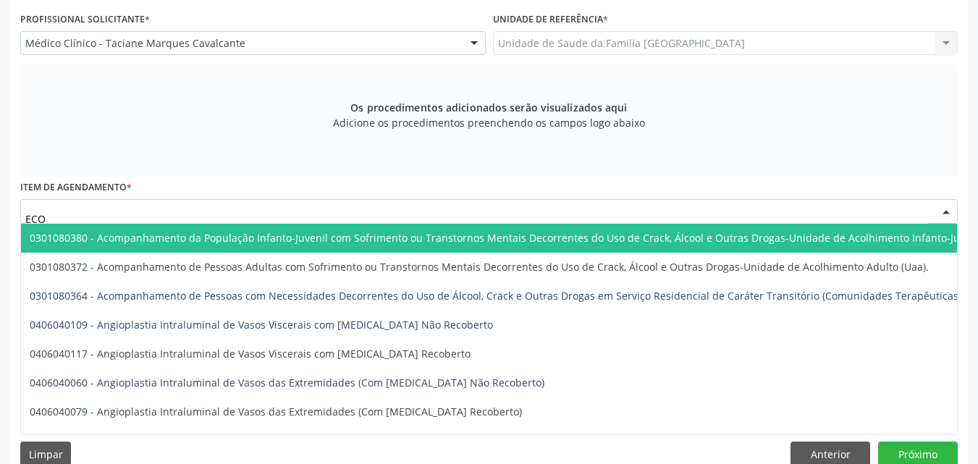
type input "ECOC"
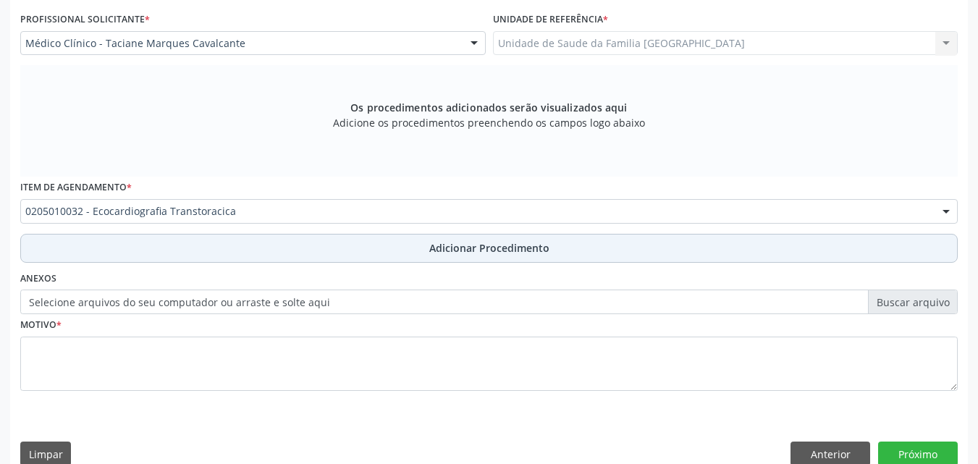
click at [139, 253] on button "Adicionar Procedimento" at bounding box center [488, 248] width 937 height 29
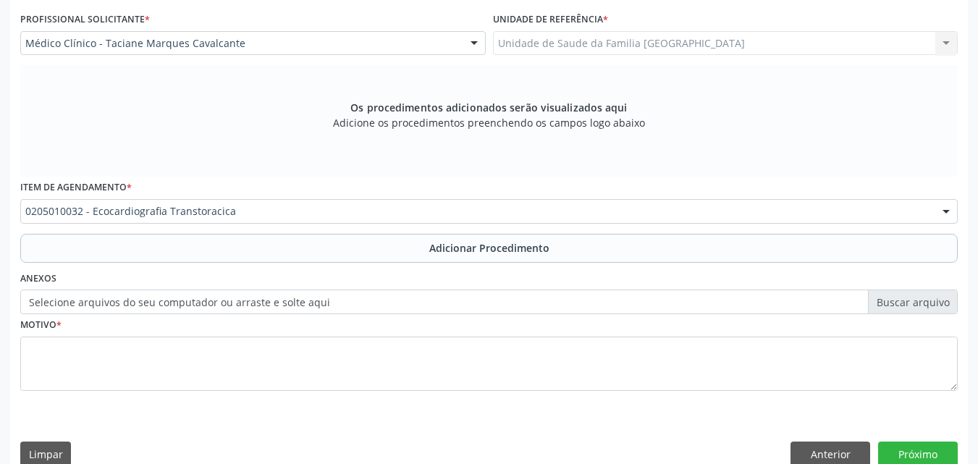
scroll to position [350, 0]
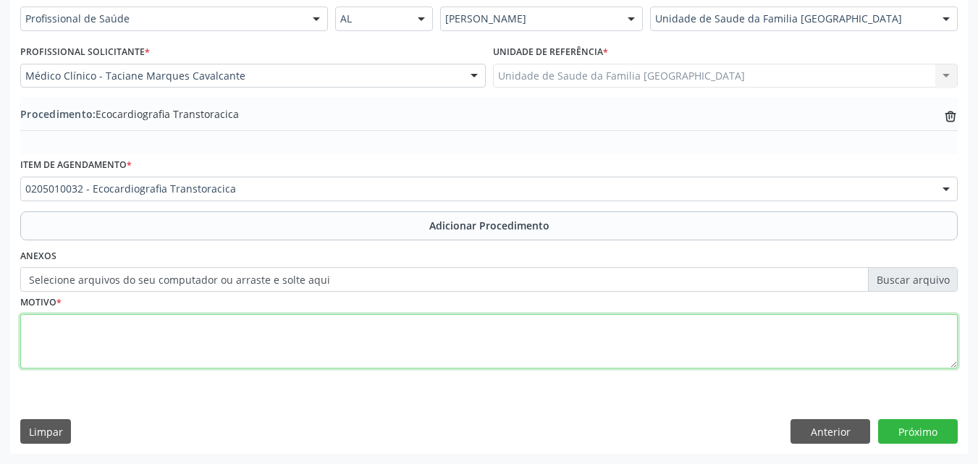
click at [122, 340] on textarea at bounding box center [488, 341] width 937 height 55
type textarea "HAS, IMC 36"
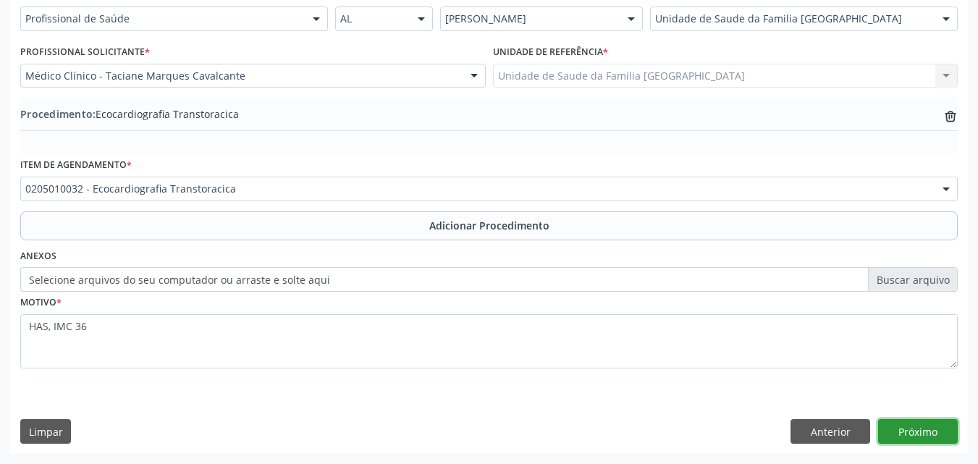
click at [892, 419] on button "Próximo" at bounding box center [918, 431] width 80 height 25
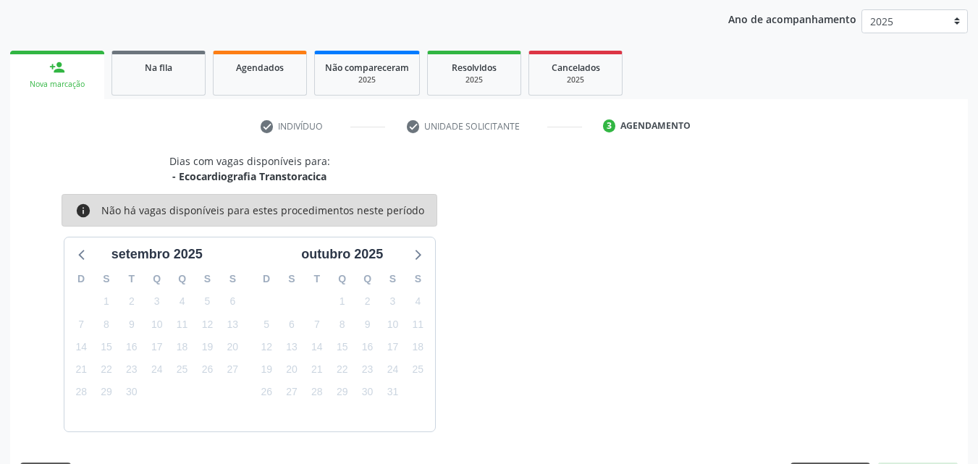
scroll to position [229, 0]
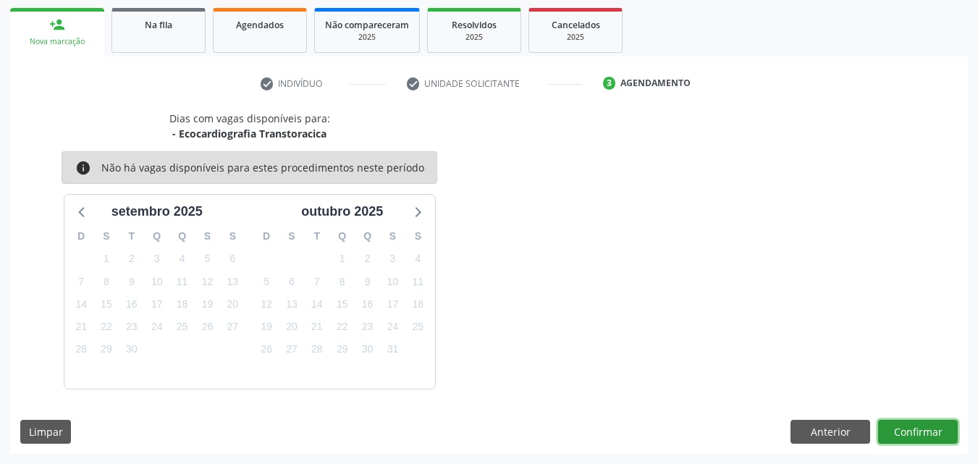
click at [926, 438] on button "Confirmar" at bounding box center [918, 432] width 80 height 25
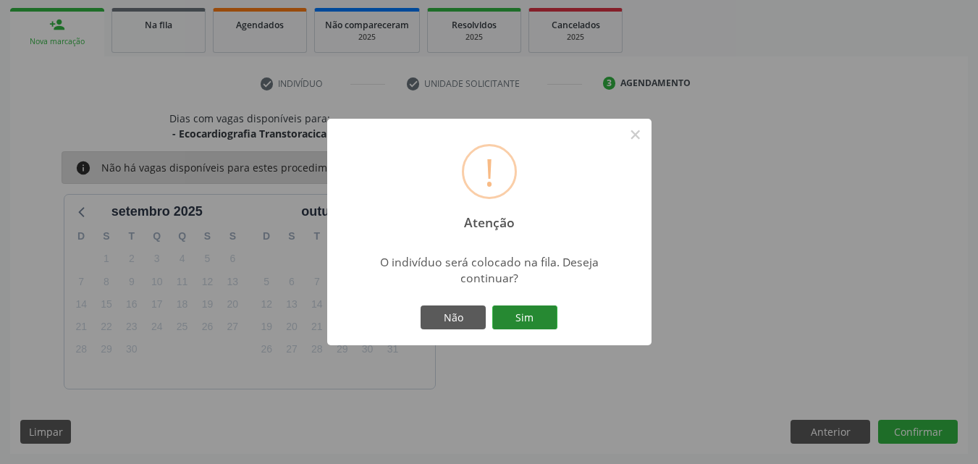
click at [517, 327] on button "Sim" at bounding box center [524, 317] width 65 height 25
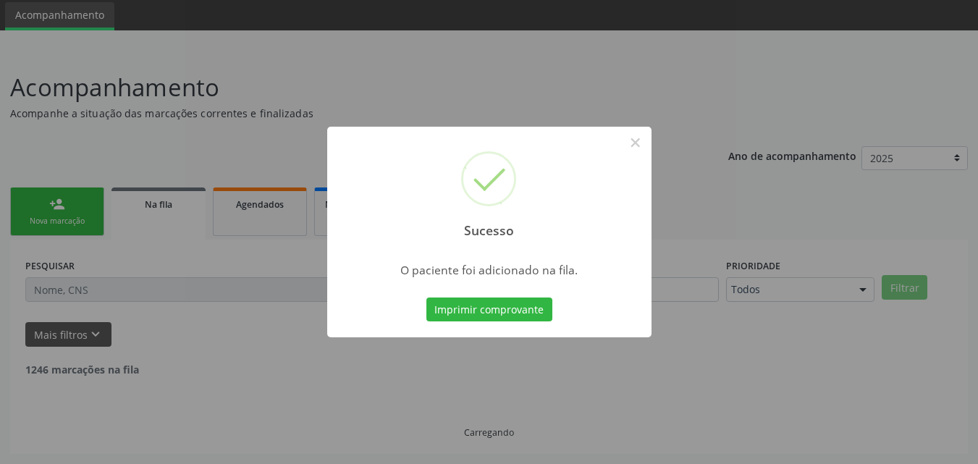
scroll to position [34, 0]
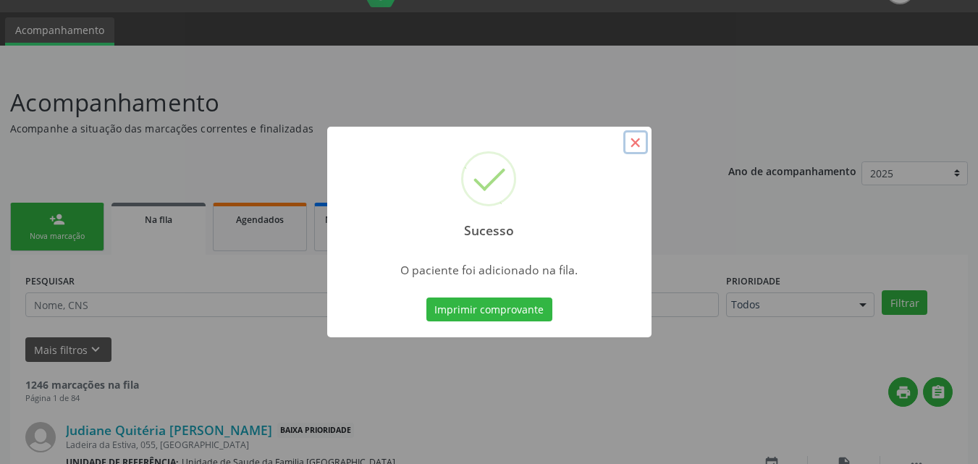
click at [638, 144] on button "×" at bounding box center [635, 142] width 25 height 25
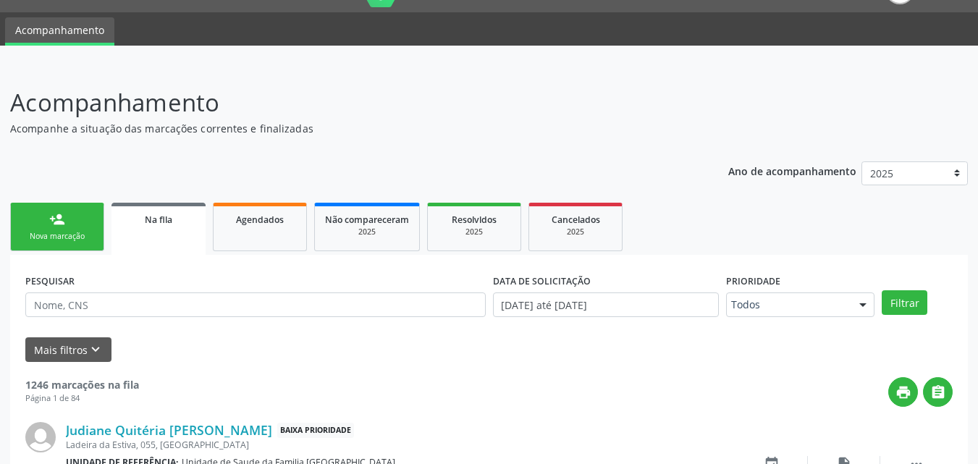
click at [59, 228] on link "person_add Nova marcação" at bounding box center [57, 227] width 94 height 48
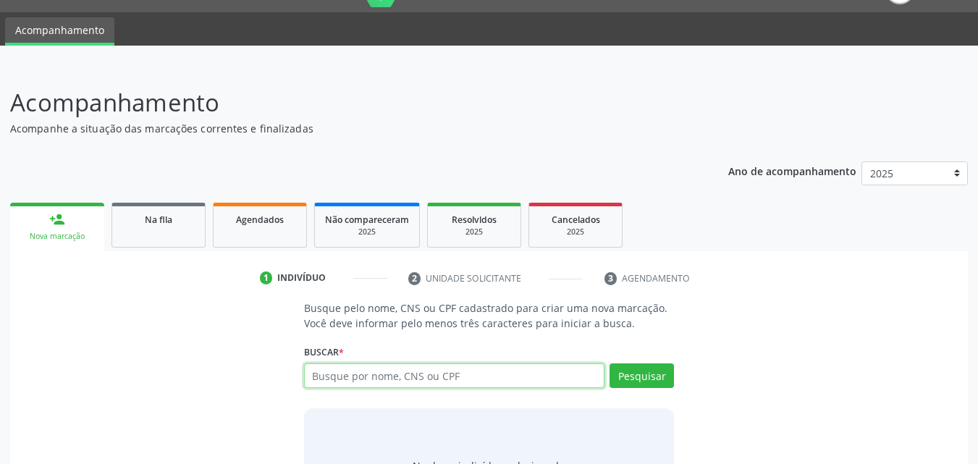
click at [365, 378] on input "text" at bounding box center [454, 375] width 301 height 25
type input "[PERSON_NAME]"
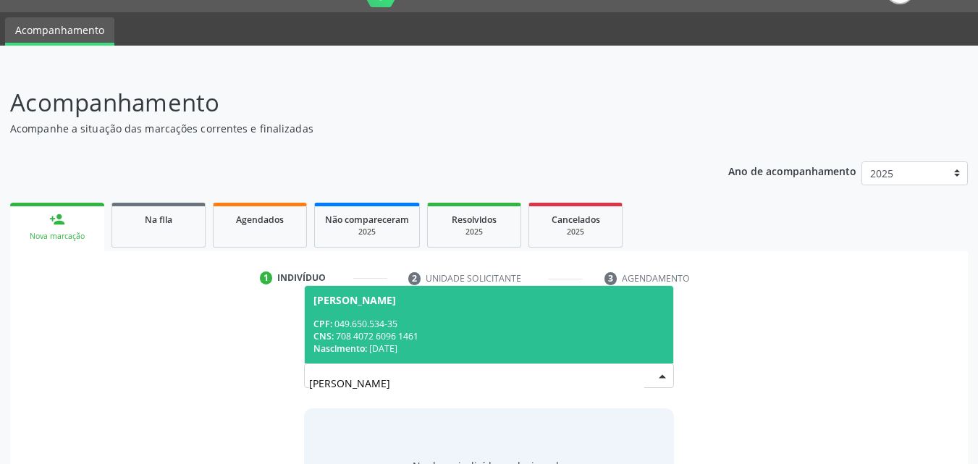
click at [393, 330] on div "CNS: 708 4072 6096 1461" at bounding box center [489, 336] width 352 height 12
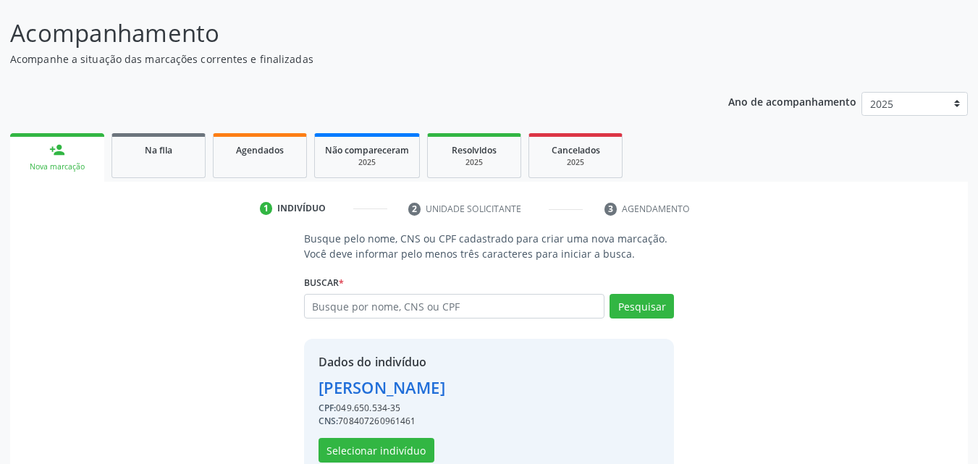
scroll to position [137, 0]
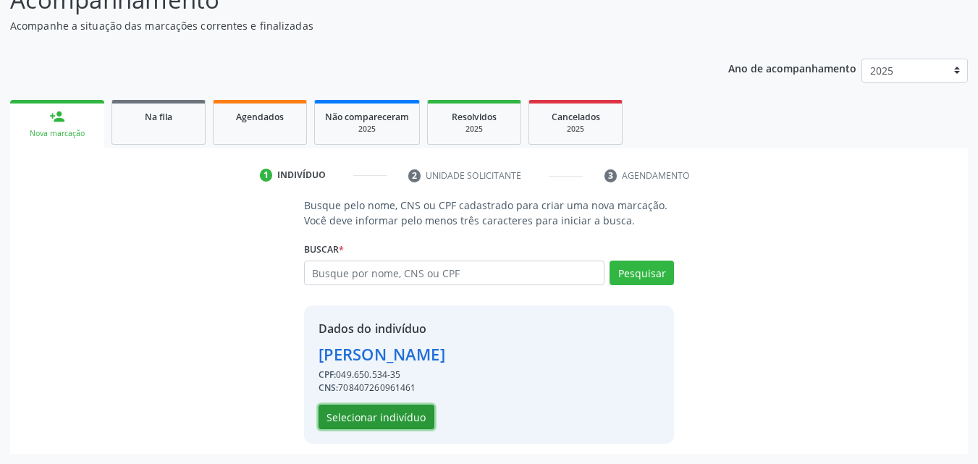
click at [364, 424] on button "Selecionar indivíduo" at bounding box center [376, 417] width 116 height 25
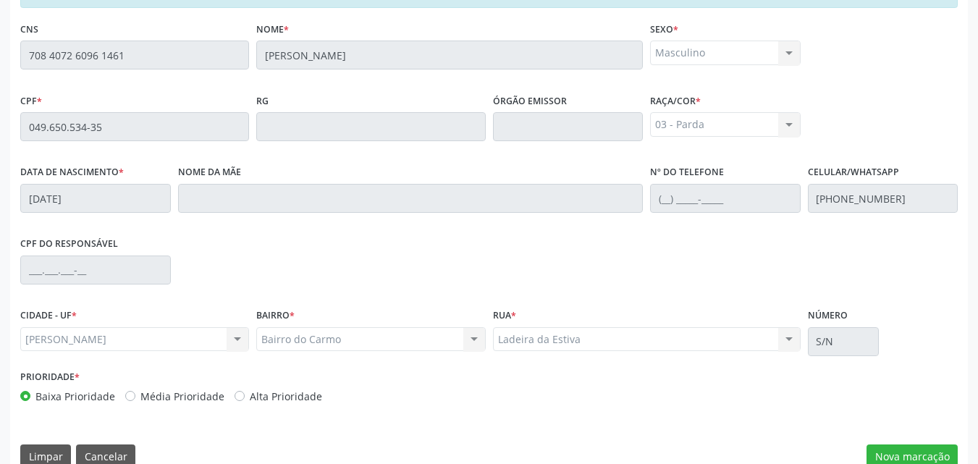
scroll to position [383, 0]
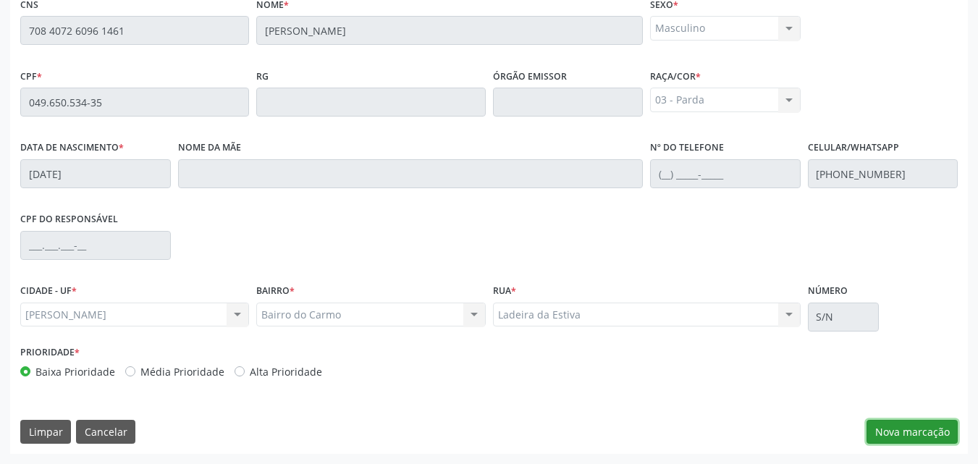
click at [912, 433] on button "Nova marcação" at bounding box center [911, 432] width 91 height 25
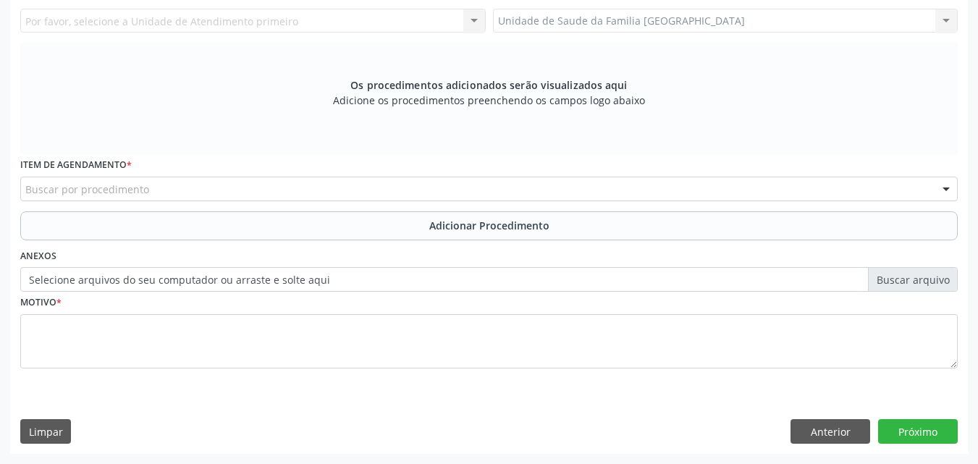
scroll to position [67, 0]
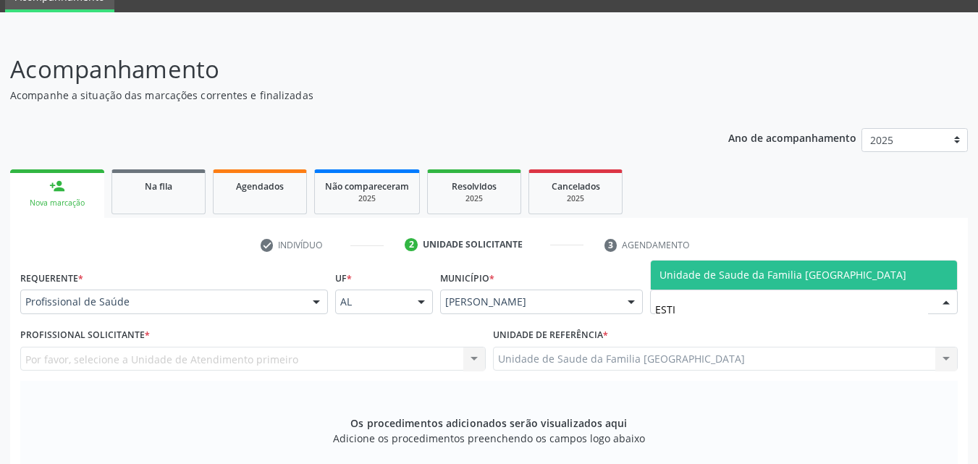
type input "ESTIV"
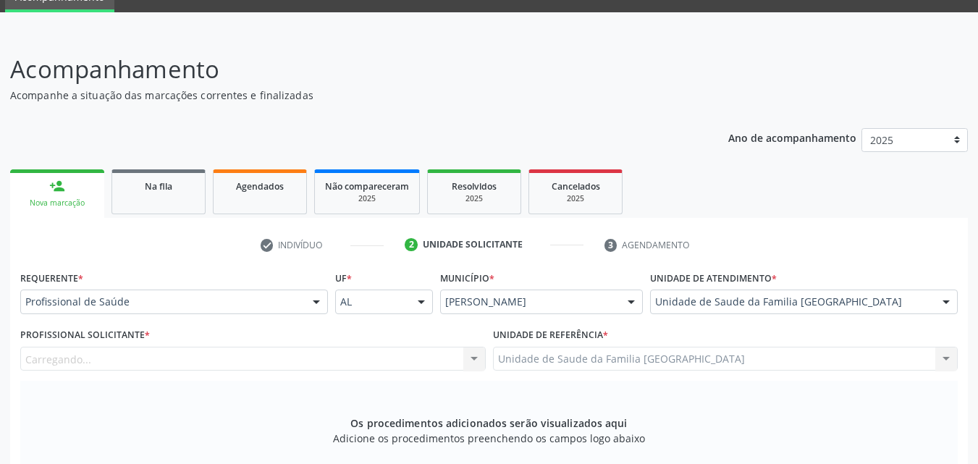
click at [225, 349] on div "Carregando... Nenhum resultado encontrado para: " " Não há nenhuma opção para s…" at bounding box center [252, 359] width 465 height 25
click at [224, 357] on div at bounding box center [252, 359] width 465 height 25
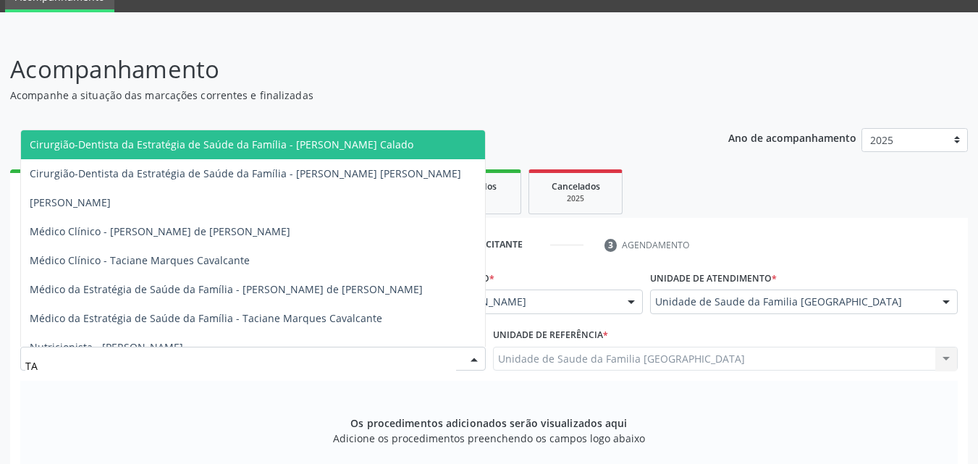
type input "TAC"
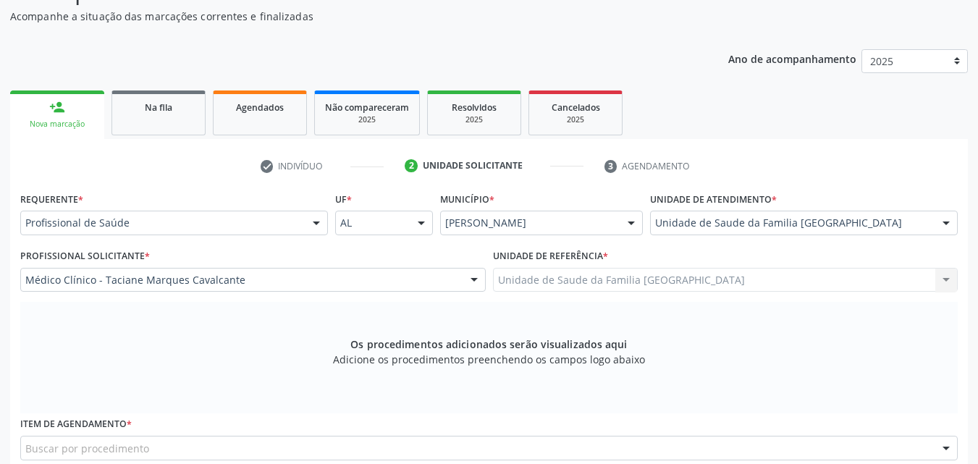
scroll to position [405, 0]
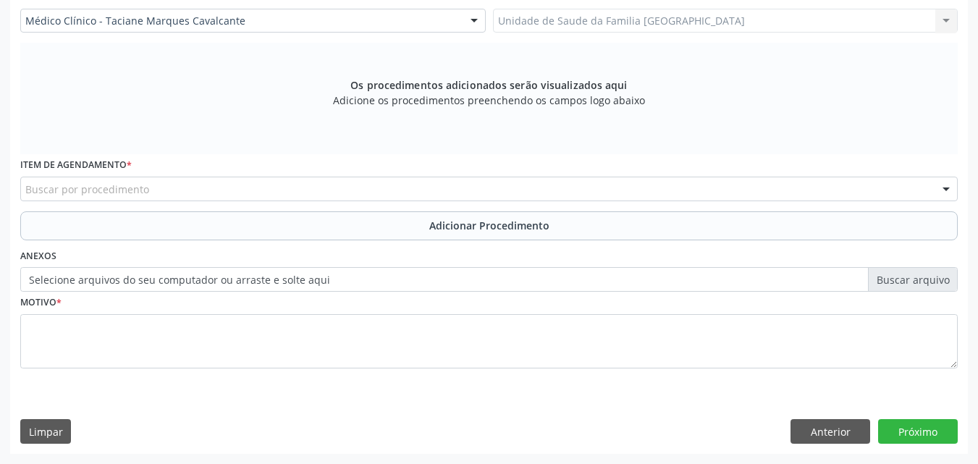
click at [347, 196] on div "Buscar por procedimento" at bounding box center [488, 189] width 937 height 25
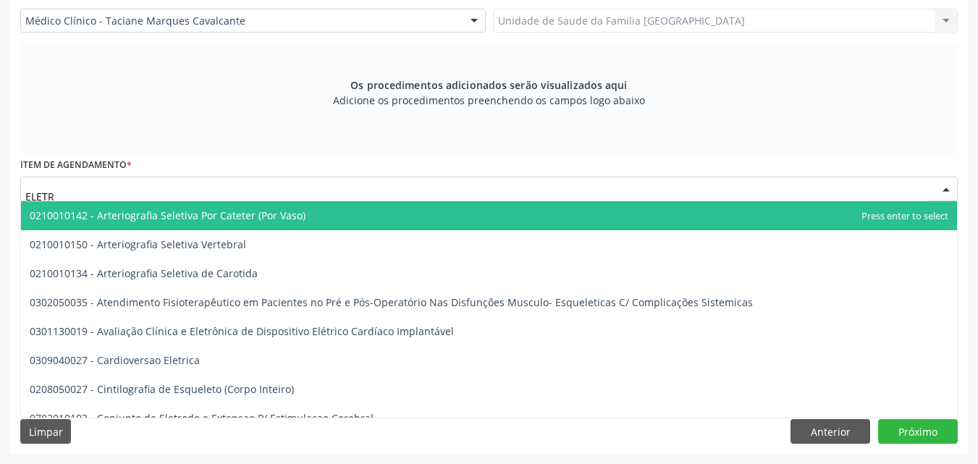
type input "ELETRO"
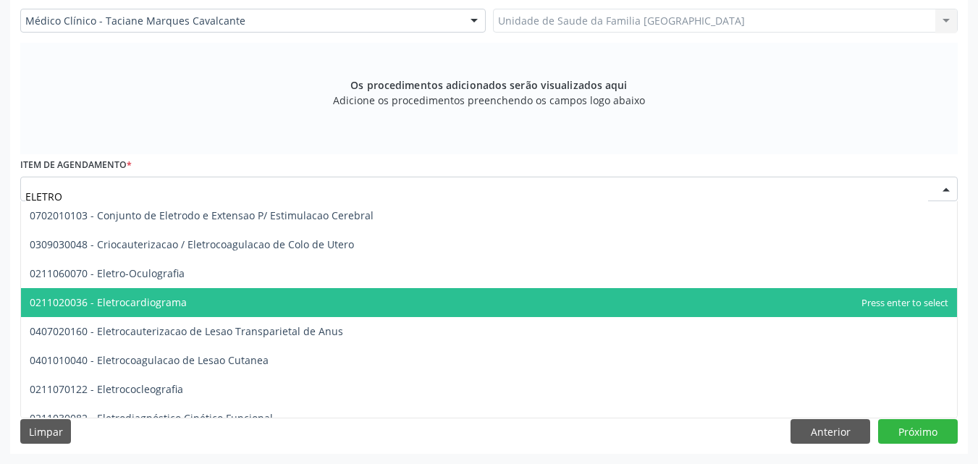
click at [127, 301] on span "0211020036 - Eletrocardiograma" at bounding box center [108, 302] width 157 height 14
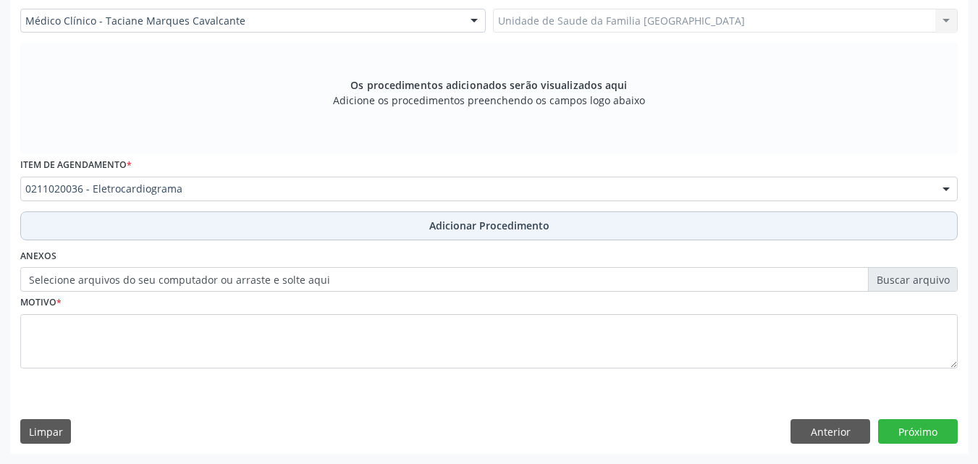
click at [145, 228] on button "Adicionar Procedimento" at bounding box center [488, 225] width 937 height 29
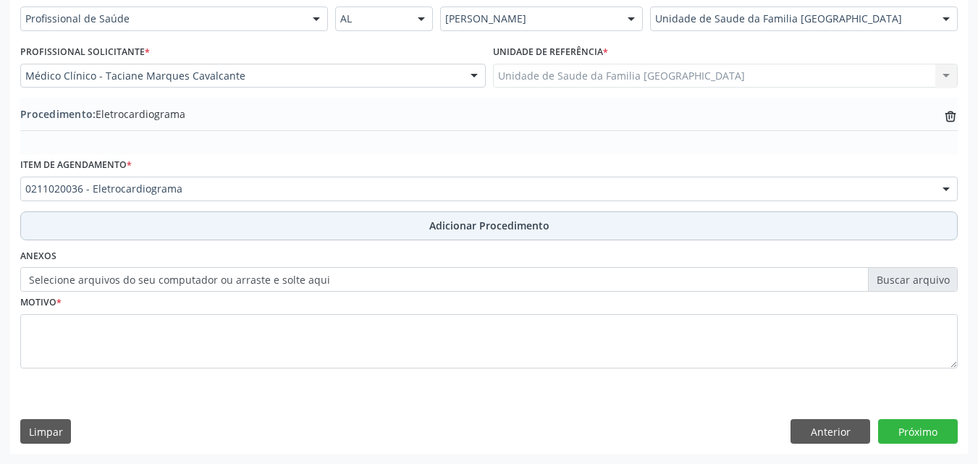
scroll to position [350, 0]
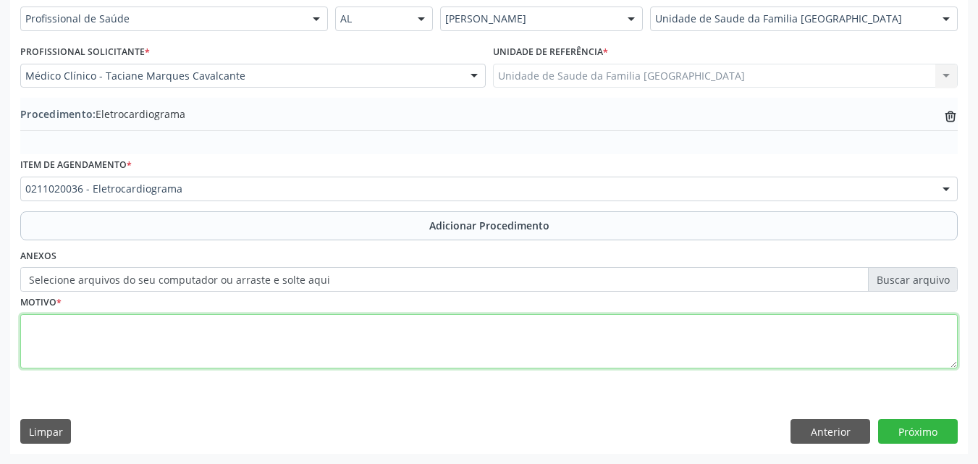
click at [135, 330] on textarea at bounding box center [488, 341] width 937 height 55
type textarea "IMC 36."
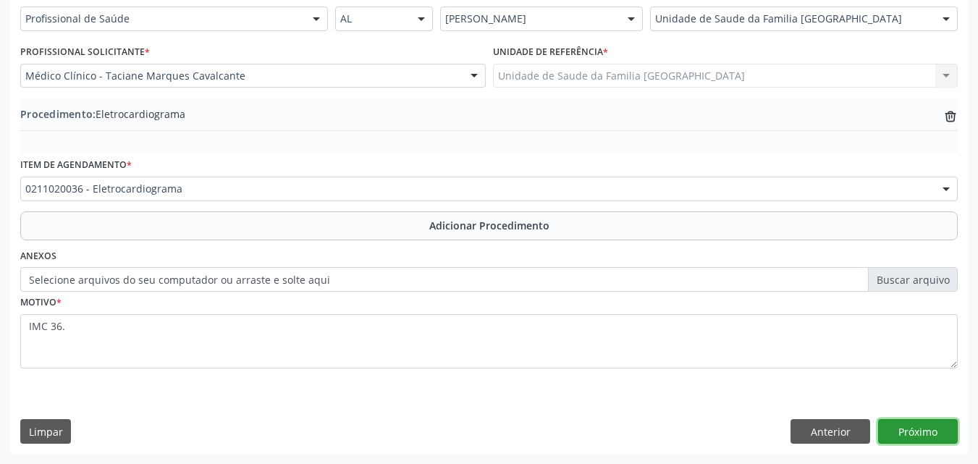
click at [897, 430] on button "Próximo" at bounding box center [918, 431] width 80 height 25
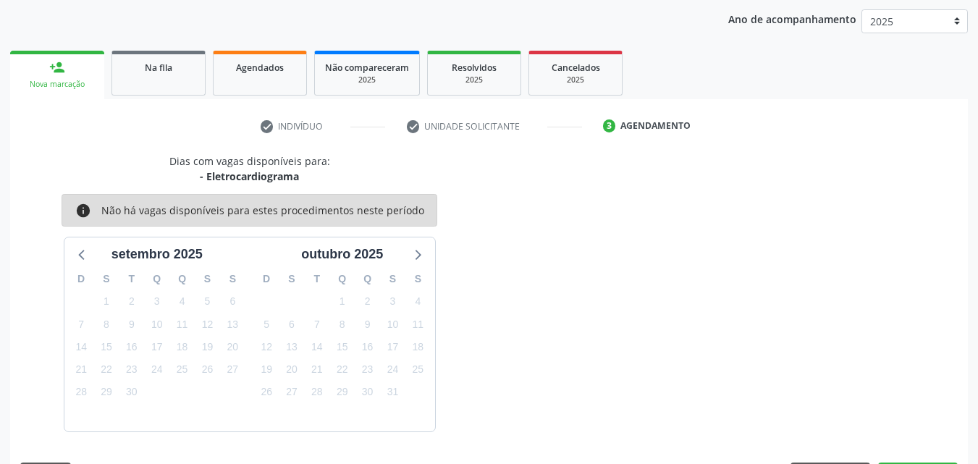
scroll to position [229, 0]
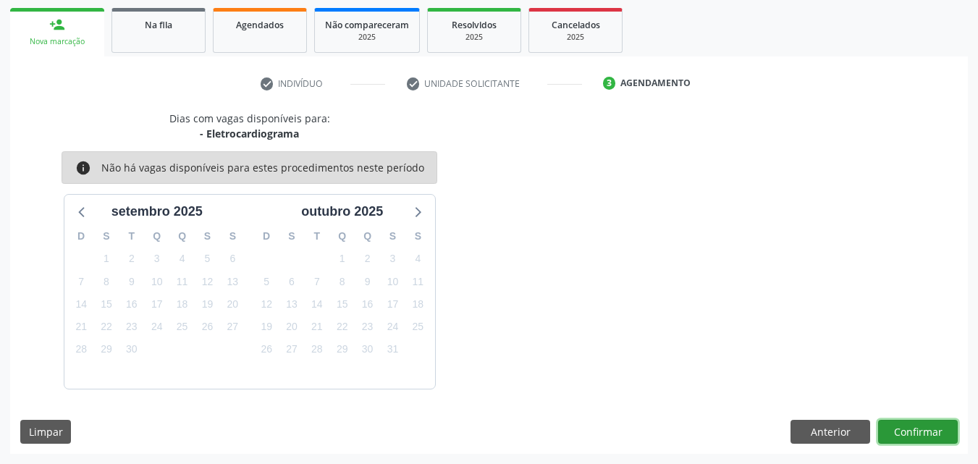
click at [915, 435] on button "Confirmar" at bounding box center [918, 432] width 80 height 25
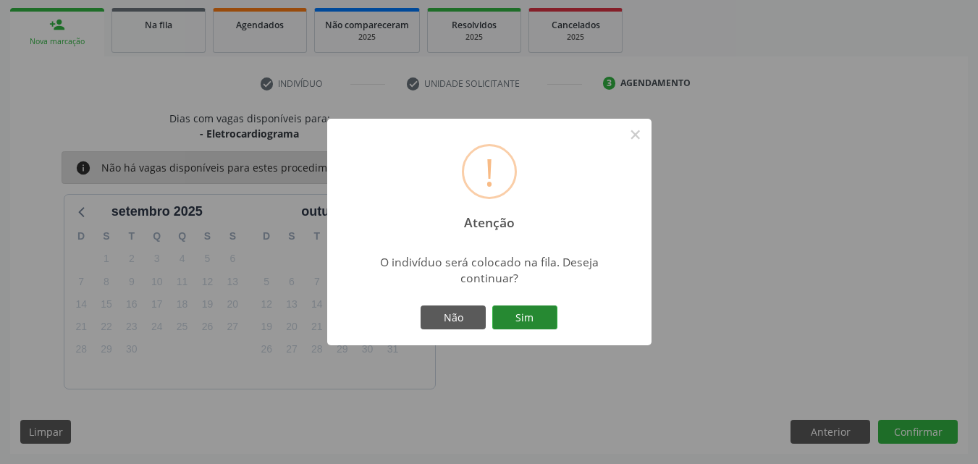
click at [509, 316] on button "Sim" at bounding box center [524, 317] width 65 height 25
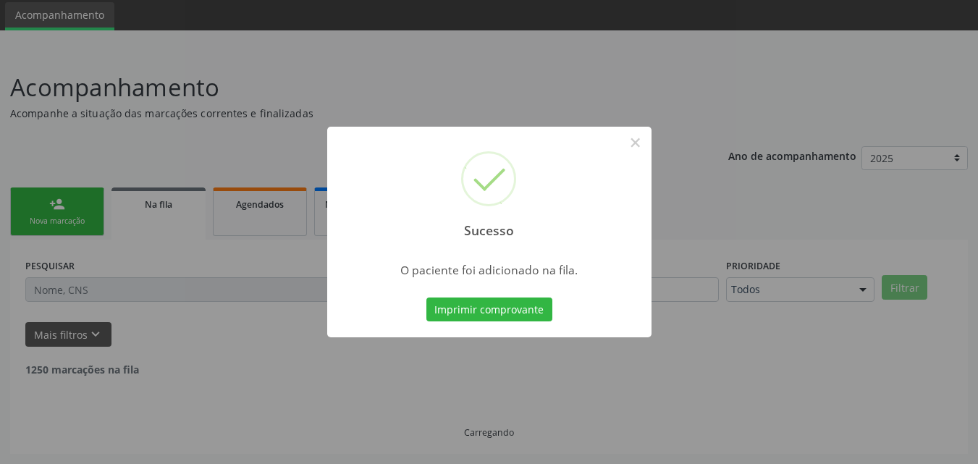
scroll to position [34, 0]
